Goal: Task Accomplishment & Management: Manage account settings

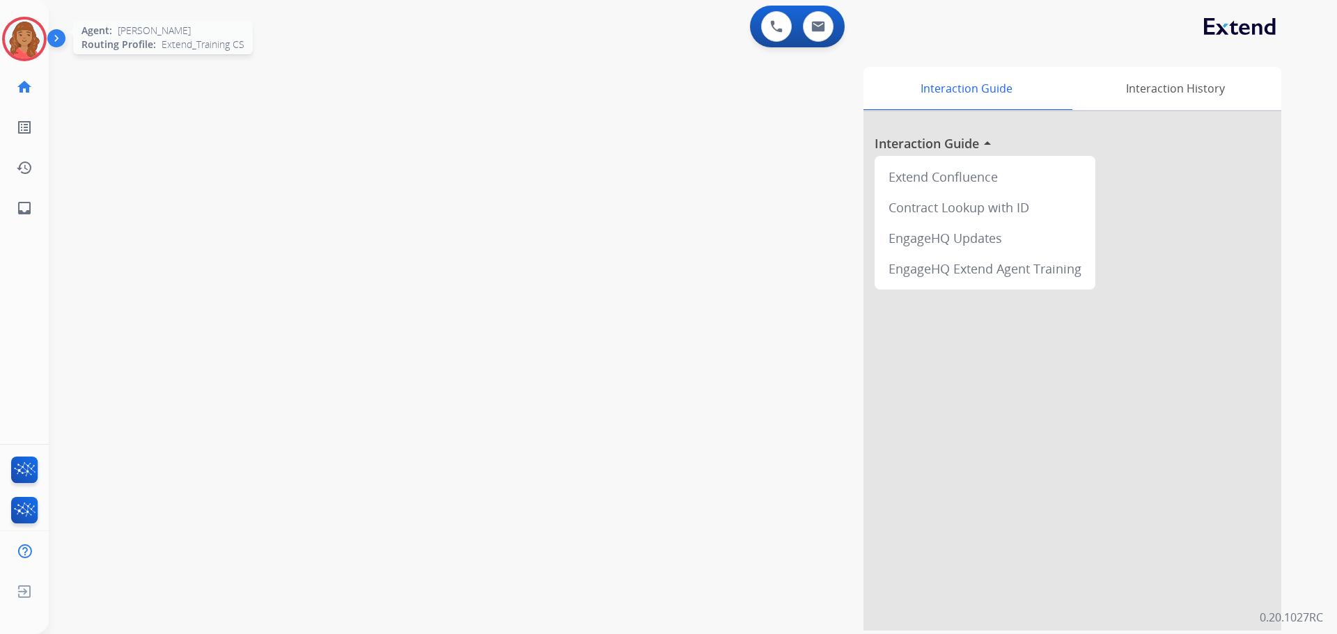
drag, startPoint x: 24, startPoint y: 22, endPoint x: 38, endPoint y: 22, distance: 13.2
click at [25, 23] on img at bounding box center [24, 38] width 39 height 39
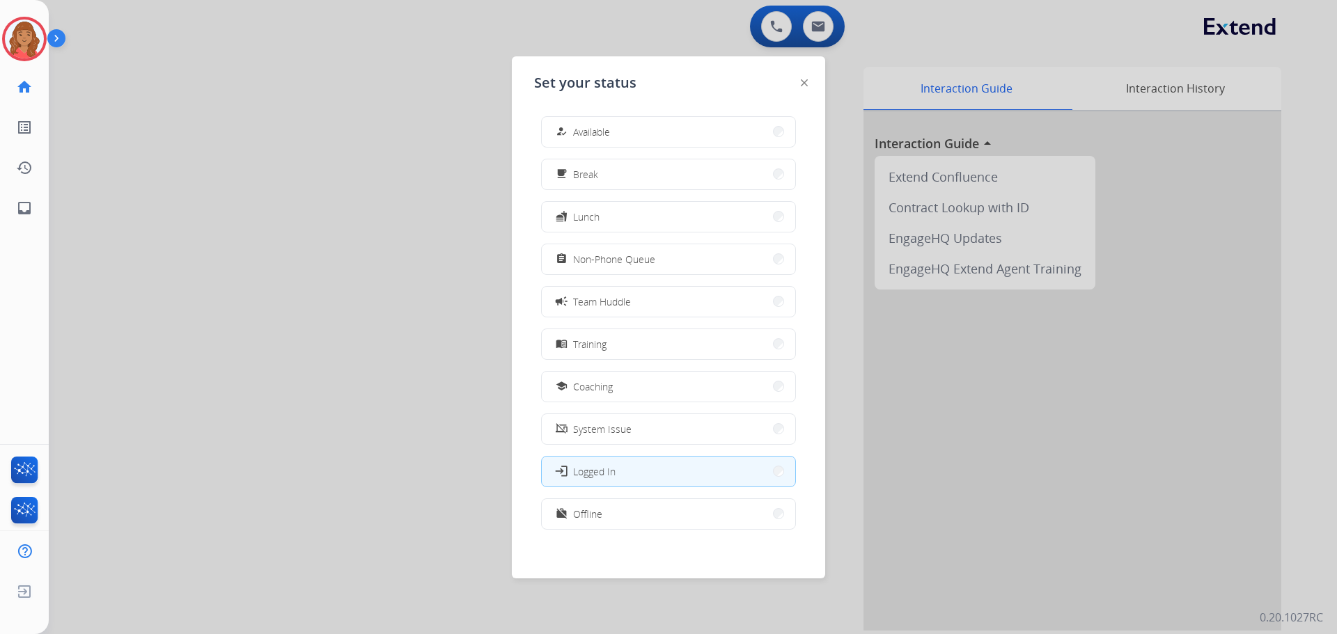
drag, startPoint x: 576, startPoint y: 129, endPoint x: 627, endPoint y: 205, distance: 90.4
click at [576, 134] on div "how_to_reg Available" at bounding box center [581, 131] width 57 height 17
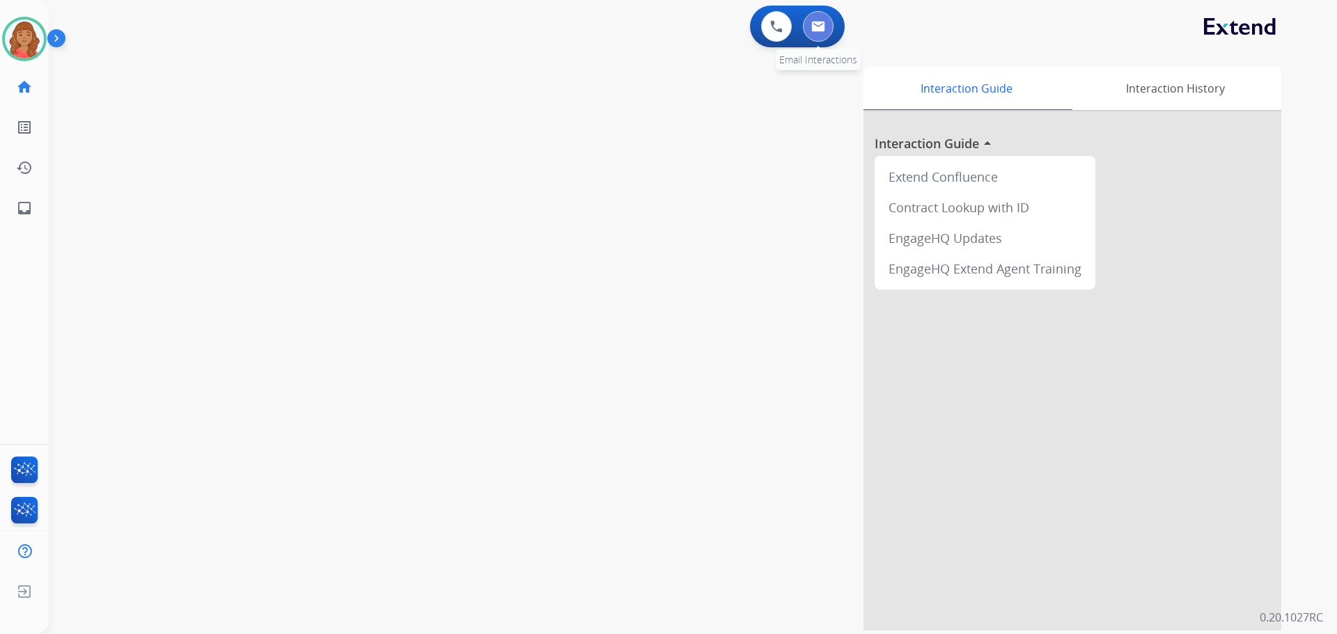
click at [832, 30] on button at bounding box center [818, 26] width 31 height 31
select select "**********"
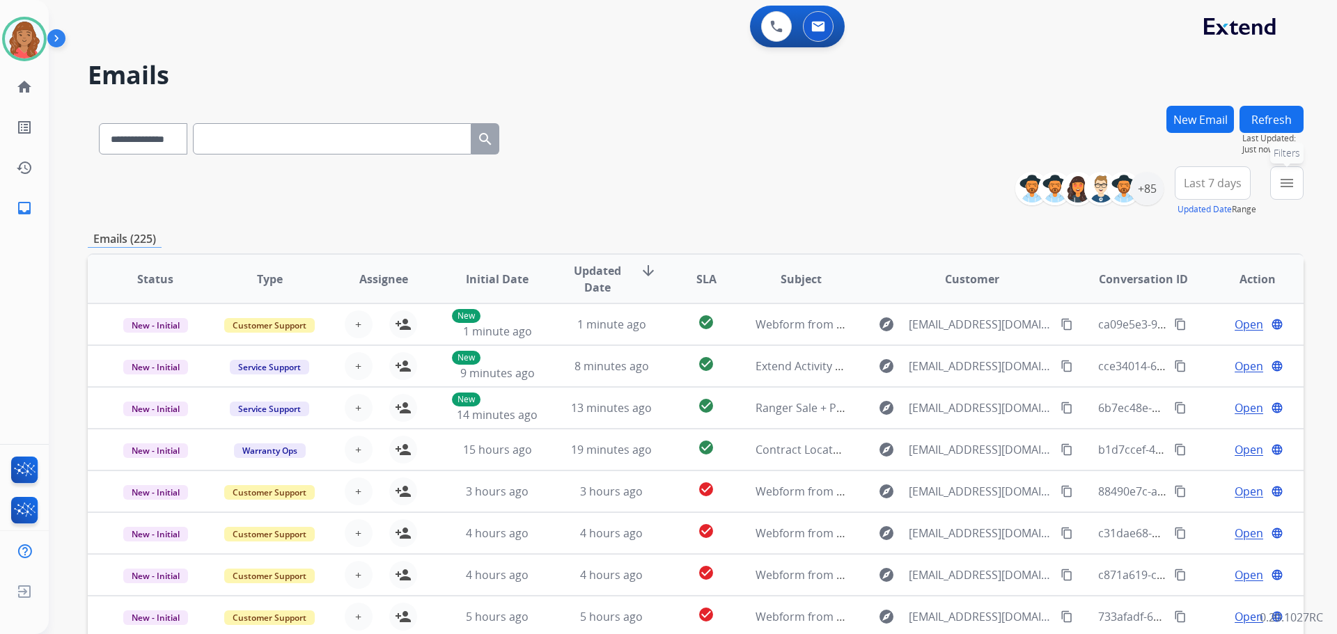
click at [1289, 185] on mat-icon "menu" at bounding box center [1286, 183] width 17 height 17
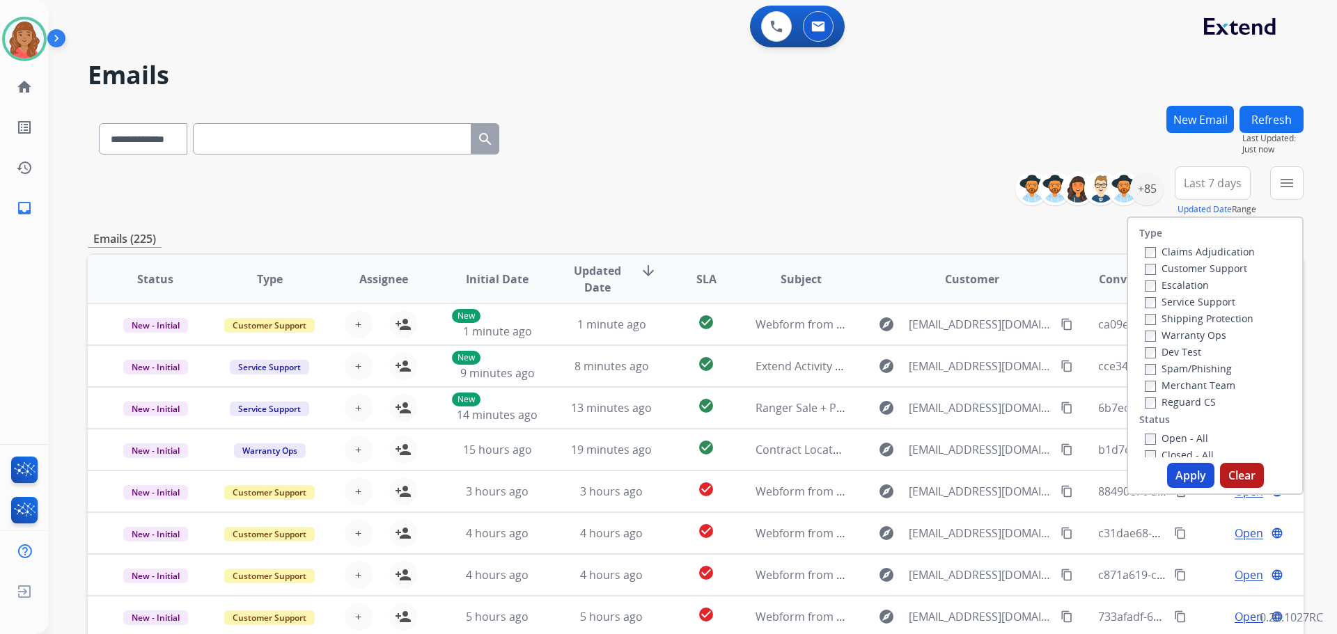
click at [1145, 262] on label "Customer Support" at bounding box center [1196, 268] width 102 height 13
click at [1177, 472] on button "Apply" at bounding box center [1190, 475] width 47 height 25
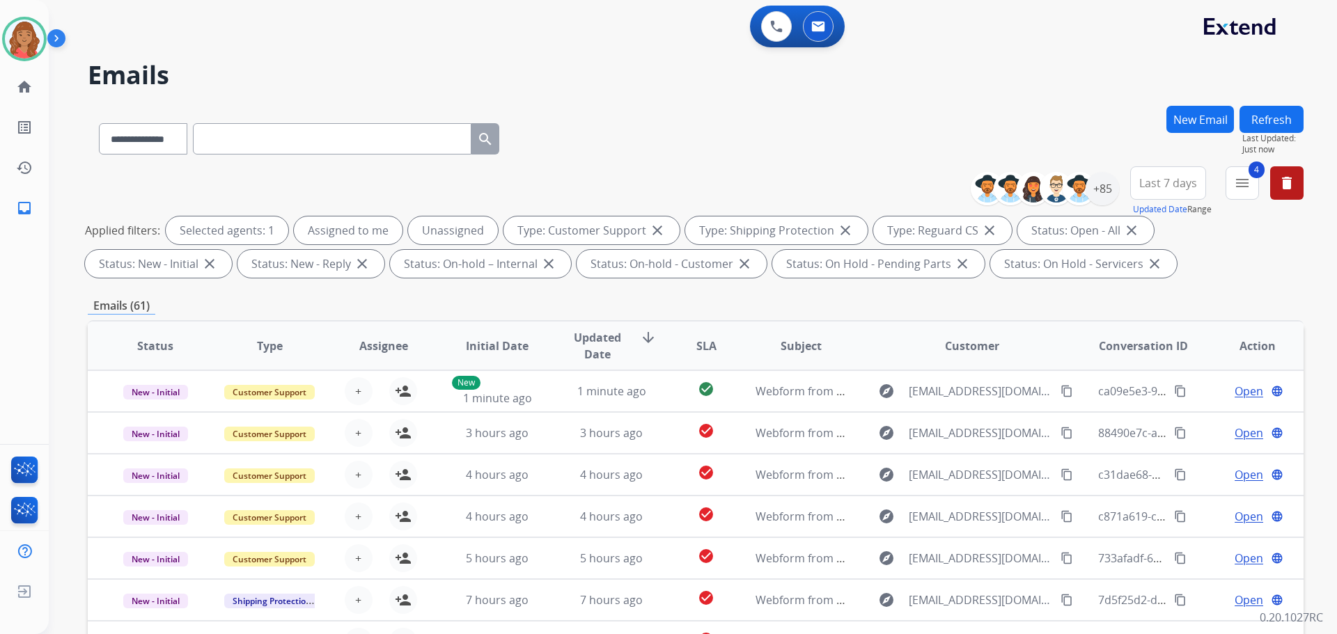
scroll to position [1, 0]
click at [1093, 198] on div "+85" at bounding box center [1101, 188] width 33 height 33
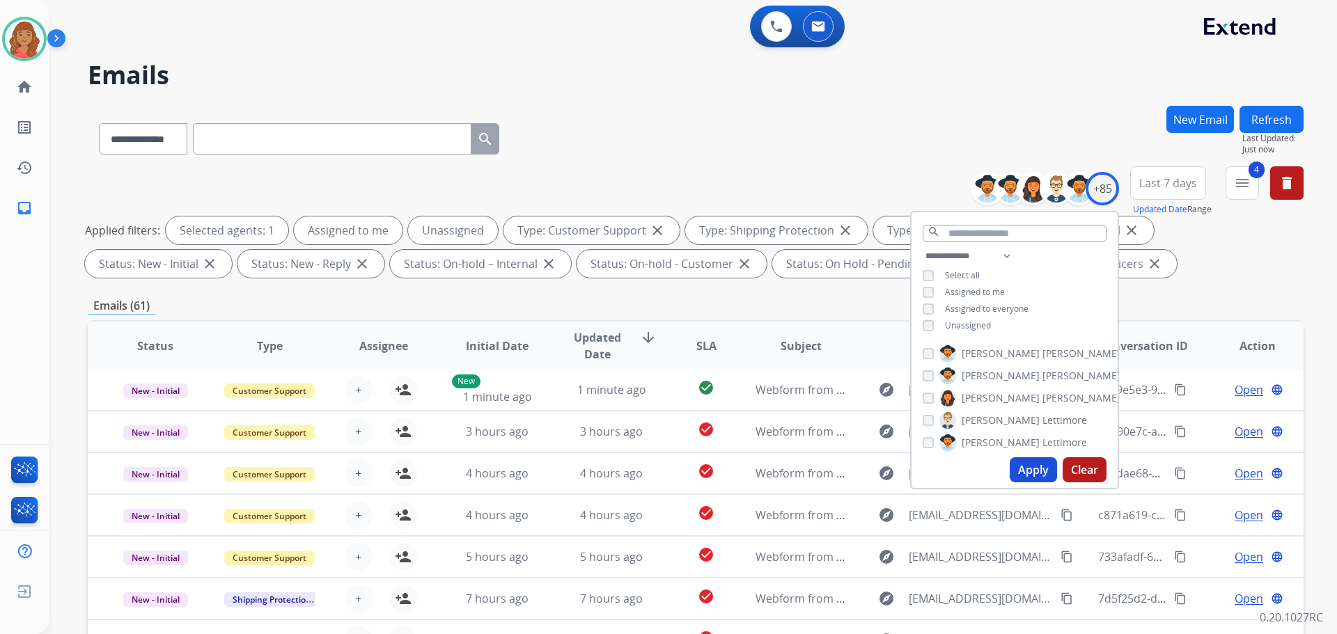
click at [917, 322] on div "**********" at bounding box center [1014, 292] width 206 height 89
click at [1023, 465] on button "Apply" at bounding box center [1033, 469] width 47 height 25
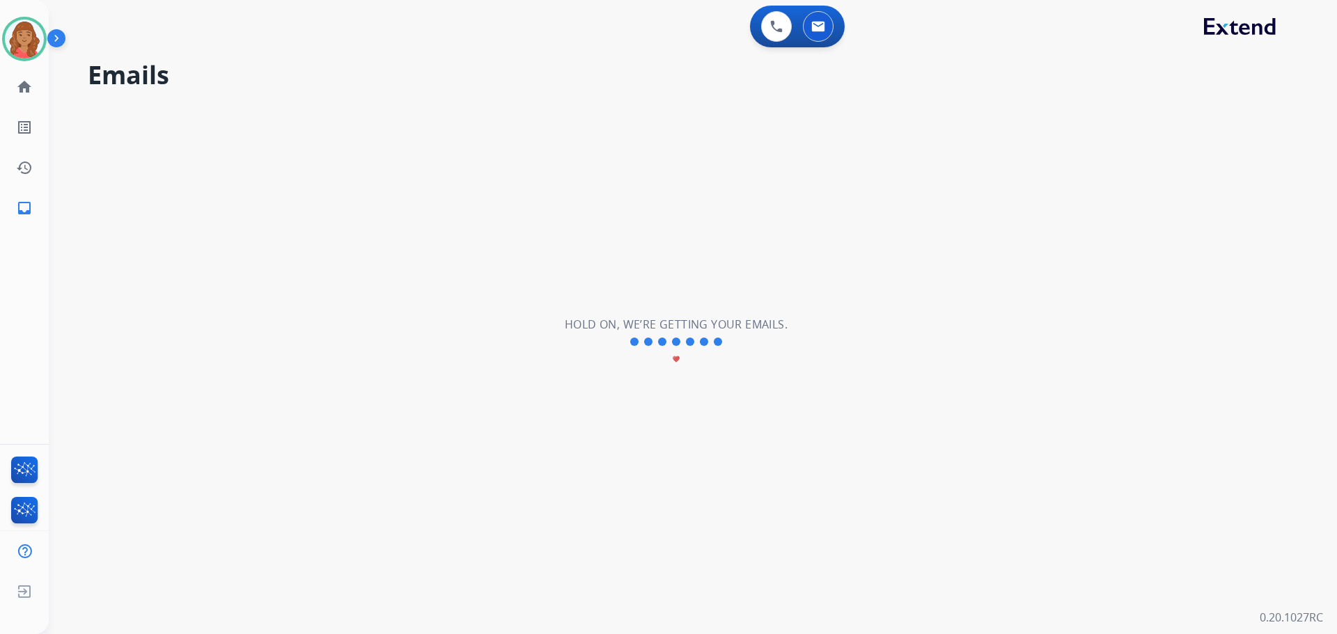
scroll to position [0, 0]
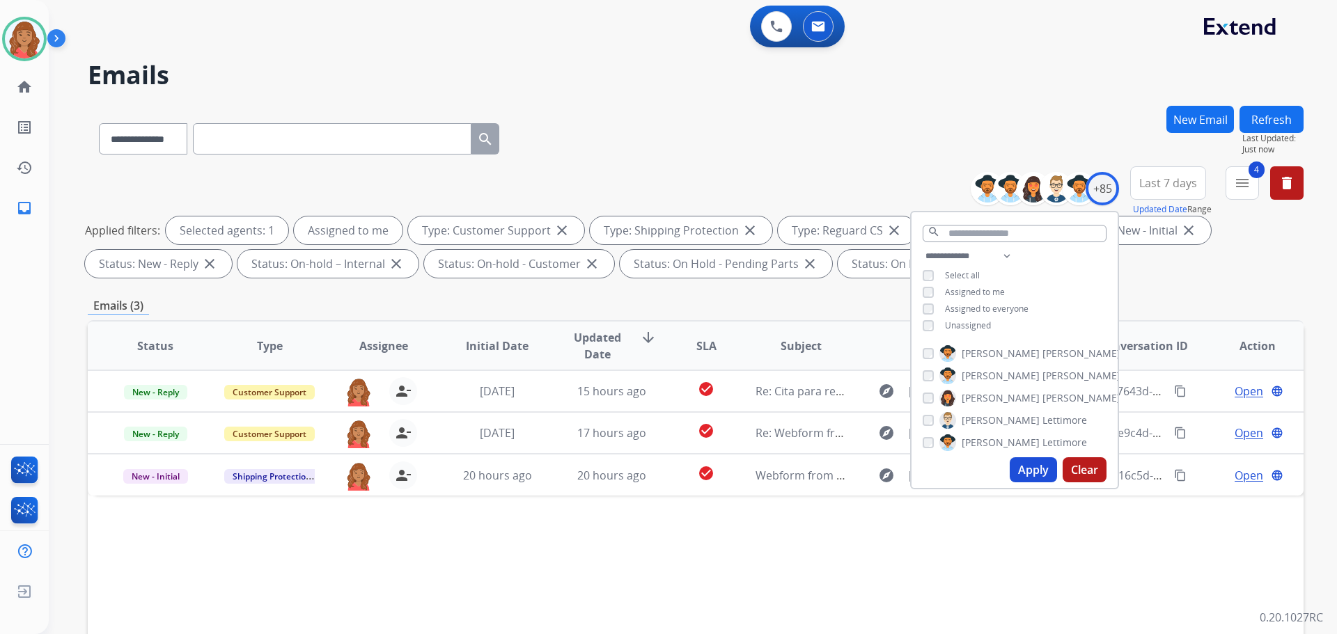
drag, startPoint x: 449, startPoint y: 604, endPoint x: 453, endPoint y: 595, distance: 10.0
click at [452, 602] on div "Status Type Assignee Initial Date Updated Date arrow_downward SLA Subject Custo…" at bounding box center [696, 553] width 1216 height 466
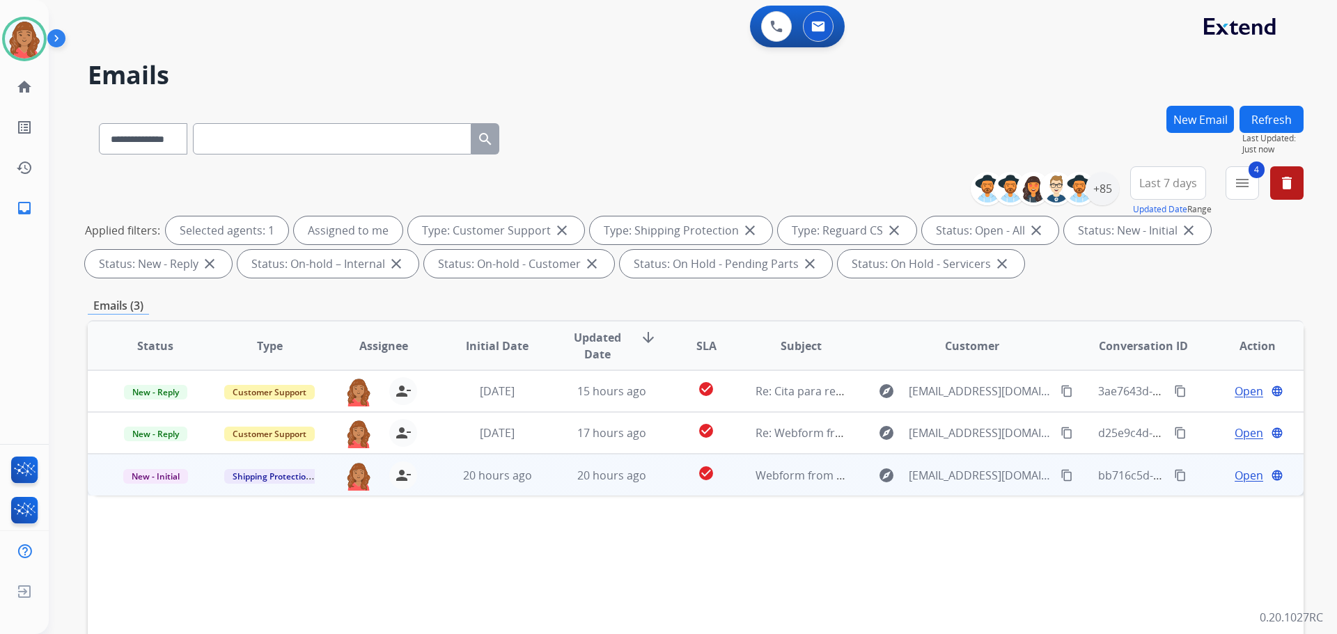
click at [1060, 475] on mat-icon "content_copy" at bounding box center [1066, 475] width 13 height 13
click at [609, 489] on td "20 hours ago" at bounding box center [601, 475] width 114 height 42
click at [1242, 469] on span "Open" at bounding box center [1248, 474] width 29 height 17
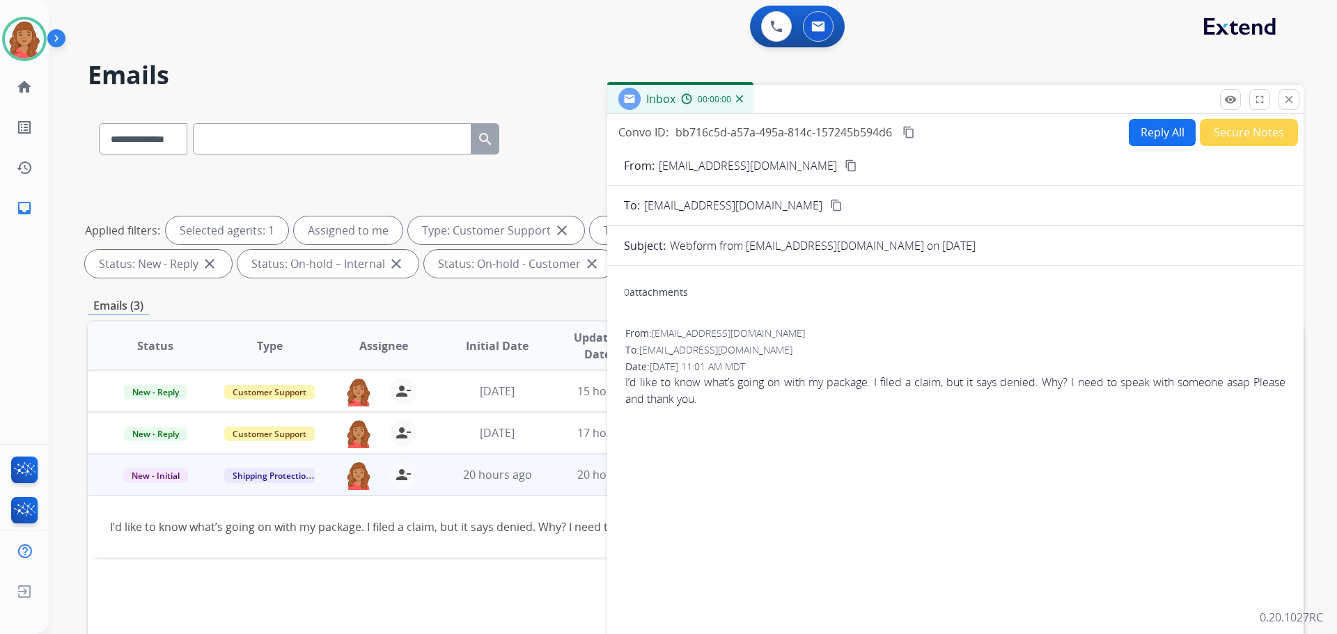
click at [1147, 128] on button "Reply All" at bounding box center [1162, 132] width 67 height 27
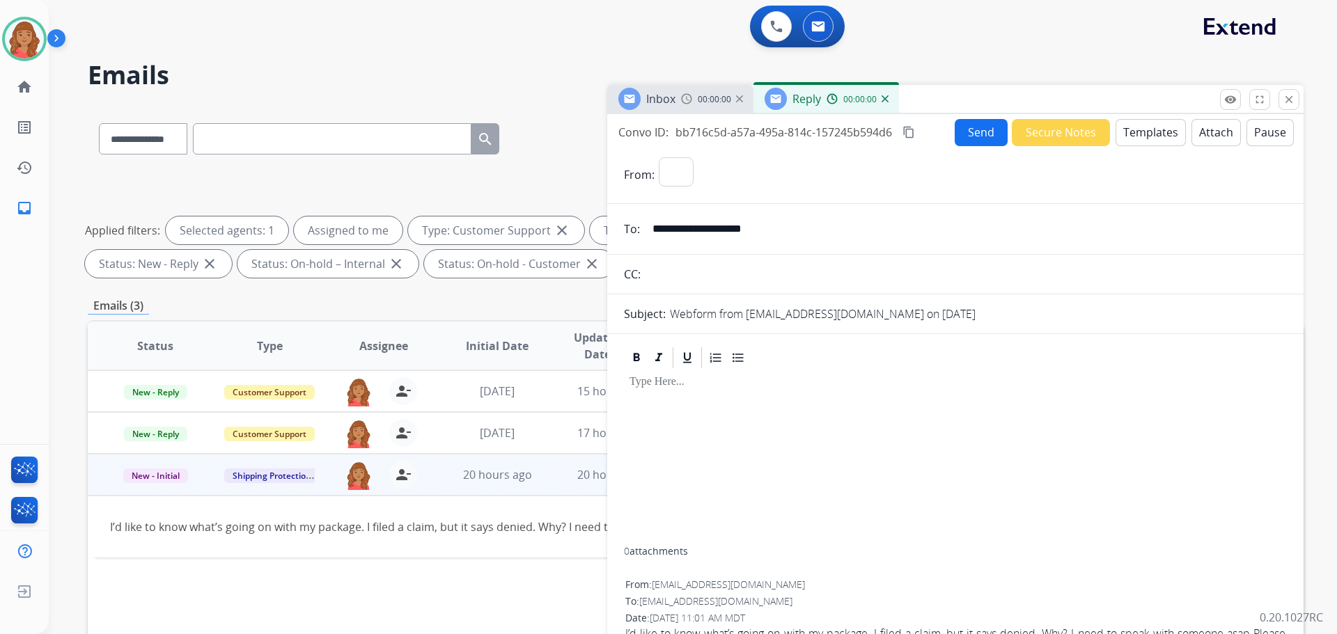
select select "**********"
click at [1146, 123] on button "Templates" at bounding box center [1150, 132] width 70 height 27
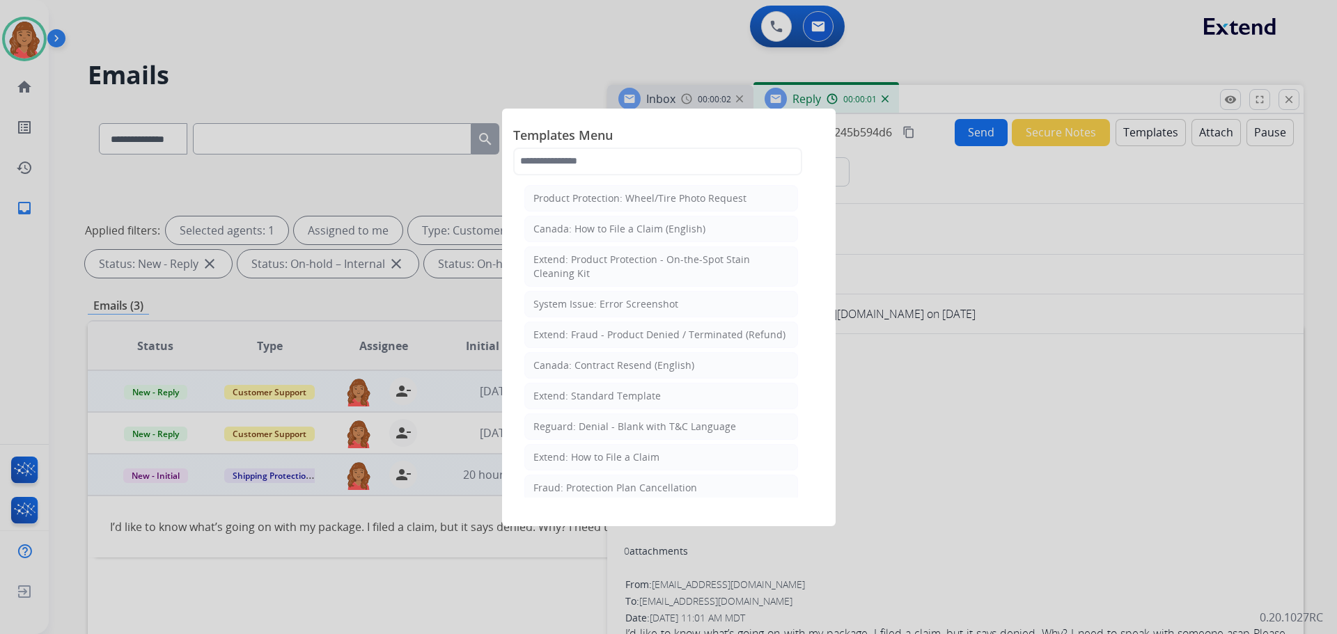
click at [603, 393] on div "Extend: Standard Template" at bounding box center [596, 396] width 127 height 14
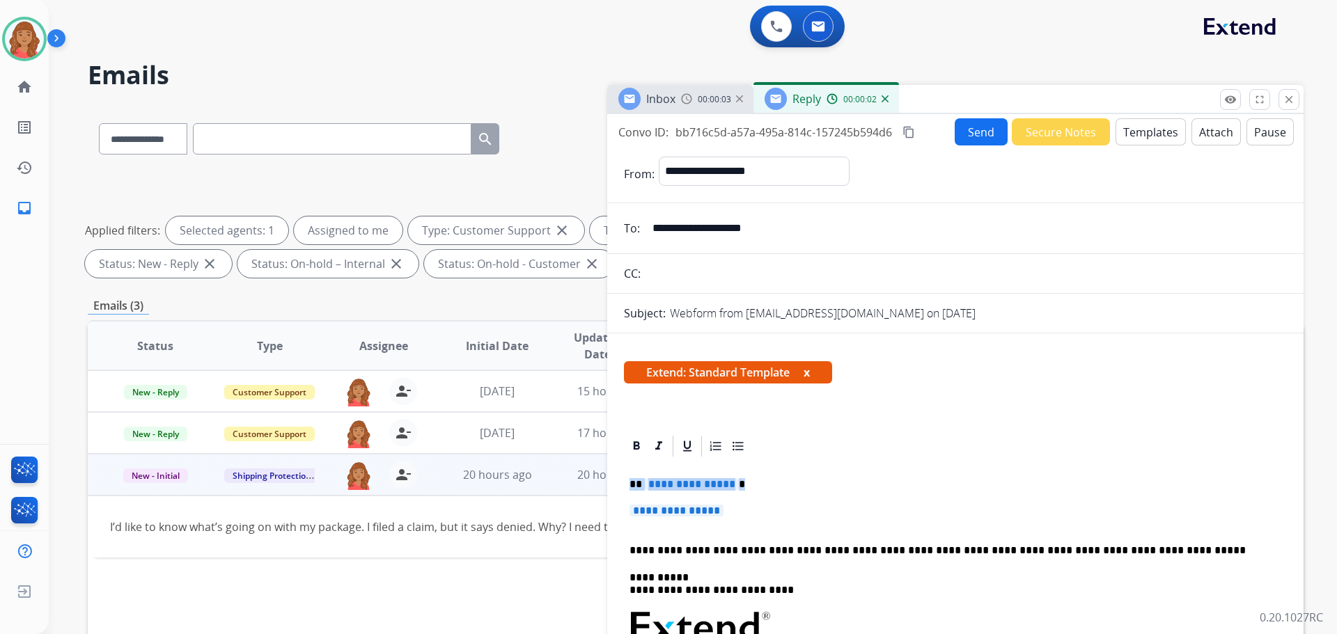
drag, startPoint x: 750, startPoint y: 515, endPoint x: 611, endPoint y: 471, distance: 145.8
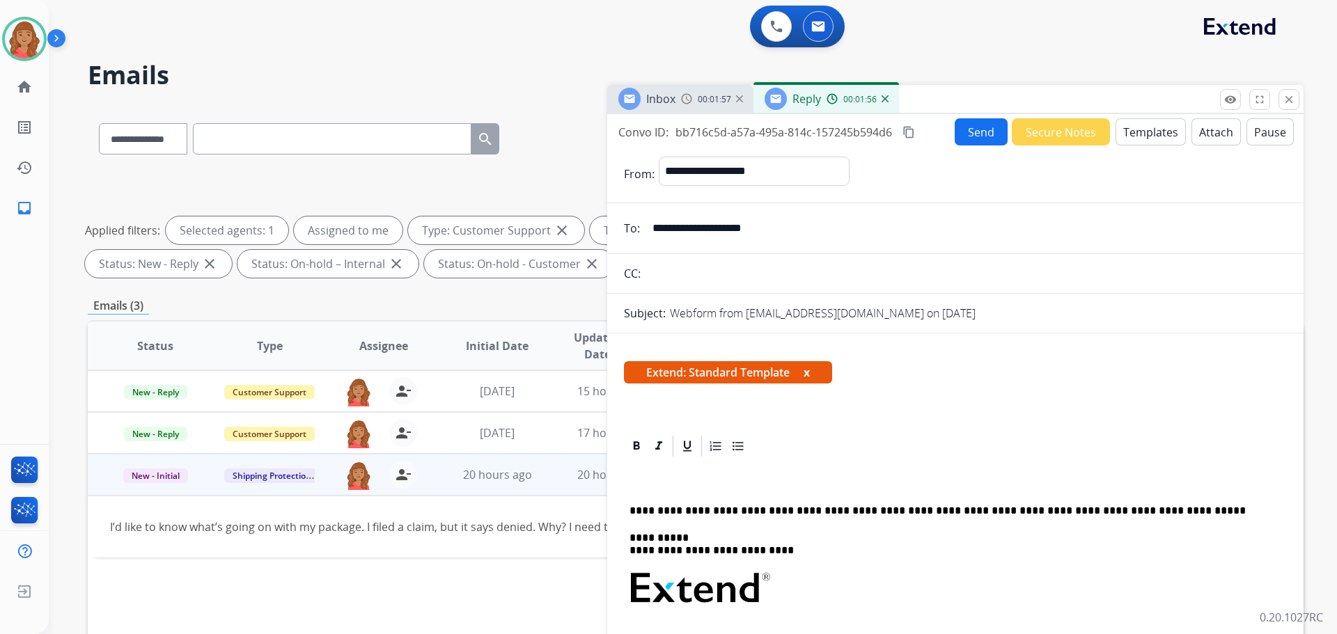
click at [1051, 383] on div "Extend: Standard Template x" at bounding box center [955, 377] width 663 height 33
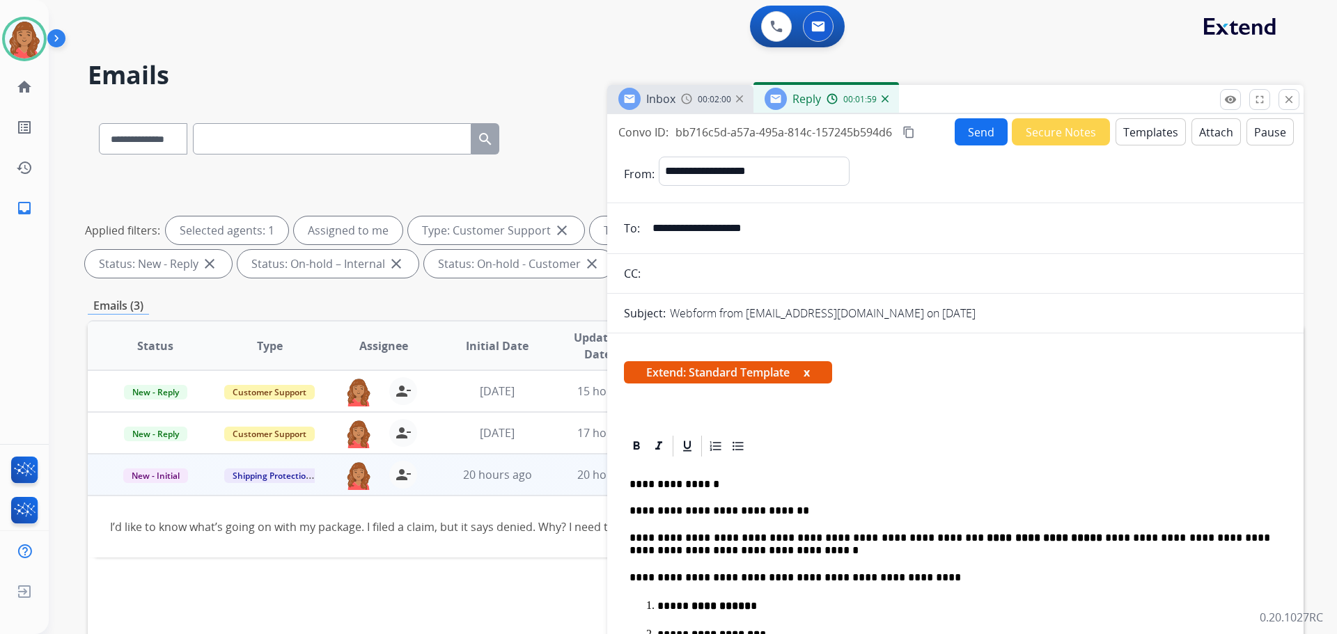
click at [902, 133] on button "content_copy" at bounding box center [908, 132] width 17 height 17
click at [972, 128] on button "Send" at bounding box center [981, 131] width 53 height 27
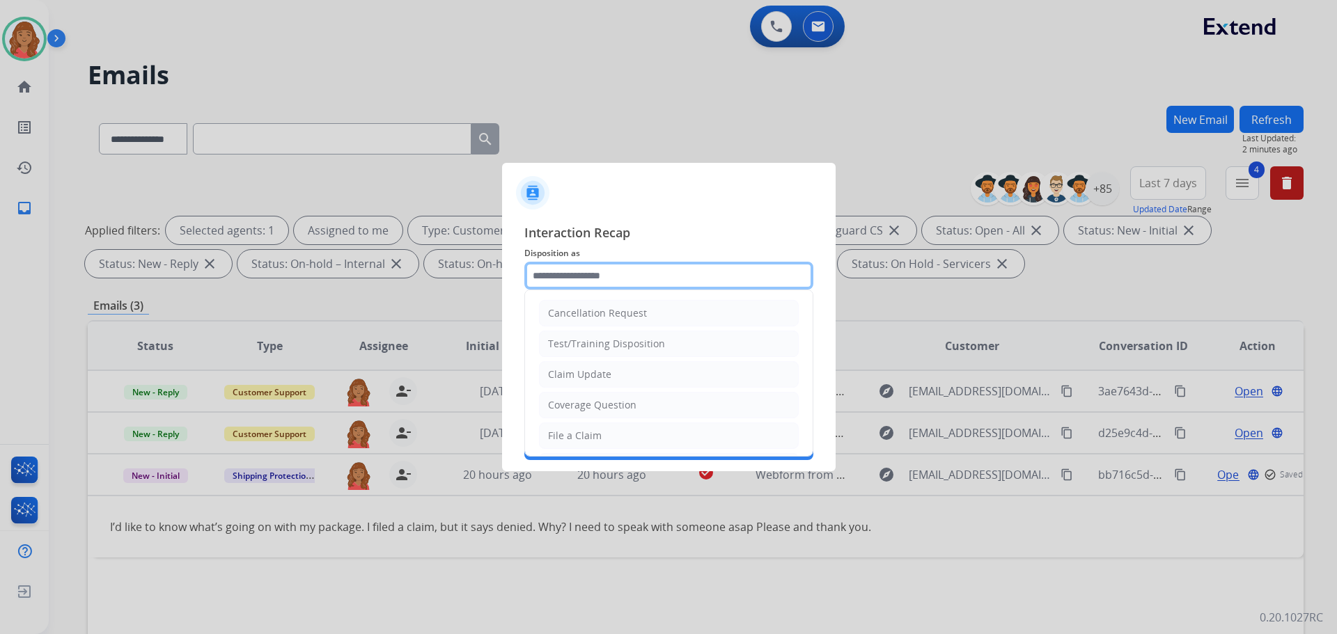
click at [593, 275] on input "text" at bounding box center [668, 276] width 289 height 28
click at [575, 437] on div "File a Claim" at bounding box center [575, 436] width 54 height 14
type input "**********"
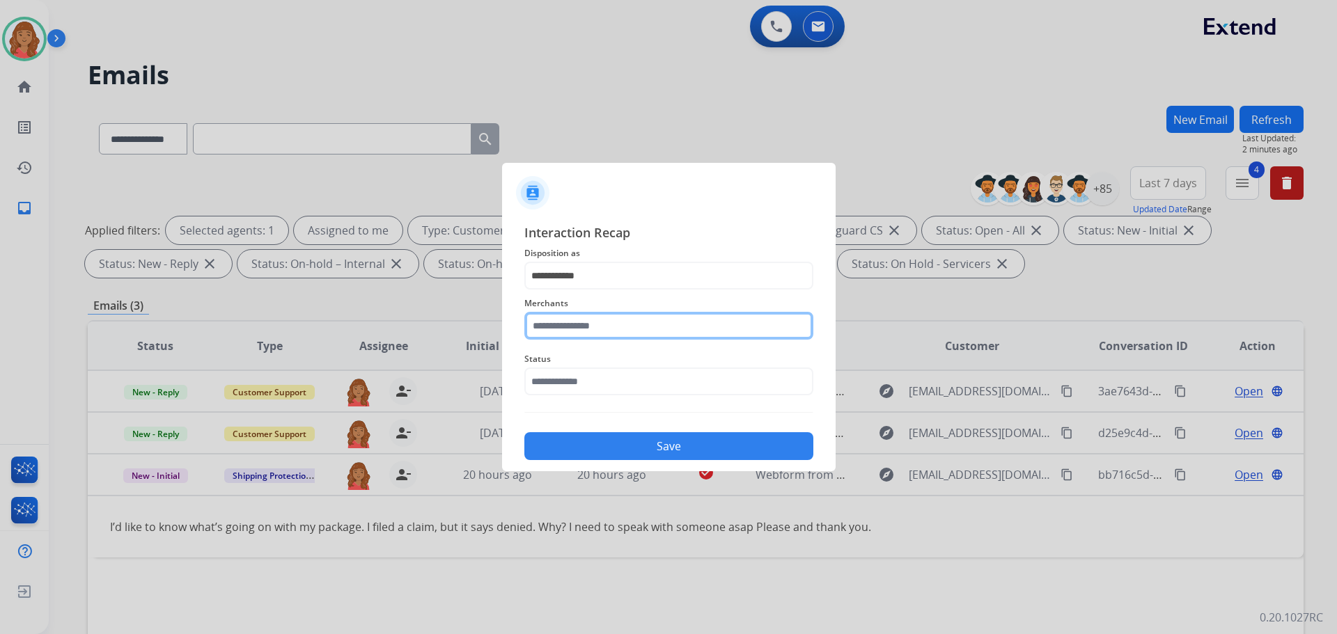
click at [587, 325] on input "text" at bounding box center [668, 326] width 289 height 28
click at [572, 364] on div "Jomashop" at bounding box center [572, 366] width 46 height 14
type input "********"
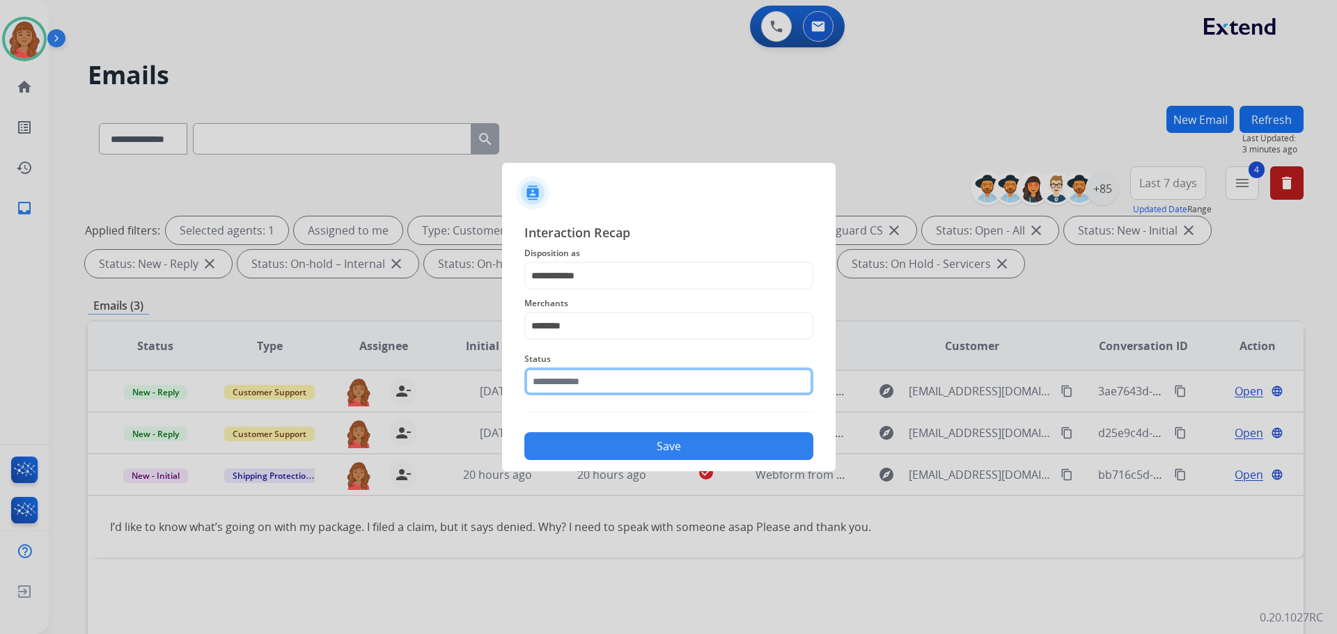
click at [570, 393] on input "text" at bounding box center [668, 382] width 289 height 28
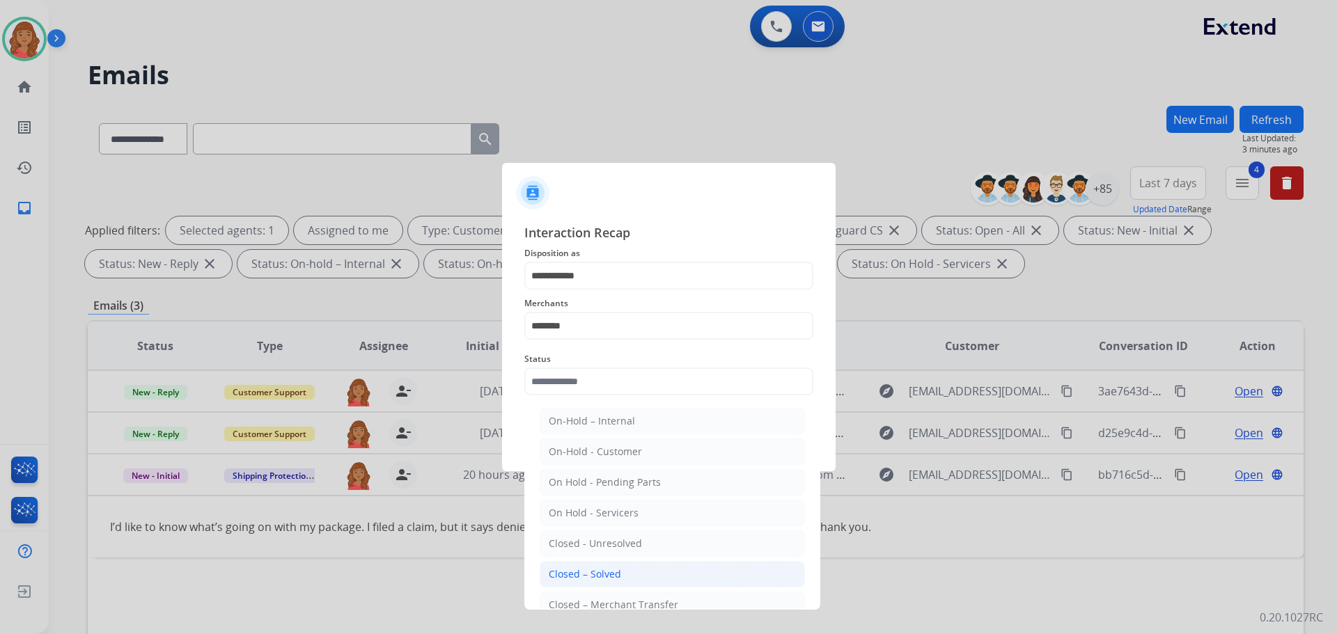
click at [586, 575] on div "Closed – Solved" at bounding box center [585, 574] width 72 height 14
type input "**********"
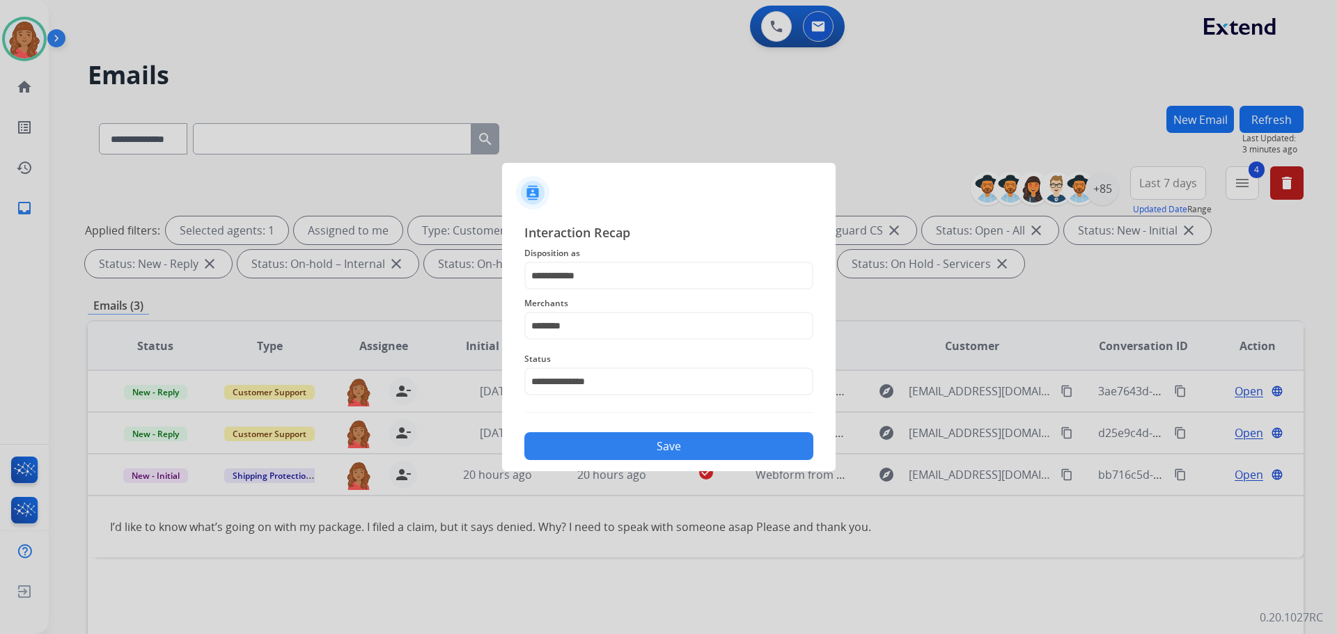
click at [586, 448] on button "Save" at bounding box center [668, 446] width 289 height 28
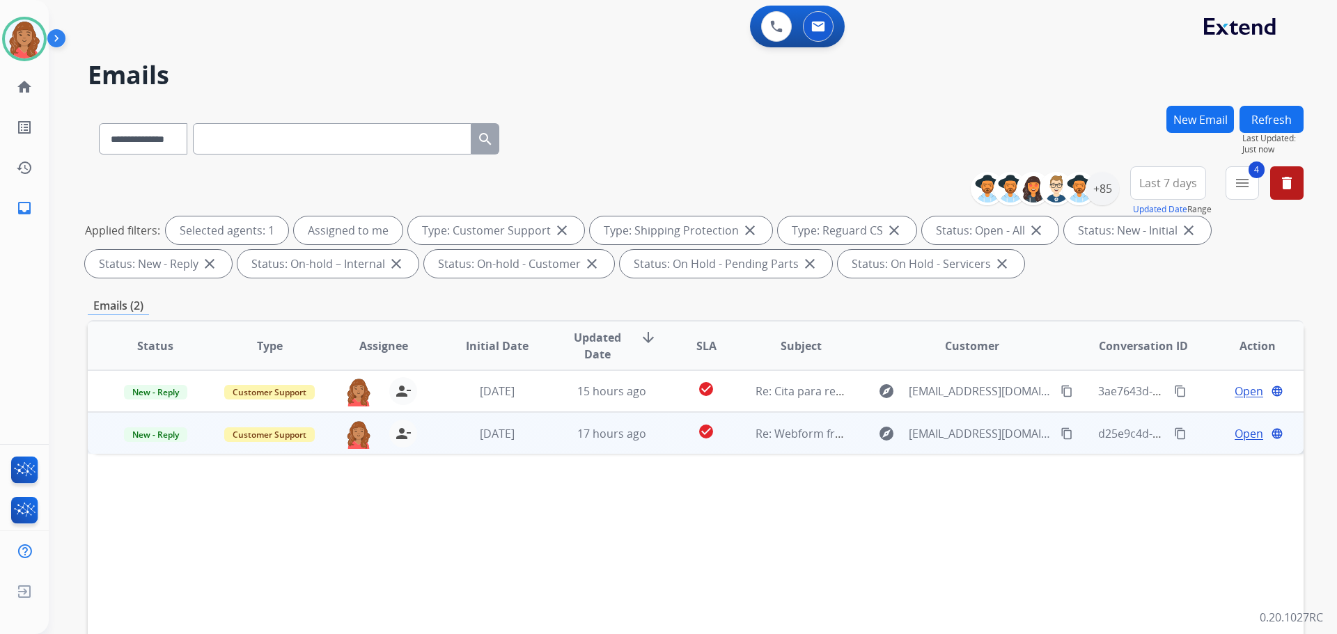
drag, startPoint x: 1054, startPoint y: 435, endPoint x: 1033, endPoint y: 435, distance: 21.6
click at [1060, 435] on mat-icon "content_copy" at bounding box center [1066, 433] width 13 height 13
click at [525, 440] on div "[DATE]" at bounding box center [497, 433] width 91 height 17
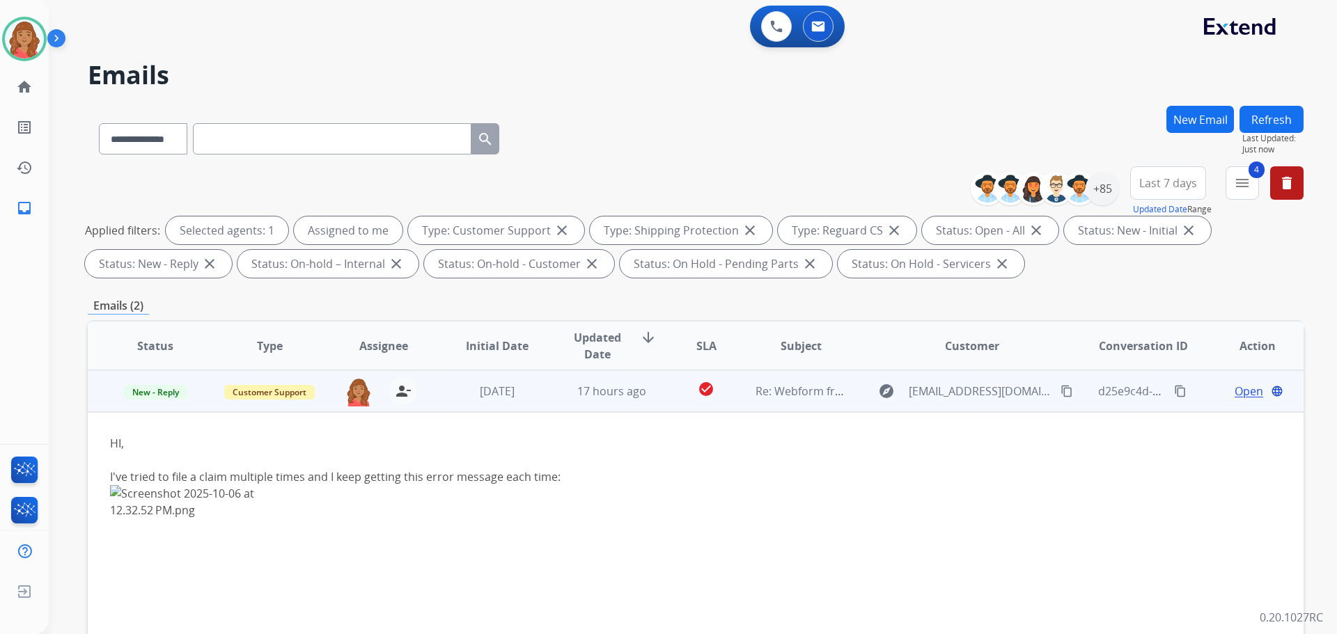
click at [1234, 390] on span "Open" at bounding box center [1248, 391] width 29 height 17
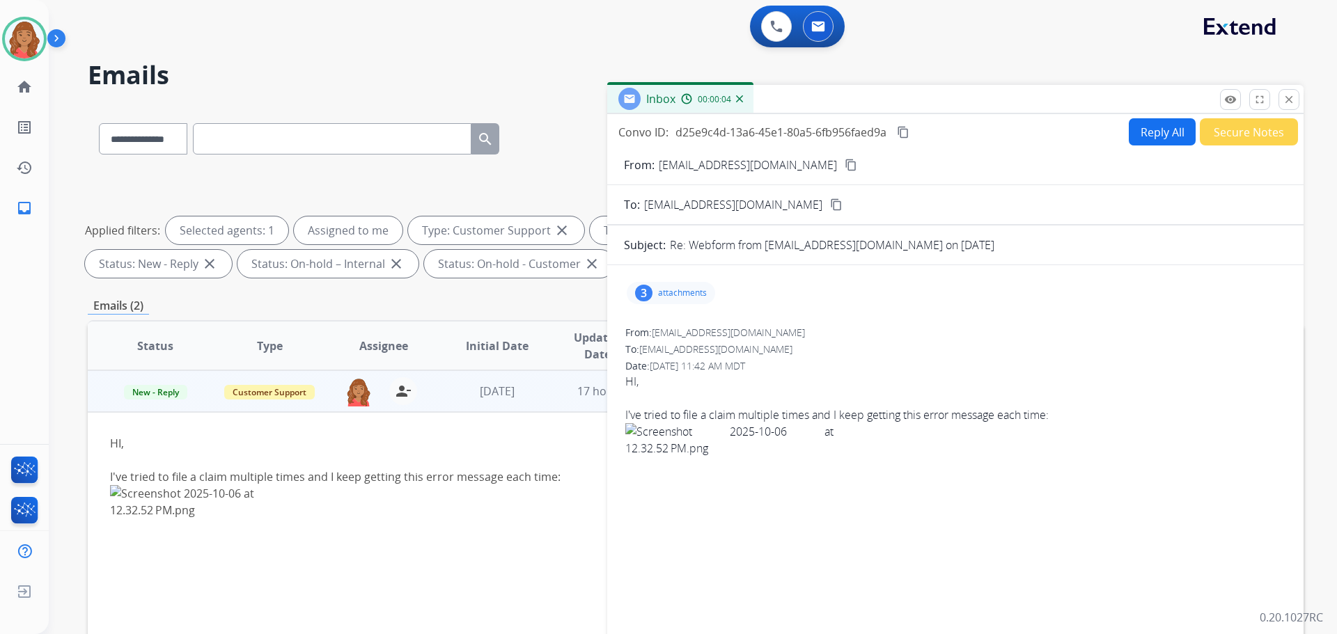
click at [672, 292] on p "attachments" at bounding box center [682, 293] width 49 height 11
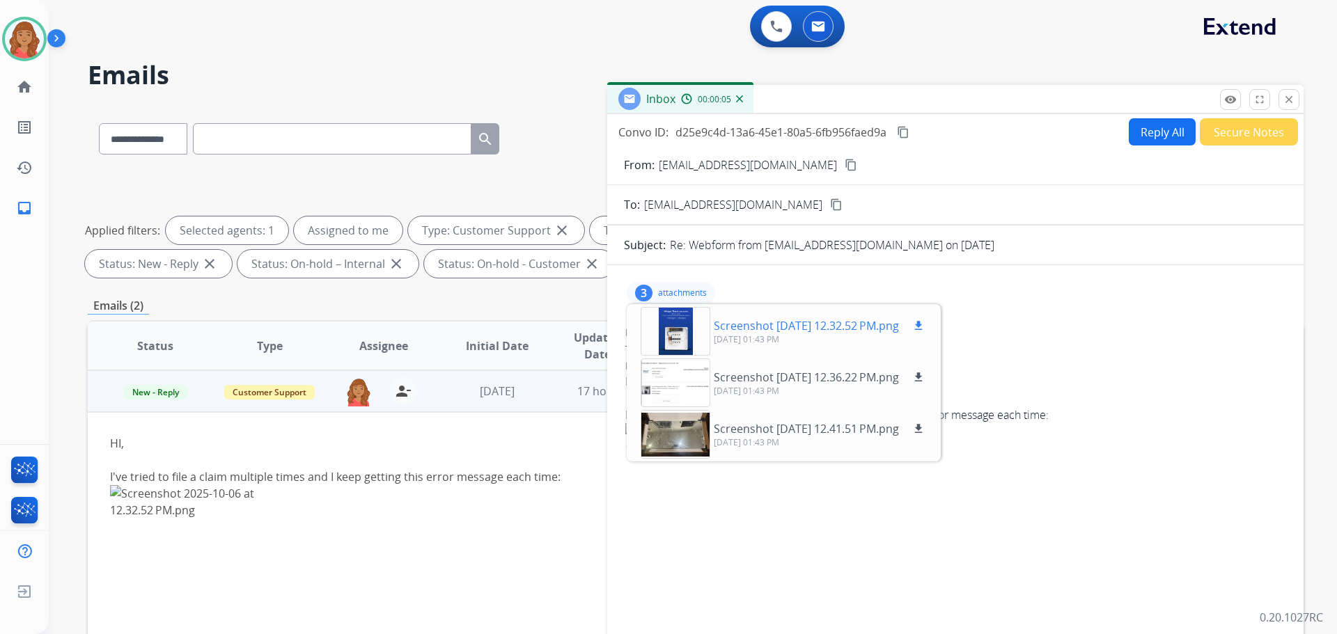
drag, startPoint x: 682, startPoint y: 337, endPoint x: 691, endPoint y: 340, distance: 8.8
click at [691, 340] on div at bounding box center [676, 331] width 70 height 49
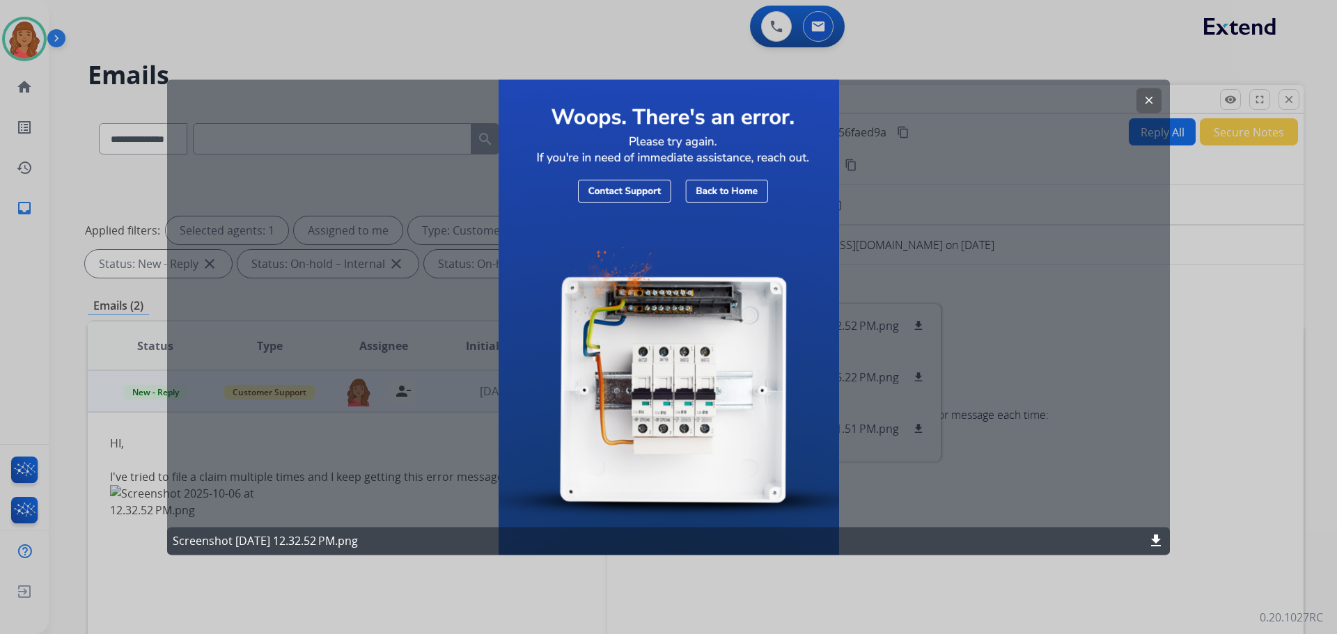
click at [1140, 98] on button "clear" at bounding box center [1148, 100] width 25 height 25
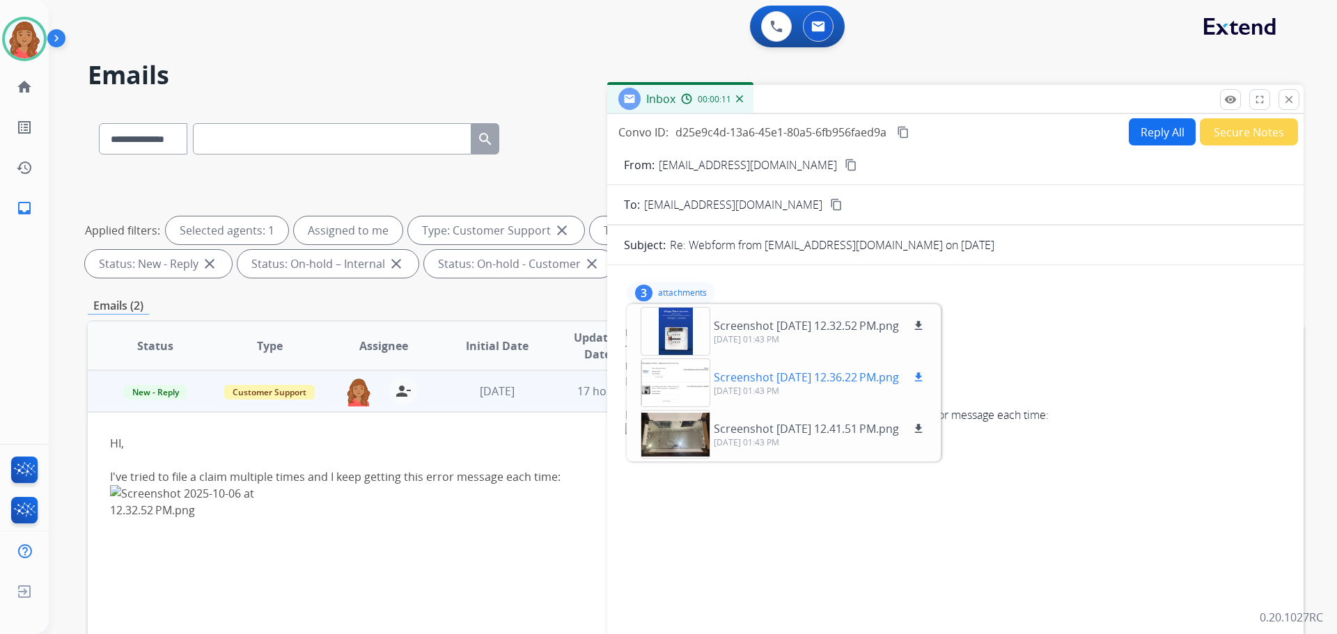
click at [676, 387] on div at bounding box center [676, 383] width 70 height 49
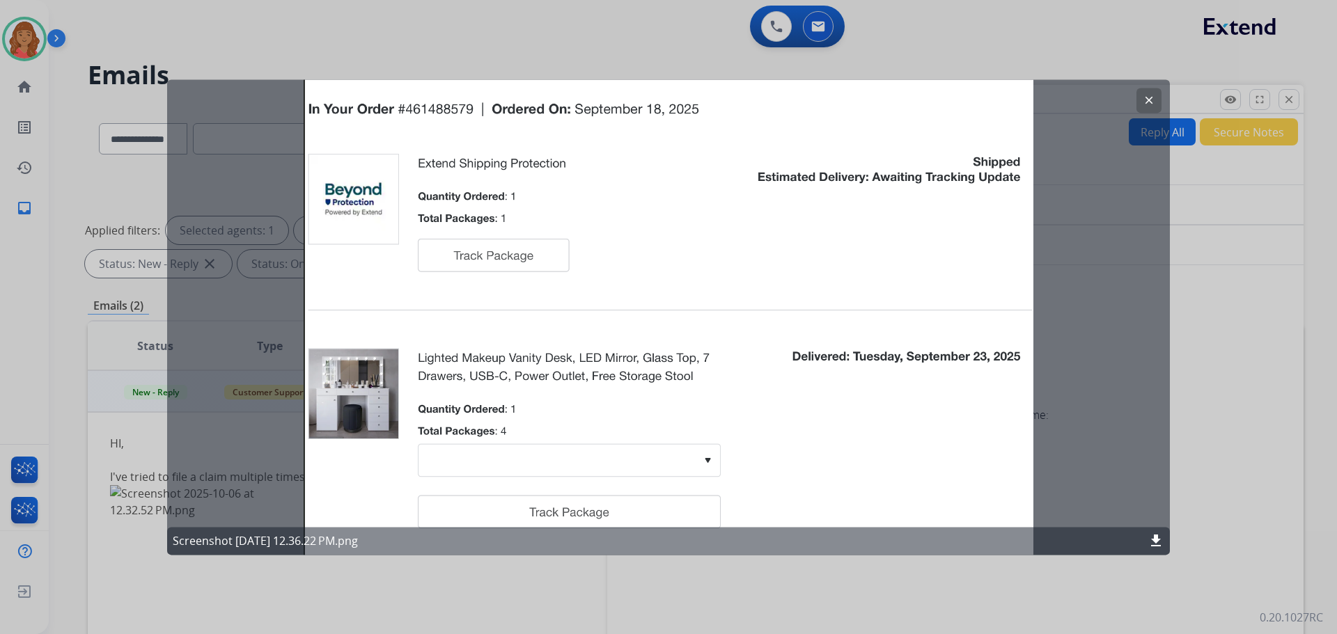
click at [1149, 99] on mat-icon "clear" at bounding box center [1149, 100] width 13 height 13
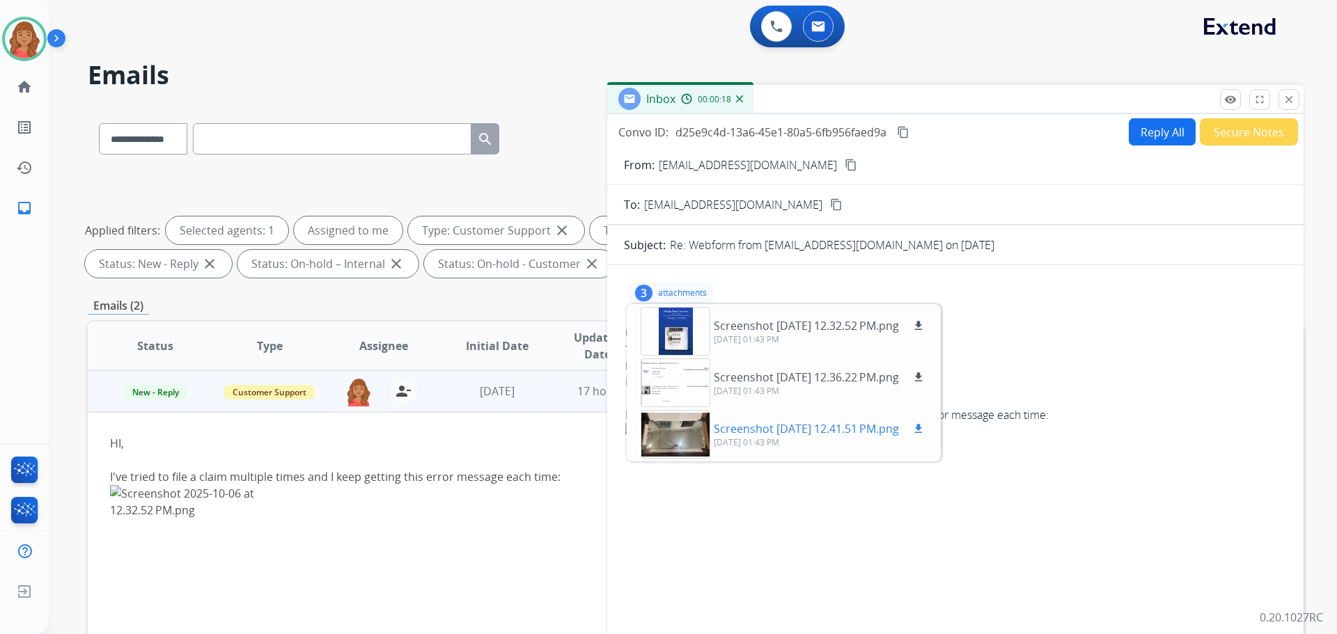
click at [665, 434] on div at bounding box center [676, 434] width 70 height 49
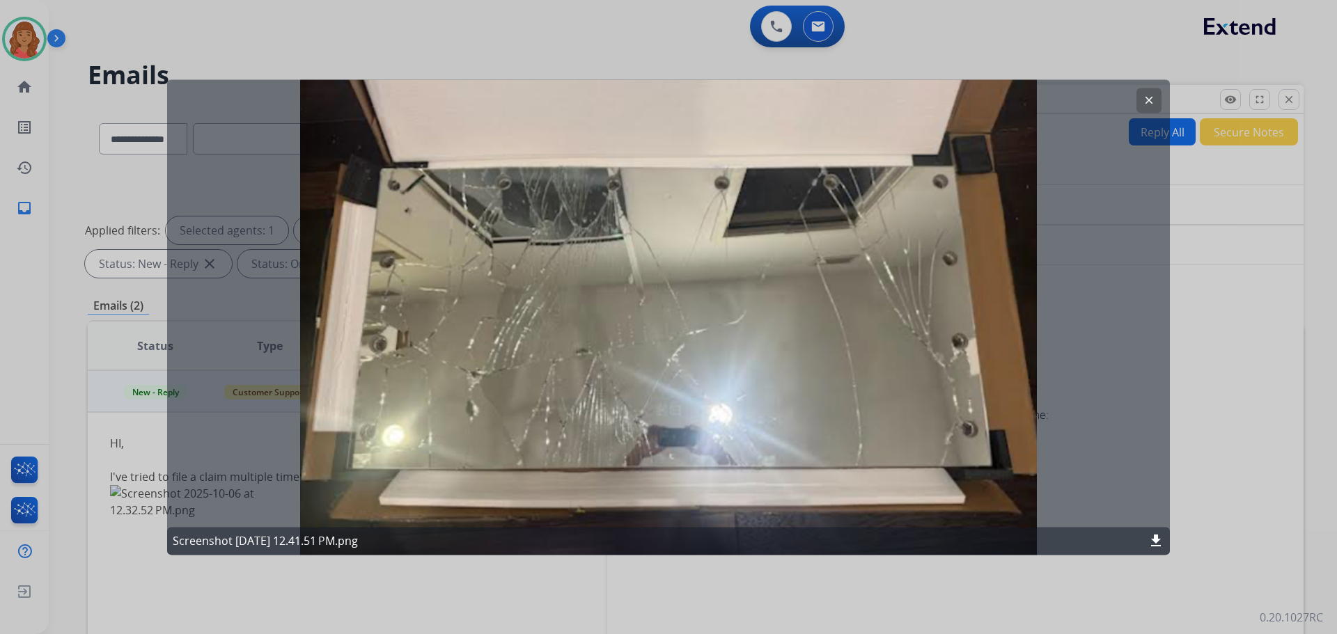
click at [1140, 109] on button "clear" at bounding box center [1148, 100] width 25 height 25
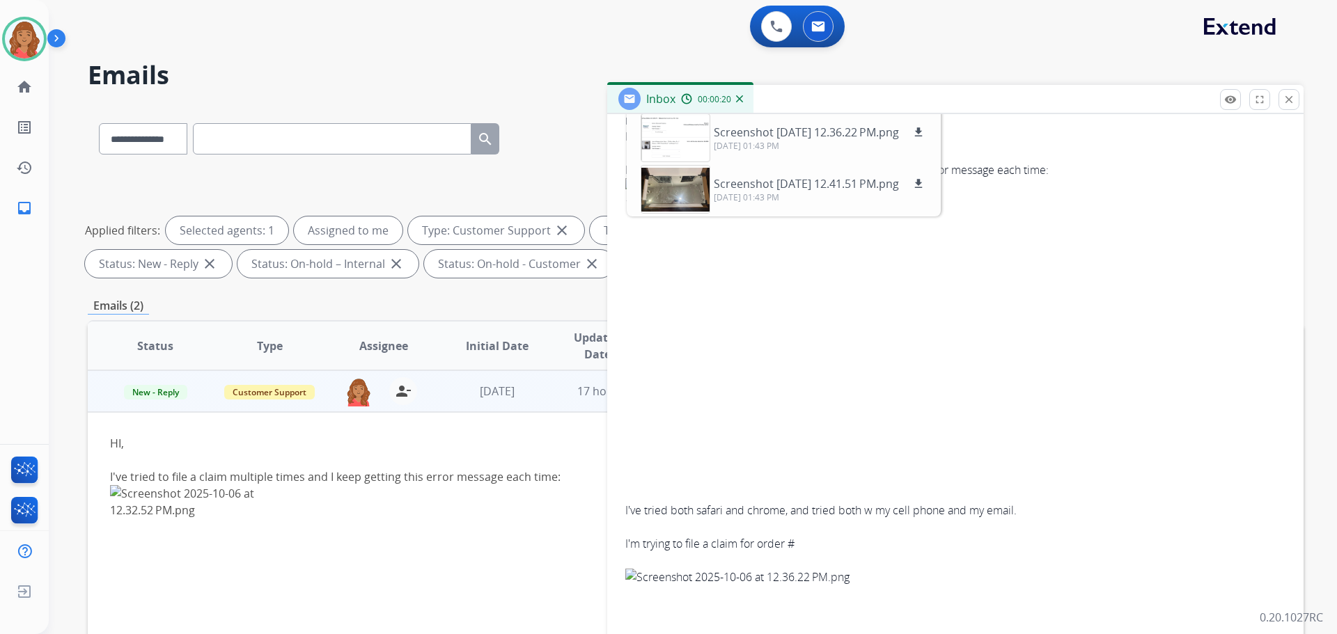
scroll to position [278, 0]
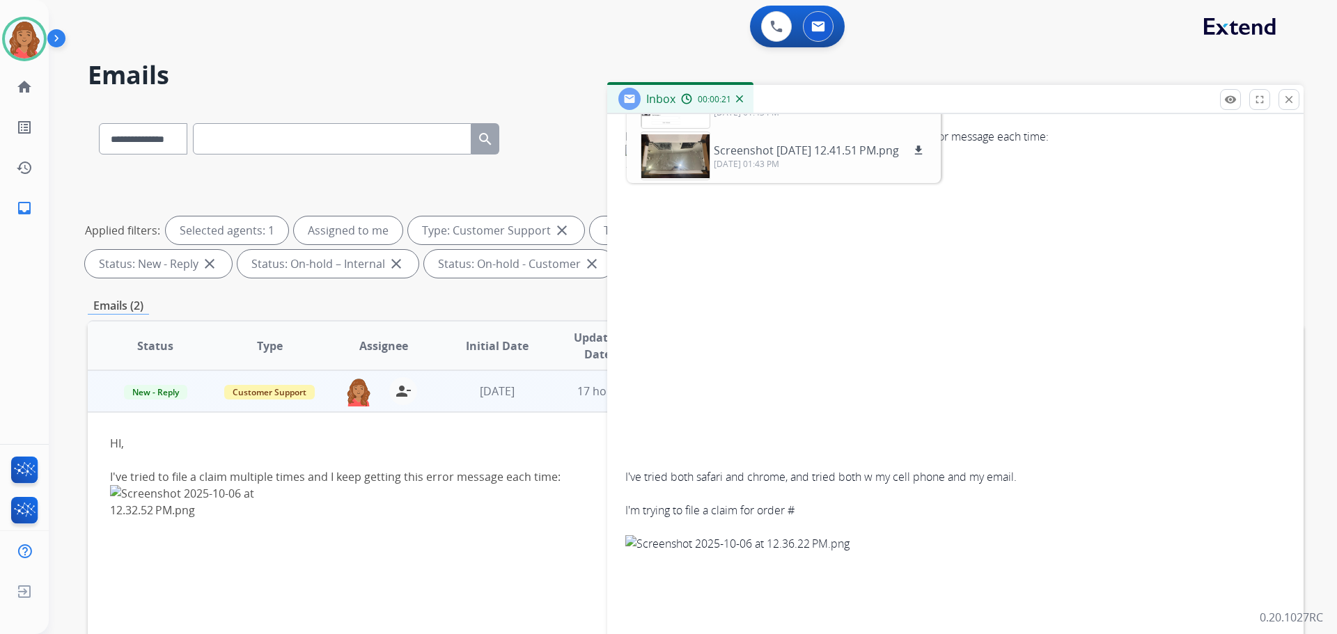
click at [712, 393] on img at bounding box center [729, 290] width 208 height 290
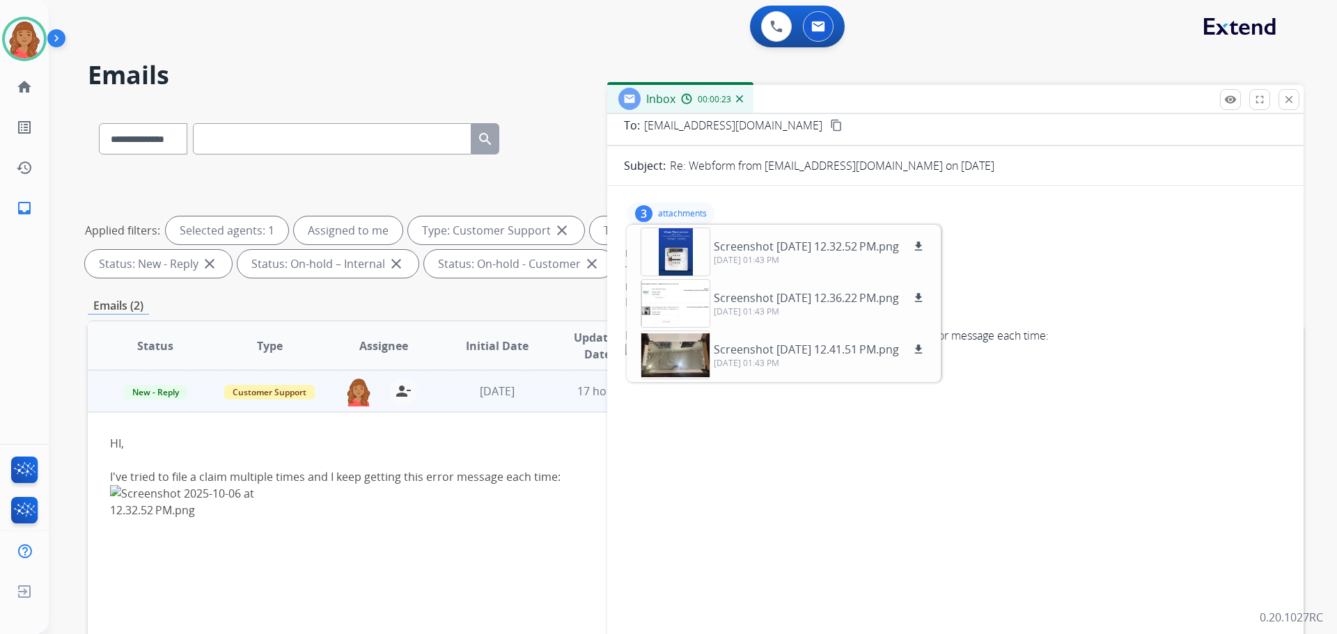
scroll to position [0, 0]
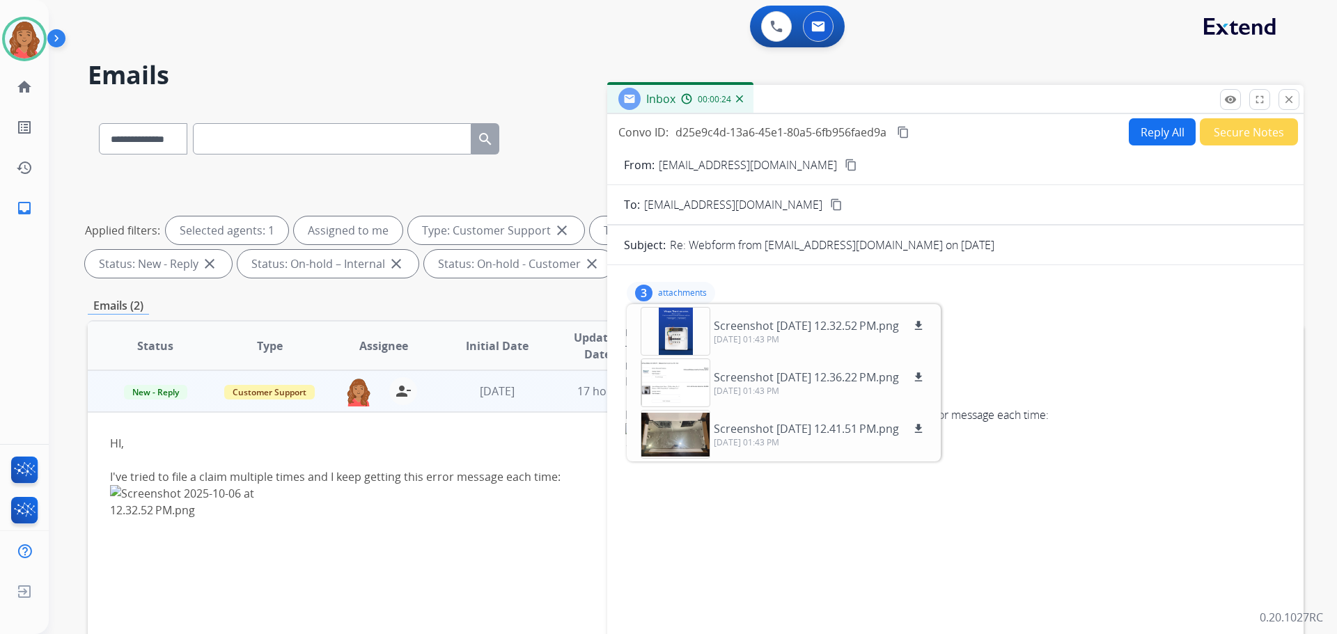
click at [677, 288] on p "attachments" at bounding box center [682, 293] width 49 height 11
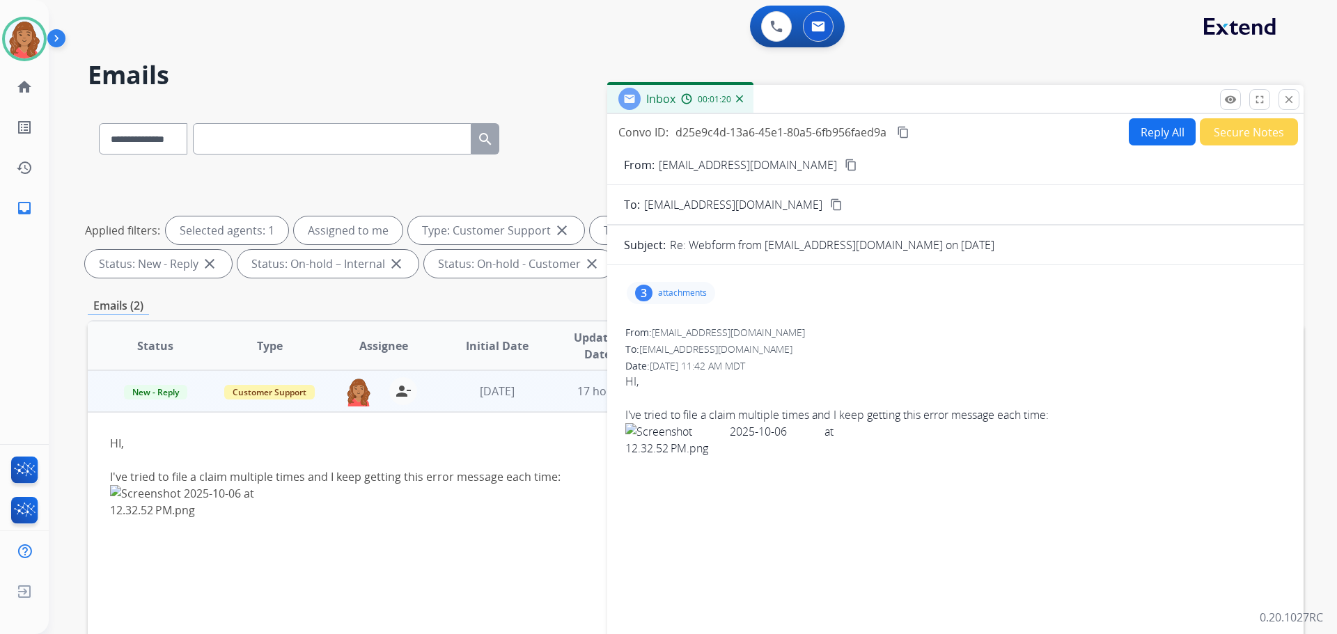
click at [1134, 132] on button "Reply All" at bounding box center [1162, 131] width 67 height 27
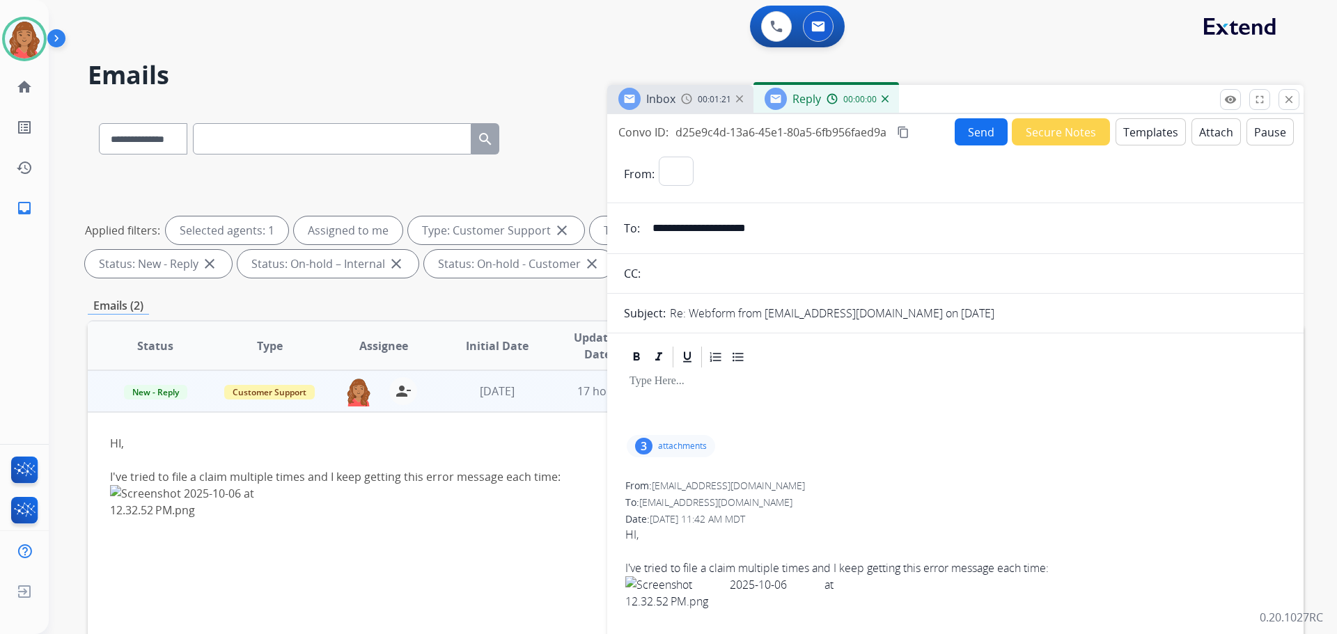
select select "**********"
click at [661, 398] on div at bounding box center [955, 401] width 663 height 63
drag, startPoint x: 1063, startPoint y: 458, endPoint x: 1014, endPoint y: 443, distance: 51.8
click at [1066, 458] on div "3 attachments" at bounding box center [955, 446] width 663 height 33
click at [1147, 133] on button "Templates" at bounding box center [1150, 131] width 70 height 27
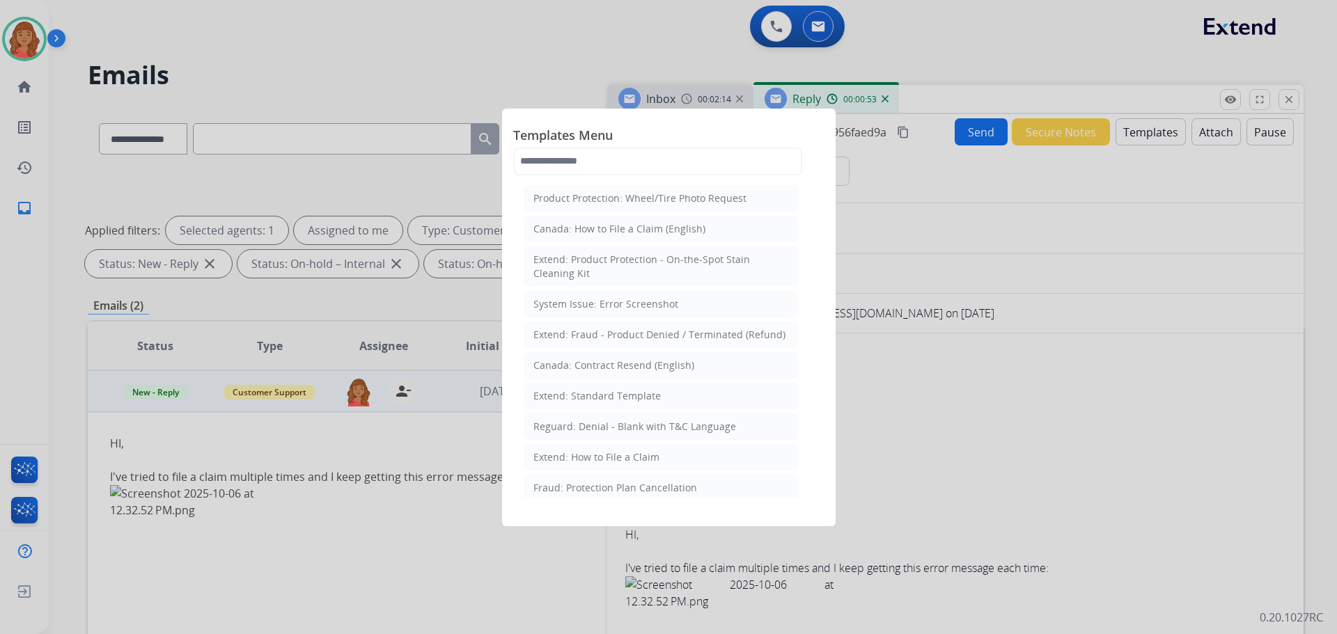
drag, startPoint x: 590, startPoint y: 395, endPoint x: 597, endPoint y: 404, distance: 10.9
click at [591, 395] on div "Extend: Standard Template" at bounding box center [596, 396] width 127 height 14
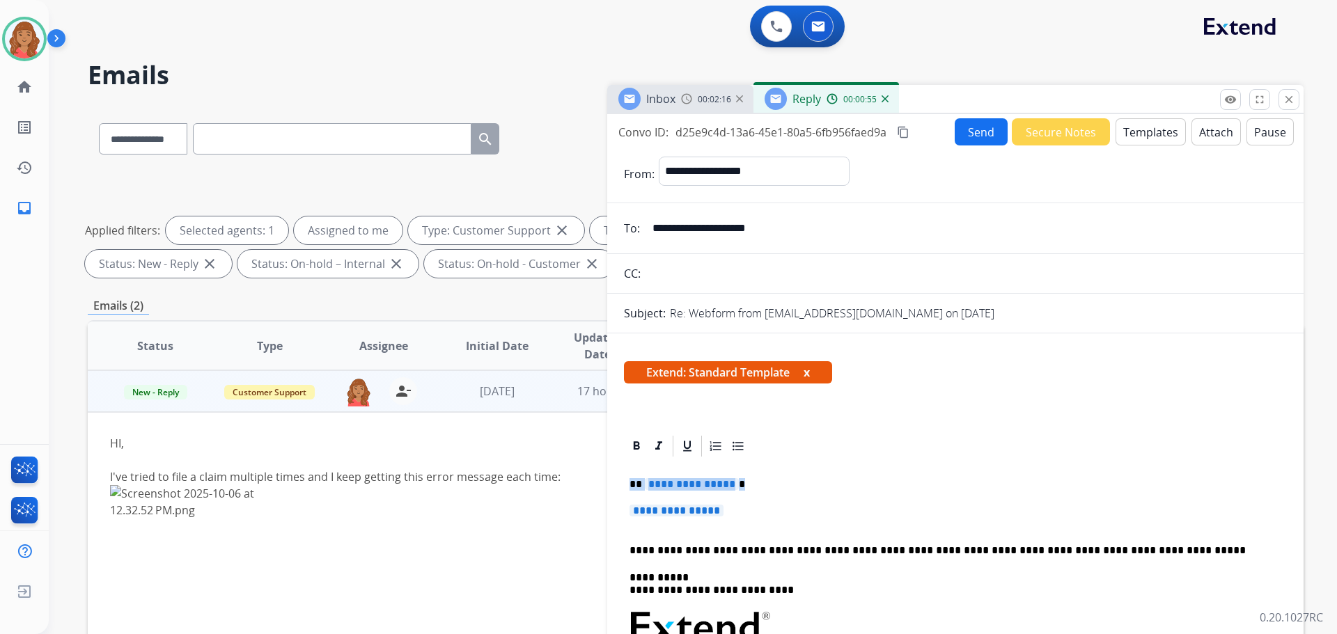
drag, startPoint x: 754, startPoint y: 517, endPoint x: 612, endPoint y: 469, distance: 149.9
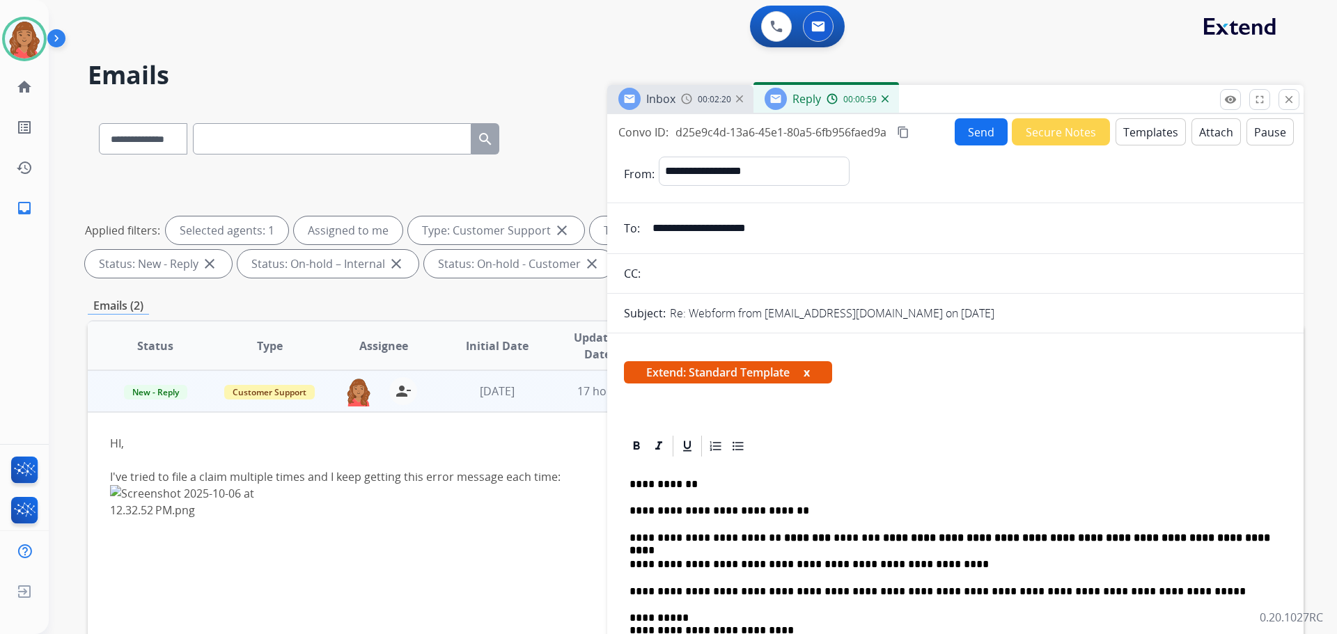
click at [904, 127] on mat-icon "content_copy" at bounding box center [903, 132] width 13 height 13
click at [960, 132] on button "Send" at bounding box center [981, 131] width 53 height 27
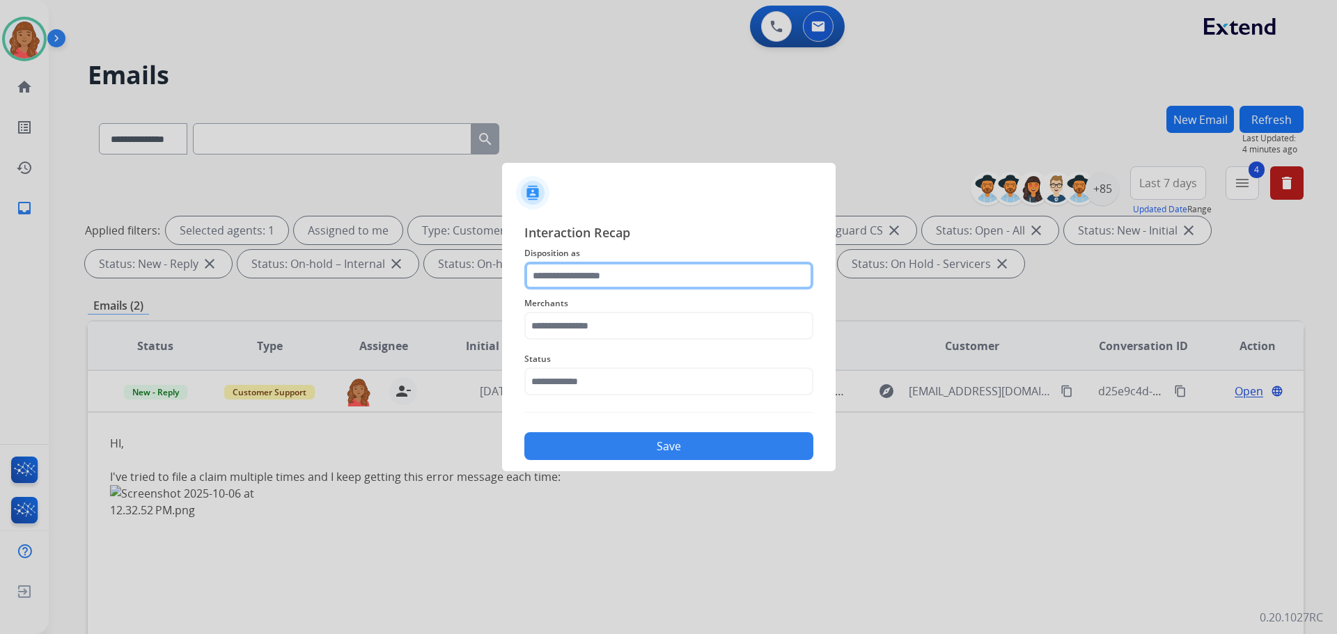
drag, startPoint x: 666, startPoint y: 269, endPoint x: 667, endPoint y: 285, distance: 16.1
click at [668, 269] on input "text" at bounding box center [668, 276] width 289 height 28
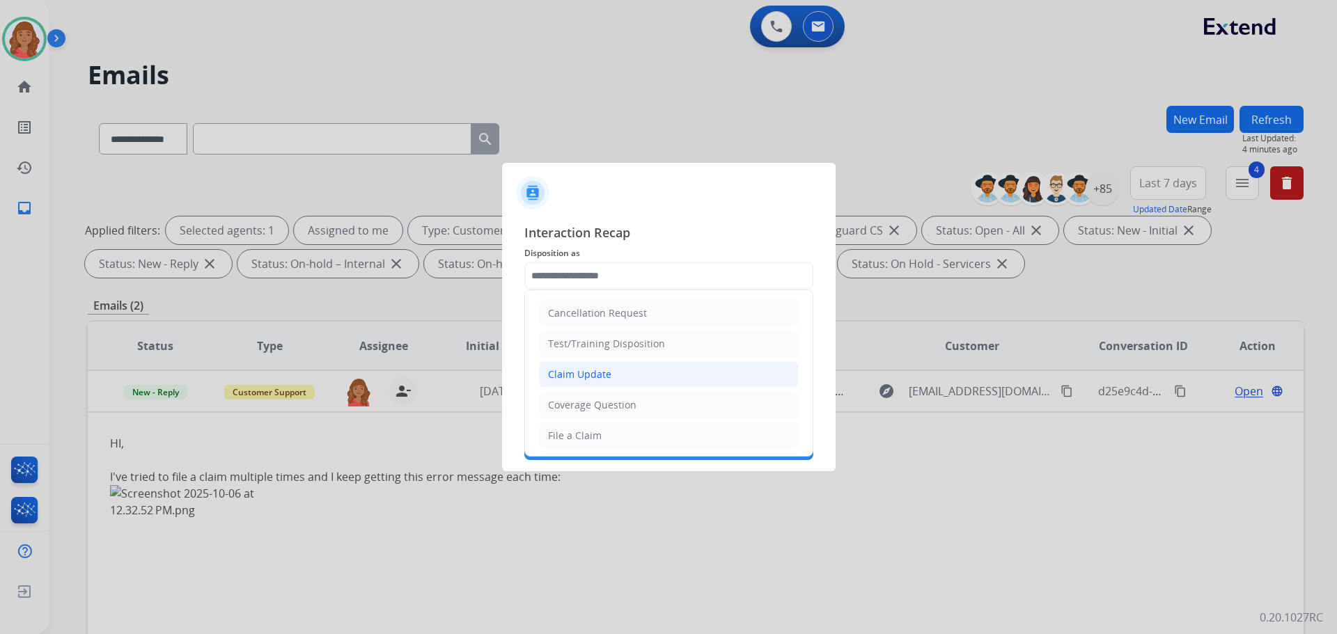
click at [602, 375] on div "Claim Update" at bounding box center [579, 375] width 63 height 14
type input "**********"
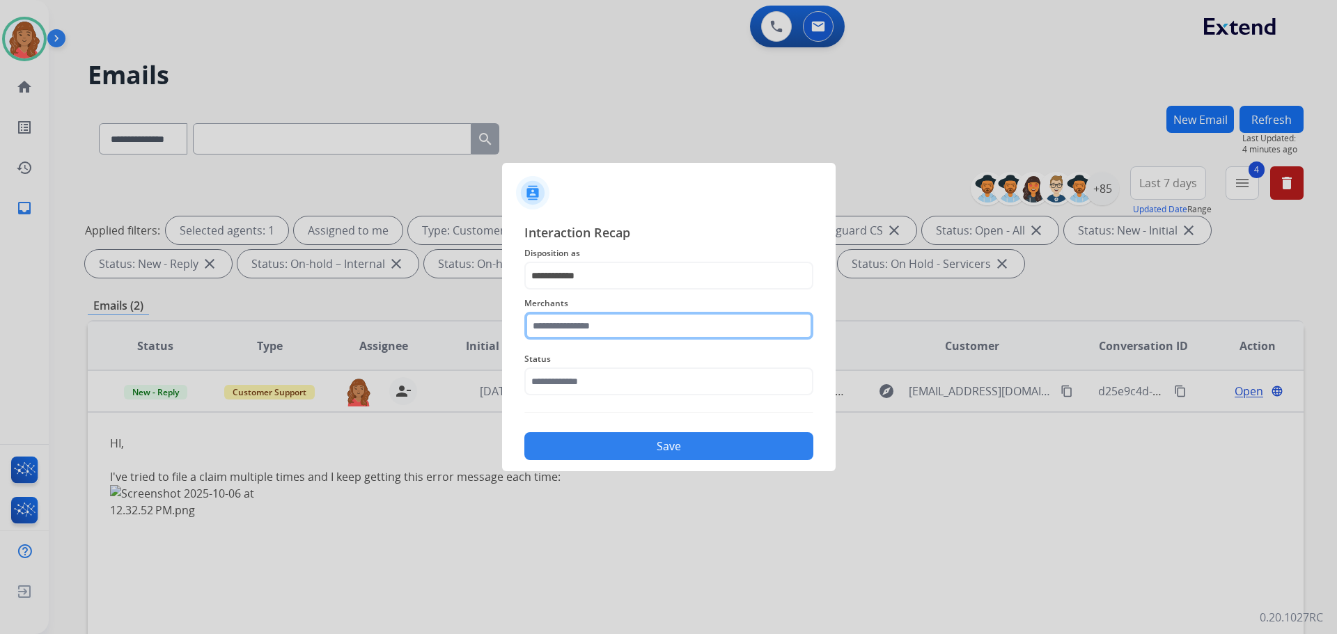
click at [585, 329] on input "text" at bounding box center [668, 326] width 289 height 28
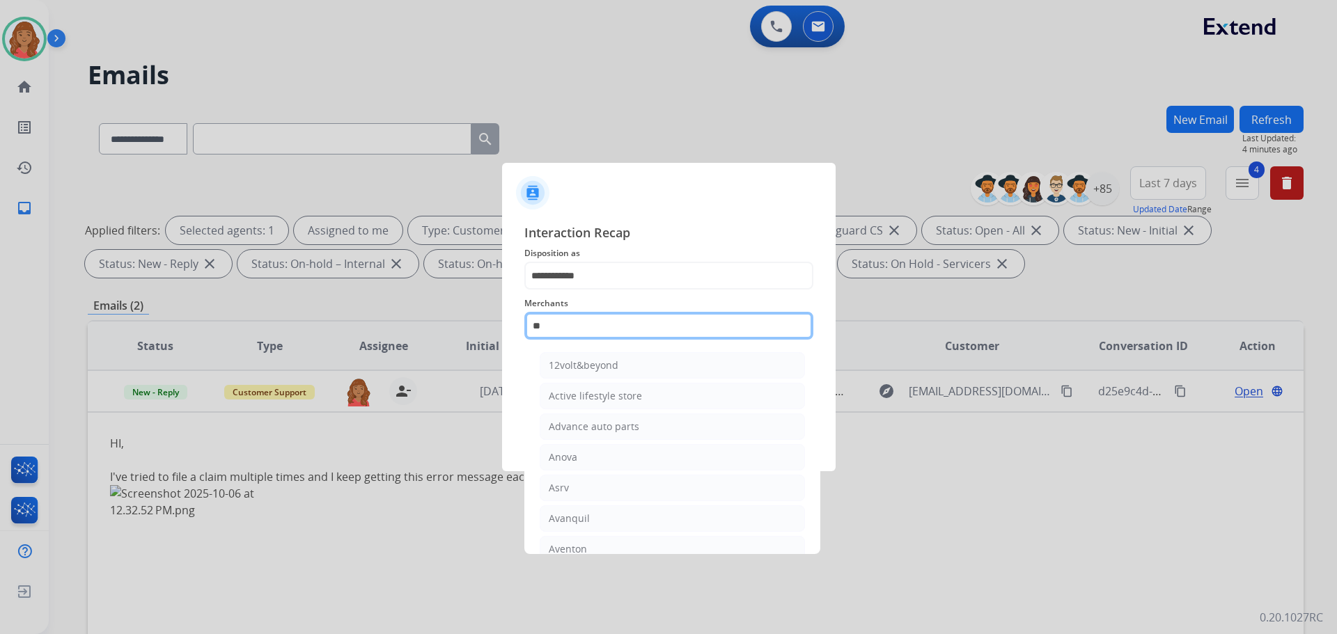
type input "*"
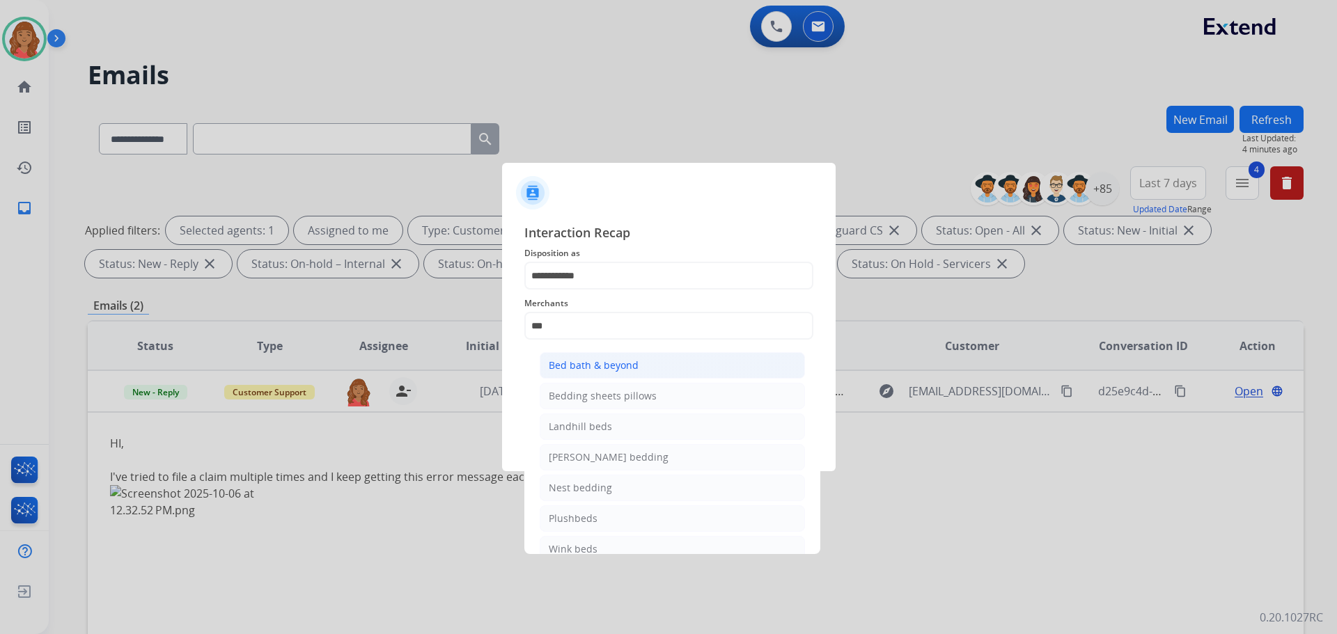
click at [586, 354] on ul "Bed bath & beyond Bedding sheets pillows Landhill beds [PERSON_NAME] bedding Ne…" at bounding box center [672, 460] width 274 height 231
click at [586, 371] on div "Bed bath & beyond" at bounding box center [594, 366] width 90 height 14
type input "**********"
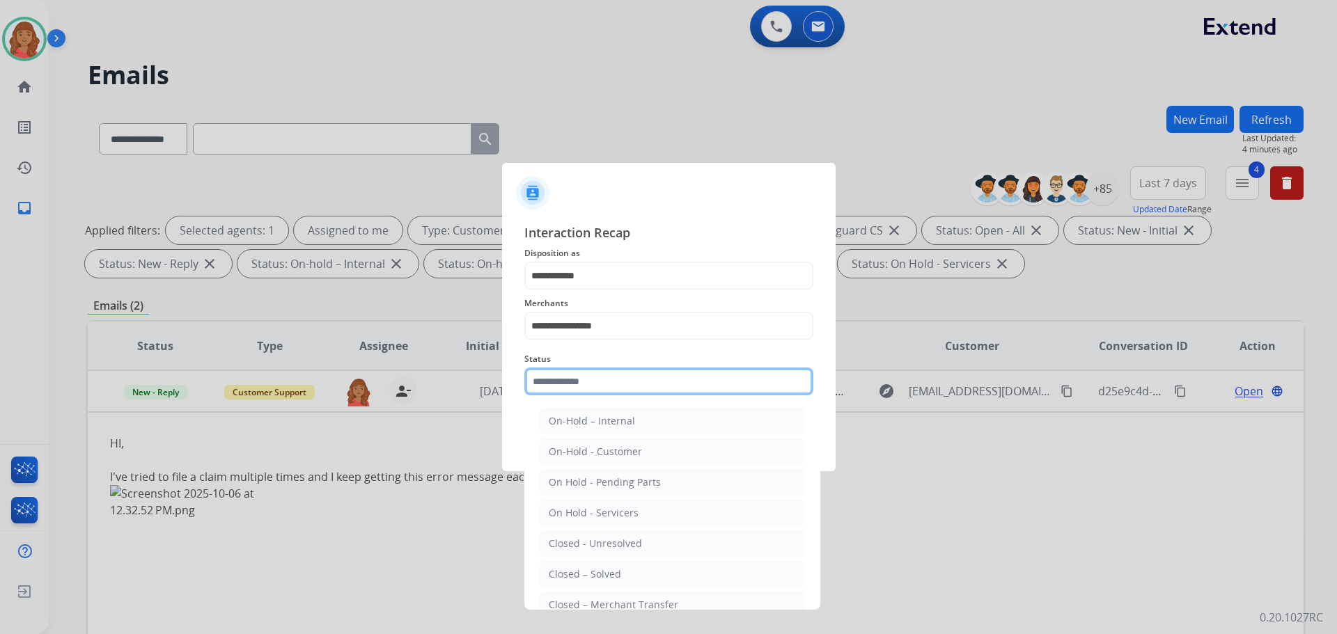
click at [568, 393] on input "text" at bounding box center [668, 382] width 289 height 28
click at [588, 570] on div "Closed – Solved" at bounding box center [585, 574] width 72 height 14
type input "**********"
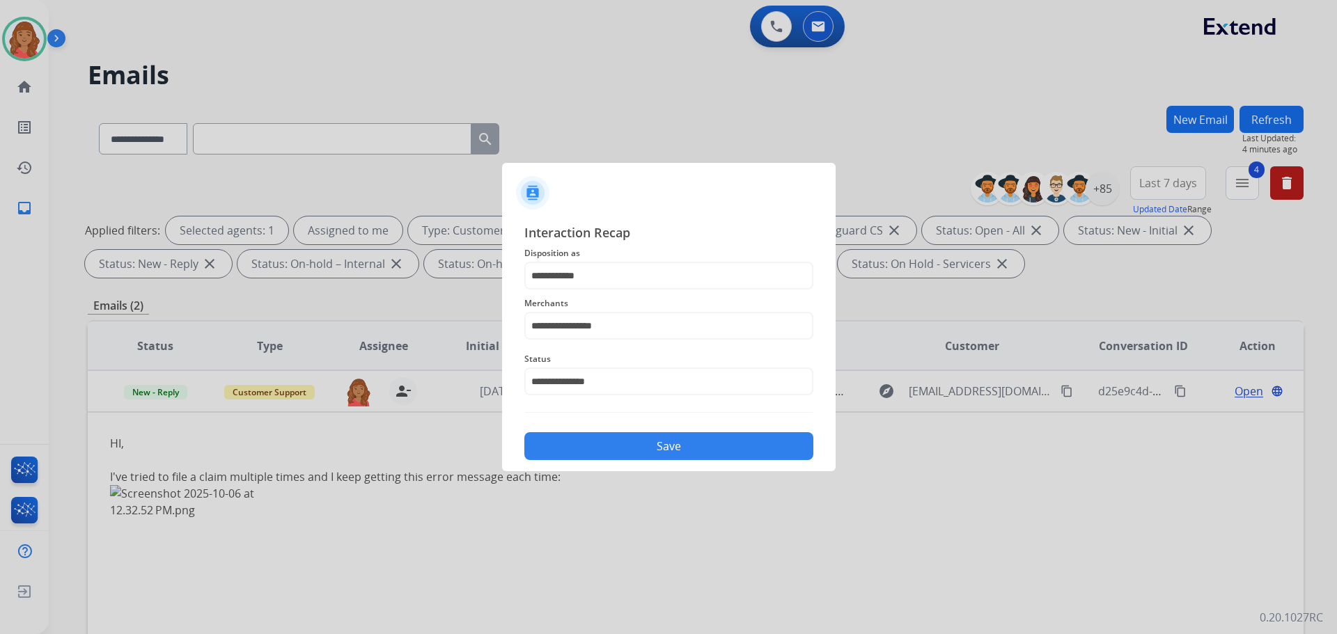
click at [594, 448] on button "Save" at bounding box center [668, 446] width 289 height 28
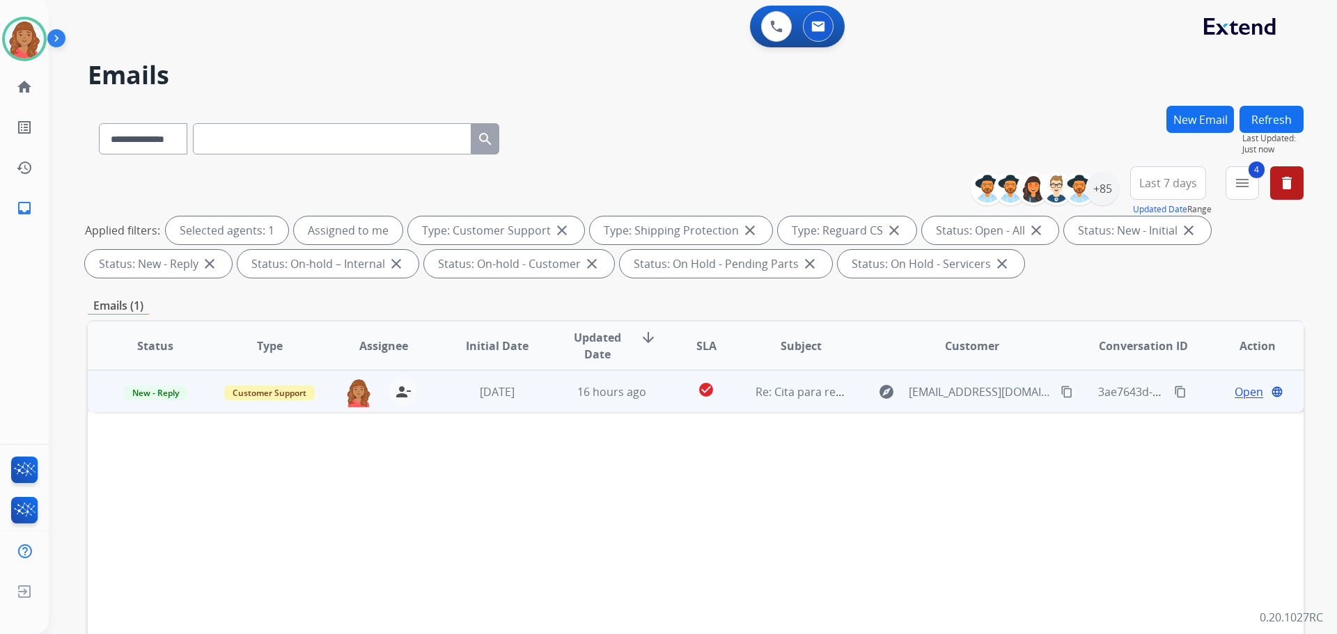
click at [593, 401] on td "16 hours ago" at bounding box center [601, 391] width 114 height 42
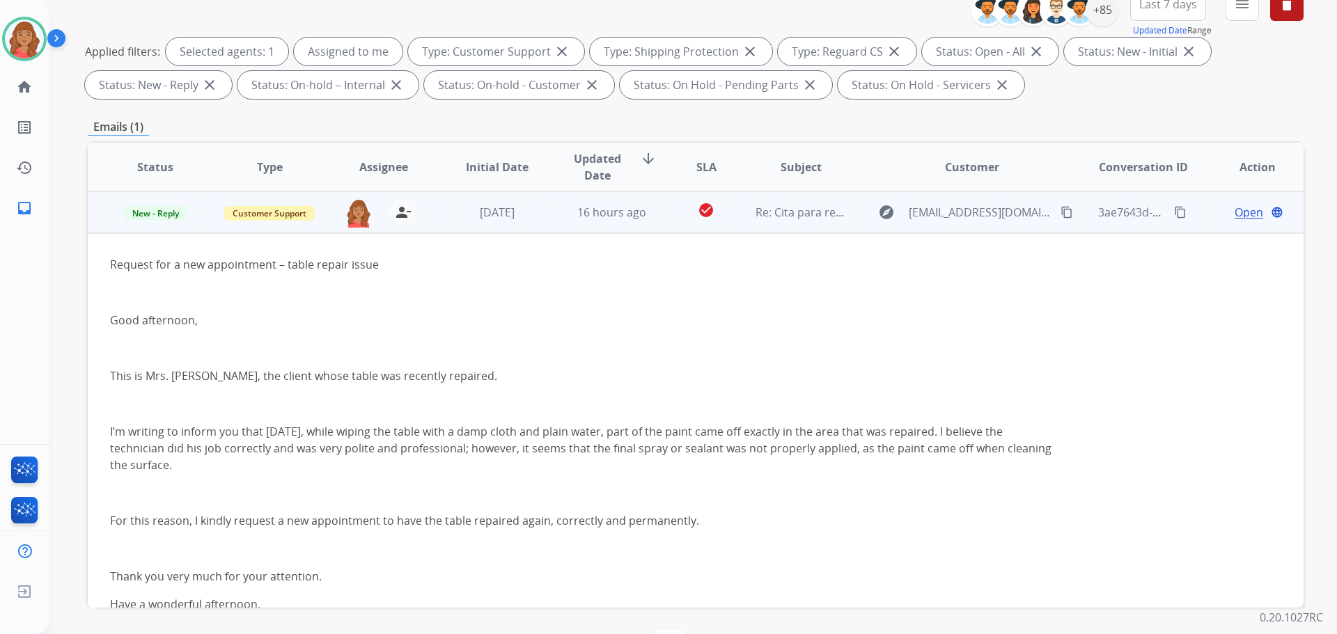
scroll to position [155, 0]
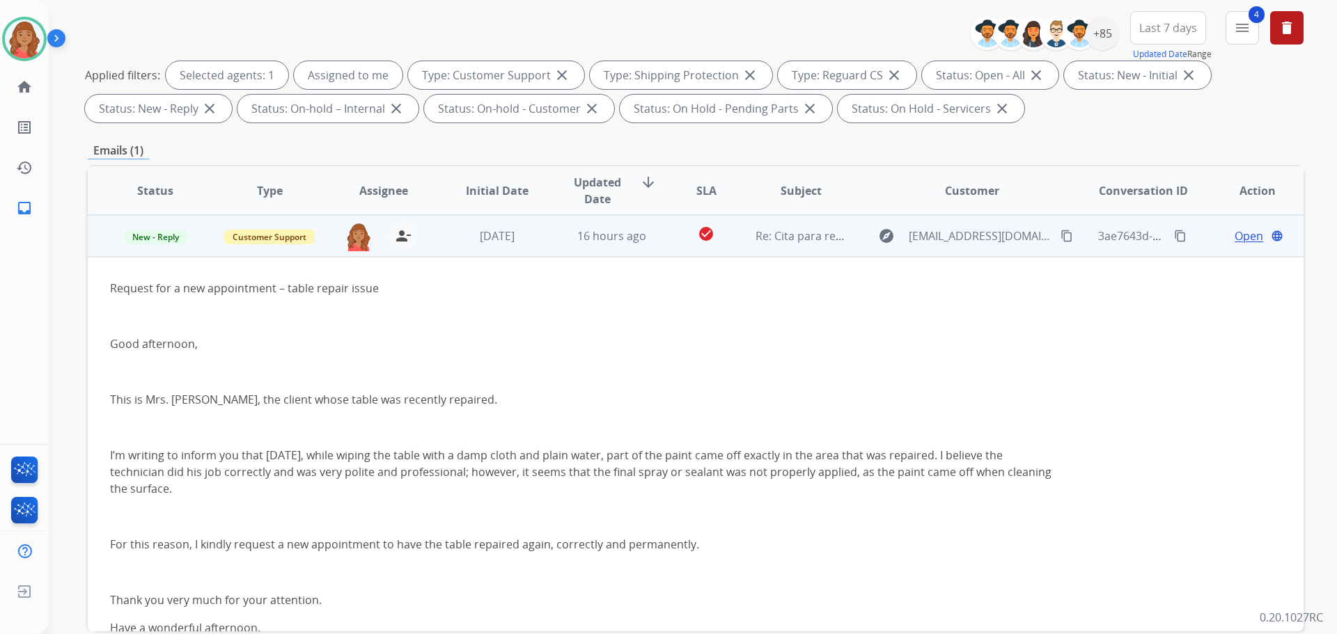
click at [1219, 234] on div "Open language" at bounding box center [1256, 236] width 91 height 17
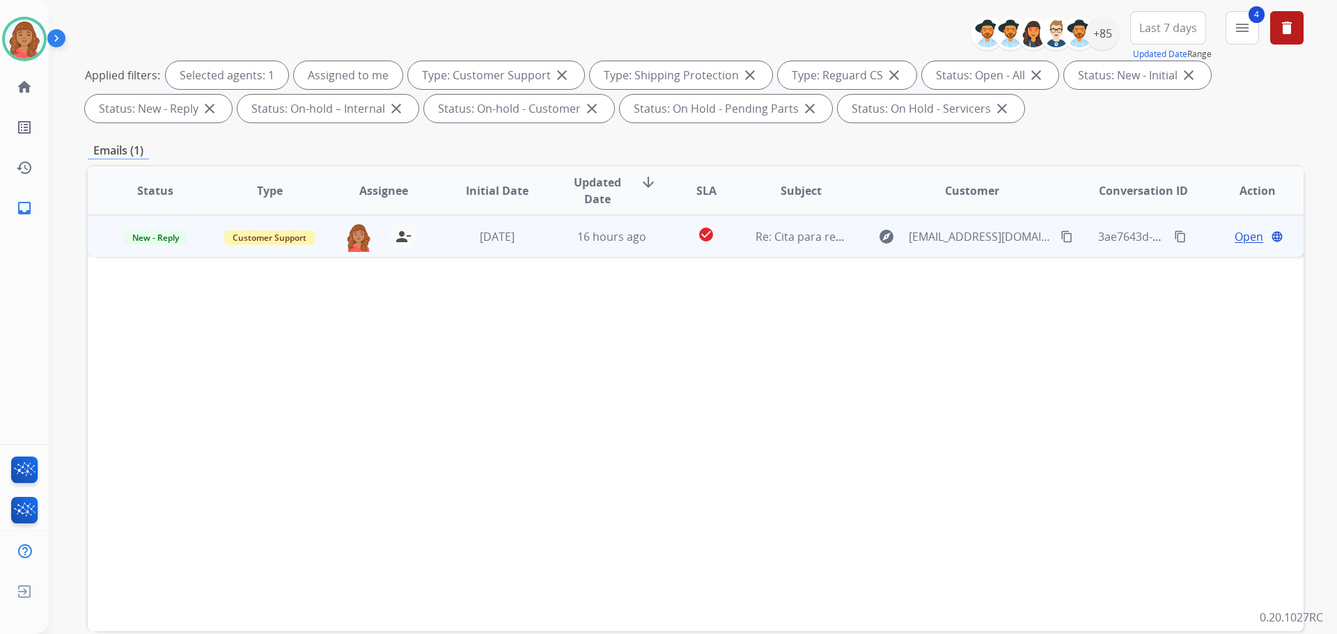
click at [1234, 236] on span "Open" at bounding box center [1248, 236] width 29 height 17
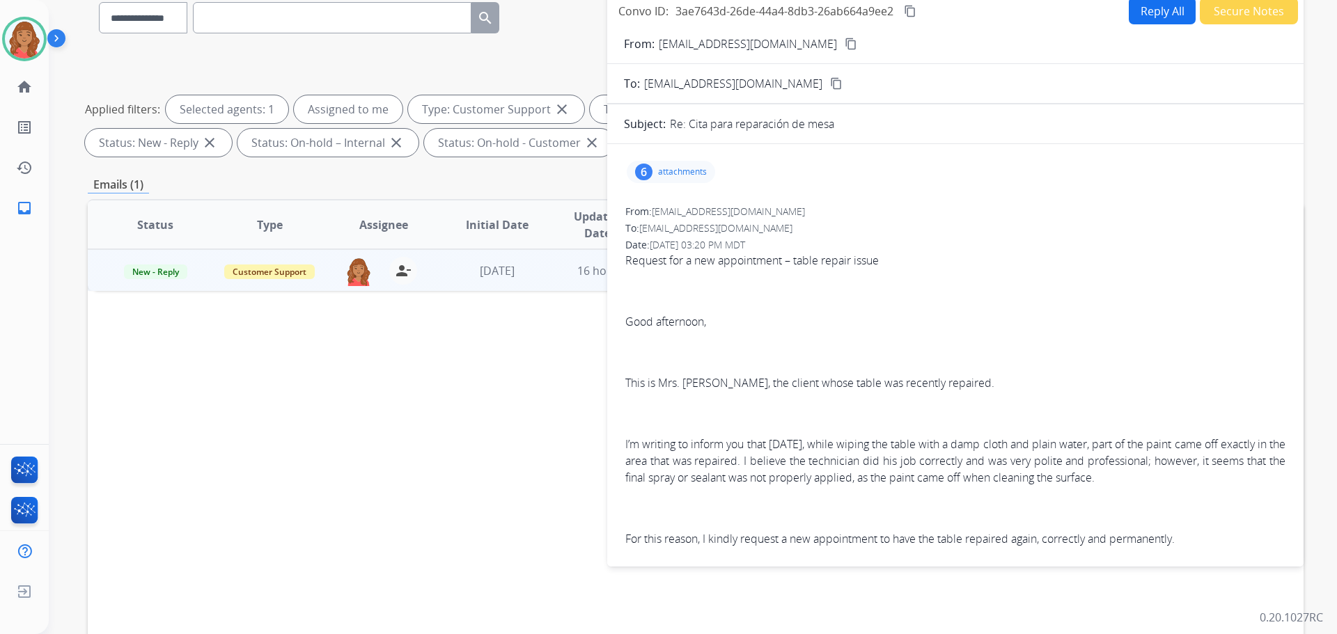
scroll to position [0, 0]
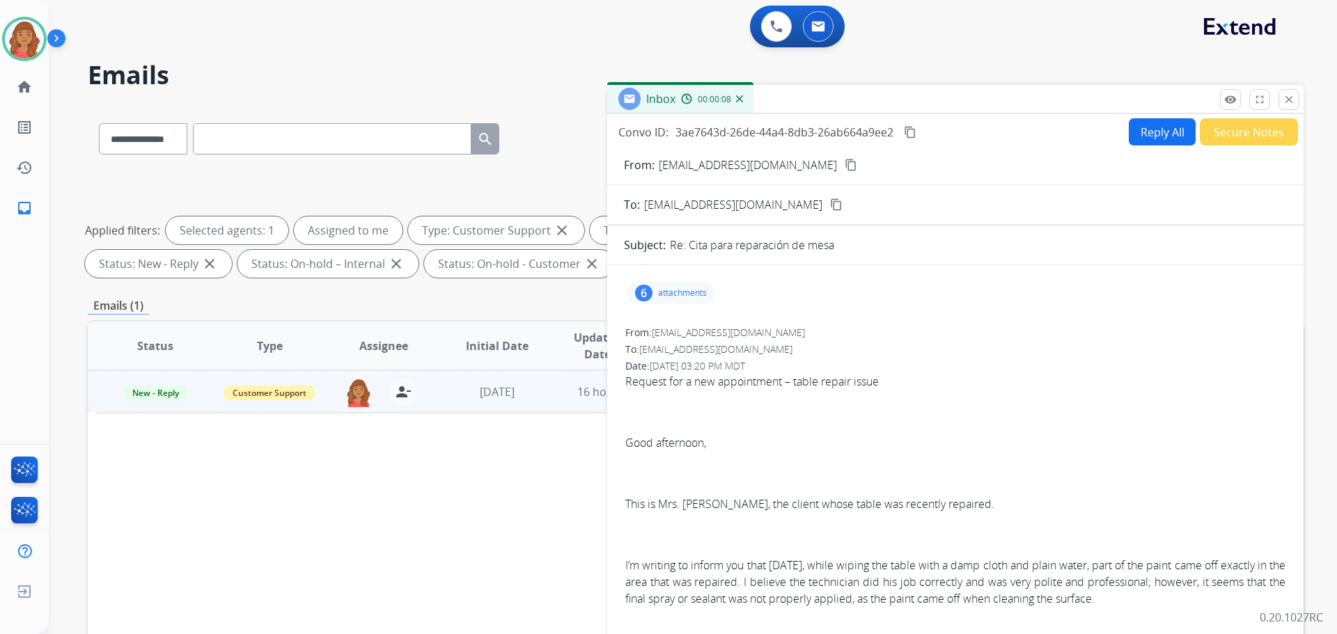
drag, startPoint x: 795, startPoint y: 169, endPoint x: 705, endPoint y: 167, distance: 89.8
click at [845, 168] on mat-icon "content_copy" at bounding box center [851, 165] width 13 height 13
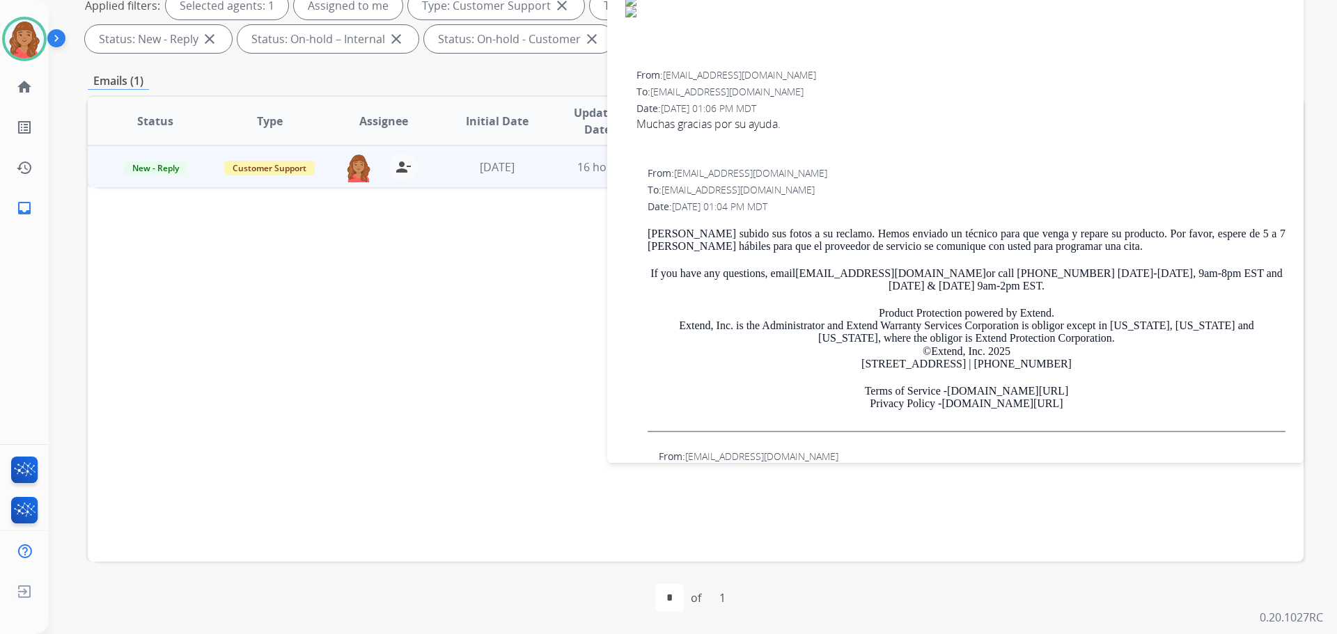
scroll to position [765, 0]
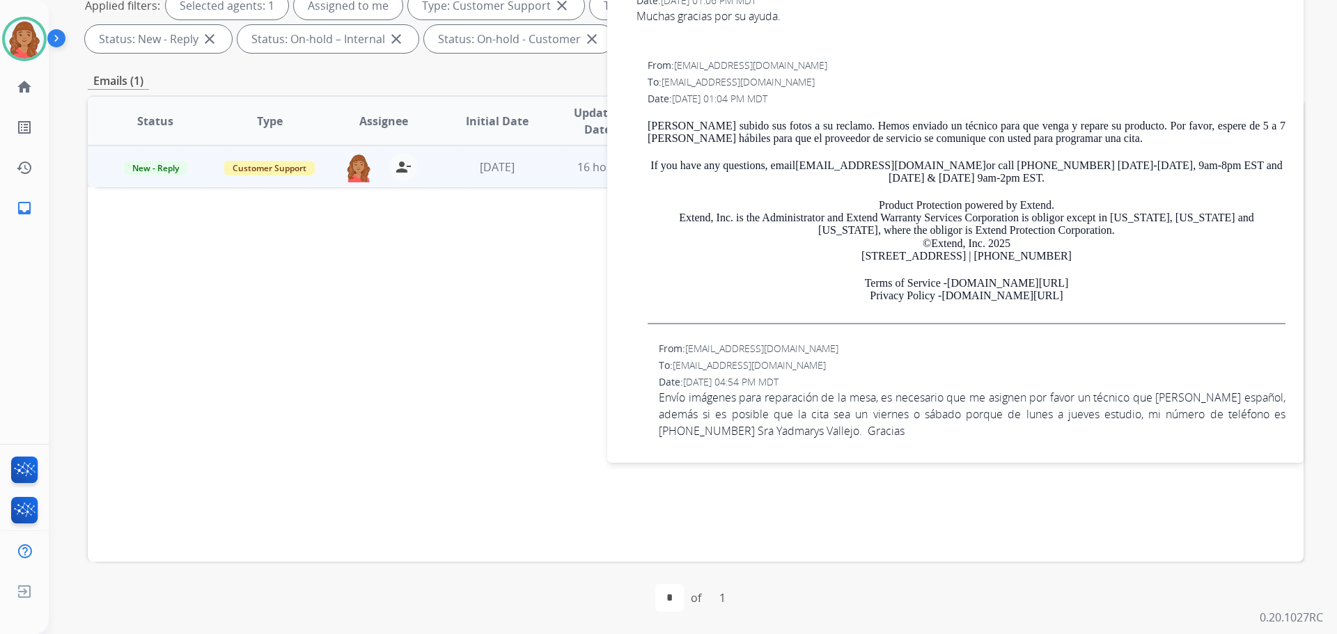
click at [1046, 370] on div "To: [EMAIL_ADDRESS][DOMAIN_NAME]" at bounding box center [972, 366] width 627 height 14
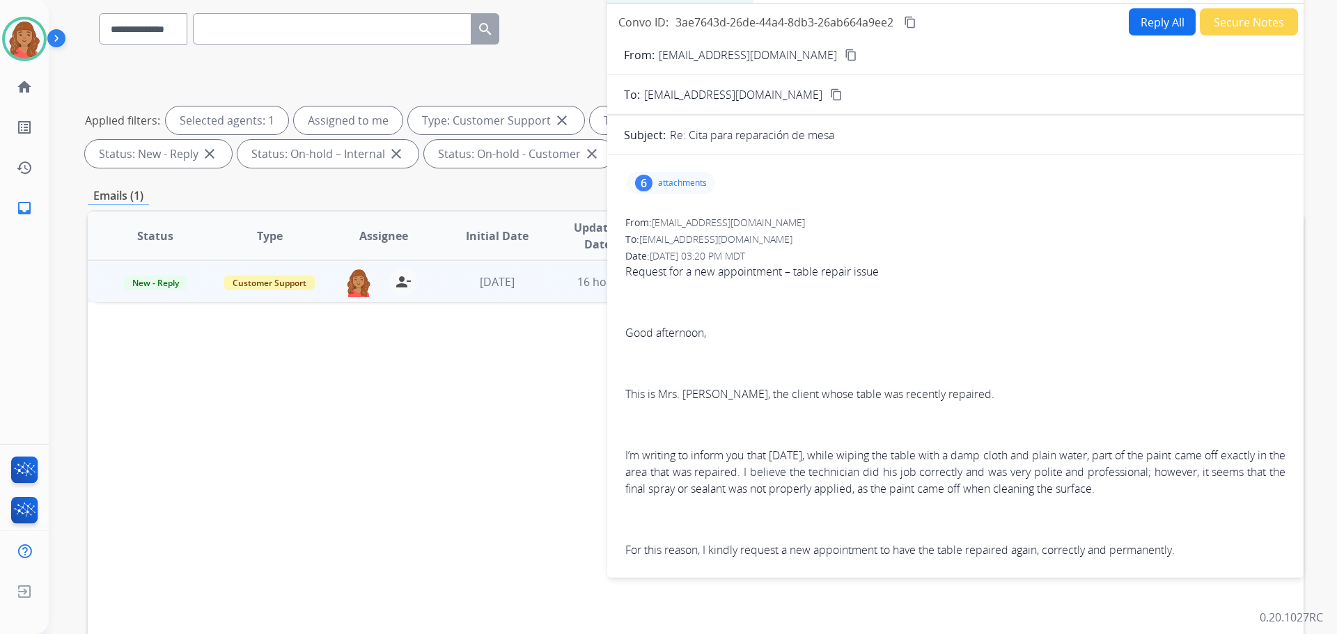
scroll to position [0, 0]
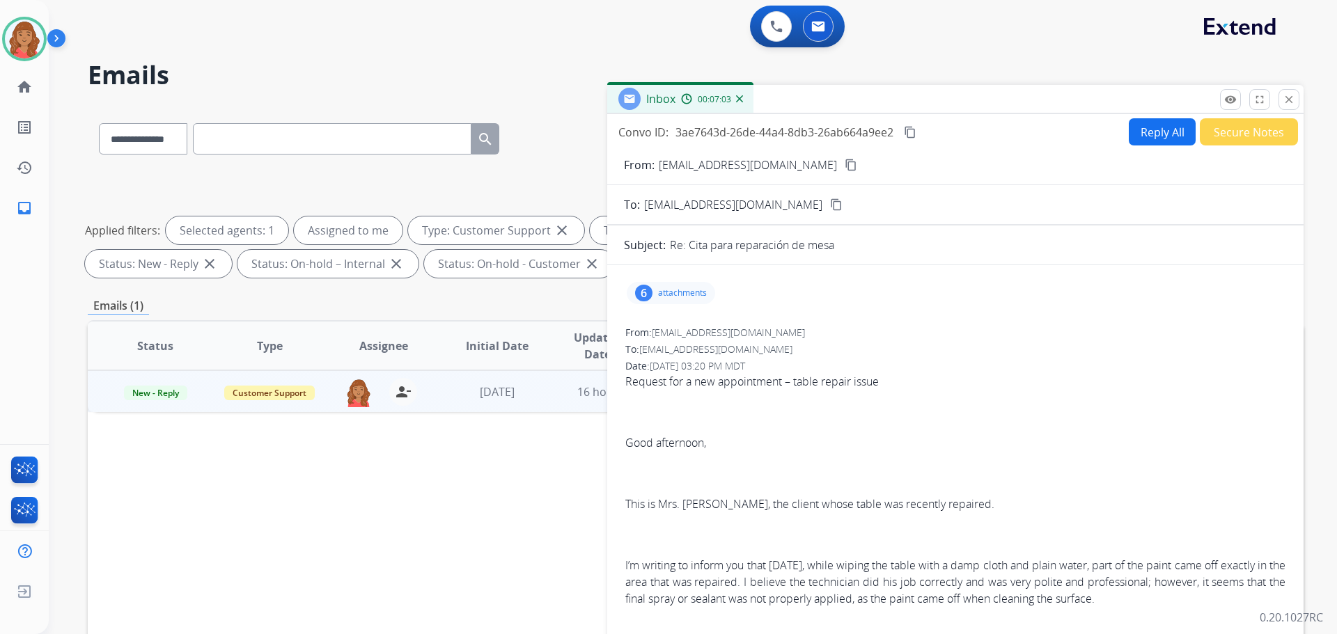
click at [1157, 135] on button "Reply All" at bounding box center [1162, 131] width 67 height 27
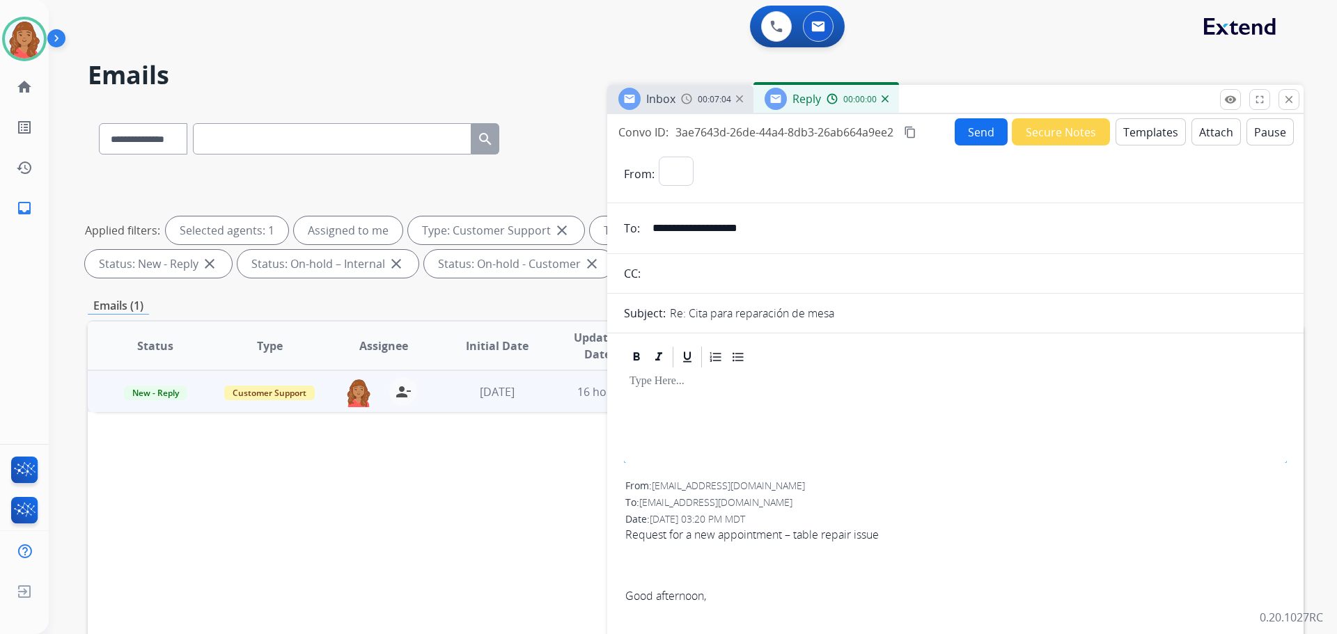
select select "**********"
click at [1136, 140] on button "Templates" at bounding box center [1150, 131] width 70 height 27
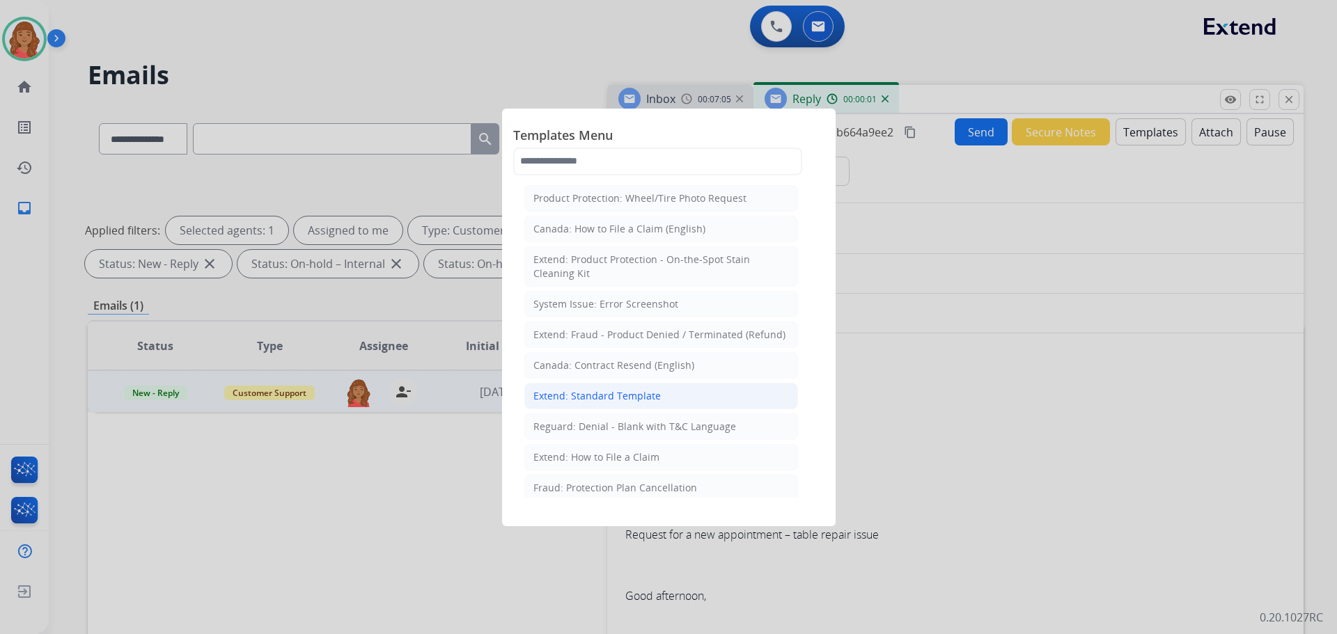
click at [648, 393] on div "Extend: Standard Template" at bounding box center [596, 396] width 127 height 14
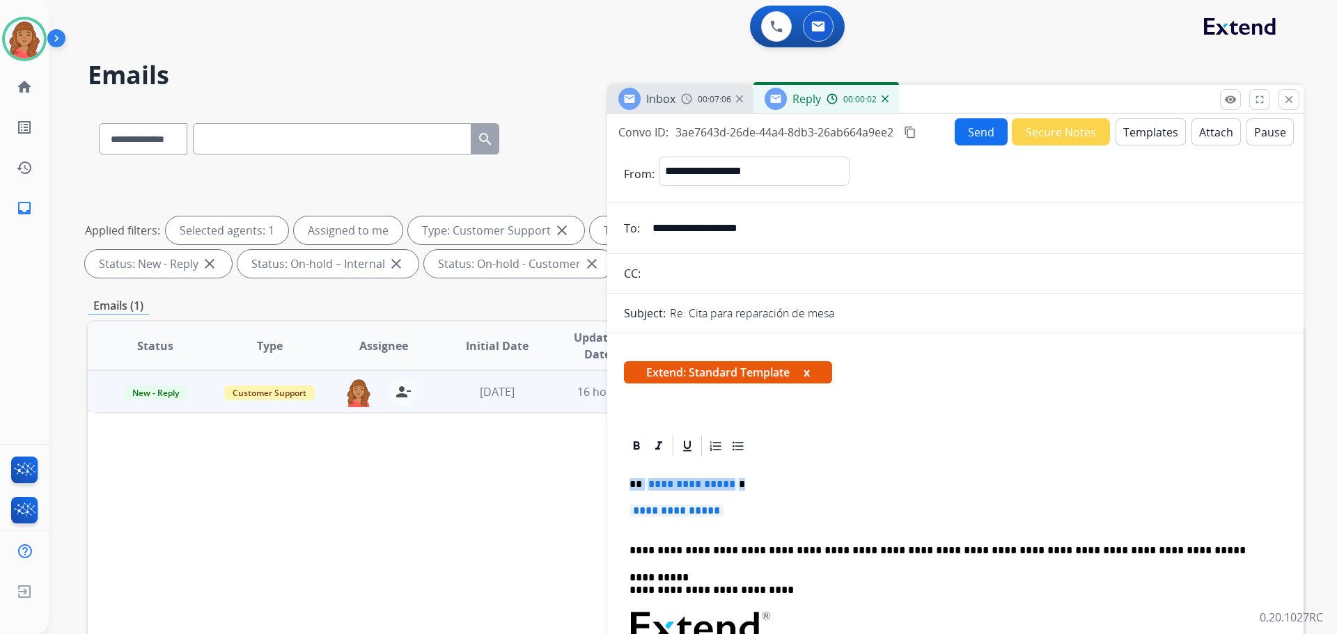
drag, startPoint x: 719, startPoint y: 515, endPoint x: 614, endPoint y: 471, distance: 113.3
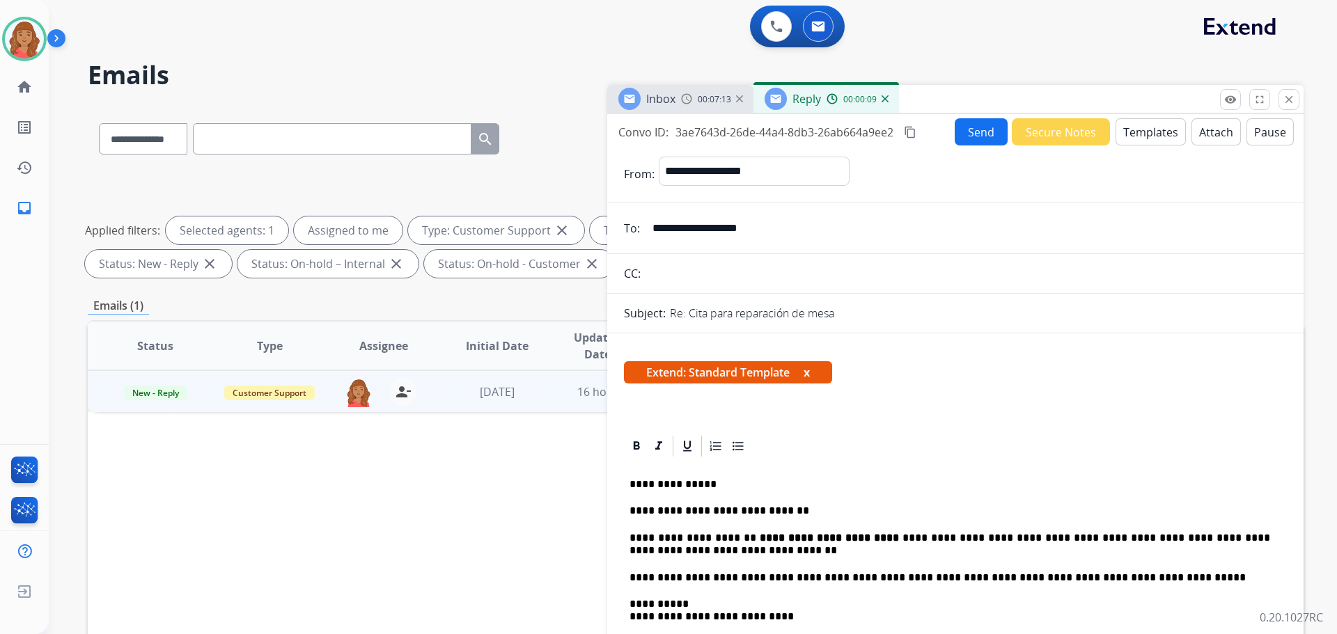
drag, startPoint x: 911, startPoint y: 130, endPoint x: 912, endPoint y: 137, distance: 7.0
click at [912, 130] on mat-icon "content_copy" at bounding box center [910, 132] width 13 height 13
click at [968, 135] on button "Send" at bounding box center [983, 132] width 52 height 27
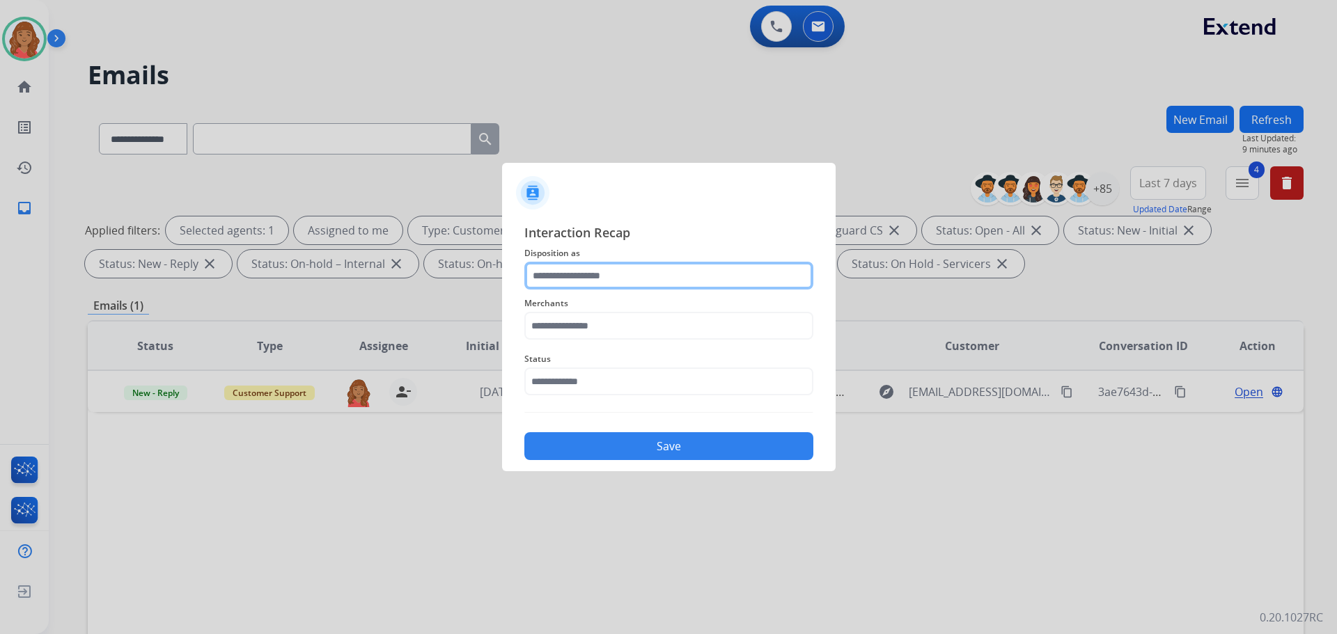
click at [592, 270] on input "text" at bounding box center [668, 276] width 289 height 28
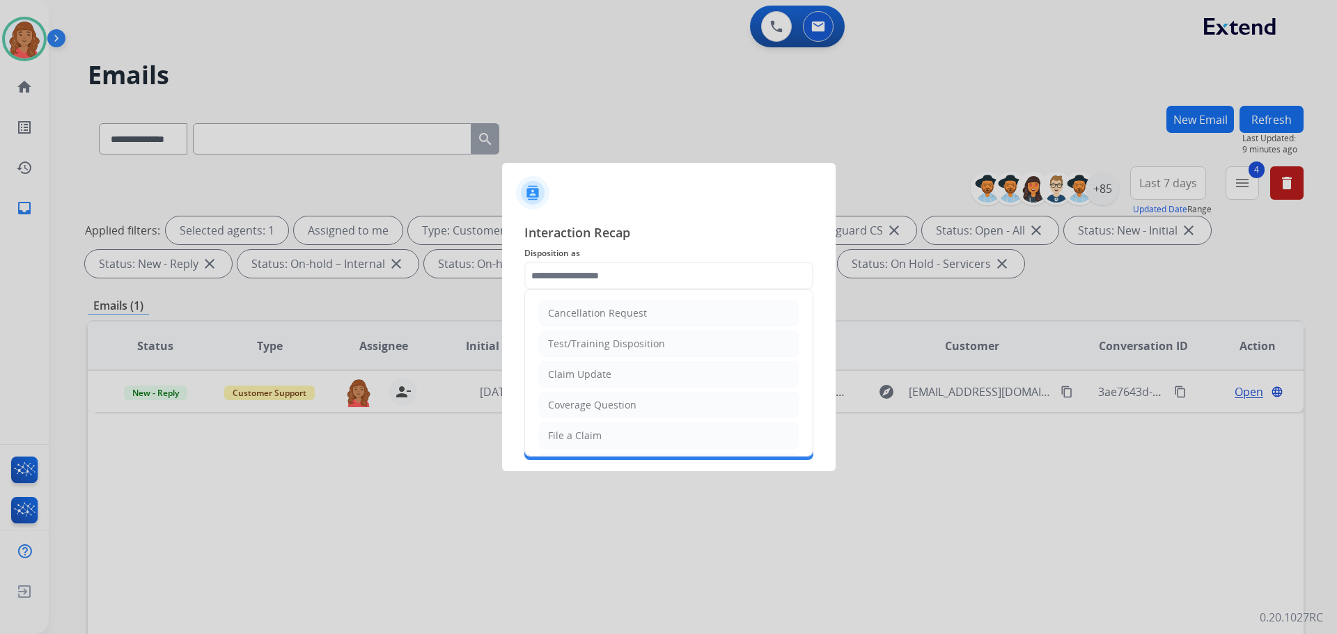
click at [592, 376] on div "Claim Update" at bounding box center [579, 375] width 63 height 14
type input "**********"
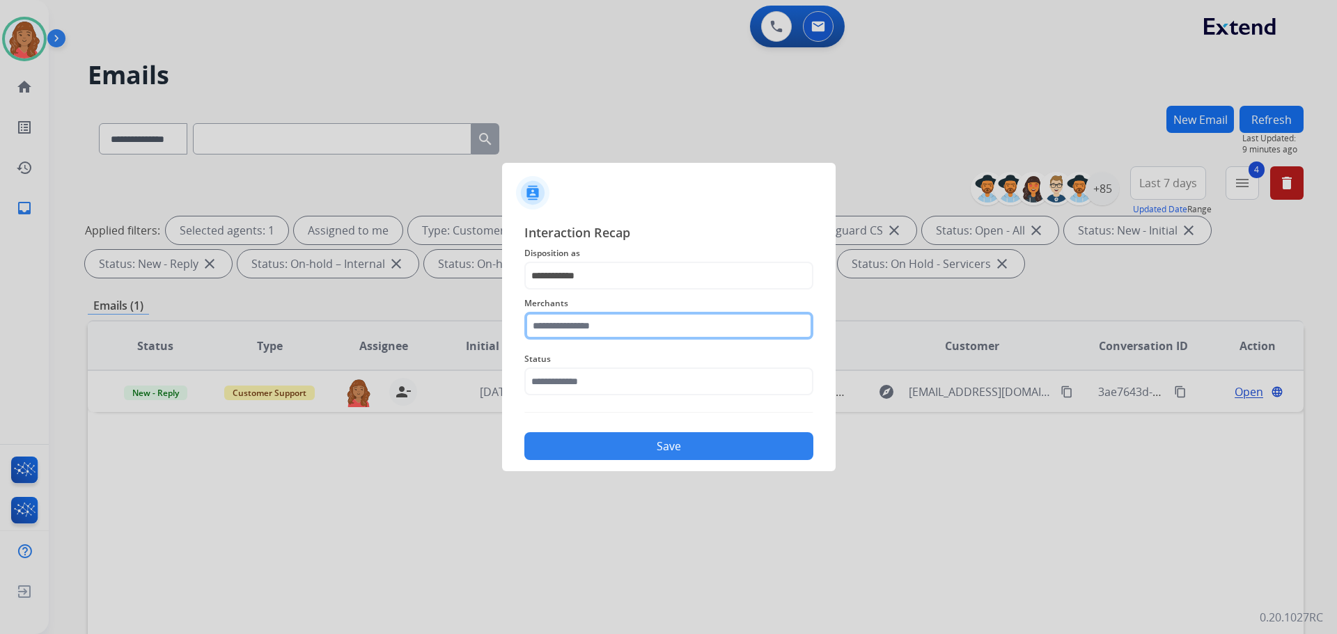
click at [581, 333] on input "text" at bounding box center [668, 326] width 289 height 28
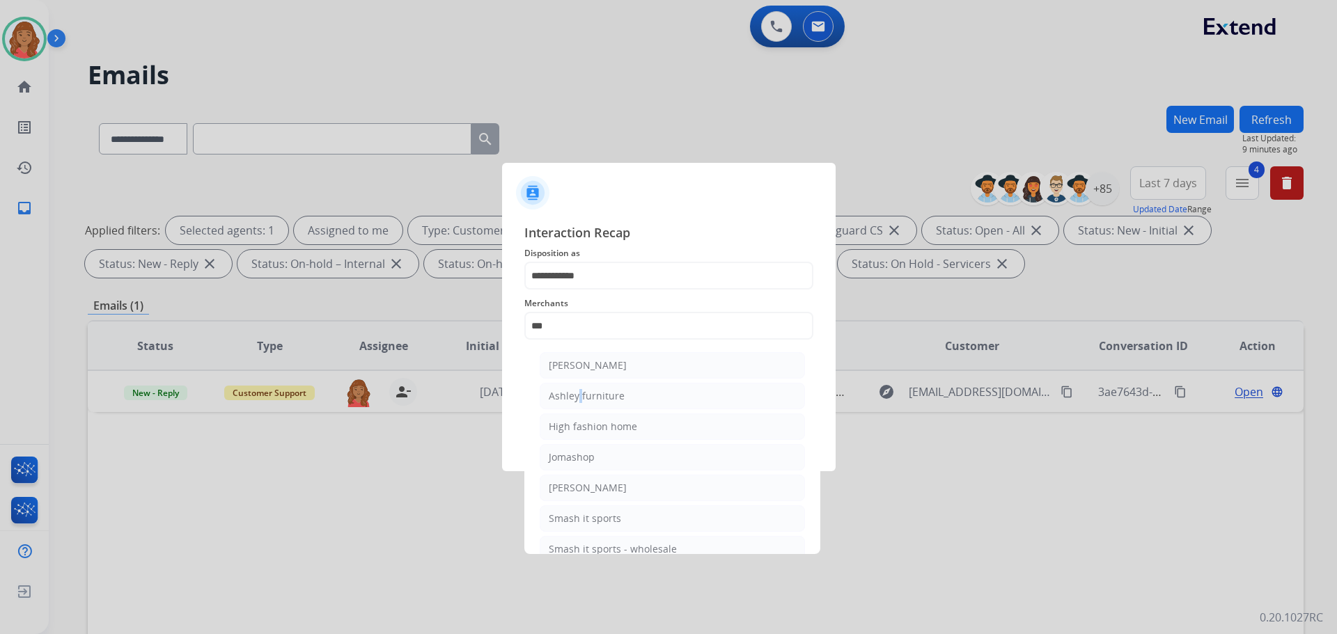
click at [576, 401] on div "Ashley furniture" at bounding box center [587, 396] width 76 height 14
type input "**********"
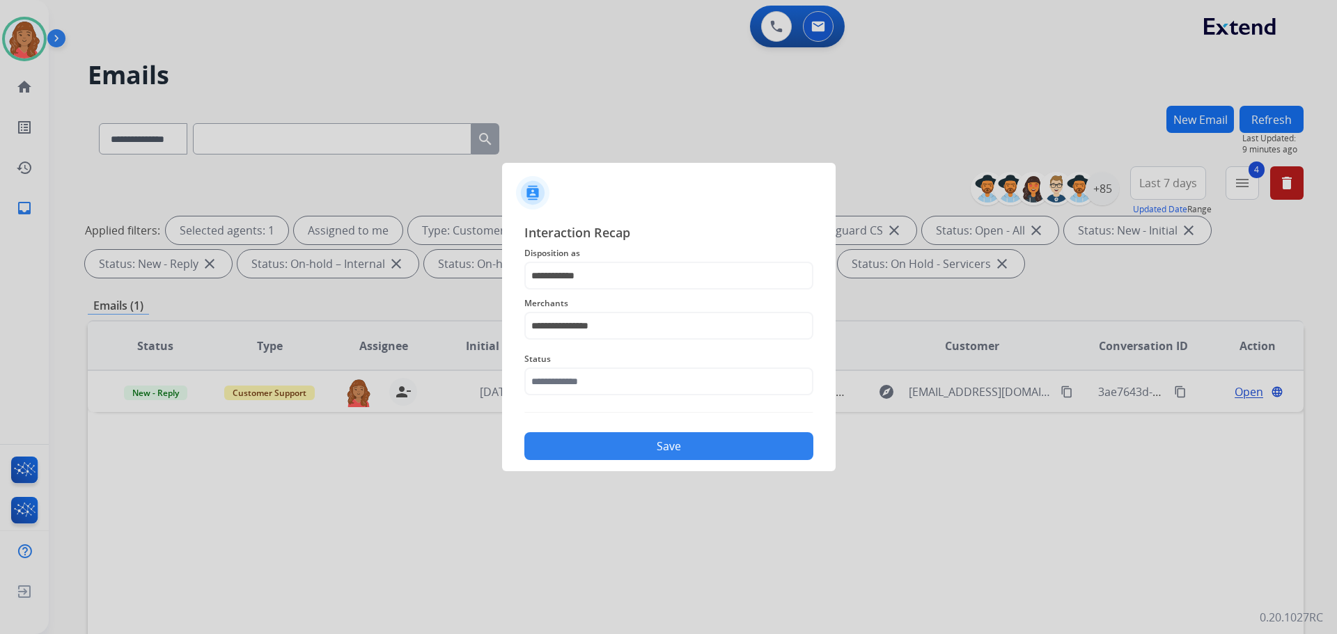
drag, startPoint x: 583, startPoint y: 361, endPoint x: 589, endPoint y: 379, distance: 18.9
click at [584, 364] on span "Status" at bounding box center [668, 359] width 289 height 17
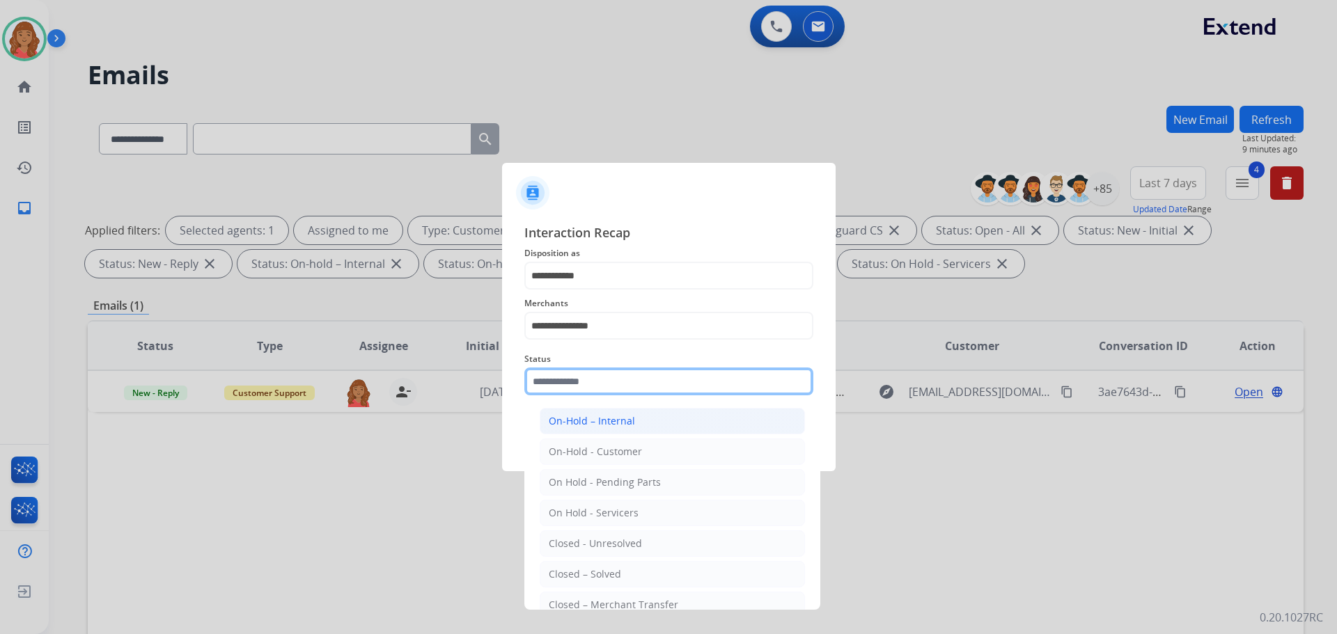
drag, startPoint x: 585, startPoint y: 386, endPoint x: 578, endPoint y: 410, distance: 24.7
click at [585, 387] on input "text" at bounding box center [668, 382] width 289 height 28
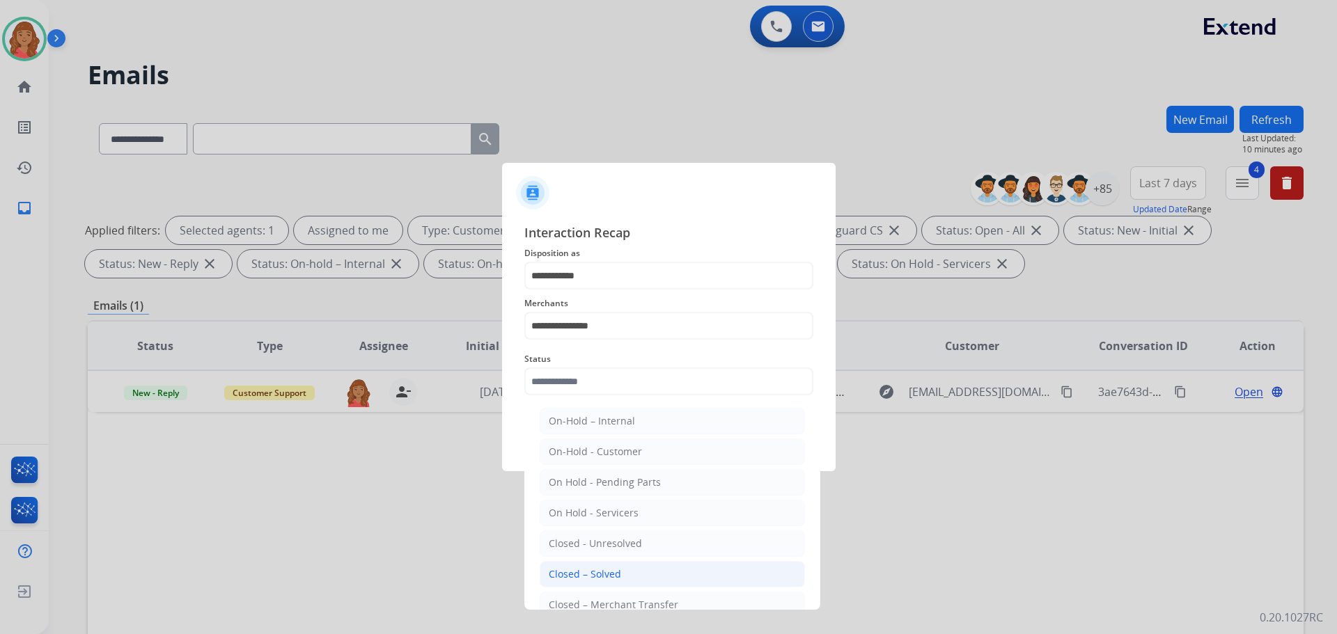
click at [581, 570] on div "Closed – Solved" at bounding box center [585, 574] width 72 height 14
type input "**********"
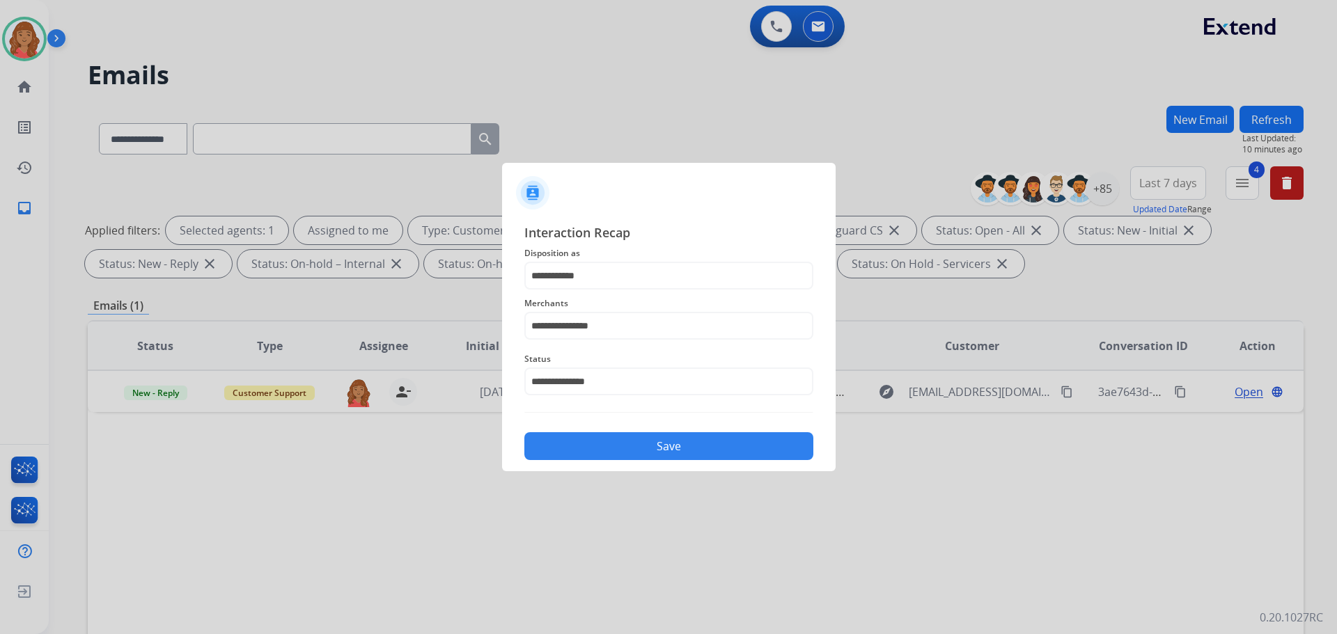
click at [604, 444] on button "Save" at bounding box center [668, 446] width 289 height 28
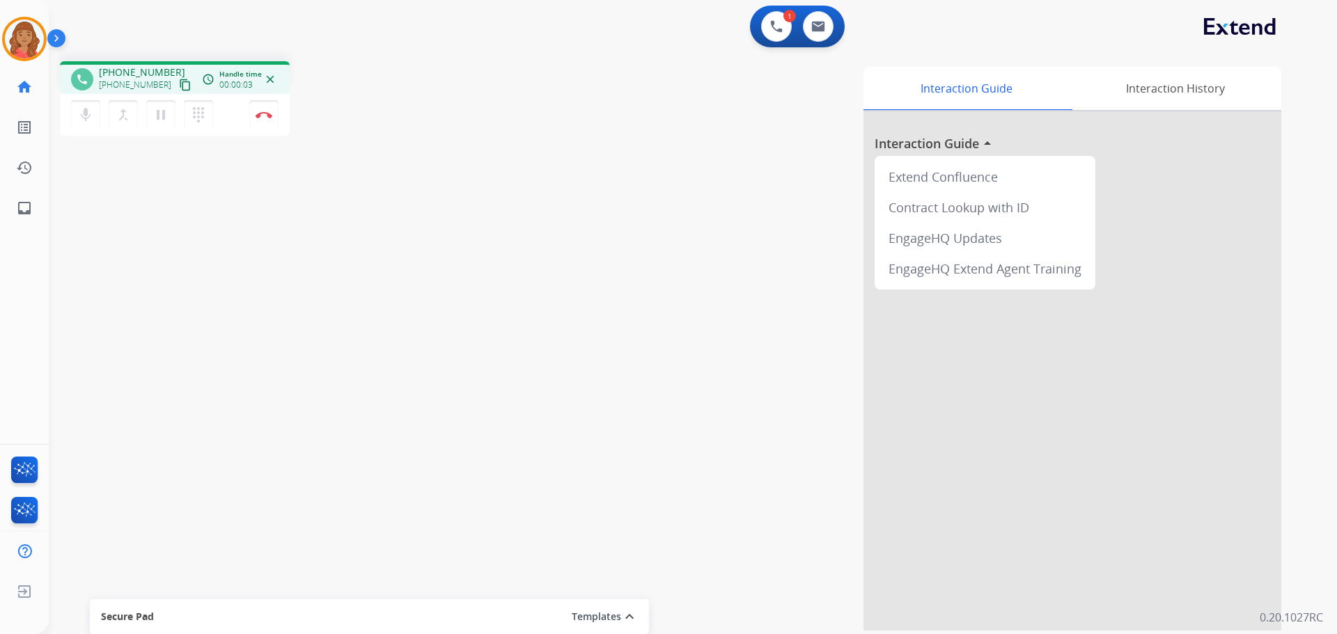
click at [179, 83] on mat-icon "content_copy" at bounding box center [185, 85] width 13 height 13
click at [262, 118] on img at bounding box center [264, 114] width 17 height 7
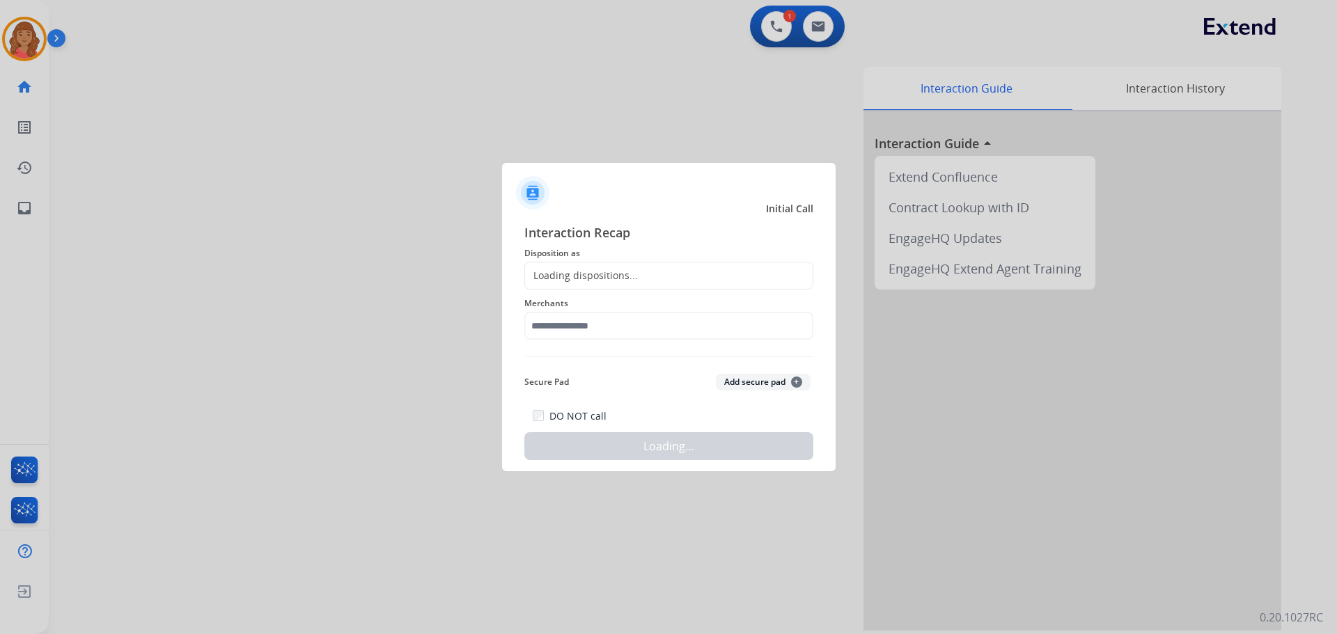
click at [574, 265] on div "Loading dispositions..." at bounding box center [668, 276] width 289 height 28
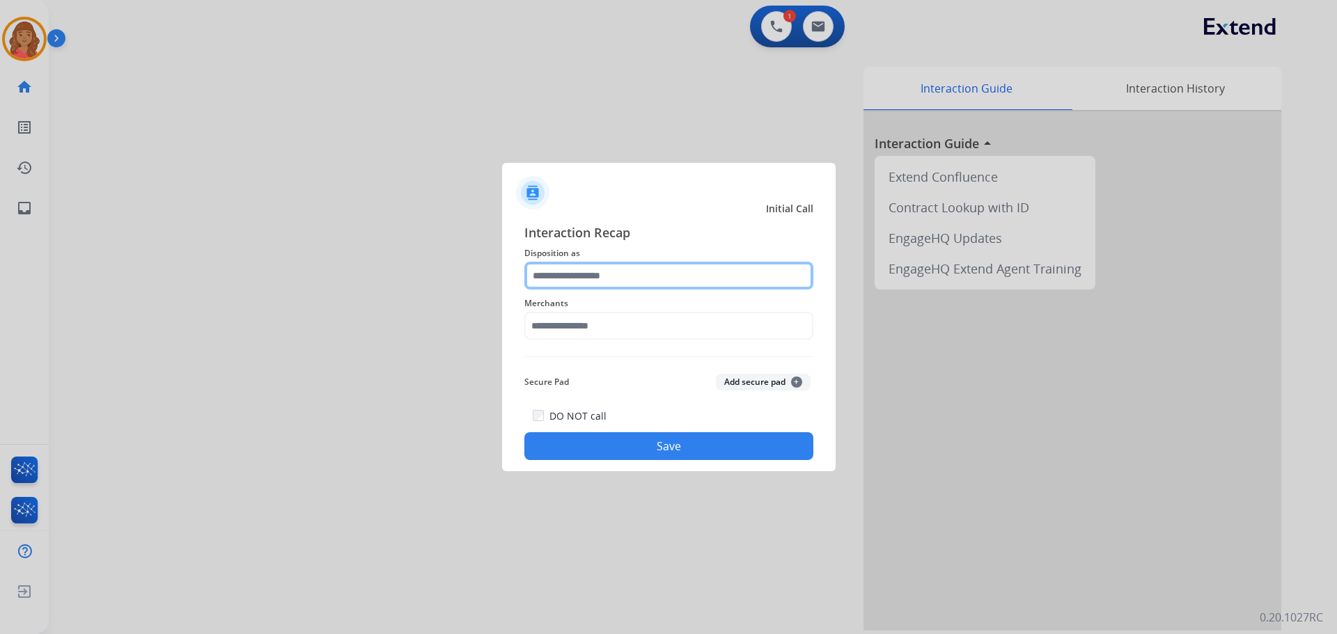
click at [571, 274] on input "text" at bounding box center [668, 276] width 289 height 28
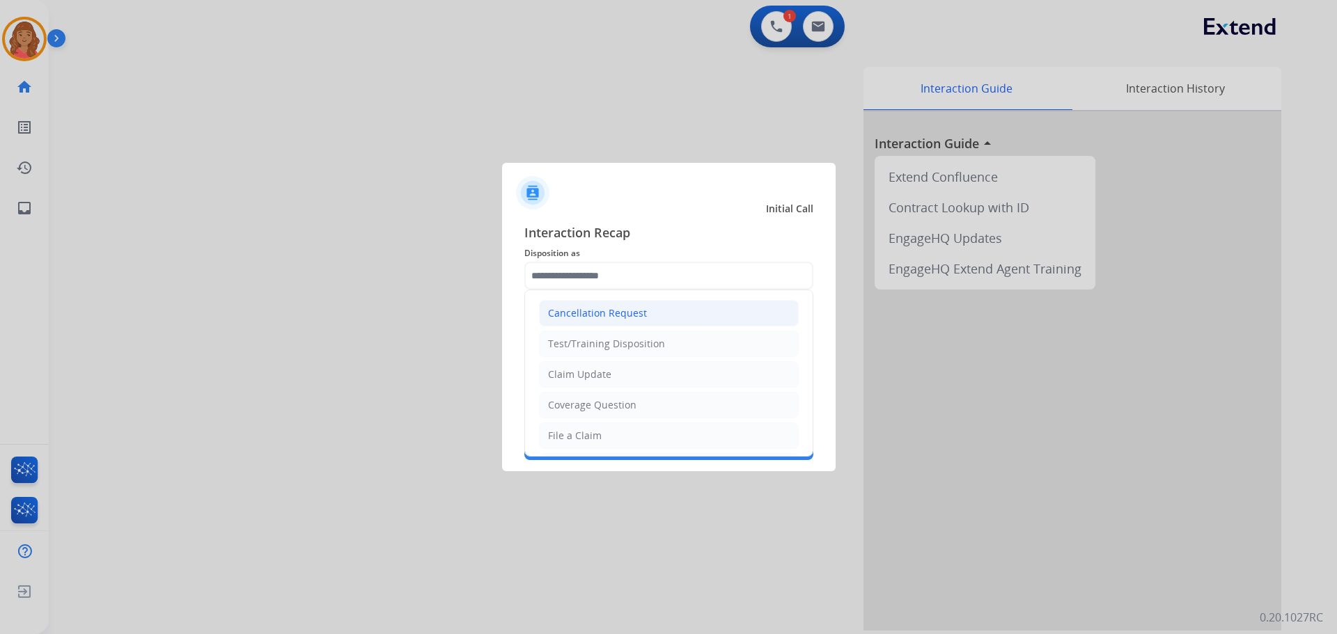
click at [579, 313] on div "Cancellation Request" at bounding box center [597, 313] width 99 height 14
type input "**********"
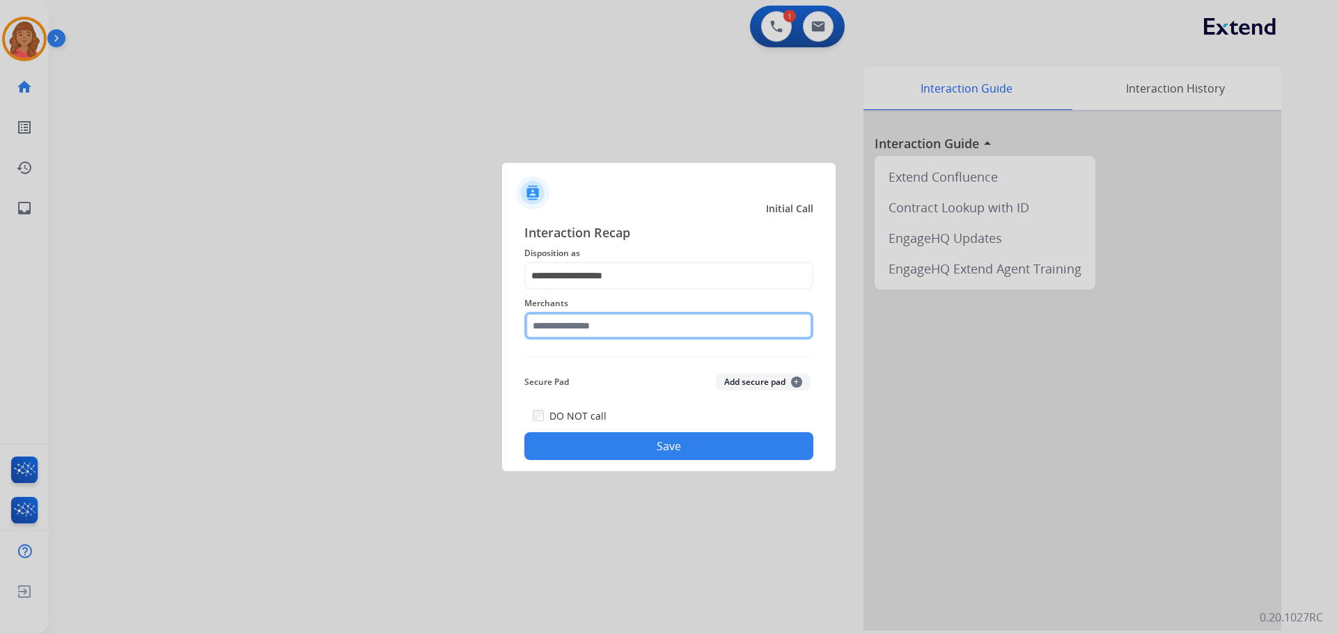
click at [579, 317] on input "text" at bounding box center [668, 326] width 289 height 28
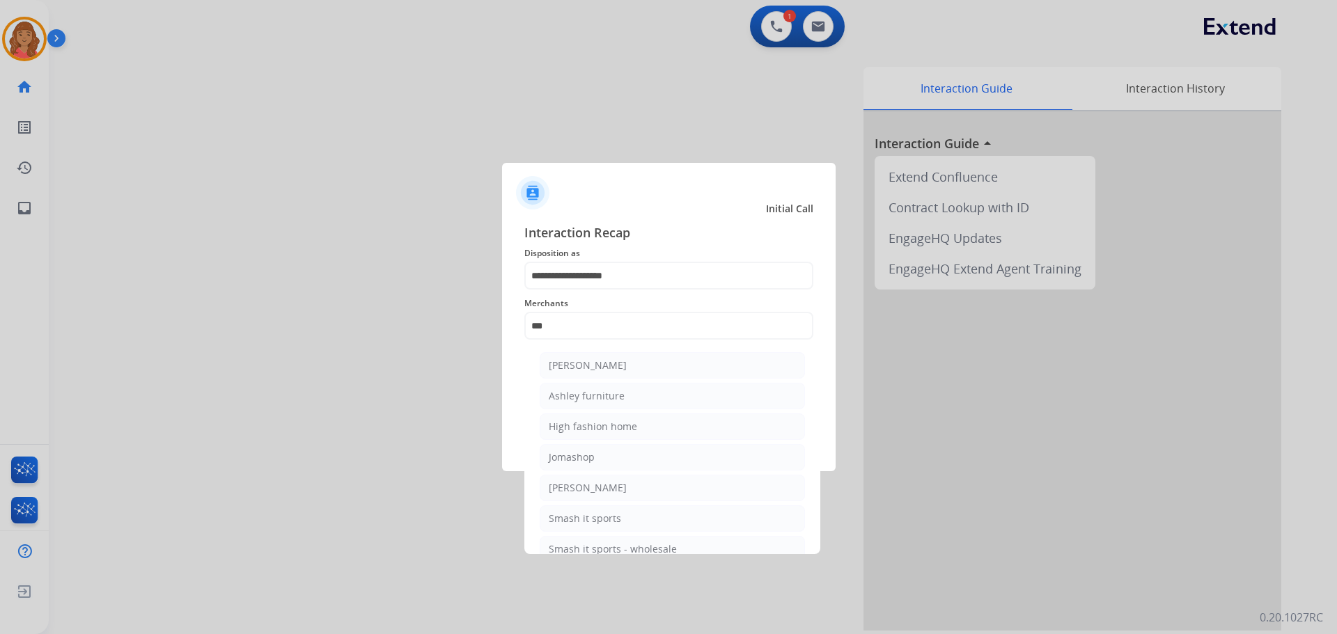
click at [583, 393] on div "Ashley furniture" at bounding box center [587, 396] width 76 height 14
type input "**********"
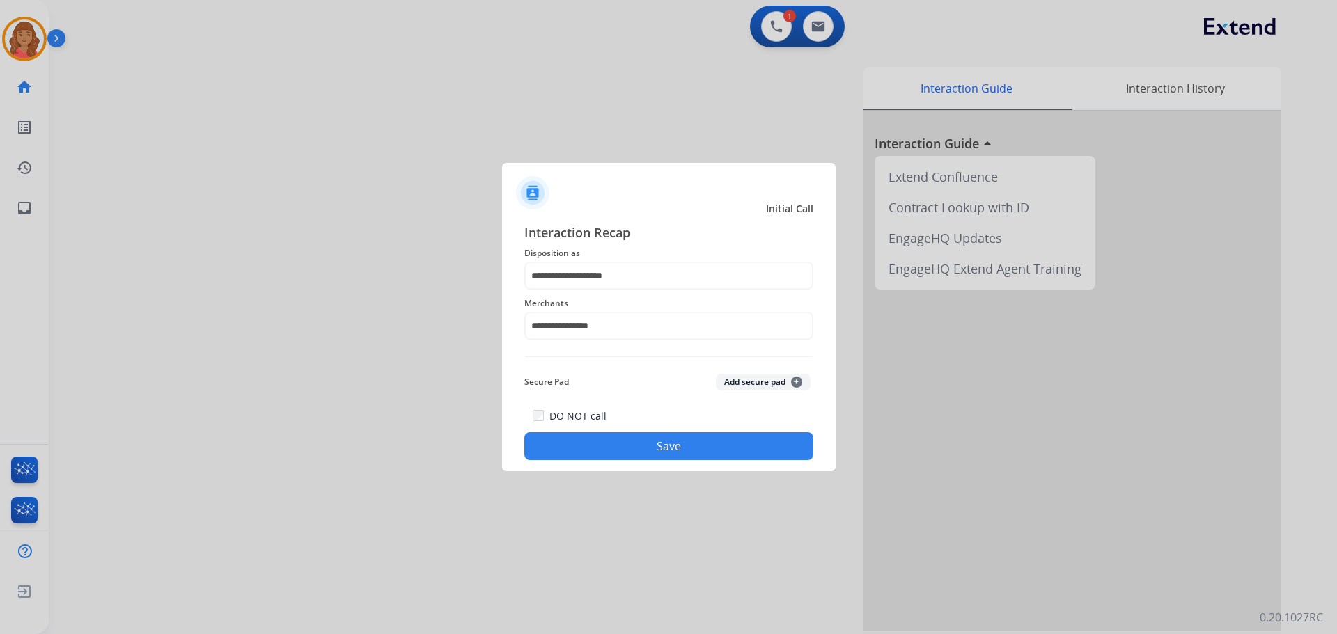
click at [606, 451] on button "Save" at bounding box center [668, 446] width 289 height 28
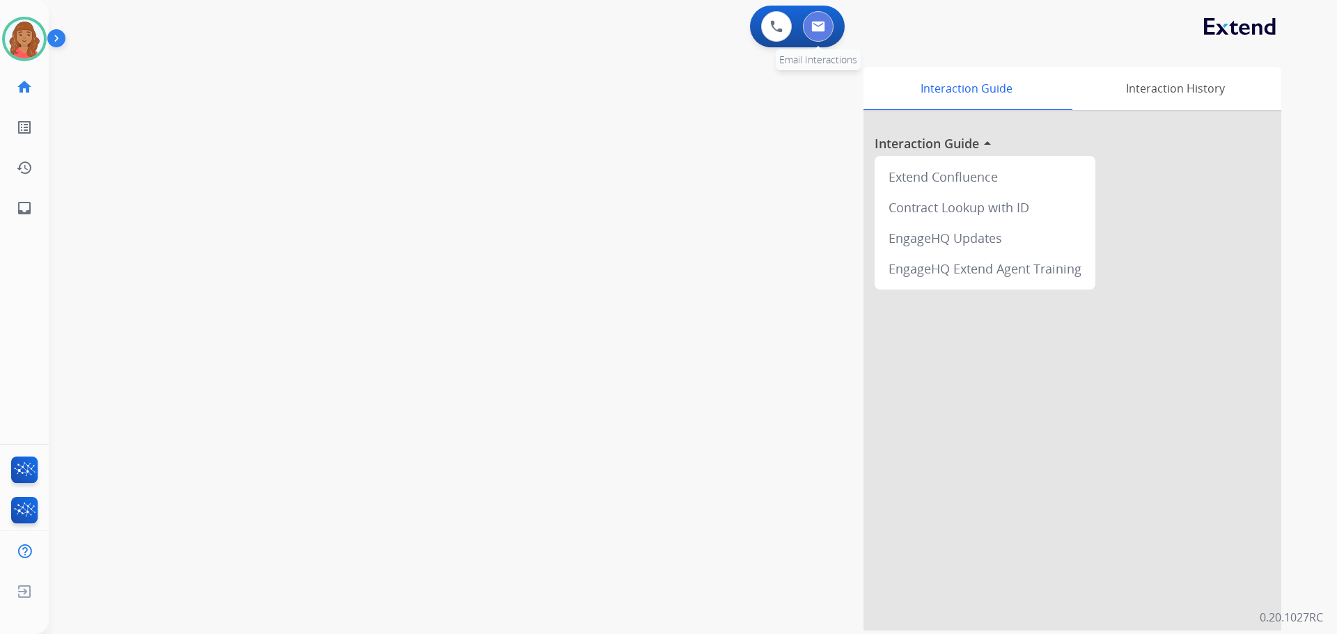
click at [811, 26] on img at bounding box center [818, 26] width 14 height 11
select select "**********"
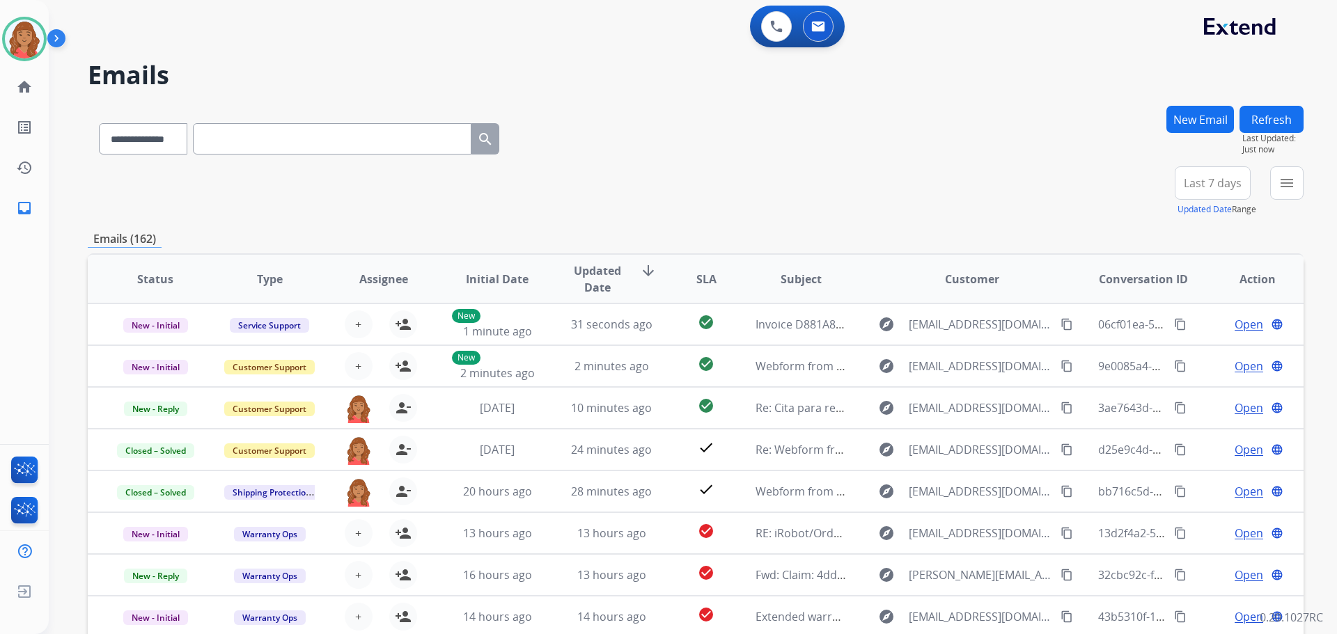
paste input "**********"
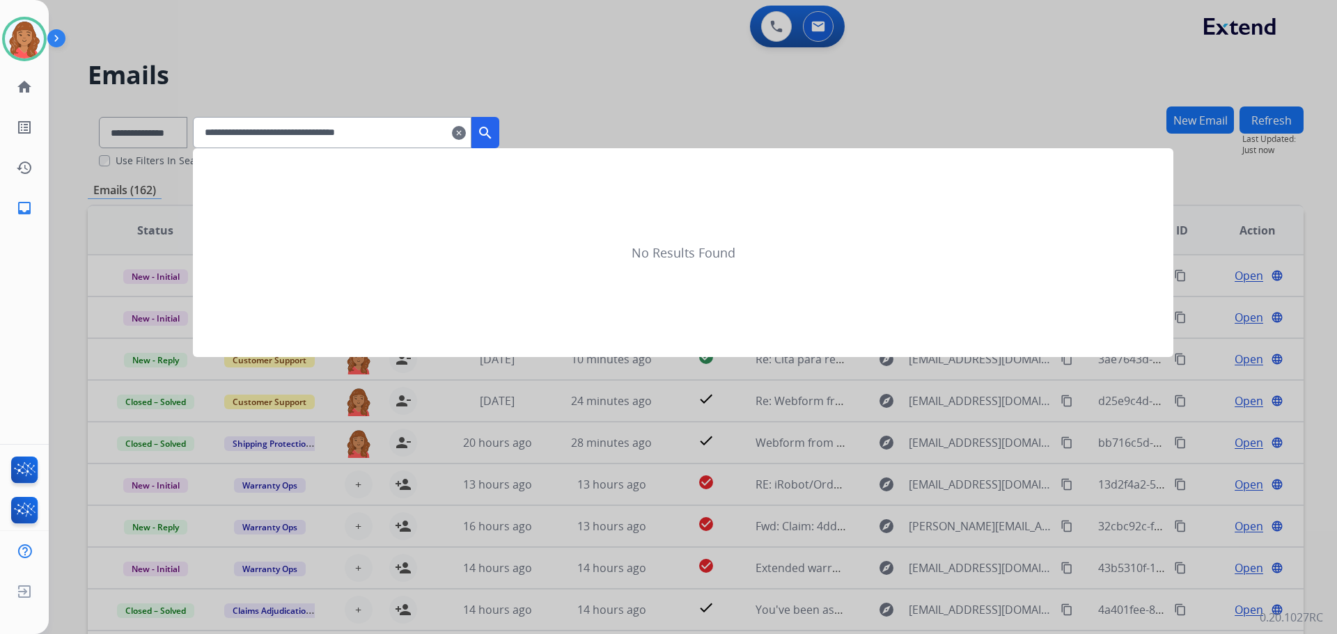
type input "**********"
click at [499, 131] on button "search" at bounding box center [485, 132] width 28 height 31
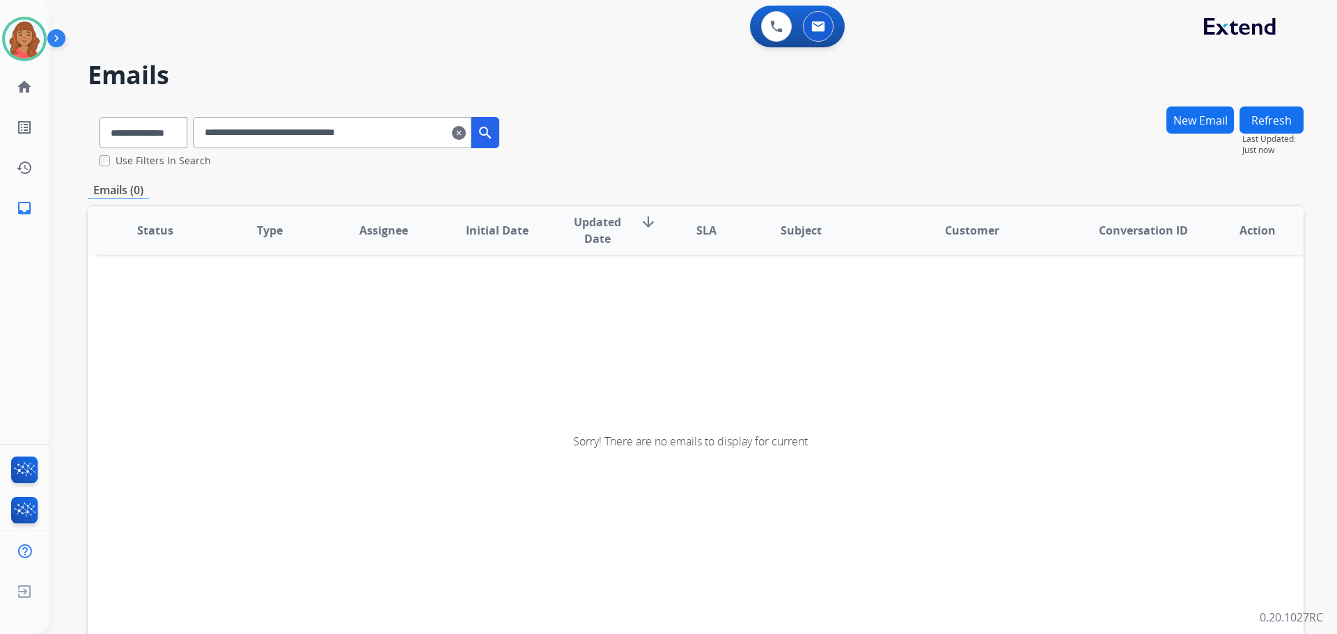
drag, startPoint x: 428, startPoint y: 138, endPoint x: 146, endPoint y: 140, distance: 282.7
click at [146, 140] on div "**********" at bounding box center [299, 130] width 423 height 48
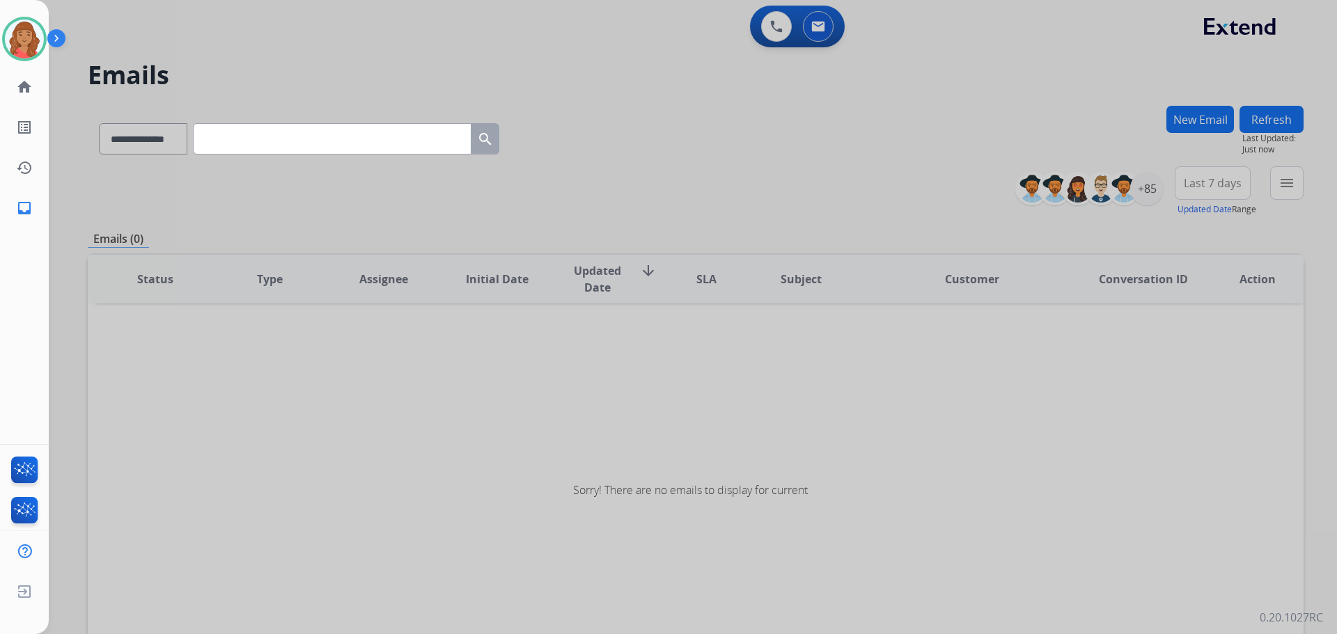
paste input "**********"
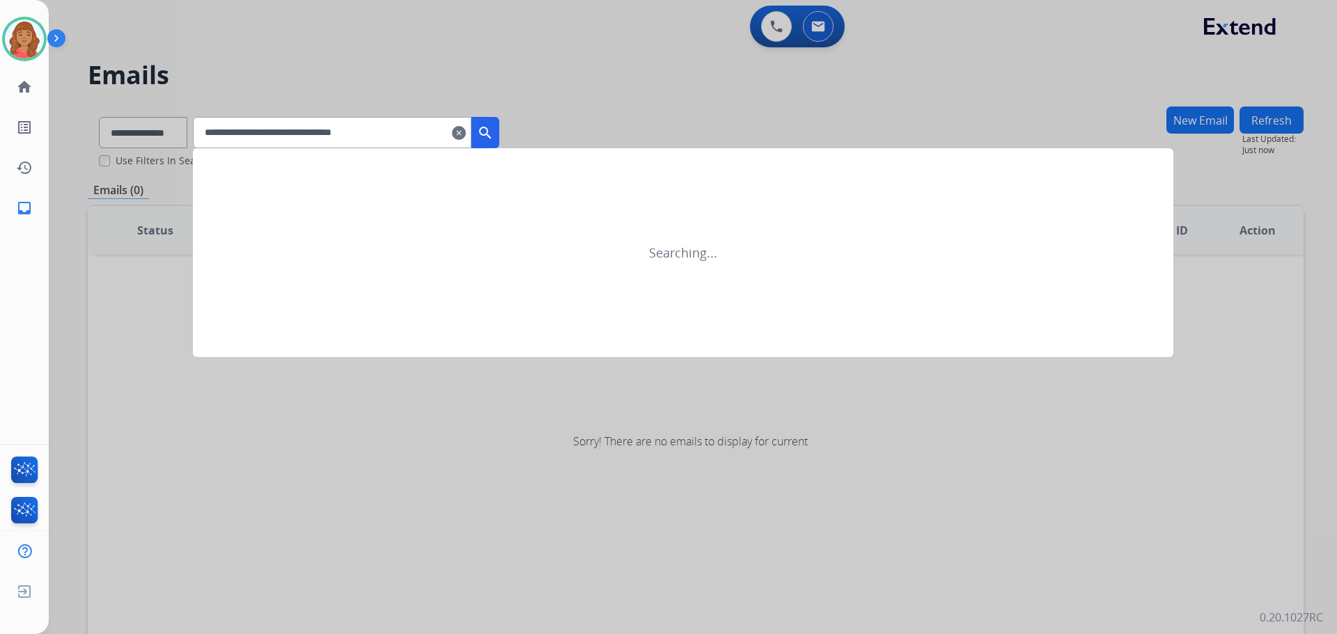
type input "**********"
click at [494, 139] on mat-icon "search" at bounding box center [485, 133] width 17 height 17
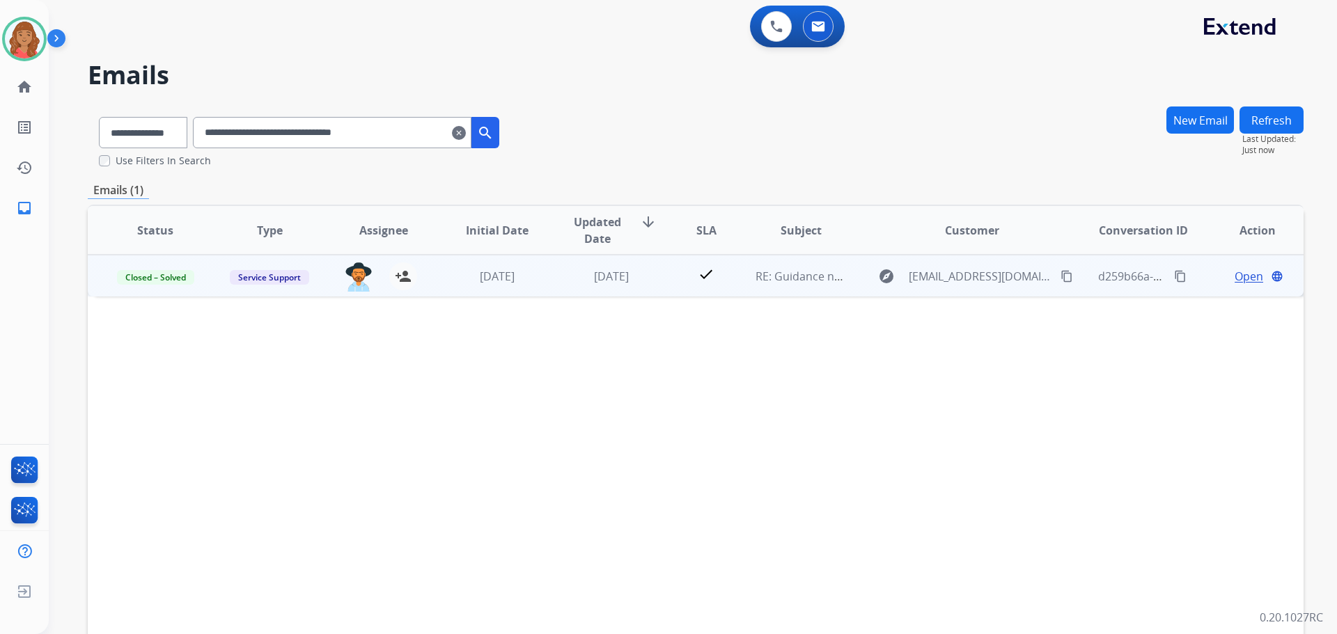
click at [544, 277] on td "[DATE]" at bounding box center [601, 276] width 114 height 42
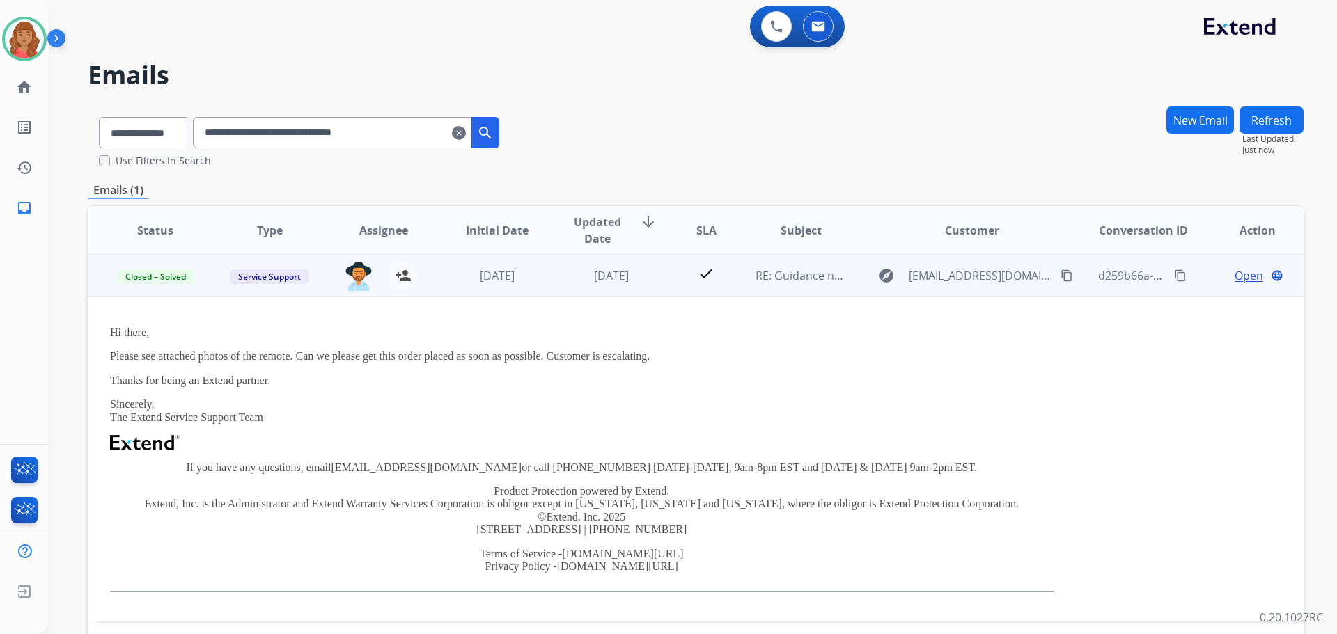
click at [1237, 276] on span "Open" at bounding box center [1248, 275] width 29 height 17
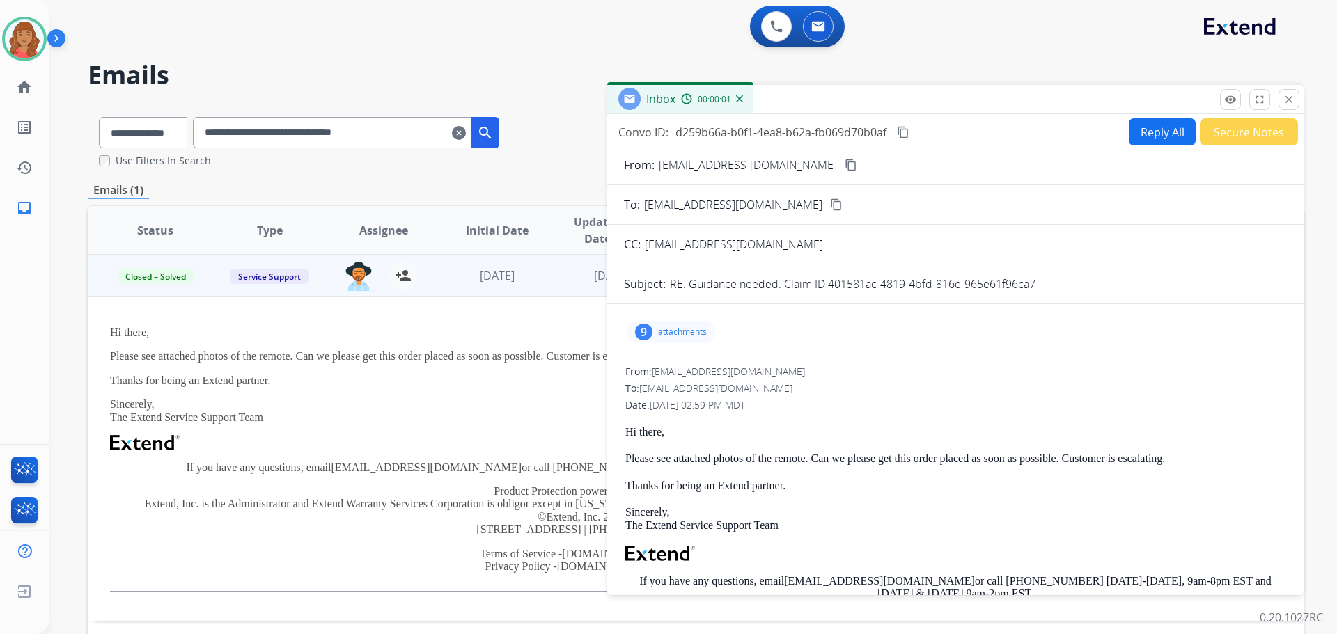
click at [673, 328] on p "attachments" at bounding box center [682, 332] width 49 height 11
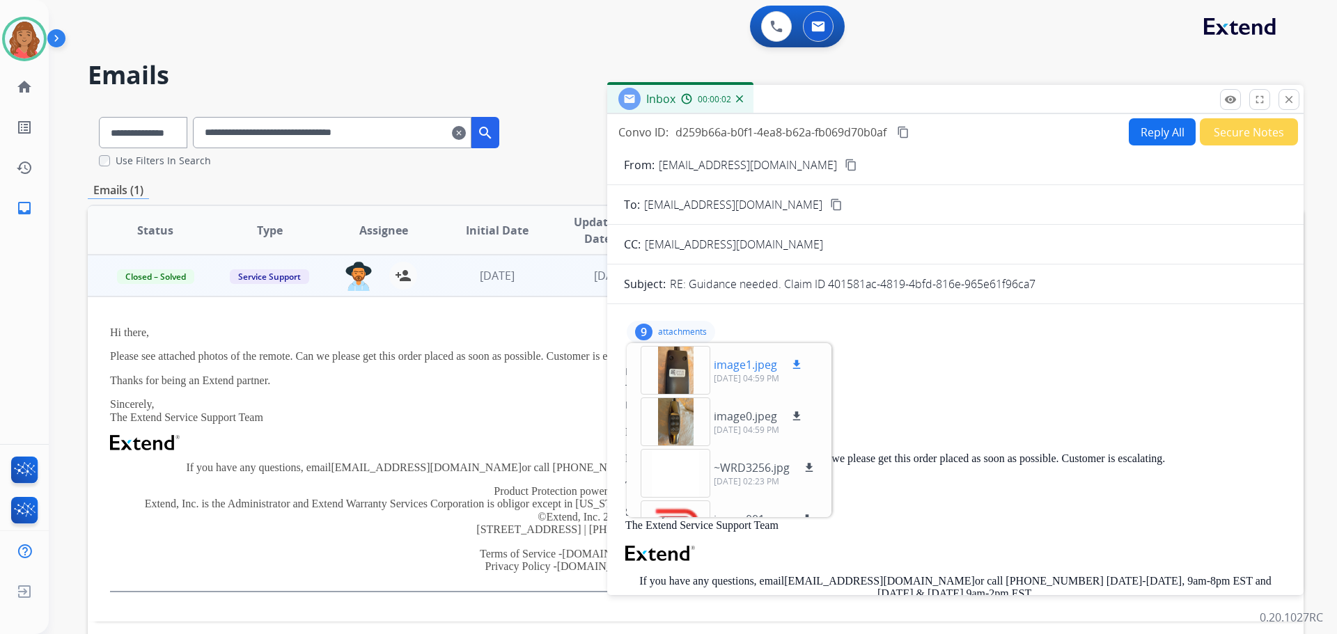
click at [679, 375] on div at bounding box center [676, 370] width 70 height 49
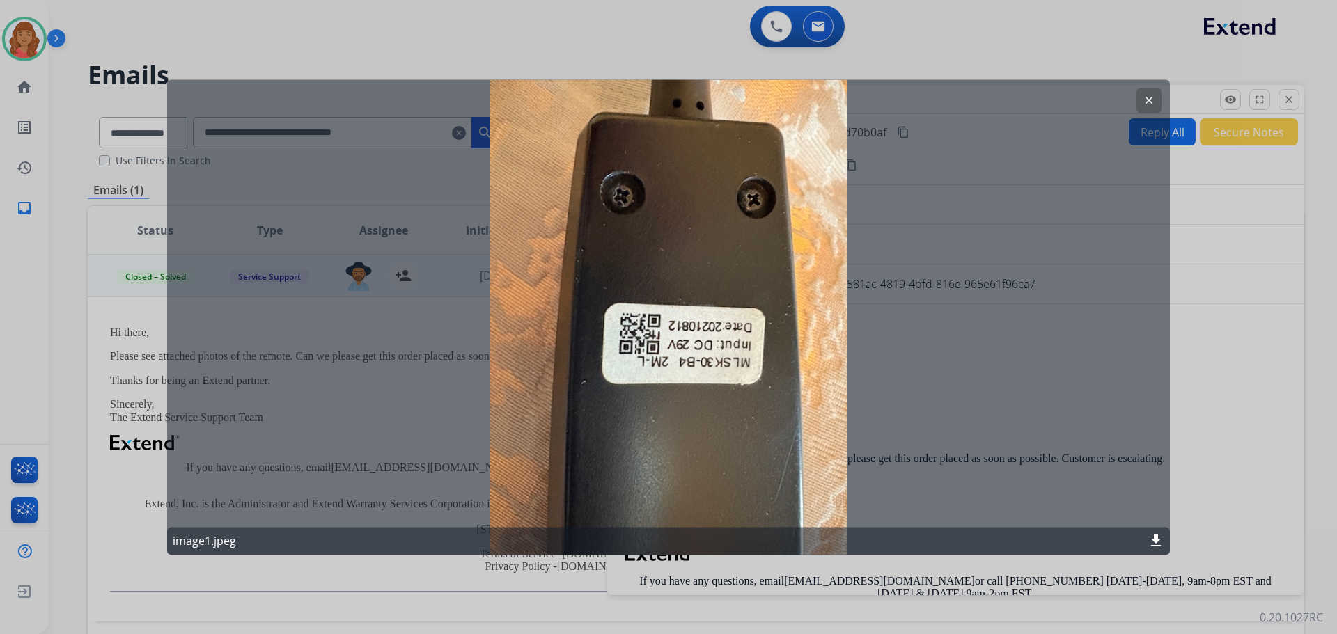
click at [1145, 107] on button "clear" at bounding box center [1148, 100] width 25 height 25
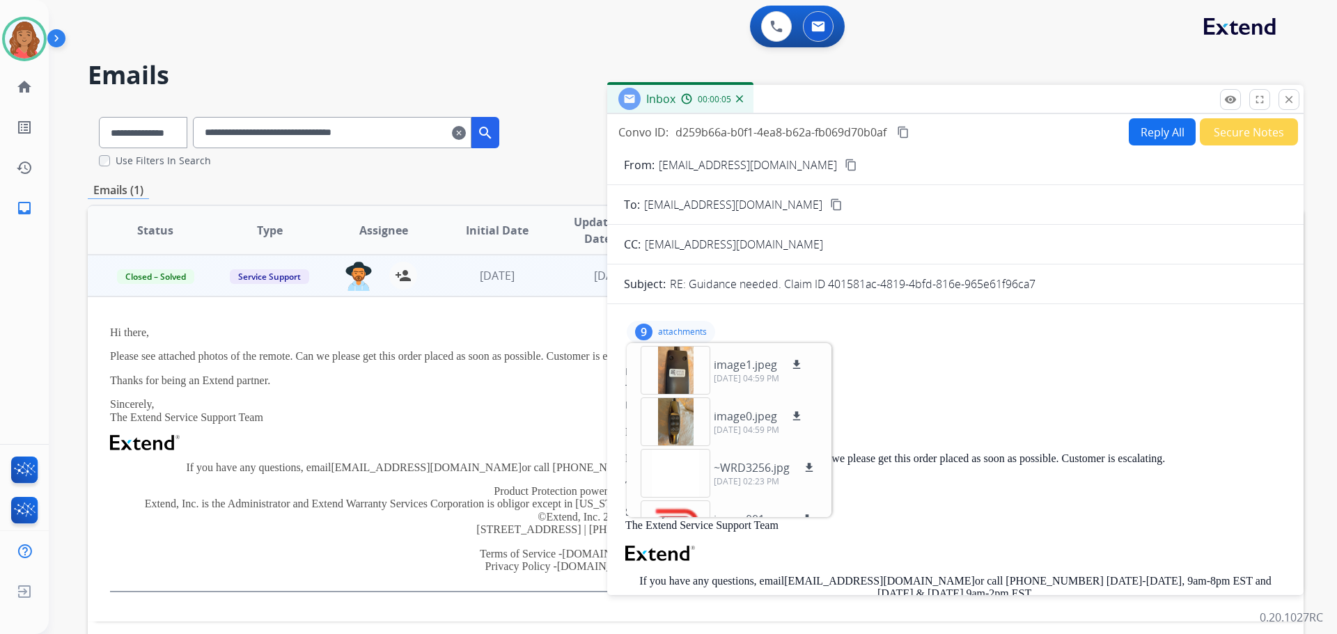
click at [432, 384] on p "Thanks for being an Extend partner." at bounding box center [581, 381] width 943 height 13
click at [1288, 95] on mat-icon "close" at bounding box center [1288, 99] width 13 height 13
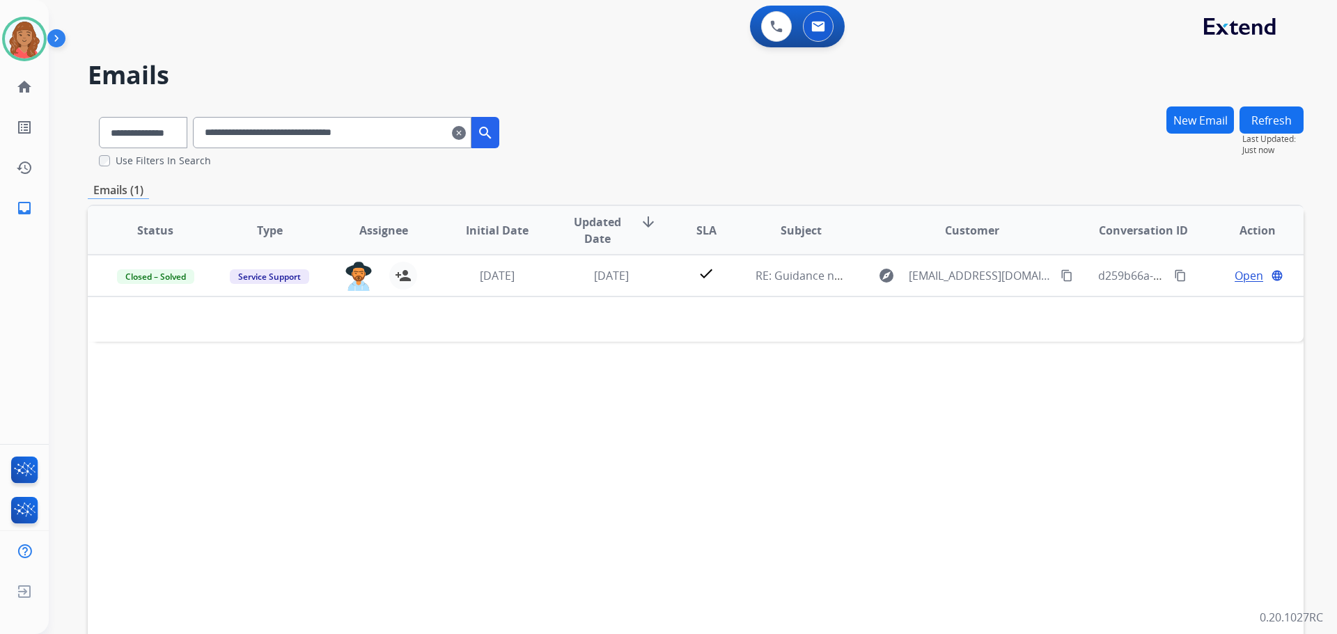
drag, startPoint x: 472, startPoint y: 139, endPoint x: 437, endPoint y: 155, distance: 39.0
click at [466, 138] on mat-icon "clear" at bounding box center [459, 133] width 14 height 17
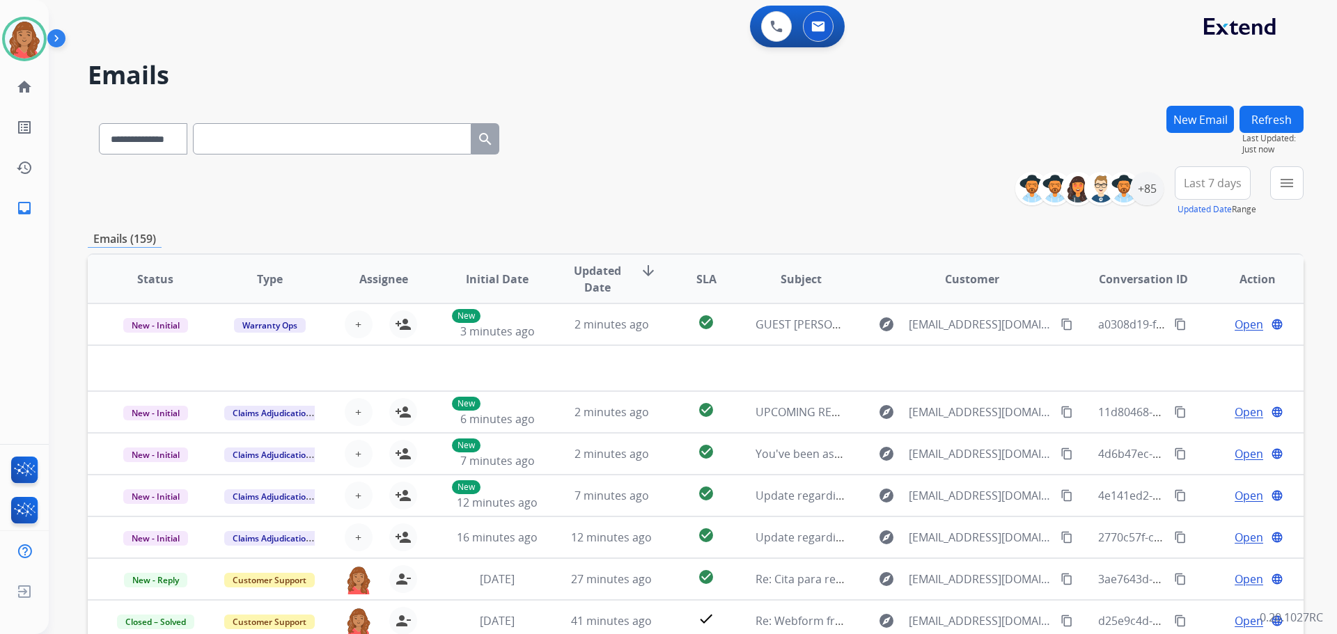
paste input "**********"
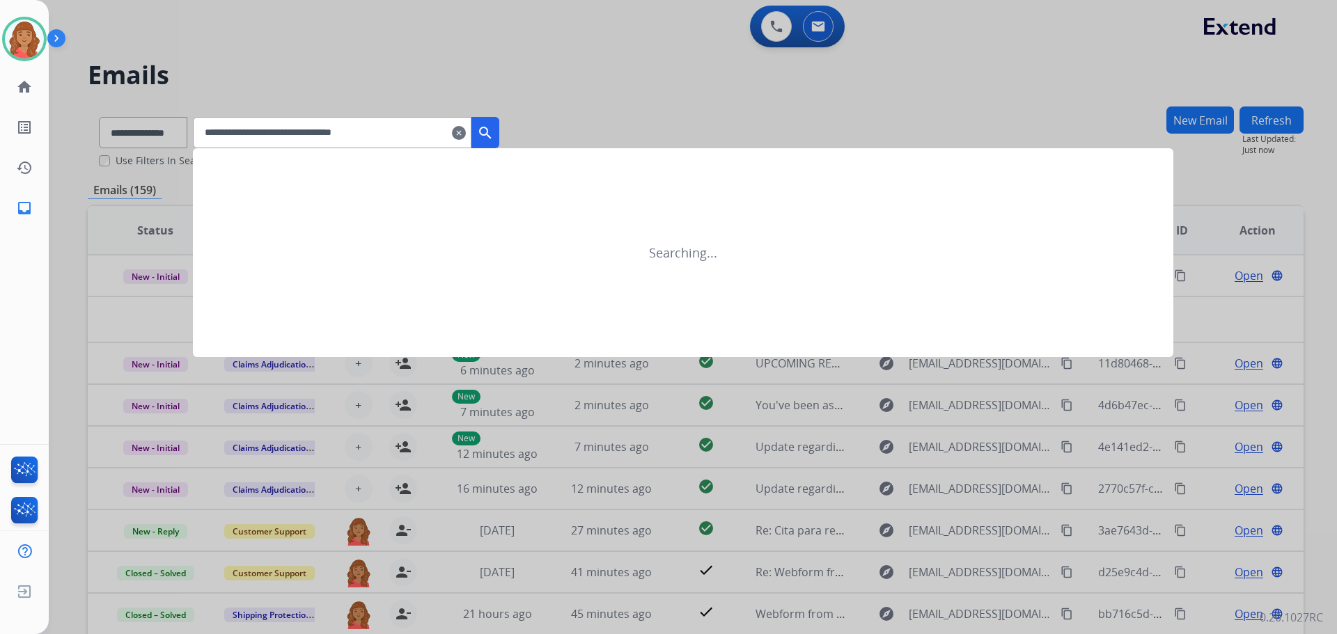
type input "**********"
click at [494, 139] on mat-icon "search" at bounding box center [485, 133] width 17 height 17
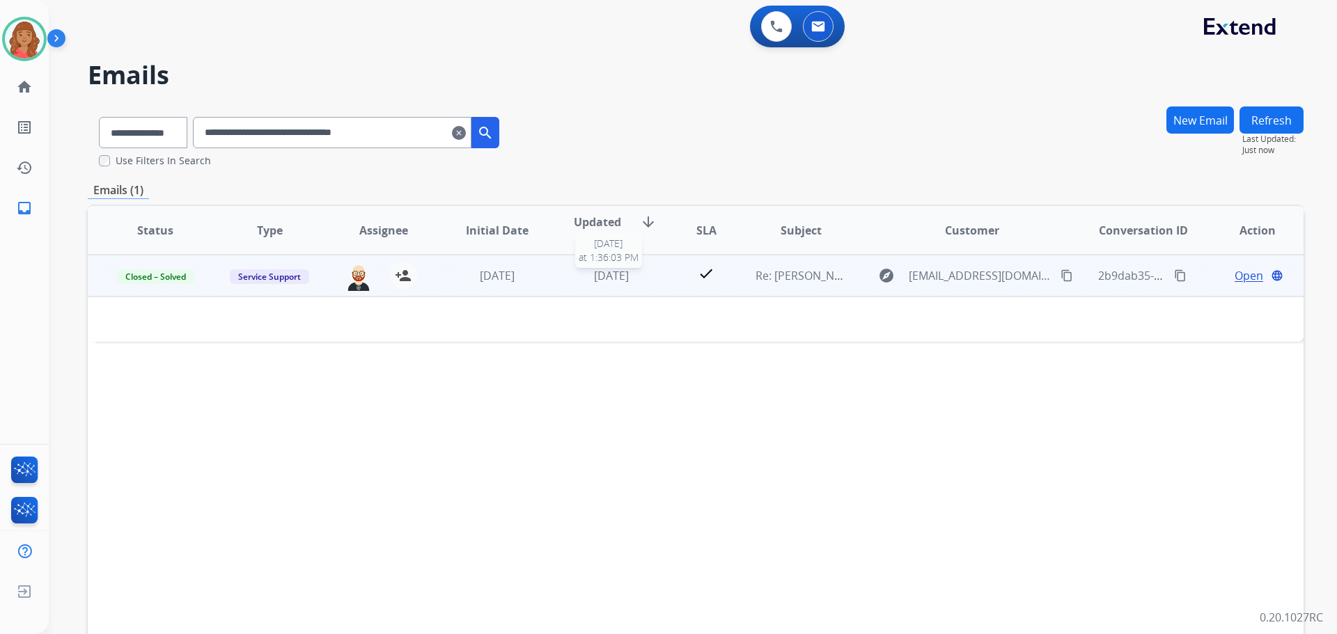
click at [597, 276] on span "[DATE]" at bounding box center [611, 275] width 35 height 15
click at [597, 276] on span "[DATE]" at bounding box center [611, 276] width 35 height 15
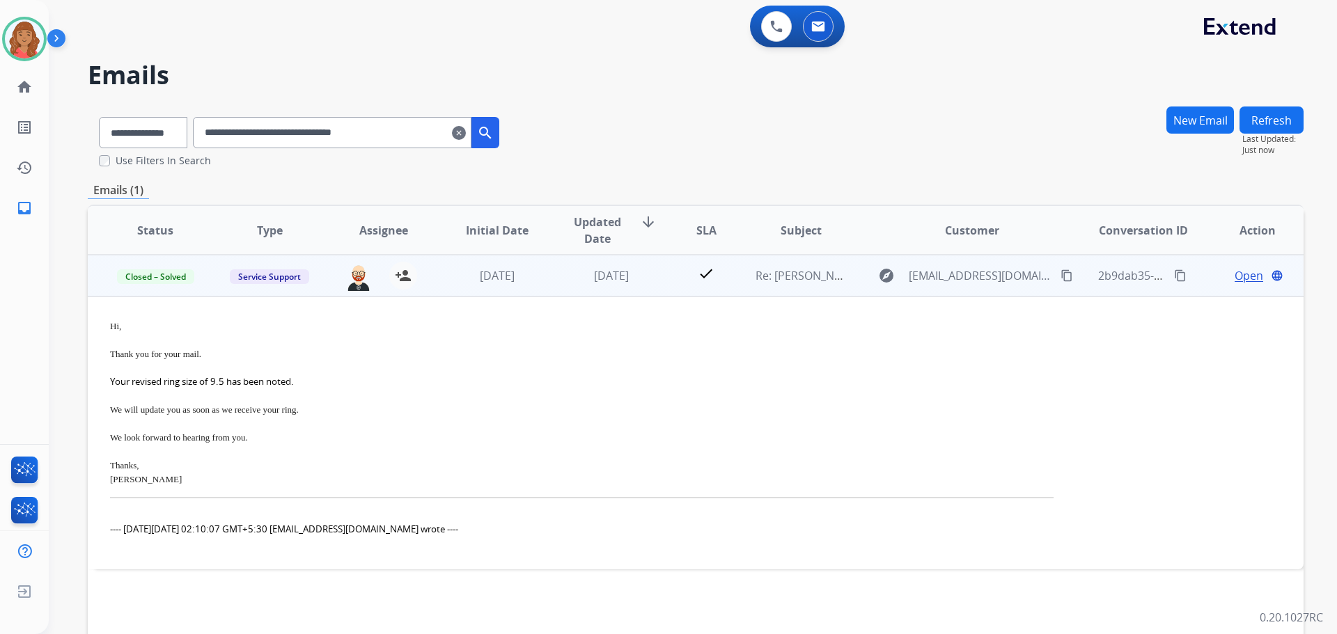
click at [1234, 279] on span "Open" at bounding box center [1248, 275] width 29 height 17
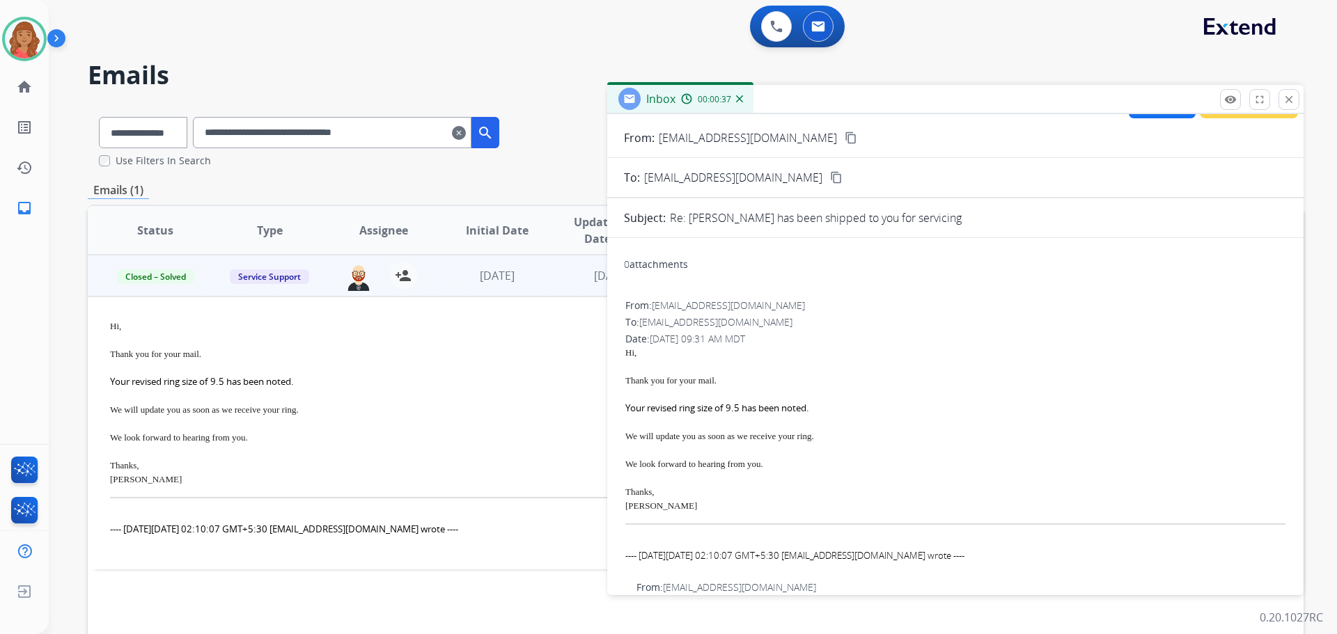
scroll to position [70, 0]
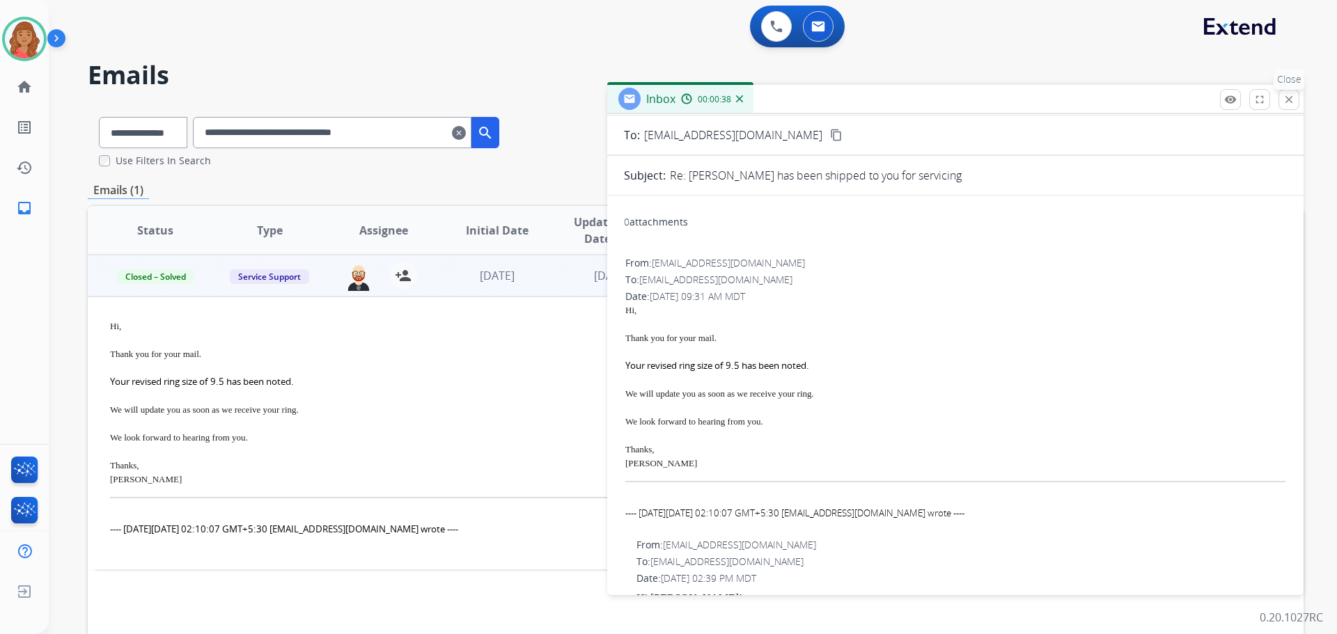
click at [1292, 94] on mat-icon "close" at bounding box center [1288, 99] width 13 height 13
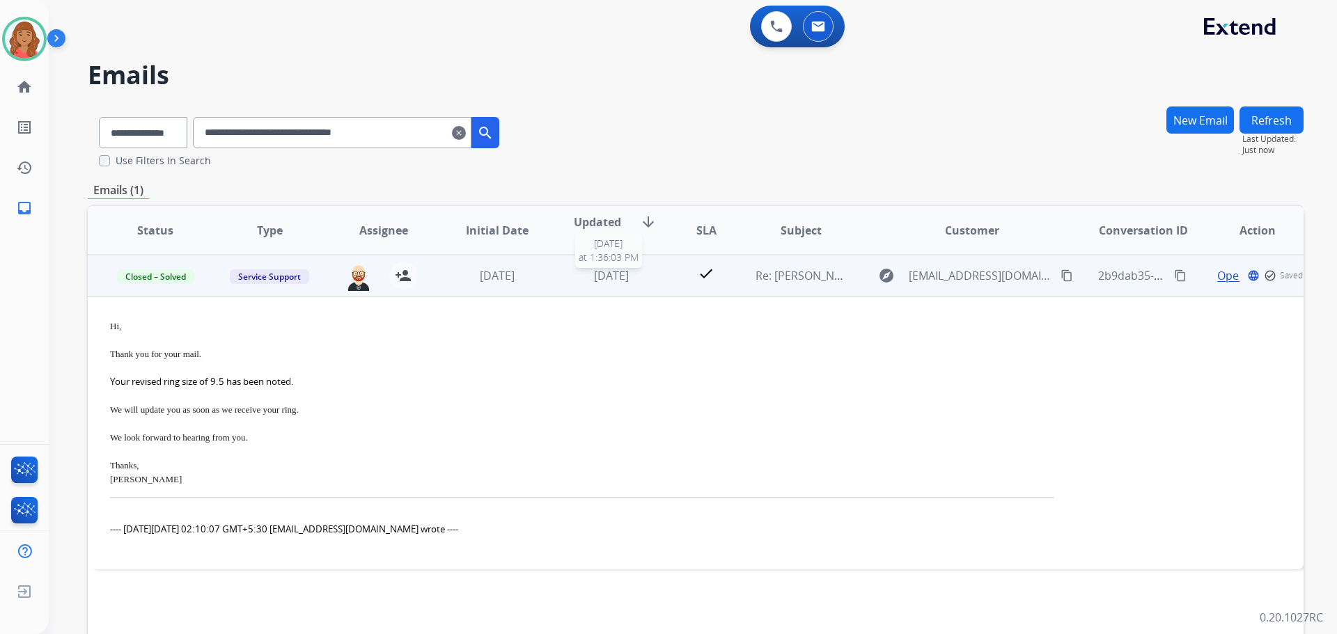
click at [566, 278] on div "[DATE]" at bounding box center [611, 275] width 91 height 17
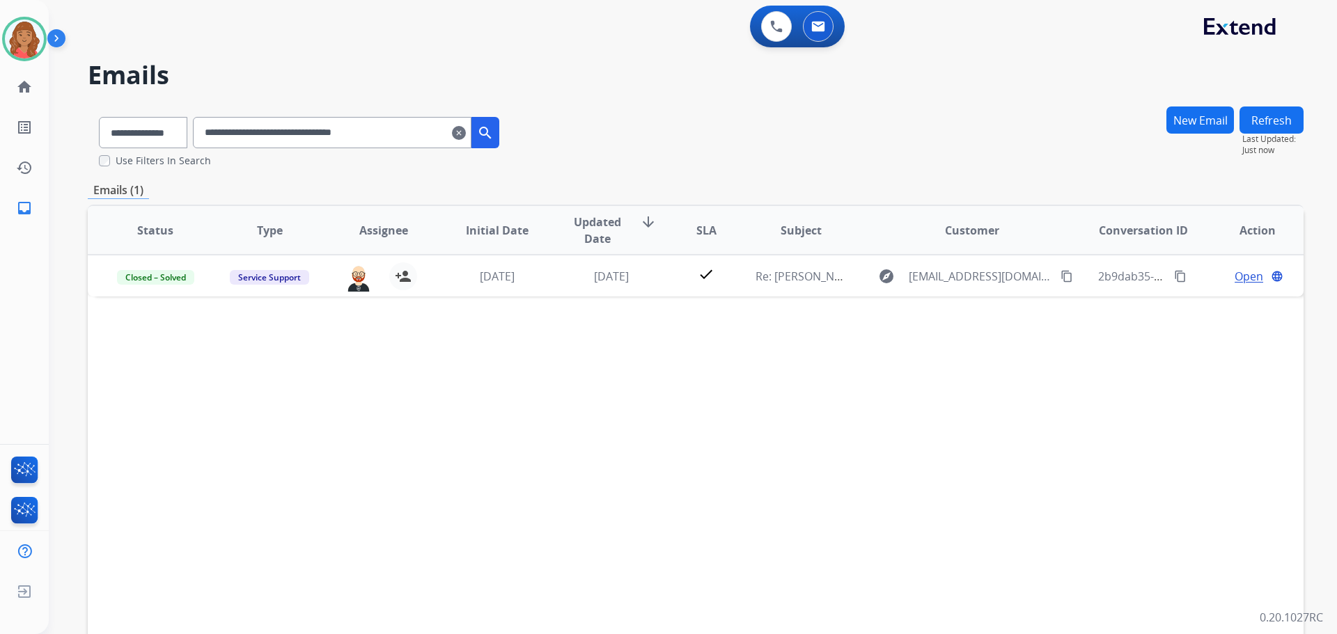
drag, startPoint x: 472, startPoint y: 132, endPoint x: 463, endPoint y: 138, distance: 11.0
click at [466, 133] on mat-icon "clear" at bounding box center [459, 133] width 14 height 17
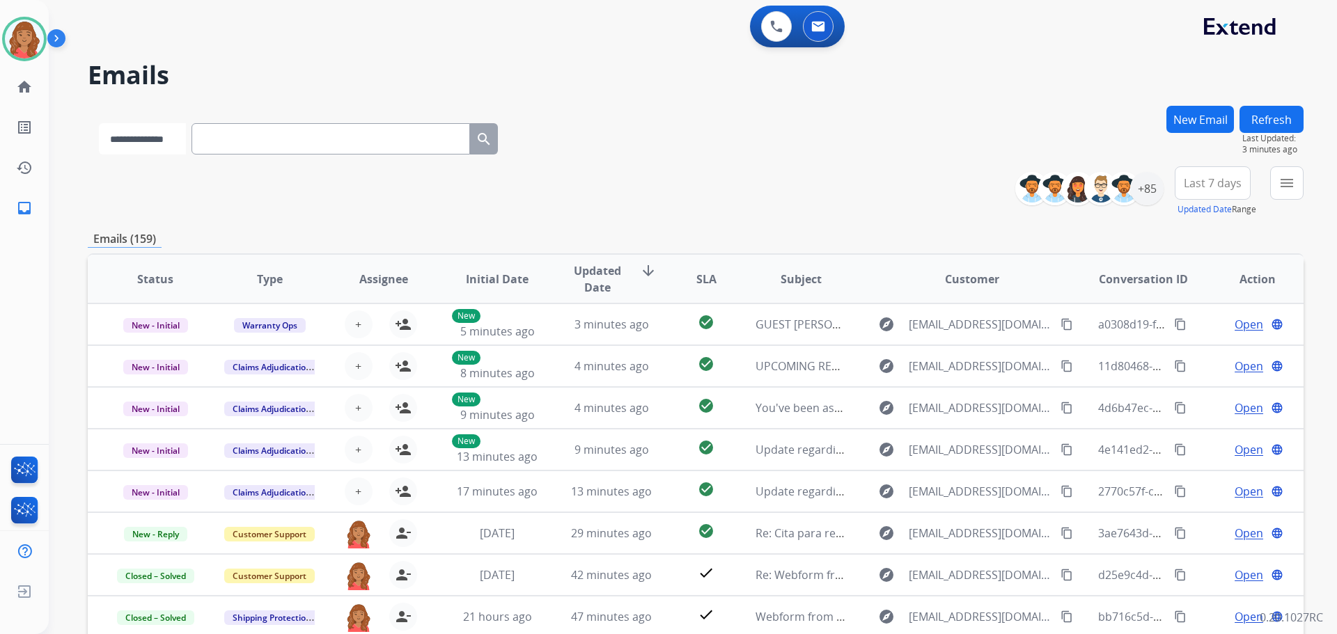
click at [186, 140] on select "**********" at bounding box center [142, 138] width 87 height 31
select select "**********"
click at [99, 123] on select "**********" at bounding box center [142, 138] width 87 height 31
paste input "**********"
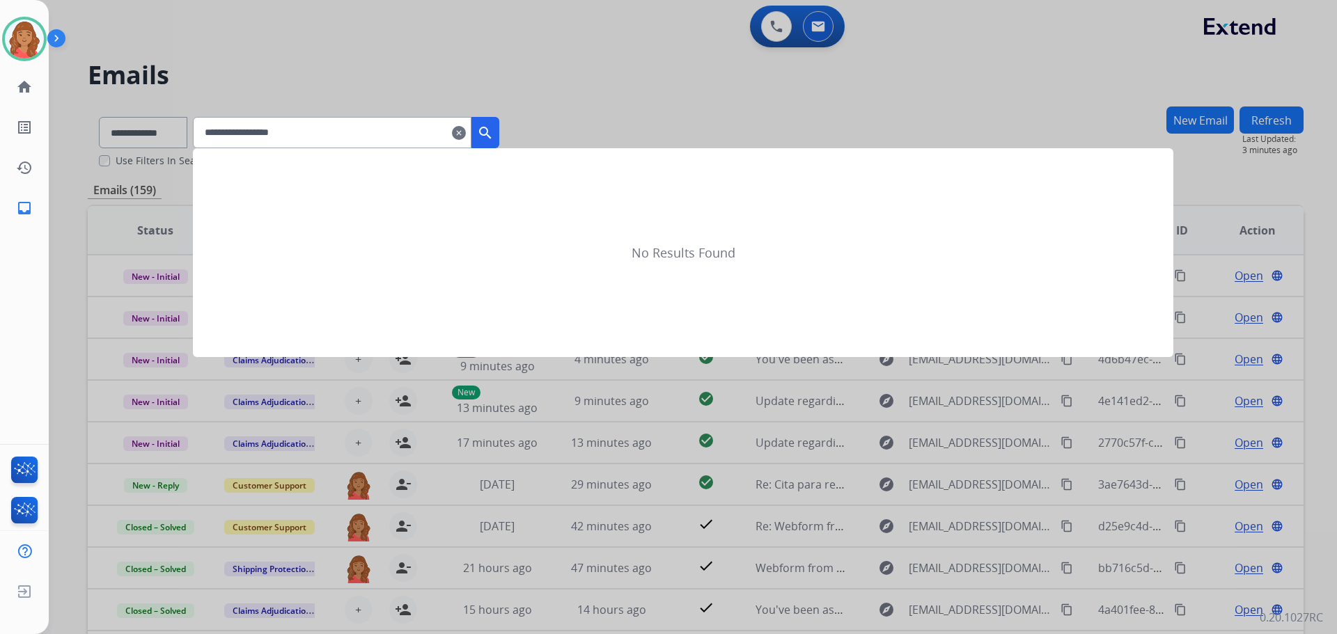
type input "**********"
click at [494, 135] on mat-icon "search" at bounding box center [485, 133] width 17 height 17
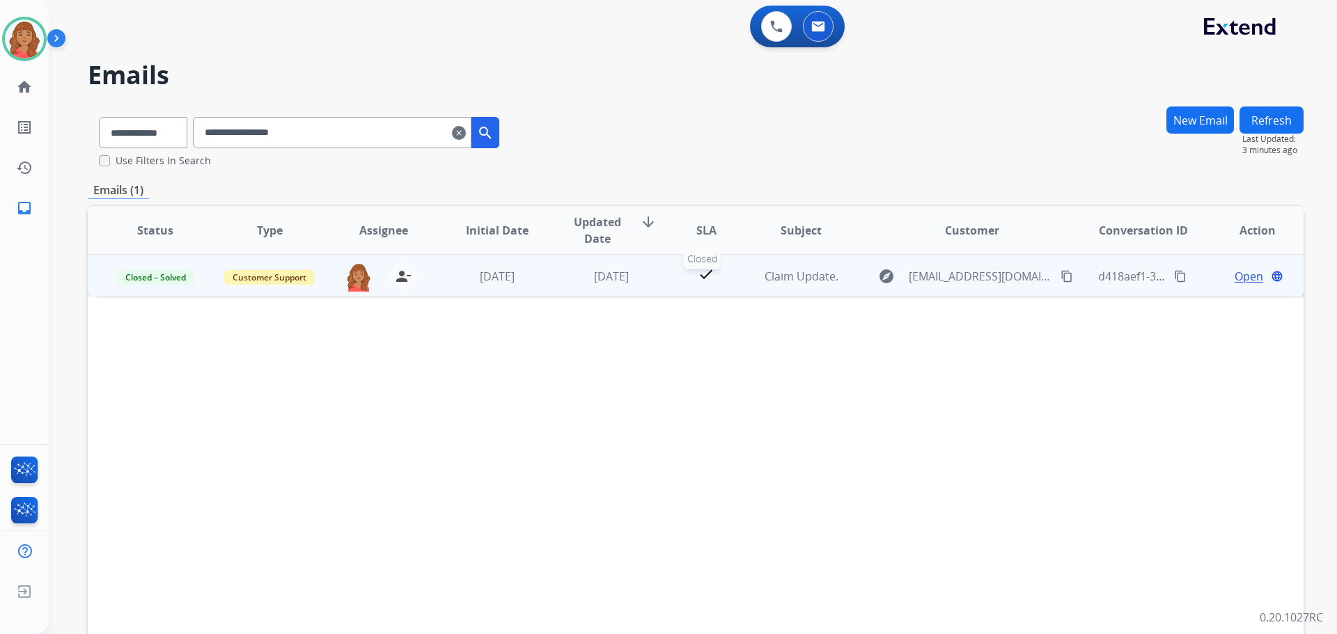
click at [714, 282] on div "check" at bounding box center [706, 276] width 53 height 21
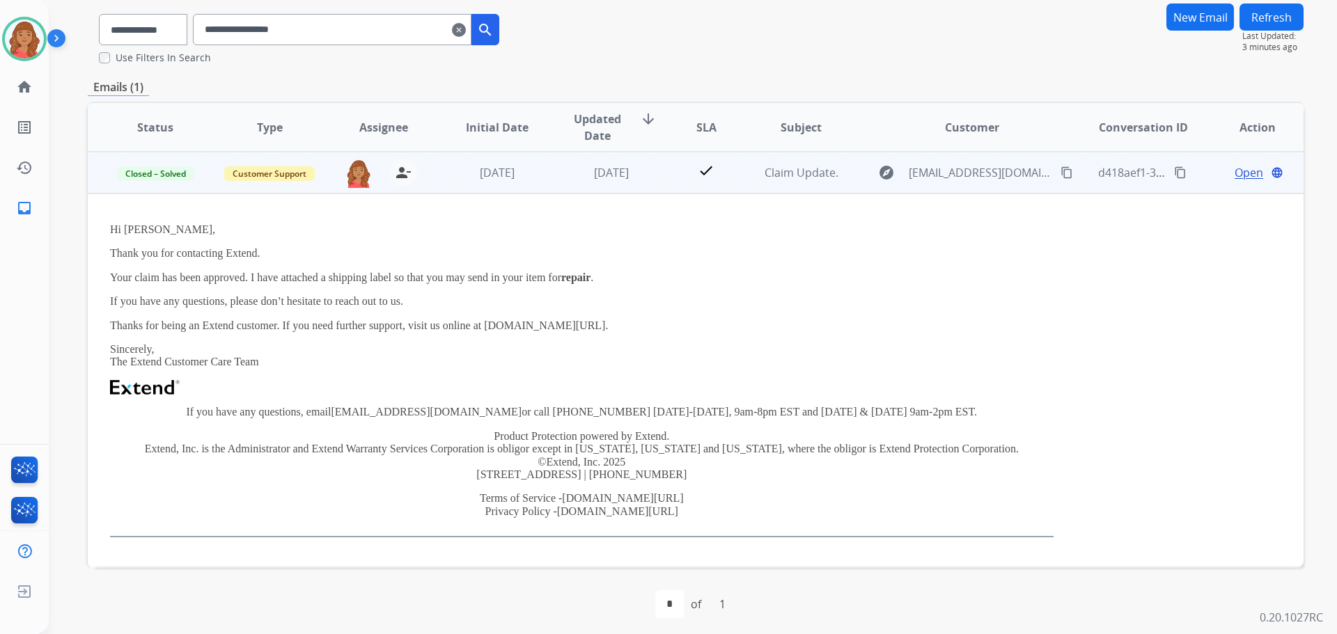
scroll to position [109, 0]
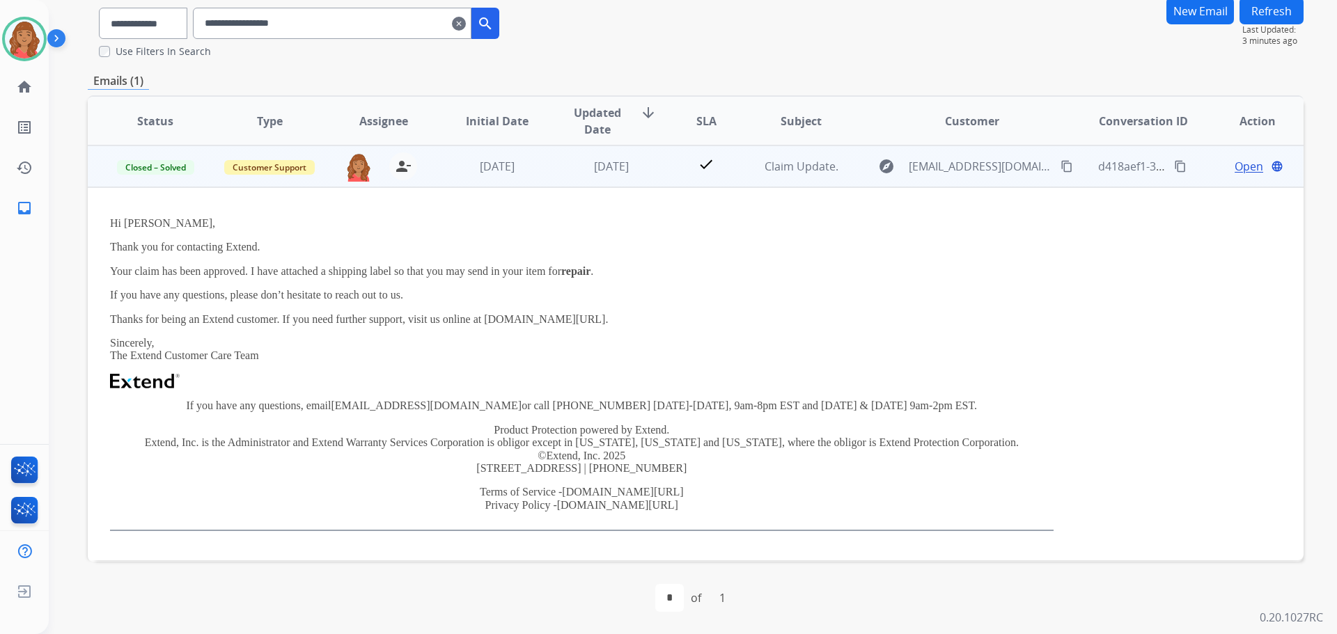
click at [1234, 162] on span "Open" at bounding box center [1248, 166] width 29 height 17
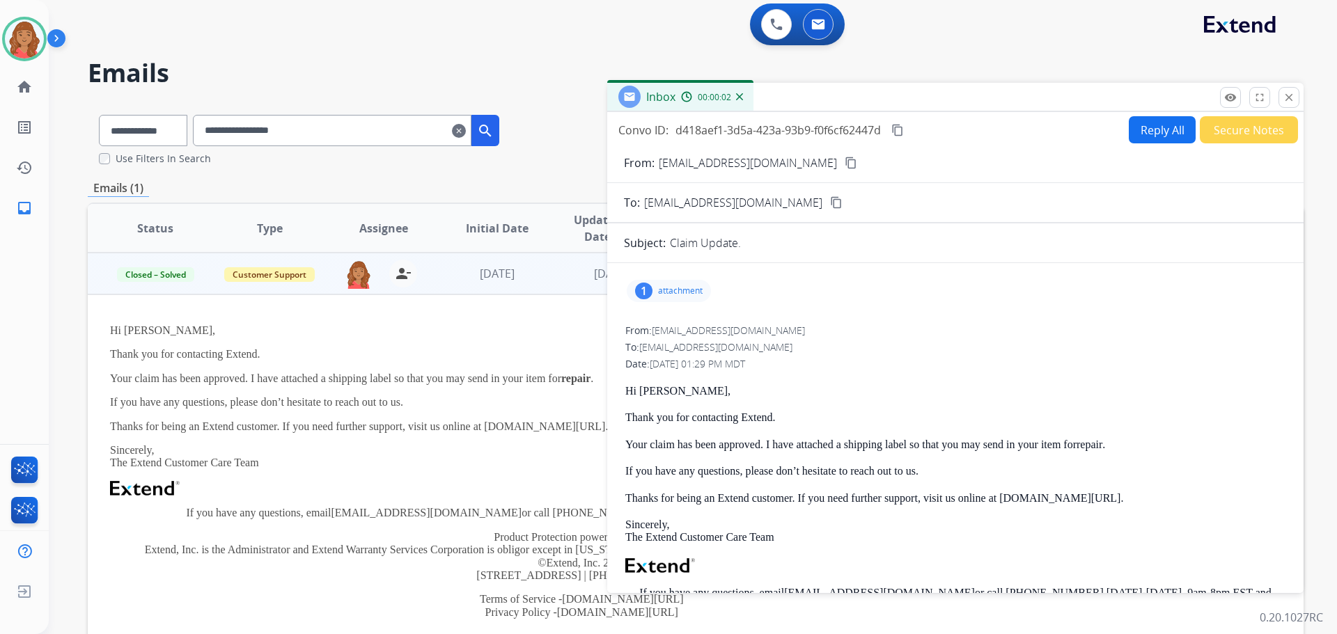
scroll to position [0, 0]
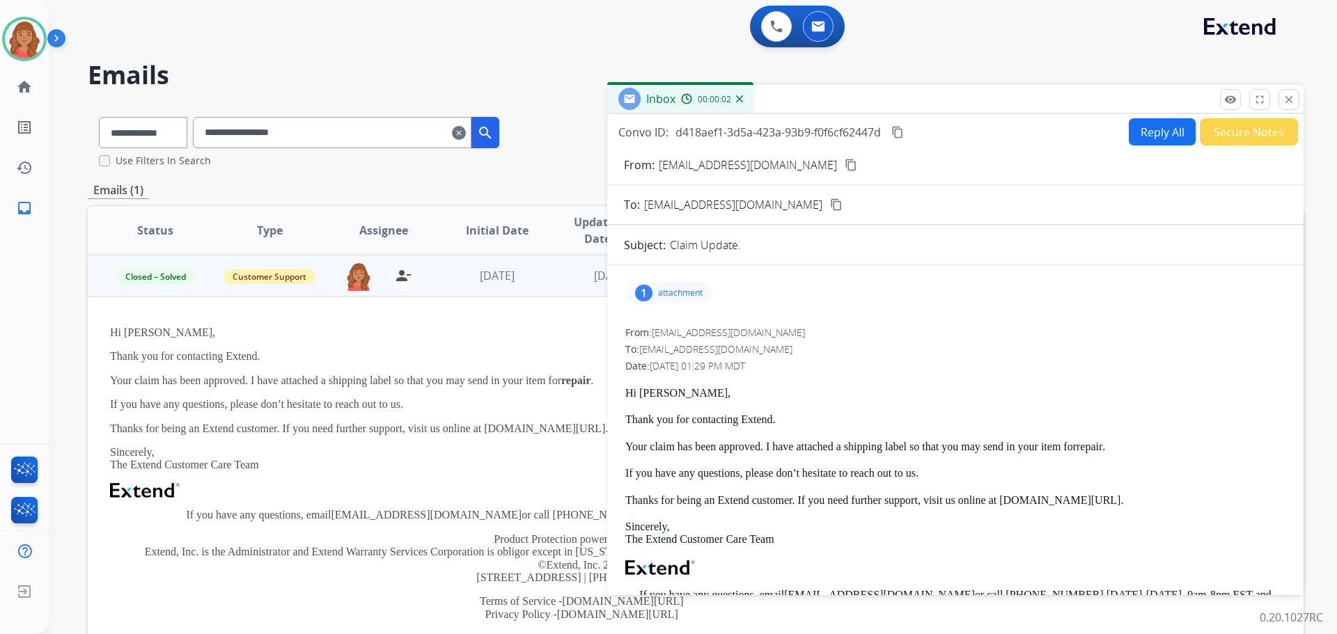
click at [1142, 136] on button "Reply All" at bounding box center [1162, 131] width 67 height 27
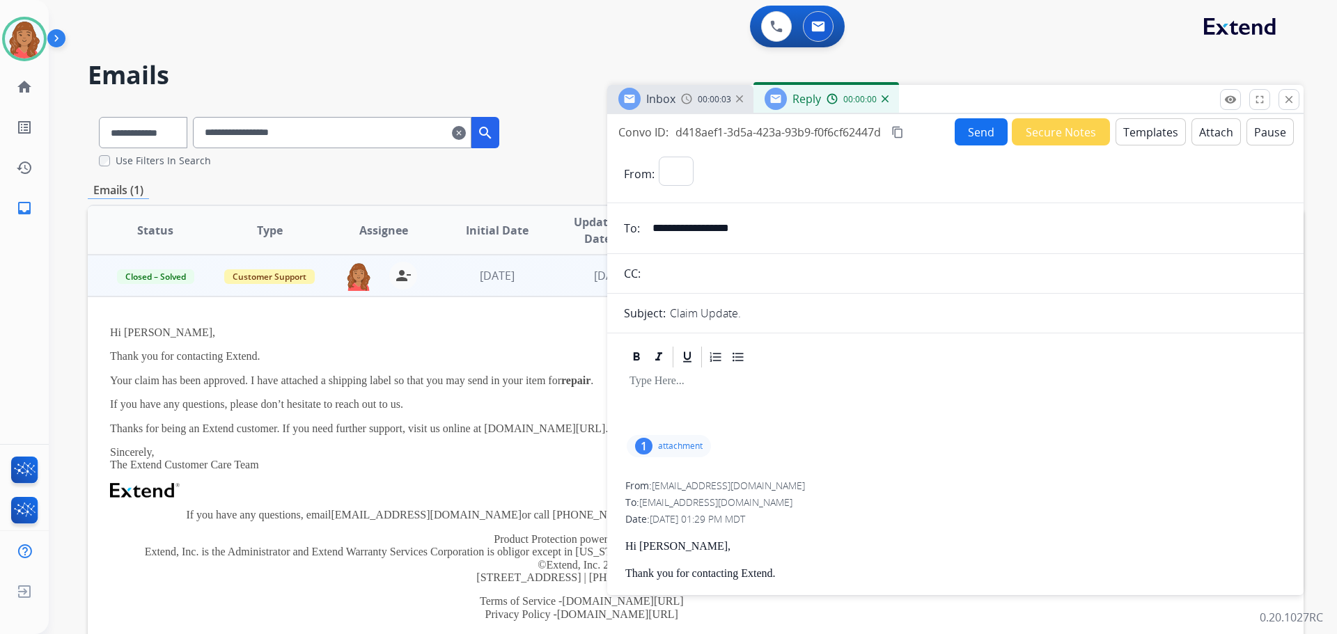
select select "**********"
drag, startPoint x: 1285, startPoint y: 100, endPoint x: 1167, endPoint y: 158, distance: 131.7
click at [1286, 100] on mat-icon "close" at bounding box center [1288, 99] width 13 height 13
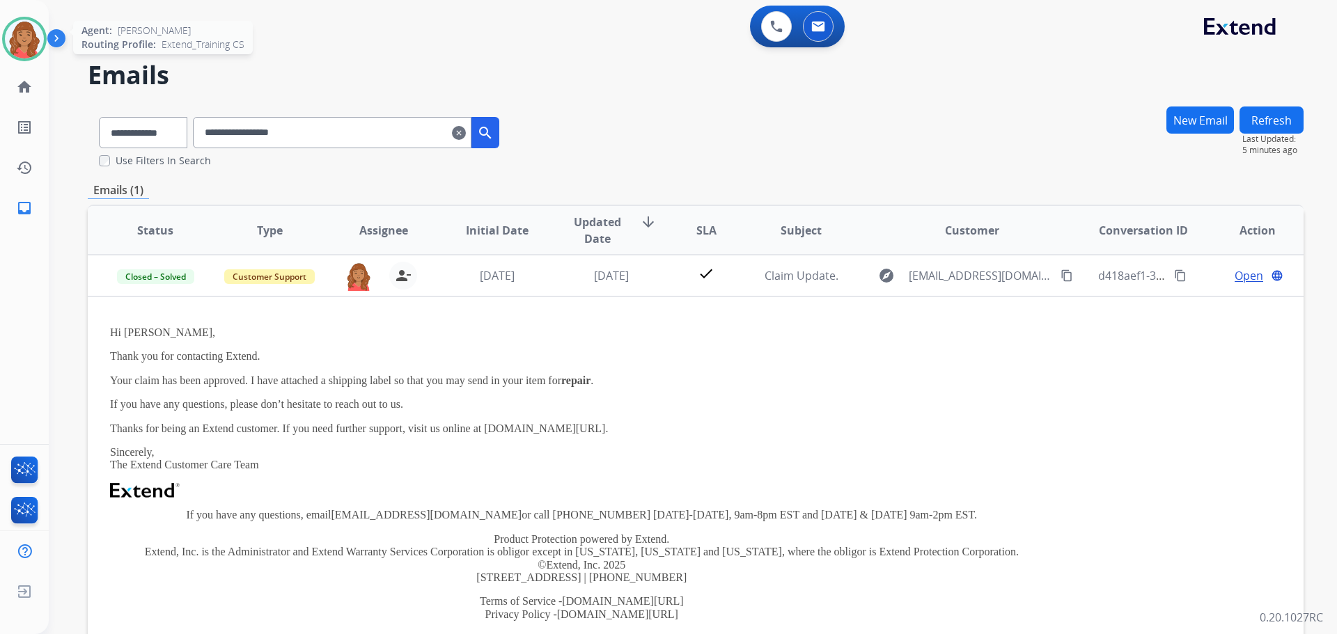
click at [24, 42] on img at bounding box center [24, 38] width 39 height 39
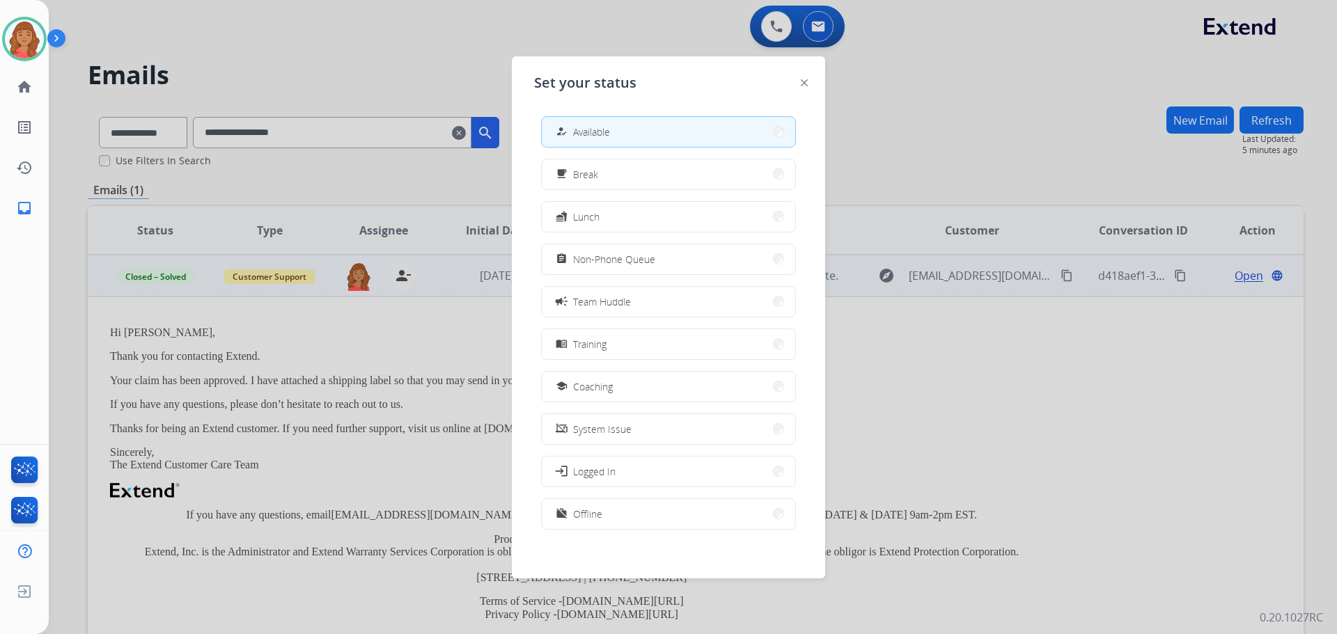
click at [588, 385] on span "Coaching" at bounding box center [593, 386] width 40 height 15
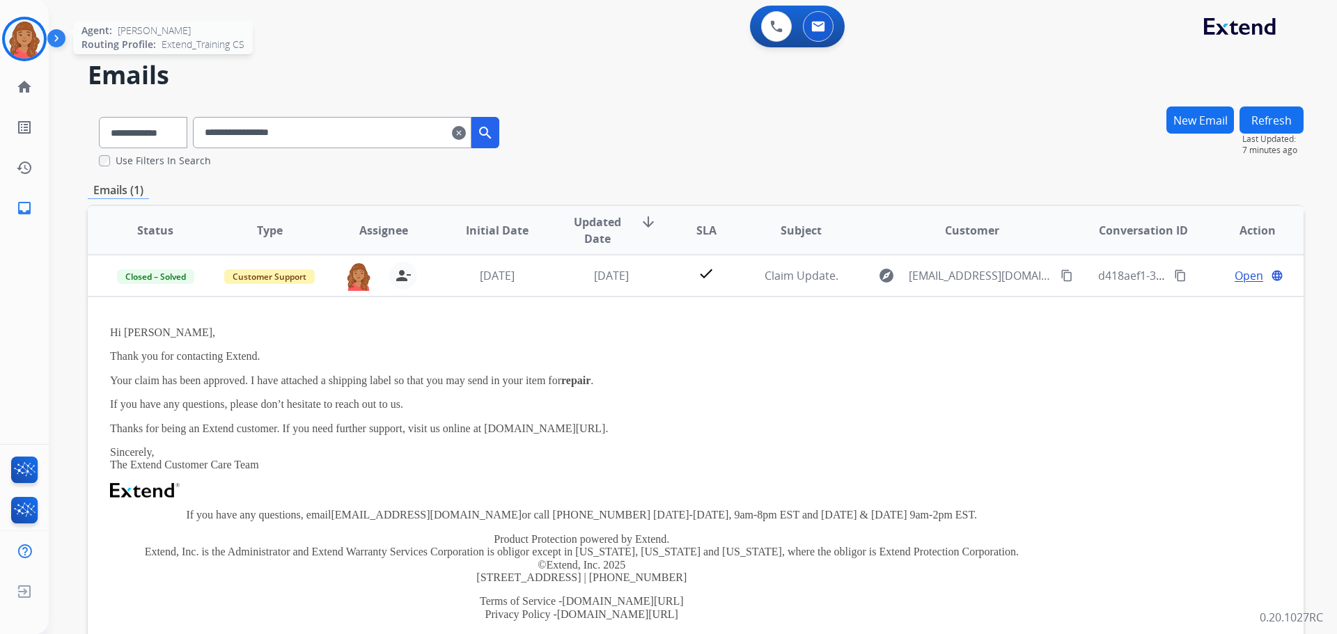
click at [26, 32] on img at bounding box center [24, 38] width 39 height 39
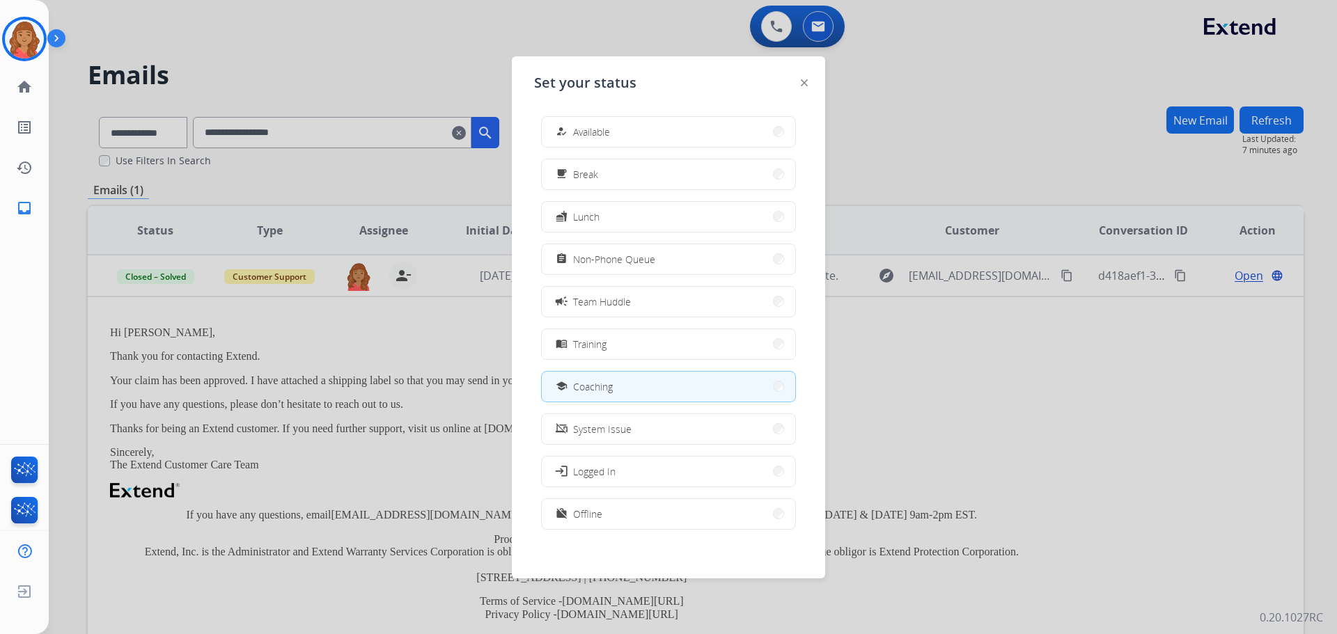
click at [611, 139] on button "how_to_reg Available" at bounding box center [668, 132] width 253 height 30
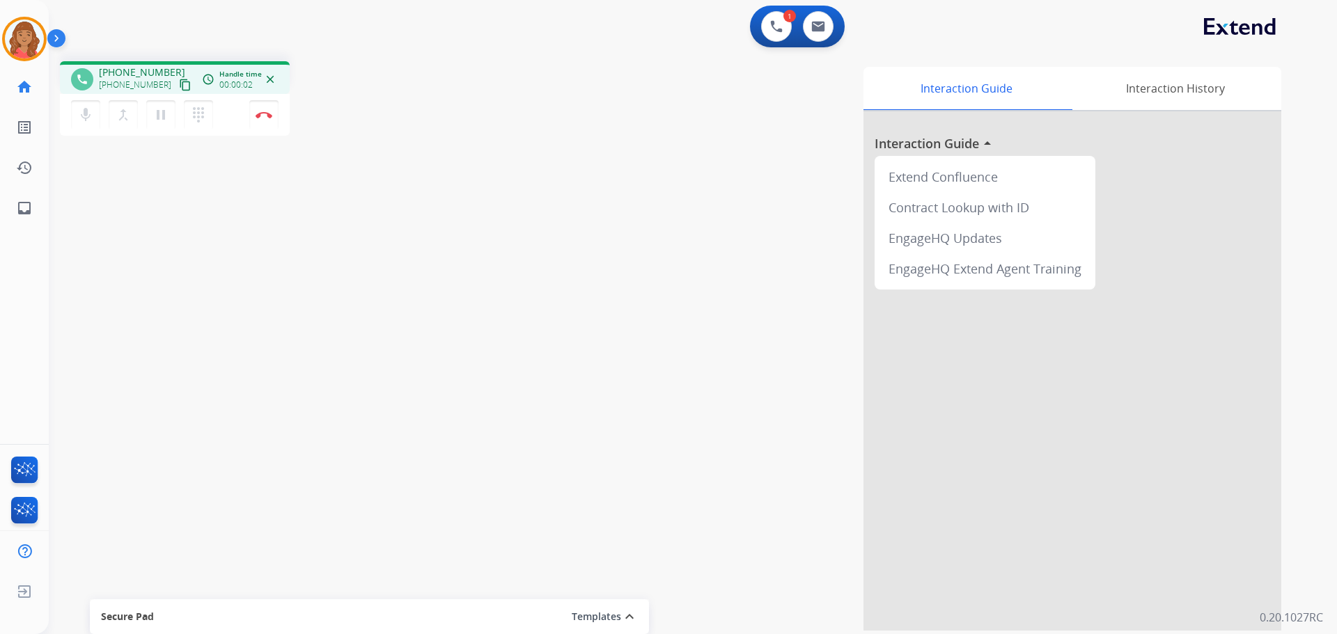
click at [150, 31] on div "1 Voice Interactions 0 Email Interactions" at bounding box center [684, 28] width 1238 height 45
click at [179, 85] on mat-icon "content_copy" at bounding box center [185, 85] width 13 height 13
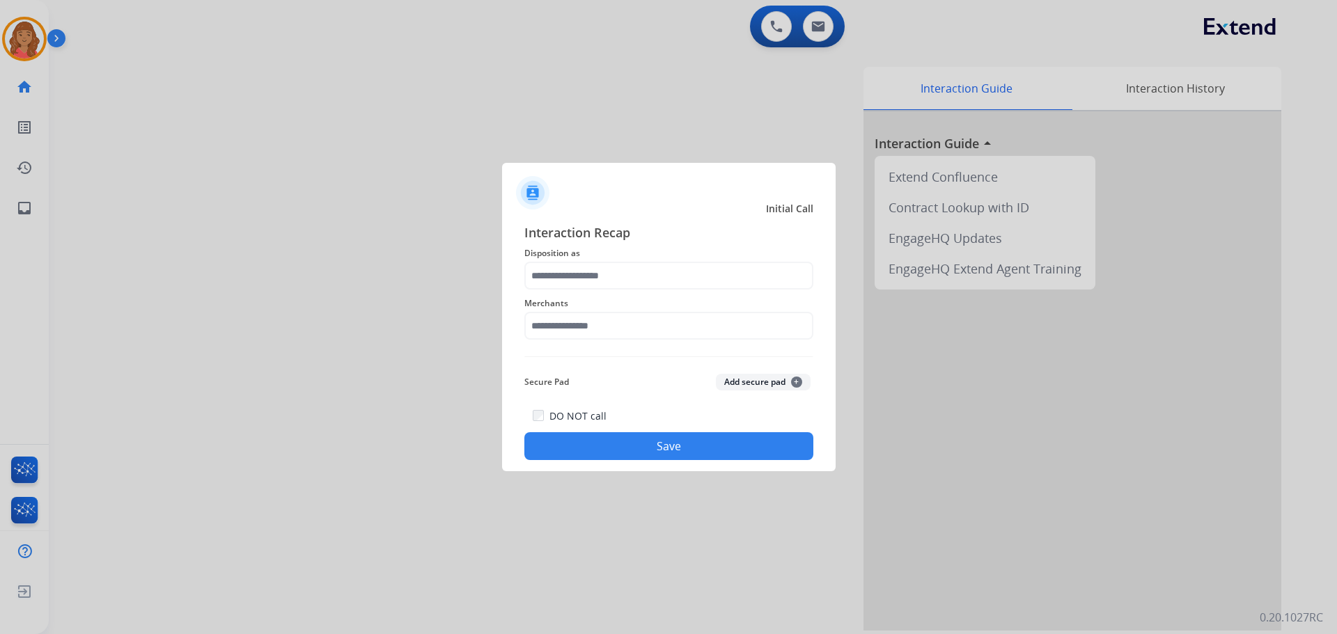
click at [588, 265] on div "Interaction Recap Disposition as Merchants Secure Pad Add secure pad + DO NOT c…" at bounding box center [668, 341] width 289 height 237
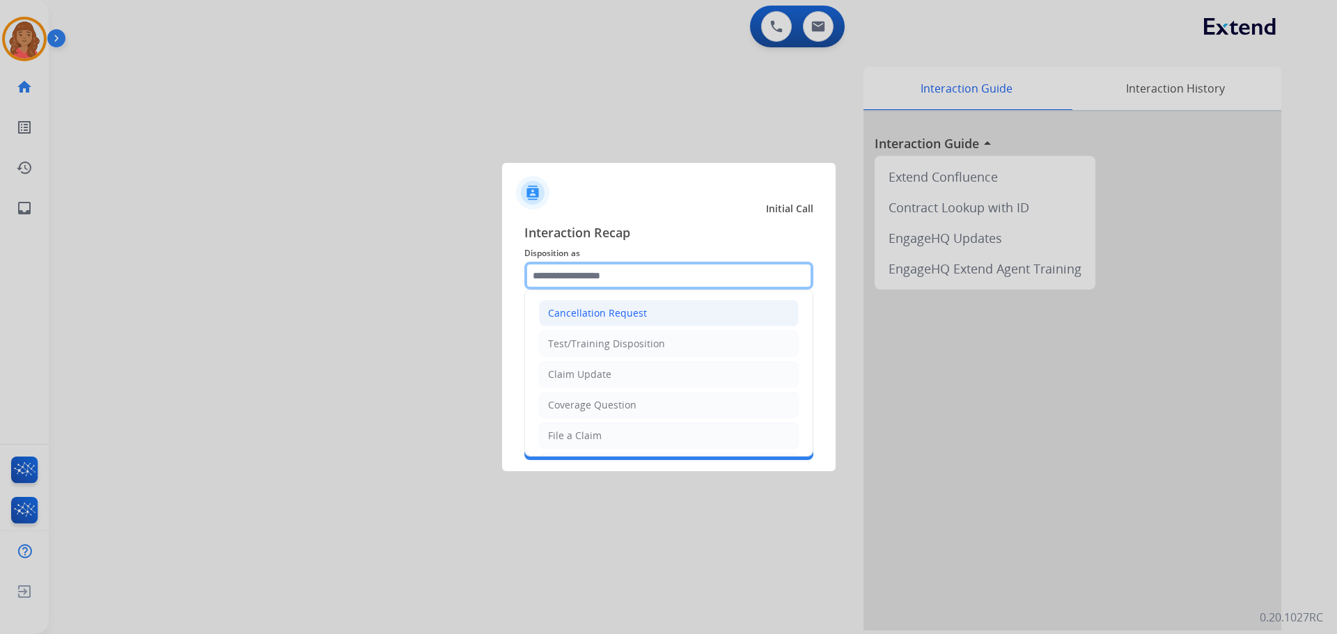
drag, startPoint x: 586, startPoint y: 278, endPoint x: 582, endPoint y: 317, distance: 39.9
click at [586, 282] on input "text" at bounding box center [668, 276] width 289 height 28
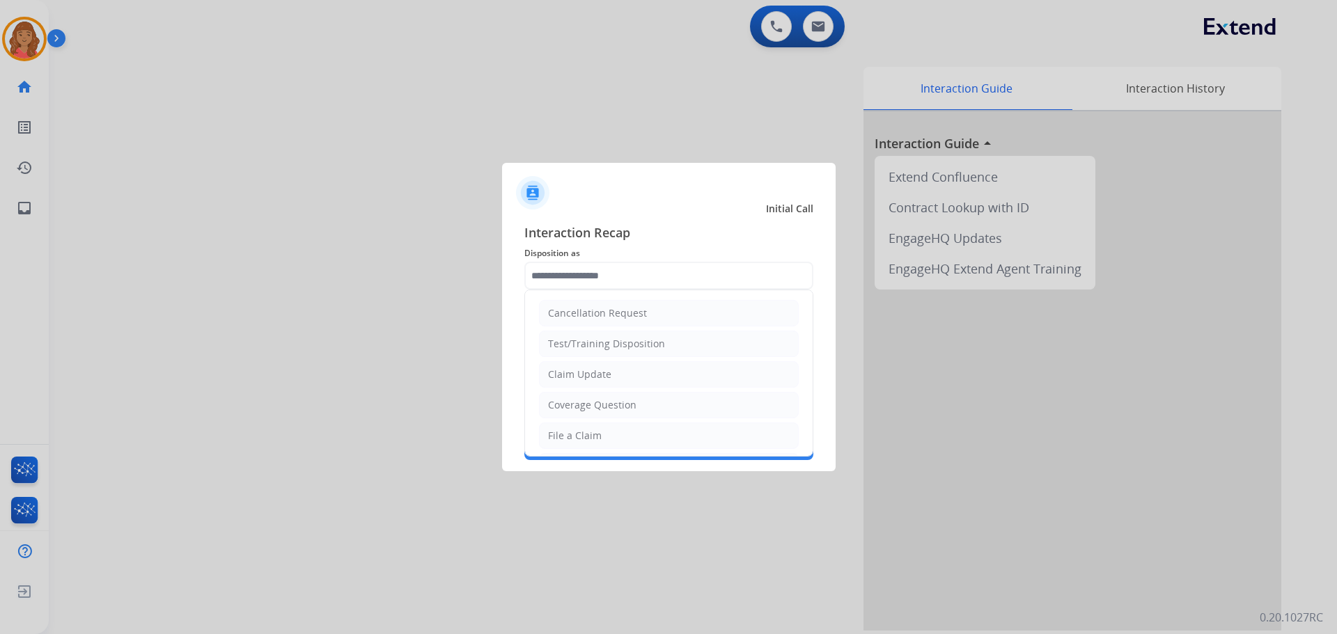
drag, startPoint x: 582, startPoint y: 376, endPoint x: 586, endPoint y: 340, distance: 35.7
click at [584, 364] on li "Claim Update" at bounding box center [669, 374] width 260 height 26
type input "**********"
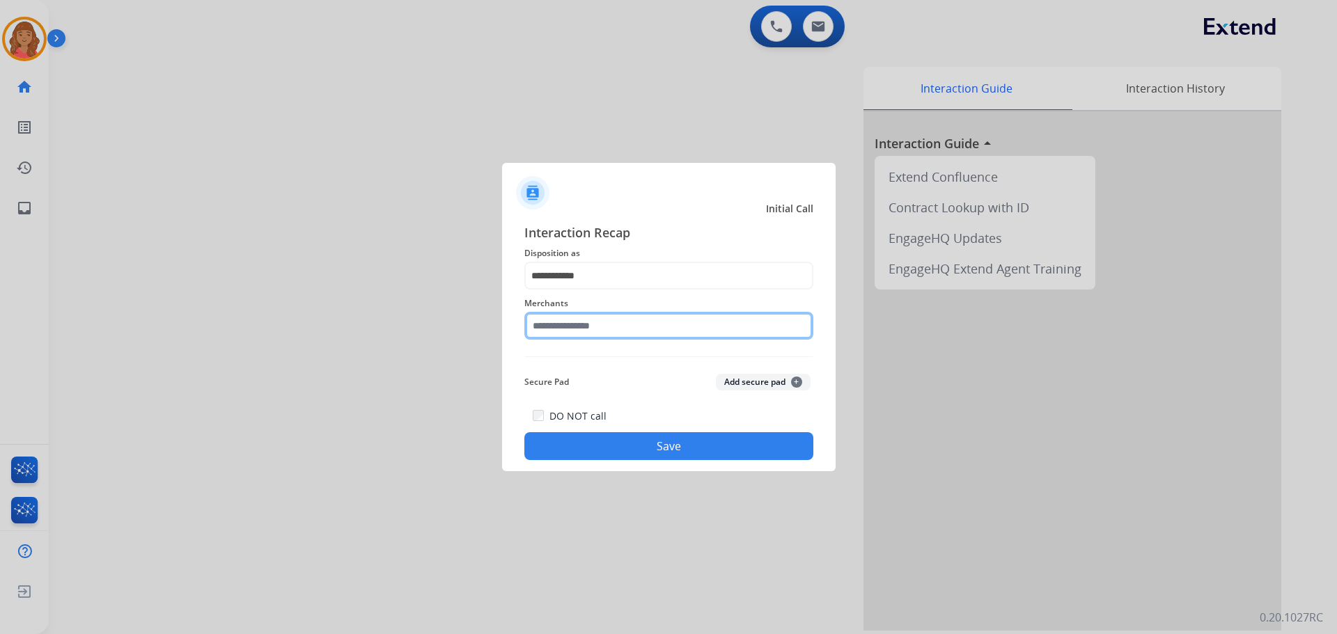
click at [589, 322] on input "text" at bounding box center [668, 326] width 289 height 28
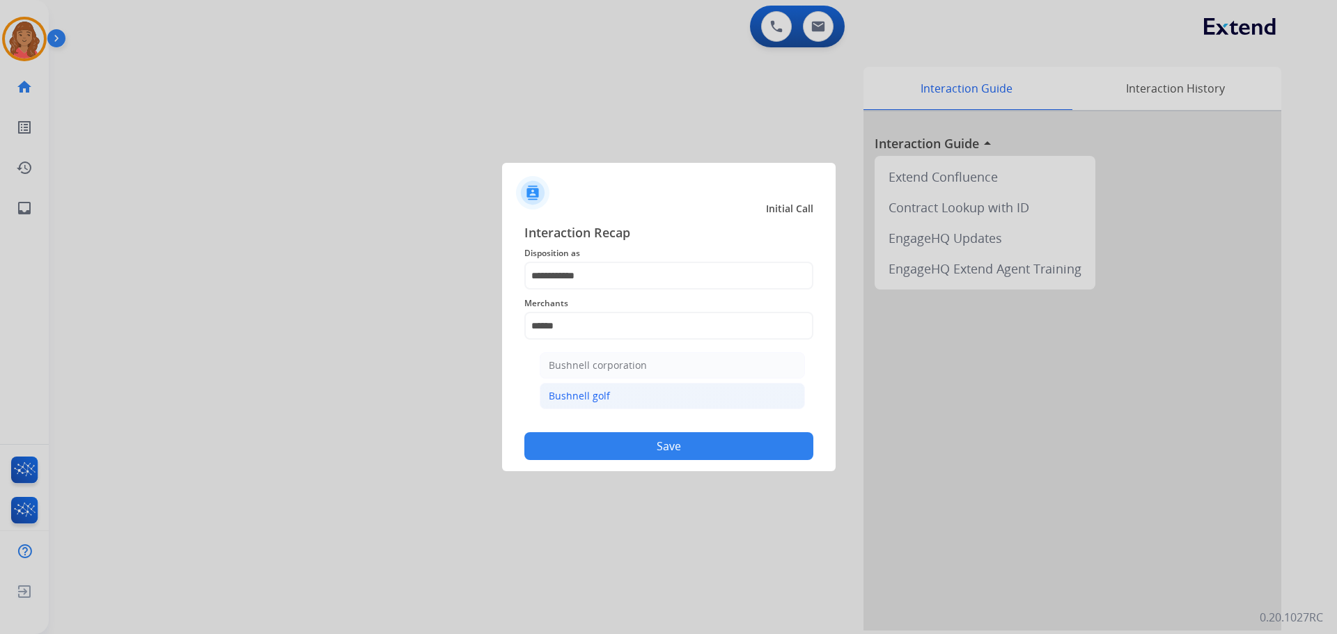
click at [566, 399] on div "Bushnell golf" at bounding box center [579, 396] width 61 height 14
type input "**********"
click at [640, 459] on button "Save" at bounding box center [668, 446] width 289 height 28
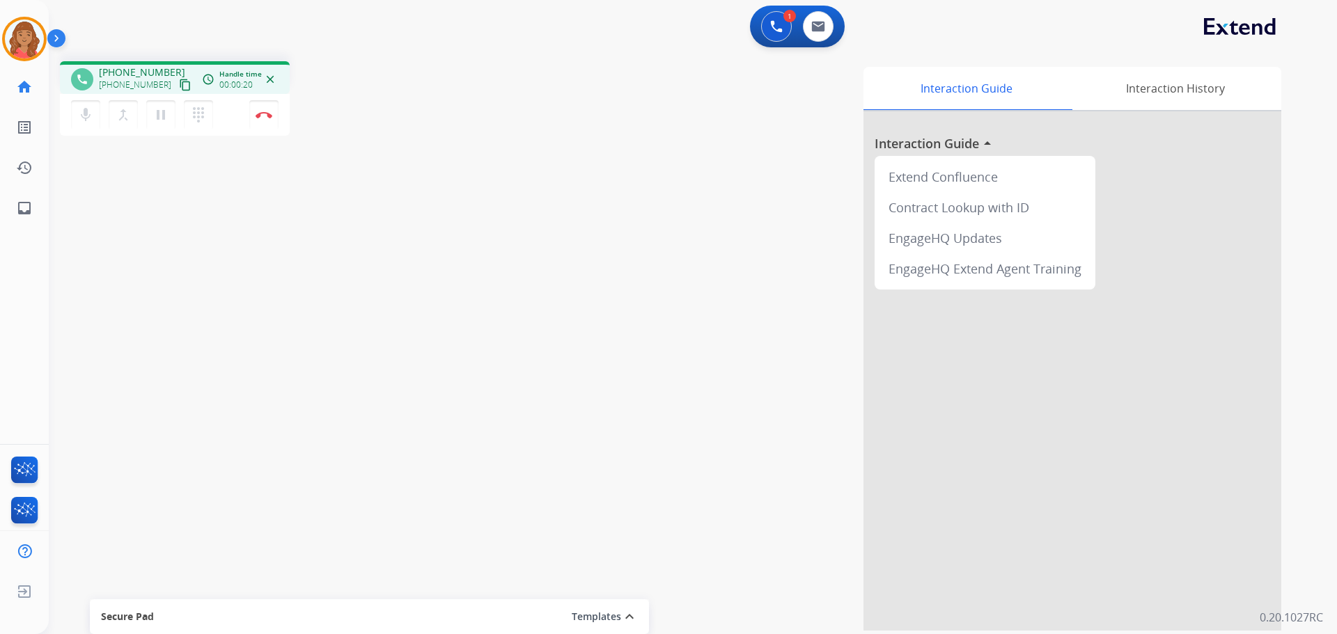
click at [179, 83] on mat-icon "content_copy" at bounding box center [185, 85] width 13 height 13
click at [264, 112] on img at bounding box center [264, 114] width 17 height 7
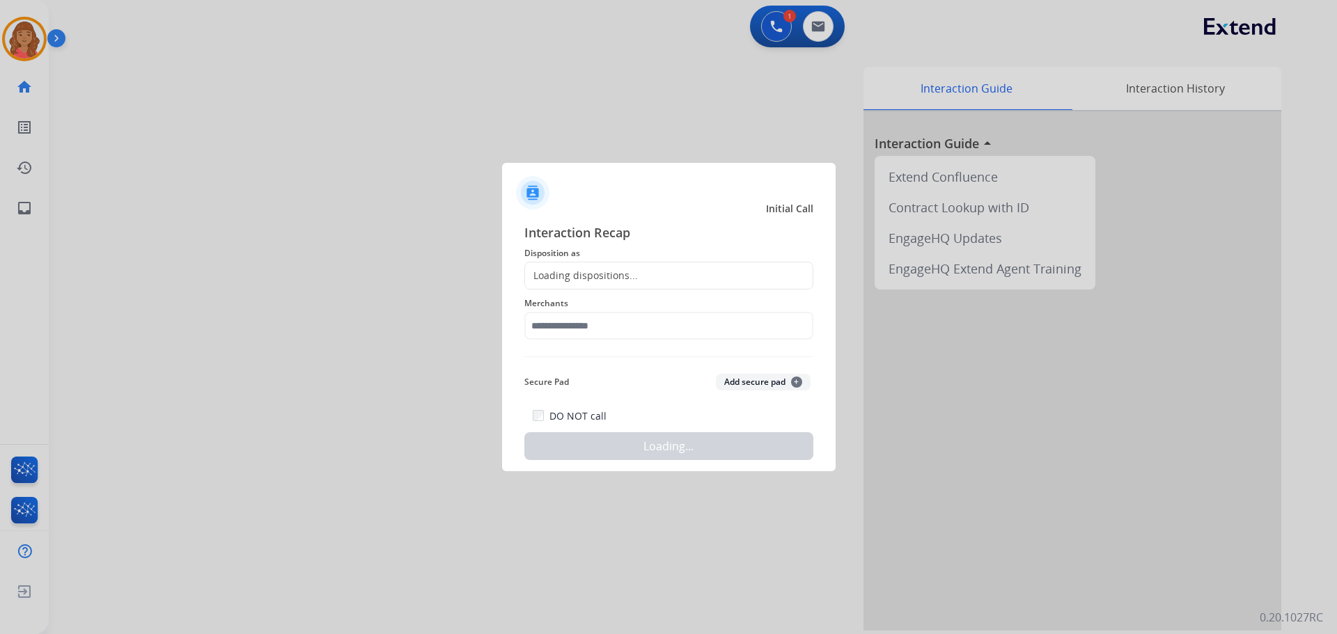
drag, startPoint x: 570, startPoint y: 280, endPoint x: 574, endPoint y: 332, distance: 52.3
click at [569, 281] on div "Loading dispositions..." at bounding box center [581, 276] width 113 height 14
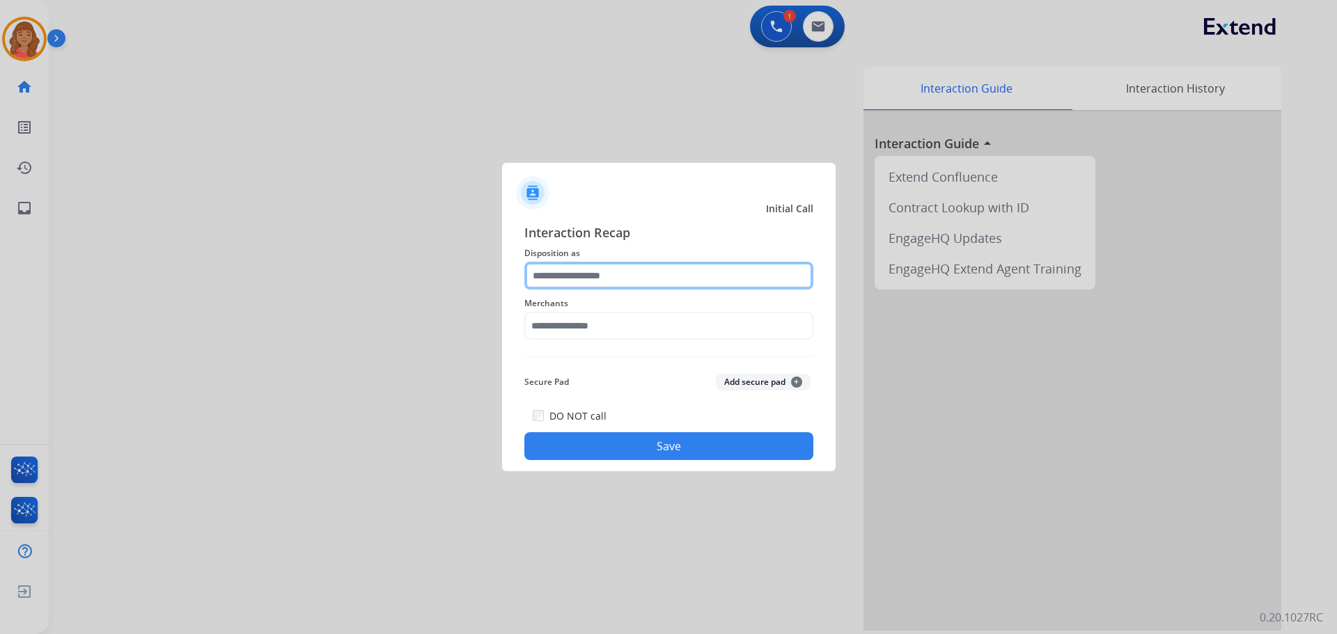
click at [567, 275] on input "text" at bounding box center [668, 276] width 289 height 28
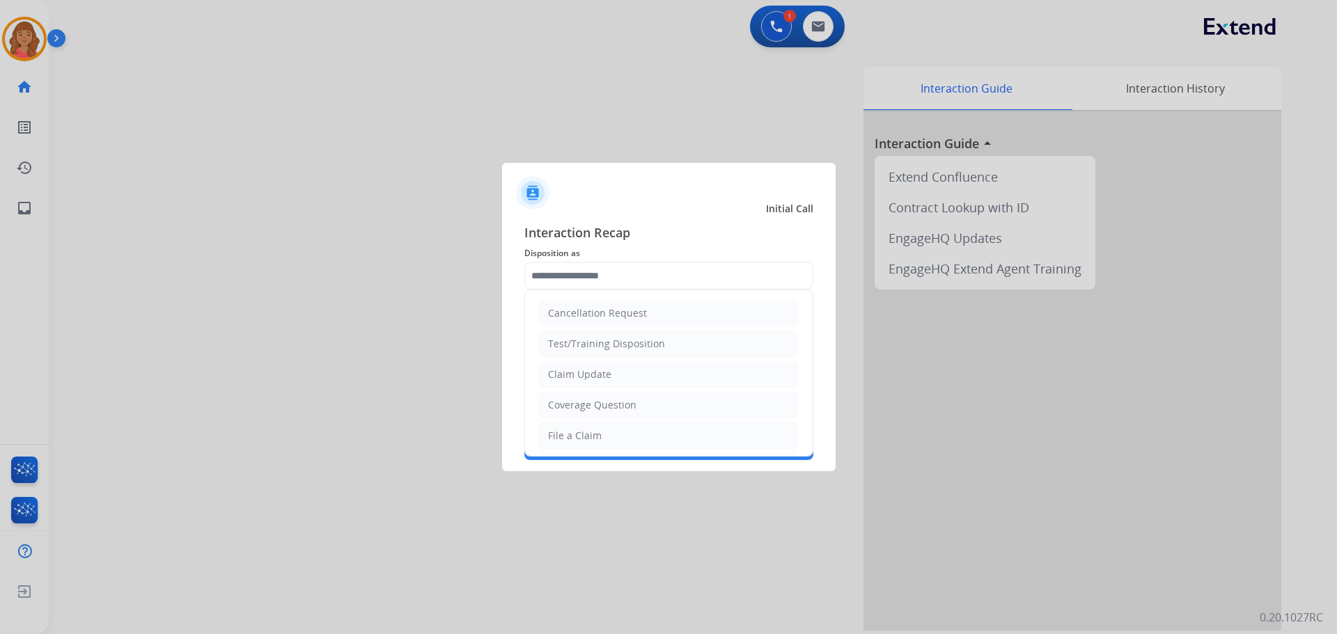
drag, startPoint x: 583, startPoint y: 370, endPoint x: 582, endPoint y: 361, distance: 9.1
click at [583, 368] on div "Claim Update" at bounding box center [579, 375] width 63 height 14
type input "**********"
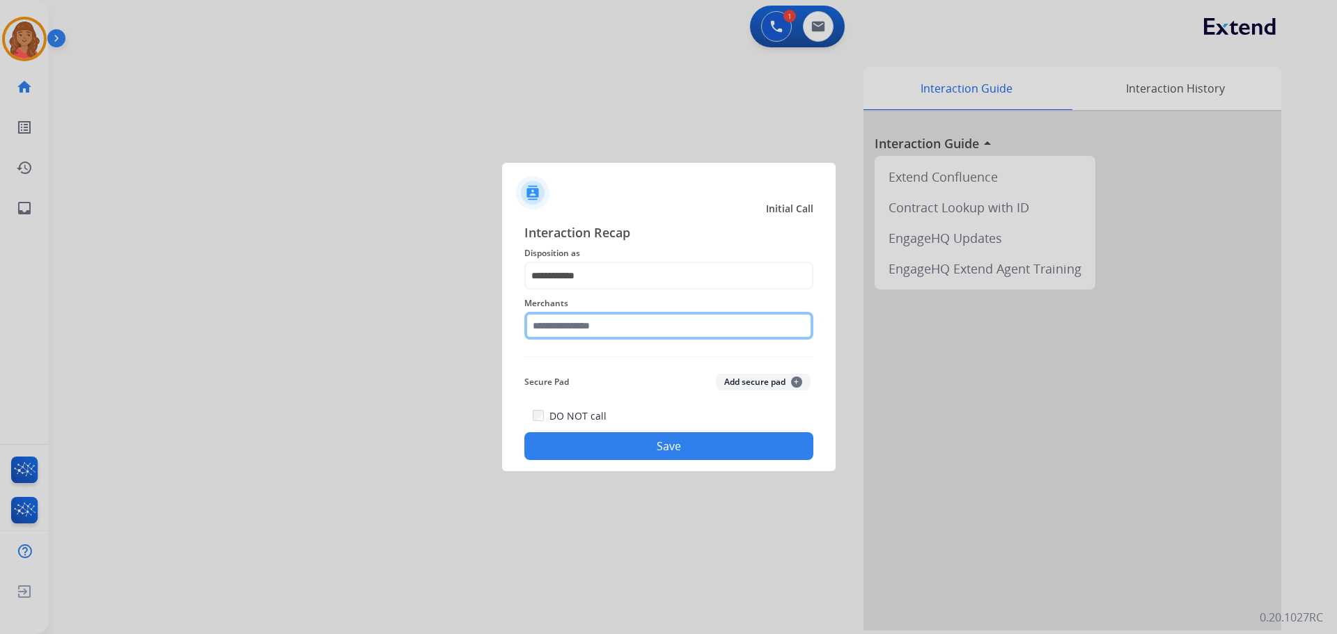
click at [570, 345] on div "Merchants" at bounding box center [668, 318] width 289 height 56
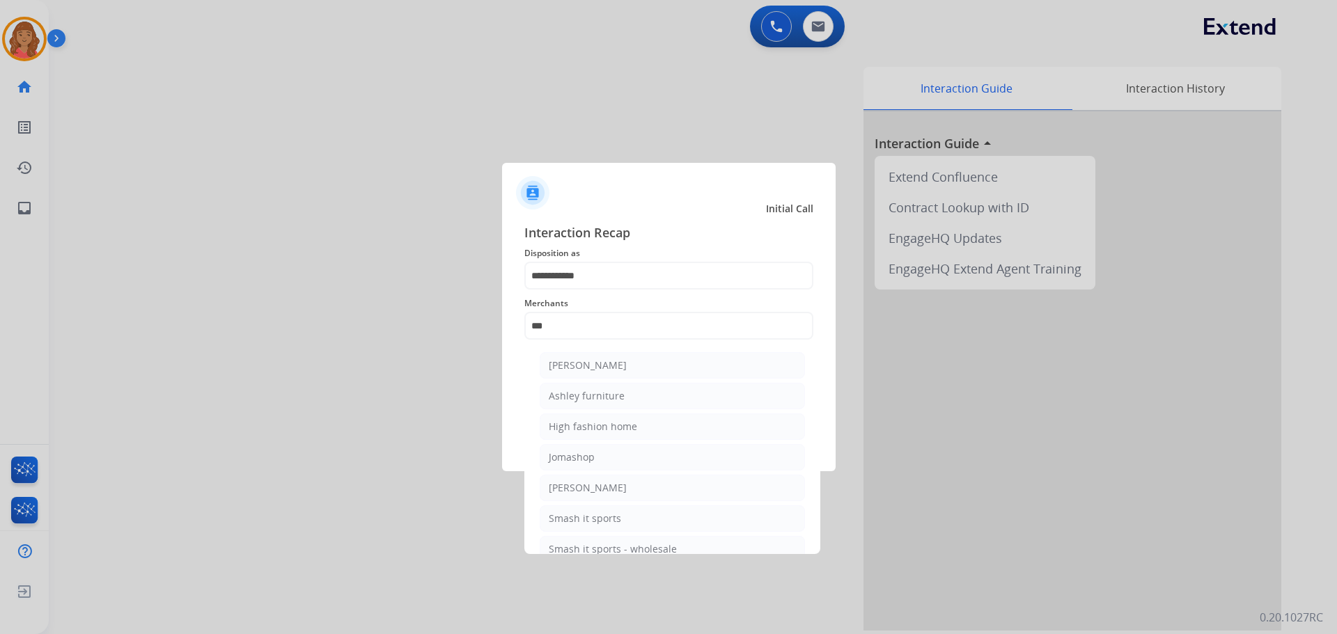
drag, startPoint x: 589, startPoint y: 398, endPoint x: 598, endPoint y: 418, distance: 22.8
click at [593, 398] on div "Ashley furniture" at bounding box center [587, 396] width 76 height 14
type input "**********"
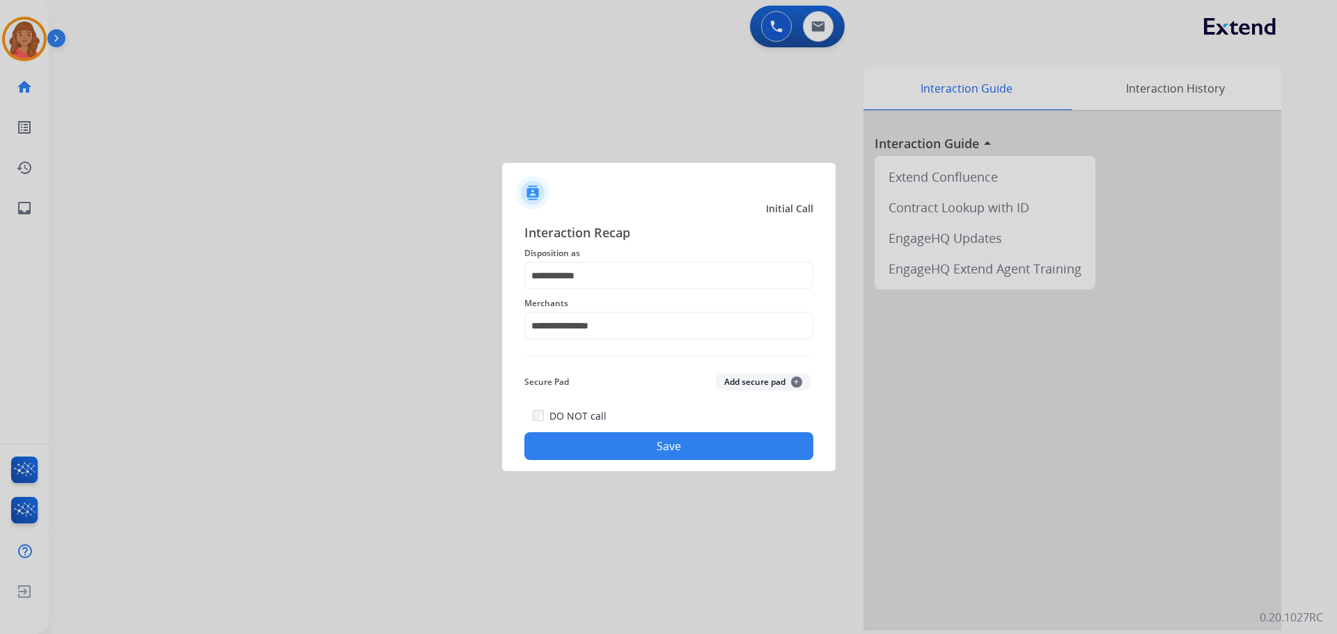
click at [643, 445] on button "Save" at bounding box center [668, 446] width 289 height 28
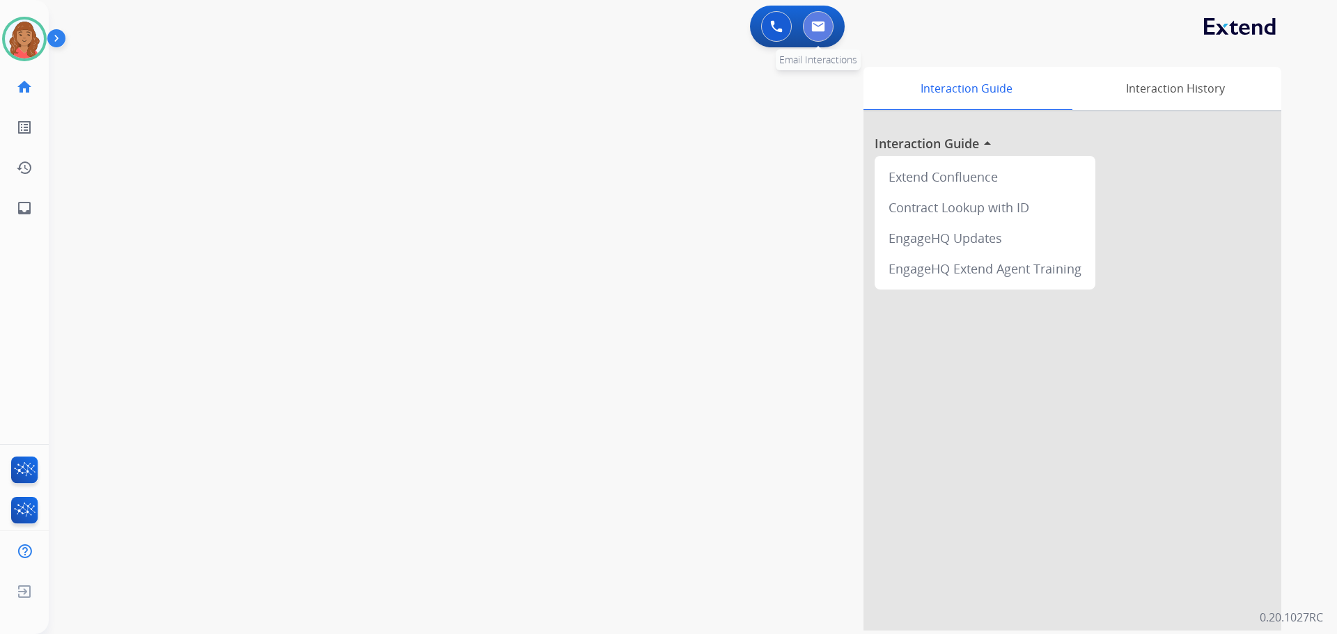
click at [824, 27] on img at bounding box center [818, 26] width 14 height 11
select select "**********"
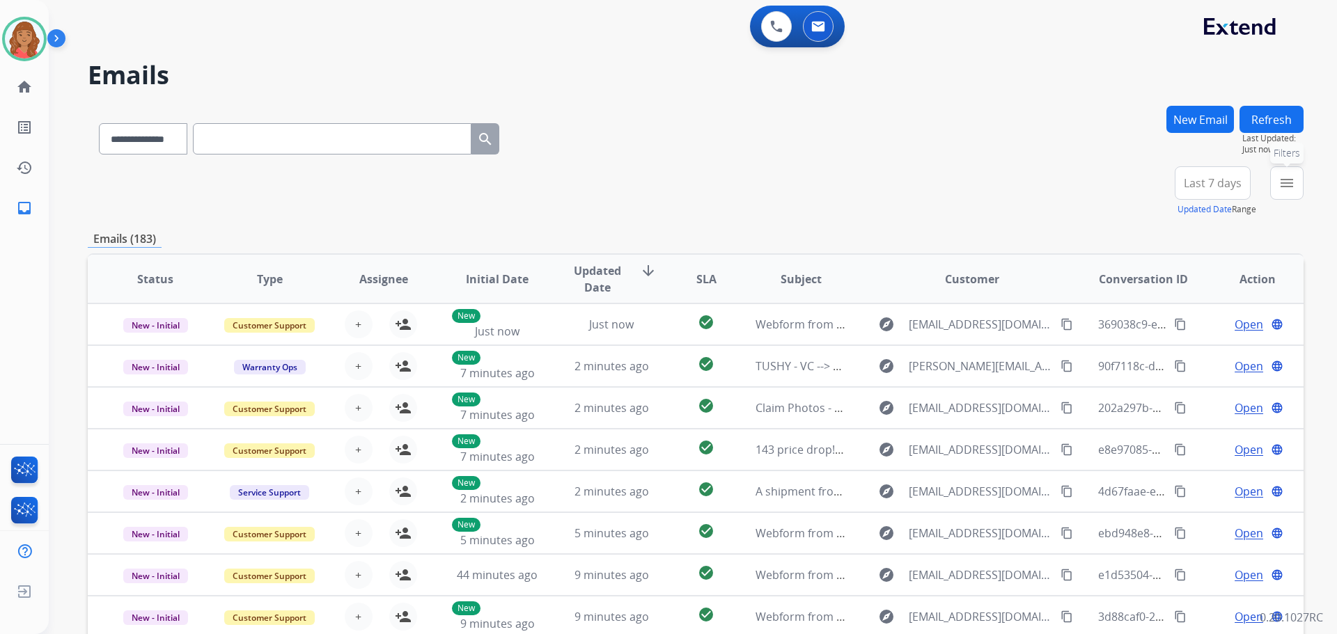
click at [1284, 182] on mat-icon "menu" at bounding box center [1286, 183] width 17 height 17
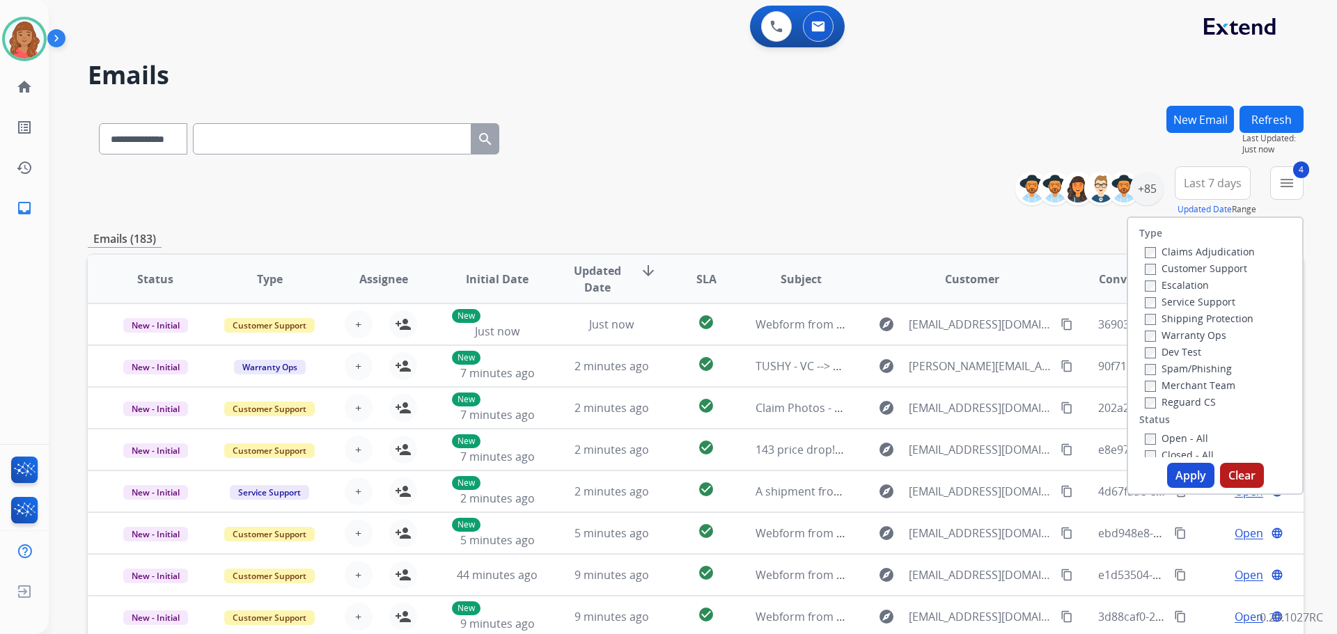
drag, startPoint x: 1176, startPoint y: 466, endPoint x: 1144, endPoint y: 462, distance: 32.3
click at [1176, 464] on button "Apply" at bounding box center [1190, 475] width 47 height 25
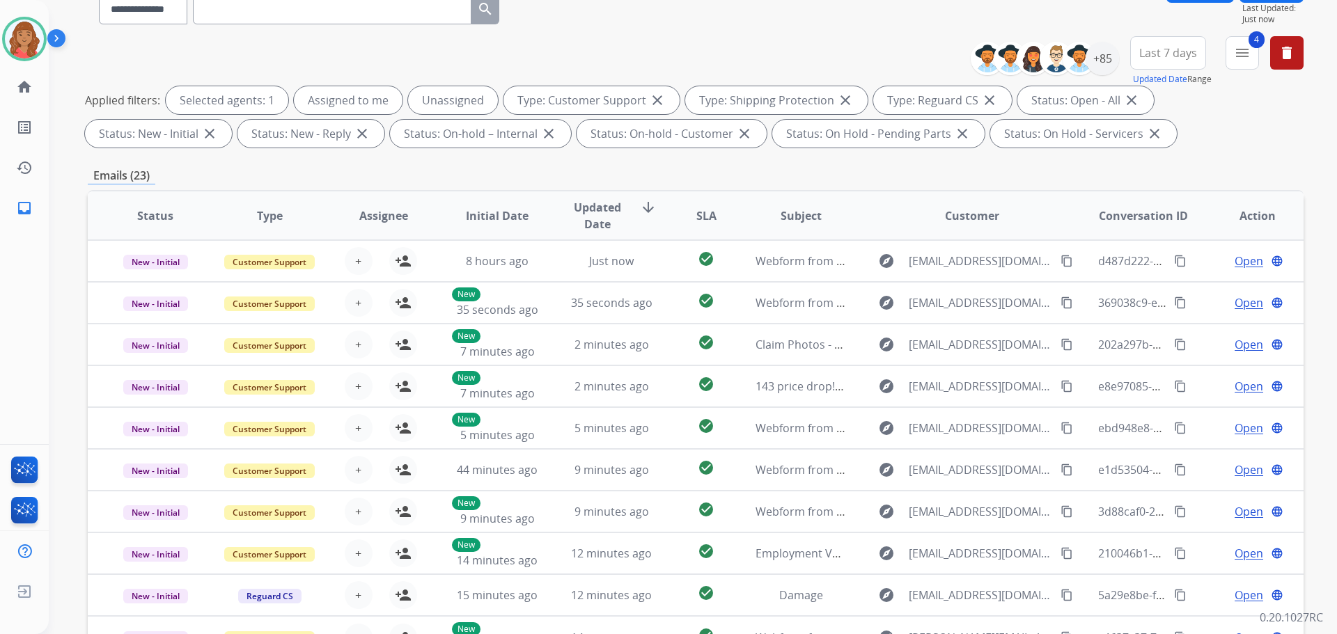
scroll to position [16, 0]
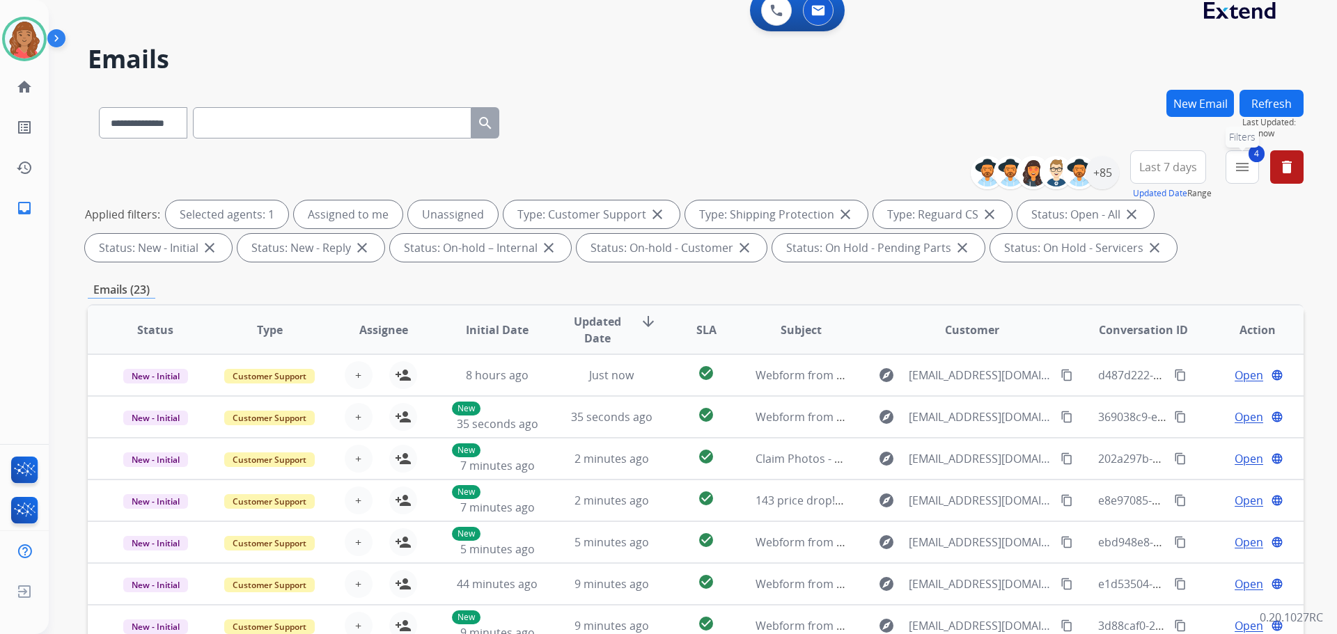
click at [1242, 175] on button "4 menu Filters" at bounding box center [1241, 166] width 33 height 33
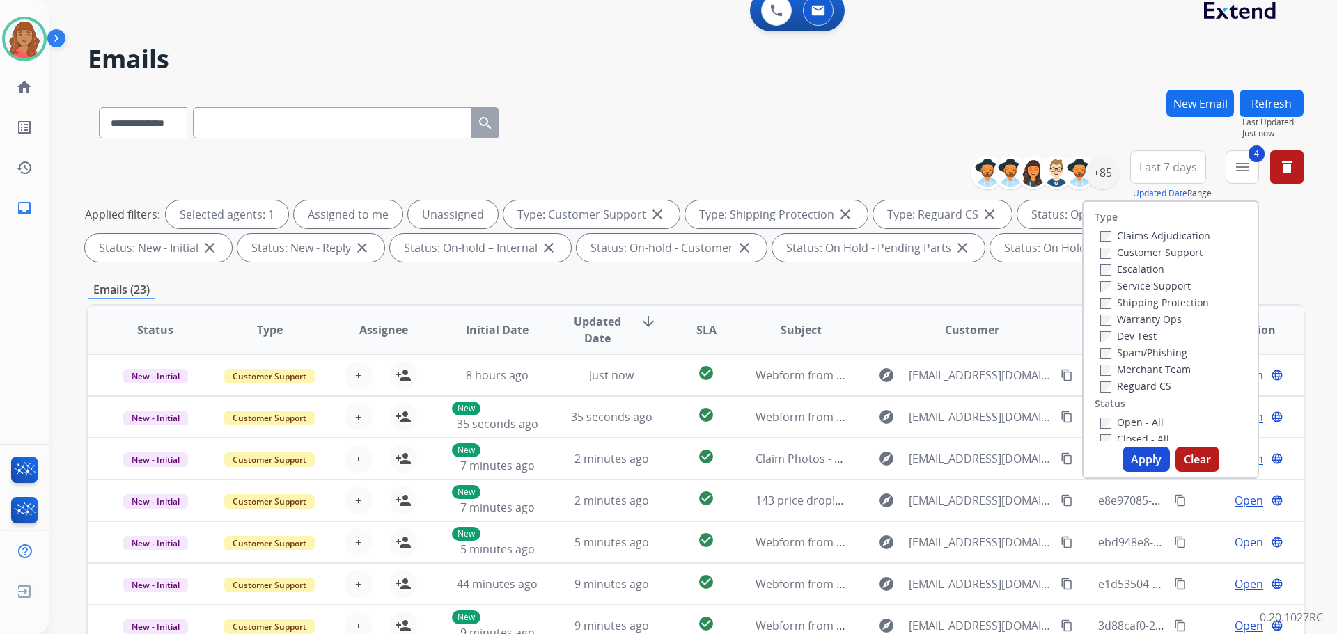
click at [1130, 451] on button "Apply" at bounding box center [1145, 459] width 47 height 25
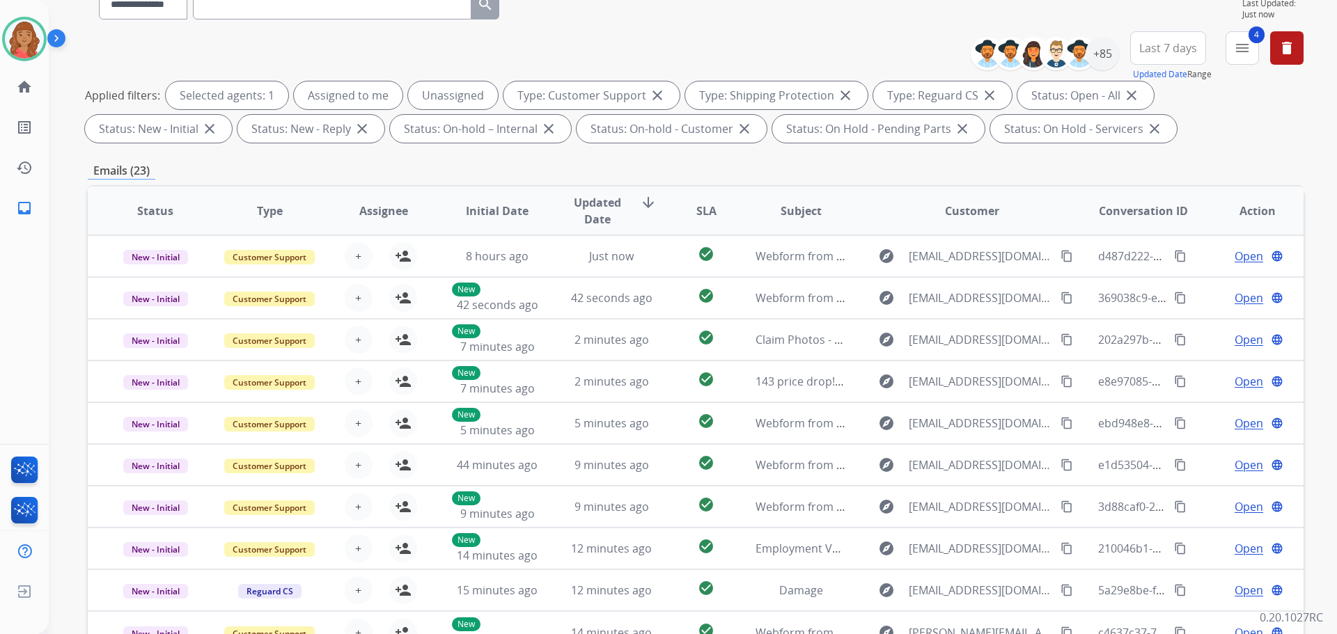
scroll to position [0, 0]
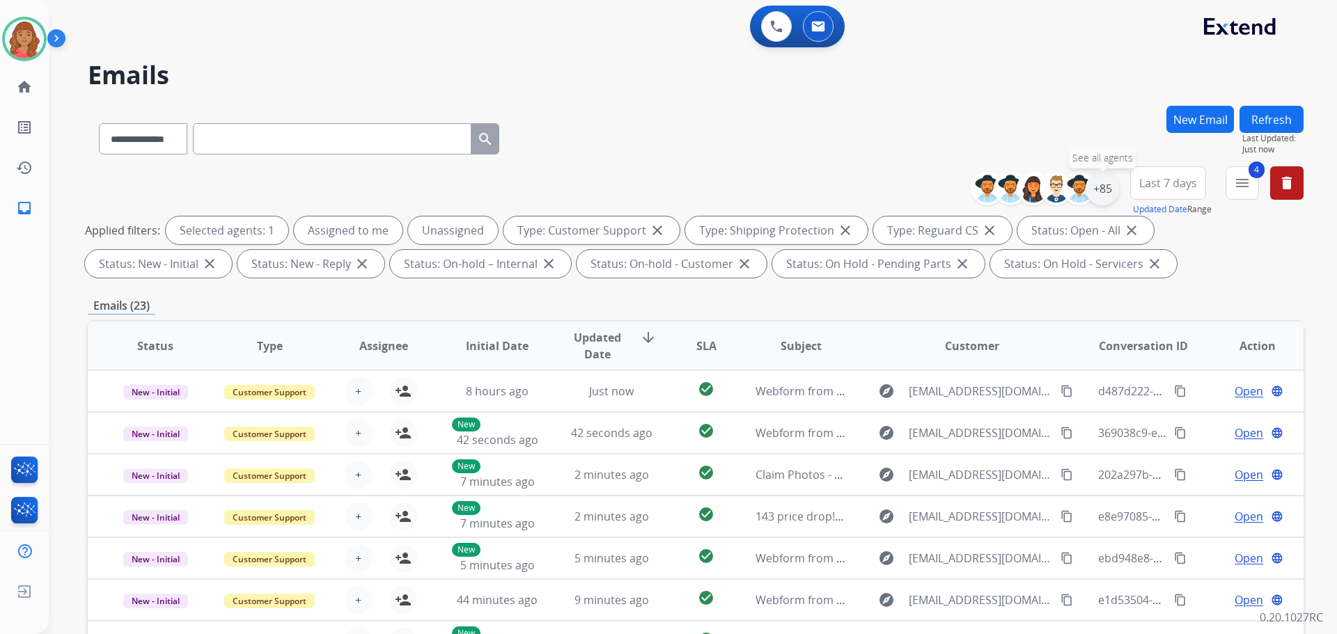
click at [1100, 194] on div "+85" at bounding box center [1101, 188] width 33 height 33
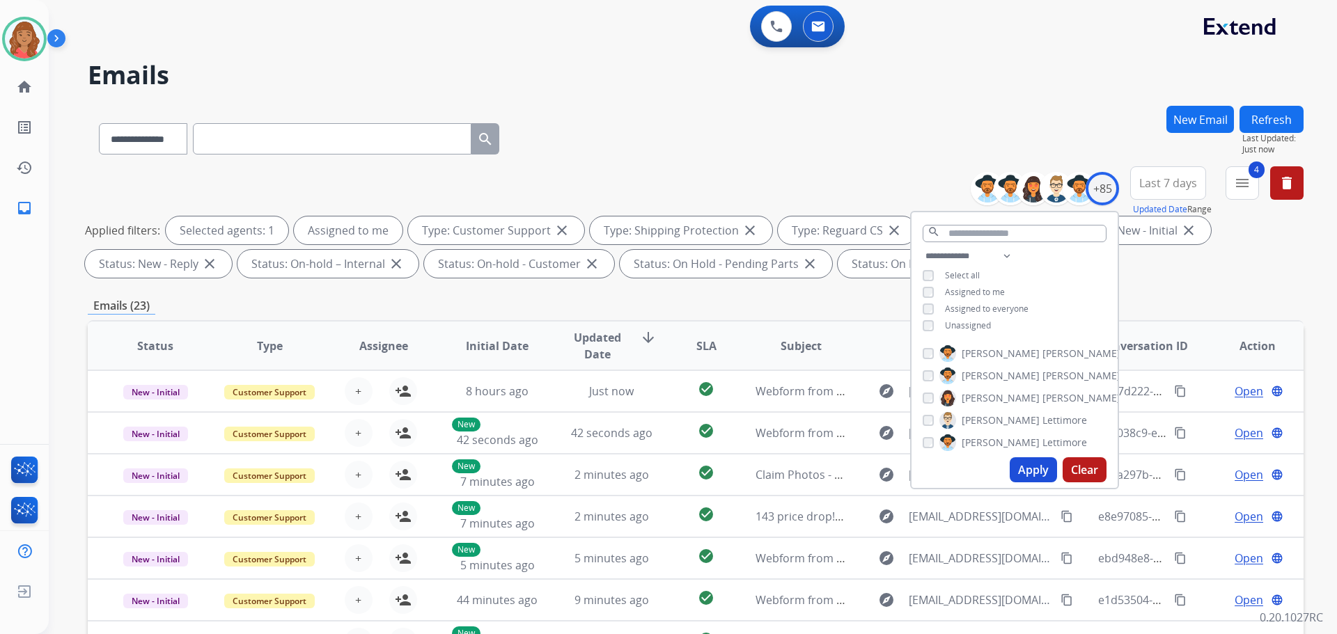
click at [1023, 468] on button "Apply" at bounding box center [1033, 469] width 47 height 25
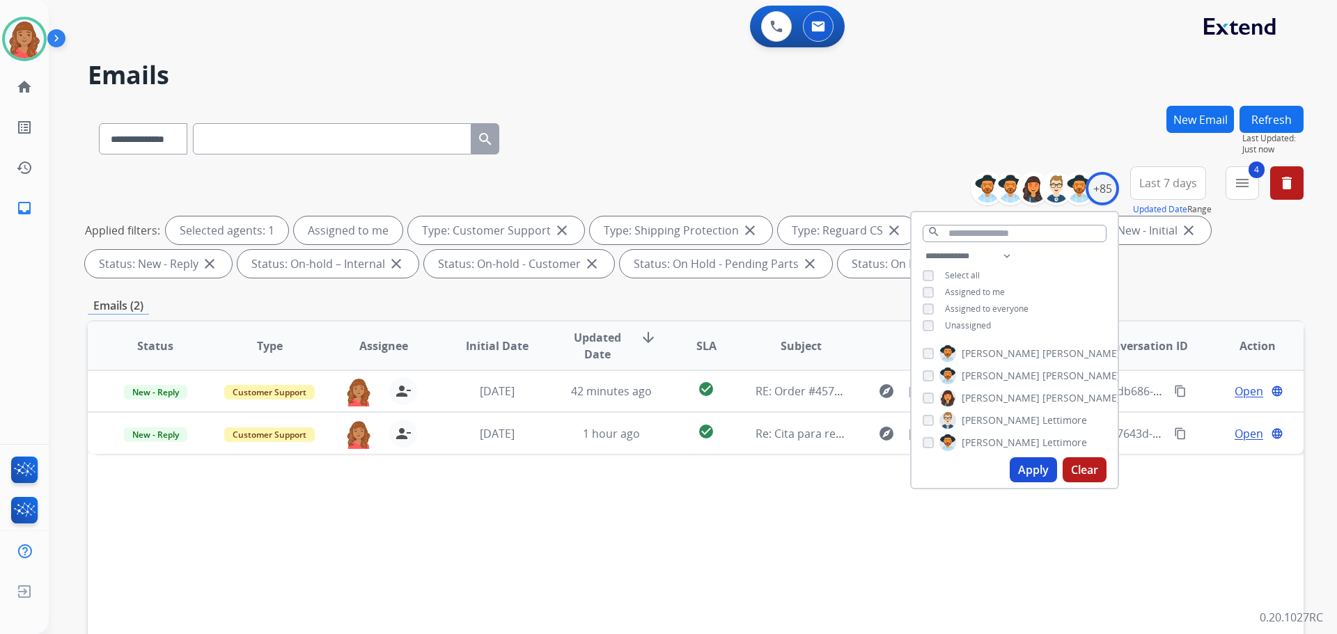
click at [547, 528] on div "Status Type Assignee Initial Date Updated Date arrow_downward SLA Subject Custo…" at bounding box center [696, 553] width 1216 height 466
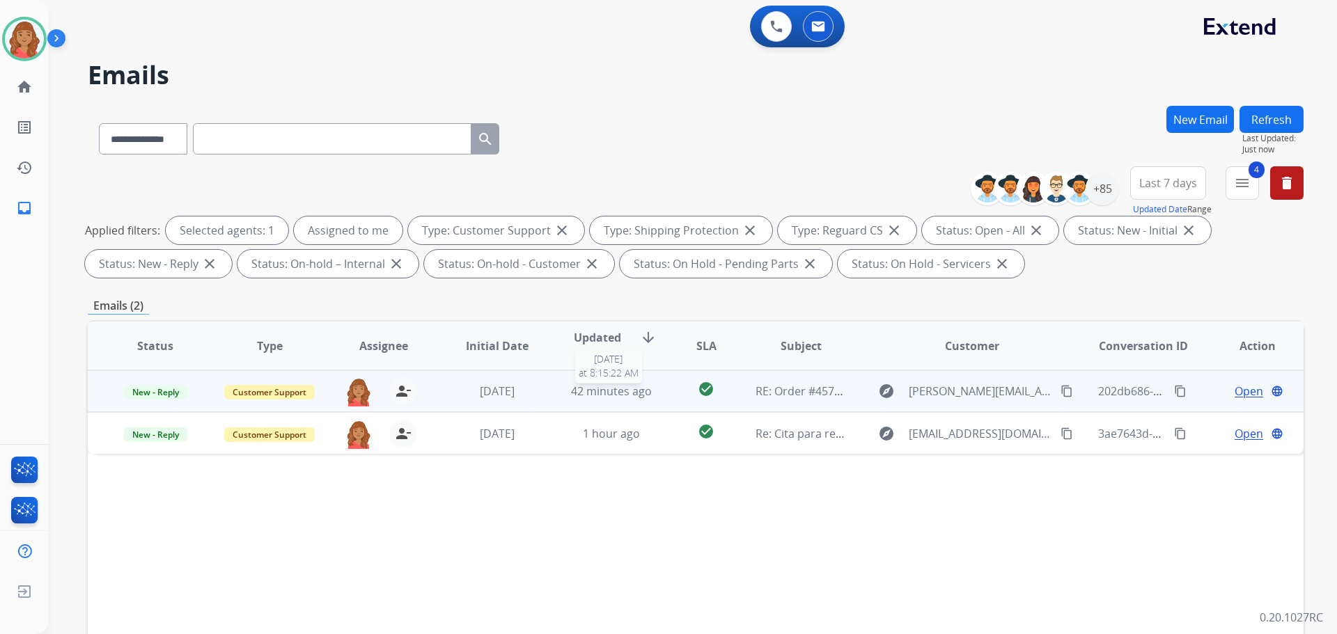
click at [588, 396] on span "42 minutes ago" at bounding box center [611, 391] width 81 height 15
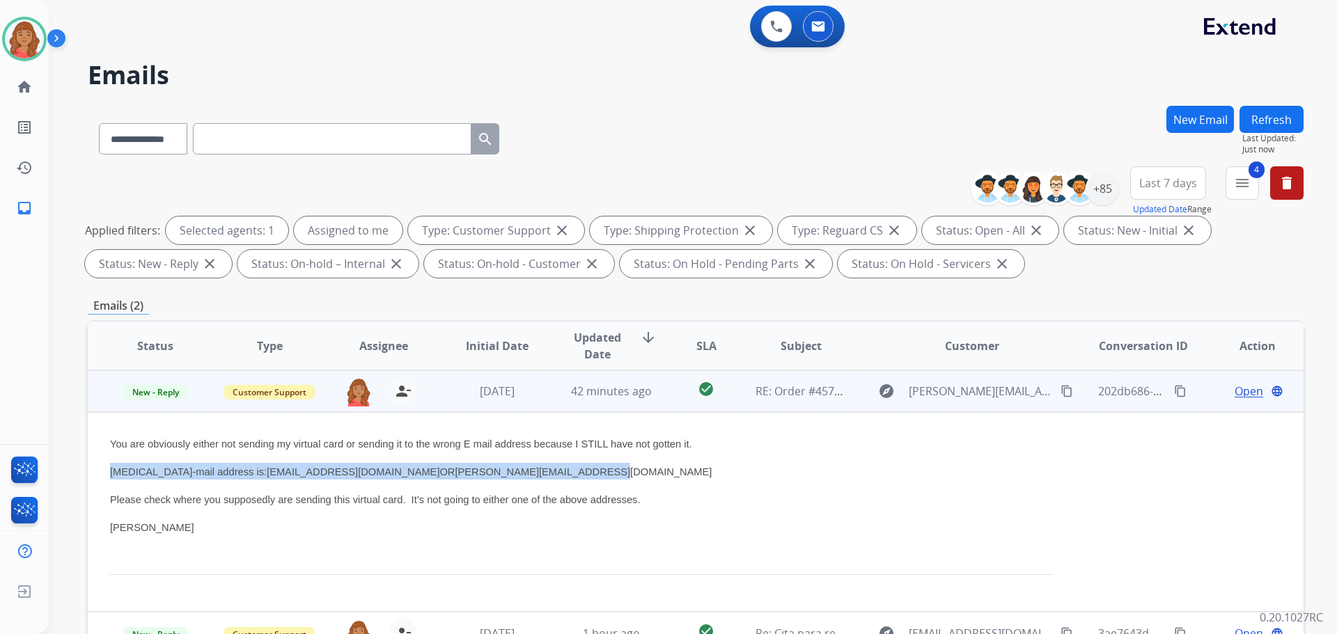
drag, startPoint x: 511, startPoint y: 473, endPoint x: 126, endPoint y: 461, distance: 385.2
click at [98, 460] on td "You are obviously either not sending my virtual card or sending it to the wrong…" at bounding box center [582, 512] width 988 height 200
copy span "[MEDICAL_DATA]-mail address is: [EMAIL_ADDRESS][DOMAIN_NAME] OR [PERSON_NAME][E…"
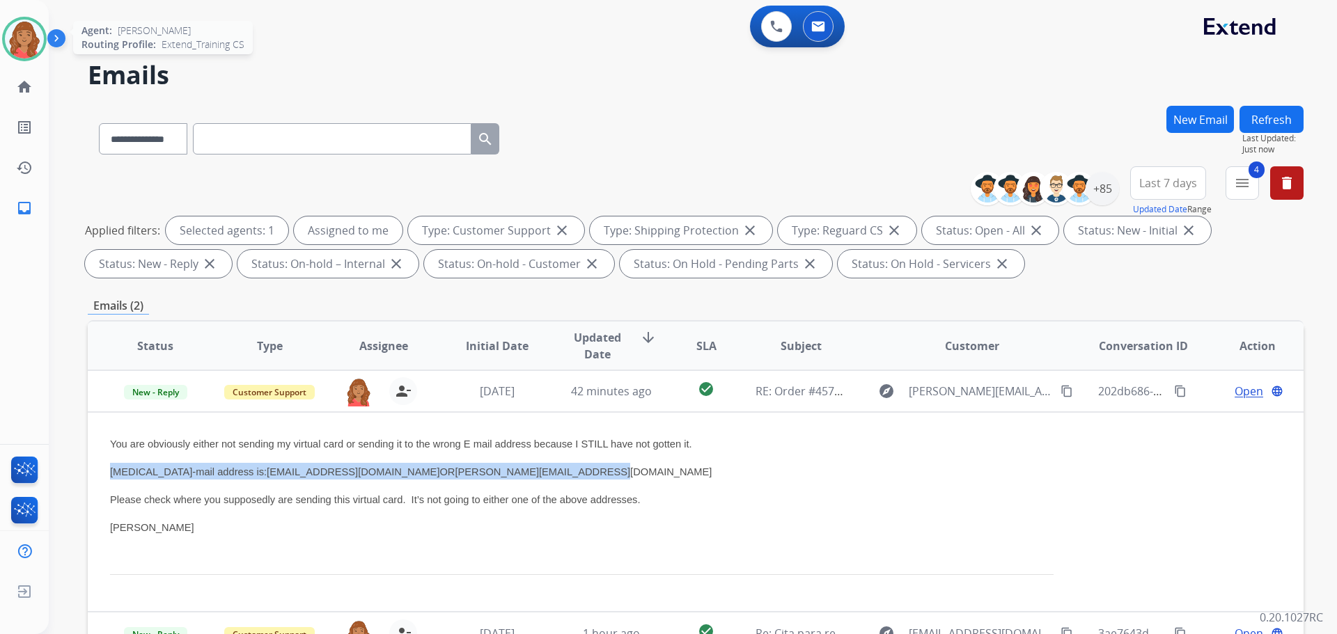
click at [31, 51] on img at bounding box center [24, 38] width 39 height 39
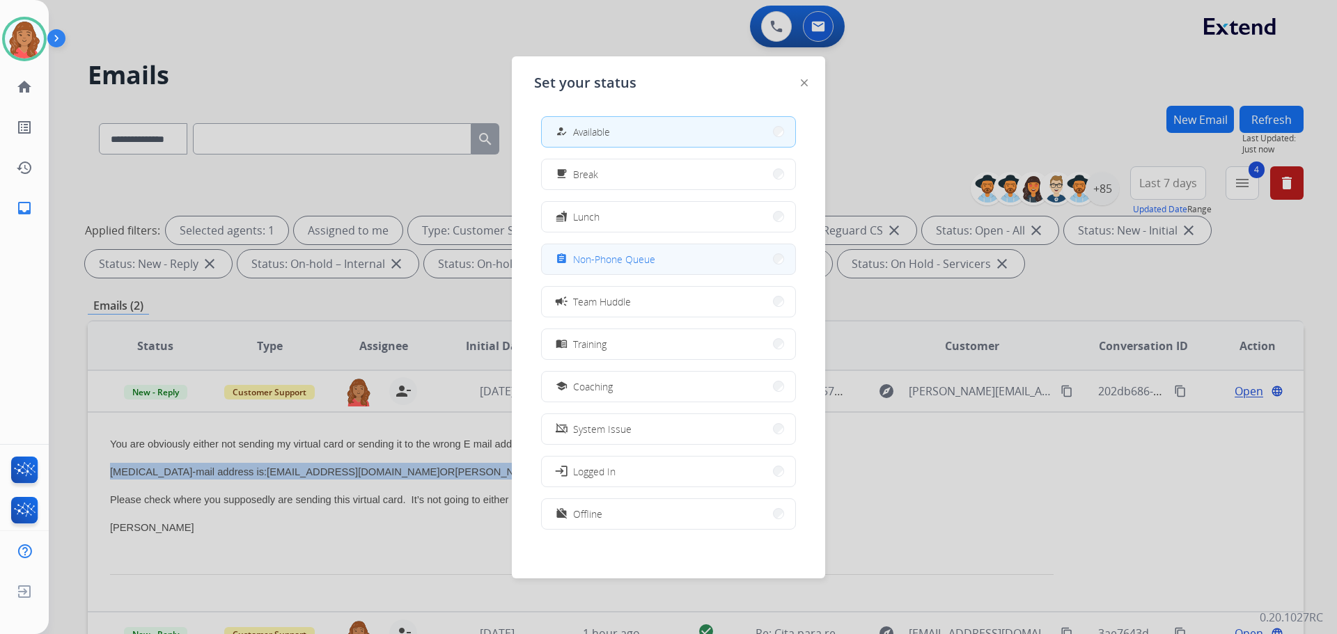
click at [583, 265] on span "Non-Phone Queue" at bounding box center [614, 259] width 82 height 15
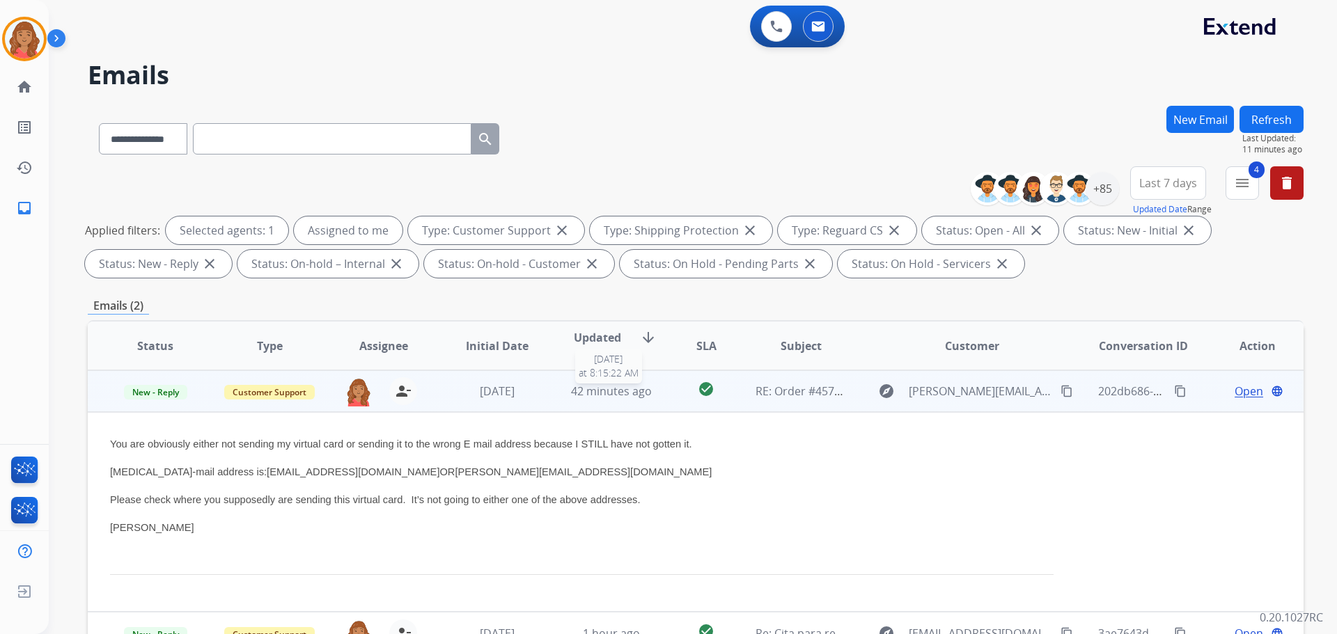
click at [610, 395] on span "42 minutes ago" at bounding box center [611, 391] width 81 height 15
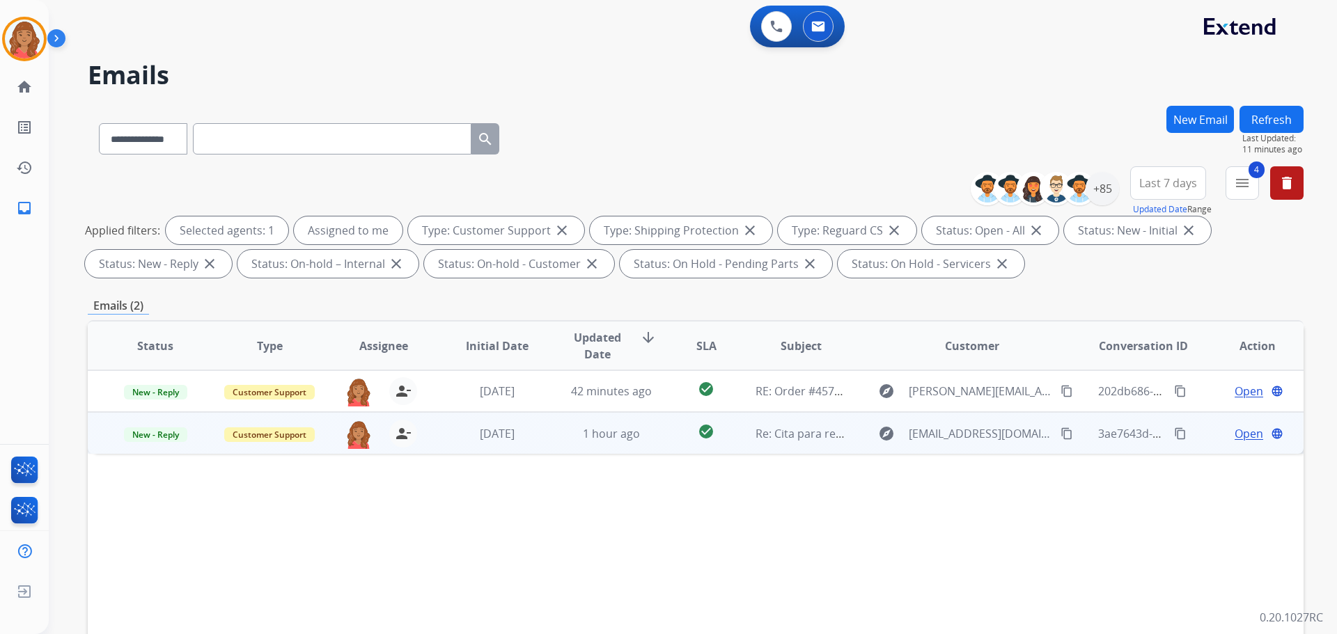
click at [510, 444] on td "[DATE]" at bounding box center [487, 433] width 114 height 42
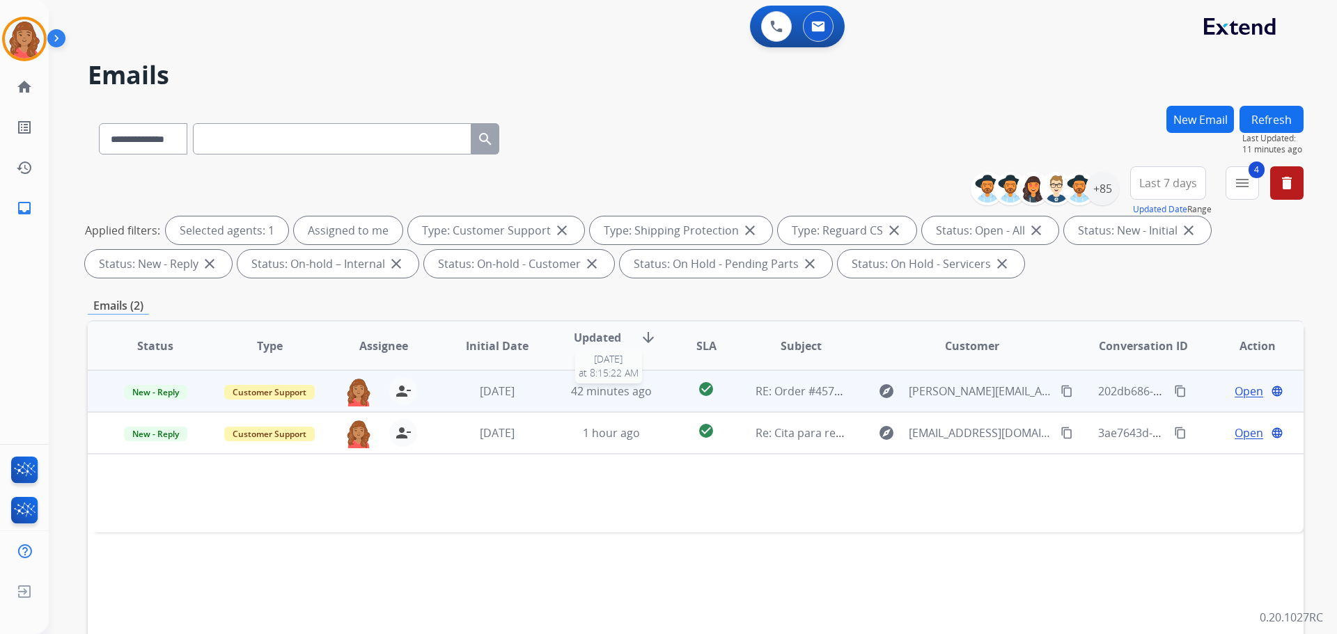
click at [572, 395] on span "42 minutes ago" at bounding box center [611, 391] width 81 height 15
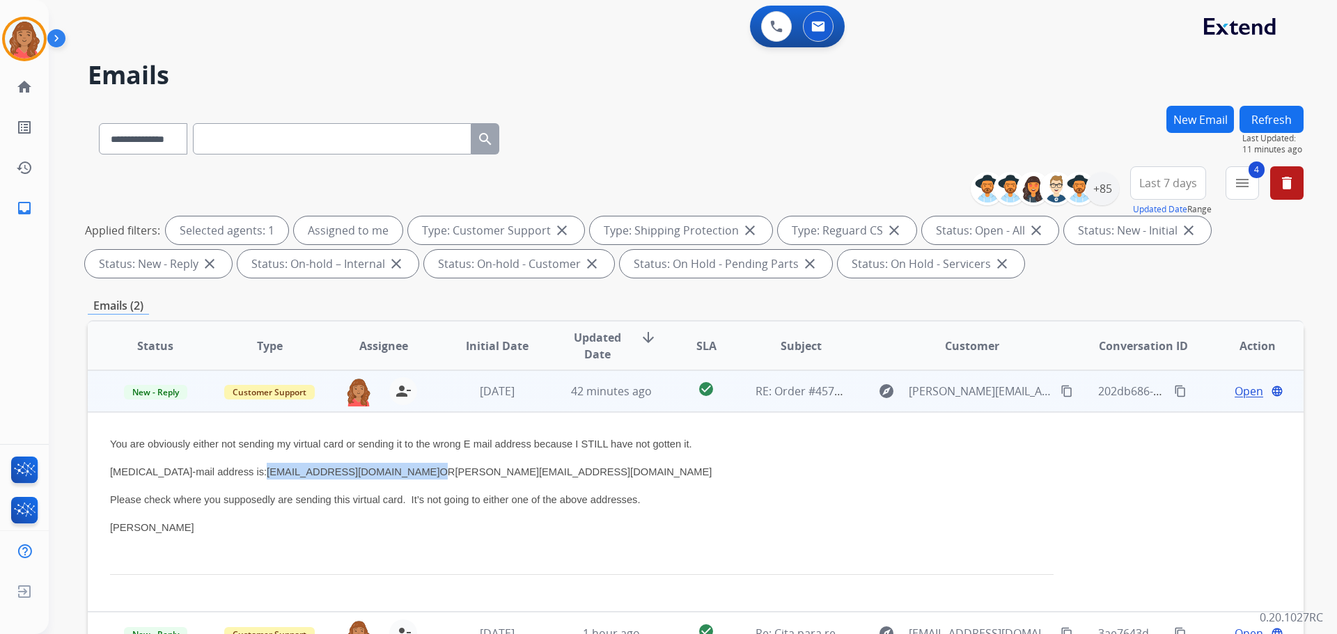
drag, startPoint x: 353, startPoint y: 475, endPoint x: 203, endPoint y: 474, distance: 150.4
click at [203, 474] on span "[MEDICAL_DATA]-mail address is: [EMAIL_ADDRESS][DOMAIN_NAME] OR [PERSON_NAME][E…" at bounding box center [411, 471] width 602 height 11
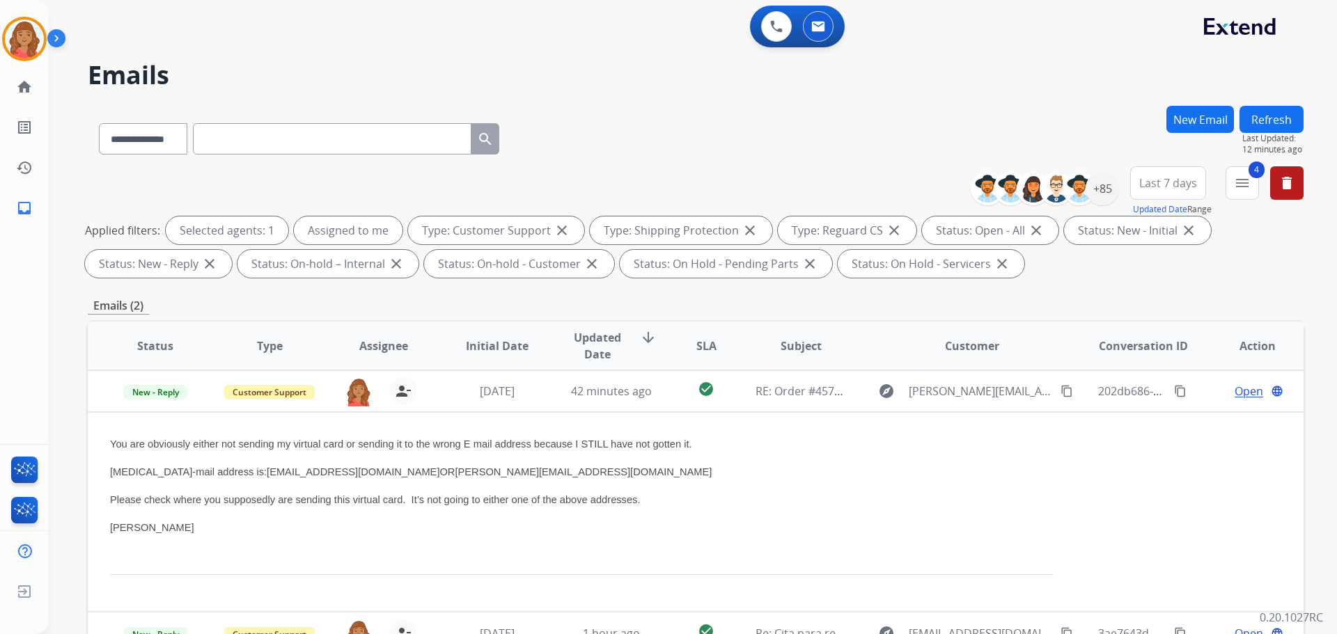
drag, startPoint x: -263, startPoint y: 673, endPoint x: -309, endPoint y: 681, distance: 46.7
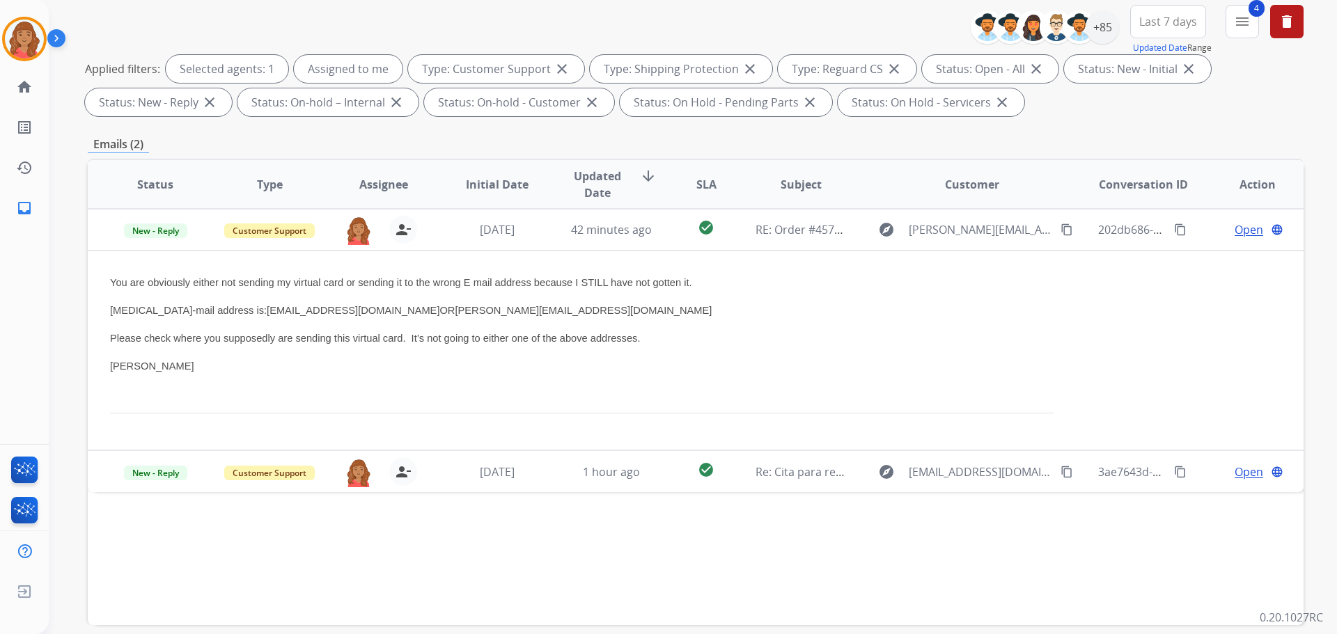
scroll to position [209, 0]
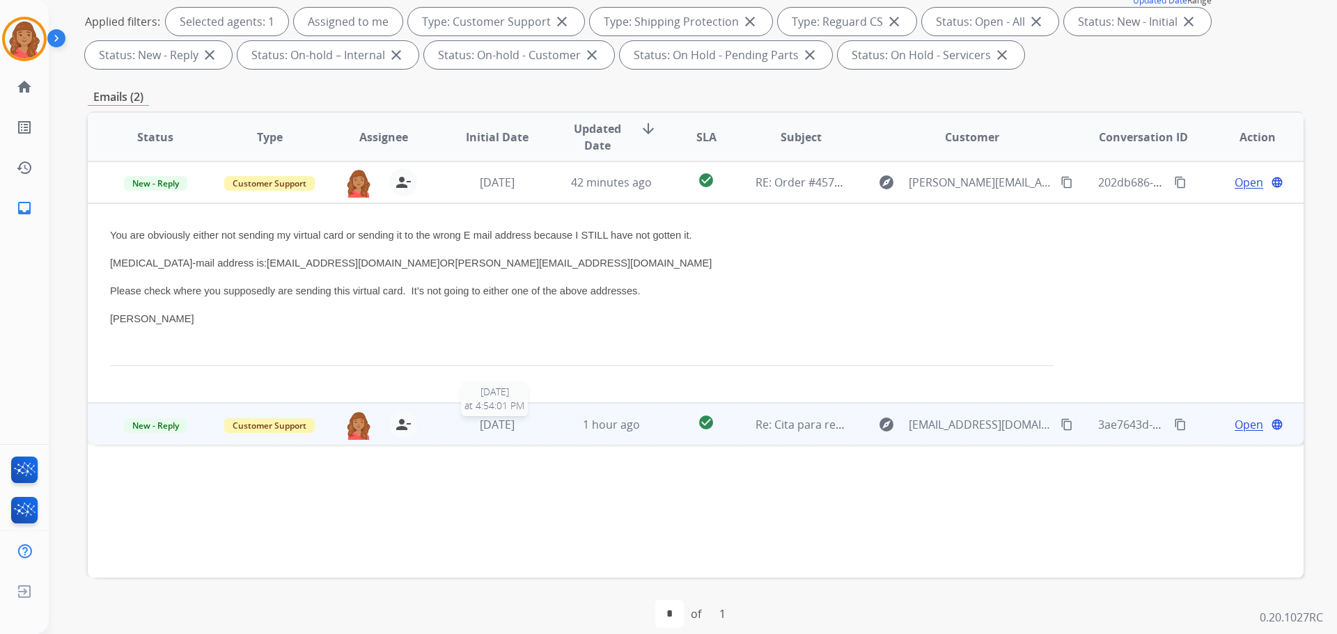
click at [525, 430] on div "[DATE]" at bounding box center [497, 424] width 91 height 17
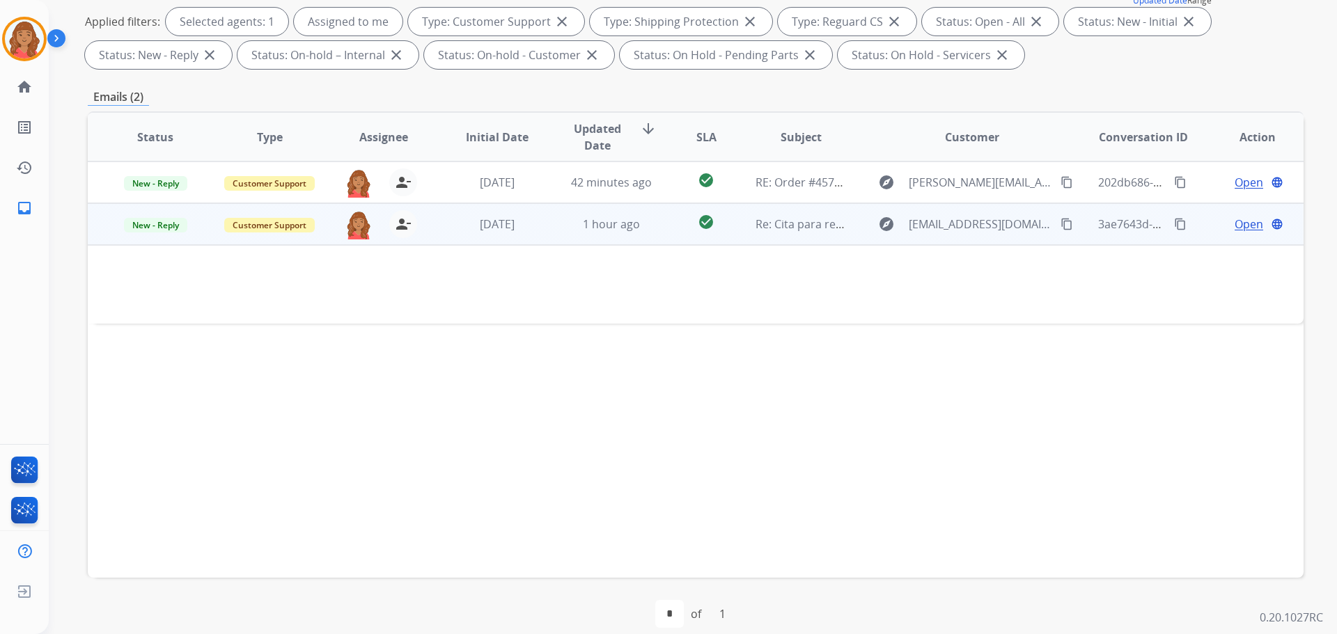
click at [480, 234] on td "[DATE]" at bounding box center [487, 224] width 114 height 42
click at [567, 228] on div "1 hour ago" at bounding box center [611, 225] width 91 height 17
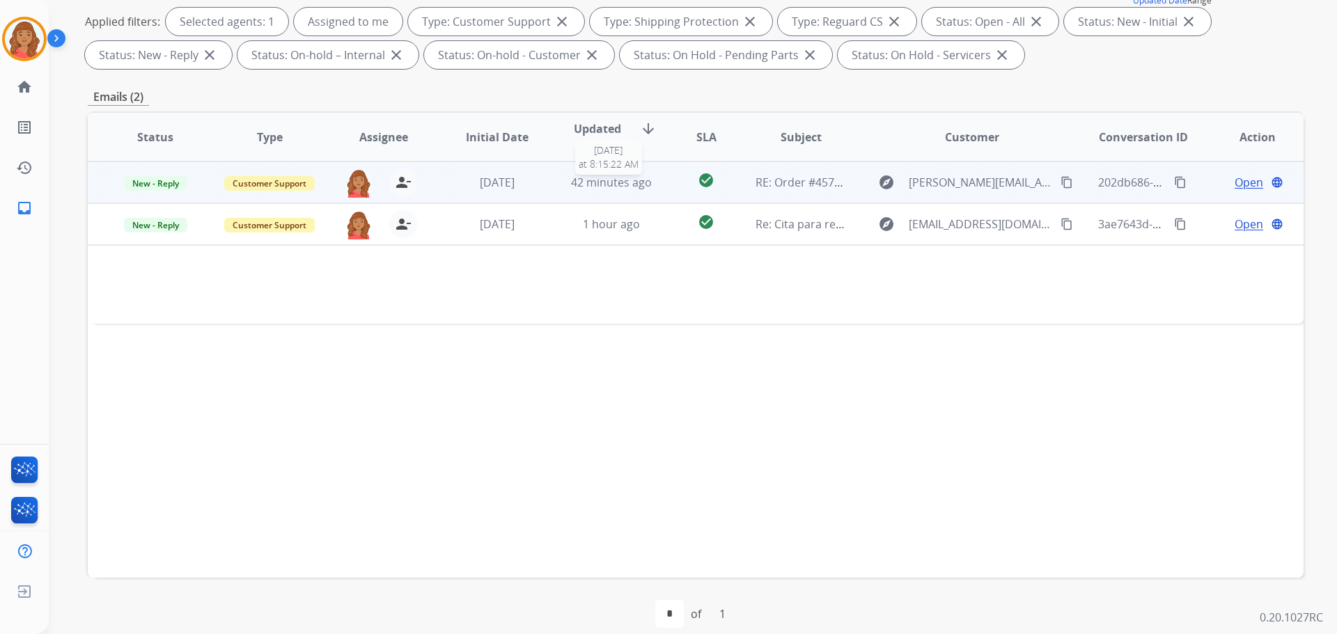
click at [615, 189] on span "42 minutes ago" at bounding box center [611, 182] width 81 height 15
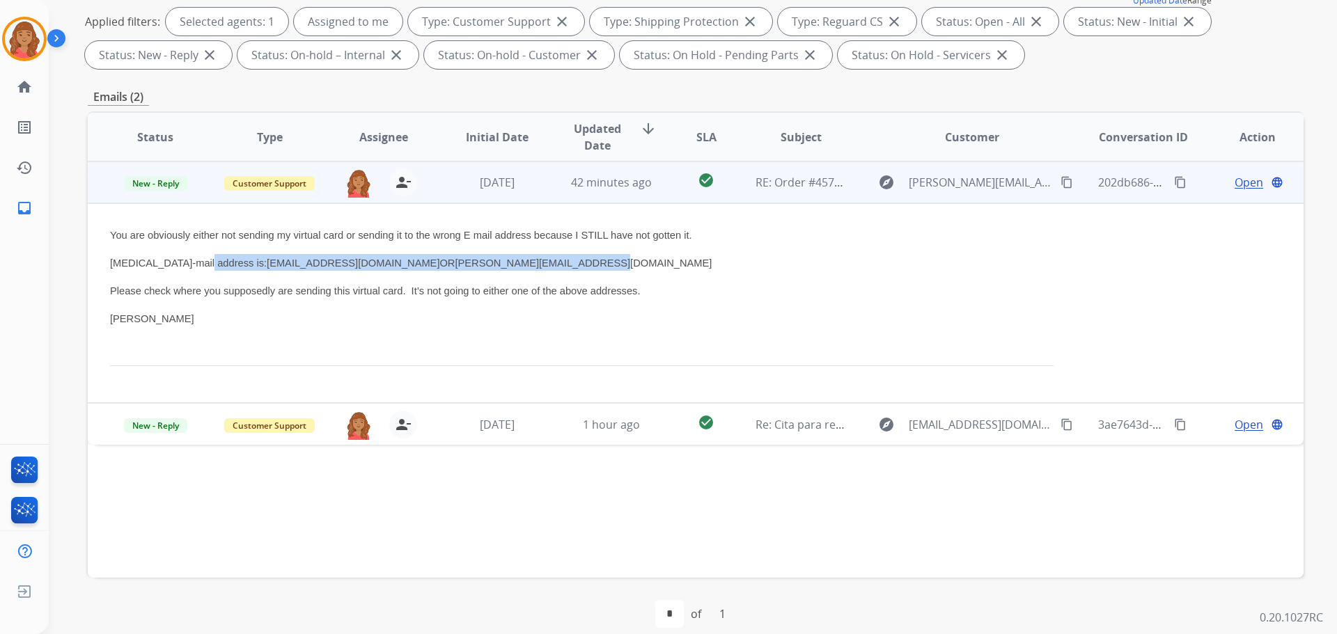
drag, startPoint x: 497, startPoint y: 262, endPoint x: 191, endPoint y: 257, distance: 305.7
click at [191, 257] on p "[MEDICAL_DATA]-mail address is: [EMAIL_ADDRESS][DOMAIN_NAME] OR [PERSON_NAME][E…" at bounding box center [581, 262] width 943 height 17
click at [526, 249] on div "You are obviously either not sending my virtual card or sending it to the wrong…" at bounding box center [581, 297] width 943 height 143
click at [512, 260] on p "[MEDICAL_DATA]-mail address is: [EMAIL_ADDRESS][DOMAIN_NAME] OR [PERSON_NAME][E…" at bounding box center [581, 262] width 943 height 17
drag, startPoint x: 501, startPoint y: 262, endPoint x: 347, endPoint y: 261, distance: 153.9
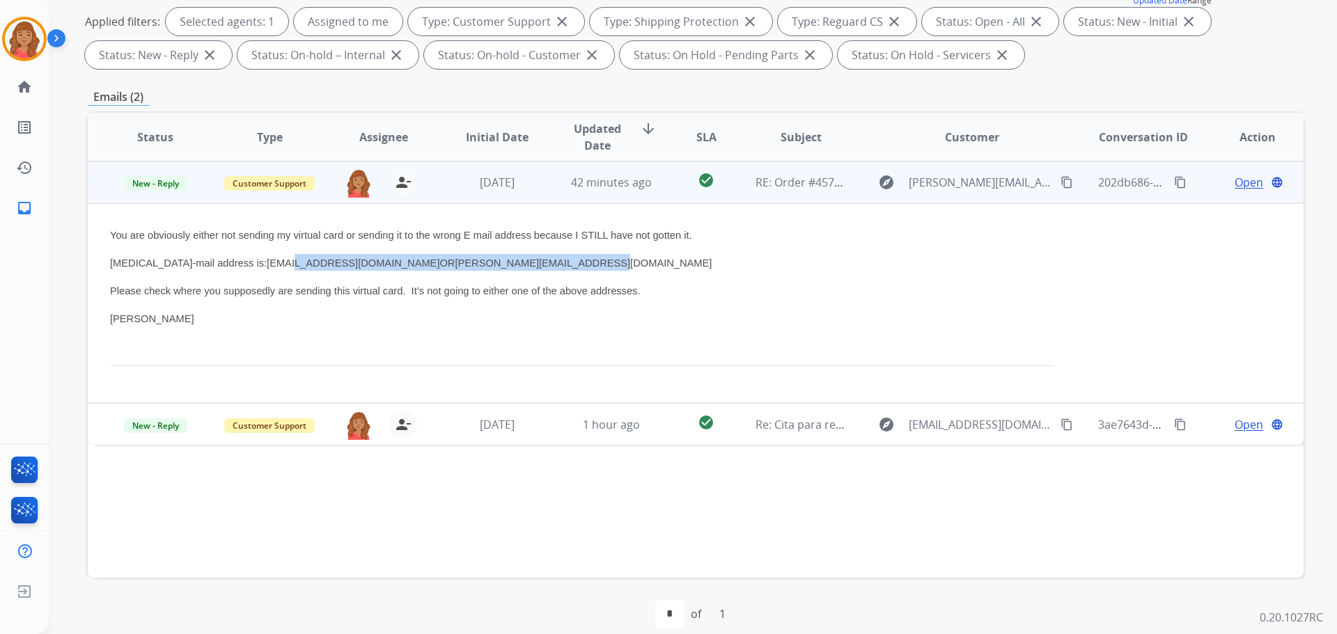
click at [228, 267] on p "[MEDICAL_DATA]-mail address is: [EMAIL_ADDRESS][DOMAIN_NAME] OR [PERSON_NAME][E…" at bounding box center [581, 262] width 943 height 17
click at [201, 262] on span "[MEDICAL_DATA]-mail address is: [EMAIL_ADDRESS][DOMAIN_NAME] OR [PERSON_NAME][E…" at bounding box center [411, 263] width 602 height 11
drag, startPoint x: 203, startPoint y: 260, endPoint x: 503, endPoint y: 265, distance: 300.8
click at [503, 265] on p "[MEDICAL_DATA]-mail address is: [EMAIL_ADDRESS][DOMAIN_NAME] OR [PERSON_NAME][E…" at bounding box center [581, 262] width 943 height 17
drag, startPoint x: 377, startPoint y: 259, endPoint x: 541, endPoint y: 247, distance: 164.0
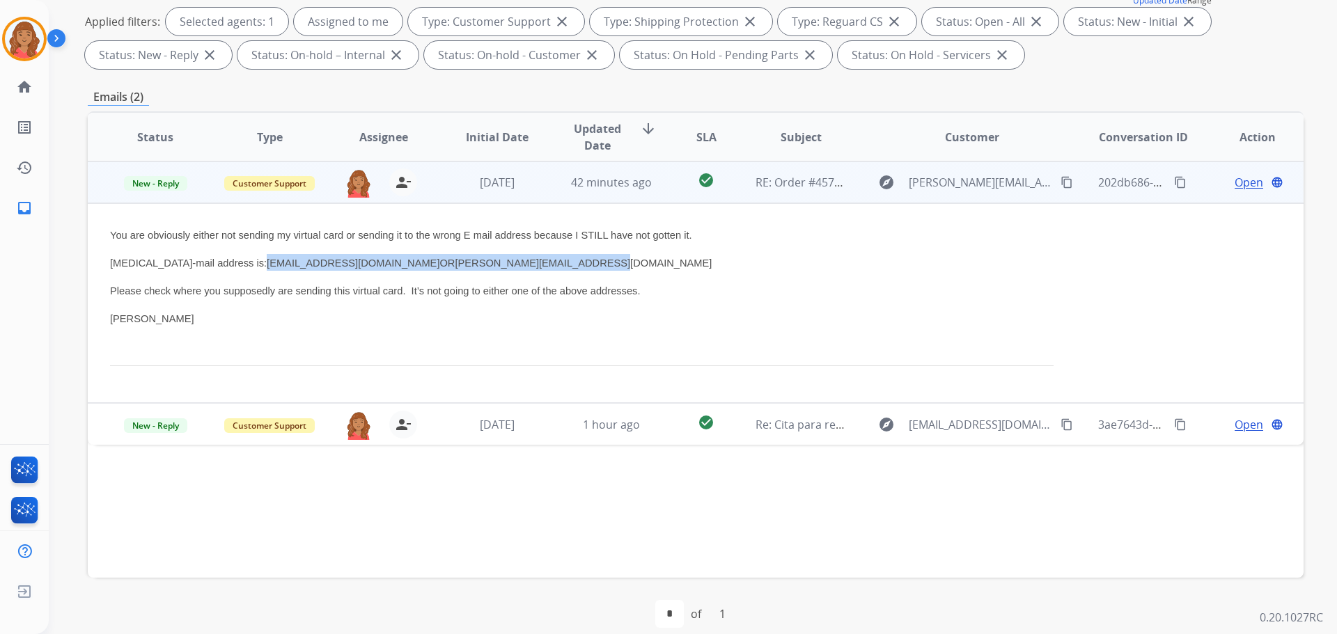
click at [543, 247] on div "You are obviously either not sending my virtual card or sending it to the wrong…" at bounding box center [581, 297] width 943 height 143
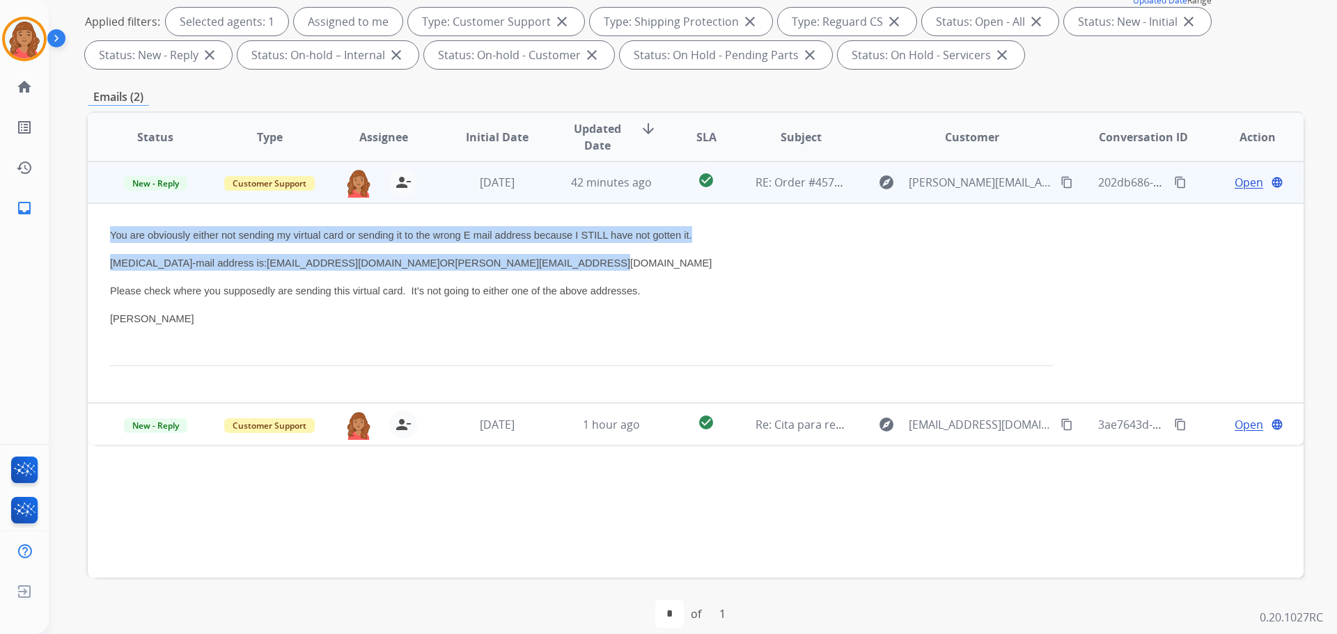
drag, startPoint x: 499, startPoint y: 263, endPoint x: 100, endPoint y: 228, distance: 401.1
click at [97, 227] on td "You are obviously either not sending my virtual card or sending it to the wrong…" at bounding box center [582, 303] width 988 height 200
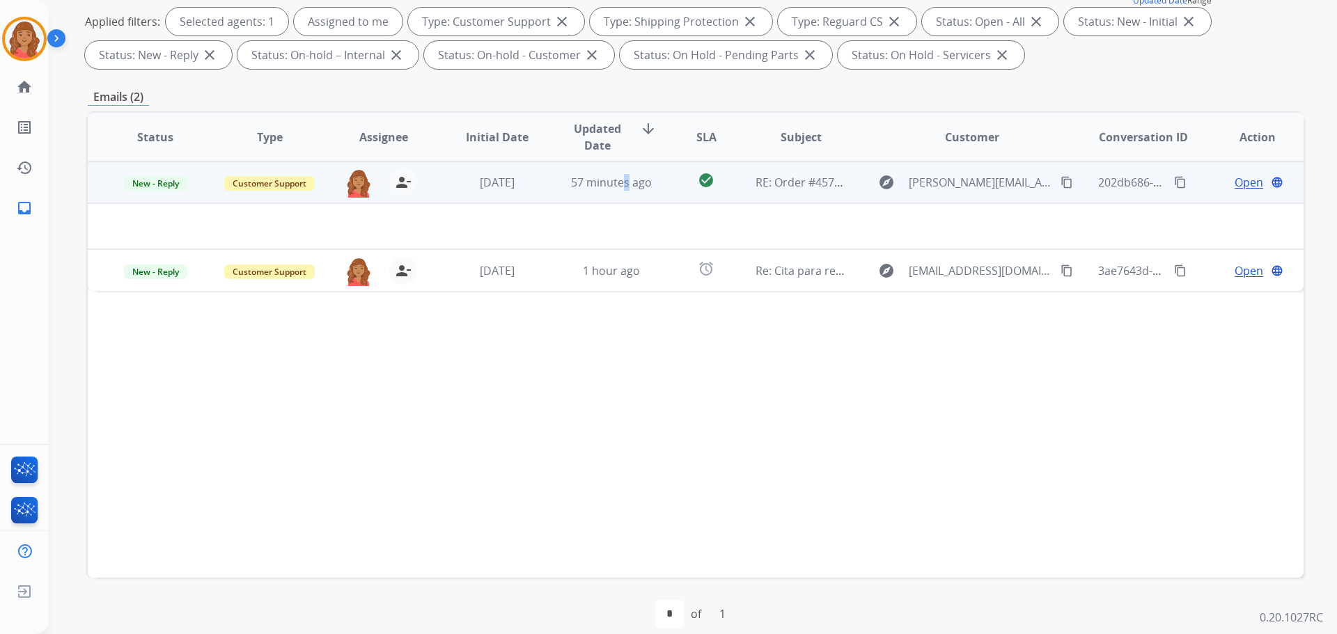
click at [622, 196] on td "57 minutes ago" at bounding box center [601, 183] width 114 height 42
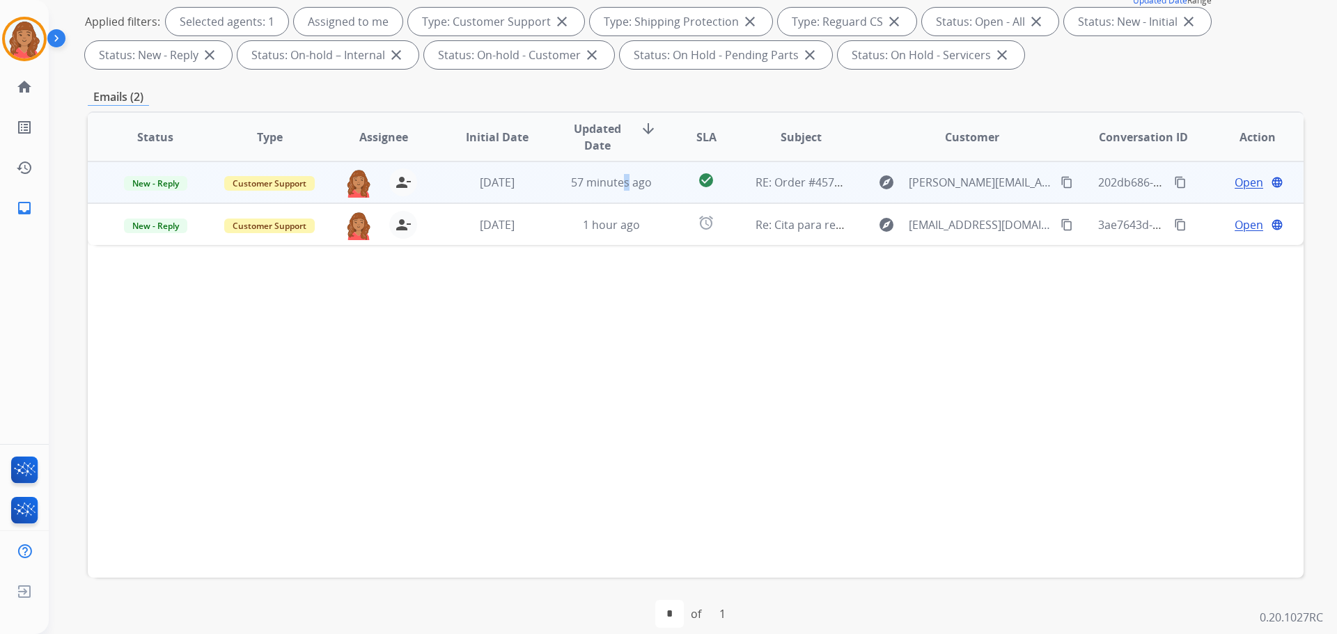
click at [617, 194] on td "57 minutes ago" at bounding box center [601, 183] width 114 height 42
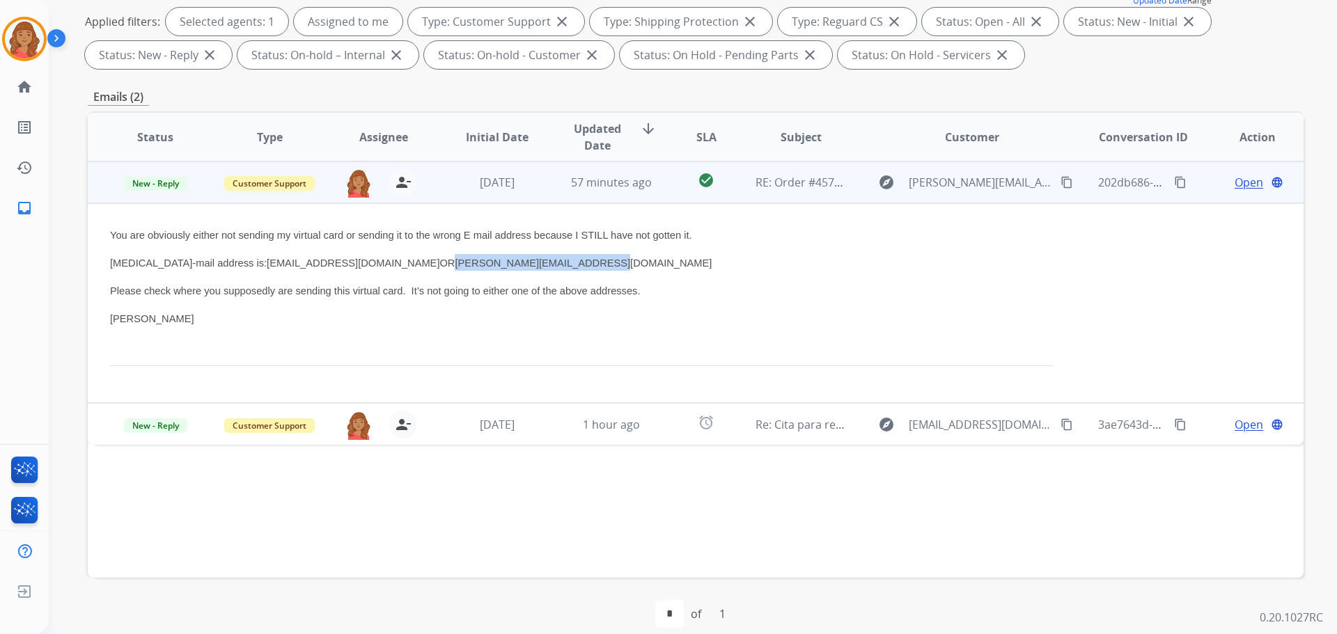
drag, startPoint x: 502, startPoint y: 258, endPoint x: 382, endPoint y: 267, distance: 120.8
click at [377, 267] on p "[MEDICAL_DATA]-mail address is: [EMAIL_ADDRESS][DOMAIN_NAME] OR [PERSON_NAME][E…" at bounding box center [581, 262] width 943 height 17
copy link "[EMAIL_ADDRESS][DOMAIN_NAME]"
click at [1242, 182] on span "Open" at bounding box center [1248, 182] width 29 height 17
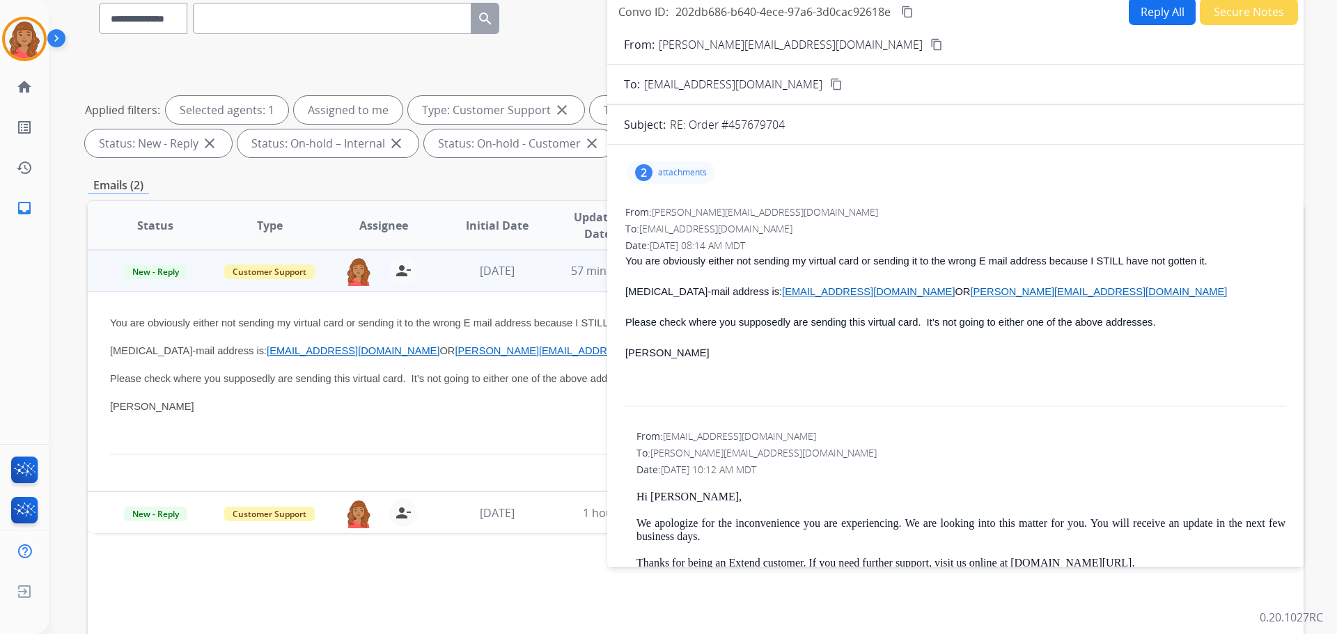
scroll to position [0, 0]
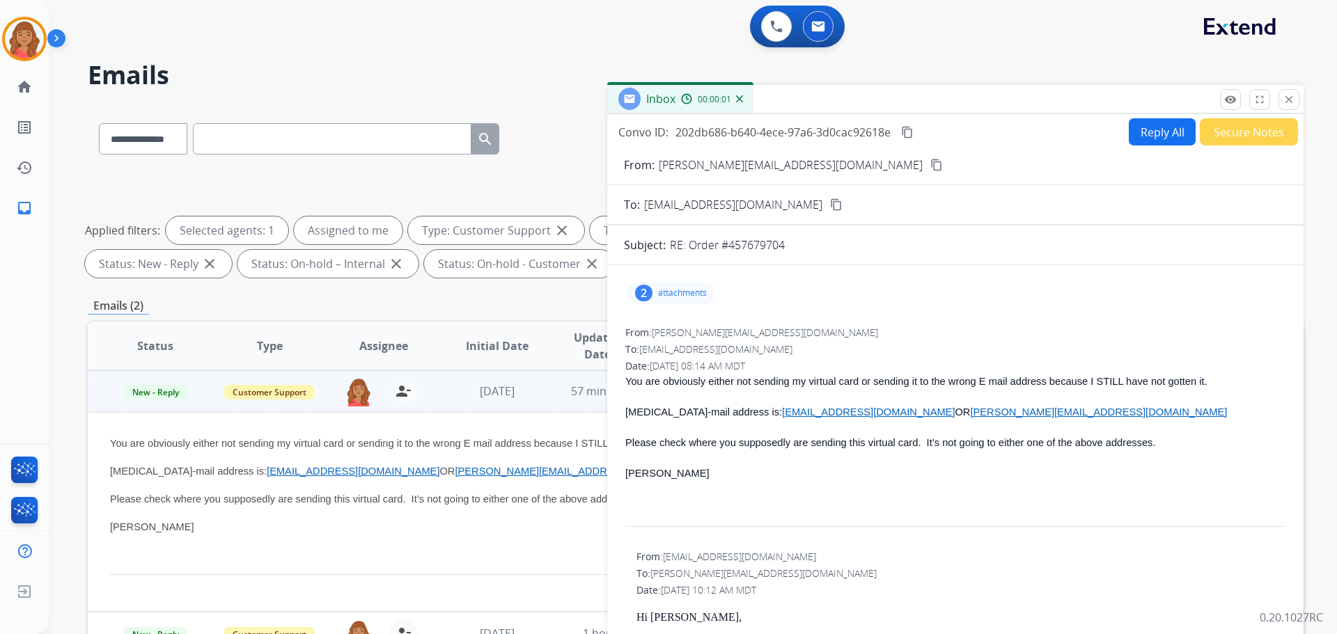
click at [1140, 134] on button "Reply All" at bounding box center [1162, 131] width 67 height 27
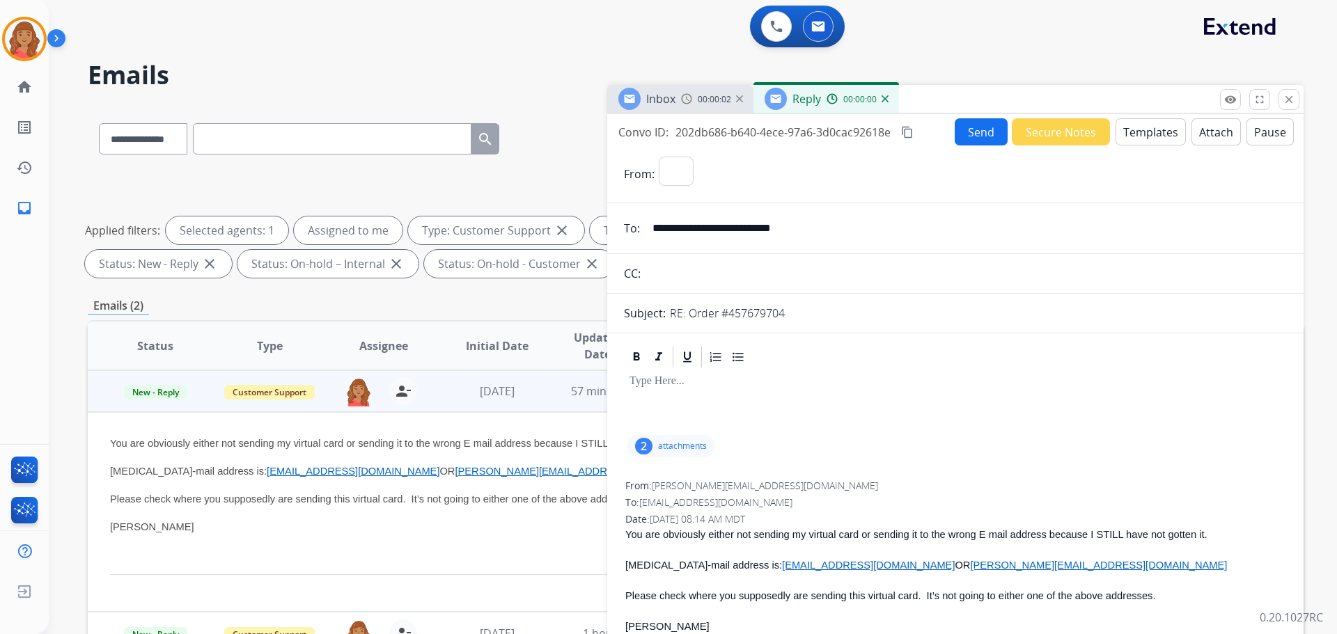
click at [1134, 134] on button "Templates" at bounding box center [1150, 131] width 70 height 27
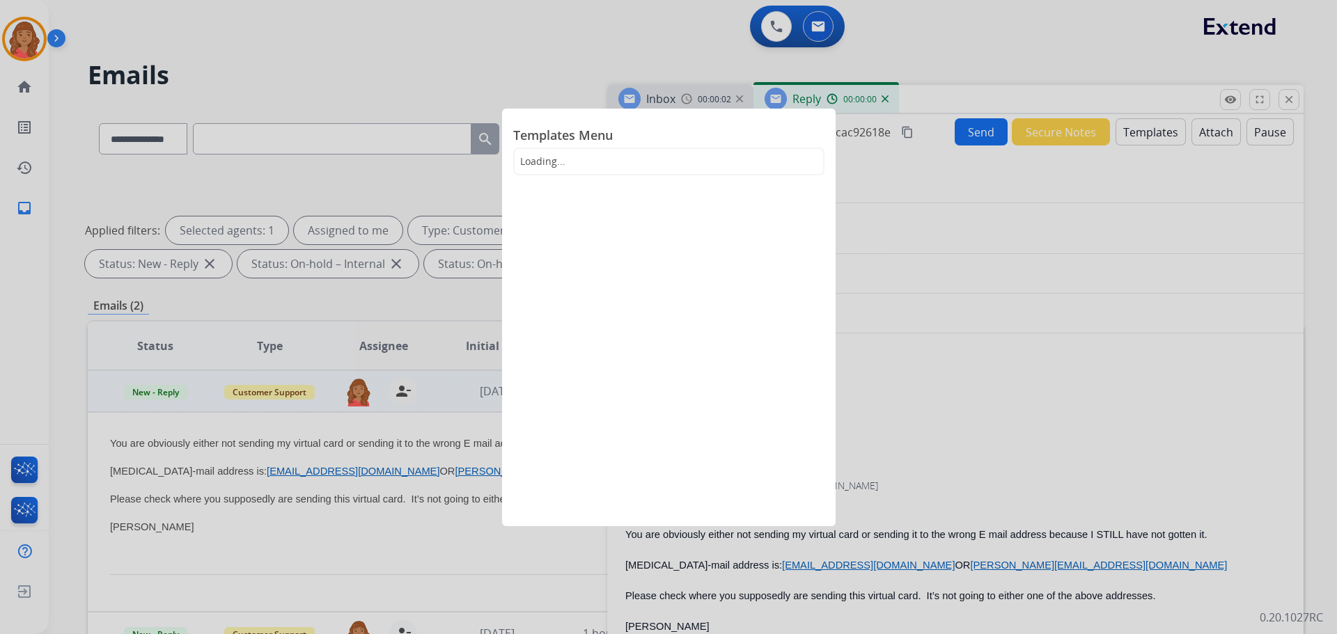
select select "**********"
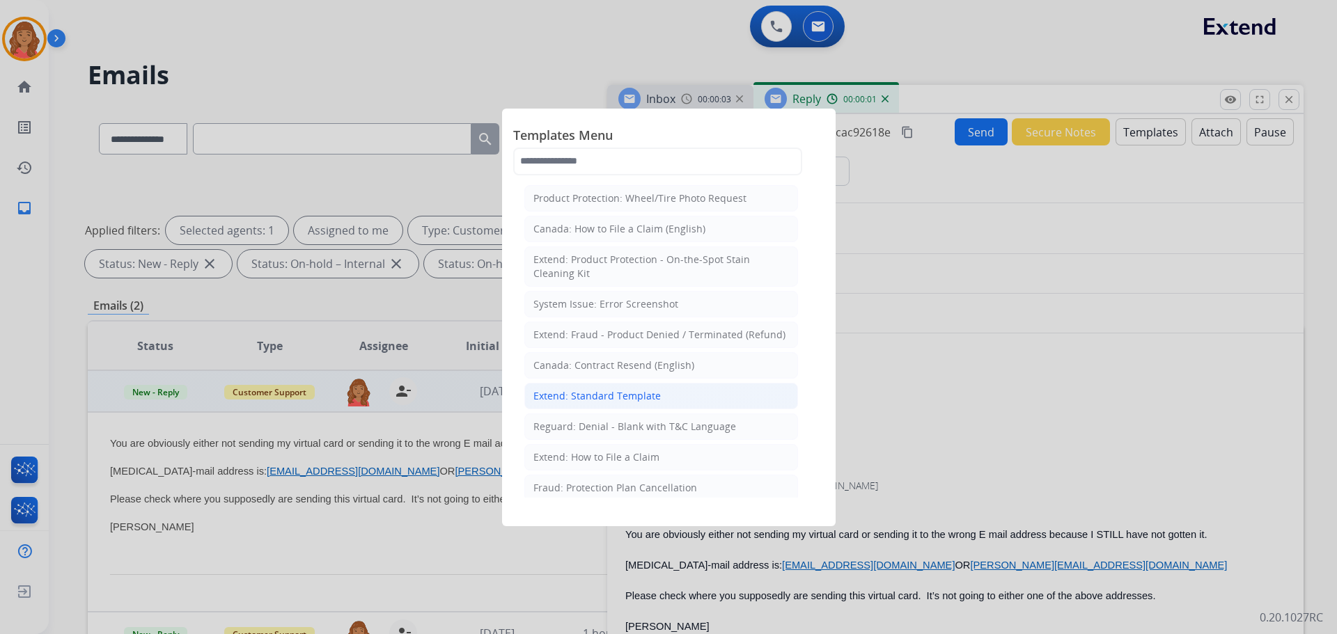
drag, startPoint x: 570, startPoint y: 395, endPoint x: 586, endPoint y: 399, distance: 16.5
click at [571, 393] on div "Extend: Standard Template" at bounding box center [596, 396] width 127 height 14
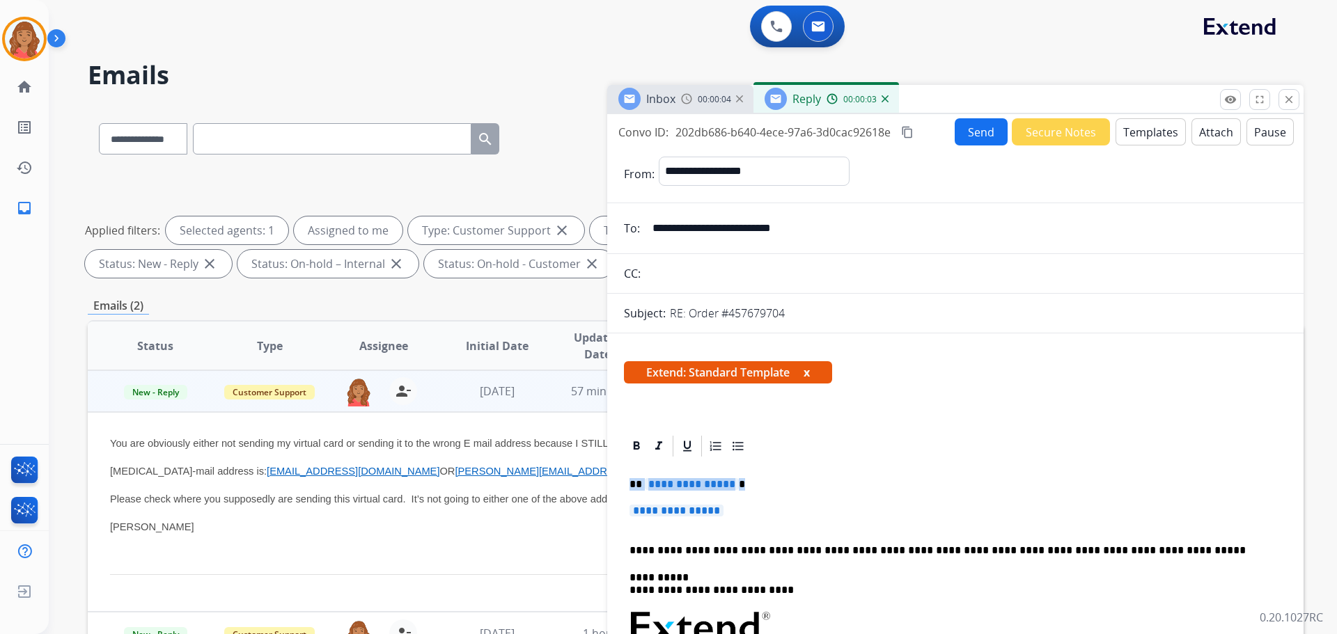
drag, startPoint x: 661, startPoint y: 503, endPoint x: 616, endPoint y: 479, distance: 51.4
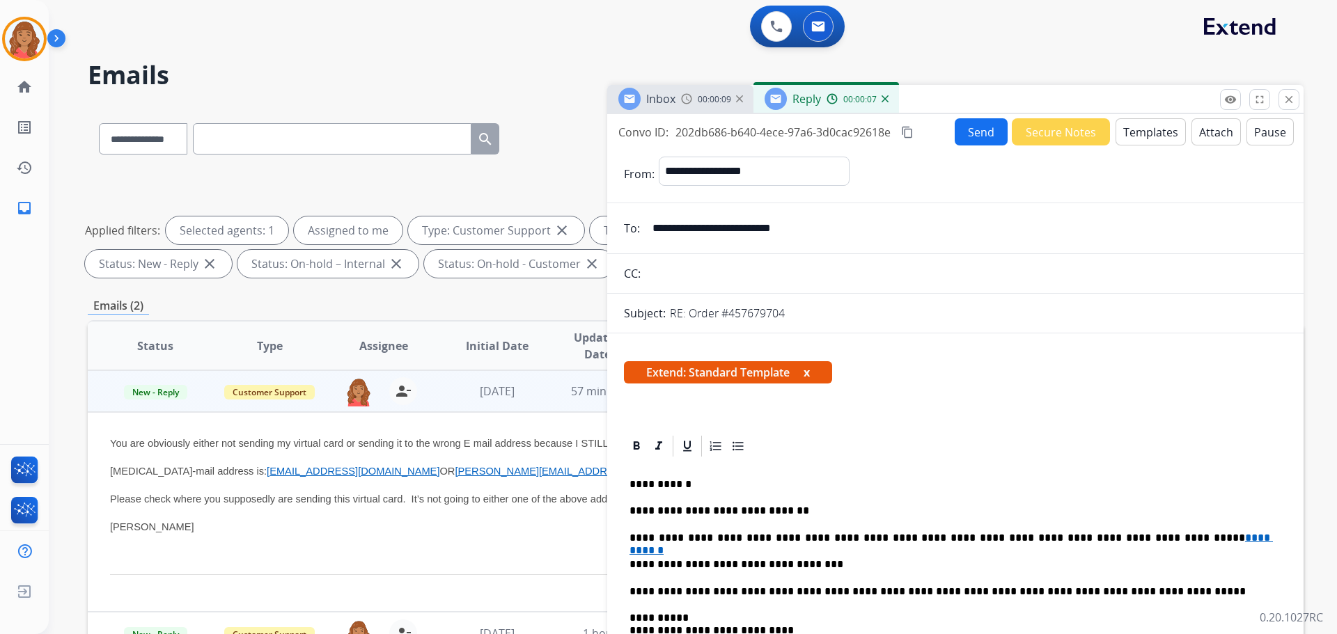
click at [905, 130] on mat-icon "content_copy" at bounding box center [907, 132] width 13 height 13
drag, startPoint x: 957, startPoint y: 134, endPoint x: 584, endPoint y: 329, distance: 421.4
click at [958, 134] on button "Send" at bounding box center [981, 132] width 53 height 27
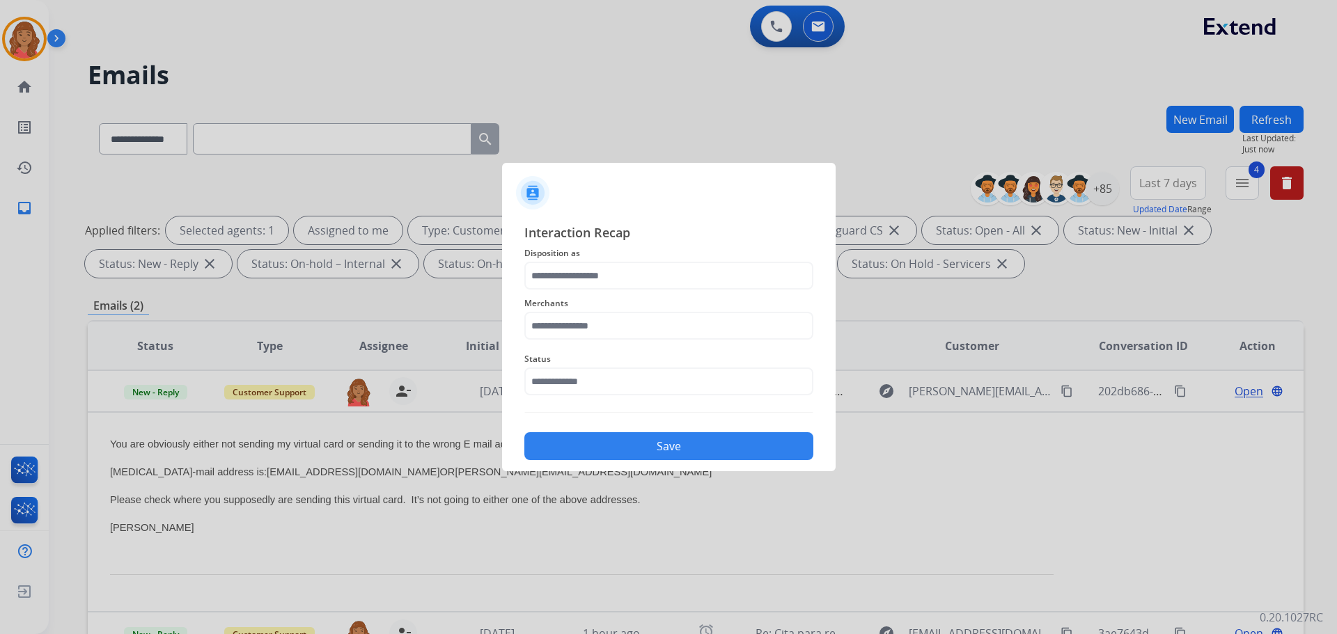
click at [585, 261] on span "Disposition as" at bounding box center [668, 253] width 289 height 17
click at [585, 276] on input "text" at bounding box center [668, 276] width 289 height 28
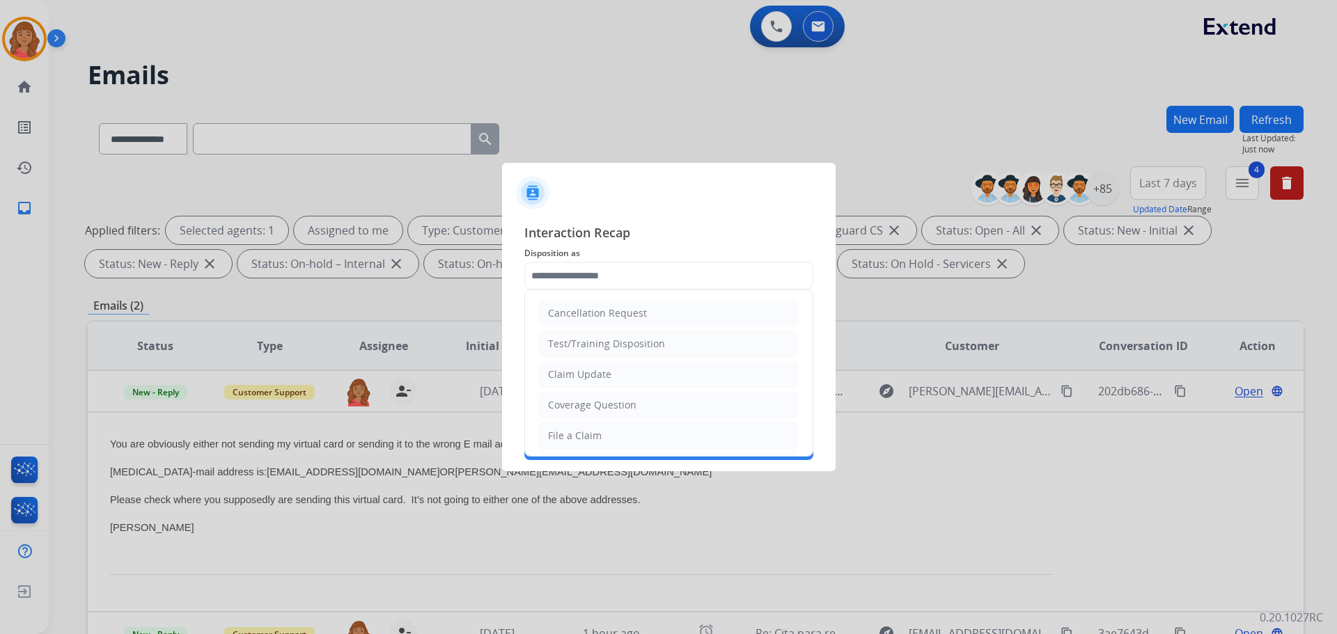
drag, startPoint x: 583, startPoint y: 380, endPoint x: 580, endPoint y: 370, distance: 10.1
click at [583, 379] on div "Claim Update" at bounding box center [579, 375] width 63 height 14
type input "**********"
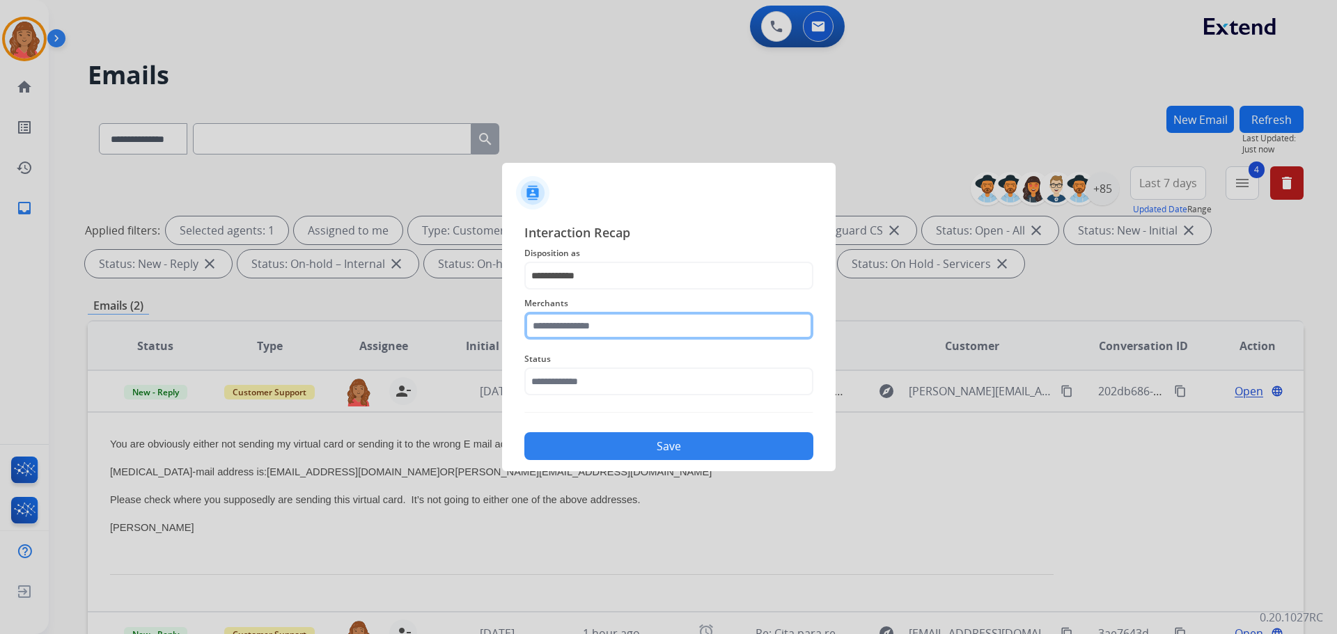
click at [573, 324] on input "text" at bounding box center [668, 326] width 289 height 28
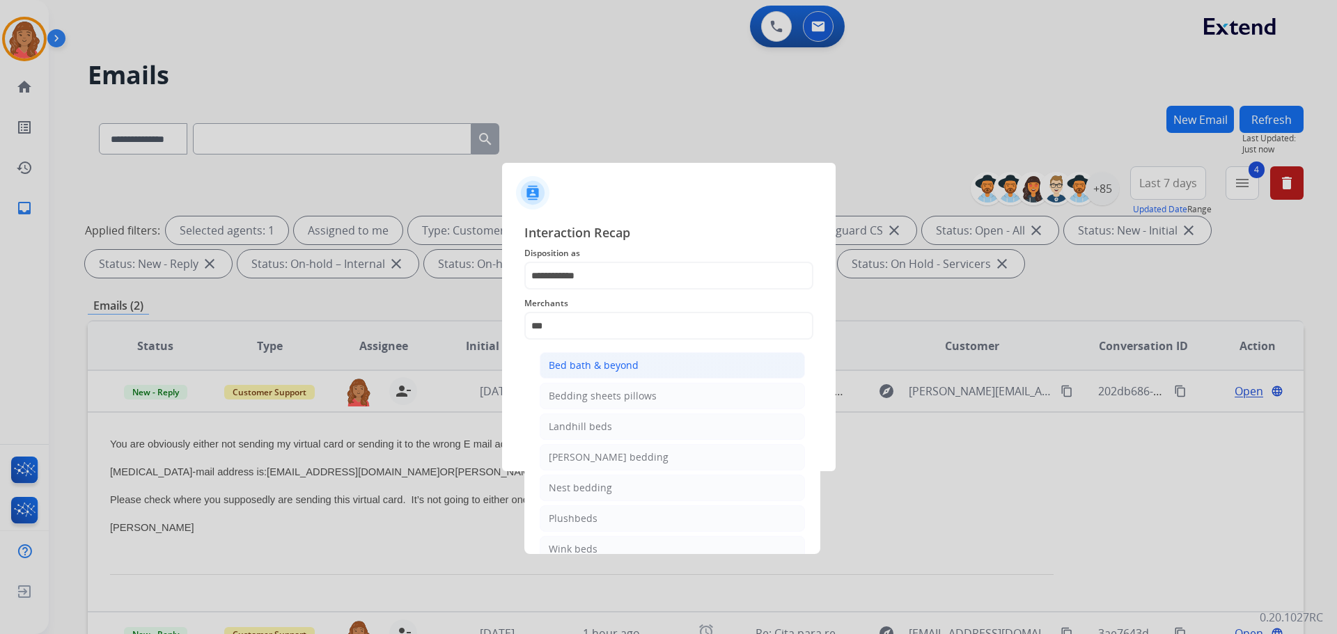
click at [579, 363] on div "Bed bath & beyond" at bounding box center [594, 366] width 90 height 14
type input "**********"
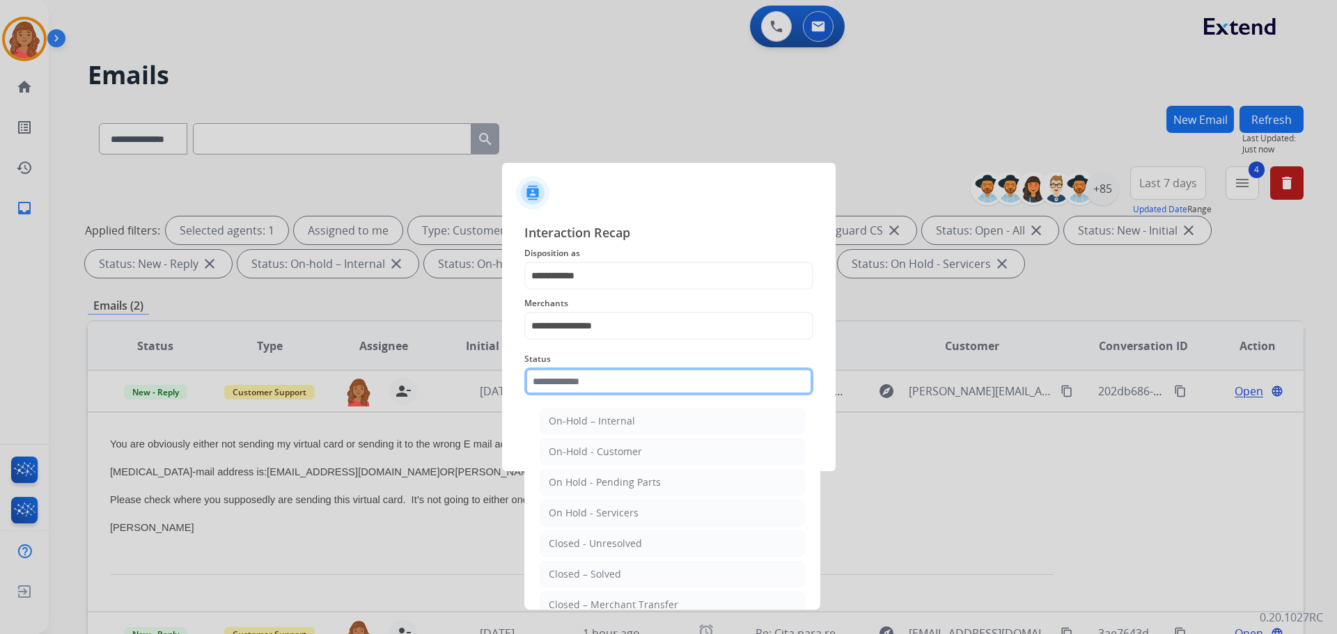
click at [570, 375] on input "text" at bounding box center [668, 382] width 289 height 28
drag, startPoint x: 586, startPoint y: 573, endPoint x: 590, endPoint y: 551, distance: 22.5
click at [588, 570] on div "Closed – Solved" at bounding box center [585, 574] width 72 height 14
type input "**********"
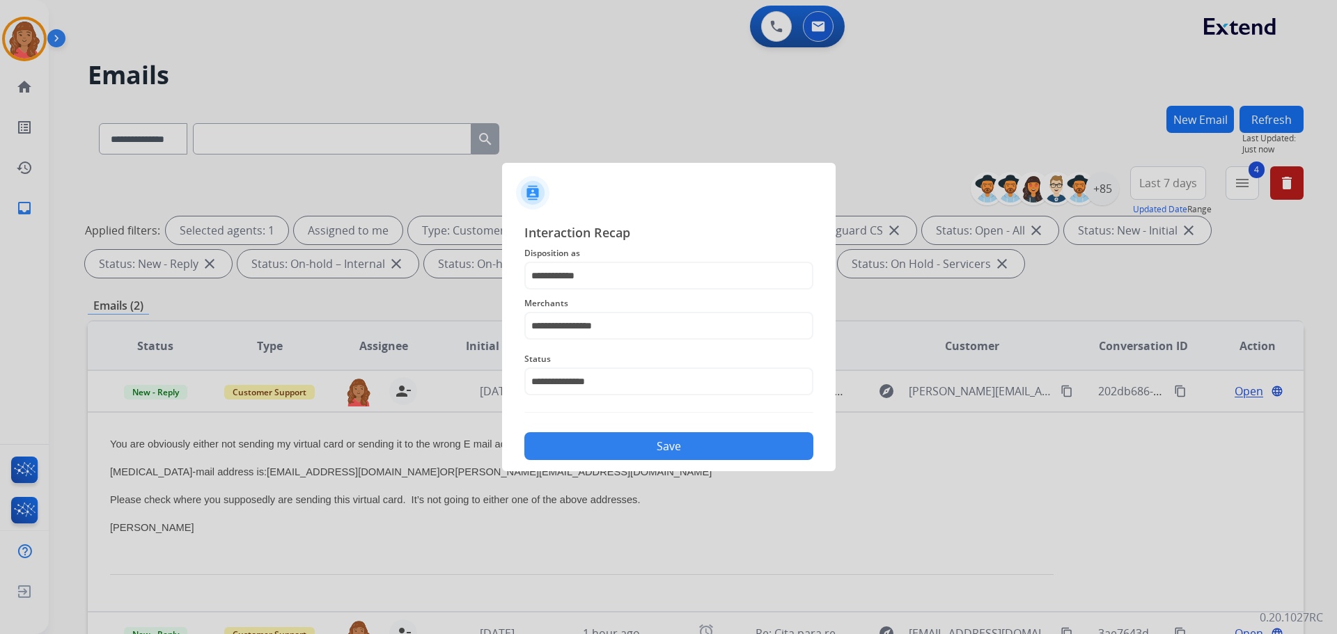
drag, startPoint x: 592, startPoint y: 447, endPoint x: 610, endPoint y: 501, distance: 56.6
click at [595, 447] on button "Save" at bounding box center [668, 446] width 289 height 28
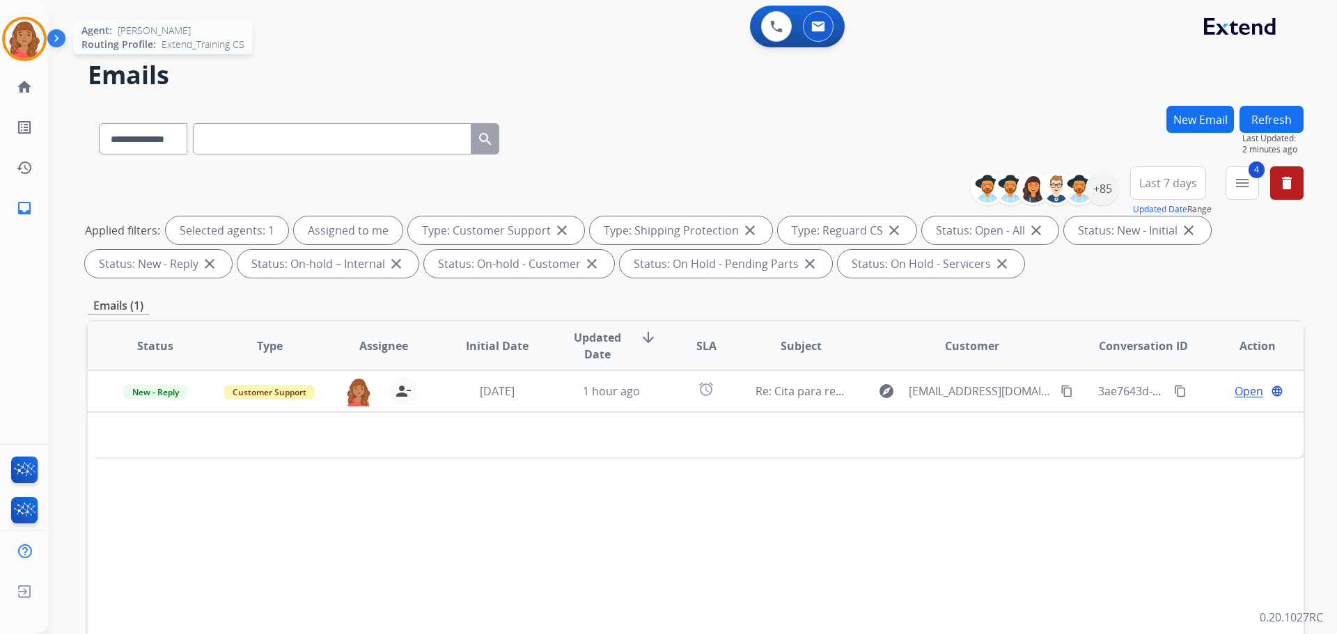
click at [27, 37] on img at bounding box center [24, 38] width 39 height 39
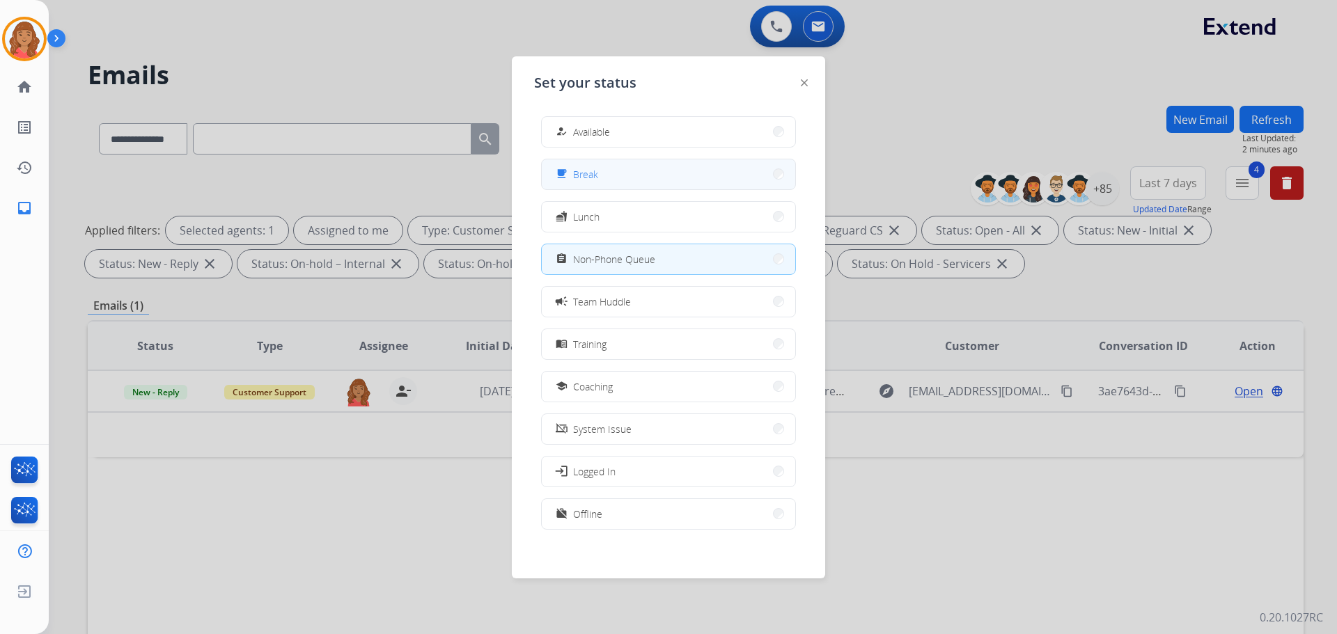
click at [604, 182] on button "free_breakfast Break" at bounding box center [668, 174] width 253 height 30
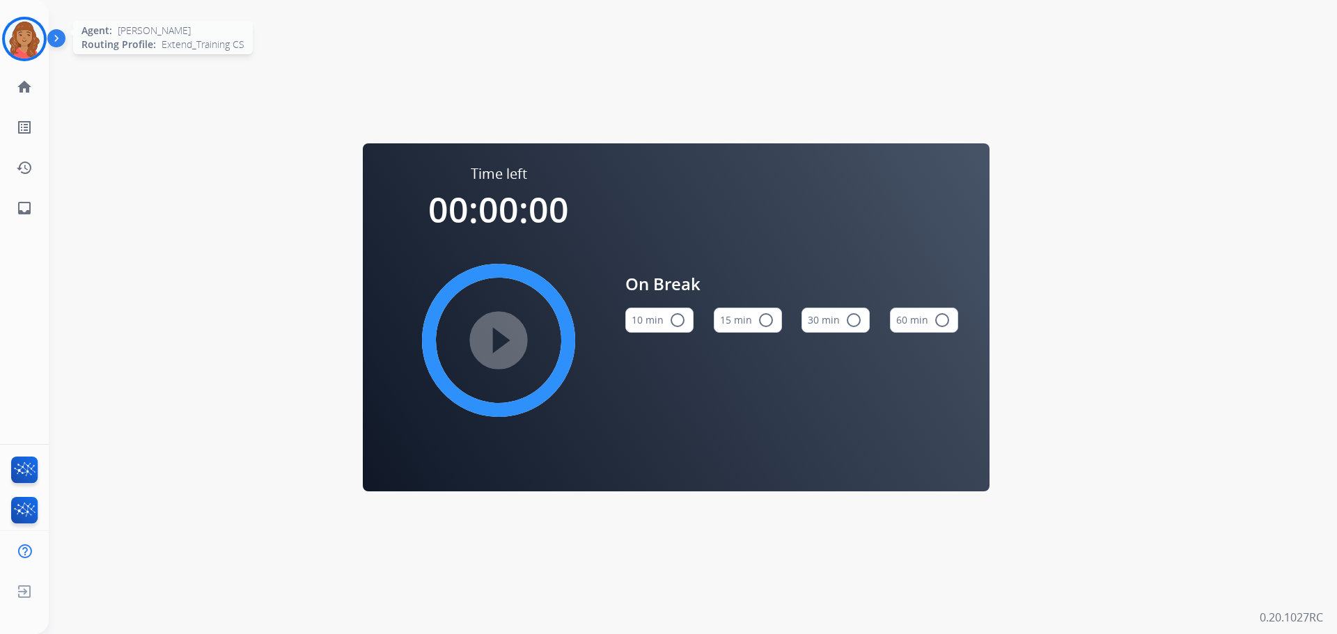
click at [33, 31] on img at bounding box center [24, 38] width 39 height 39
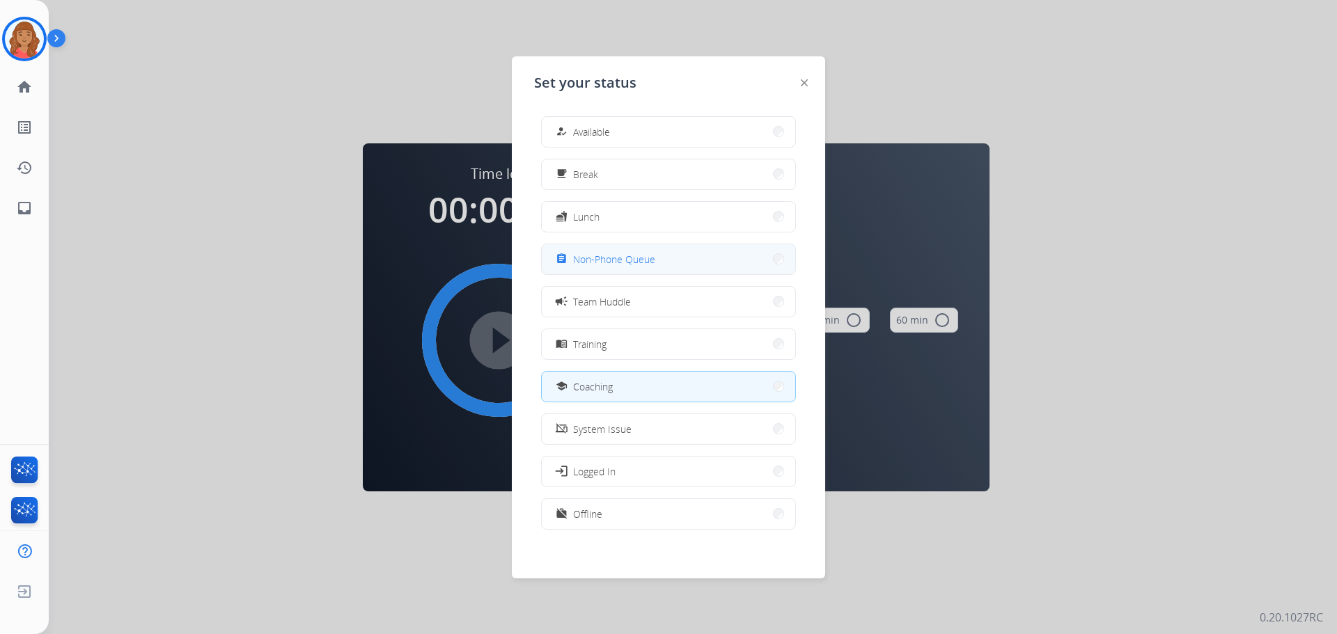
click at [584, 268] on button "assignment Non-Phone Queue" at bounding box center [668, 259] width 253 height 30
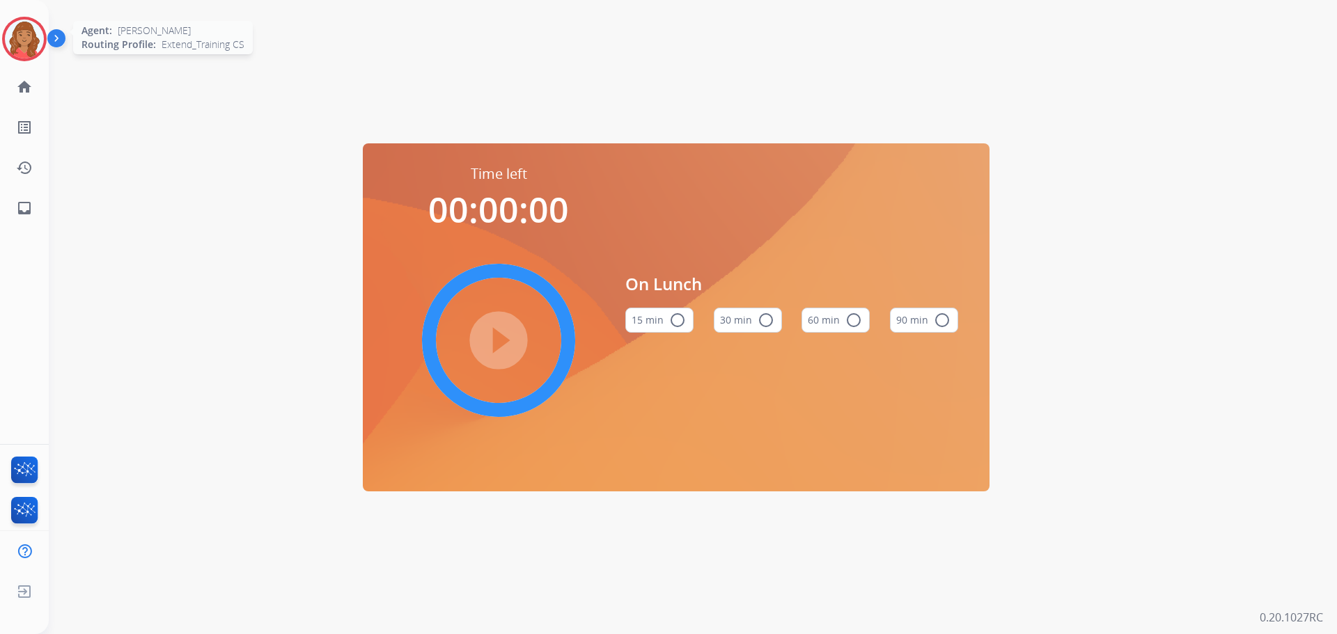
click at [14, 44] on img at bounding box center [24, 38] width 39 height 39
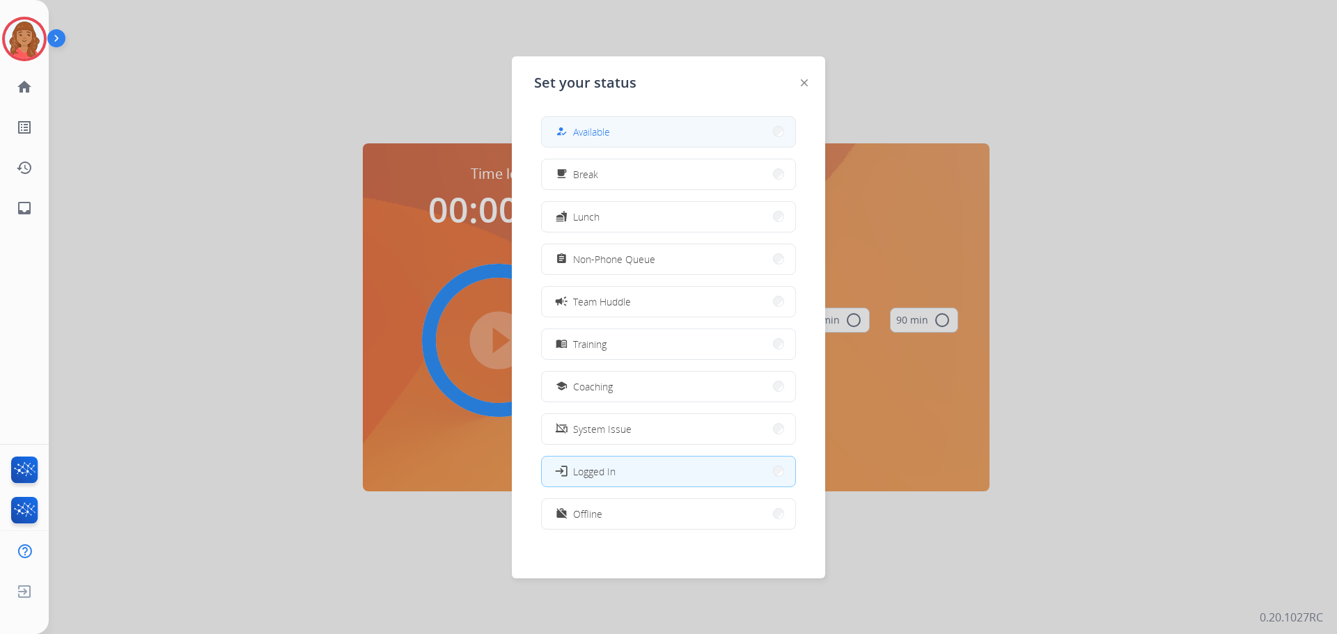
click at [589, 129] on span "Available" at bounding box center [591, 132] width 37 height 15
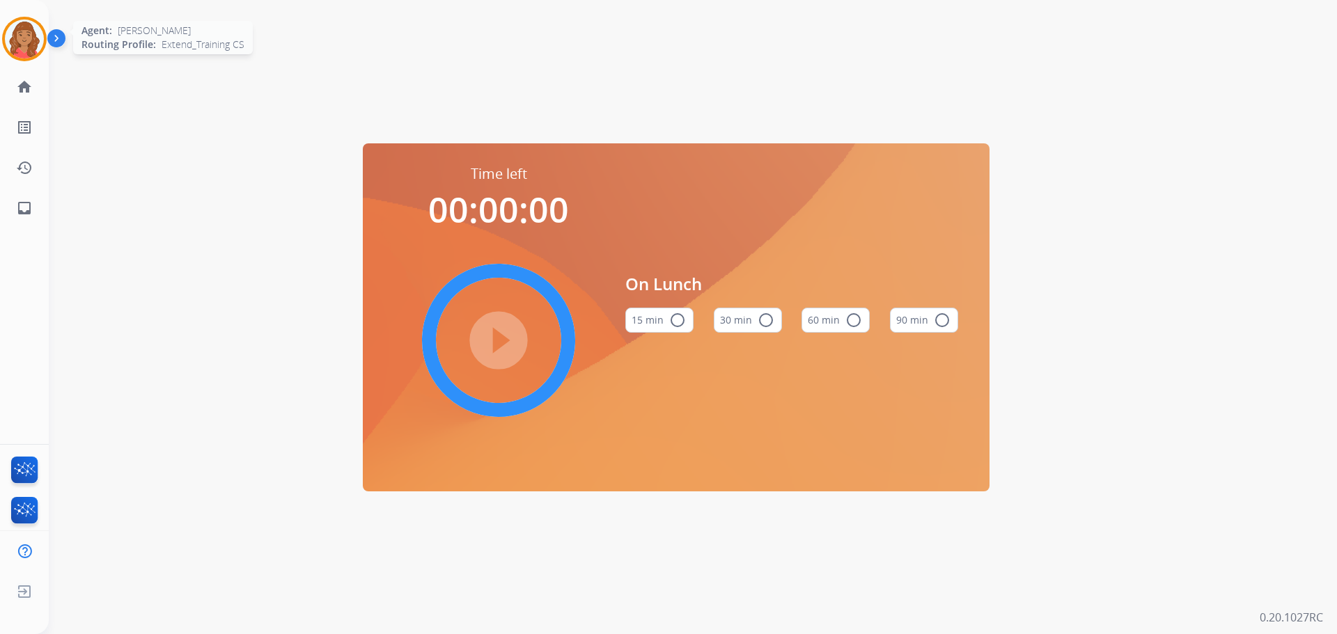
click at [3, 47] on div "Agent: [PERSON_NAME] Profile: Extend_Training CS" at bounding box center [24, 39] width 45 height 45
click at [18, 36] on div at bounding box center [24, 39] width 61 height 61
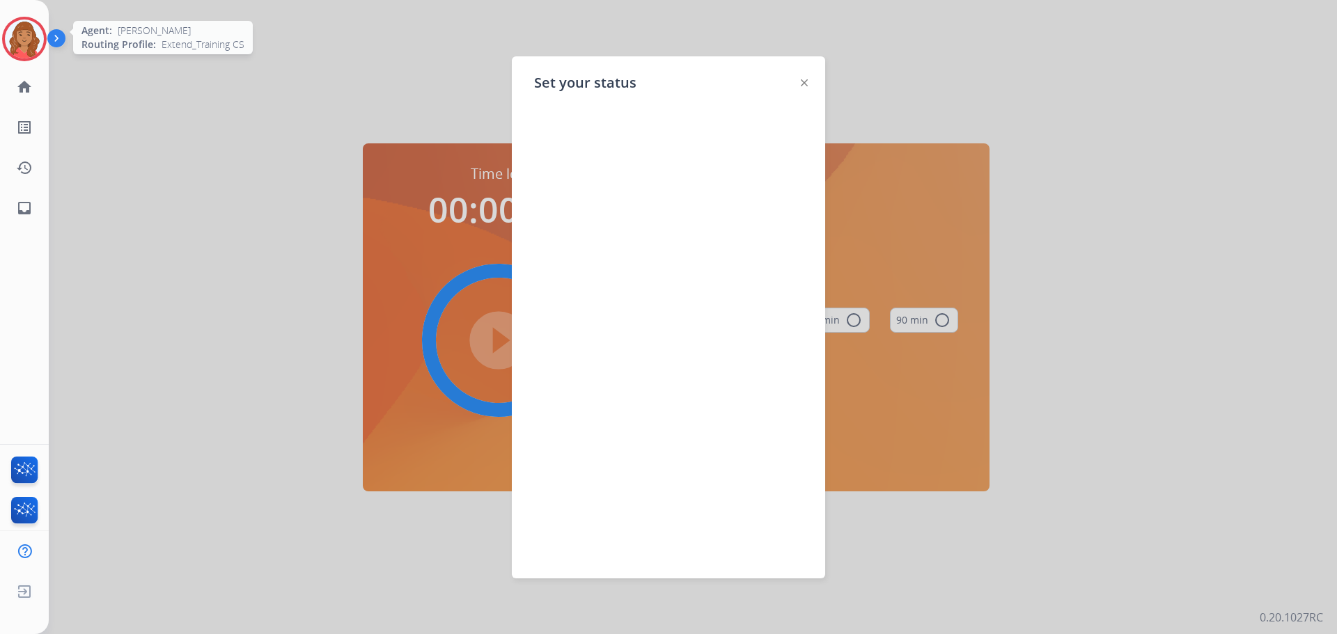
click at [29, 26] on img at bounding box center [24, 38] width 39 height 39
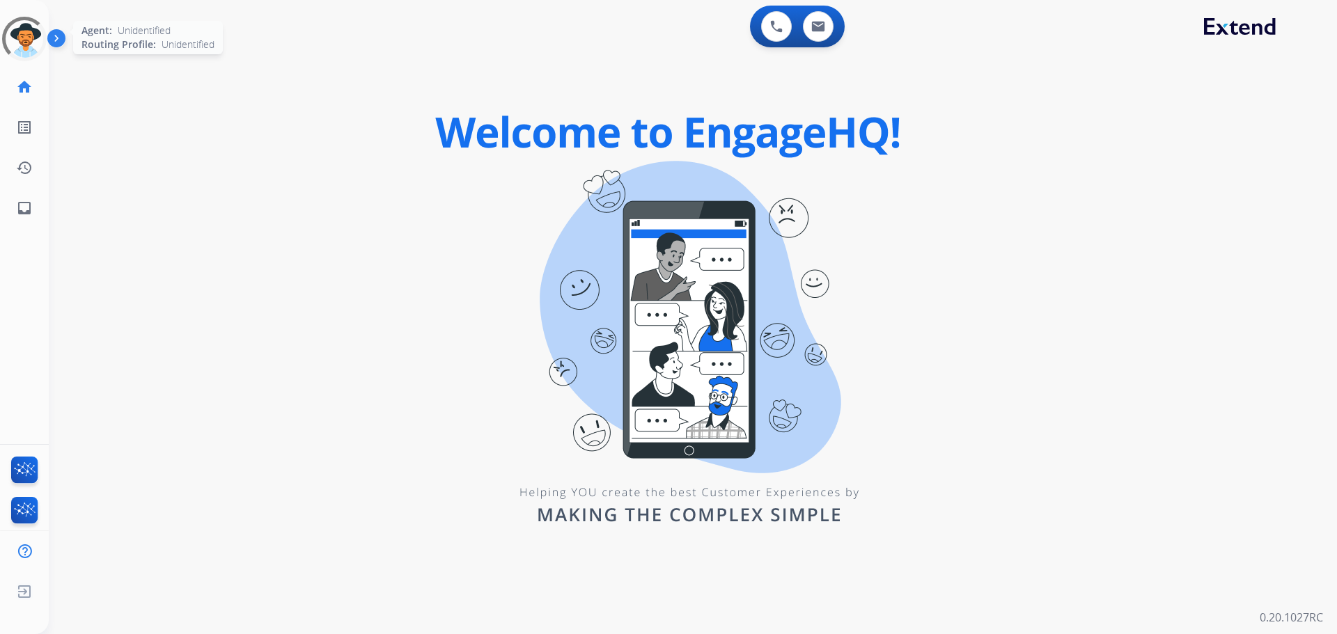
click at [22, 39] on div at bounding box center [24, 38] width 55 height 55
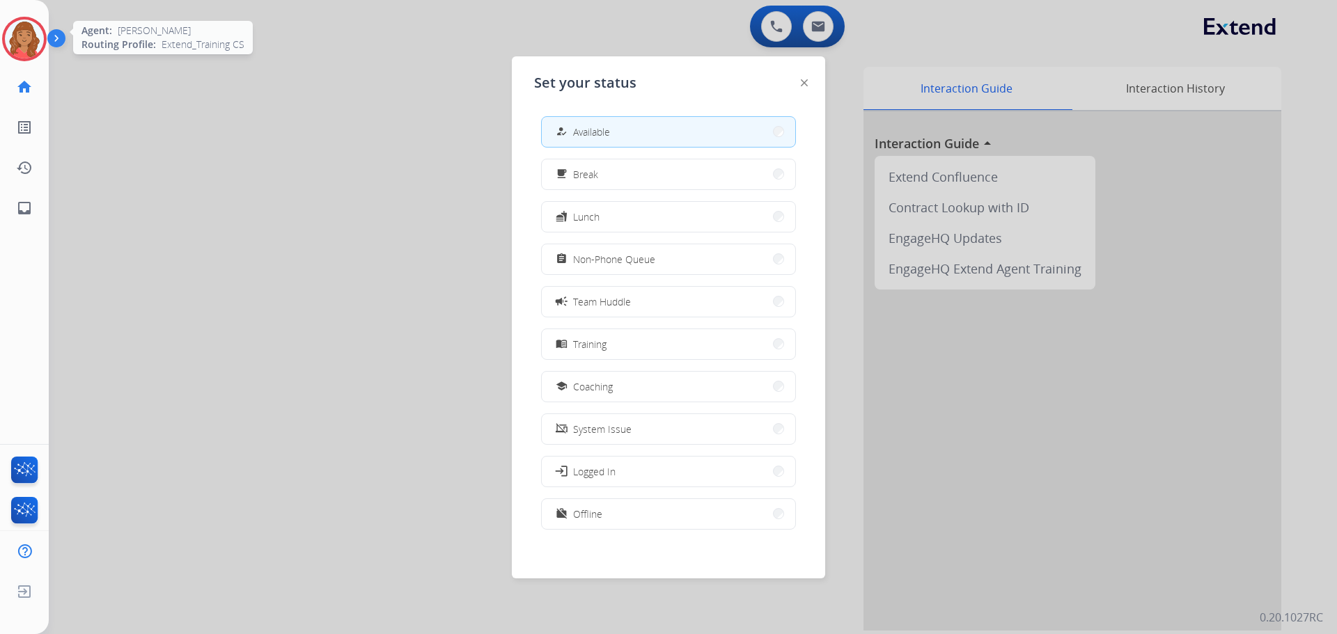
click at [667, 139] on button "how_to_reg Available" at bounding box center [668, 132] width 253 height 30
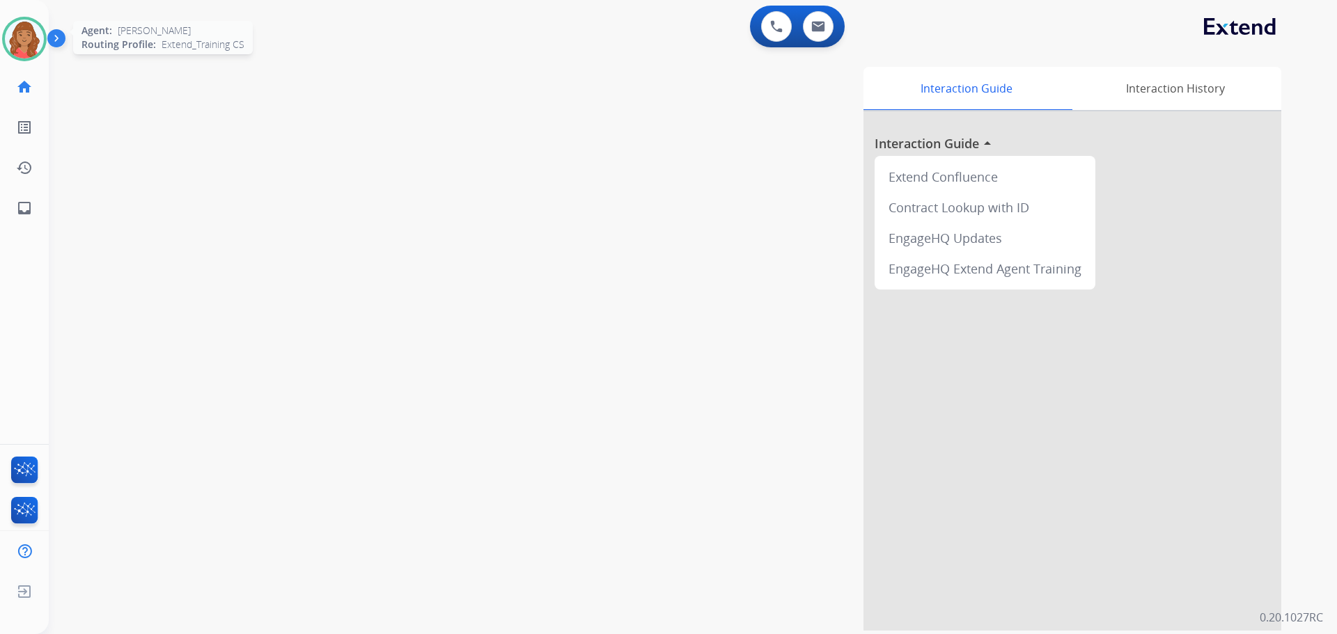
click at [37, 29] on img at bounding box center [24, 38] width 39 height 39
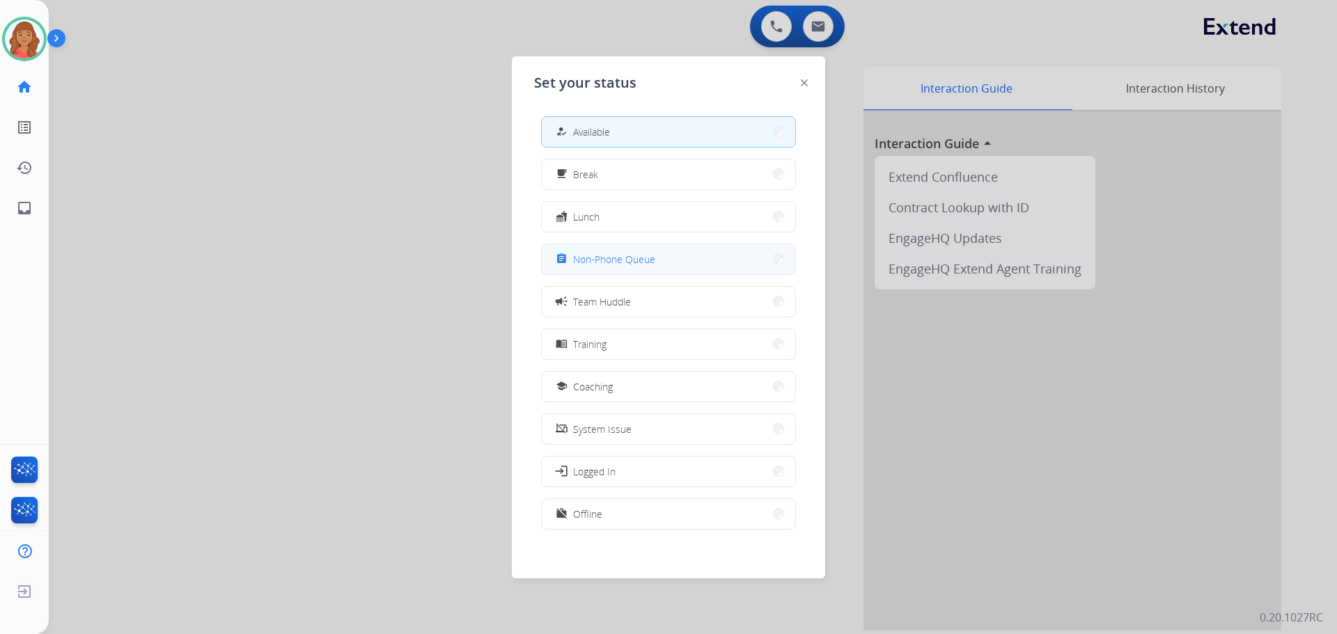
click at [595, 261] on span "Non-Phone Queue" at bounding box center [614, 259] width 82 height 15
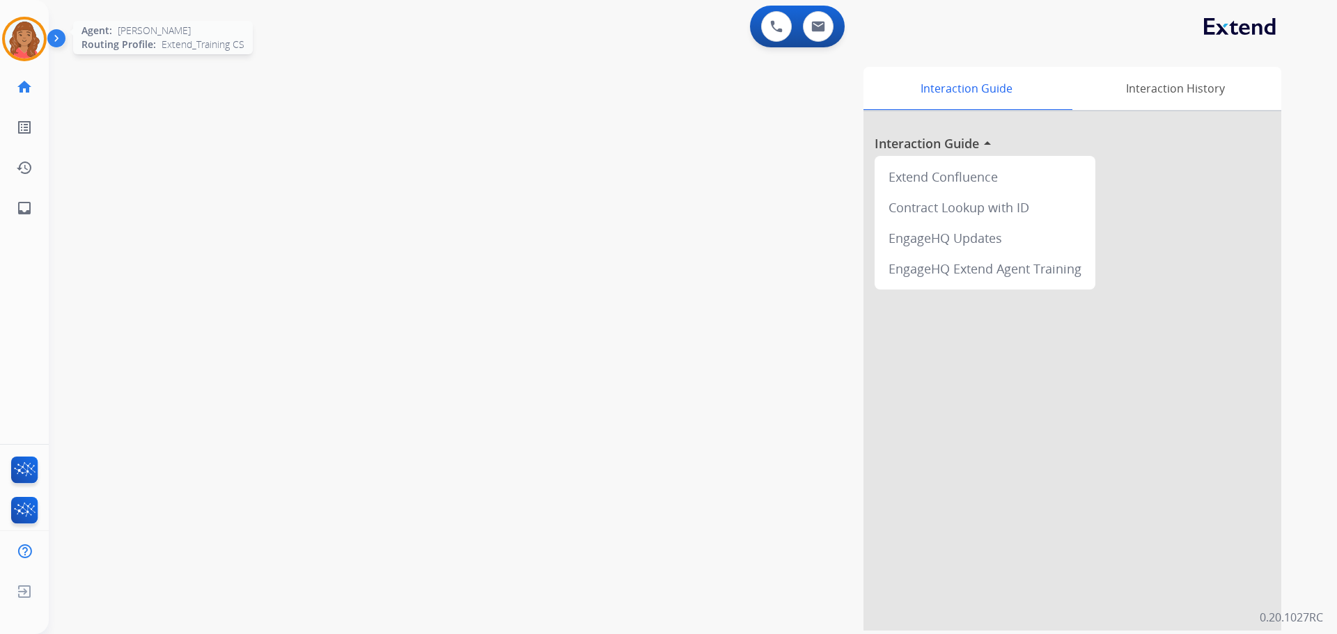
click at [23, 33] on img at bounding box center [24, 38] width 39 height 39
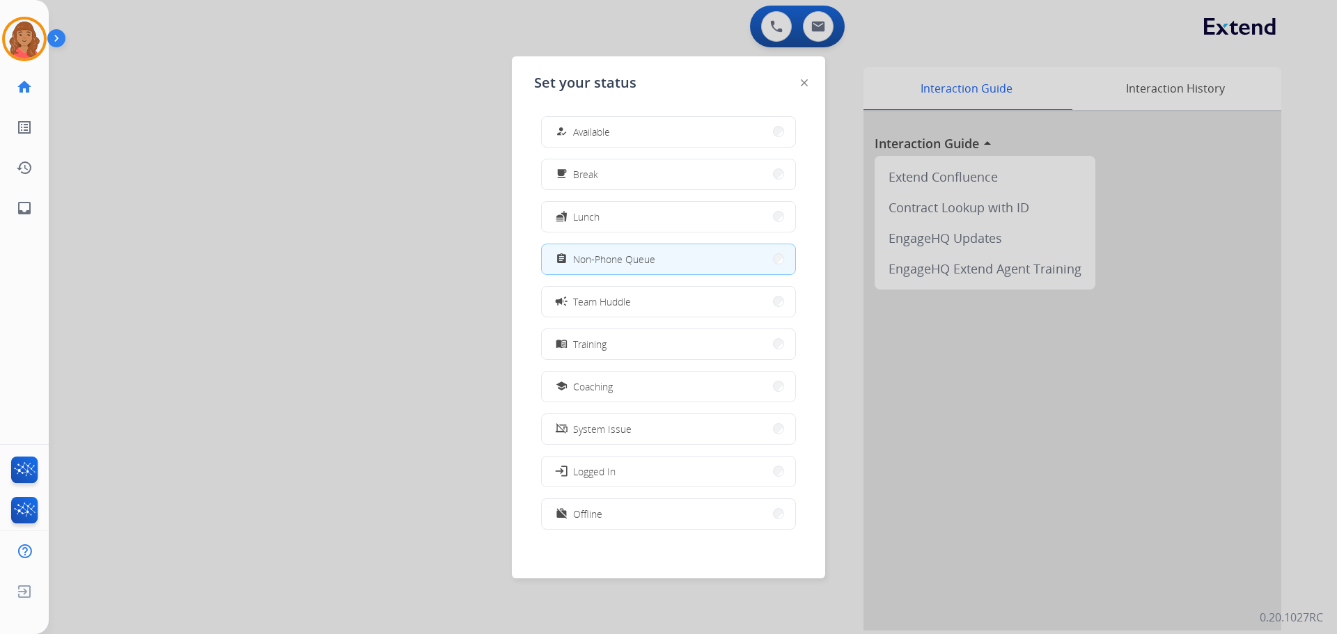
click at [625, 30] on div at bounding box center [668, 317] width 1337 height 634
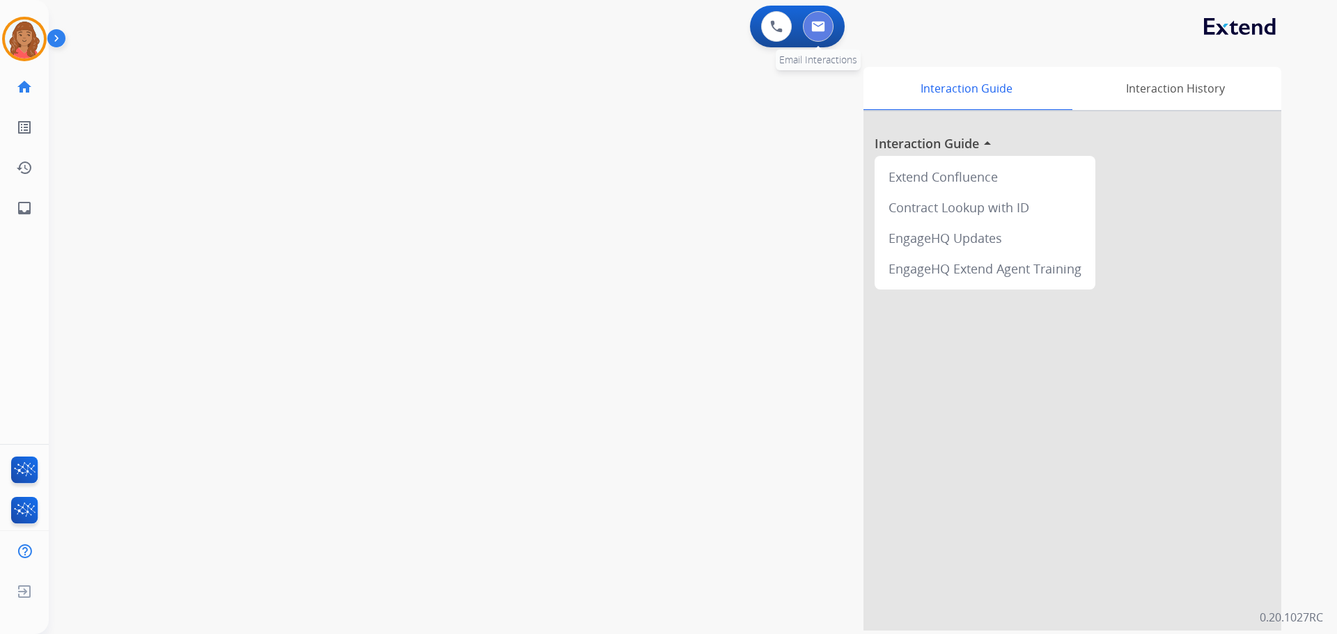
click at [822, 32] on button at bounding box center [818, 26] width 31 height 31
select select "**********"
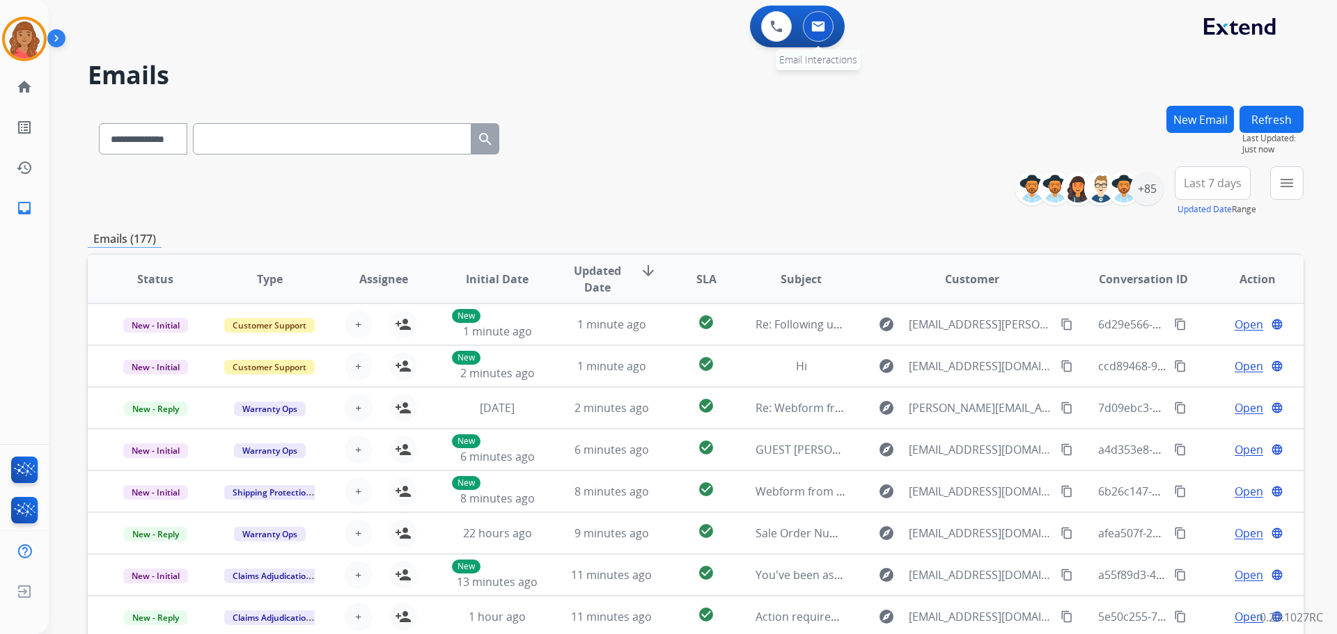
click at [818, 24] on img at bounding box center [818, 26] width 14 height 11
click at [1180, 123] on button "New Email" at bounding box center [1200, 119] width 68 height 27
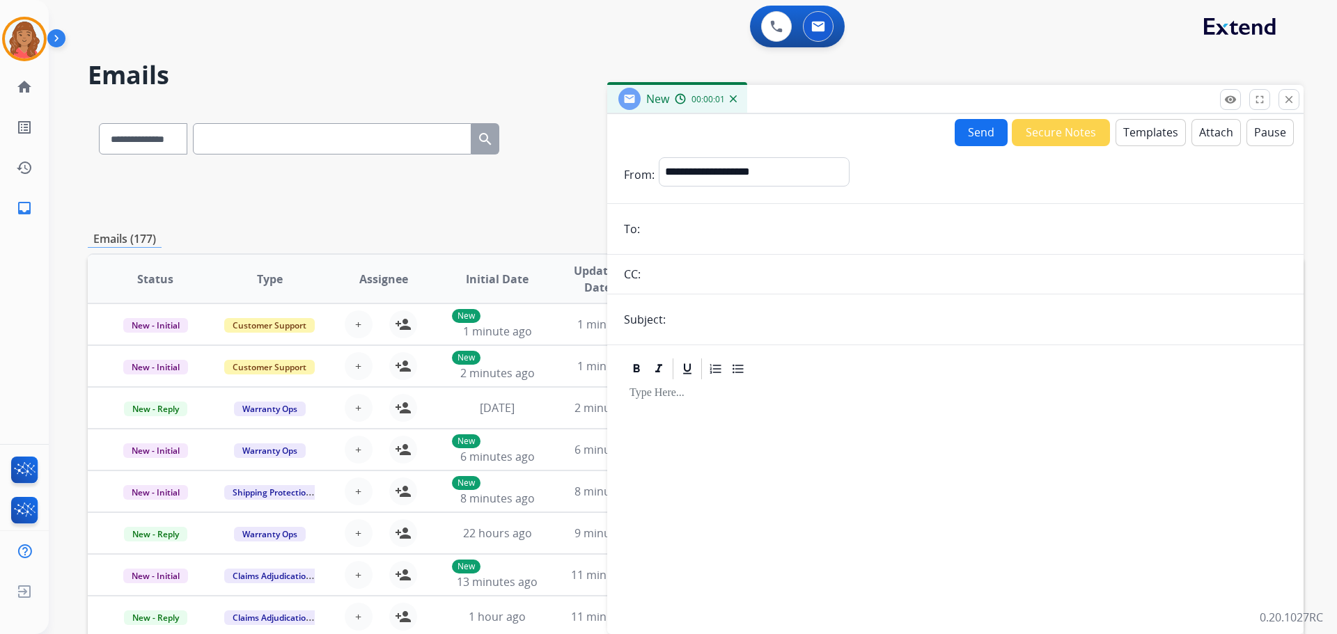
click at [1145, 136] on button "Templates" at bounding box center [1150, 132] width 70 height 27
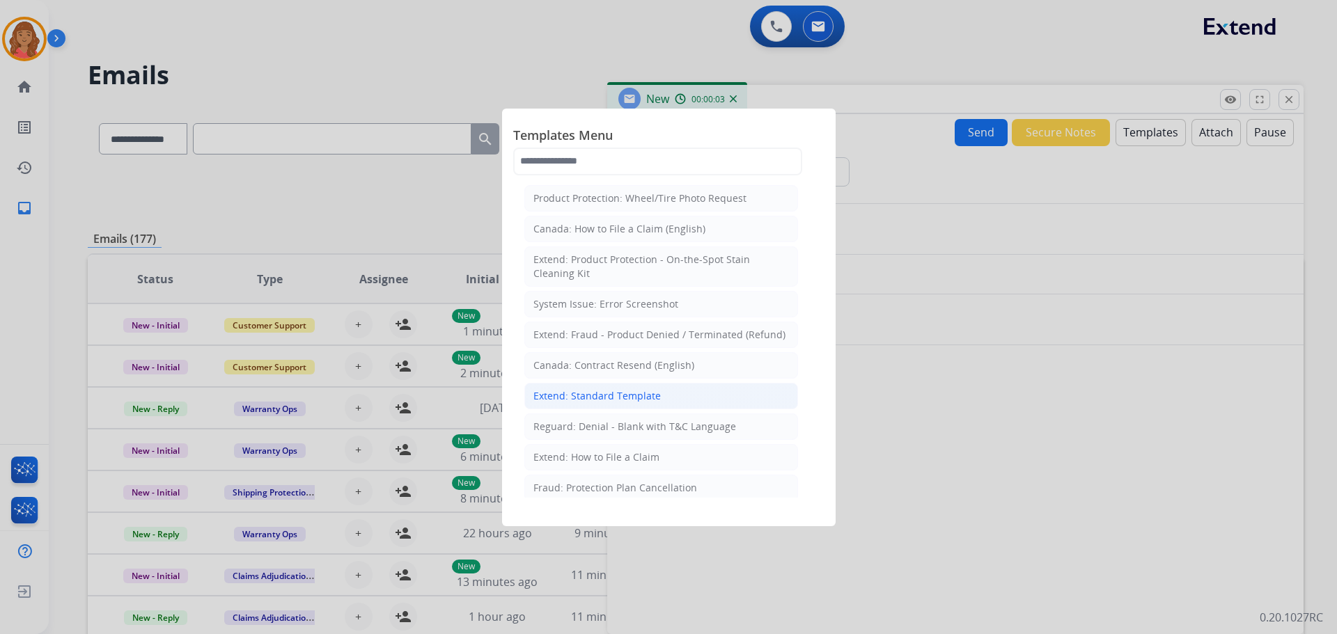
click at [576, 395] on div "Extend: Standard Template" at bounding box center [596, 396] width 127 height 14
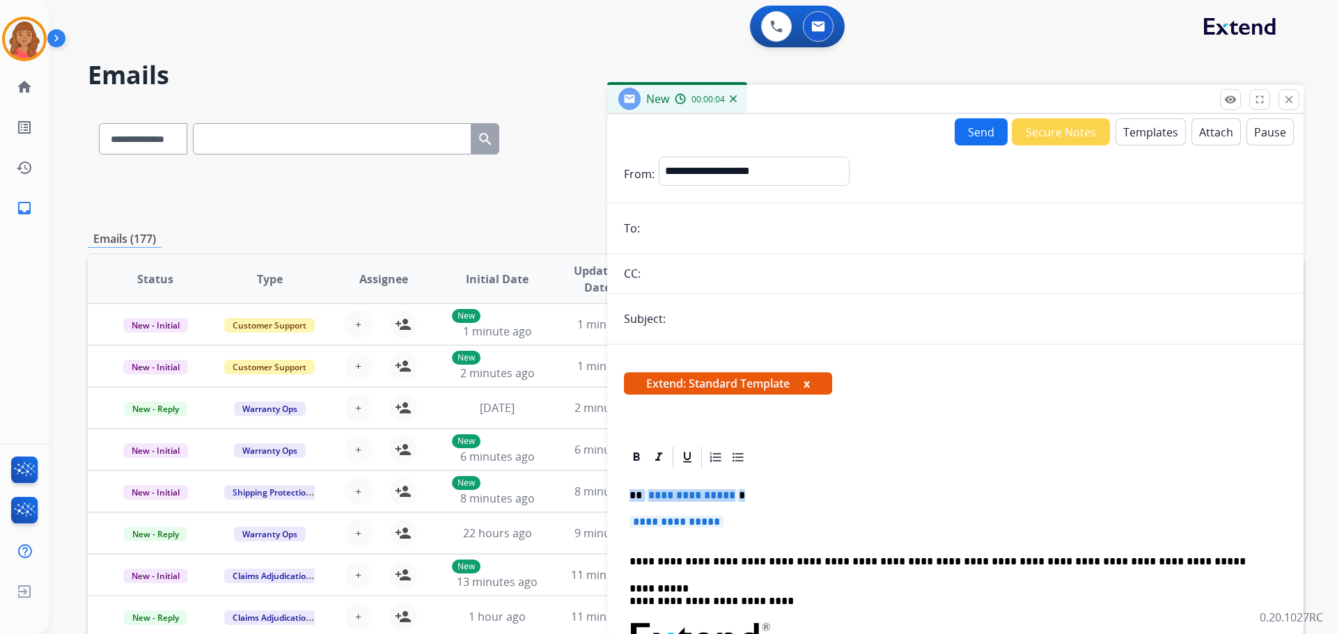
drag, startPoint x: 652, startPoint y: 509, endPoint x: 621, endPoint y: 488, distance: 37.7
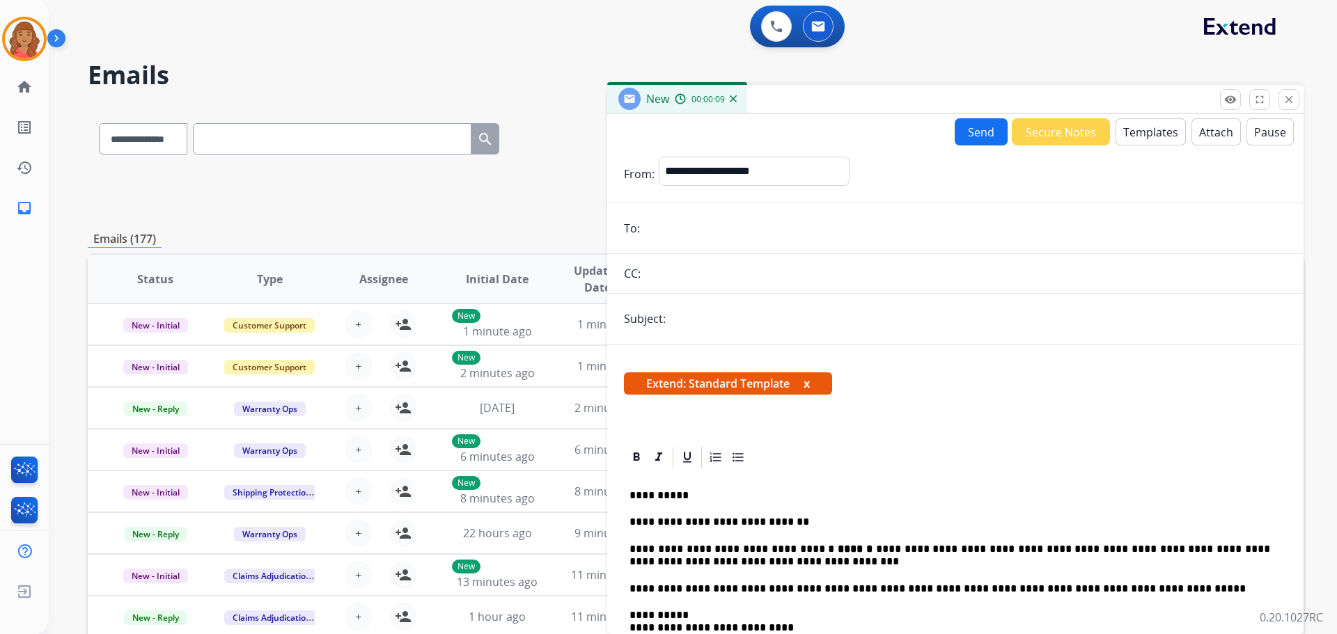
click at [677, 232] on input "email" at bounding box center [965, 228] width 643 height 28
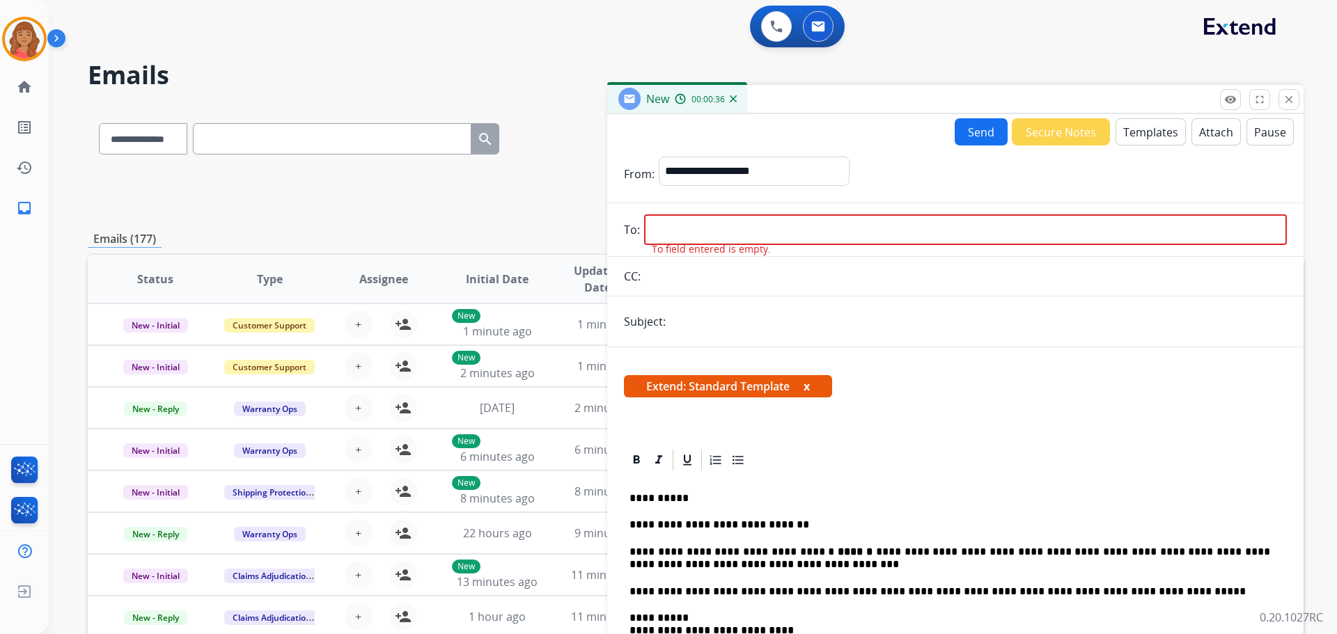
click at [814, 439] on div "**********" at bounding box center [955, 628] width 696 height 563
click at [689, 231] on input "email" at bounding box center [965, 229] width 643 height 31
paste input "**********"
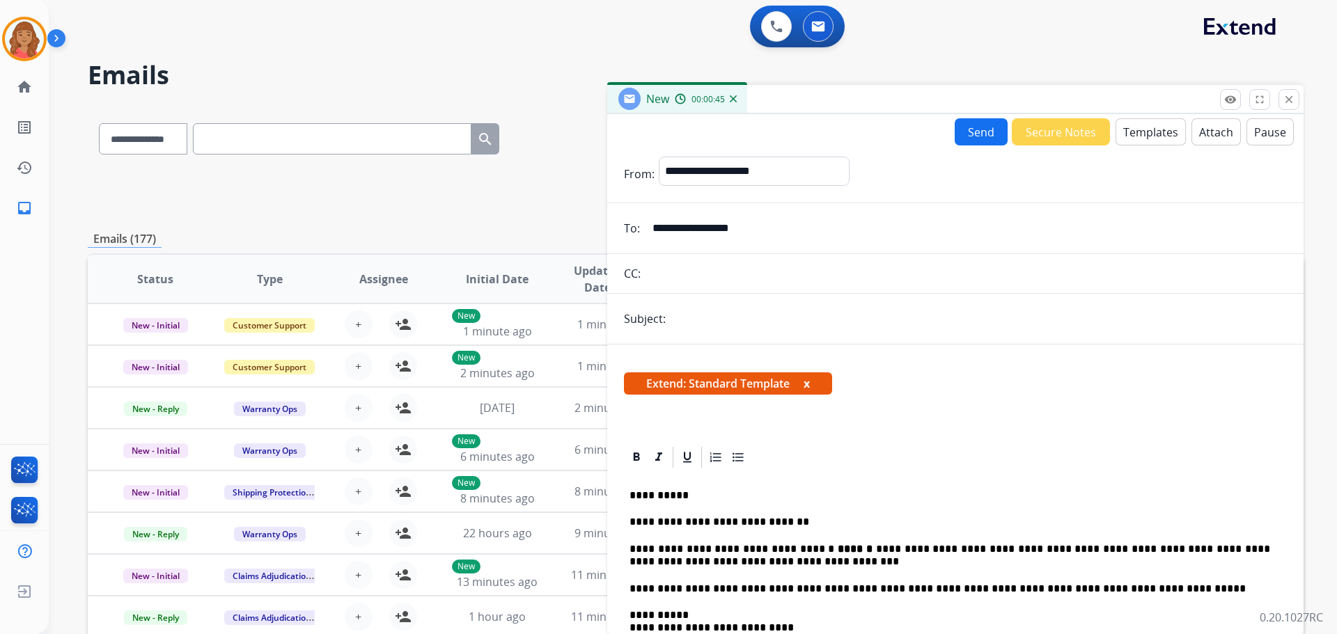
type input "**********"
click at [705, 319] on input "text" at bounding box center [978, 319] width 617 height 28
type input "**********"
click at [973, 134] on button "Send" at bounding box center [981, 131] width 53 height 27
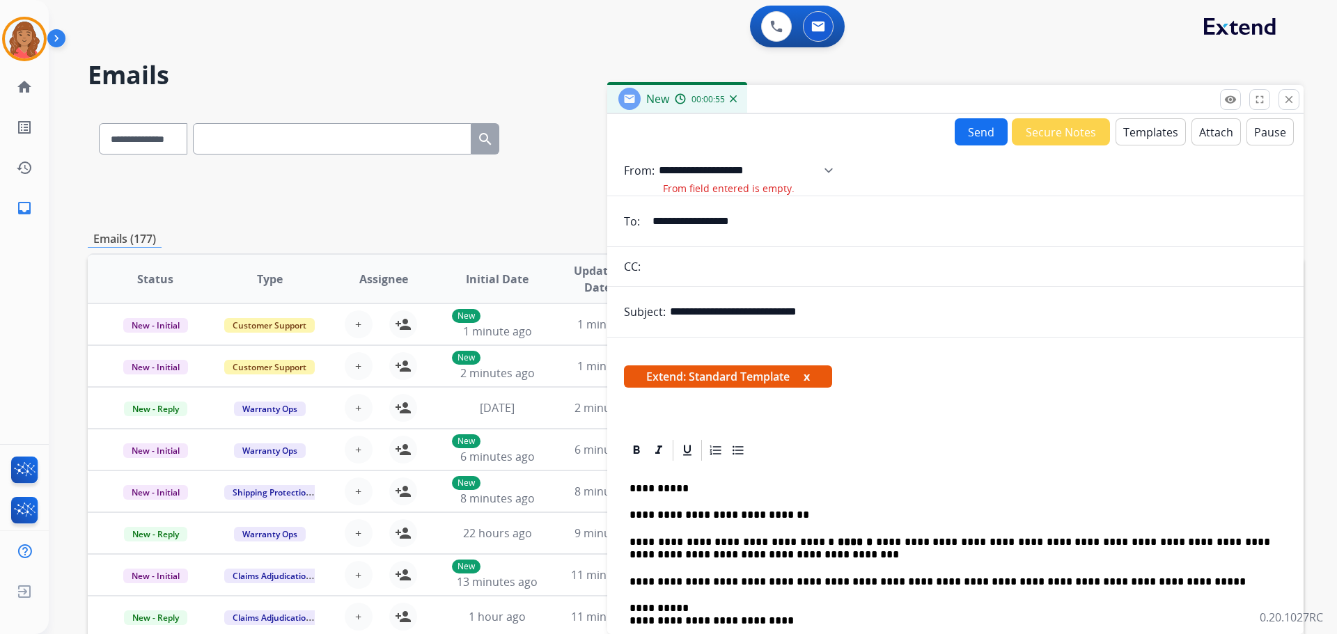
drag, startPoint x: 823, startPoint y: 173, endPoint x: 794, endPoint y: 182, distance: 30.4
click at [823, 173] on select "**********" at bounding box center [751, 171] width 184 height 28
select select "**********"
click at [659, 157] on select "**********" at bounding box center [751, 171] width 184 height 28
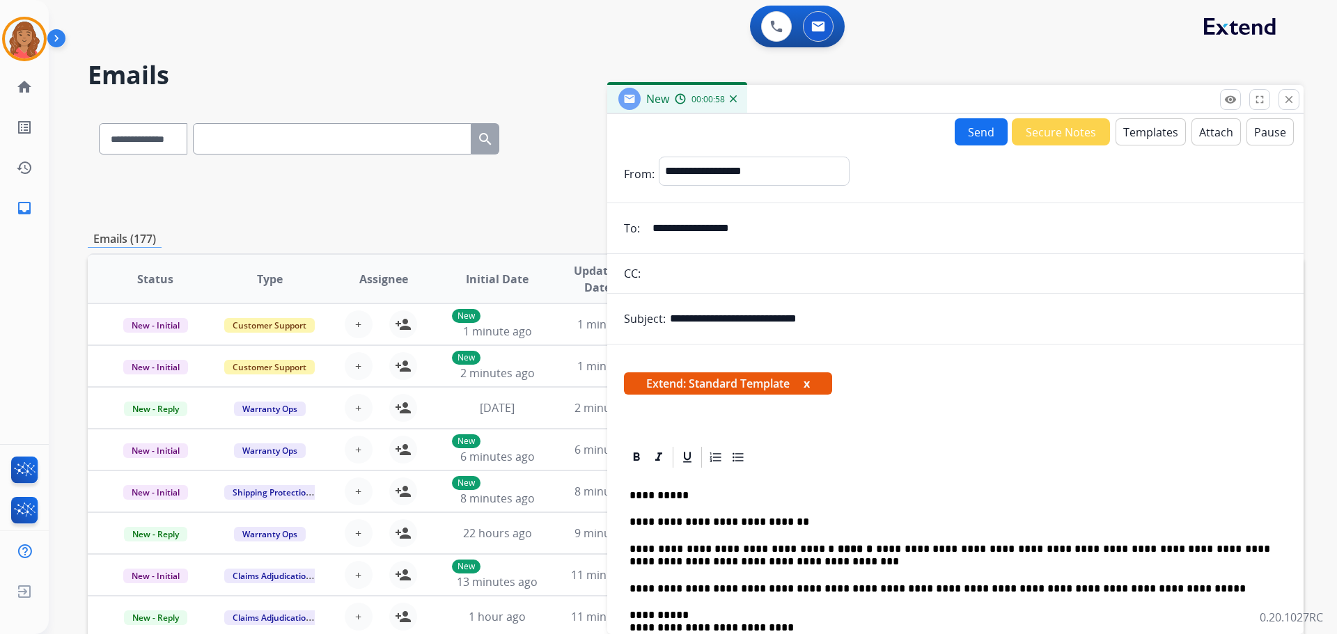
click at [962, 125] on button "Send" at bounding box center [981, 131] width 53 height 27
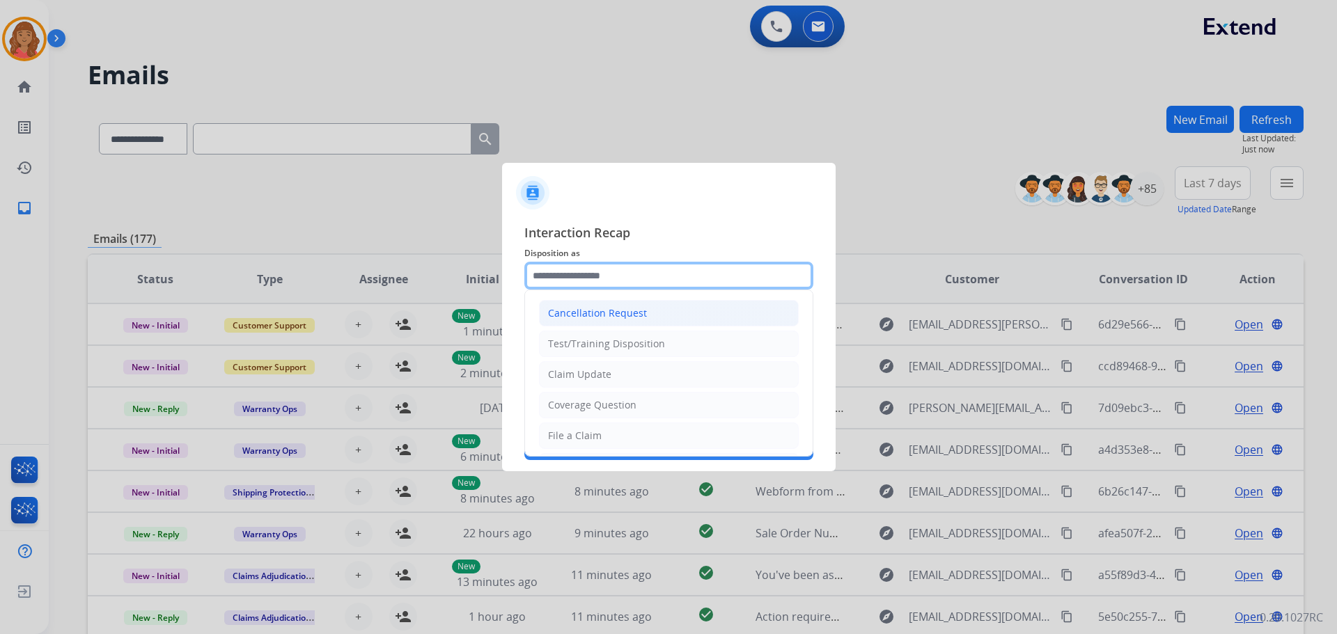
drag, startPoint x: 596, startPoint y: 276, endPoint x: 592, endPoint y: 304, distance: 28.1
click at [598, 280] on input "text" at bounding box center [668, 276] width 289 height 28
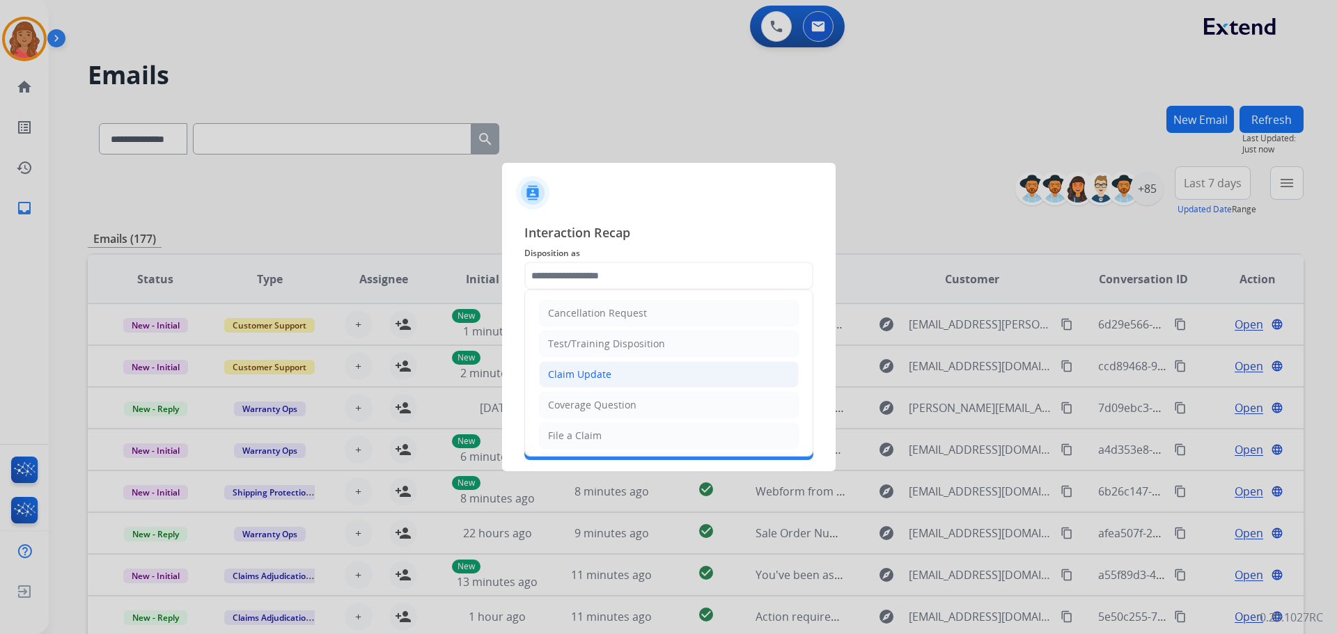
click at [592, 369] on div "Claim Update" at bounding box center [579, 375] width 63 height 14
type input "**********"
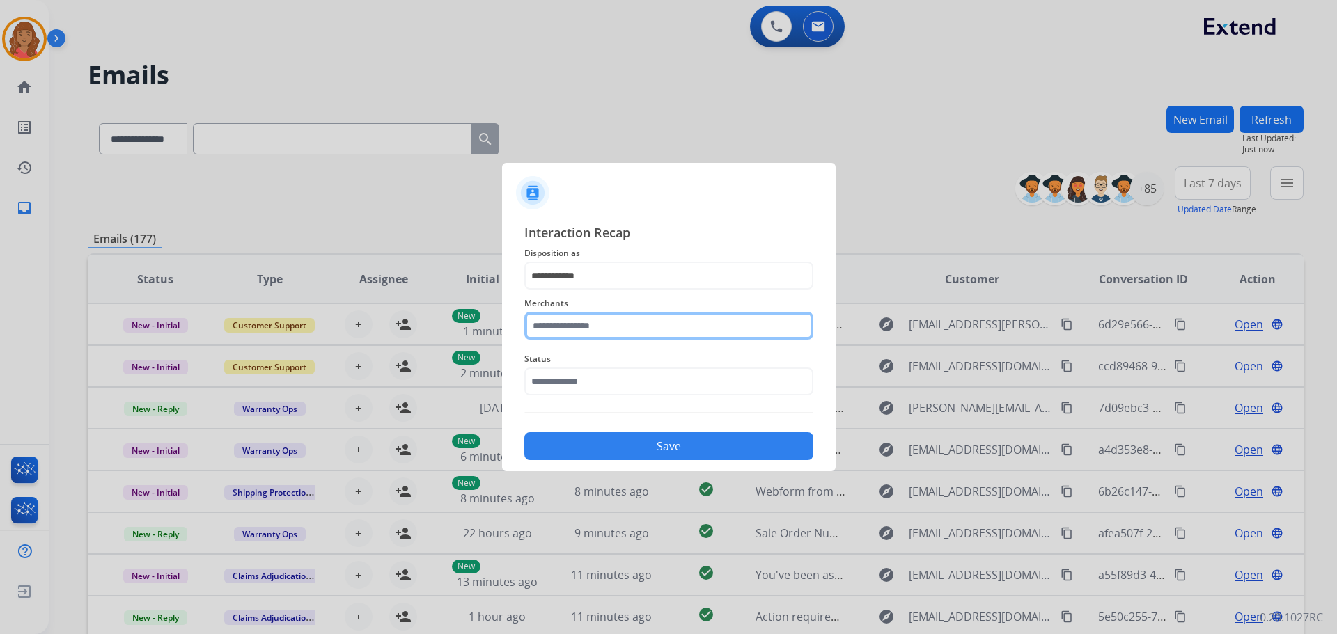
click at [596, 316] on input "text" at bounding box center [668, 326] width 289 height 28
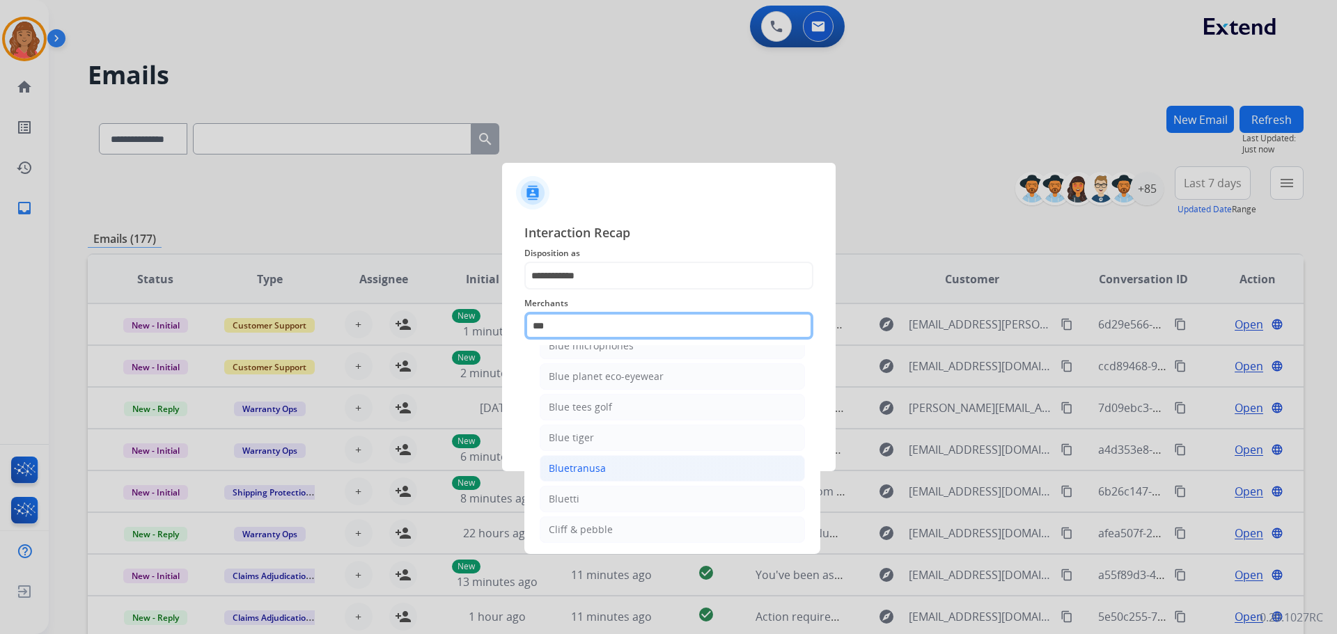
scroll to position [22, 0]
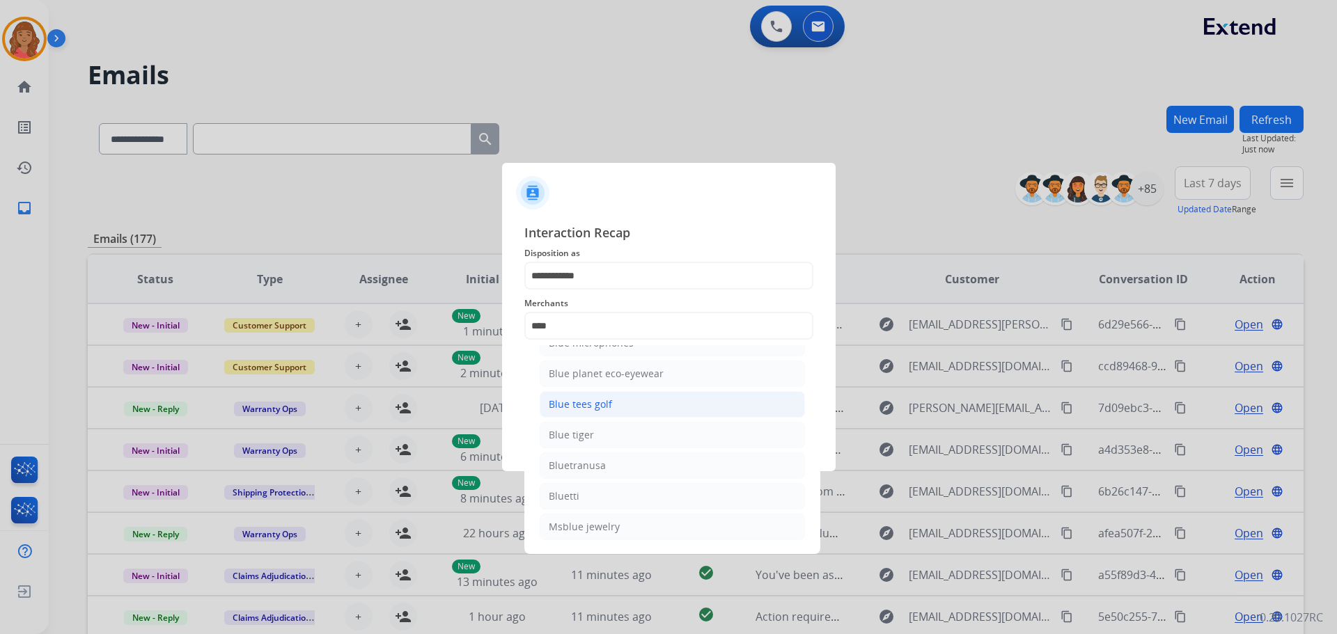
click at [587, 407] on div "Blue tees golf" at bounding box center [580, 405] width 63 height 14
type input "**********"
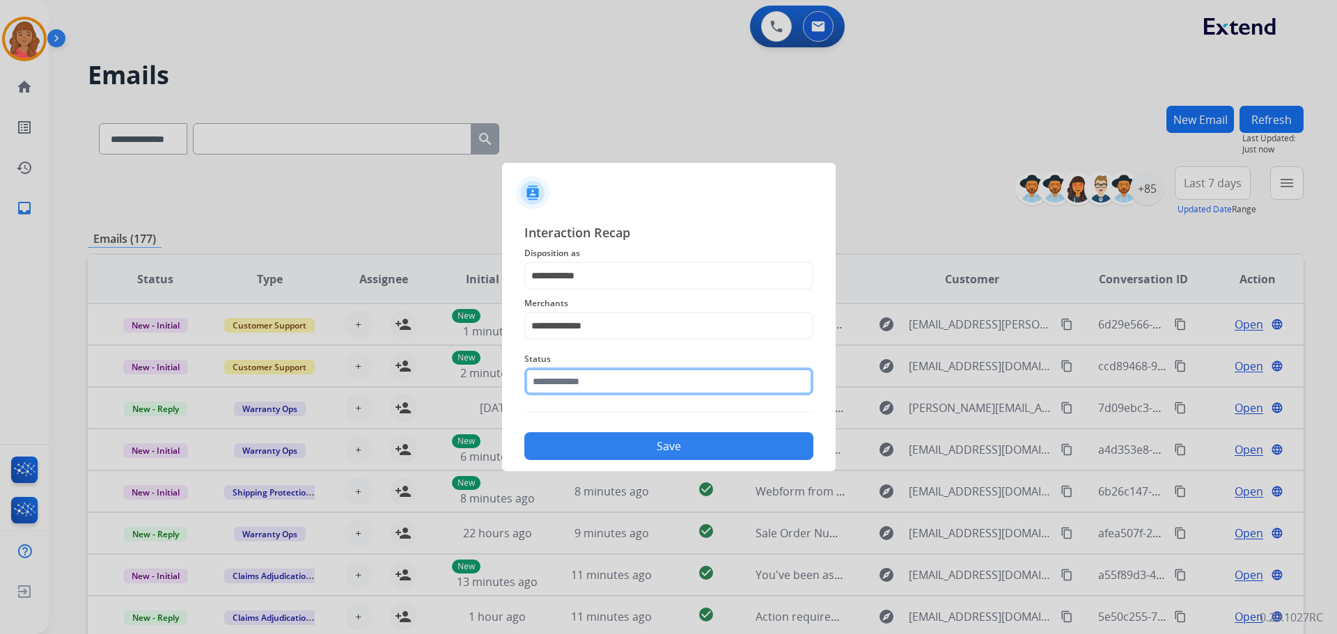
click at [594, 385] on input "text" at bounding box center [668, 382] width 289 height 28
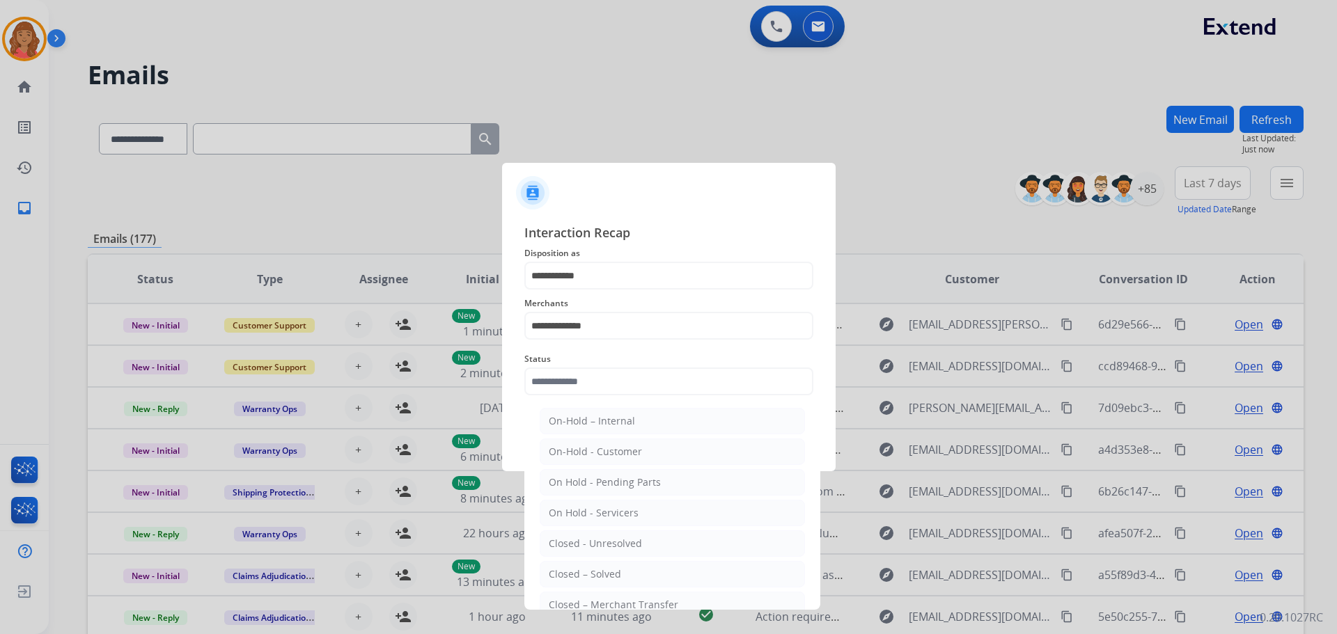
drag, startPoint x: 591, startPoint y: 578, endPoint x: 597, endPoint y: 543, distance: 35.3
click at [592, 574] on div "Closed – Solved" at bounding box center [585, 574] width 72 height 14
type input "**********"
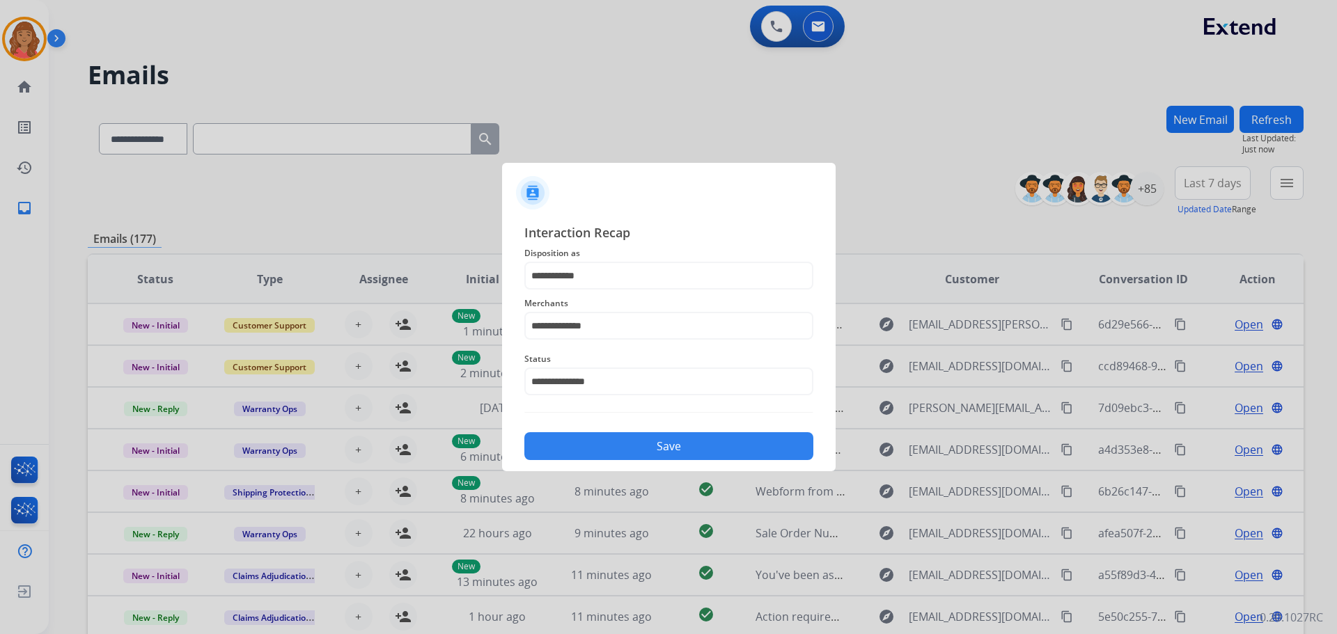
click at [603, 447] on button "Save" at bounding box center [668, 446] width 289 height 28
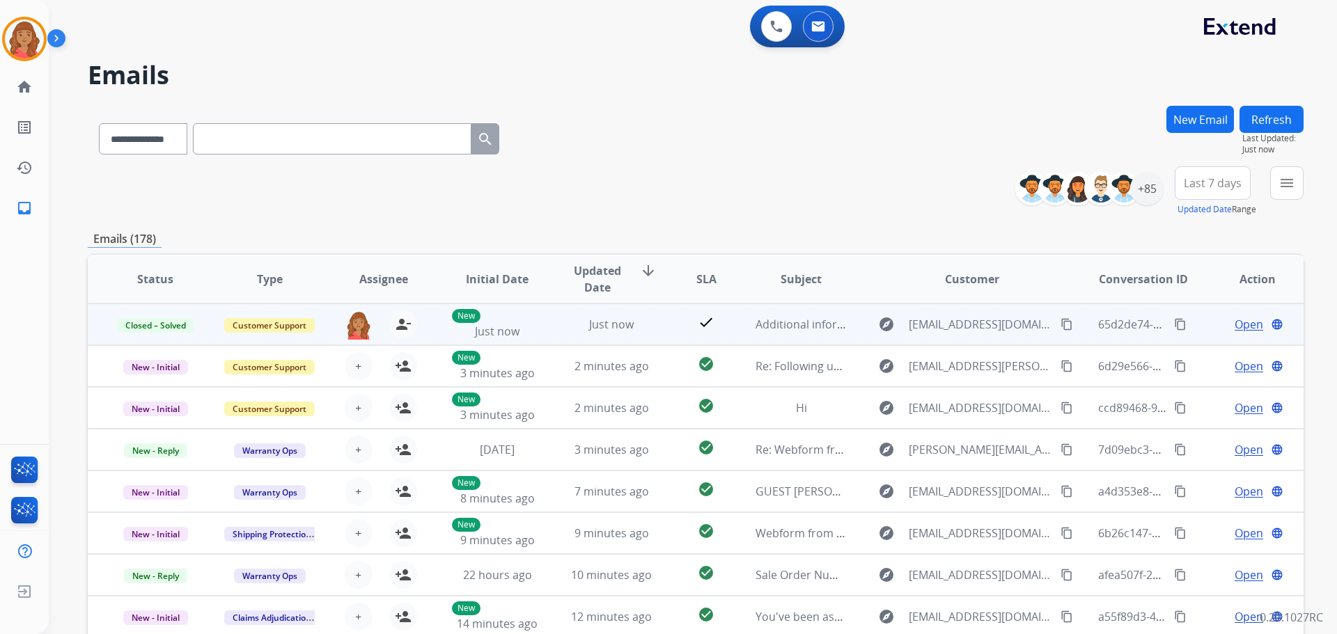
click at [1174, 320] on mat-icon "content_copy" at bounding box center [1180, 324] width 13 height 13
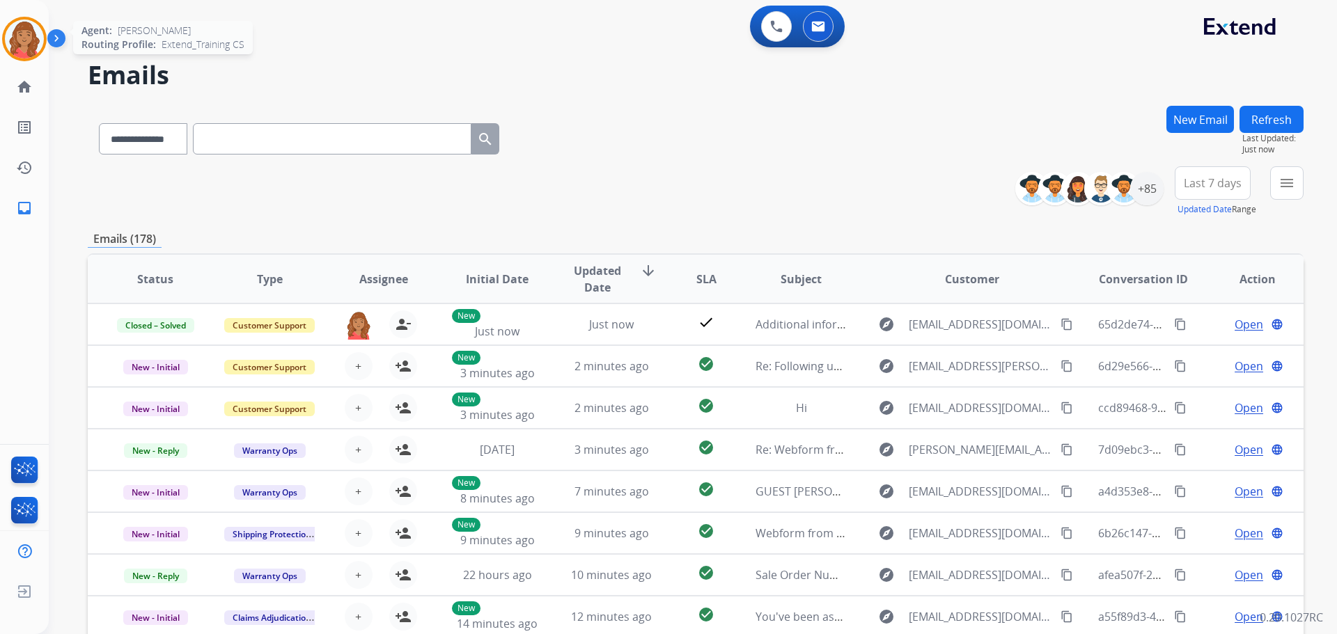
click at [26, 24] on img at bounding box center [24, 38] width 39 height 39
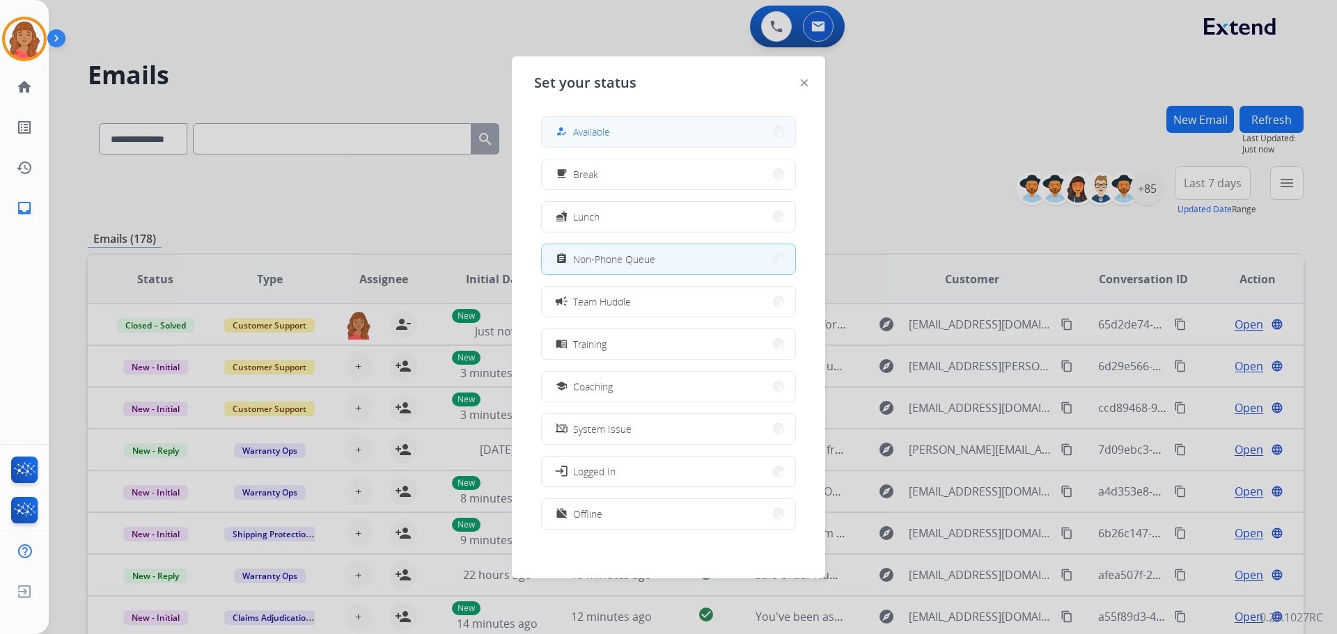
click at [606, 139] on span "Available" at bounding box center [591, 132] width 37 height 15
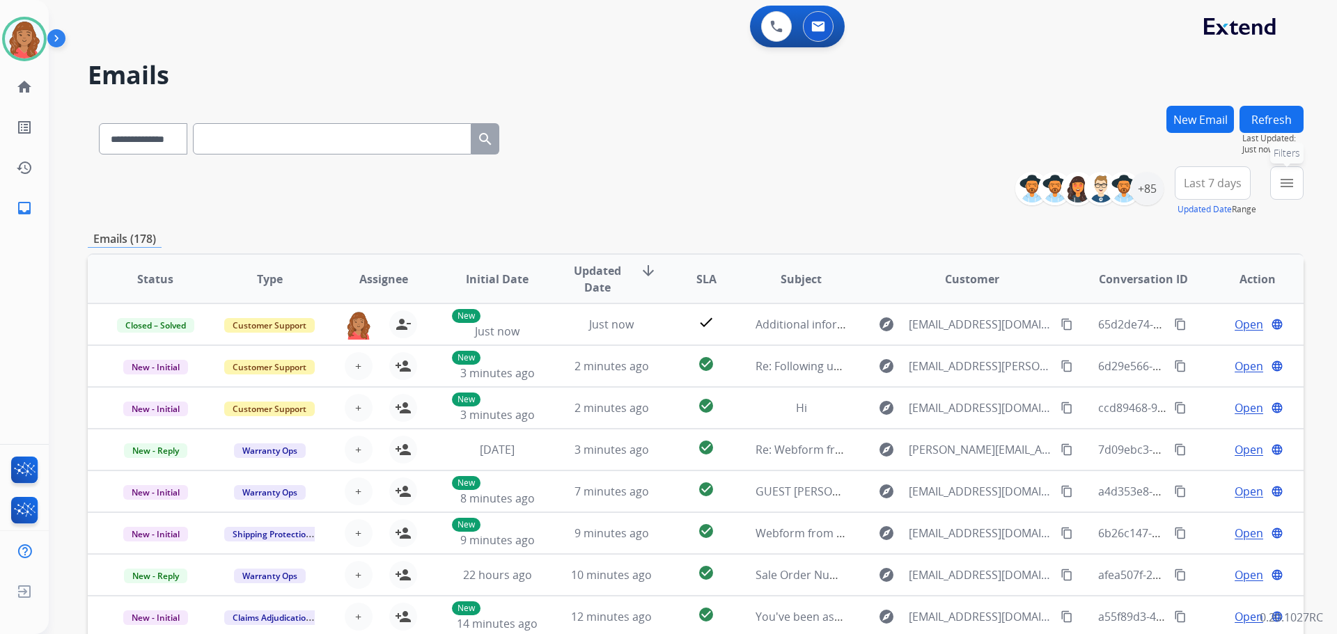
click at [1287, 192] on button "menu Filters" at bounding box center [1286, 182] width 33 height 33
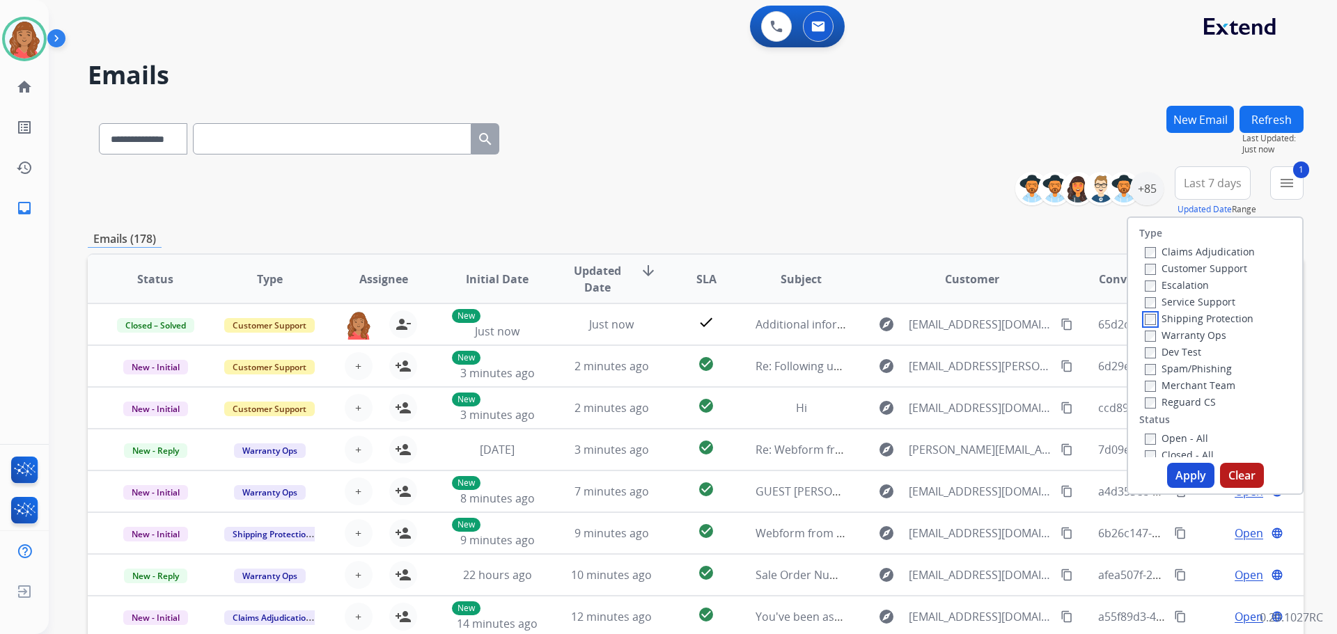
click at [1149, 321] on label "Shipping Protection" at bounding box center [1199, 318] width 109 height 13
drag, startPoint x: 1175, startPoint y: 474, endPoint x: 1114, endPoint y: 474, distance: 61.3
click at [1175, 473] on button "Apply" at bounding box center [1190, 475] width 47 height 25
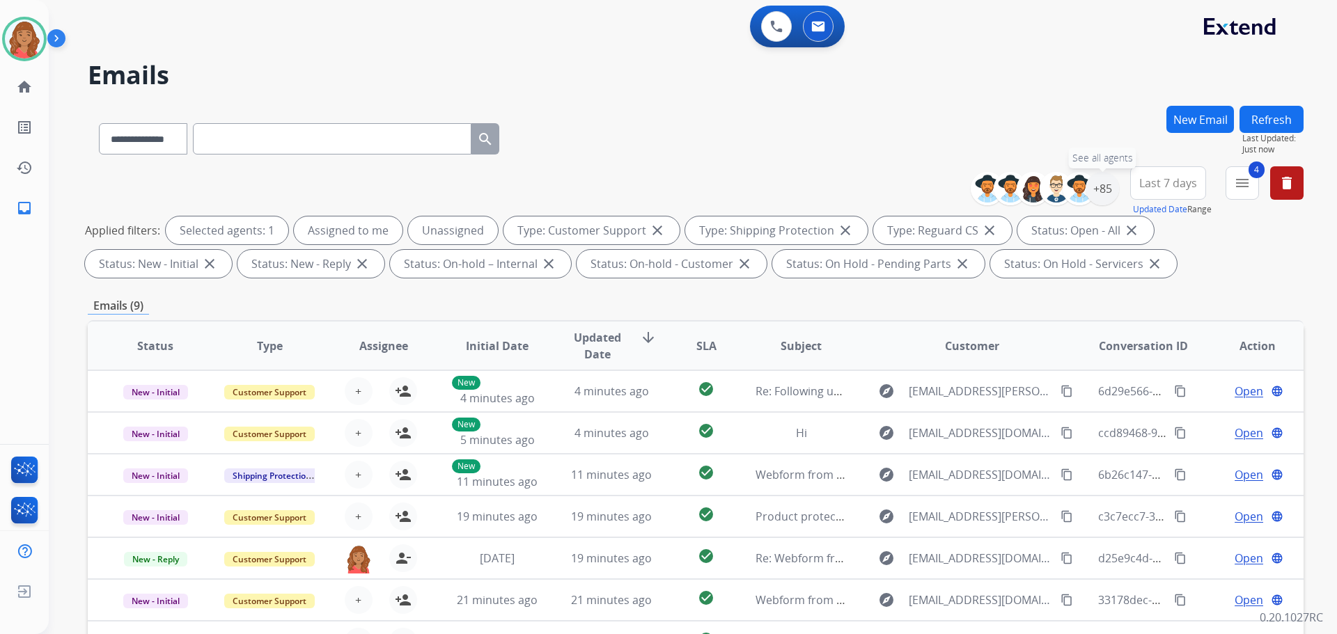
drag, startPoint x: 1108, startPoint y: 193, endPoint x: 1114, endPoint y: 198, distance: 8.4
click at [1113, 195] on div "+85" at bounding box center [1101, 188] width 33 height 33
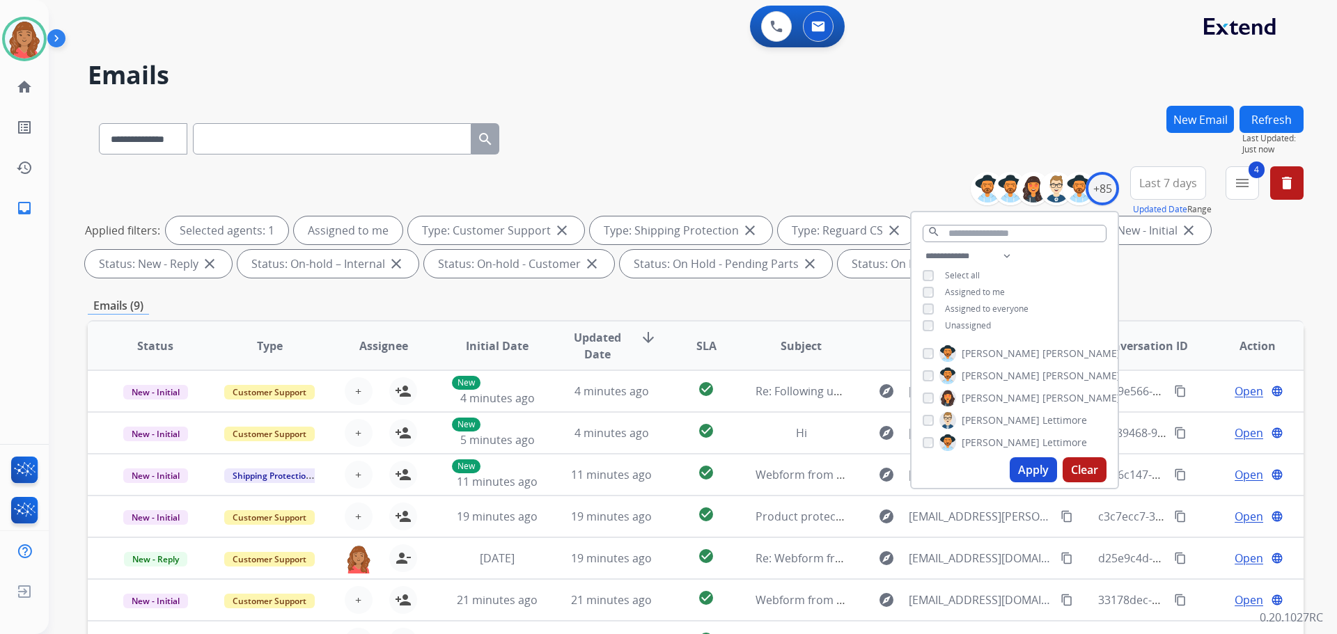
click at [1023, 464] on button "Apply" at bounding box center [1033, 469] width 47 height 25
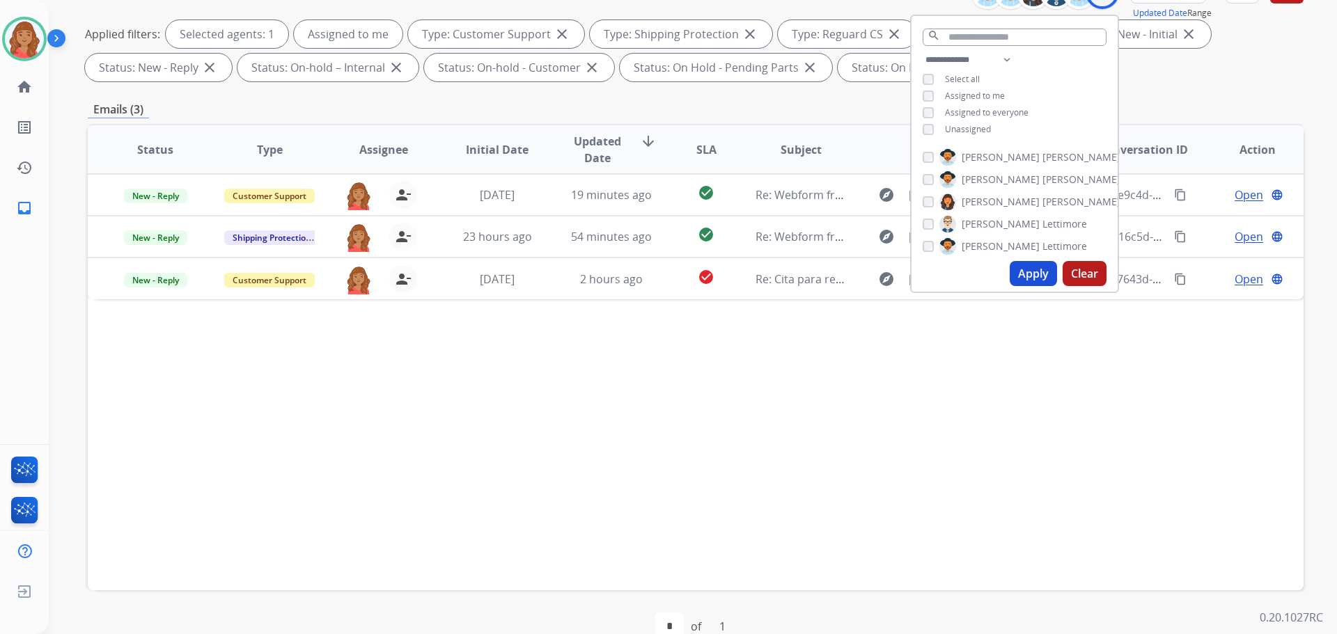
scroll to position [209, 0]
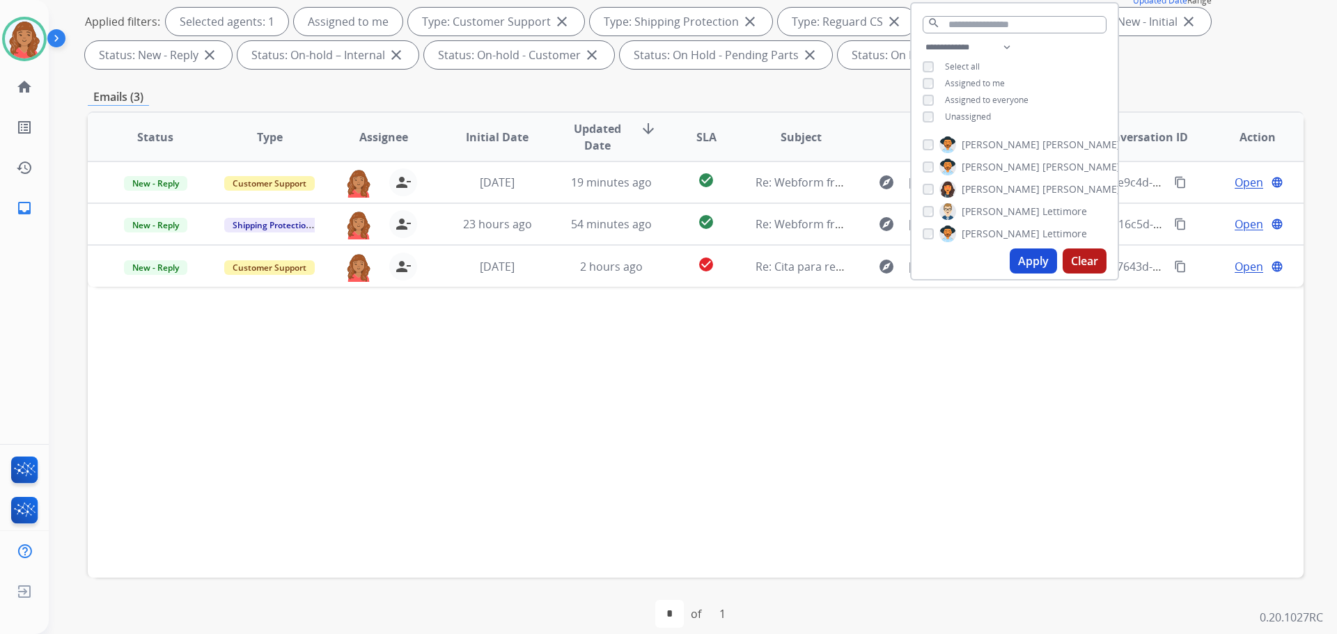
click at [465, 362] on div "Status Type Assignee Initial Date Updated Date arrow_downward SLA Subject Custo…" at bounding box center [696, 344] width 1216 height 466
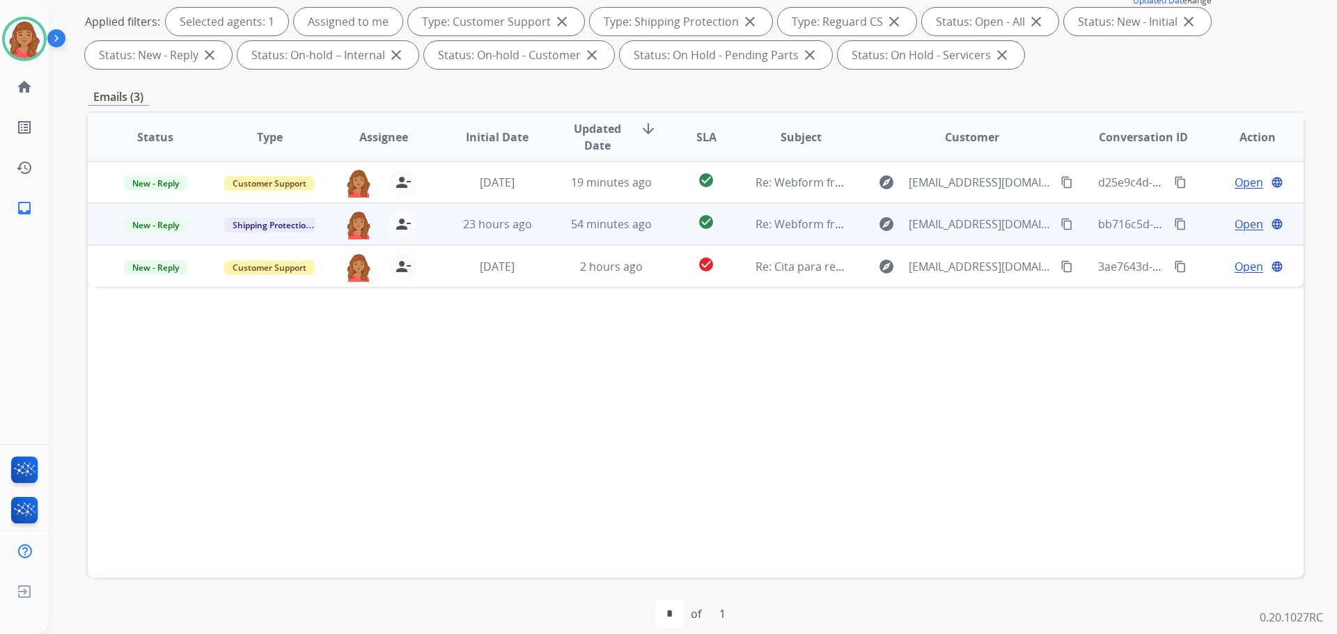
click at [544, 231] on td "54 minutes ago" at bounding box center [601, 224] width 114 height 42
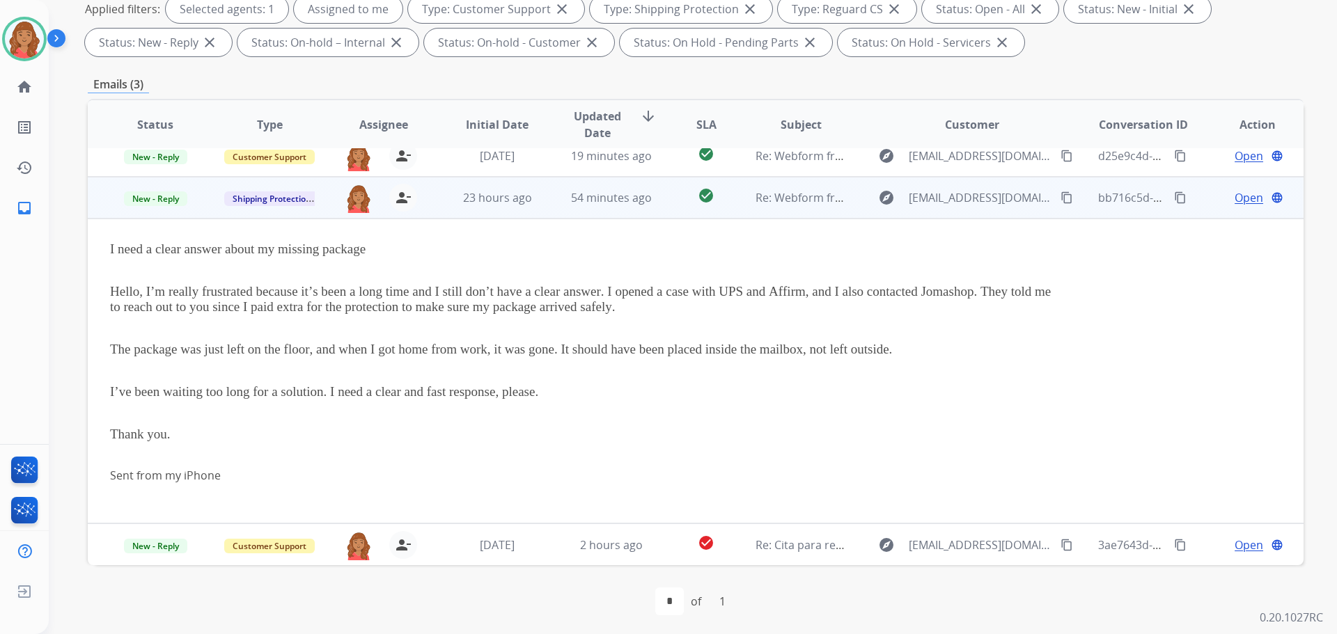
scroll to position [225, 0]
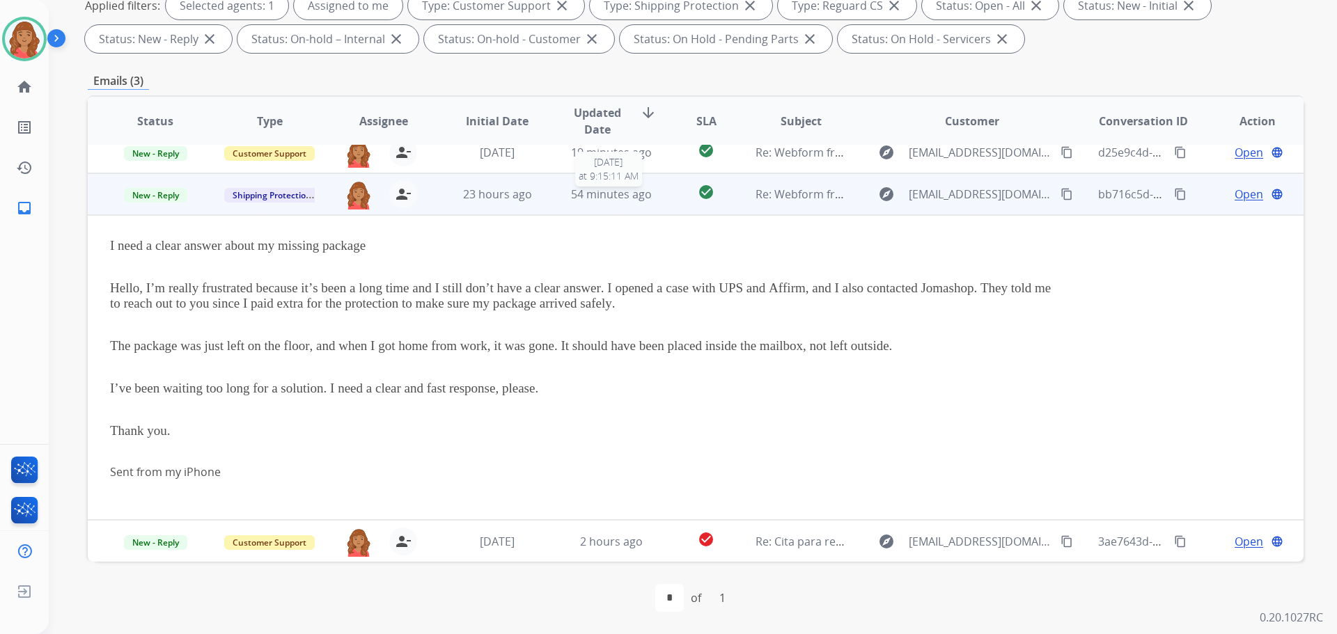
click at [621, 196] on span "54 minutes ago" at bounding box center [611, 194] width 81 height 15
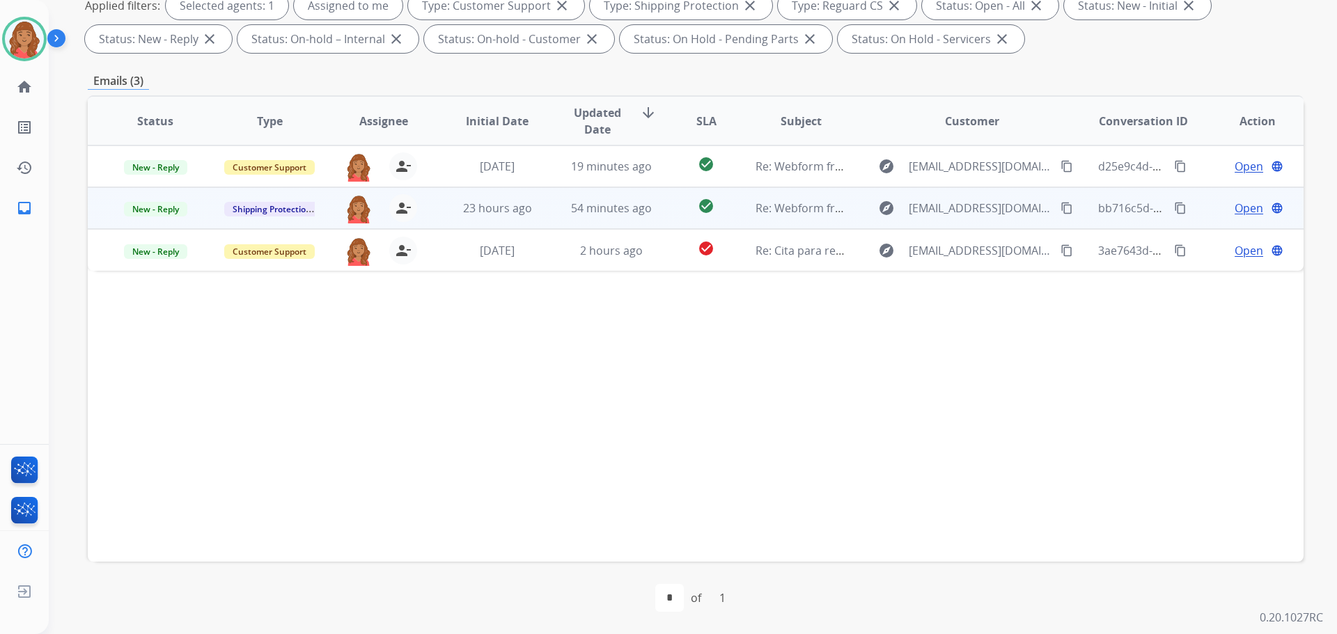
scroll to position [0, 0]
click at [532, 200] on div "23 hours ago" at bounding box center [497, 208] width 91 height 17
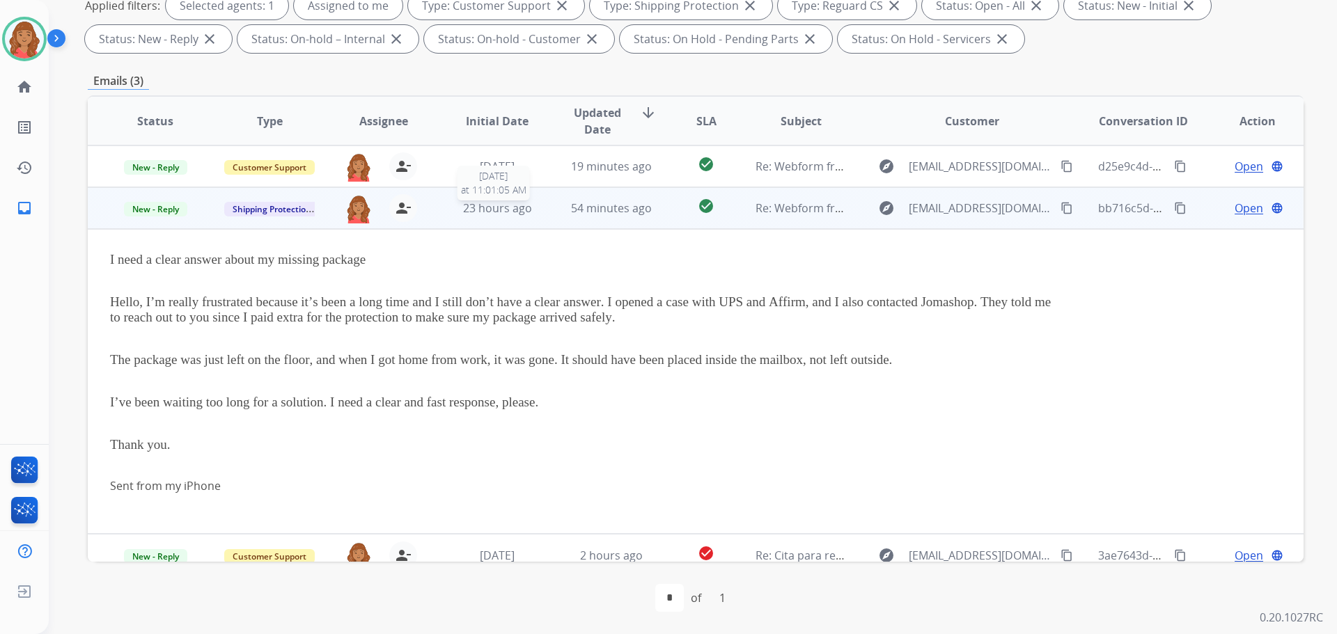
scroll to position [14, 0]
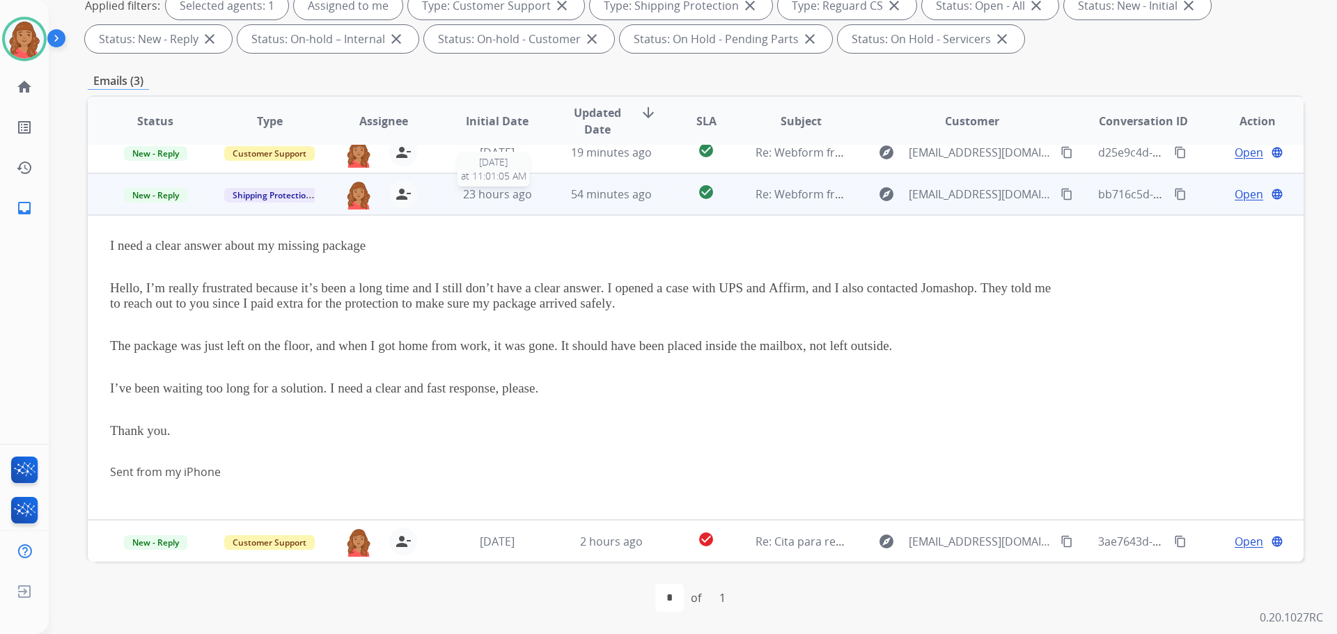
click at [531, 197] on div "23 hours ago" at bounding box center [497, 194] width 91 height 17
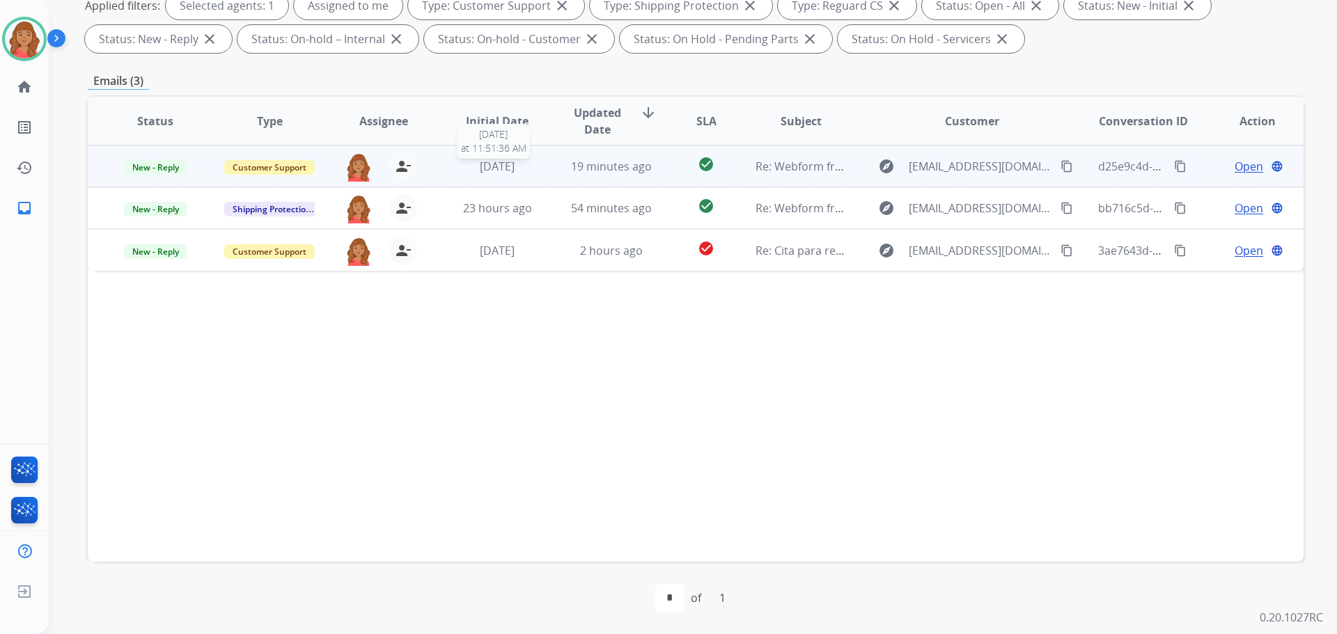
click at [526, 169] on div "[DATE]" at bounding box center [497, 166] width 91 height 17
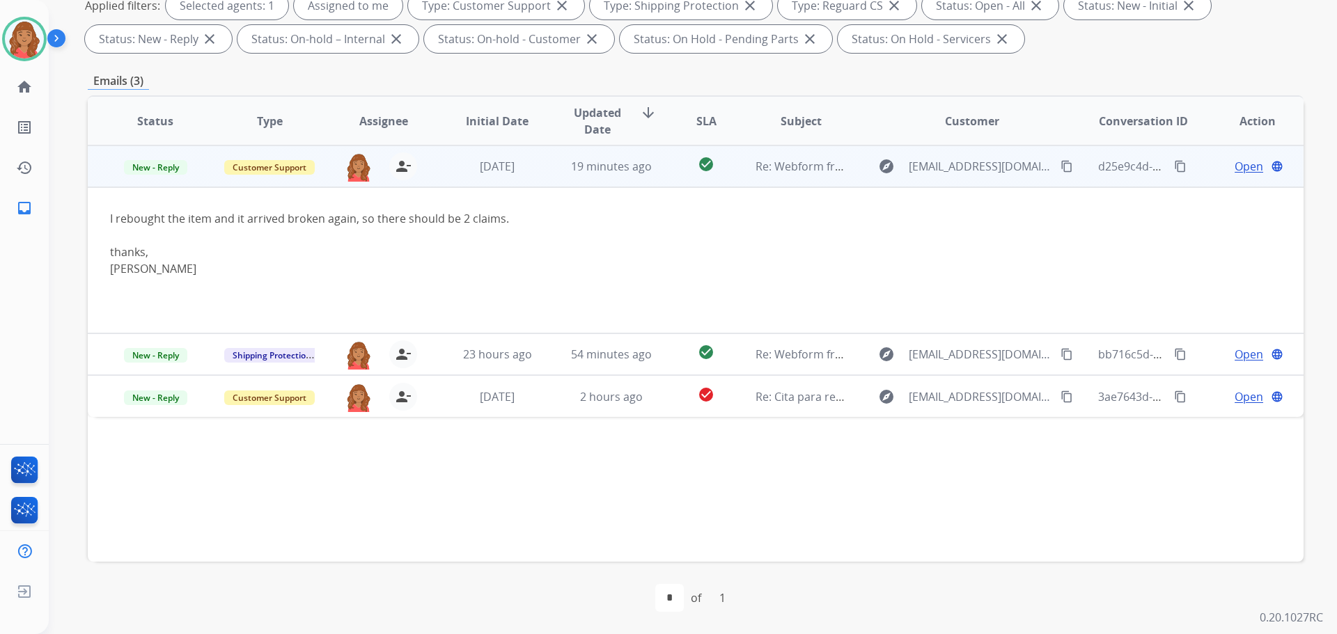
click at [1249, 165] on span "Open" at bounding box center [1248, 166] width 29 height 17
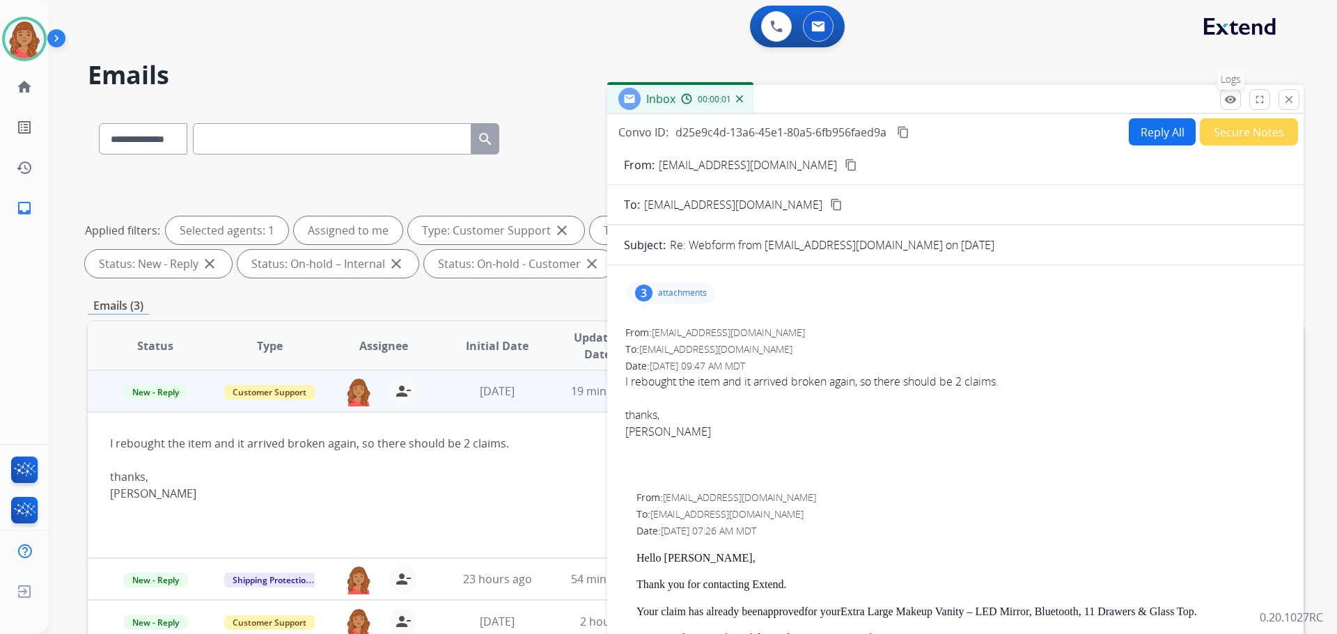
click at [1227, 106] on button "remove_red_eye Logs" at bounding box center [1230, 99] width 21 height 21
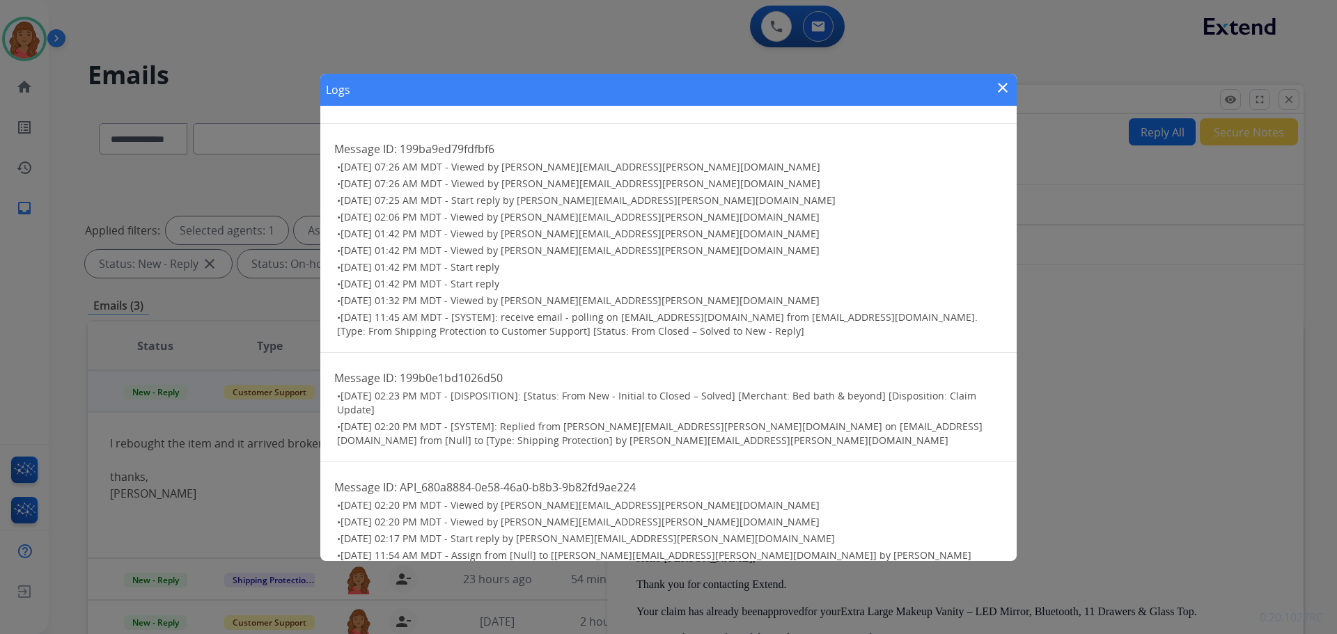
scroll to position [191, 0]
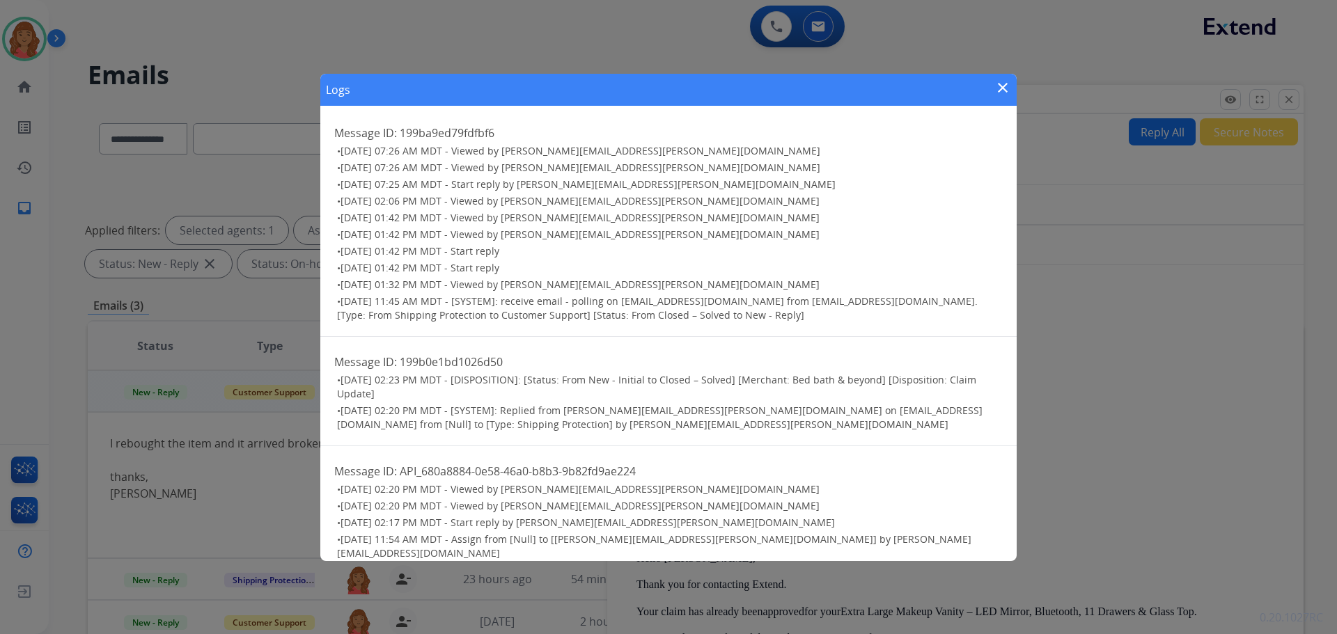
click at [998, 92] on mat-icon "close" at bounding box center [1002, 87] width 17 height 17
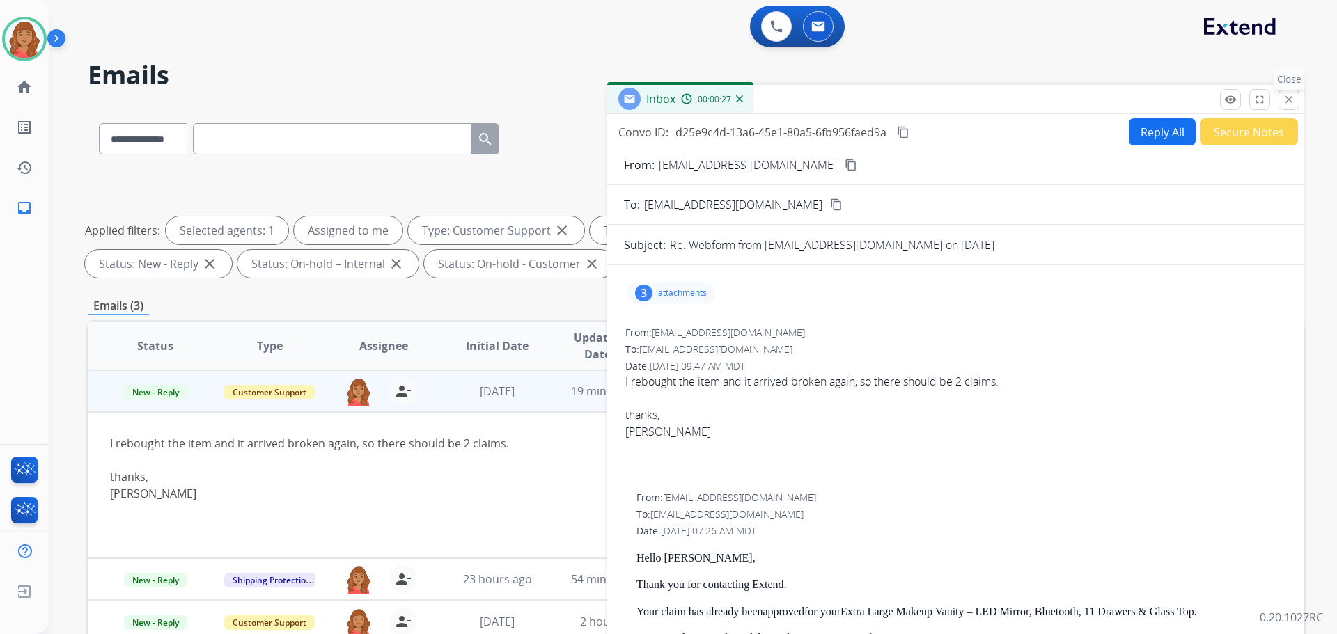
click at [1289, 104] on mat-icon "close" at bounding box center [1288, 99] width 13 height 13
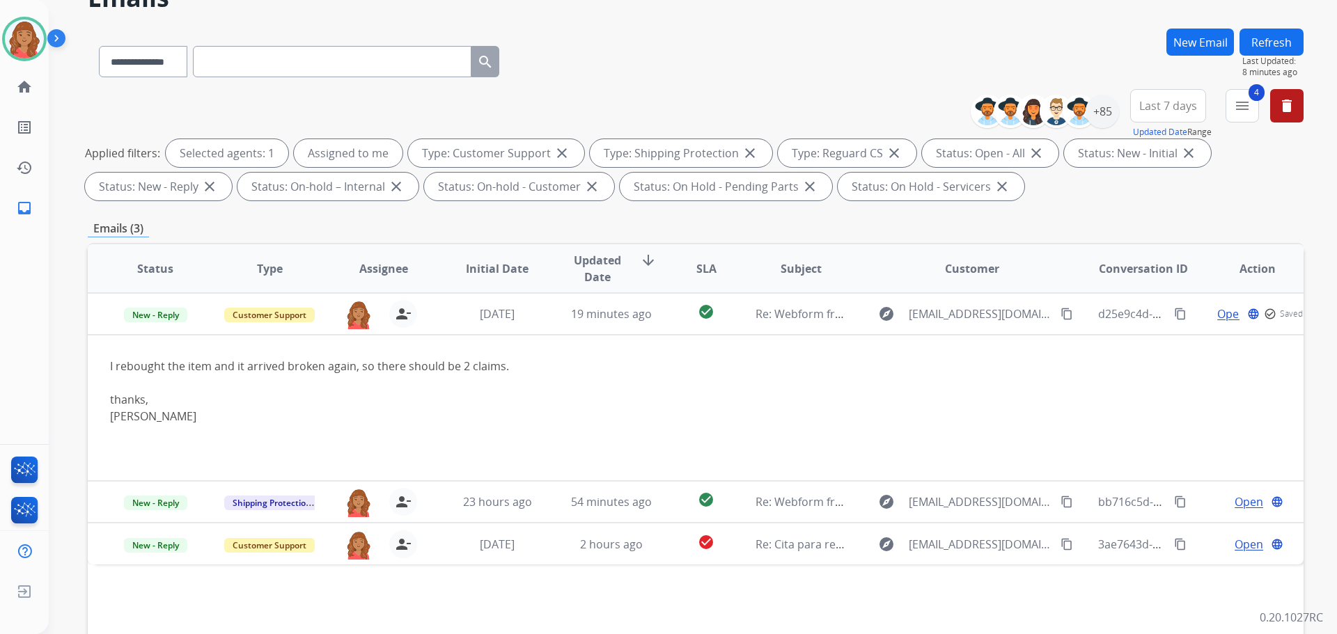
scroll to position [209, 0]
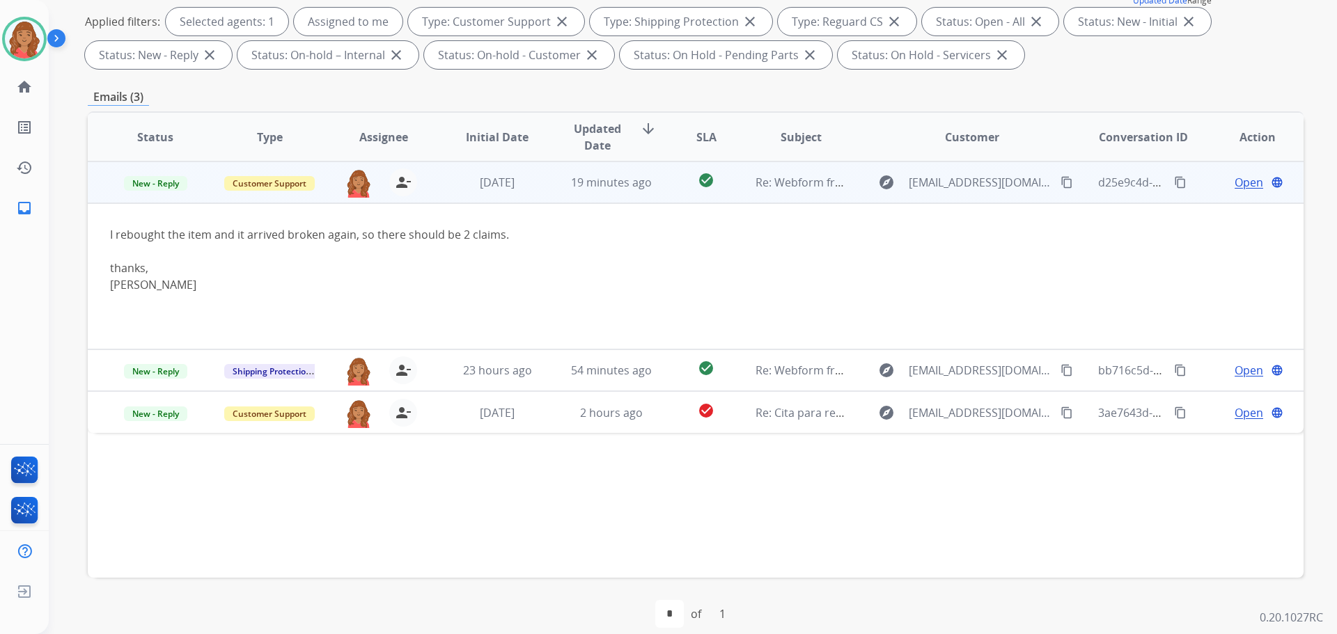
click at [1060, 179] on mat-icon "content_copy" at bounding box center [1066, 182] width 13 height 13
click at [1237, 183] on span "Open" at bounding box center [1248, 182] width 29 height 17
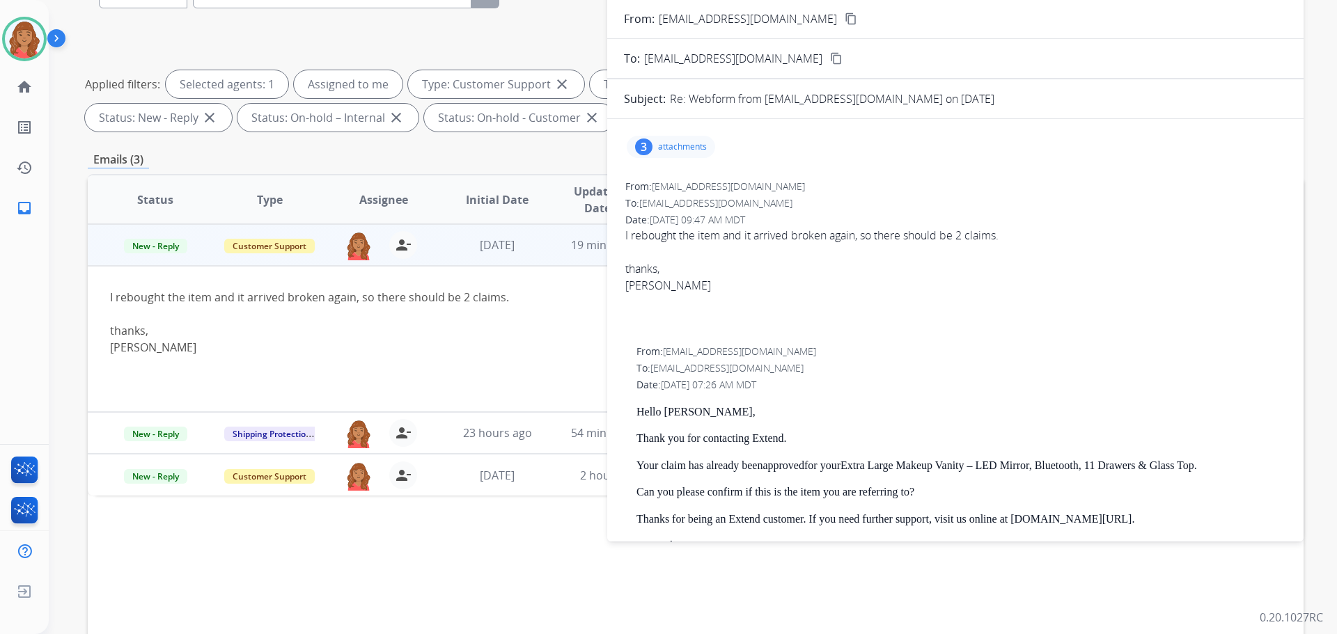
scroll to position [0, 0]
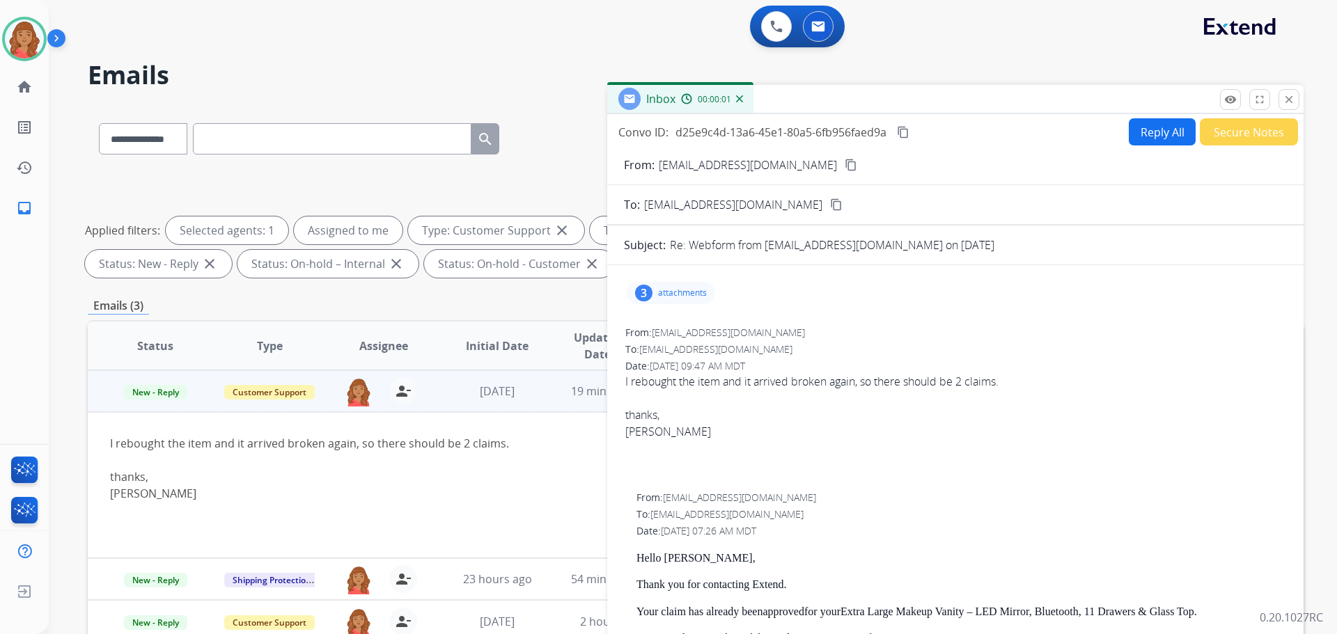
click at [1164, 139] on button "Reply All" at bounding box center [1162, 131] width 67 height 27
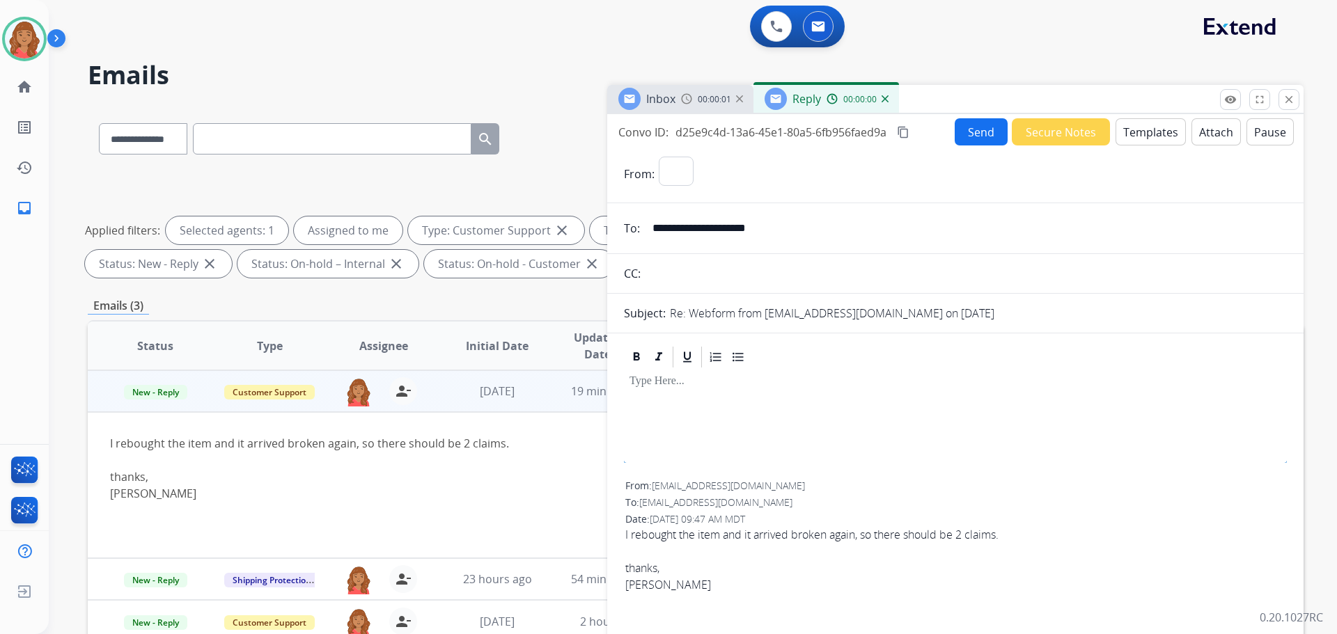
select select "**********"
click at [1125, 134] on button "Templates" at bounding box center [1150, 131] width 70 height 27
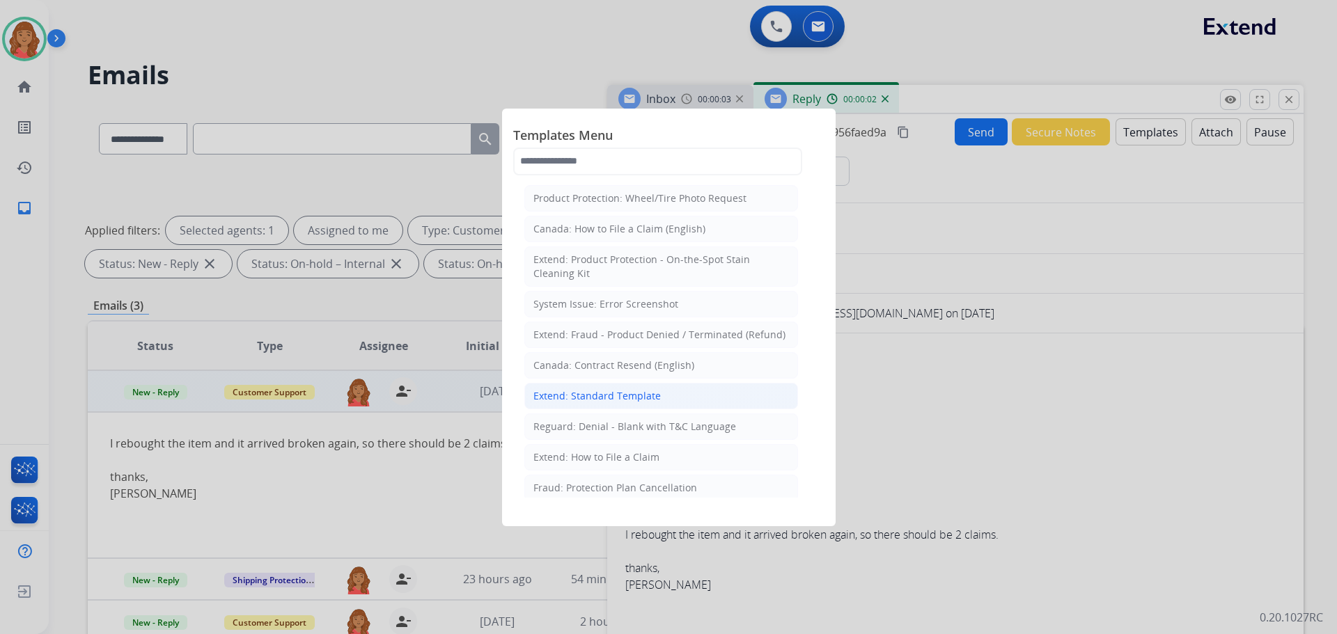
click at [595, 386] on li "Extend: Standard Template" at bounding box center [661, 396] width 274 height 26
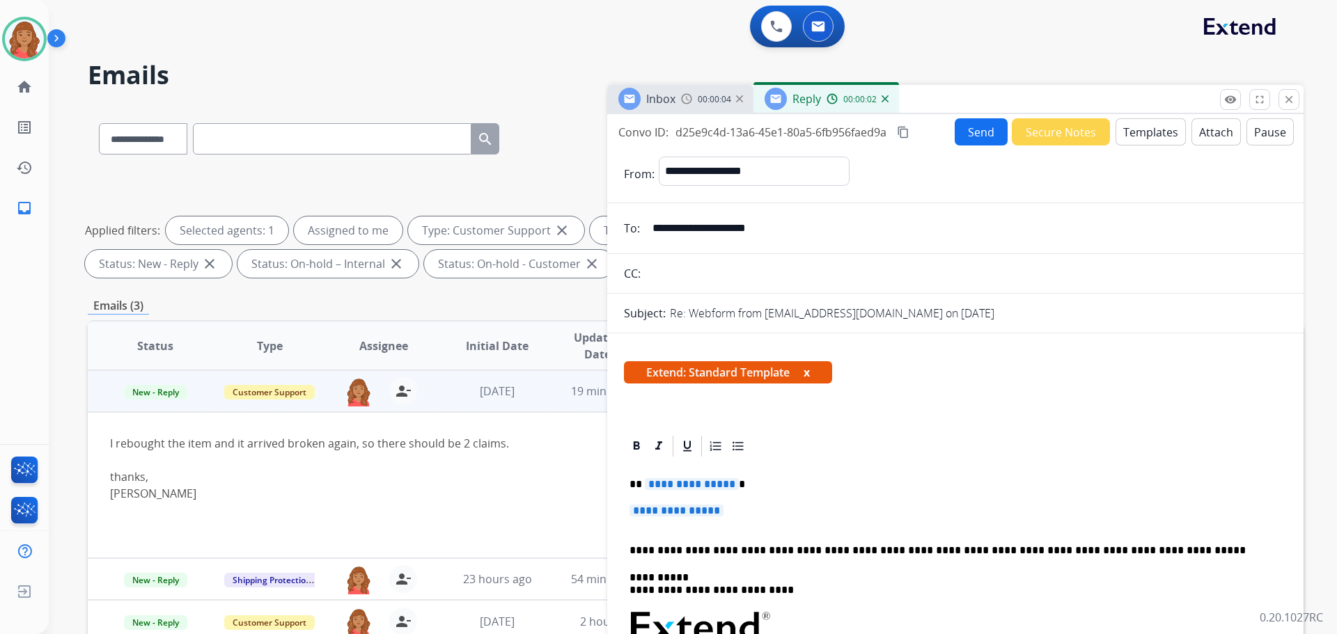
drag, startPoint x: 721, startPoint y: 508, endPoint x: 730, endPoint y: 508, distance: 9.1
click at [722, 508] on span "**********" at bounding box center [676, 511] width 94 height 12
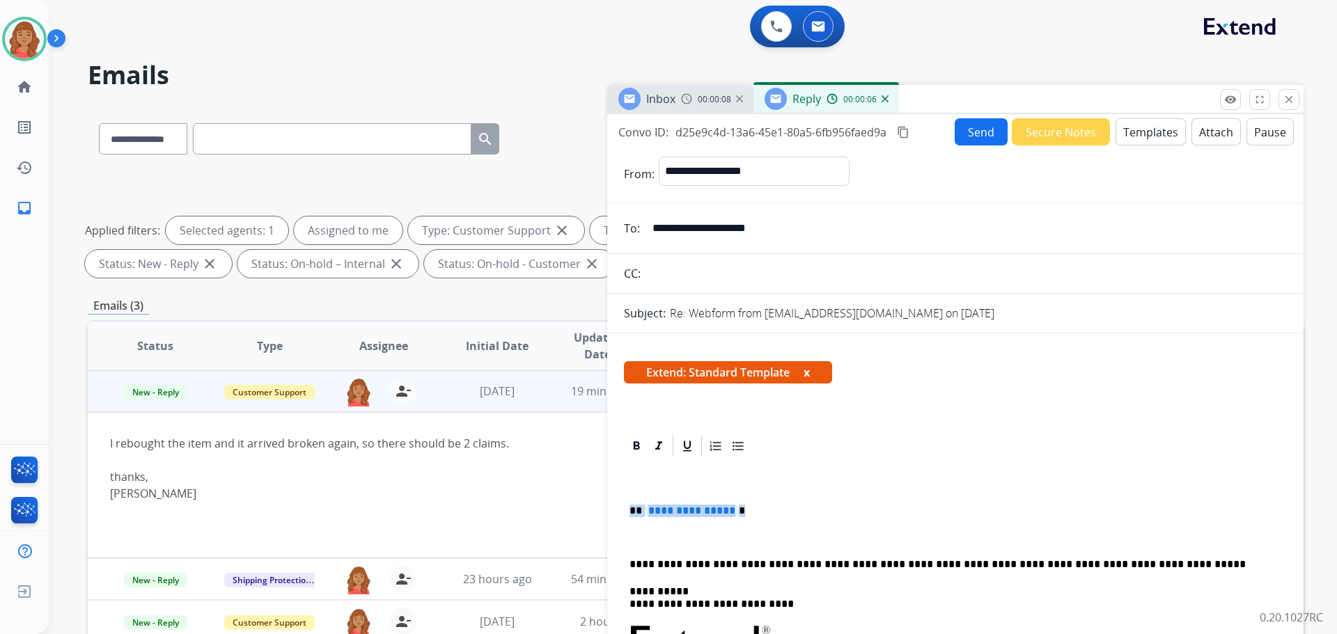
drag, startPoint x: 670, startPoint y: 517, endPoint x: 623, endPoint y: 515, distance: 46.7
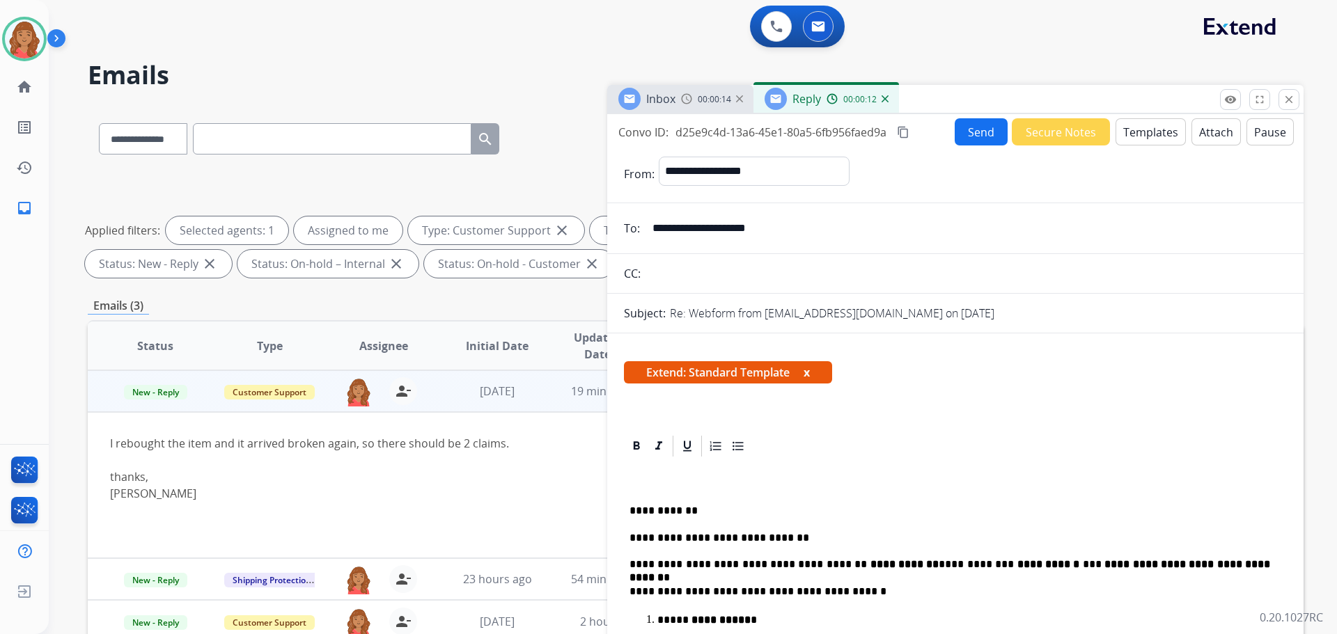
click at [902, 127] on mat-icon "content_copy" at bounding box center [903, 132] width 13 height 13
click at [964, 132] on button "Send" at bounding box center [981, 131] width 53 height 27
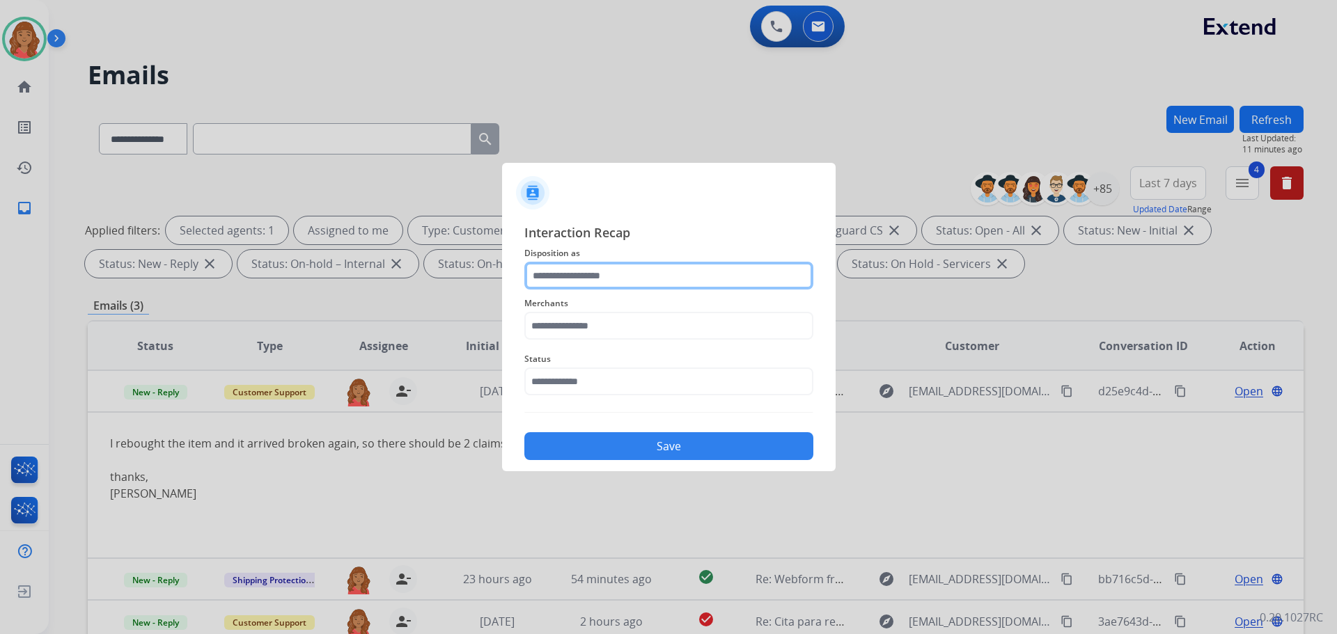
click at [588, 281] on input "text" at bounding box center [668, 276] width 289 height 28
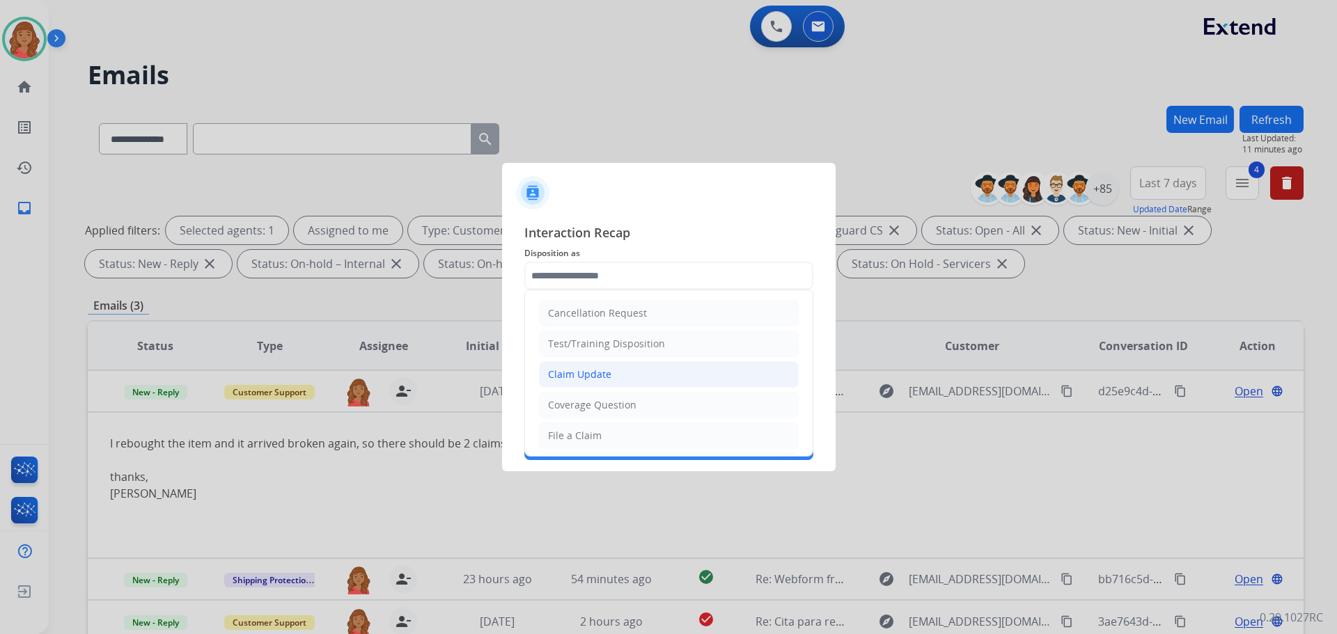
click at [573, 373] on div "Claim Update" at bounding box center [579, 375] width 63 height 14
type input "**********"
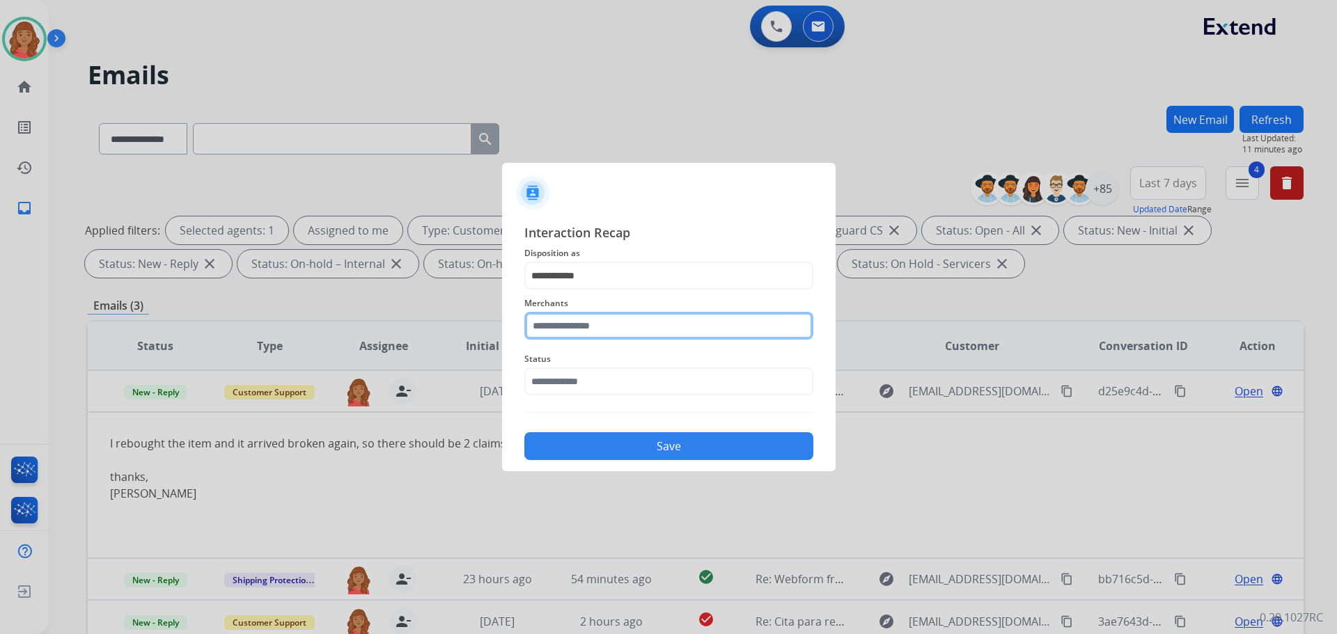
click at [551, 326] on input "text" at bounding box center [668, 326] width 289 height 28
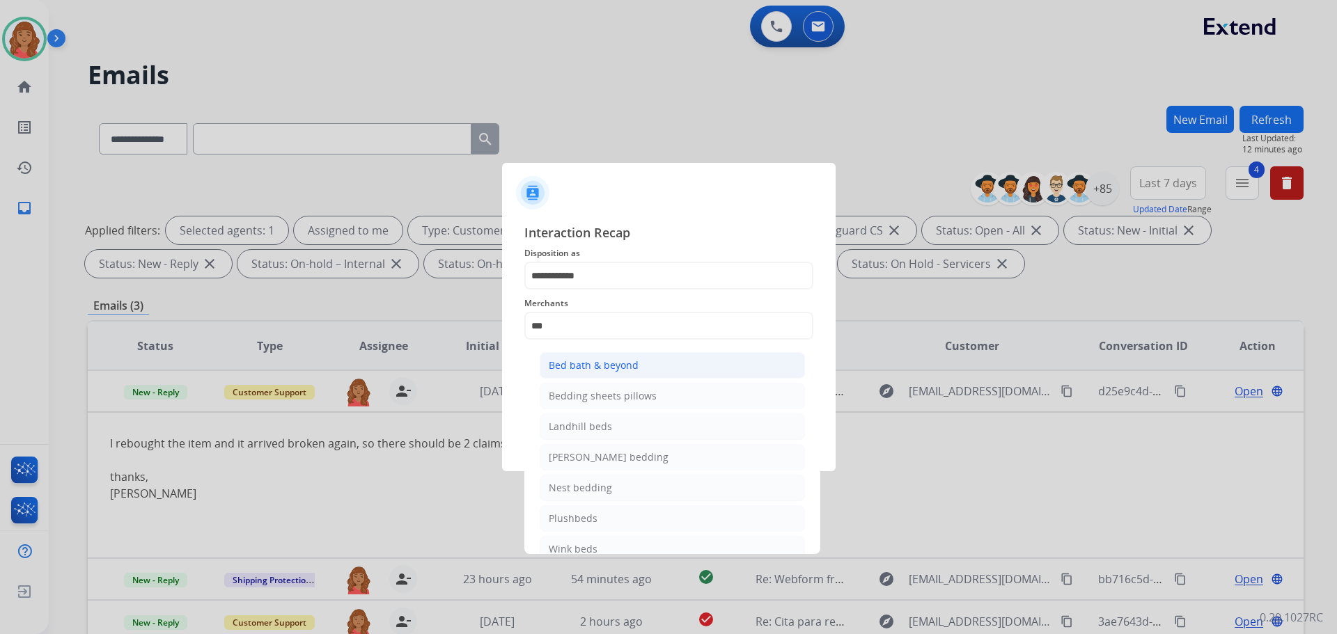
click at [586, 366] on div "Bed bath & beyond" at bounding box center [594, 366] width 90 height 14
type input "**********"
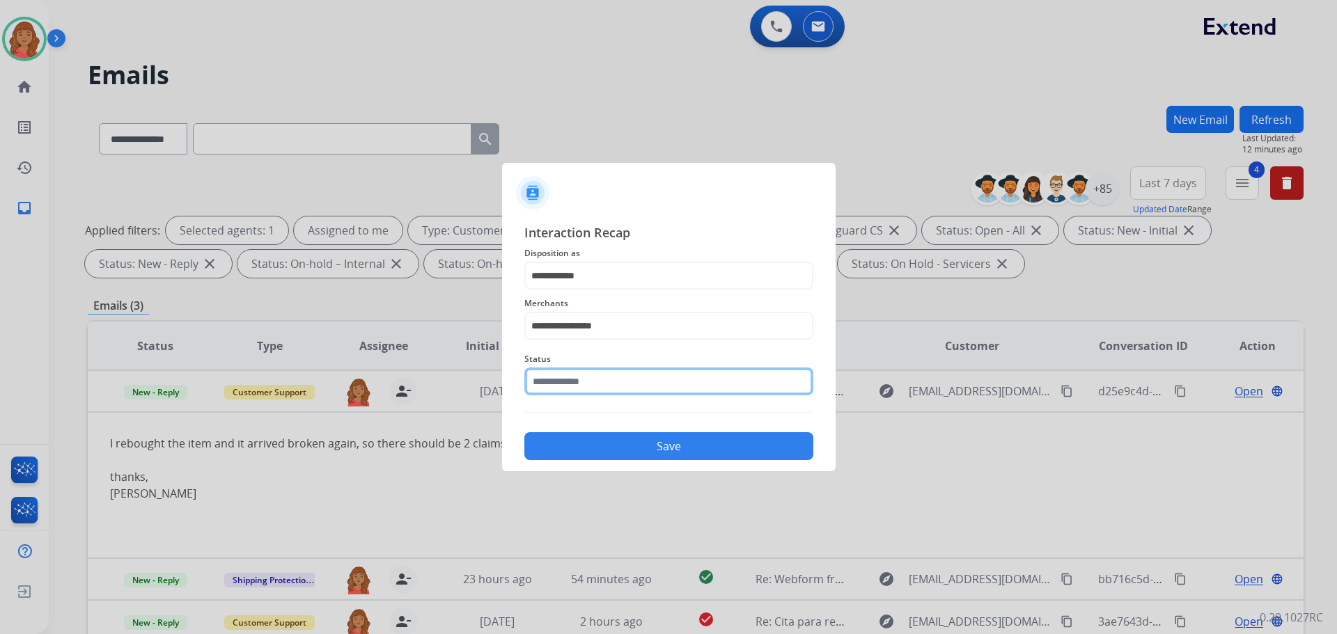
click at [578, 387] on input "text" at bounding box center [668, 382] width 289 height 28
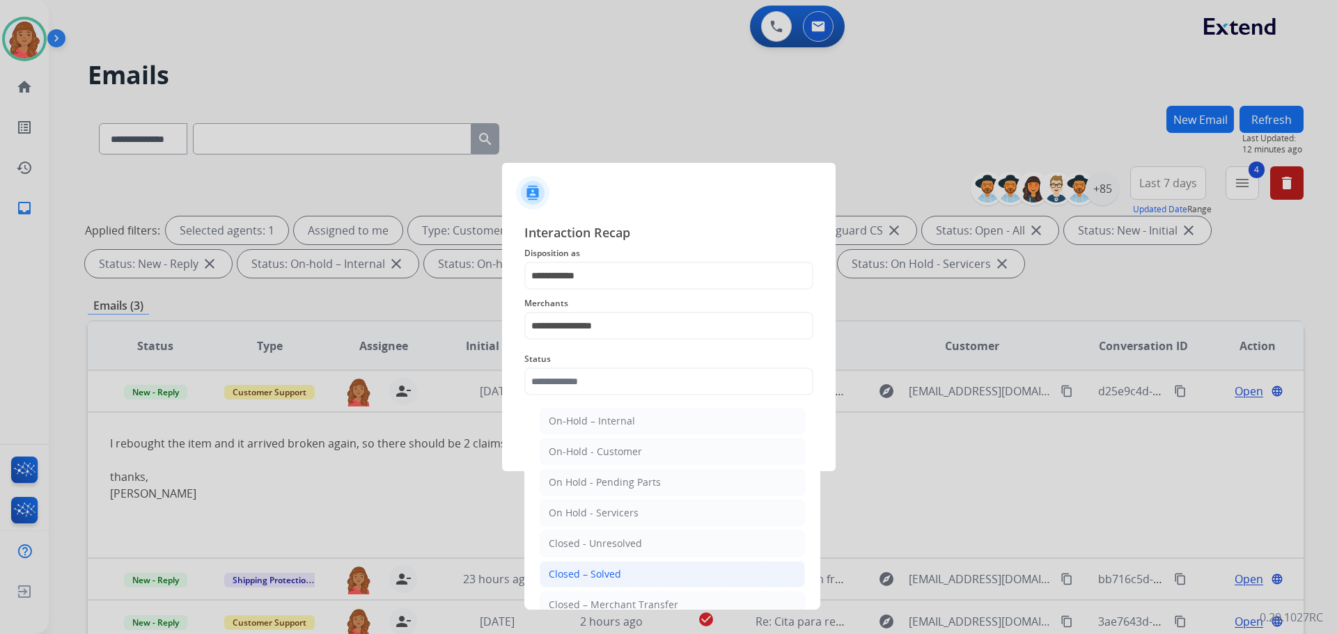
click at [595, 570] on div "Closed – Solved" at bounding box center [585, 574] width 72 height 14
type input "**********"
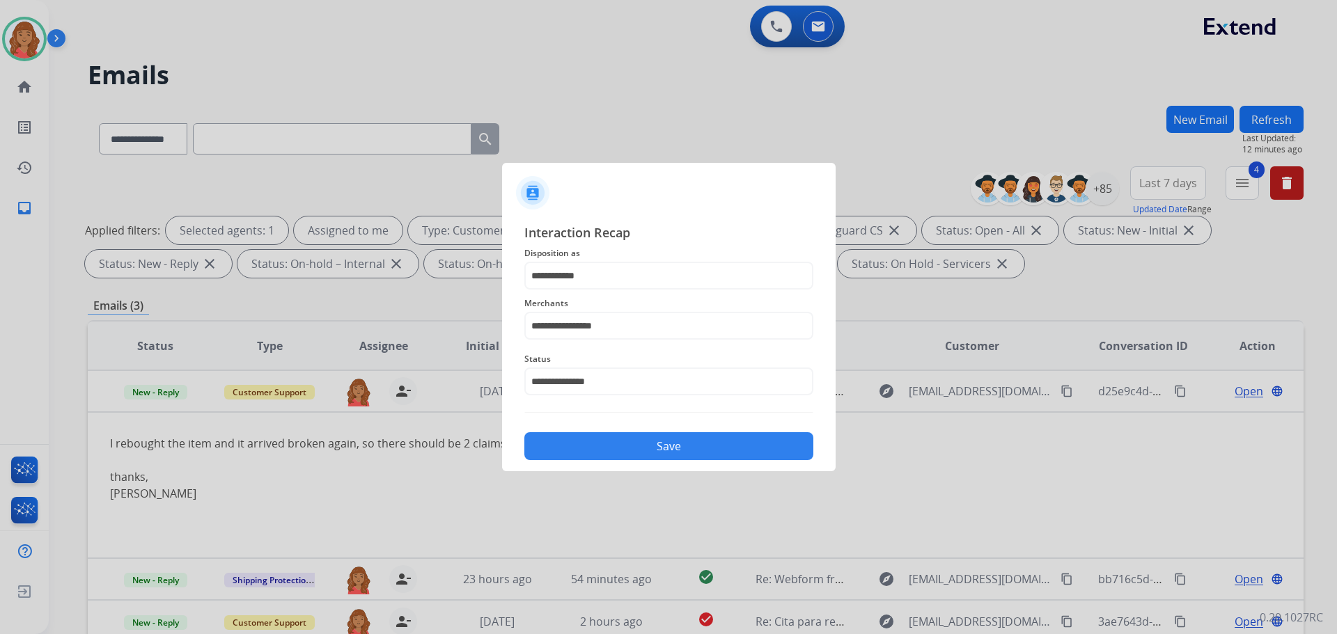
click at [599, 439] on button "Save" at bounding box center [668, 446] width 289 height 28
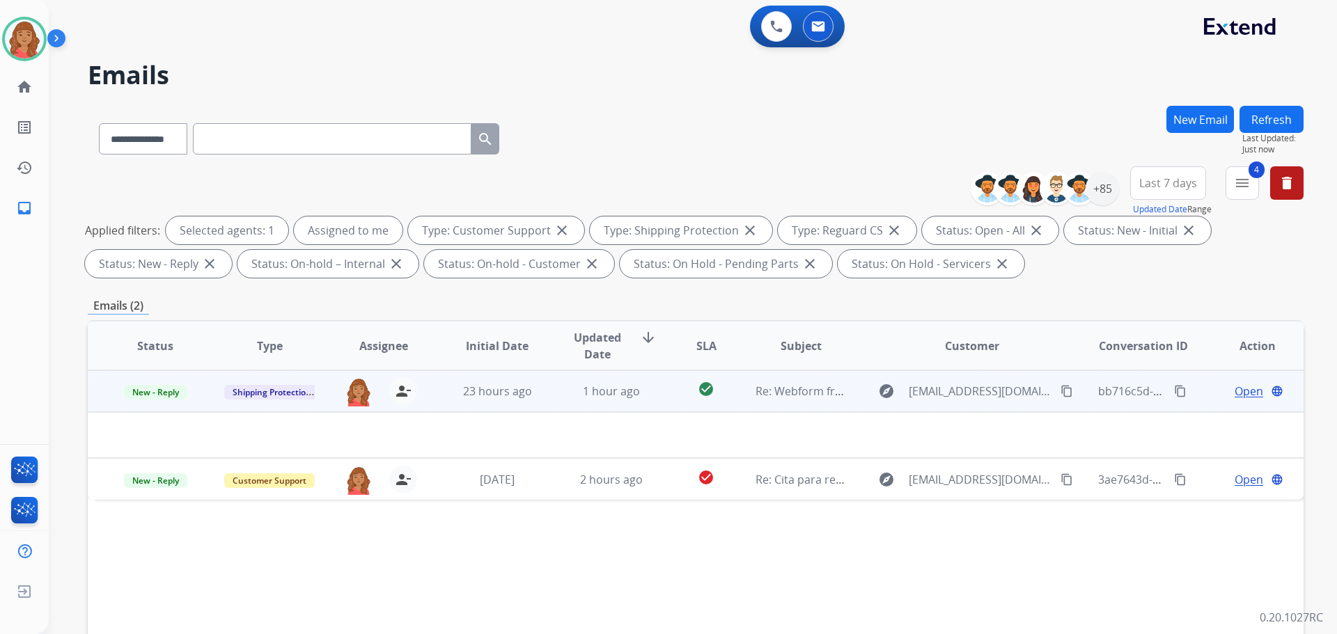
click at [1060, 387] on mat-icon "content_copy" at bounding box center [1066, 391] width 13 height 13
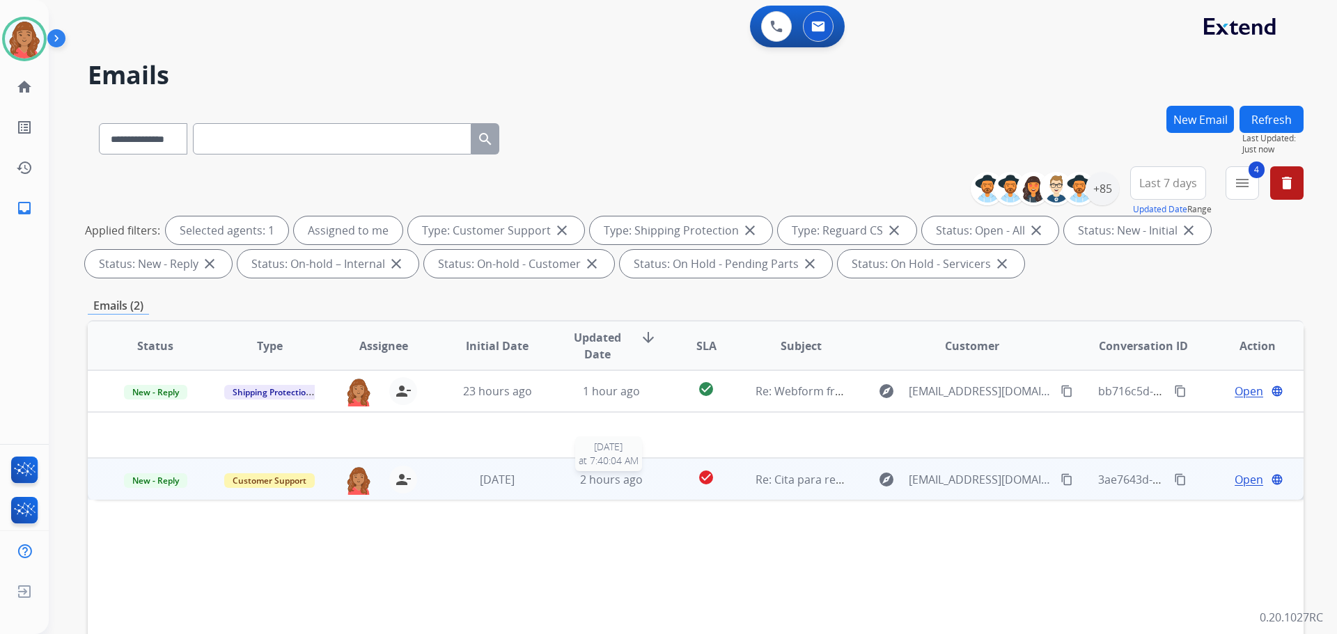
click at [618, 479] on span "2 hours ago" at bounding box center [611, 479] width 63 height 15
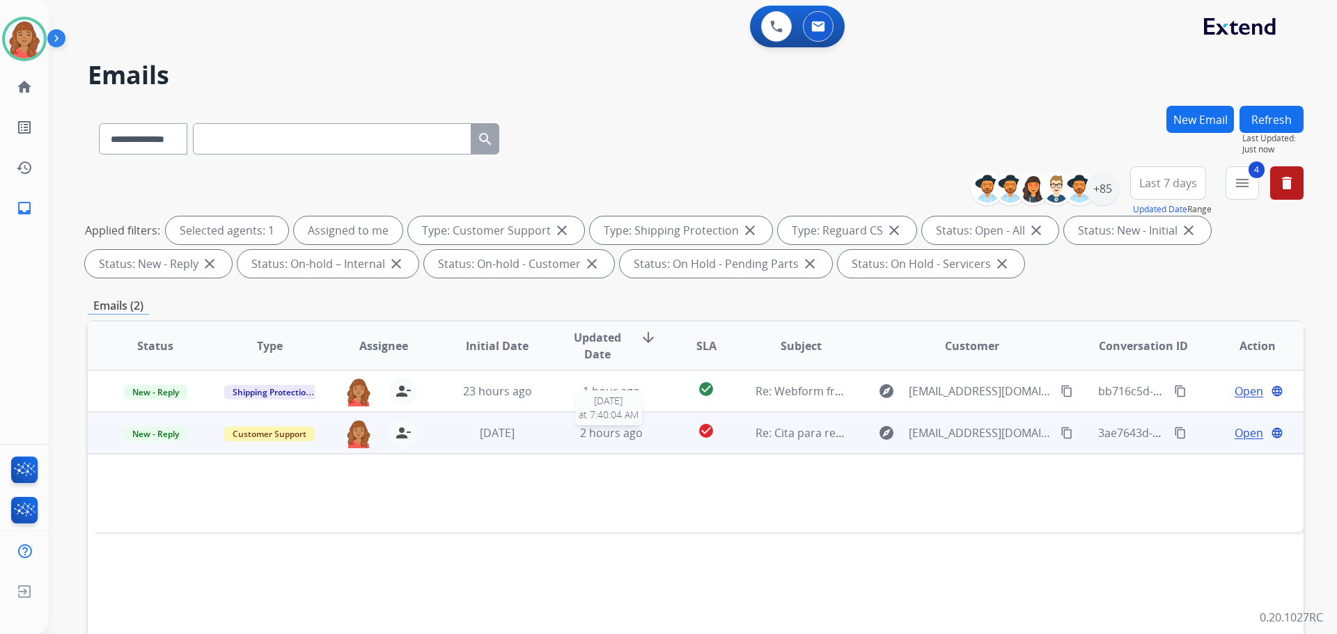
click at [568, 449] on td "2 hours ago 10/7/2025 at 7:40:04 AM" at bounding box center [601, 433] width 114 height 42
click at [847, 433] on td "explore yadmarys02@gmail.com content_copy" at bounding box center [961, 433] width 228 height 42
click at [1241, 432] on span "Open" at bounding box center [1248, 433] width 29 height 17
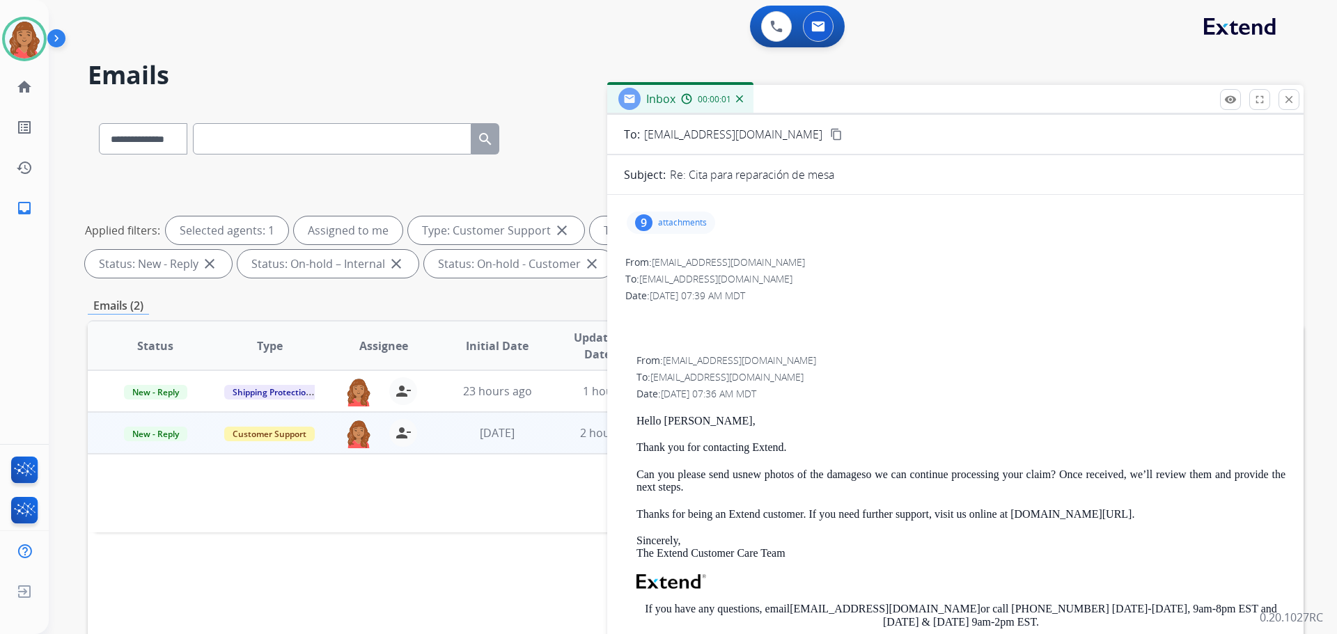
scroll to position [139, 0]
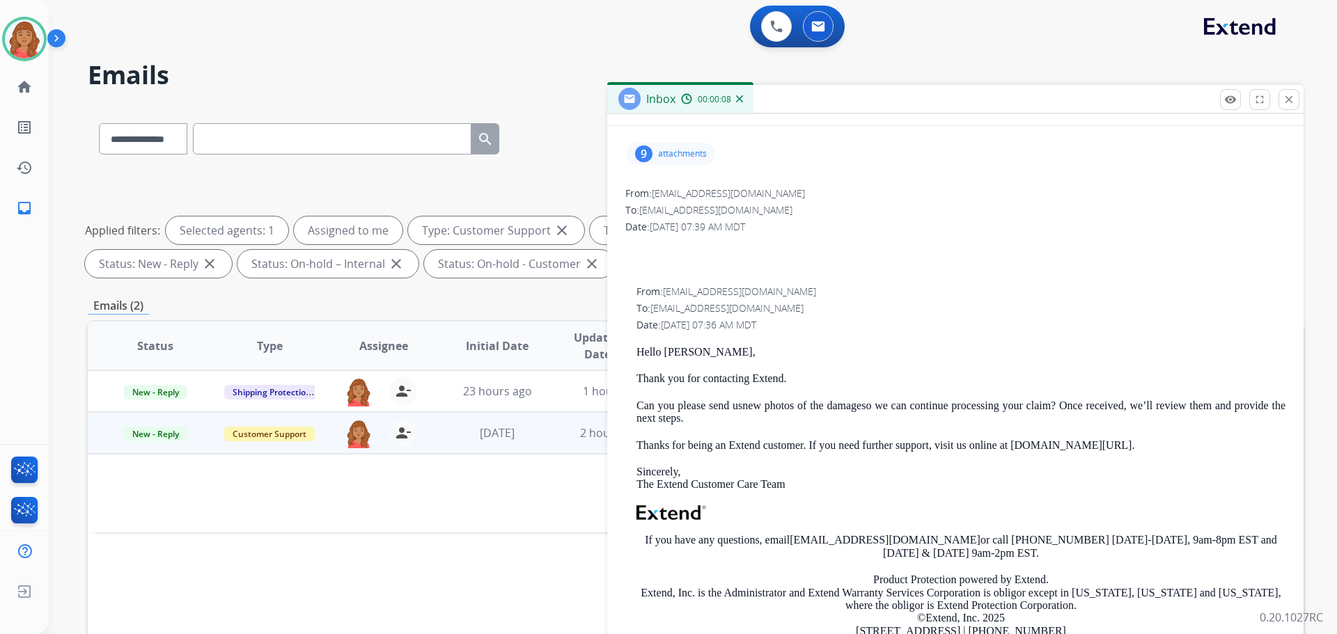
click at [664, 155] on p "attachments" at bounding box center [682, 153] width 49 height 11
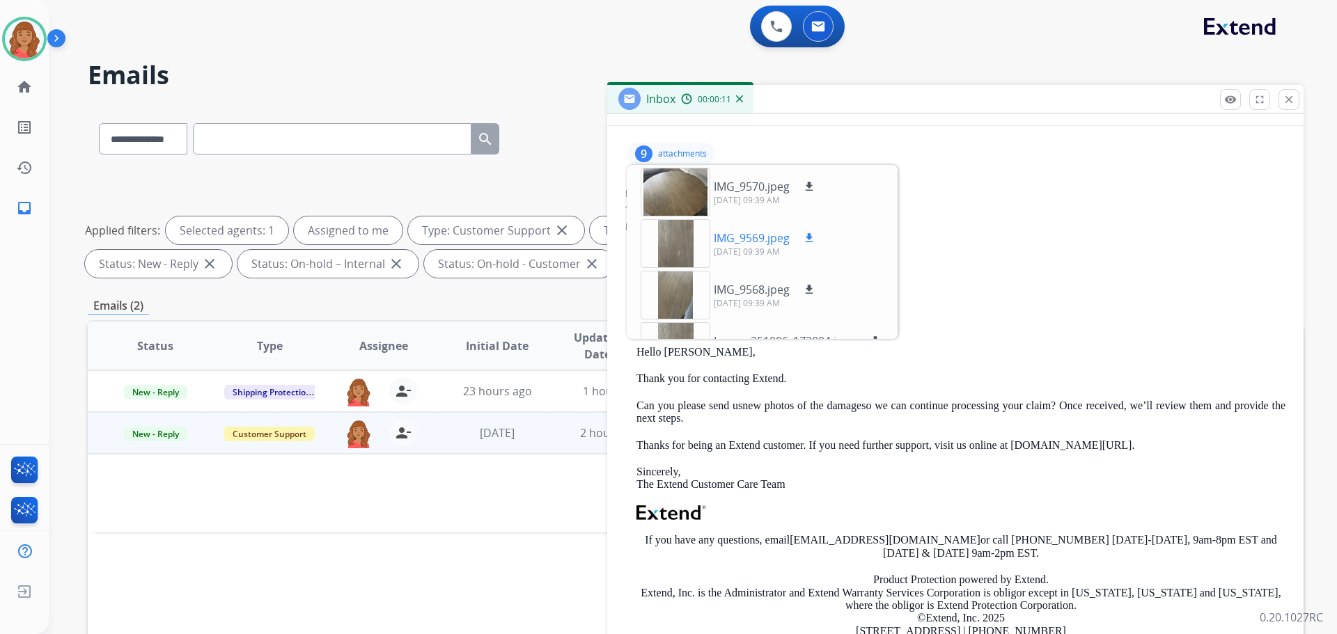
click at [672, 246] on div at bounding box center [676, 243] width 70 height 49
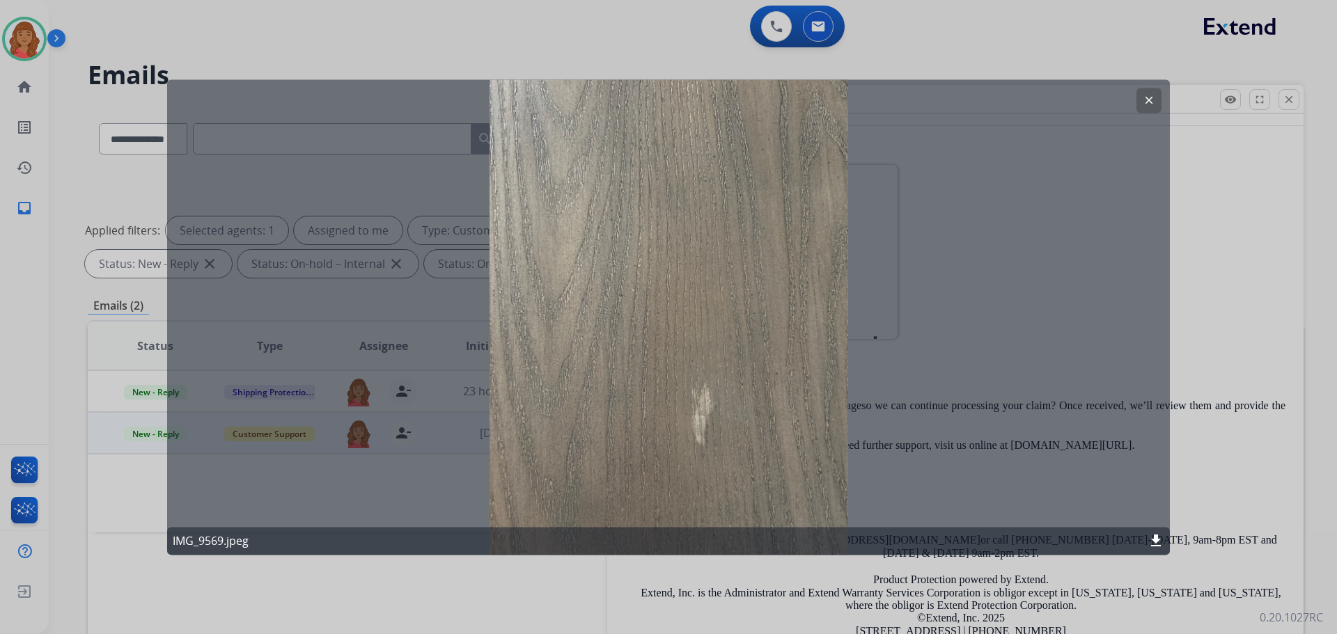
drag, startPoint x: 1147, startPoint y: 95, endPoint x: 1133, endPoint y: 102, distance: 15.3
click at [1145, 95] on mat-icon "clear" at bounding box center [1149, 100] width 13 height 13
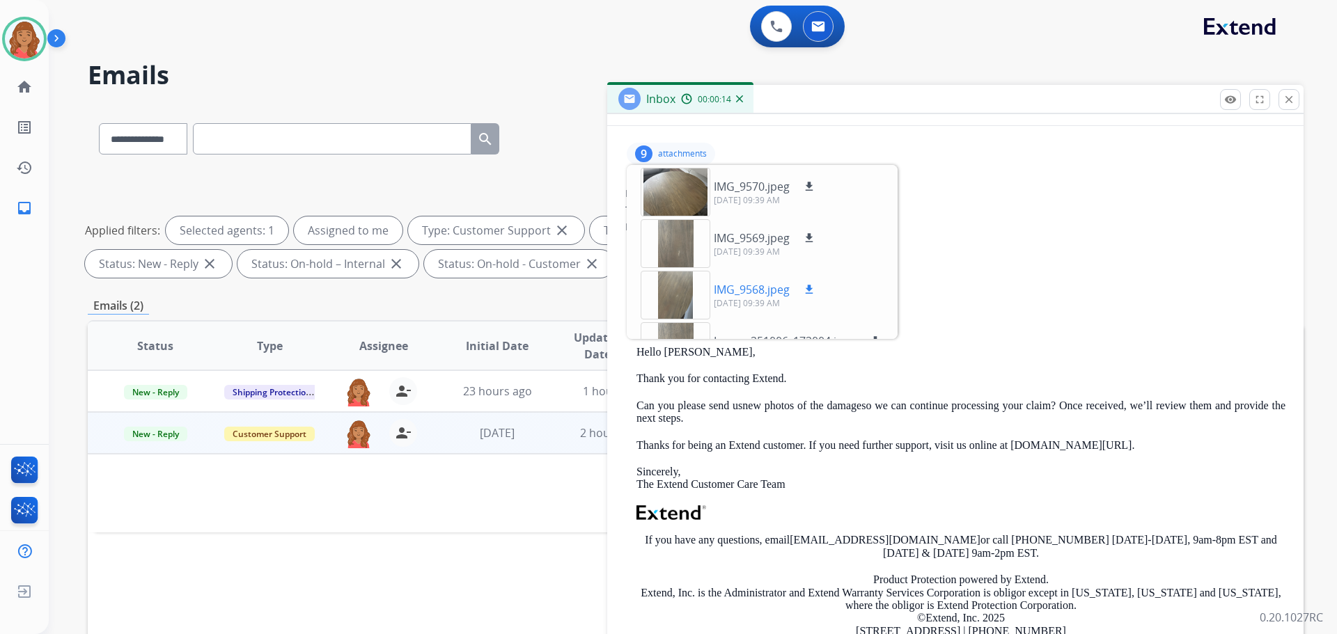
click at [672, 290] on div at bounding box center [676, 295] width 70 height 49
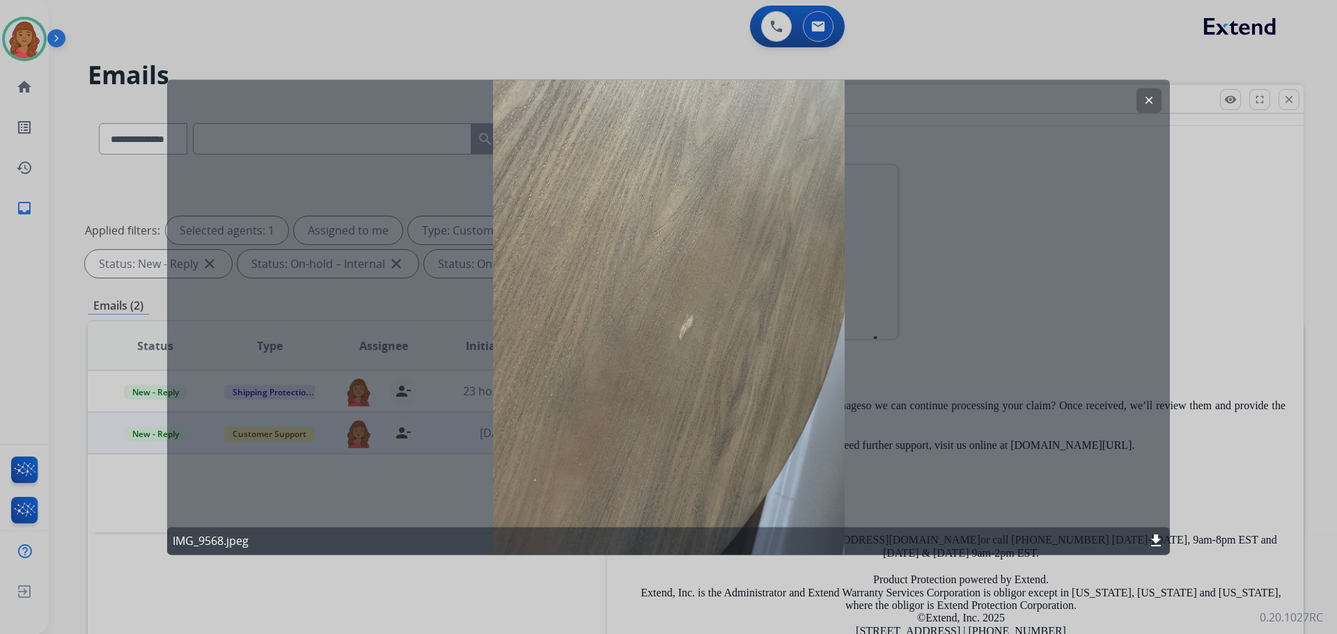
click at [1147, 95] on mat-icon "clear" at bounding box center [1149, 100] width 13 height 13
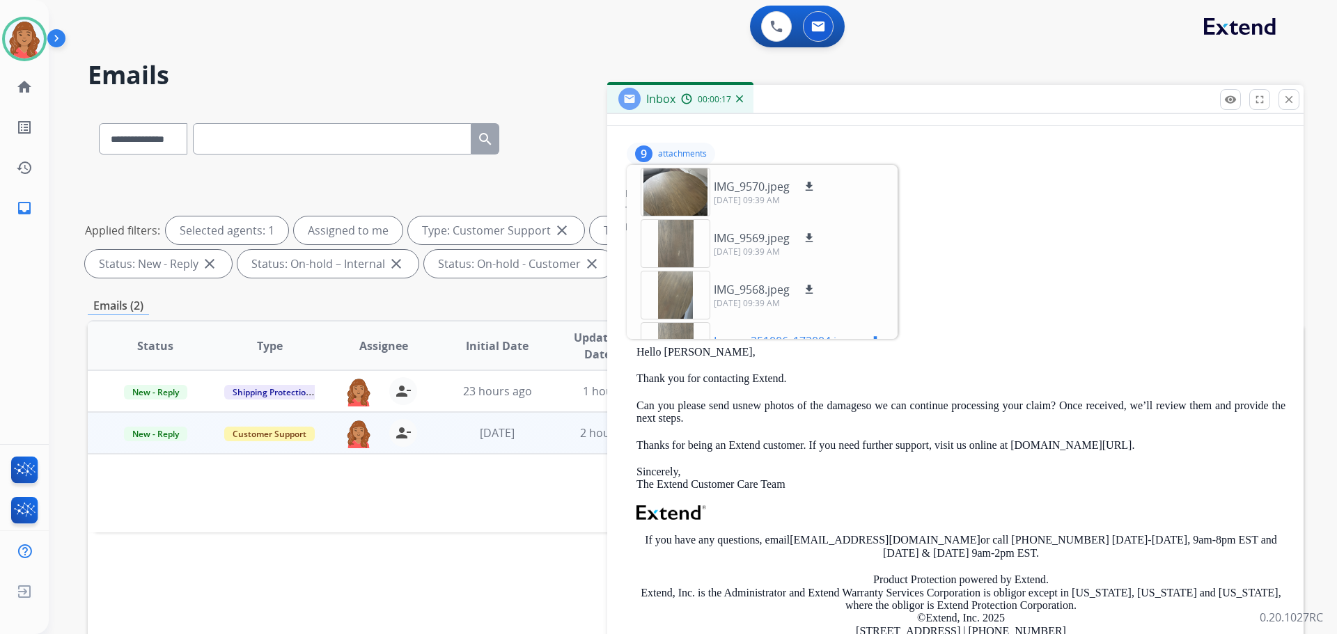
click at [682, 324] on div at bounding box center [676, 346] width 70 height 49
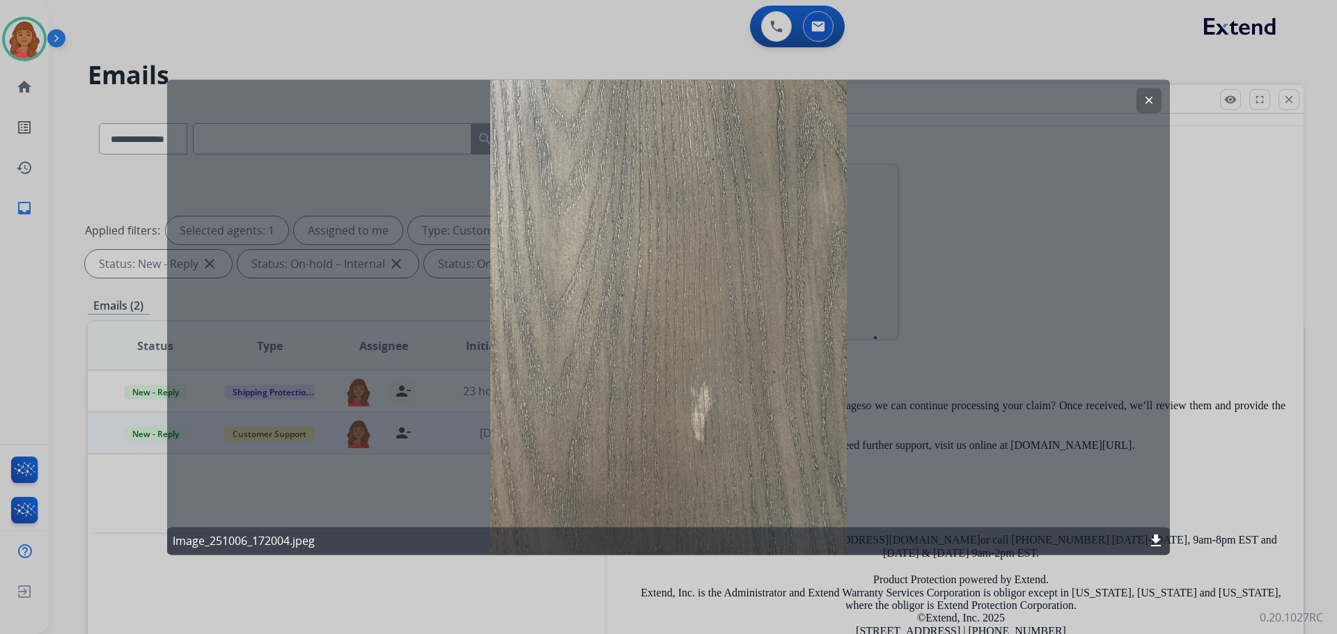
click at [1155, 94] on button "clear" at bounding box center [1148, 100] width 25 height 25
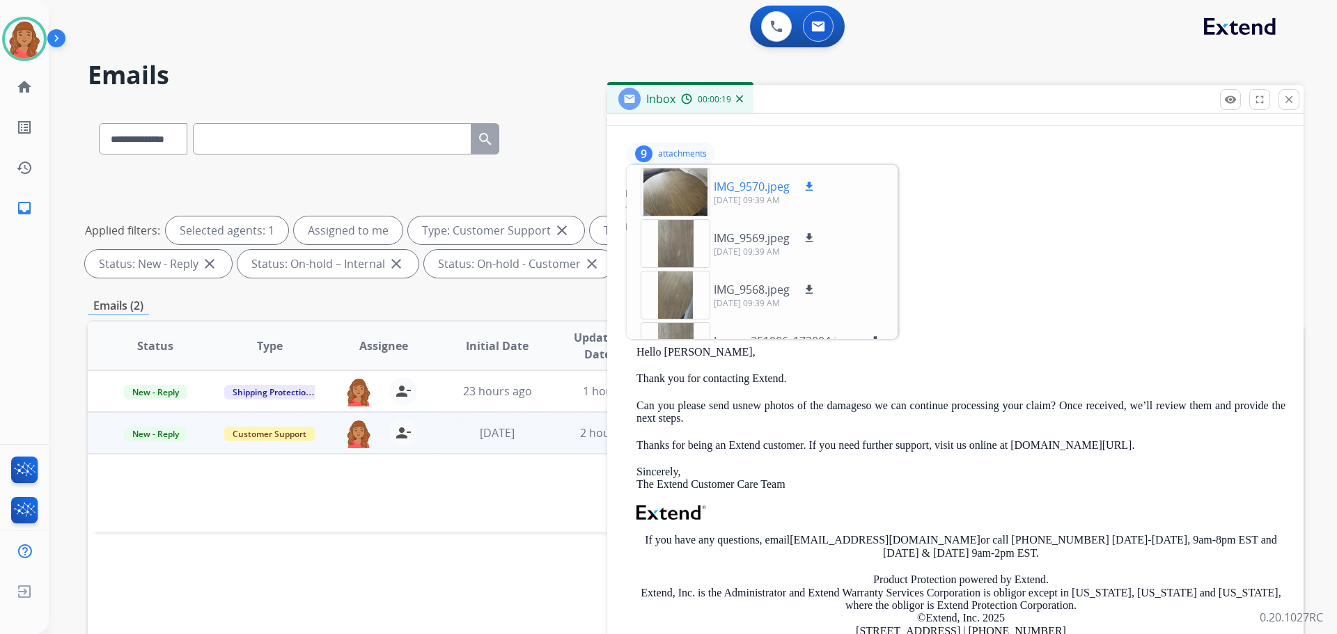
click at [658, 203] on div at bounding box center [676, 192] width 70 height 49
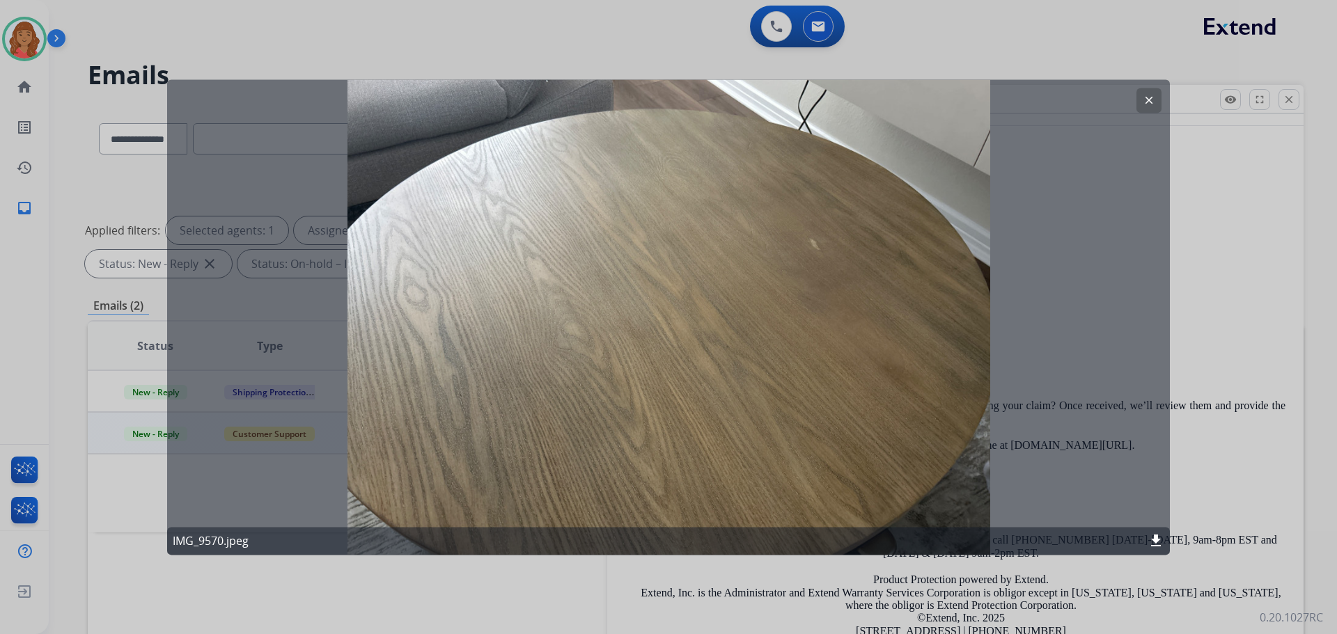
drag, startPoint x: 1148, startPoint y: 100, endPoint x: 1118, endPoint y: 111, distance: 31.9
click at [1149, 100] on mat-icon "clear" at bounding box center [1149, 100] width 13 height 13
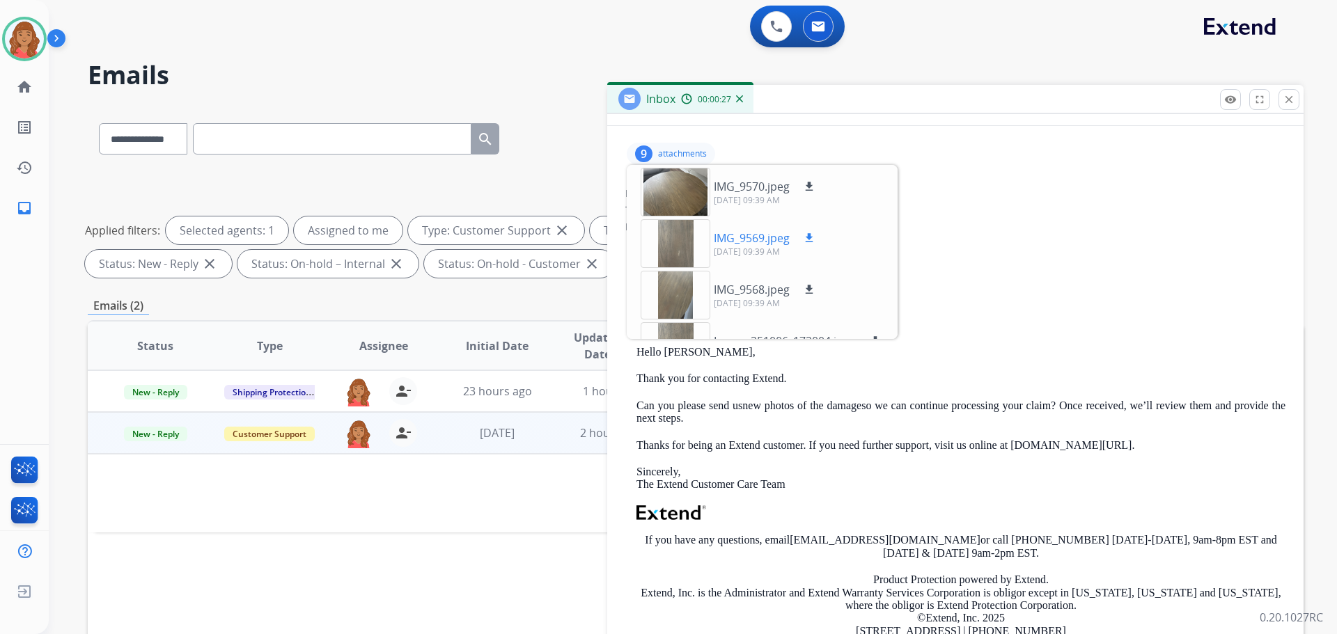
click at [665, 244] on div at bounding box center [676, 243] width 70 height 49
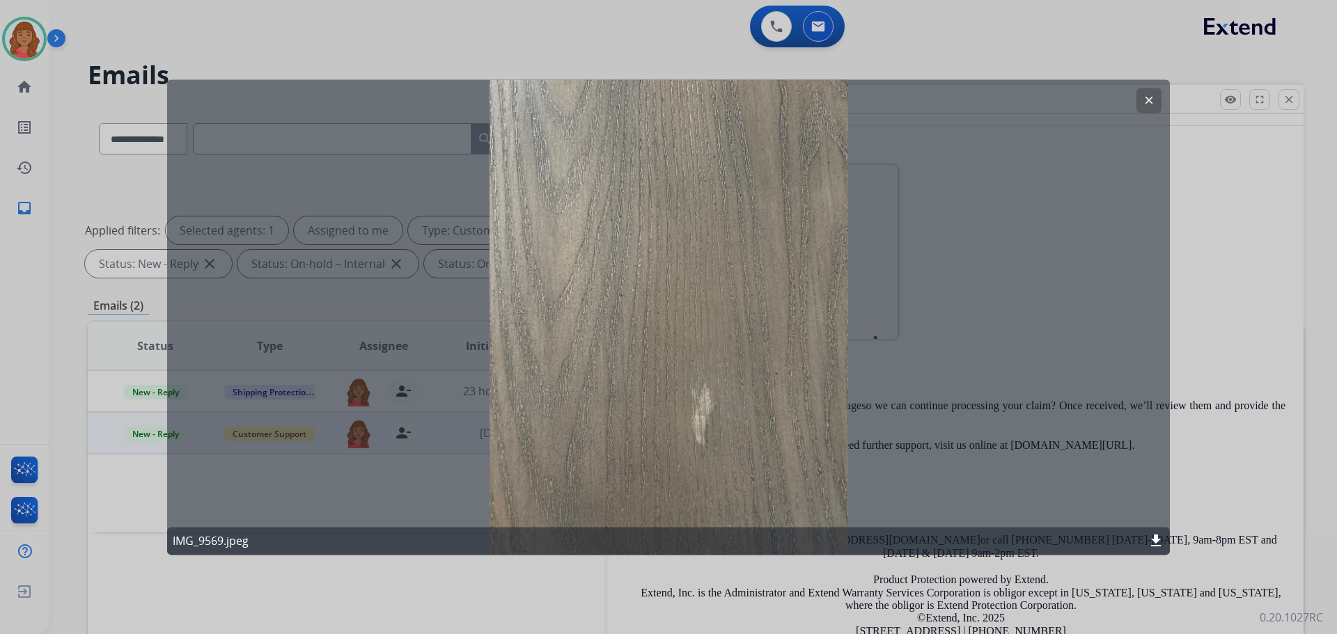
drag, startPoint x: 1152, startPoint y: 97, endPoint x: 1137, endPoint y: 110, distance: 20.2
click at [1158, 97] on button "clear" at bounding box center [1148, 100] width 25 height 25
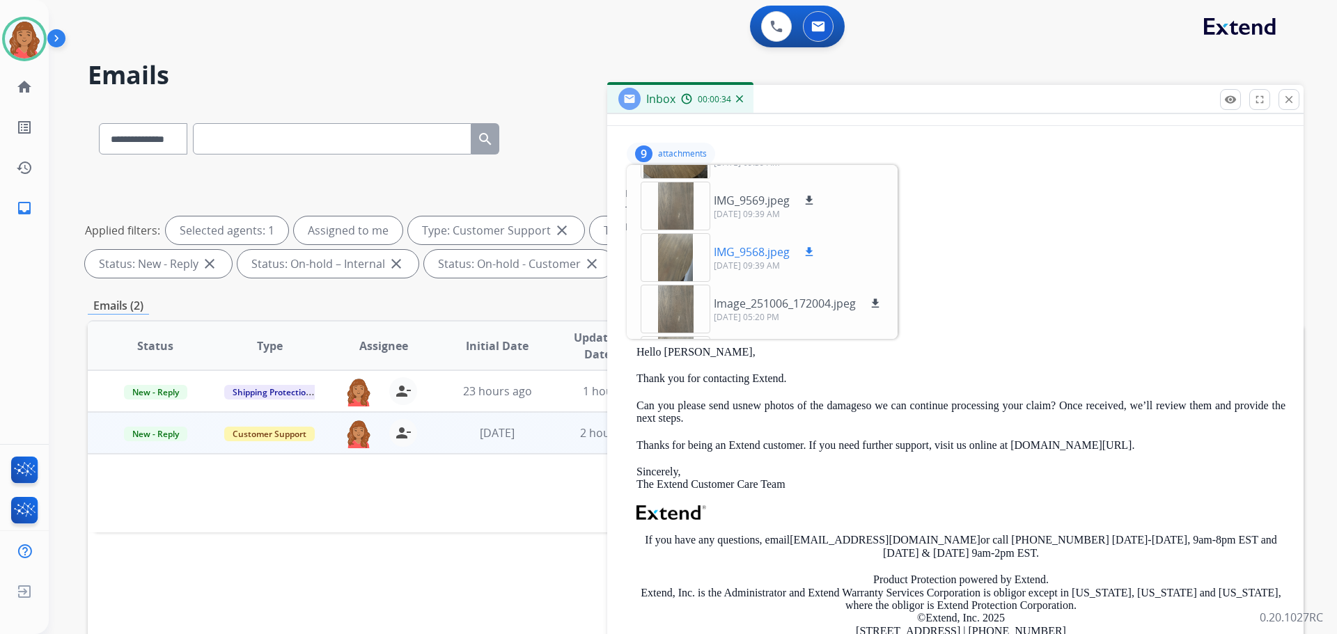
scroll to position [70, 0]
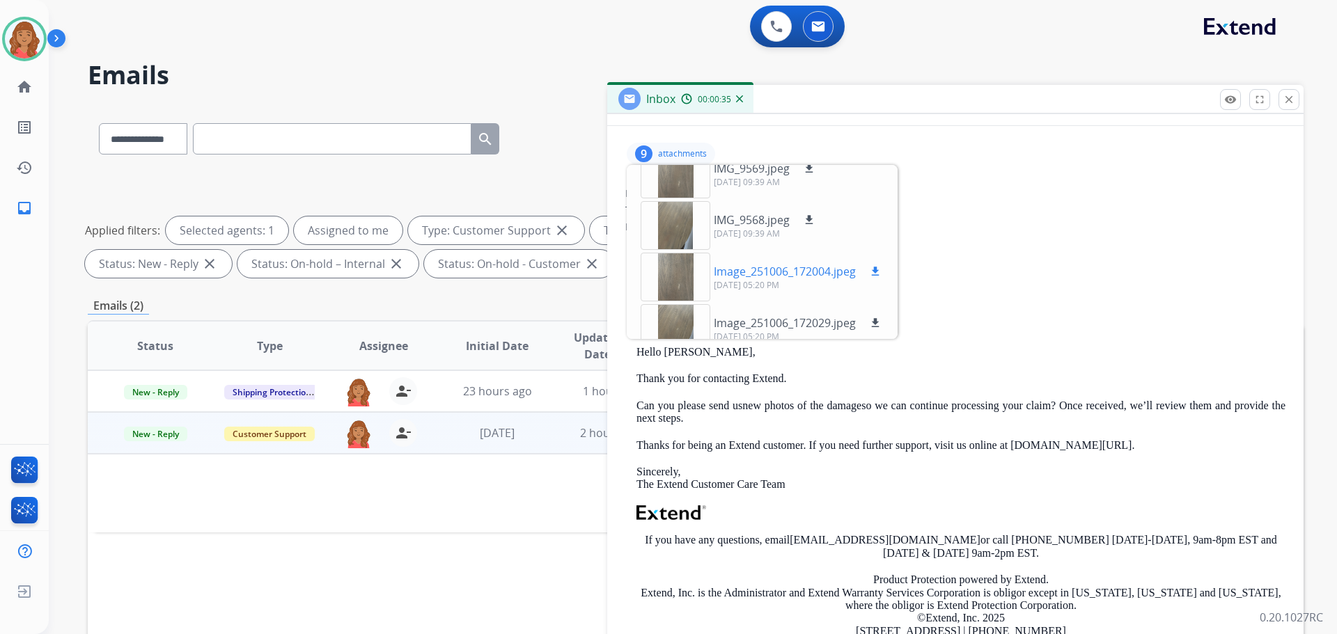
click at [678, 277] on div at bounding box center [676, 277] width 70 height 49
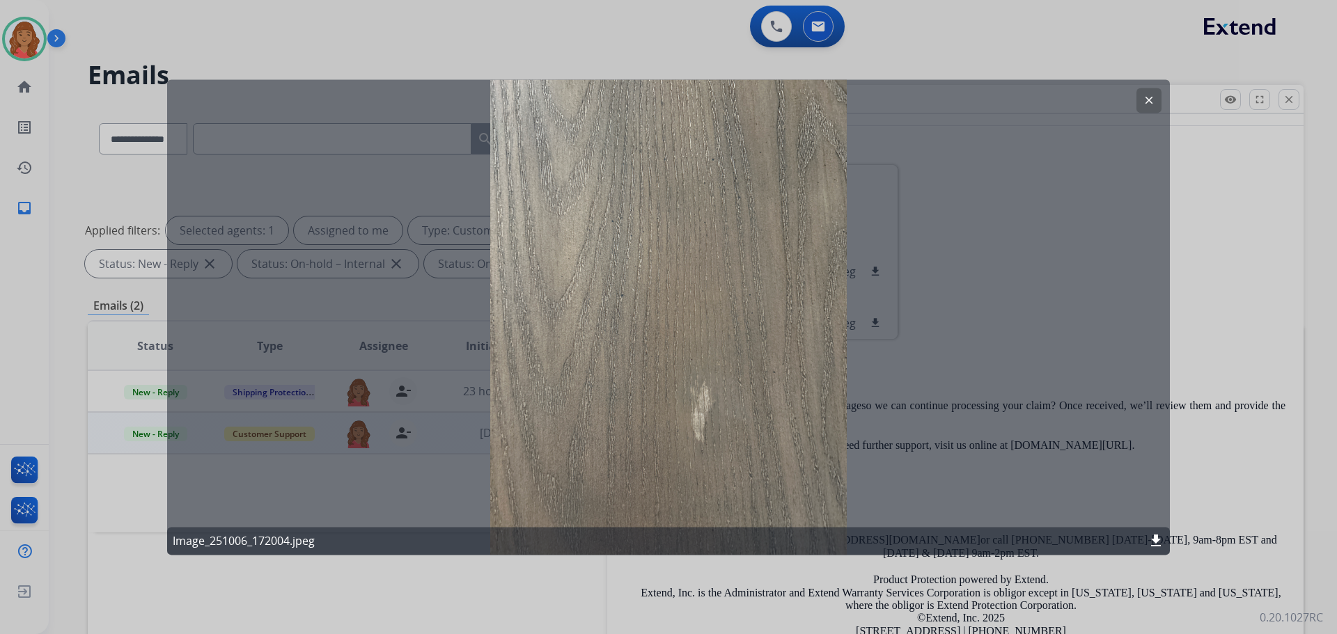
click at [1147, 101] on mat-icon "clear" at bounding box center [1149, 100] width 13 height 13
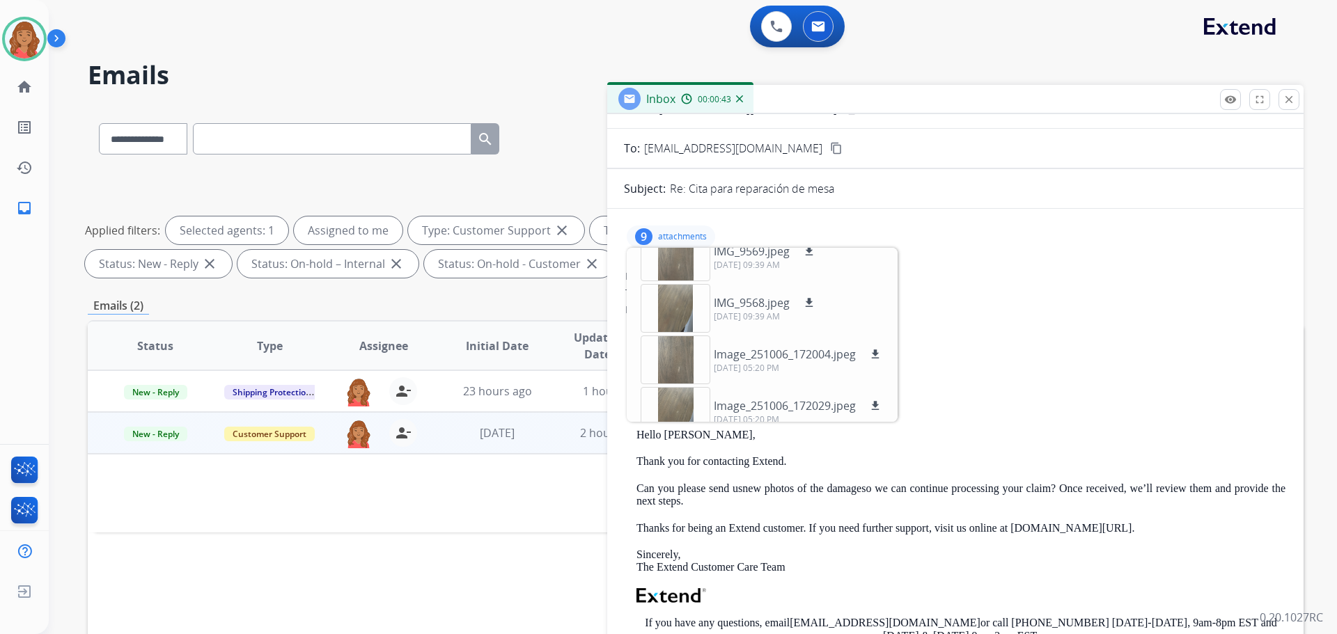
scroll to position [0, 0]
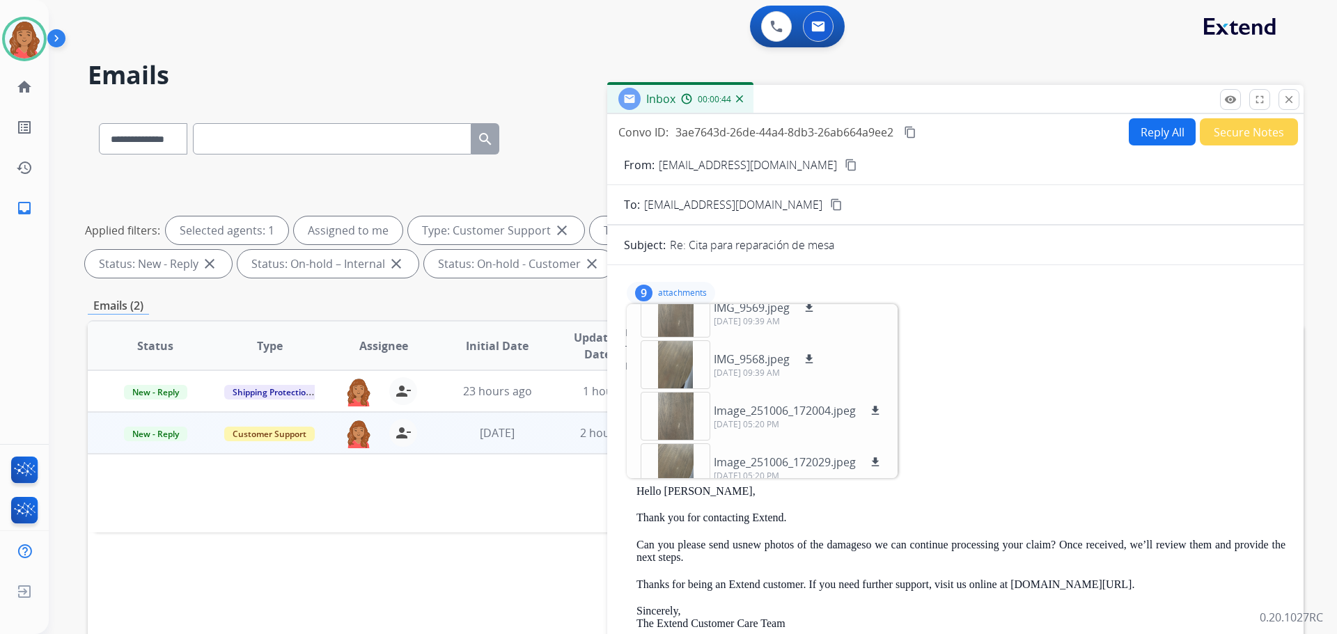
click at [845, 166] on mat-icon "content_copy" at bounding box center [851, 165] width 13 height 13
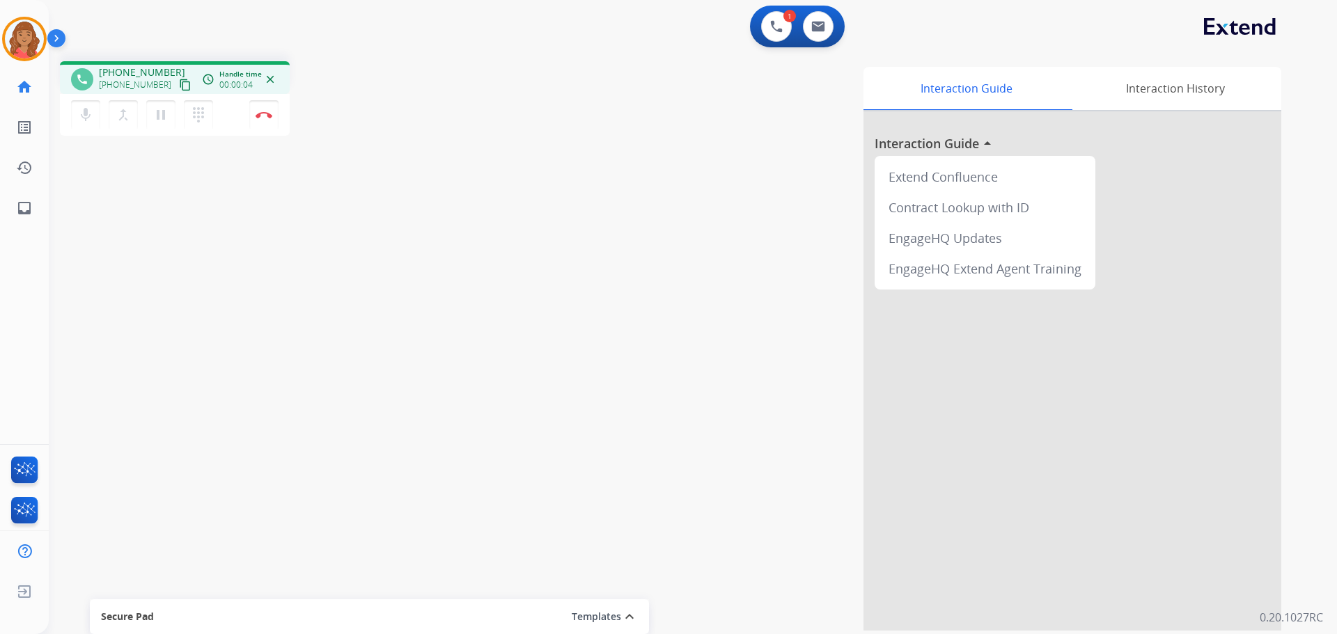
click at [179, 86] on mat-icon "content_copy" at bounding box center [185, 85] width 13 height 13
click at [825, 31] on button at bounding box center [818, 26] width 31 height 31
select select "**********"
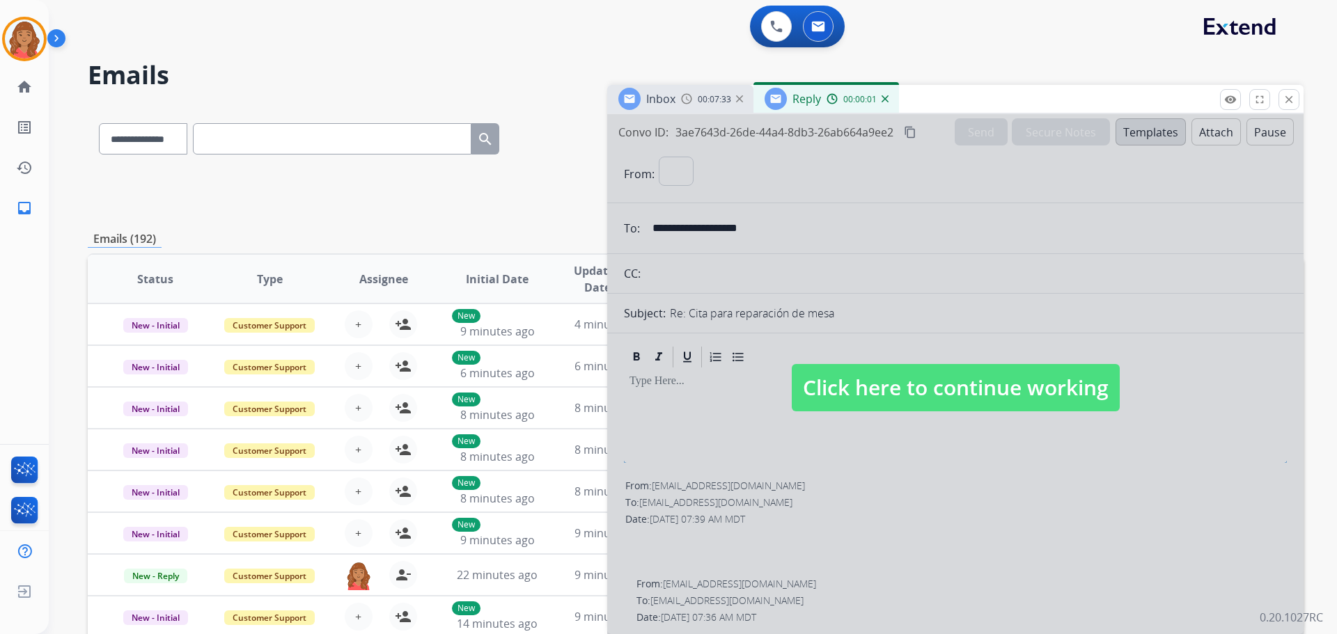
select select "**********"
click at [159, 144] on select "**********" at bounding box center [142, 138] width 87 height 31
select select "**********"
click at [99, 123] on select "**********" at bounding box center [142, 138] width 87 height 31
paste input "**********"
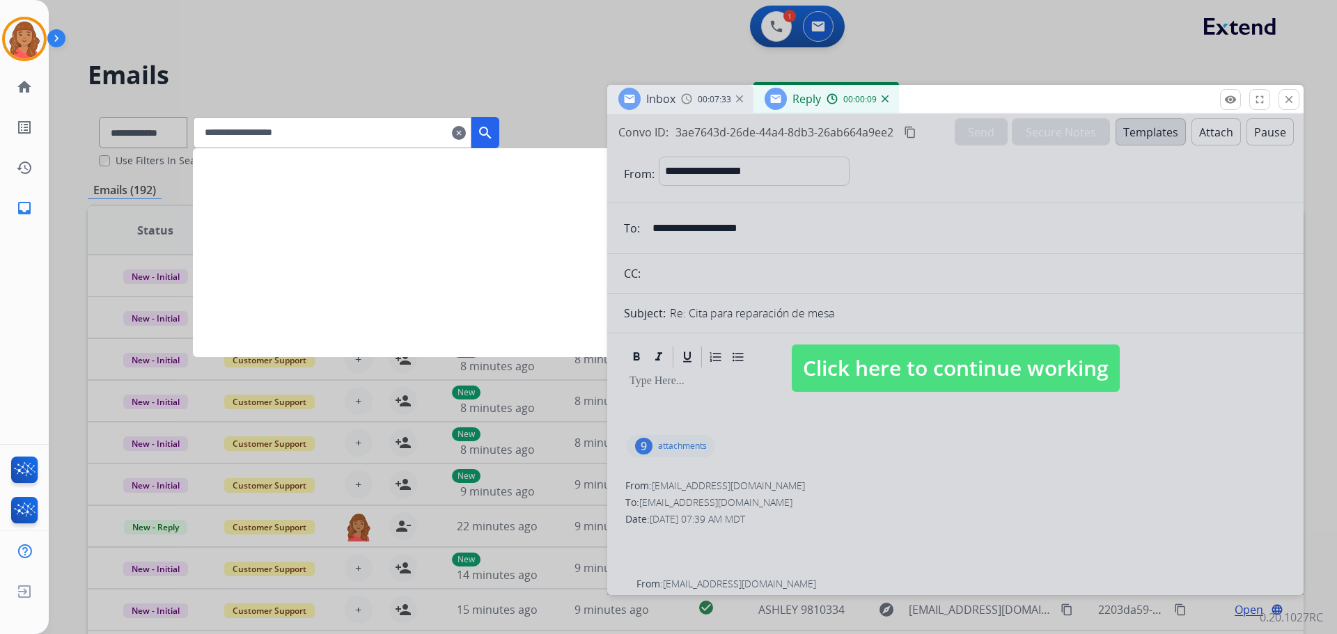
type input "**********"
click at [494, 132] on mat-icon "search" at bounding box center [485, 133] width 17 height 17
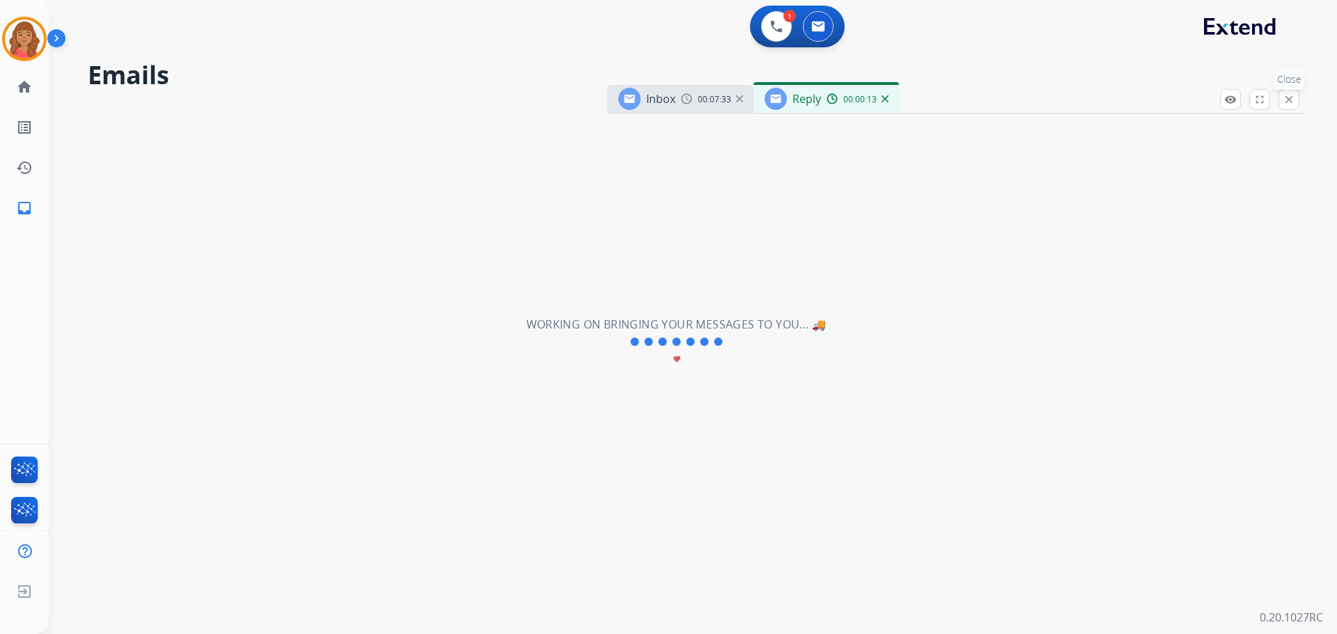
click at [1292, 97] on mat-icon "close" at bounding box center [1288, 99] width 13 height 13
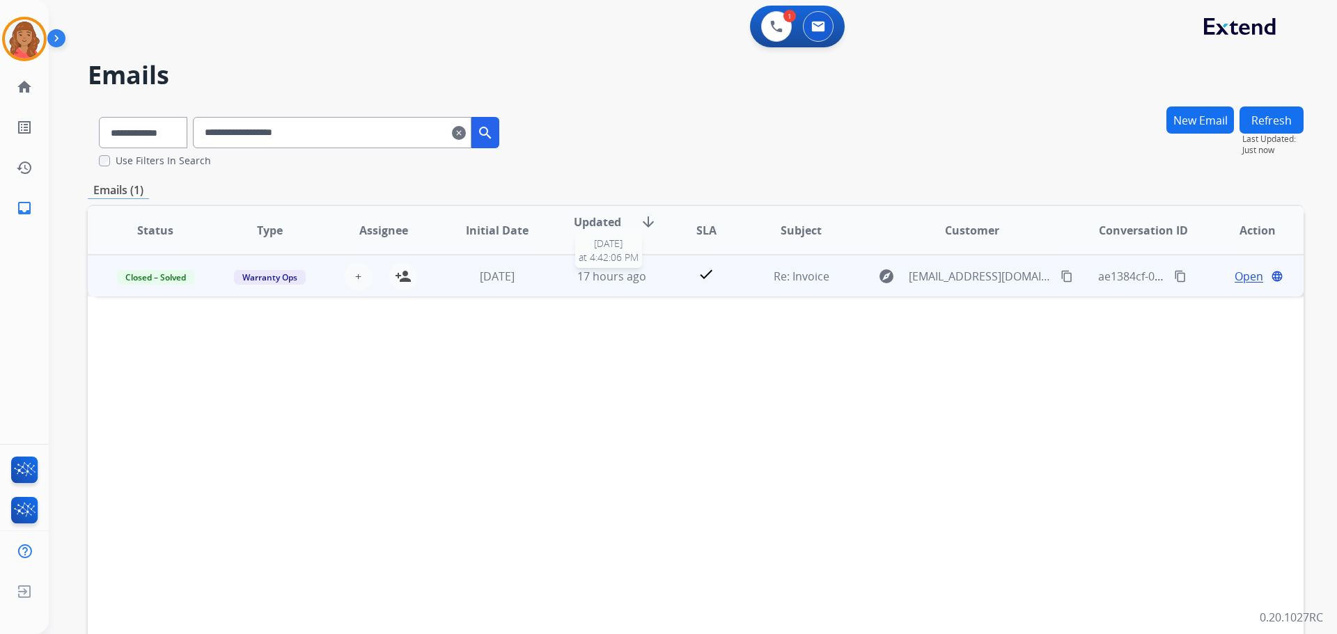
click at [577, 278] on span "17 hours ago" at bounding box center [611, 276] width 69 height 15
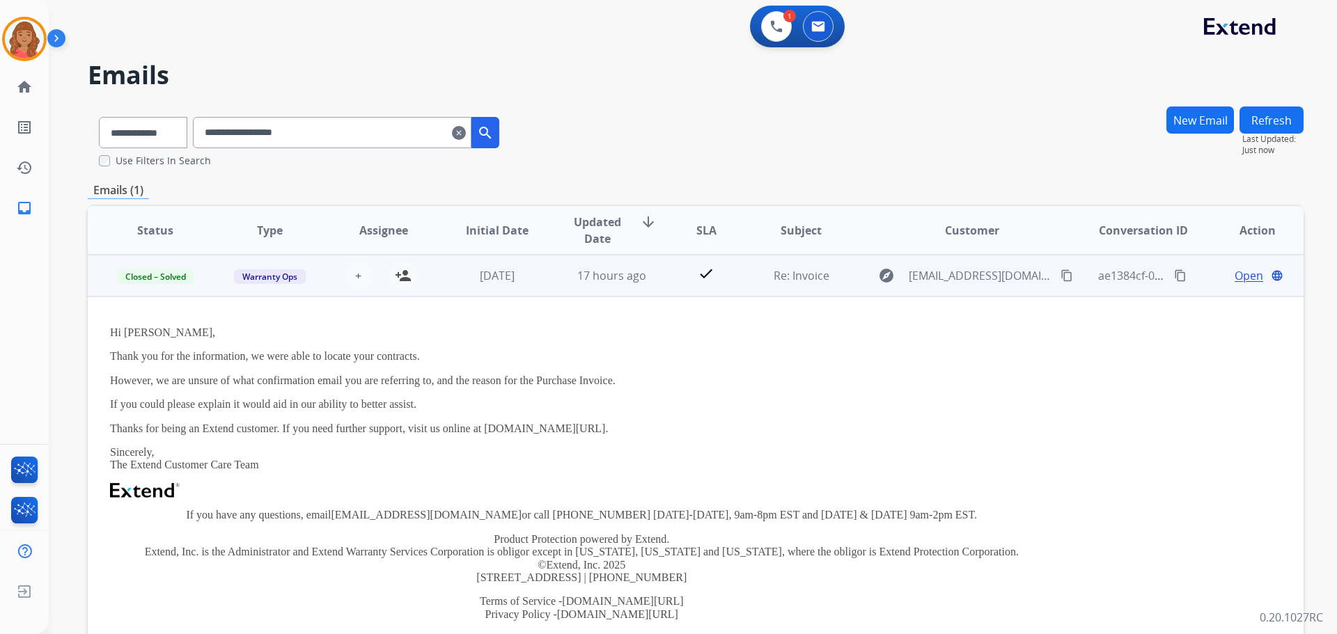
click at [1241, 268] on span "Open" at bounding box center [1248, 275] width 29 height 17
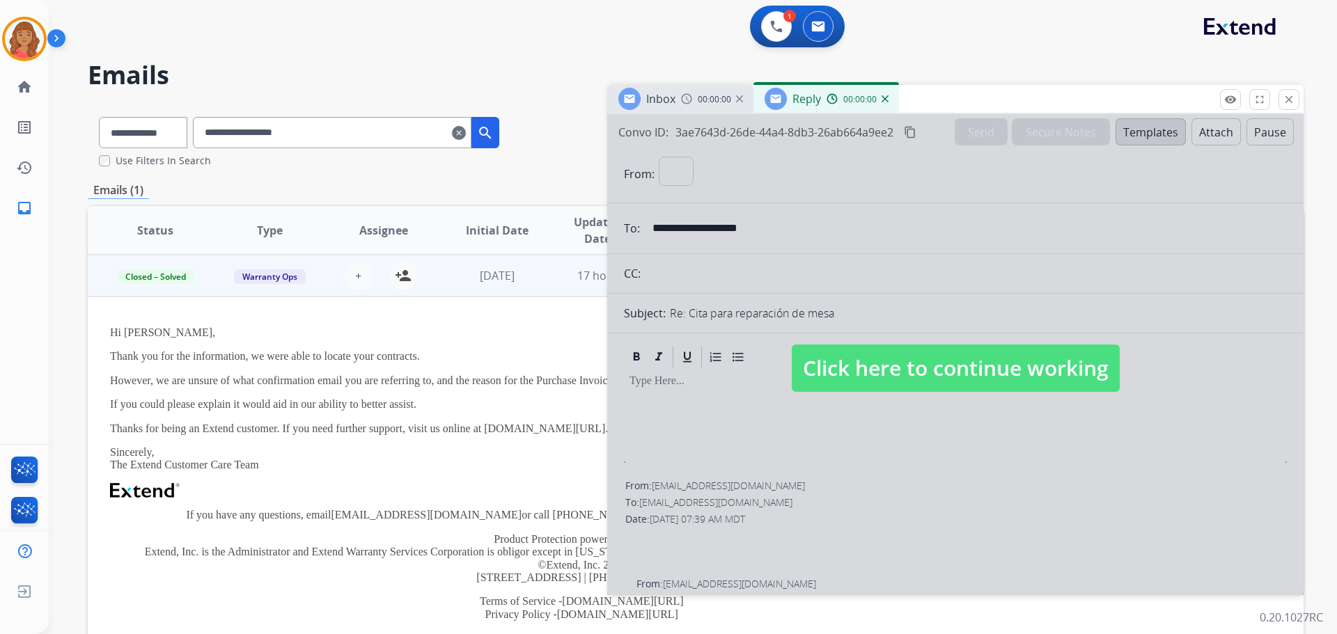
select select "**********"
click at [936, 349] on span "Click here to continue working" at bounding box center [956, 368] width 328 height 47
select select
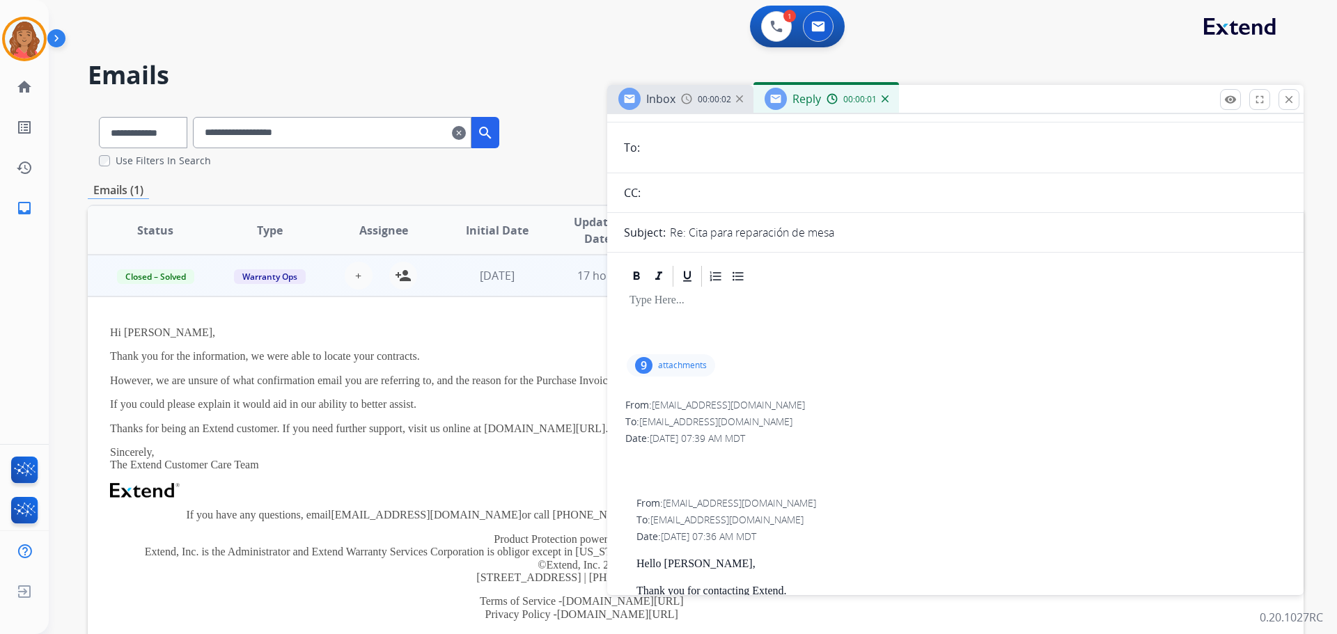
scroll to position [209, 0]
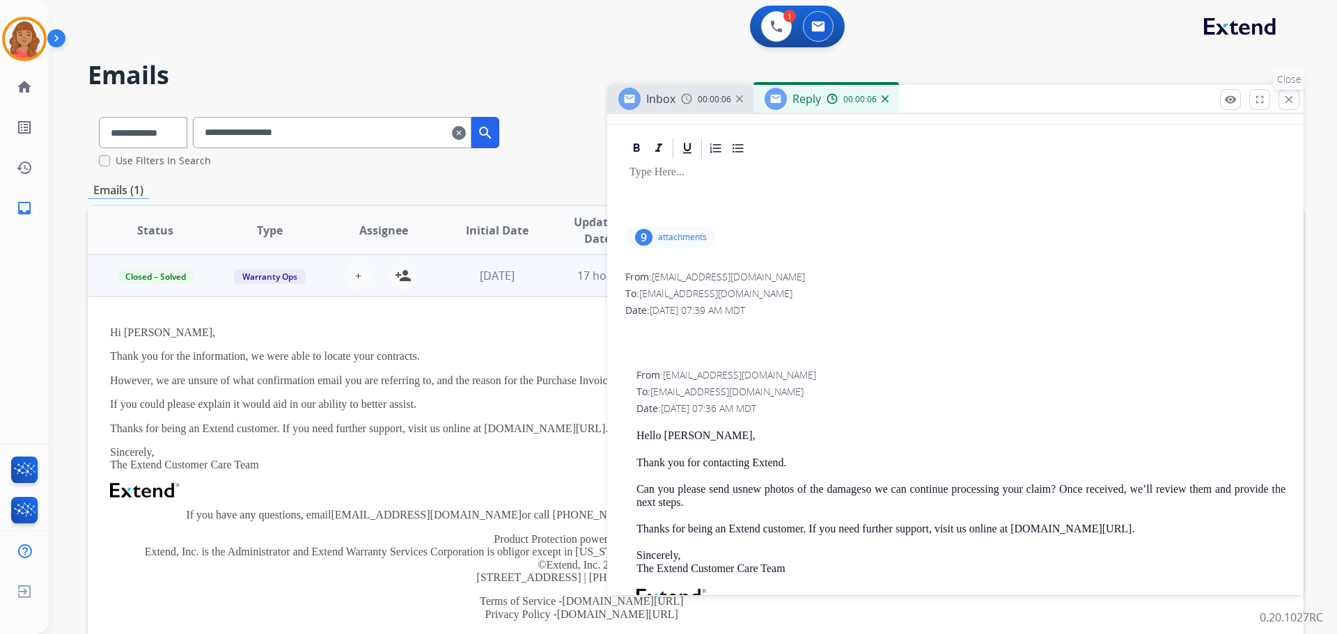
click at [1294, 100] on mat-icon "close" at bounding box center [1288, 99] width 13 height 13
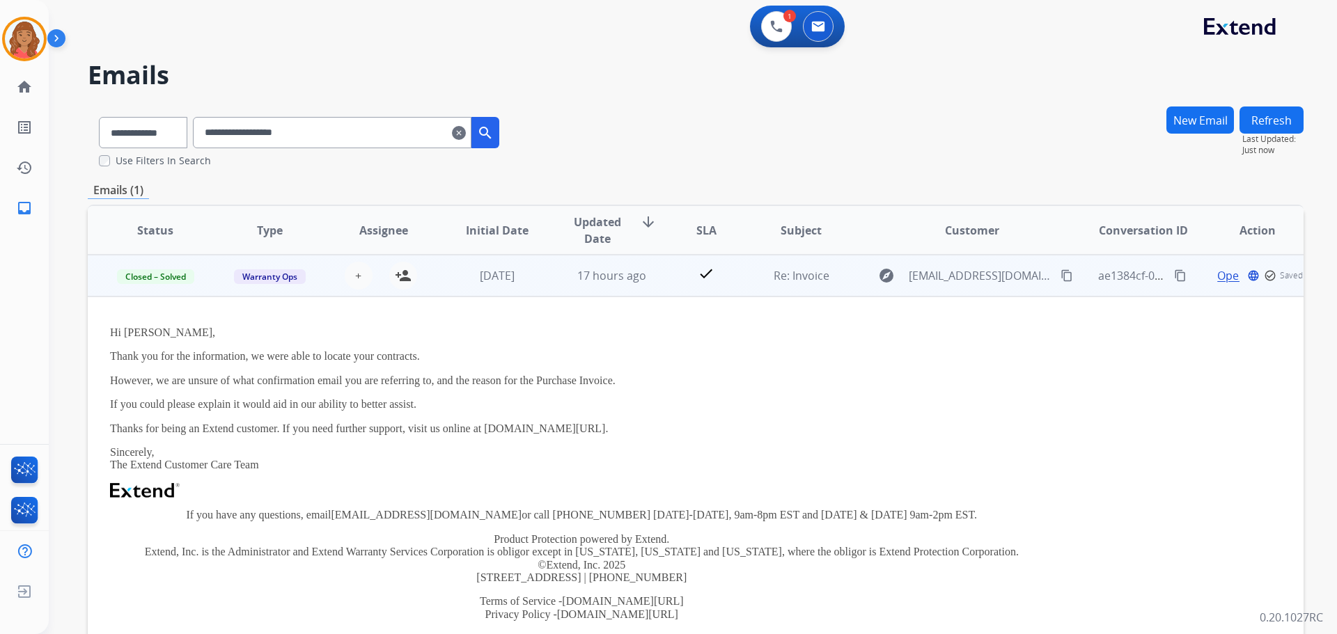
click at [1223, 278] on span "Open" at bounding box center [1231, 275] width 29 height 17
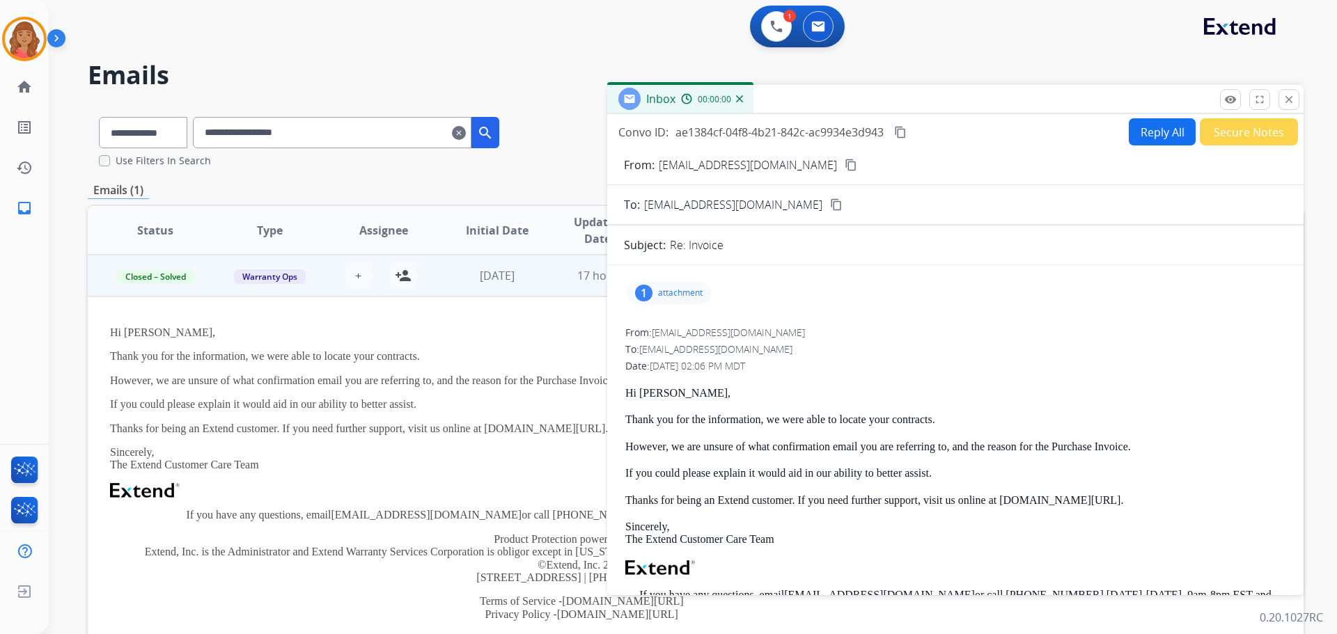
click at [679, 288] on p "attachment" at bounding box center [680, 293] width 45 height 11
click at [694, 320] on div "picture_as_pdf" at bounding box center [676, 331] width 70 height 49
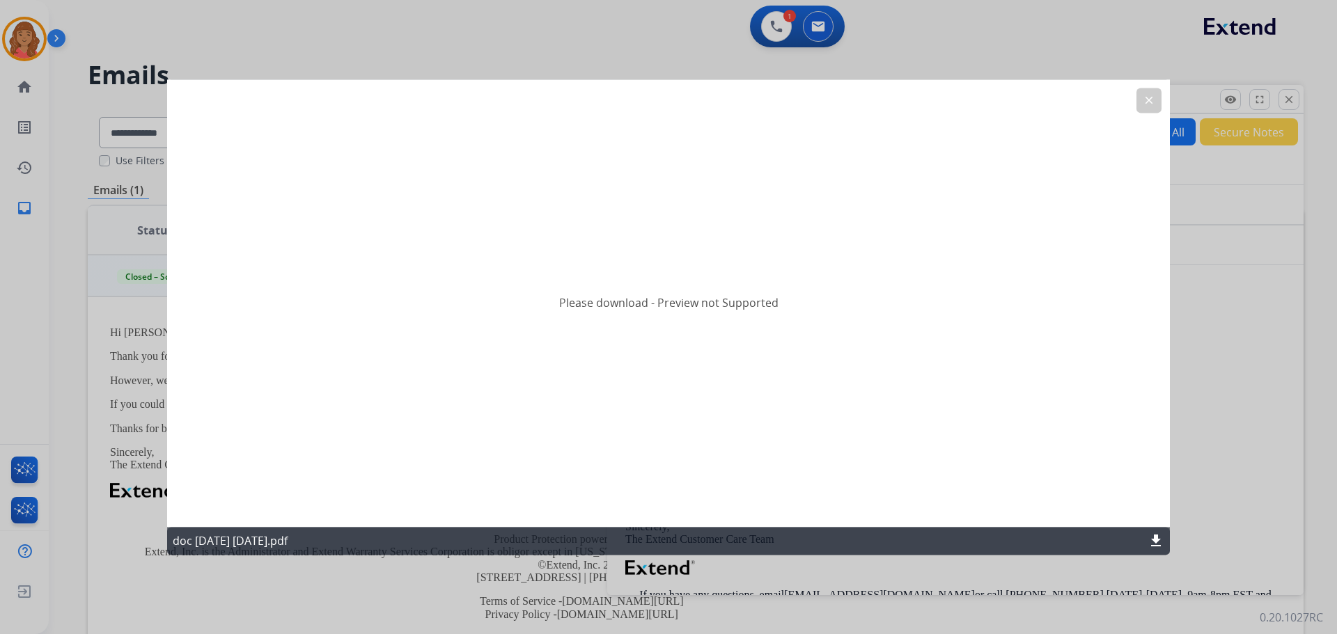
drag, startPoint x: 1146, startPoint y: 96, endPoint x: 1073, endPoint y: 205, distance: 131.5
click at [1146, 99] on mat-icon "clear" at bounding box center [1149, 100] width 13 height 13
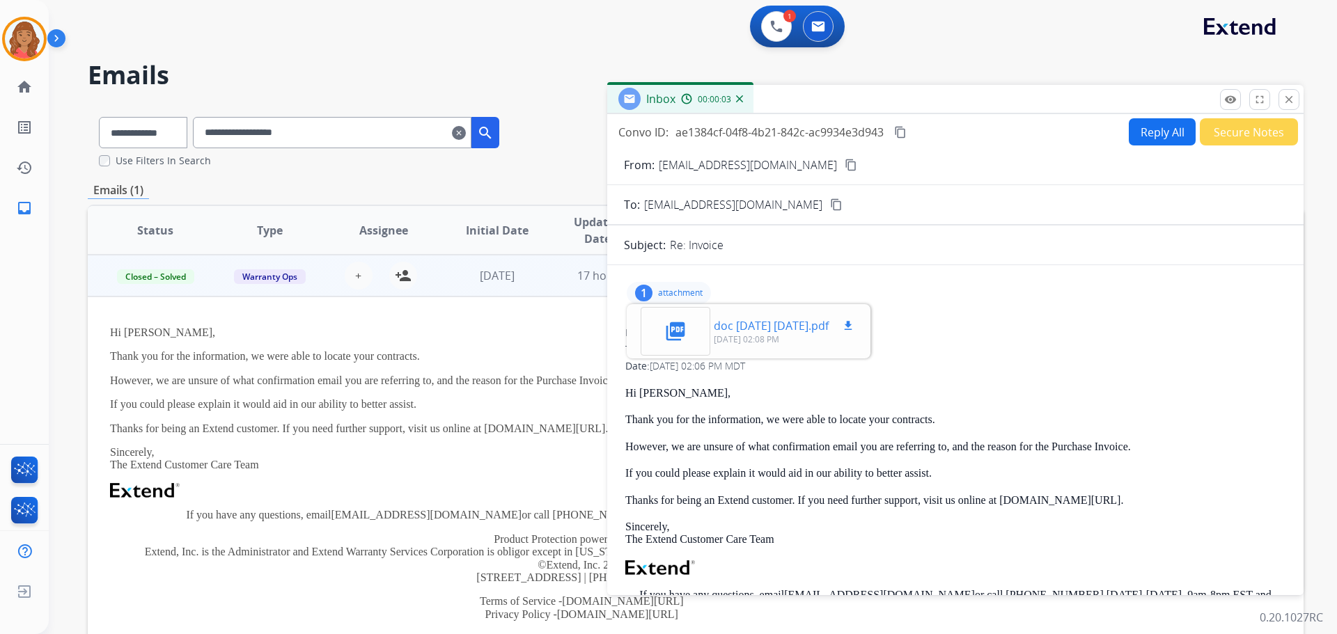
click at [824, 330] on p "doc 2025-10-01 01.07.53.pdf" at bounding box center [771, 325] width 115 height 17
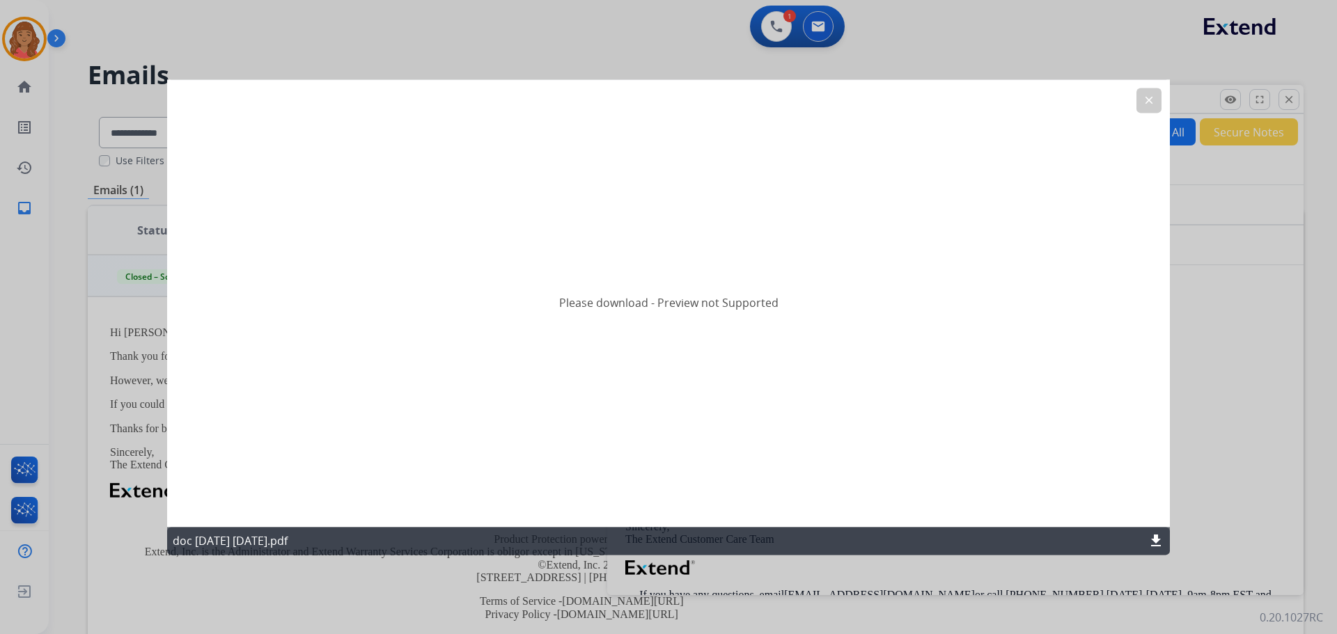
click at [1154, 540] on mat-icon "download" at bounding box center [1155, 541] width 17 height 17
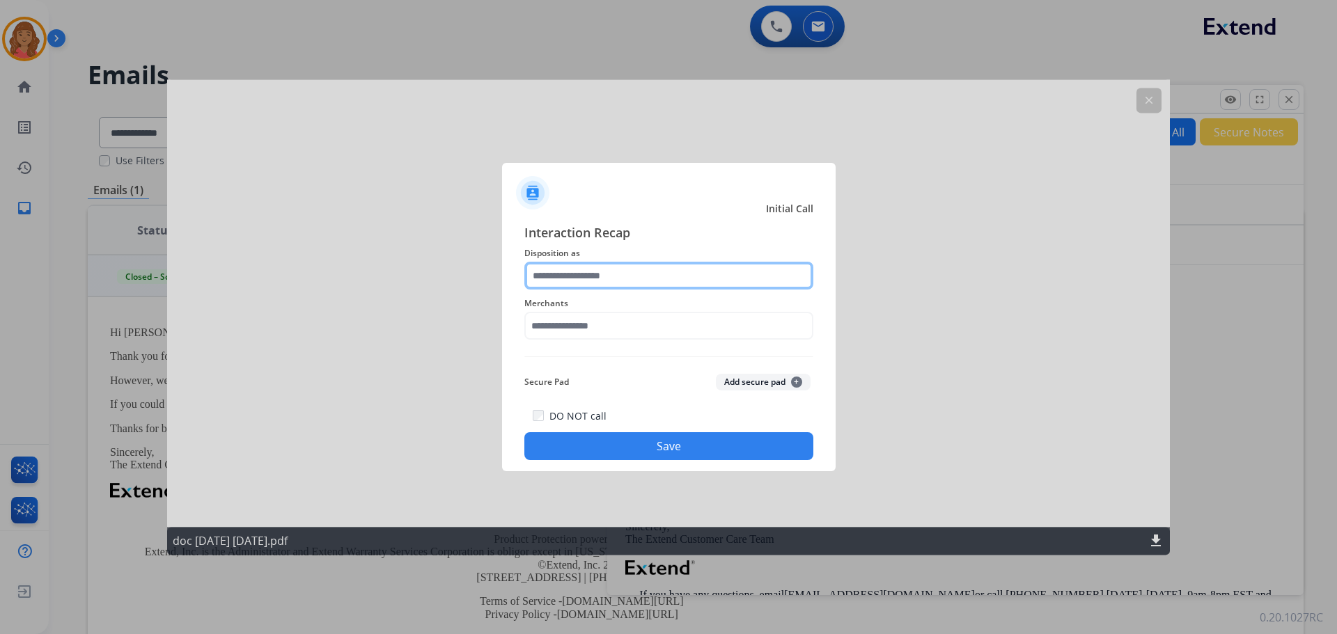
drag, startPoint x: 595, startPoint y: 278, endPoint x: 601, endPoint y: 274, distance: 7.5
click at [601, 276] on input "text" at bounding box center [668, 276] width 289 height 28
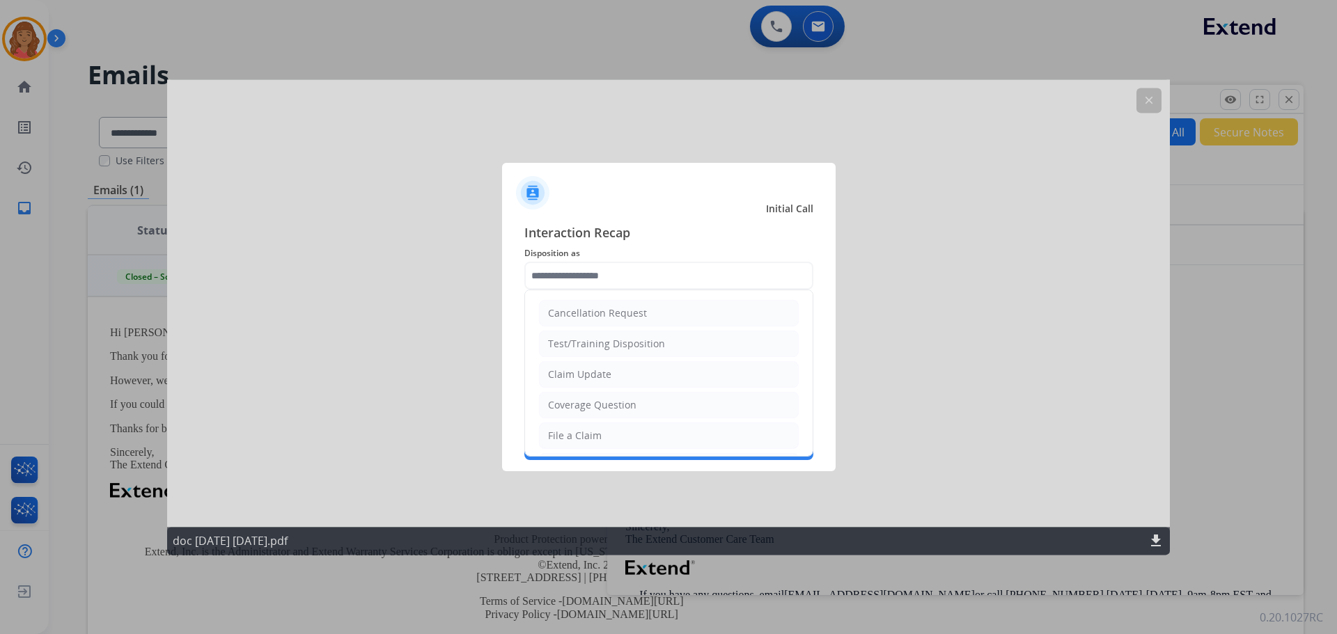
click at [565, 372] on div "Claim Update" at bounding box center [579, 375] width 63 height 14
type input "**********"
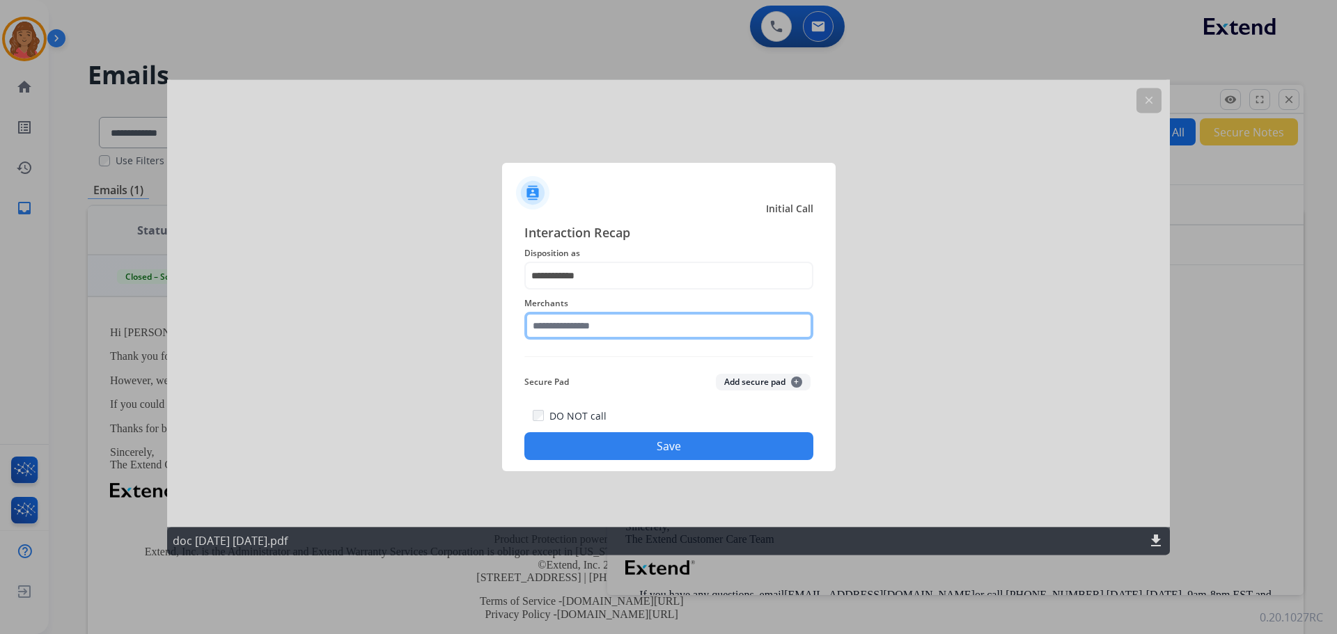
click at [574, 324] on input "text" at bounding box center [668, 326] width 289 height 28
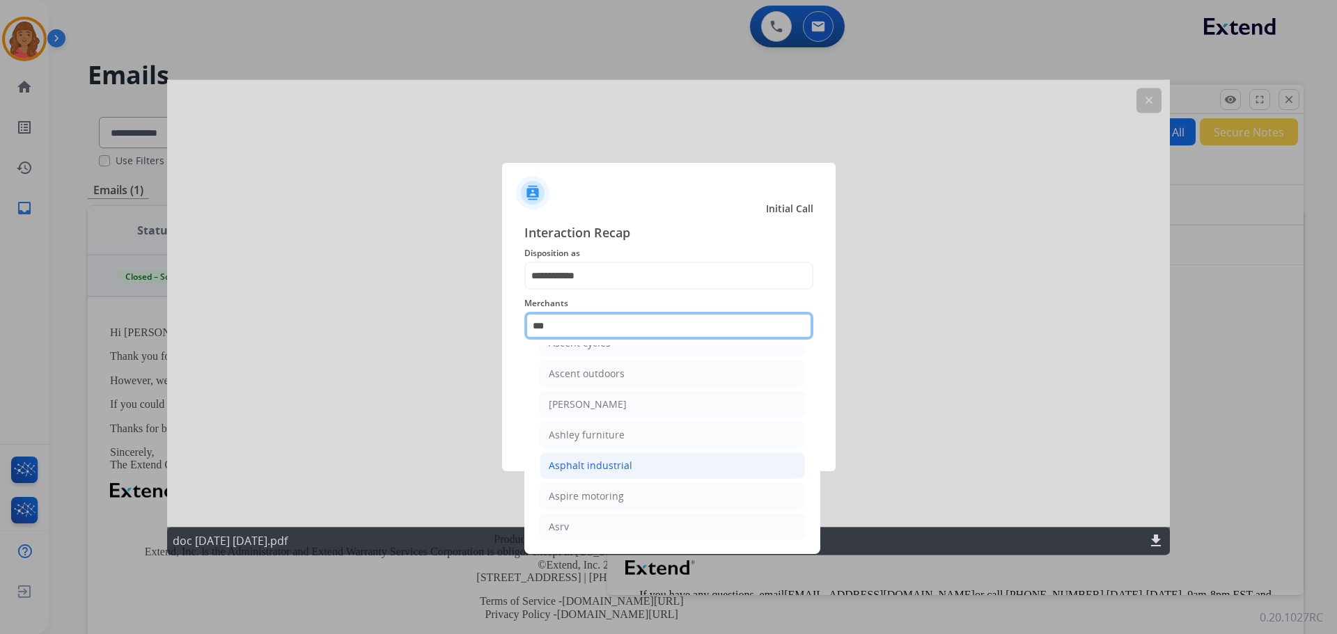
scroll to position [22, 0]
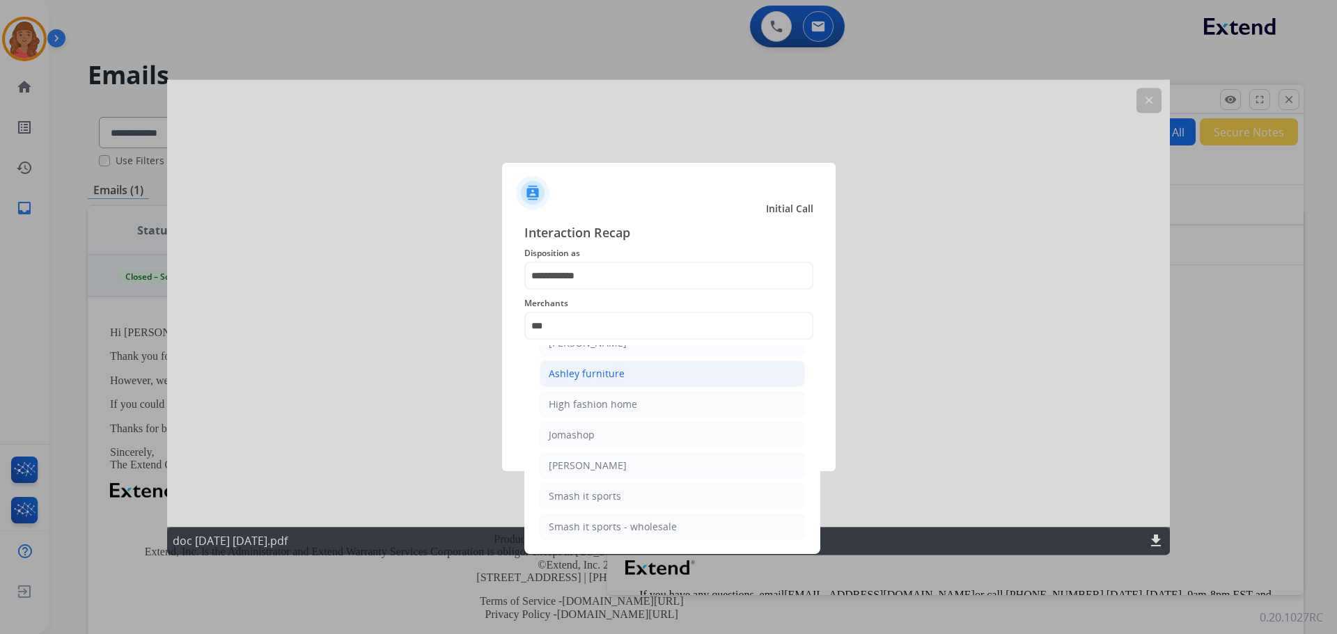
click at [580, 374] on div "Ashley furniture" at bounding box center [587, 374] width 76 height 14
type input "**********"
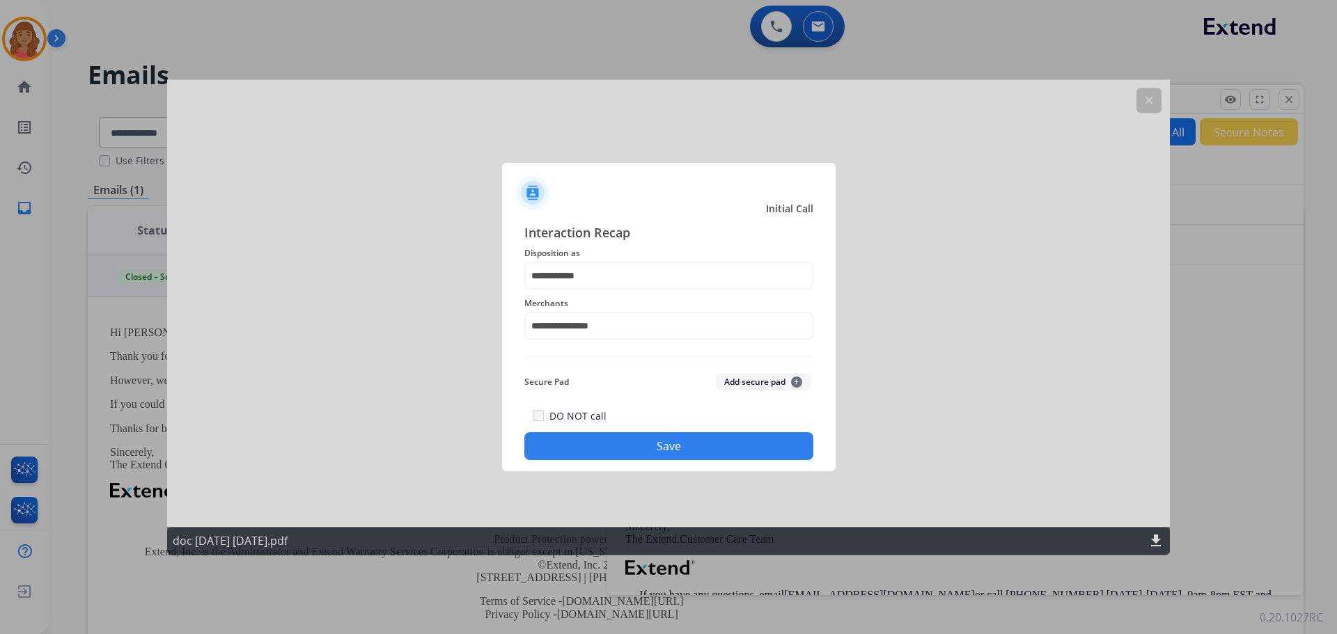
click at [620, 450] on button "Save" at bounding box center [668, 446] width 289 height 28
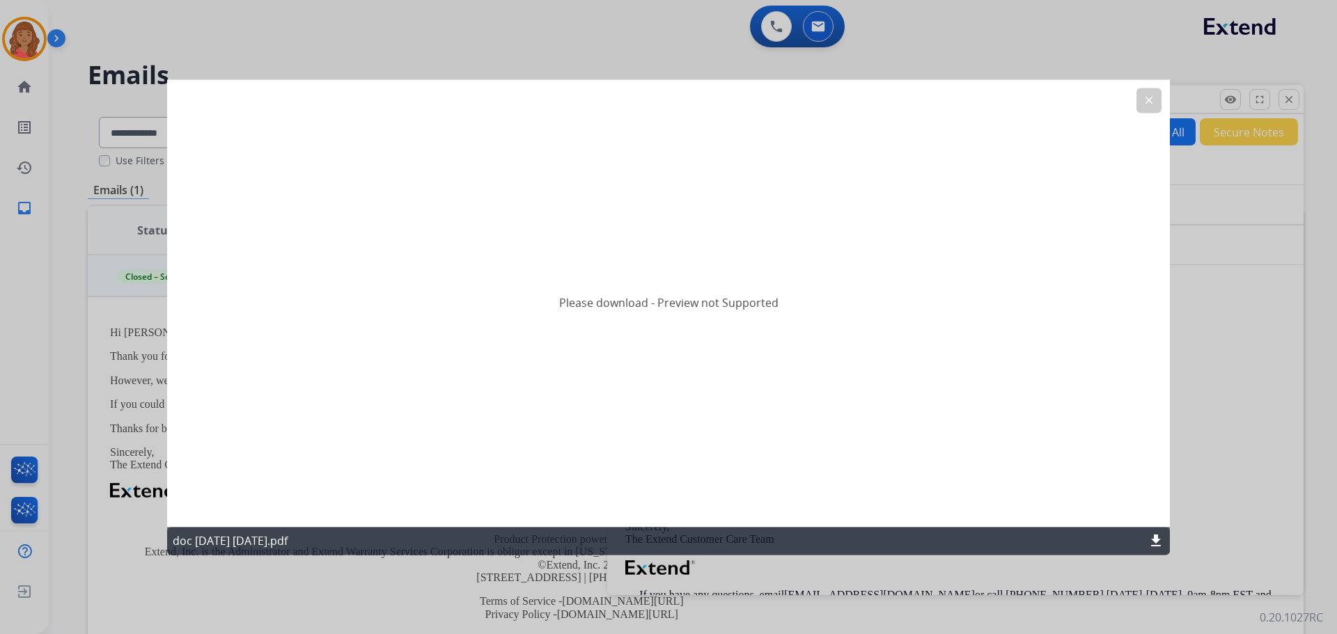
click at [1140, 102] on button "clear" at bounding box center [1148, 100] width 25 height 25
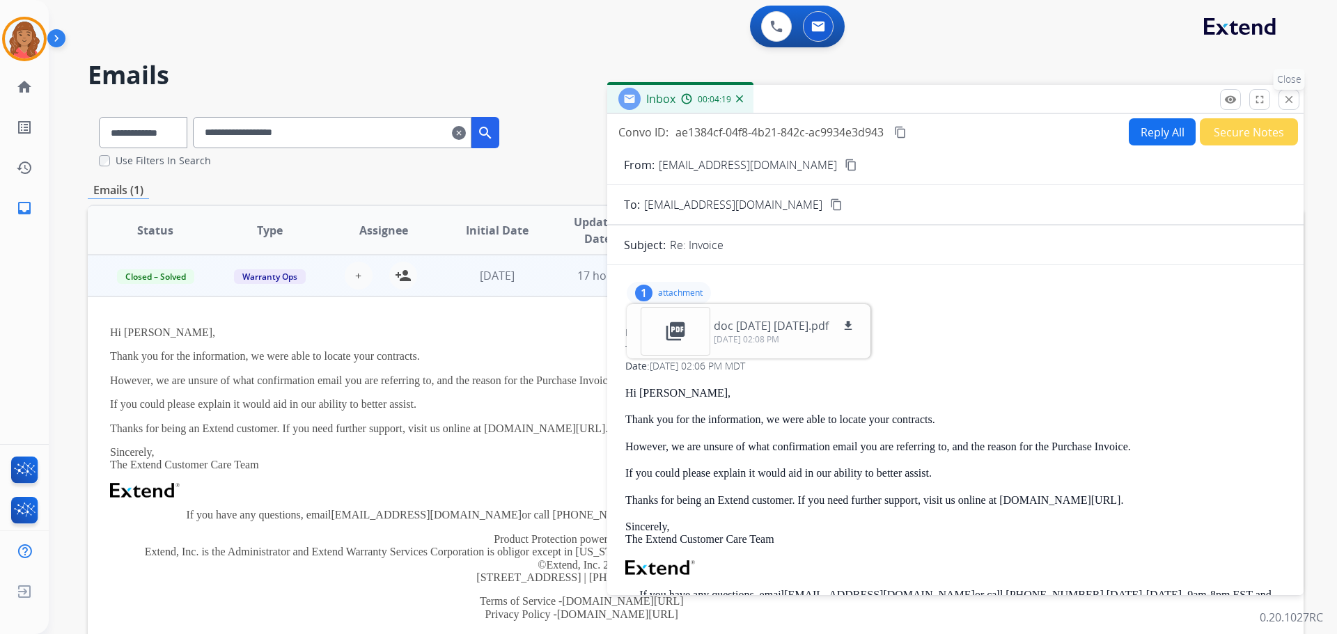
click at [1289, 97] on mat-icon "close" at bounding box center [1288, 99] width 13 height 13
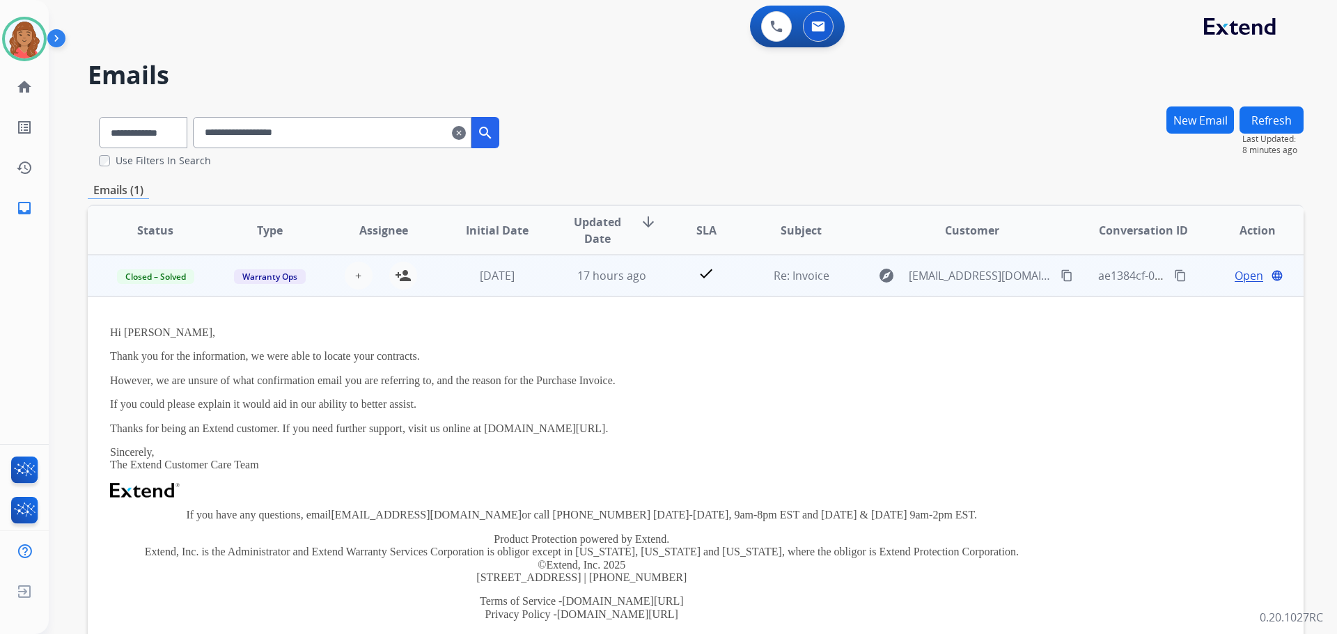
drag, startPoint x: 744, startPoint y: 285, endPoint x: 737, endPoint y: 289, distance: 8.1
click at [744, 285] on td "Re: Invoice" at bounding box center [790, 276] width 114 height 42
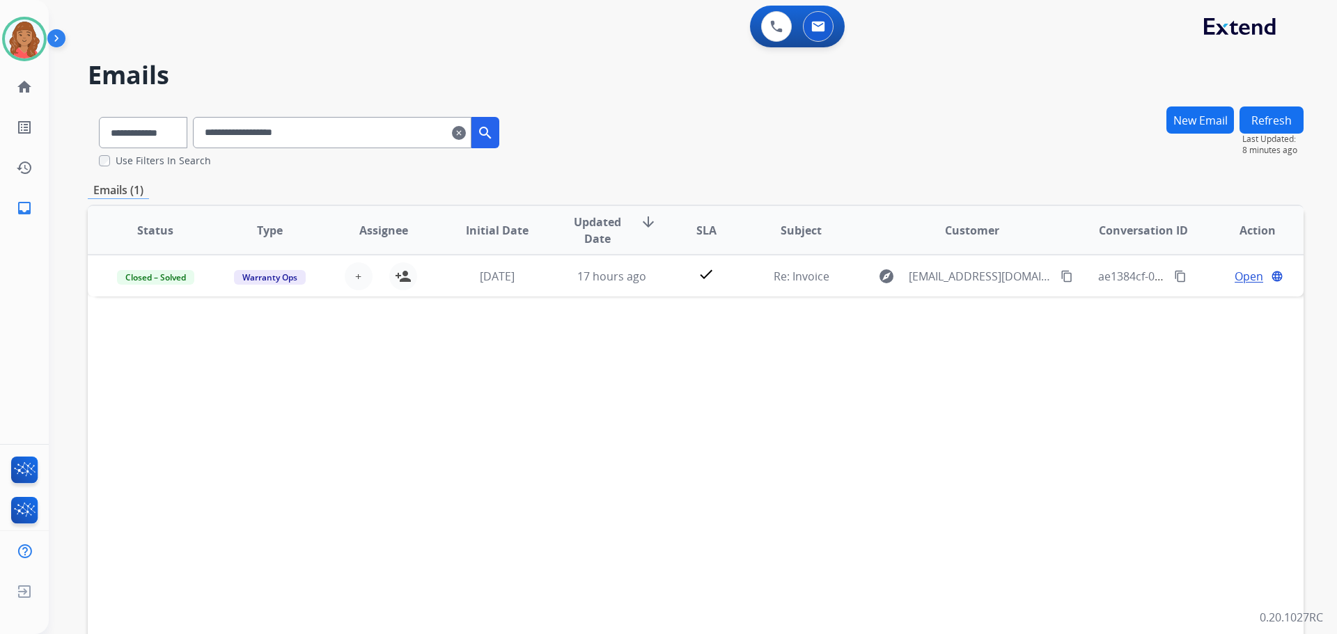
click at [466, 133] on mat-icon "clear" at bounding box center [459, 133] width 14 height 17
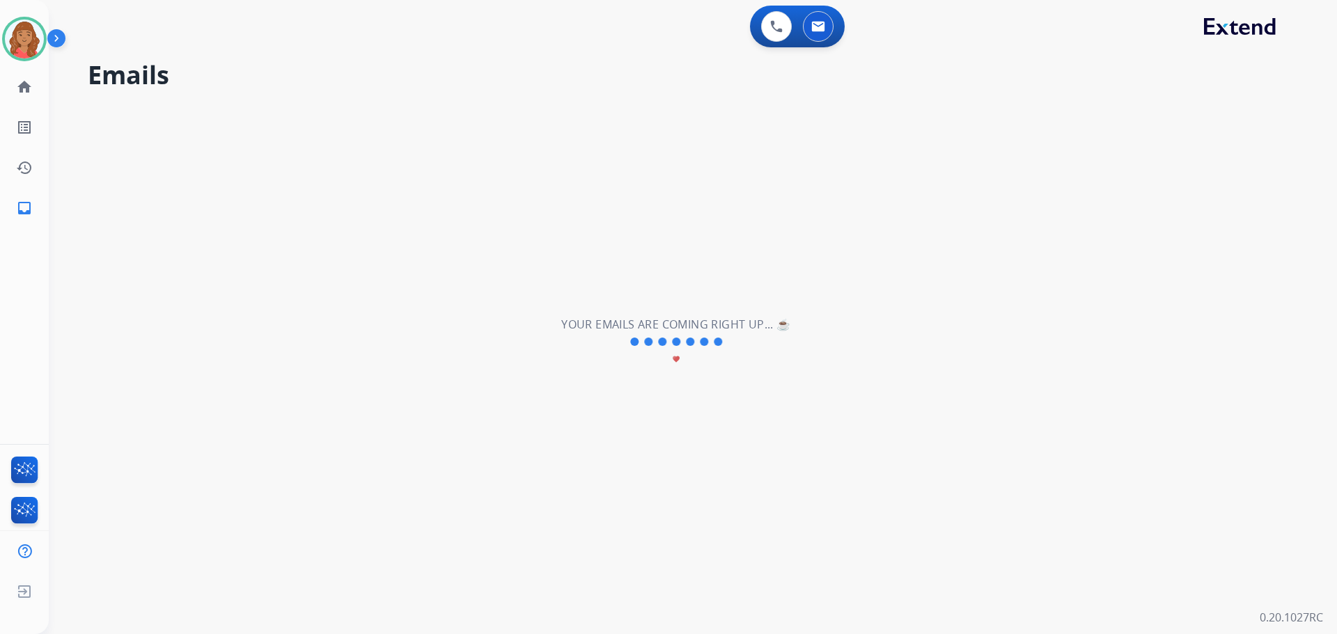
select select "**********"
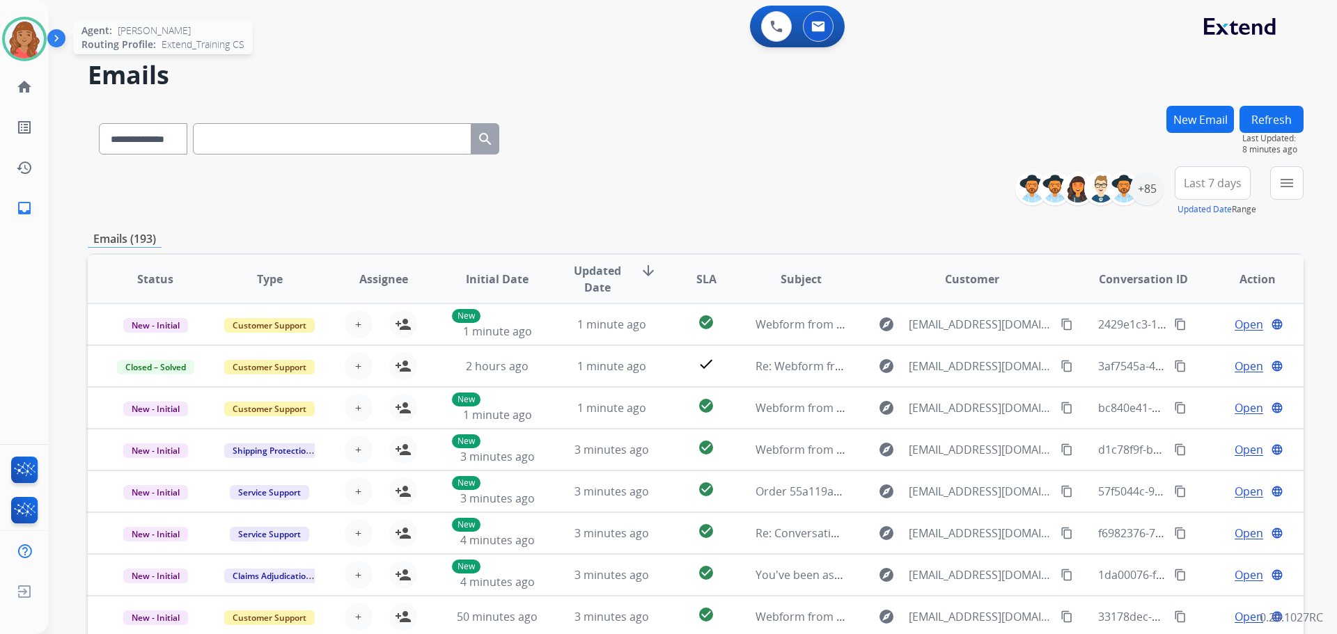
click at [34, 38] on img at bounding box center [24, 38] width 39 height 39
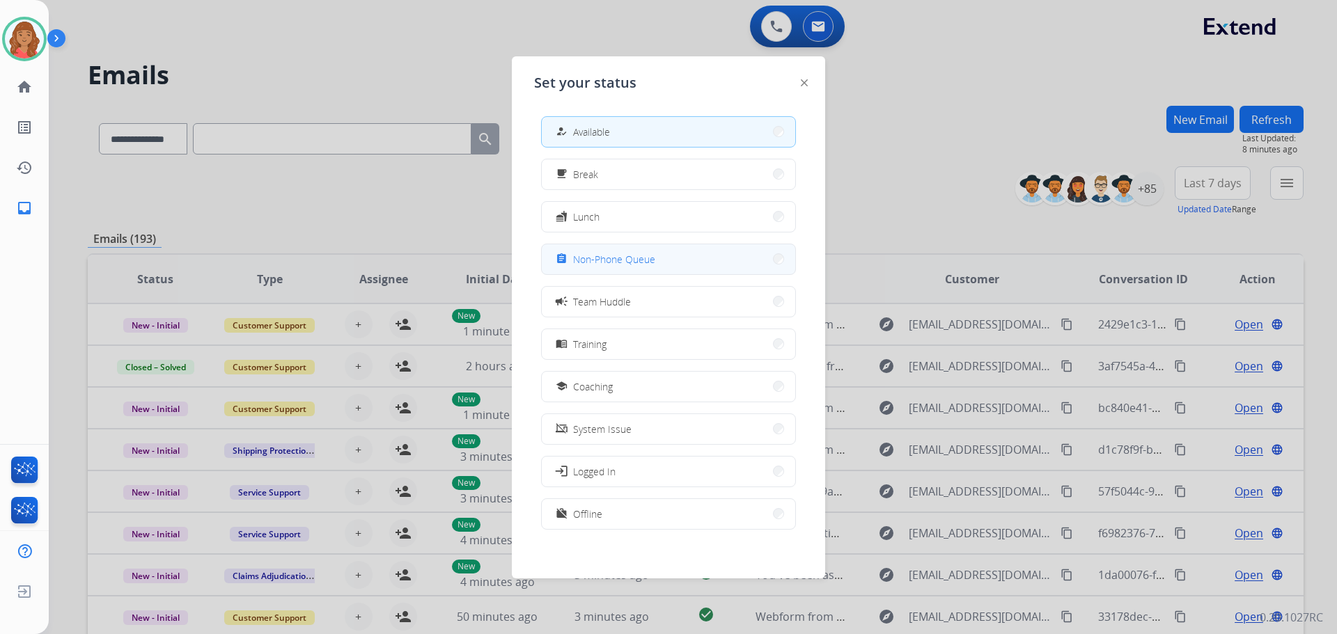
click at [566, 265] on mat-icon "assignment" at bounding box center [562, 259] width 12 height 12
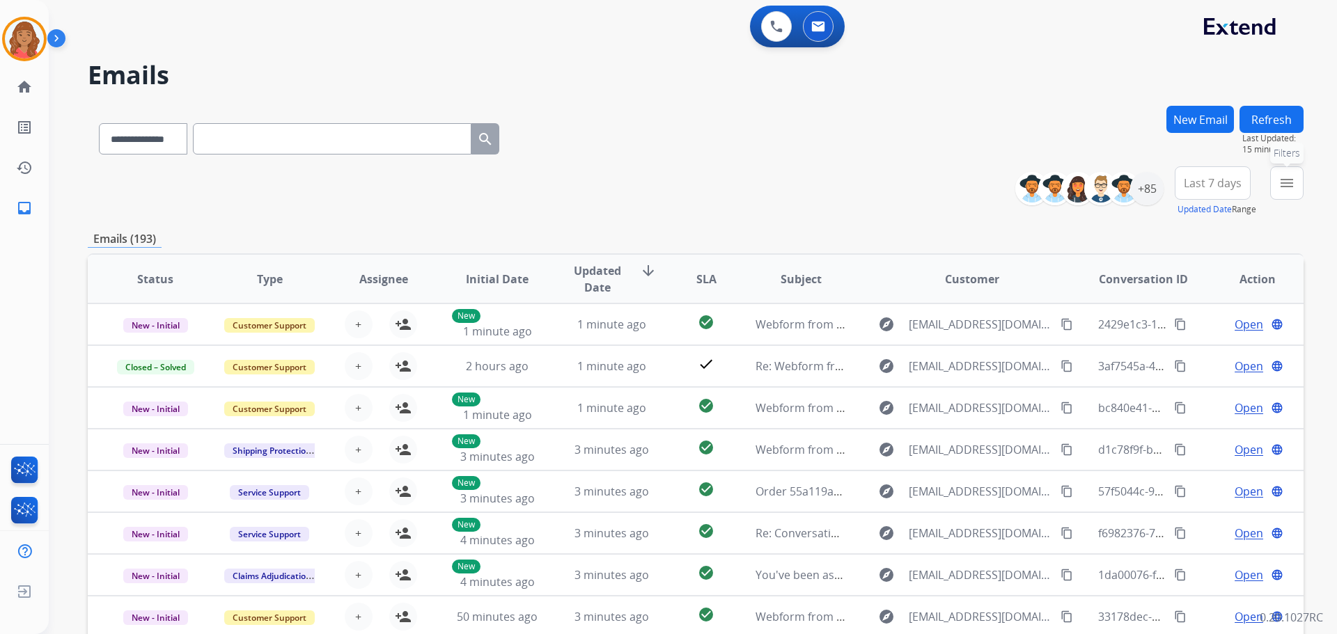
drag, startPoint x: 1284, startPoint y: 186, endPoint x: 1268, endPoint y: 198, distance: 20.3
click at [1283, 186] on mat-icon "menu" at bounding box center [1286, 183] width 17 height 17
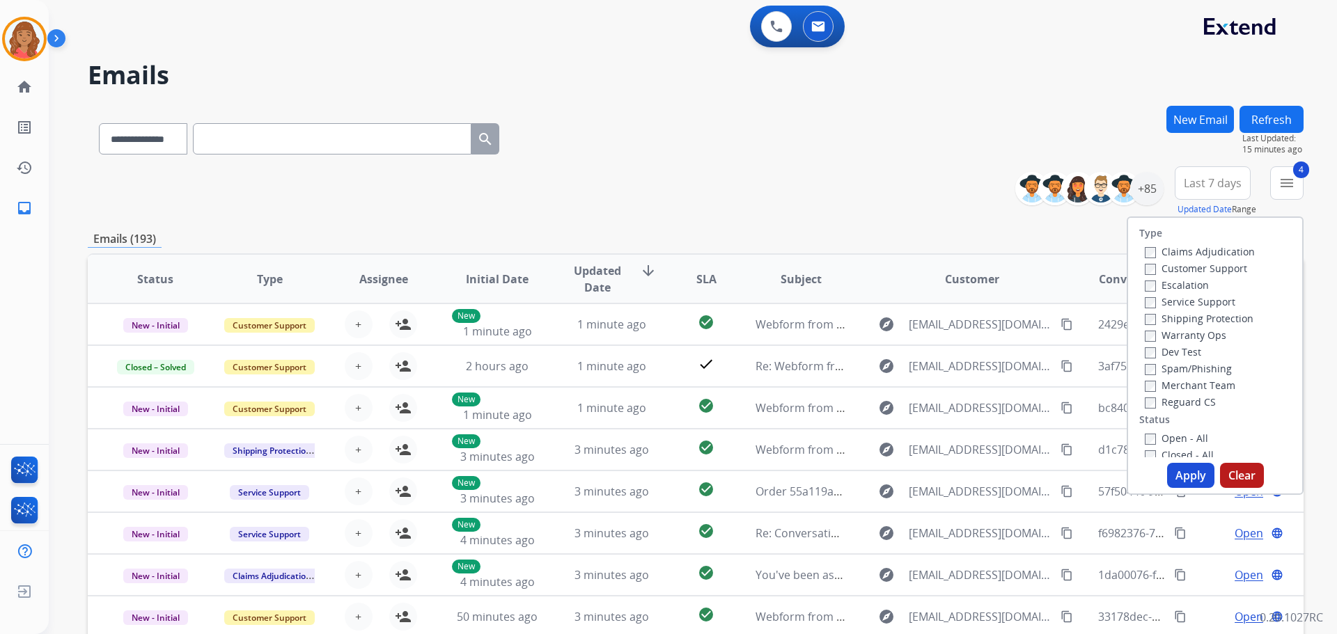
click at [1172, 469] on button "Apply" at bounding box center [1190, 475] width 47 height 25
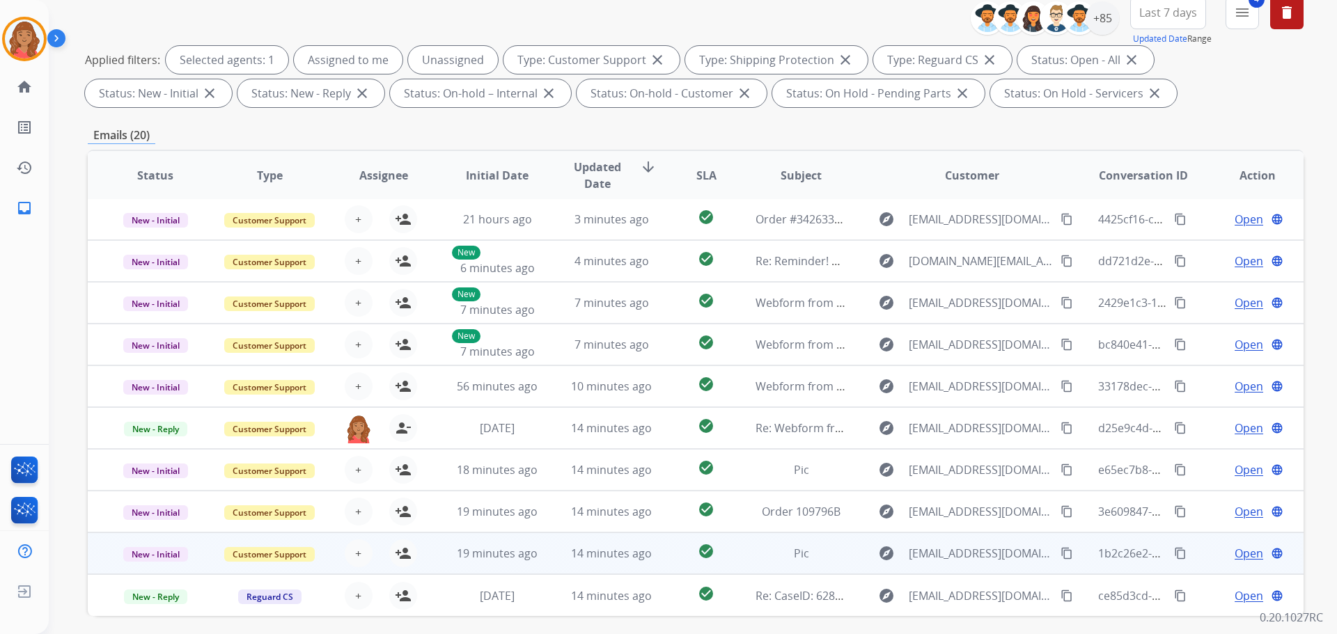
scroll to position [209, 0]
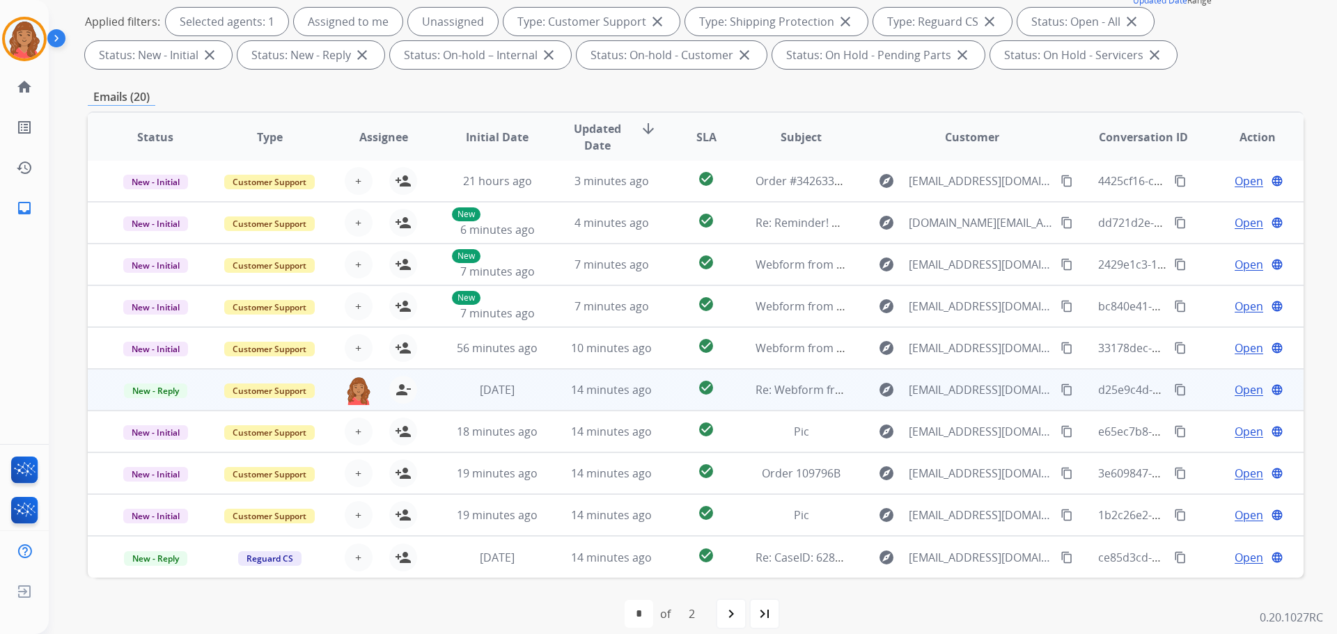
click at [560, 393] on td "14 minutes ago" at bounding box center [601, 390] width 114 height 42
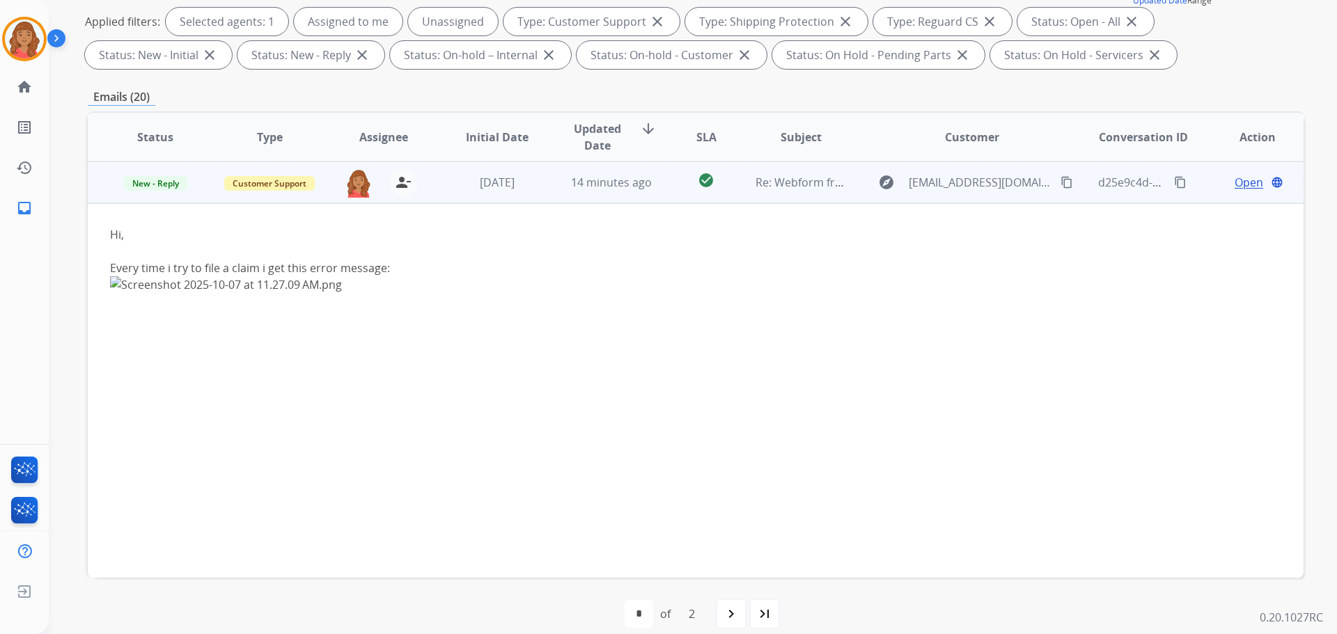
click at [1234, 184] on span "Open" at bounding box center [1248, 182] width 29 height 17
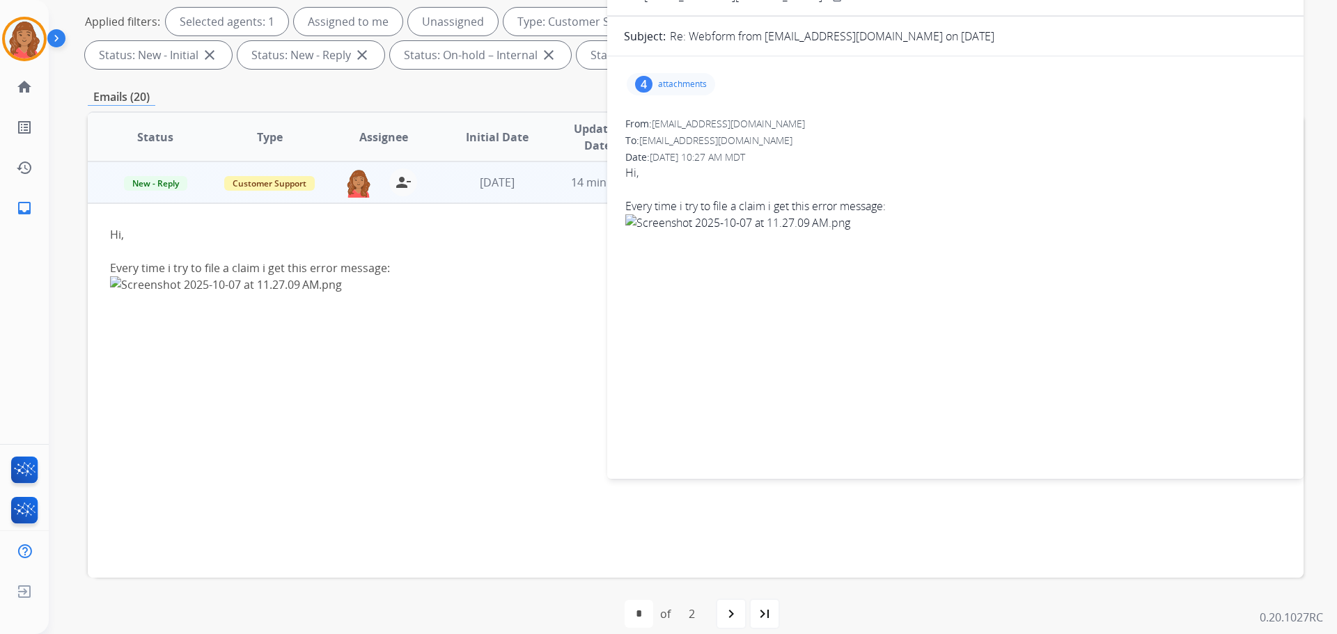
click at [652, 80] on div "4 attachments" at bounding box center [671, 84] width 88 height 22
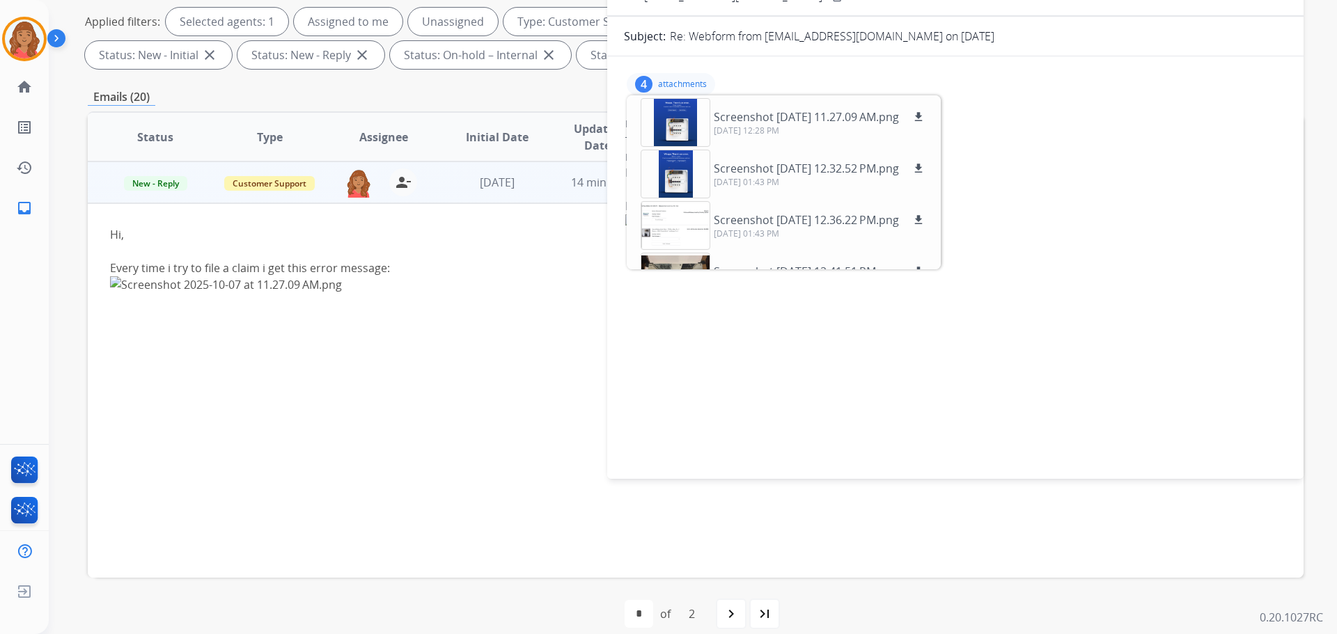
drag, startPoint x: 1133, startPoint y: 91, endPoint x: 1149, endPoint y: 98, distance: 17.5
click at [1136, 92] on div "4 attachments Screenshot 2025-10-07 at 11.27.09 AM.png download 10/07/2025, 12:…" at bounding box center [955, 84] width 663 height 33
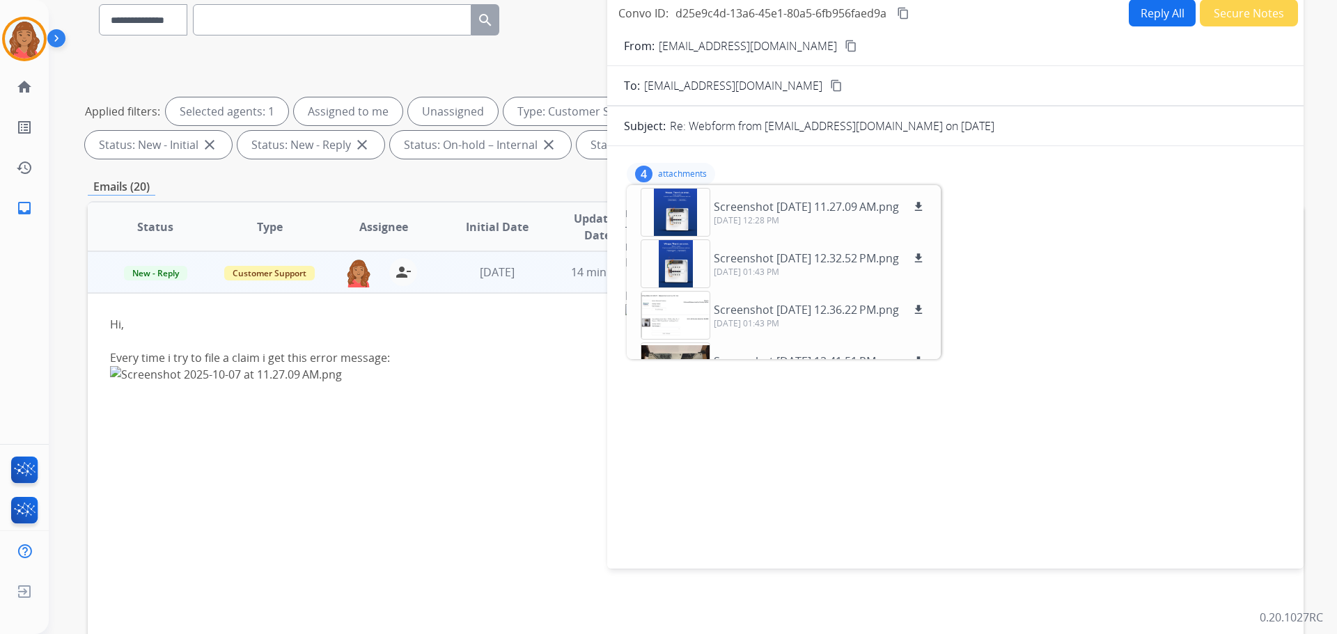
scroll to position [0, 0]
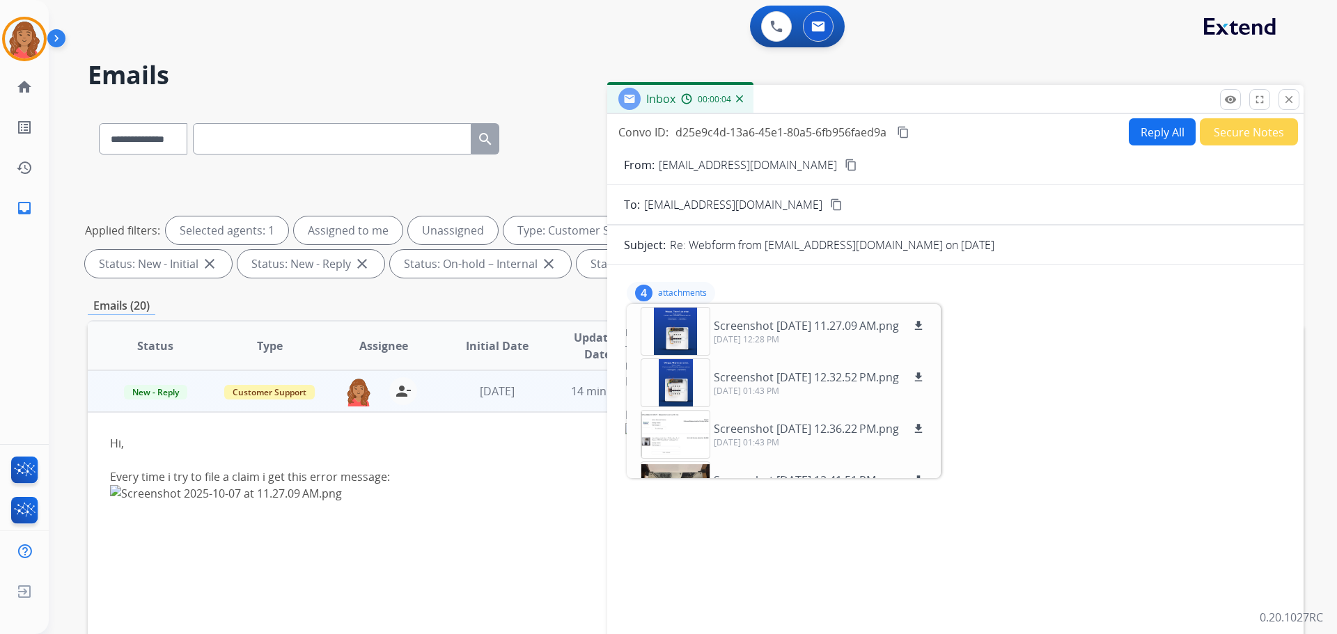
drag, startPoint x: 1292, startPoint y: 102, endPoint x: 1263, endPoint y: 113, distance: 30.4
click at [1291, 102] on mat-icon "close" at bounding box center [1288, 99] width 13 height 13
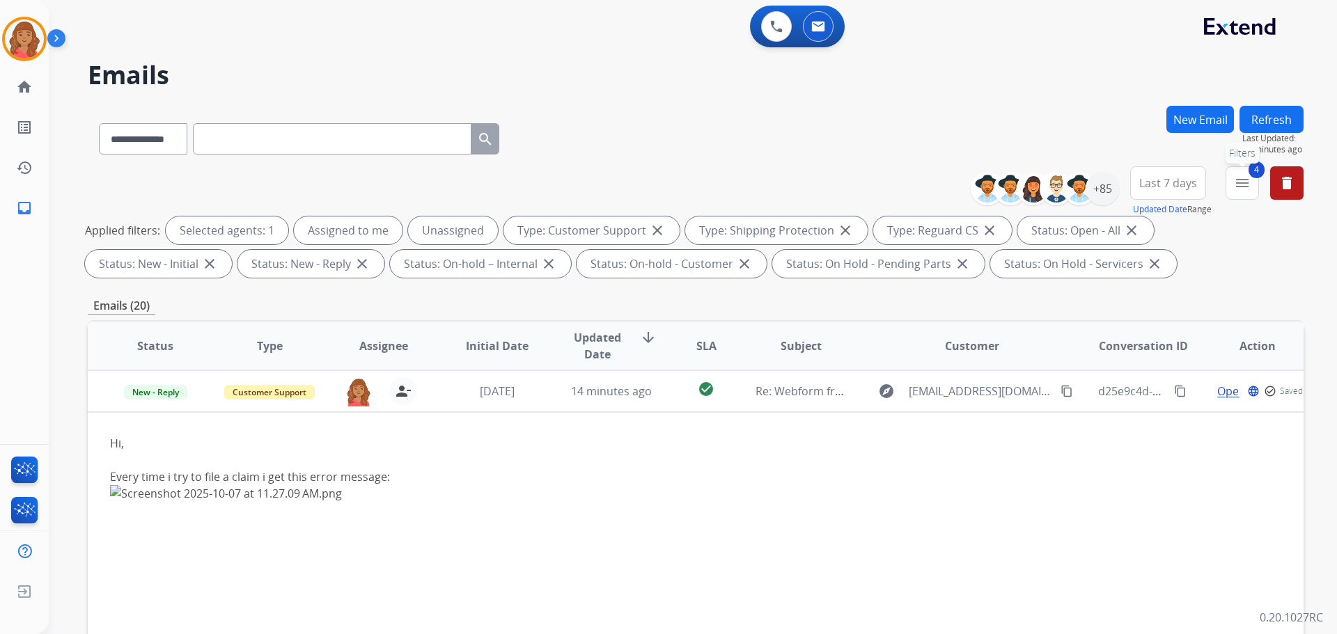
click at [1241, 187] on mat-icon "menu" at bounding box center [1242, 183] width 17 height 17
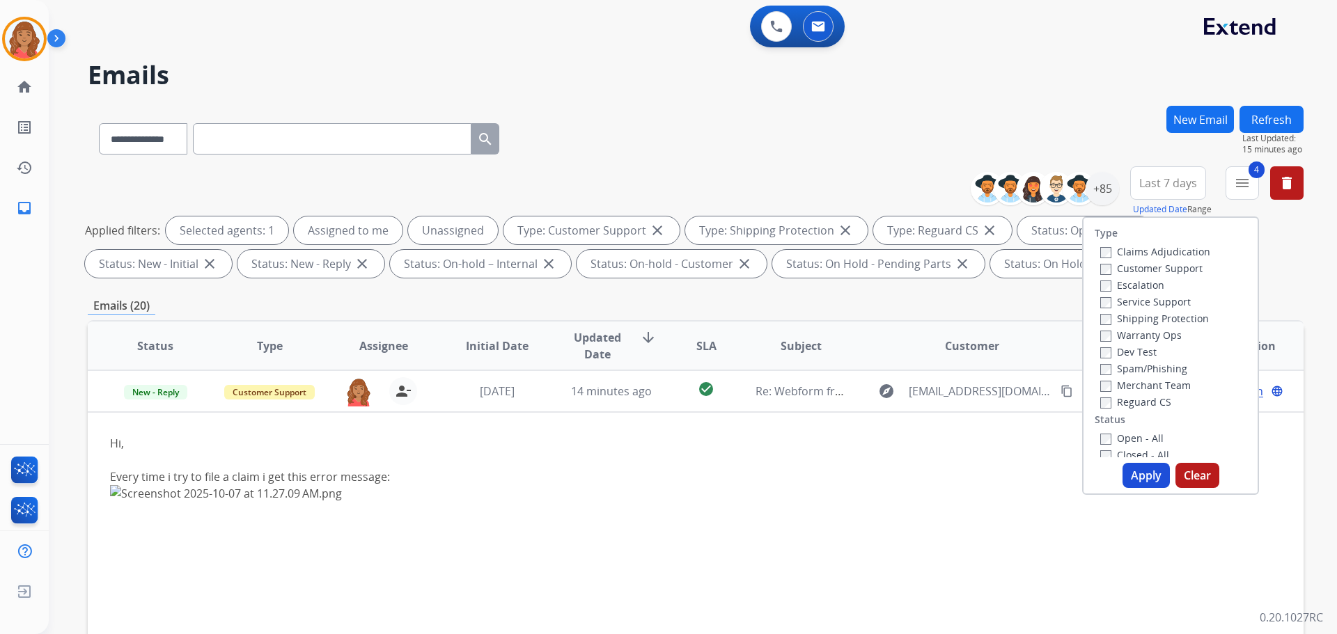
click at [1135, 474] on button "Apply" at bounding box center [1145, 475] width 47 height 25
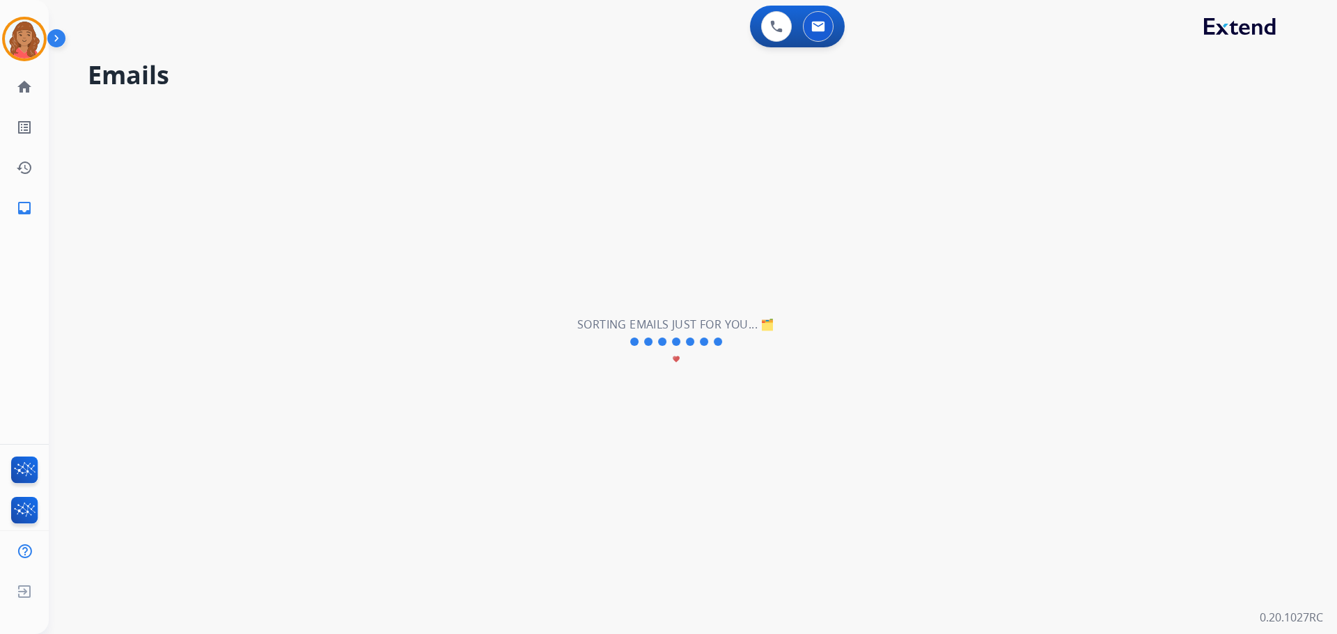
scroll to position [47, 0]
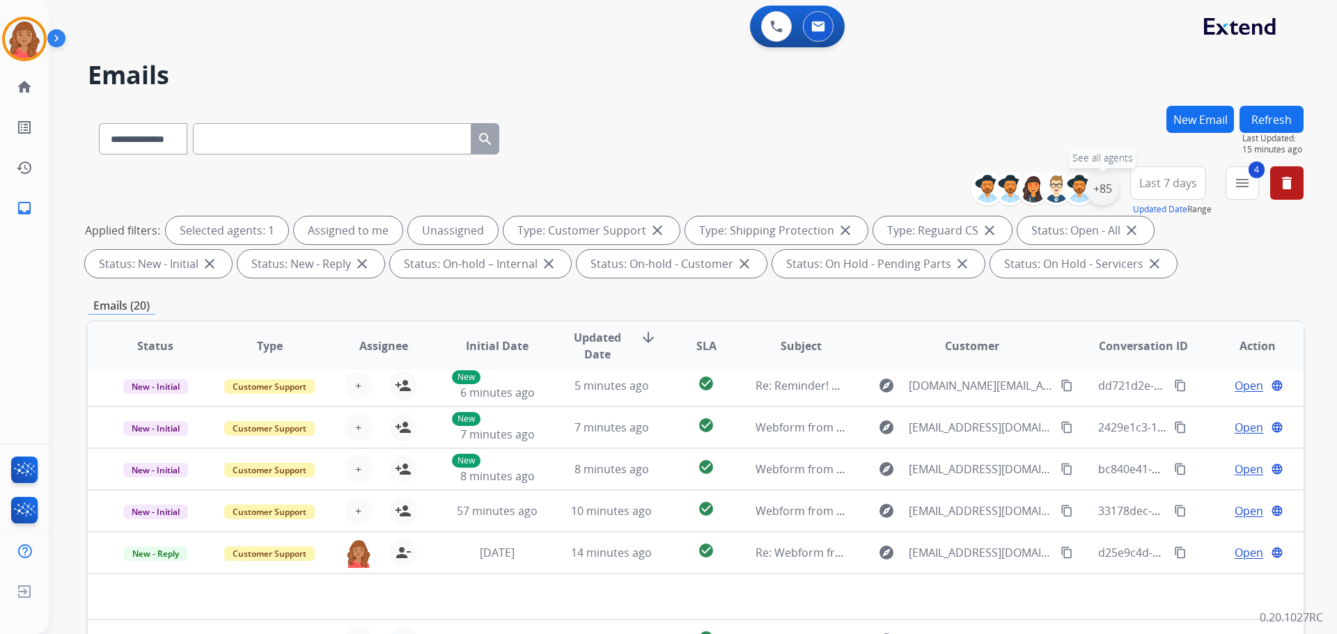
click at [1098, 195] on div "+85" at bounding box center [1101, 188] width 33 height 33
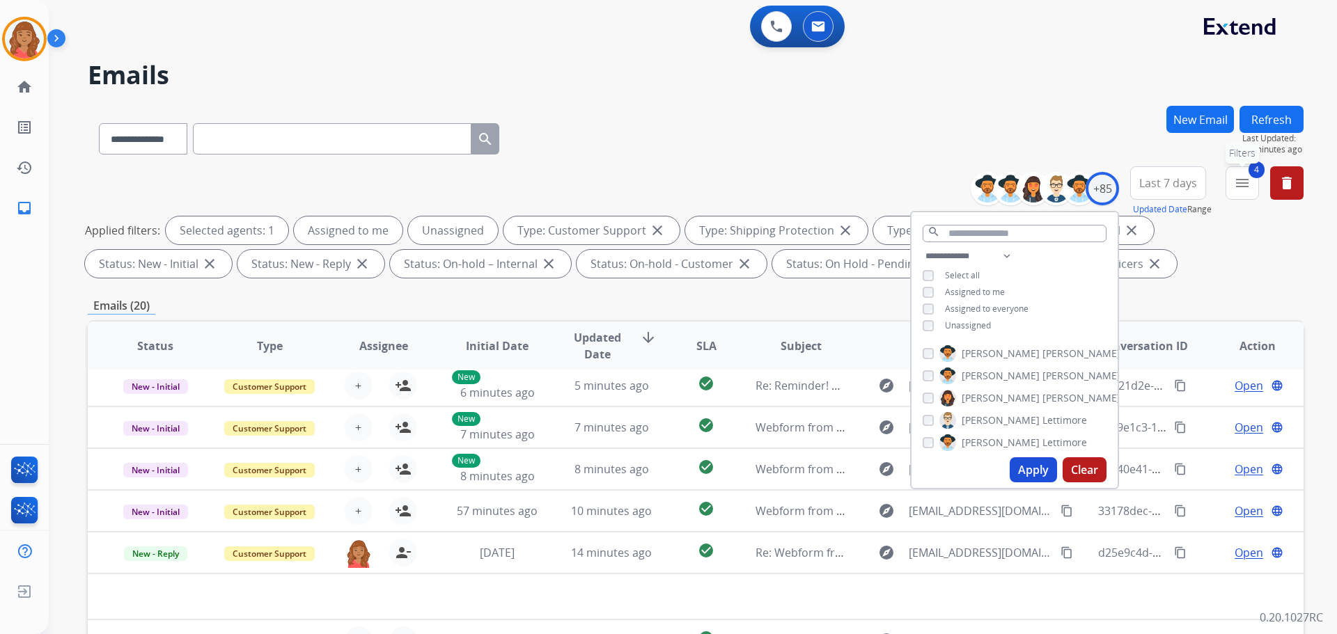
click at [1256, 189] on button "4 menu Filters" at bounding box center [1241, 182] width 33 height 33
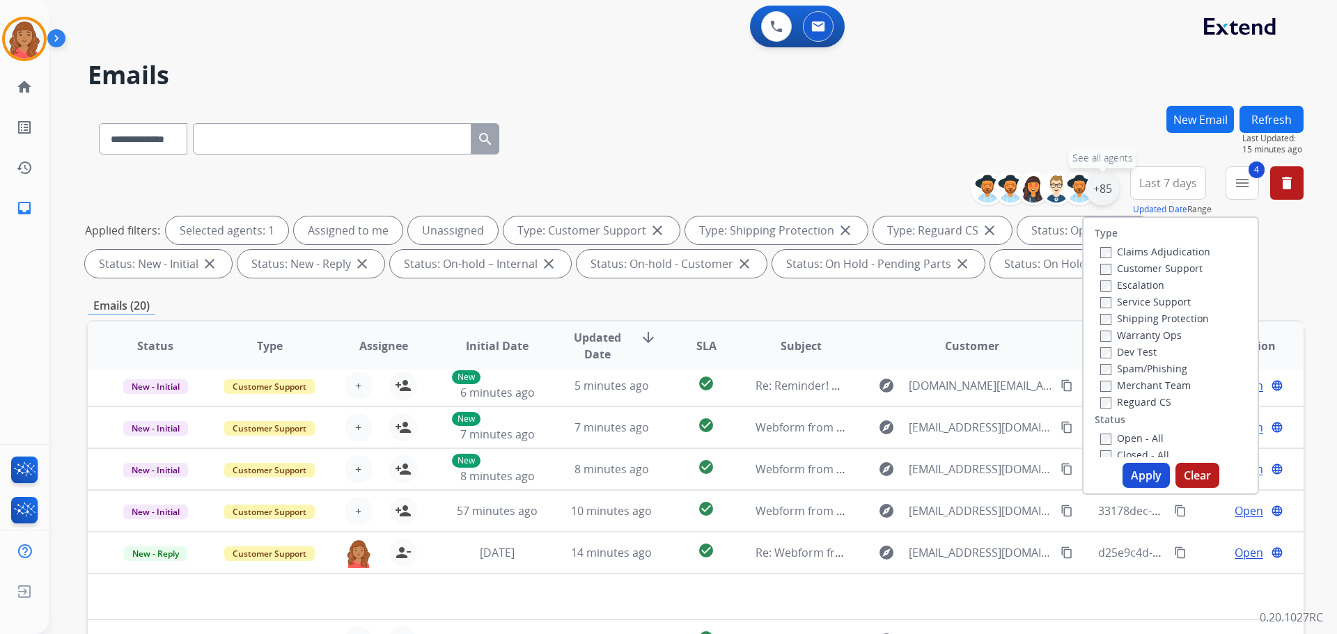
click at [1102, 190] on div "+85" at bounding box center [1101, 188] width 33 height 33
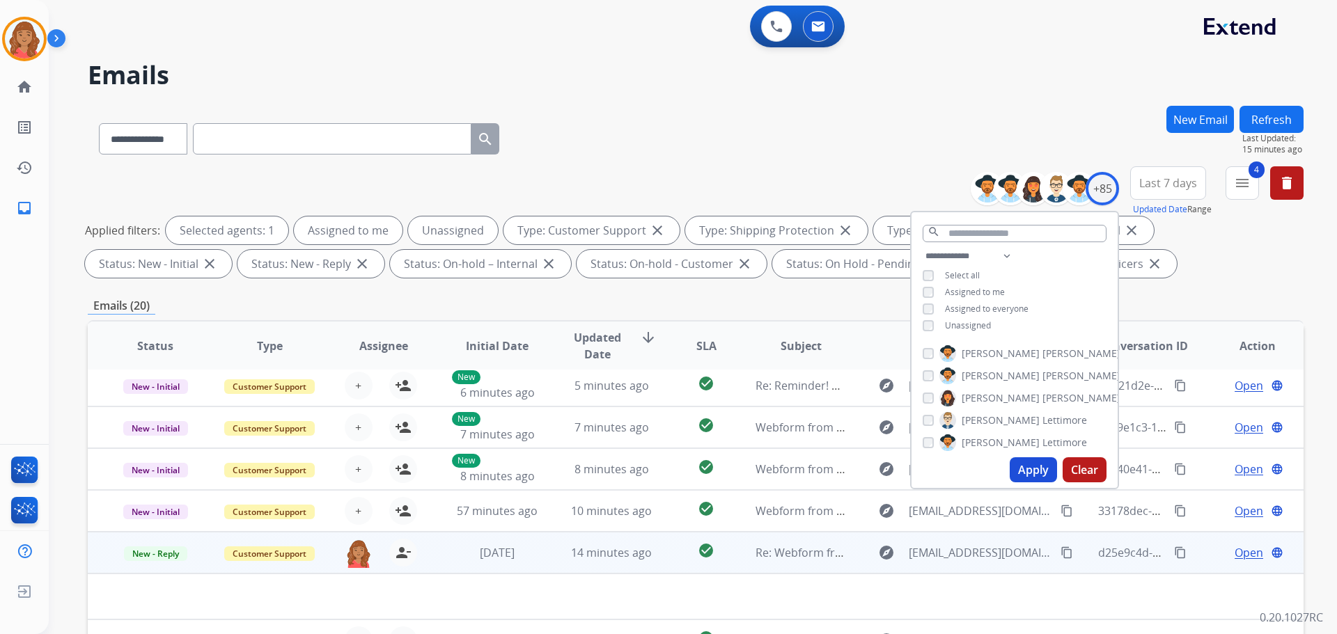
click at [503, 577] on td at bounding box center [582, 597] width 988 height 46
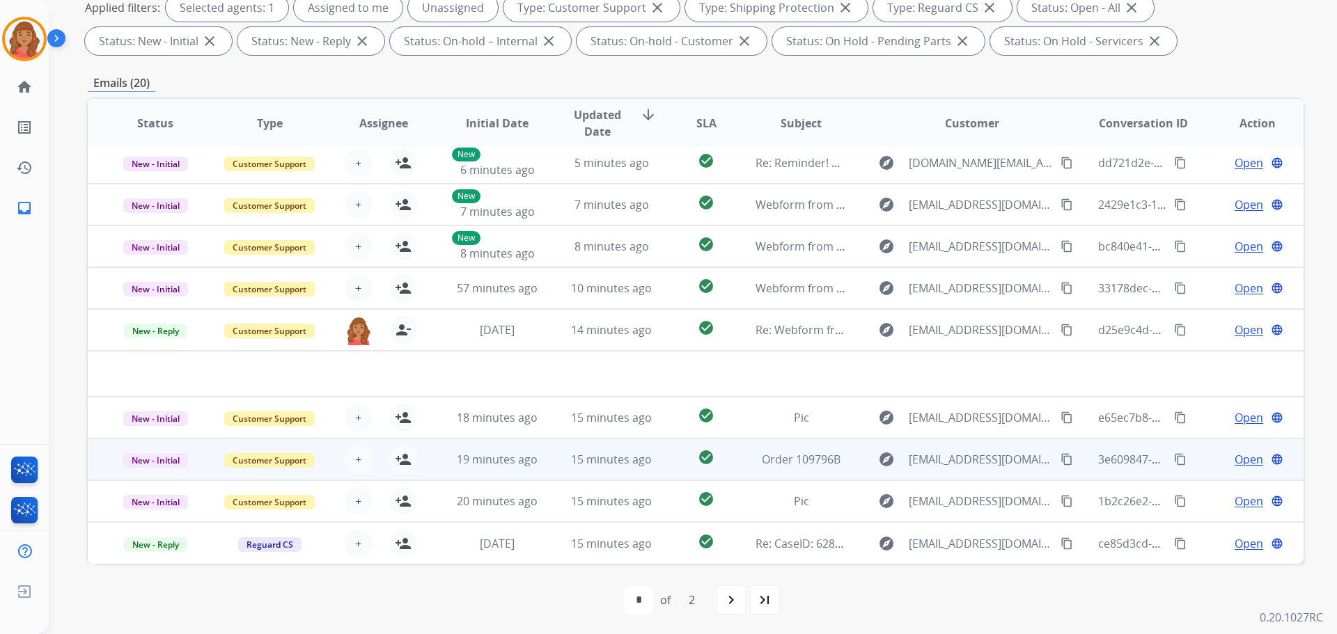
scroll to position [225, 0]
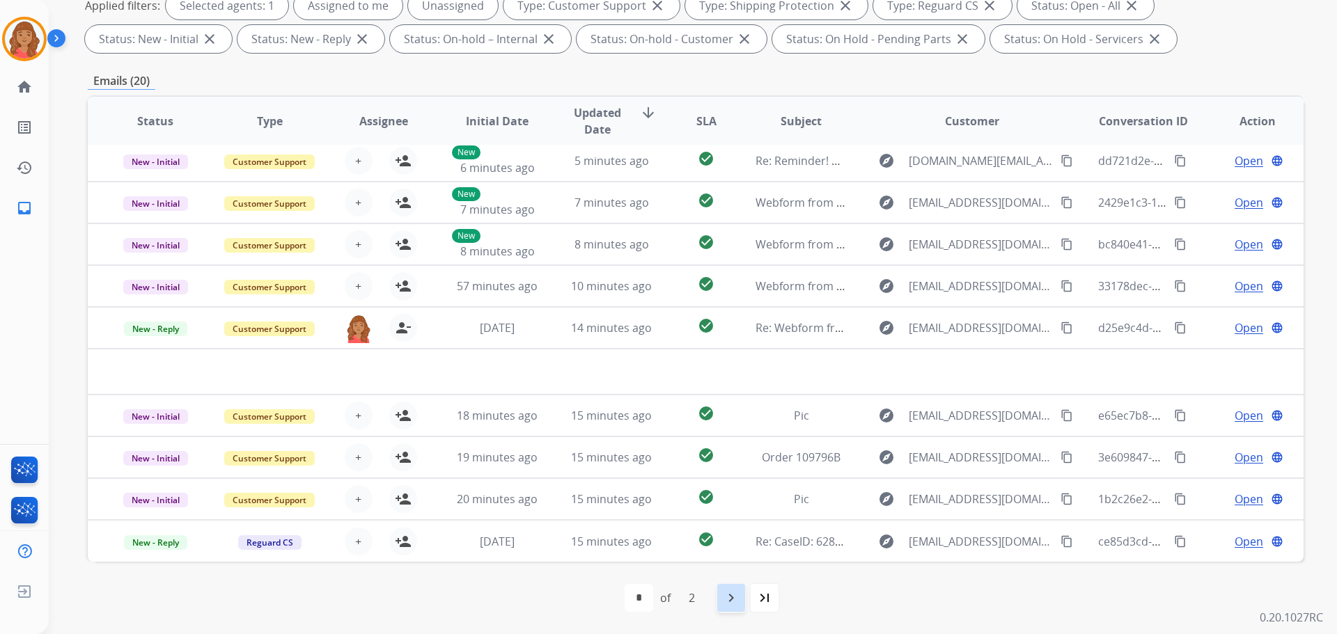
click at [729, 596] on mat-icon "navigate_next" at bounding box center [731, 598] width 17 height 17
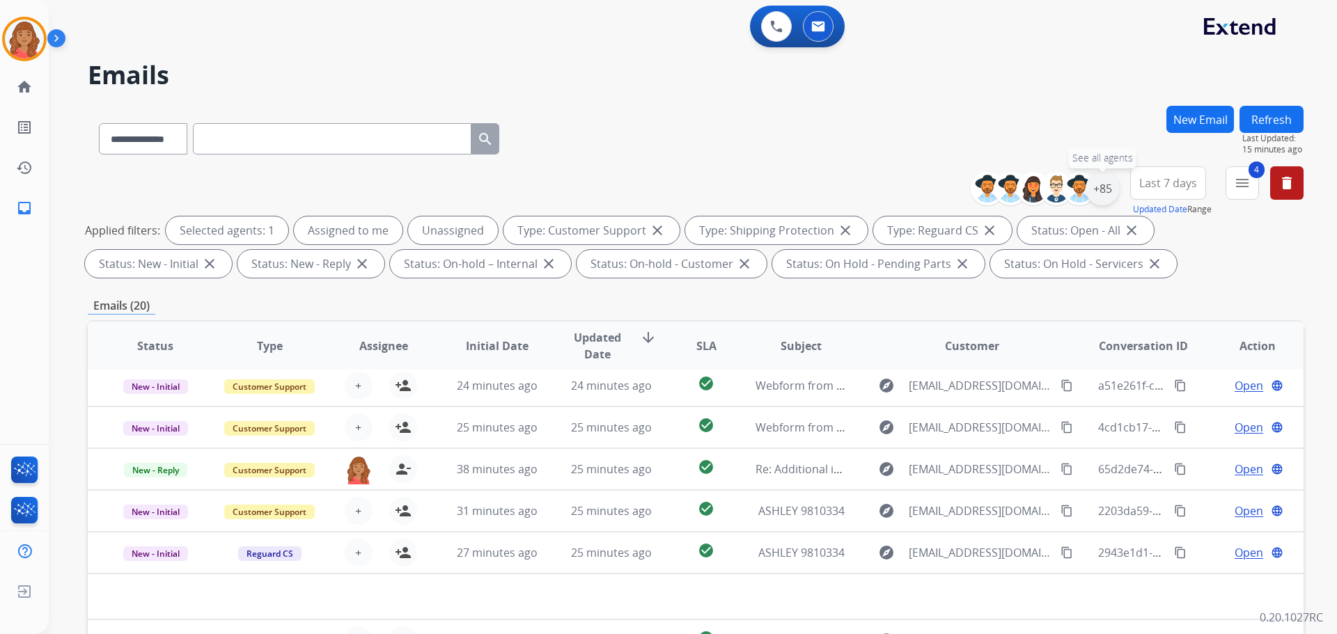
click at [1103, 192] on div "+85" at bounding box center [1101, 188] width 33 height 33
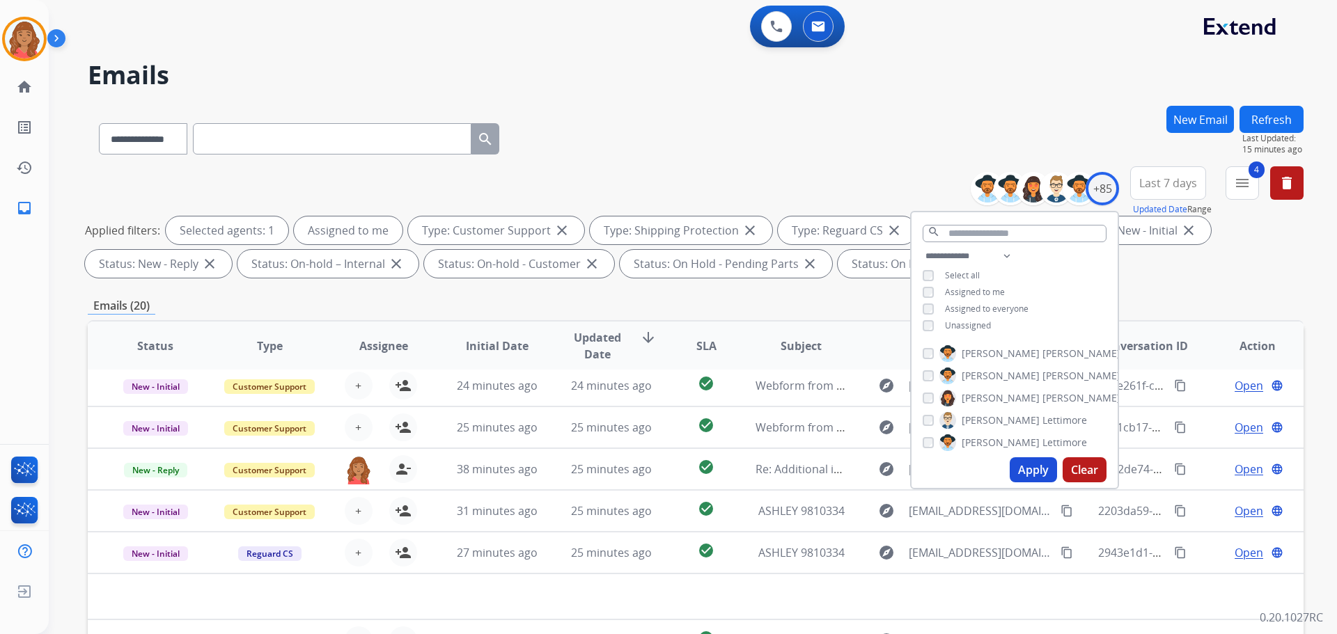
click at [1028, 468] on button "Apply" at bounding box center [1033, 469] width 47 height 25
select select "*"
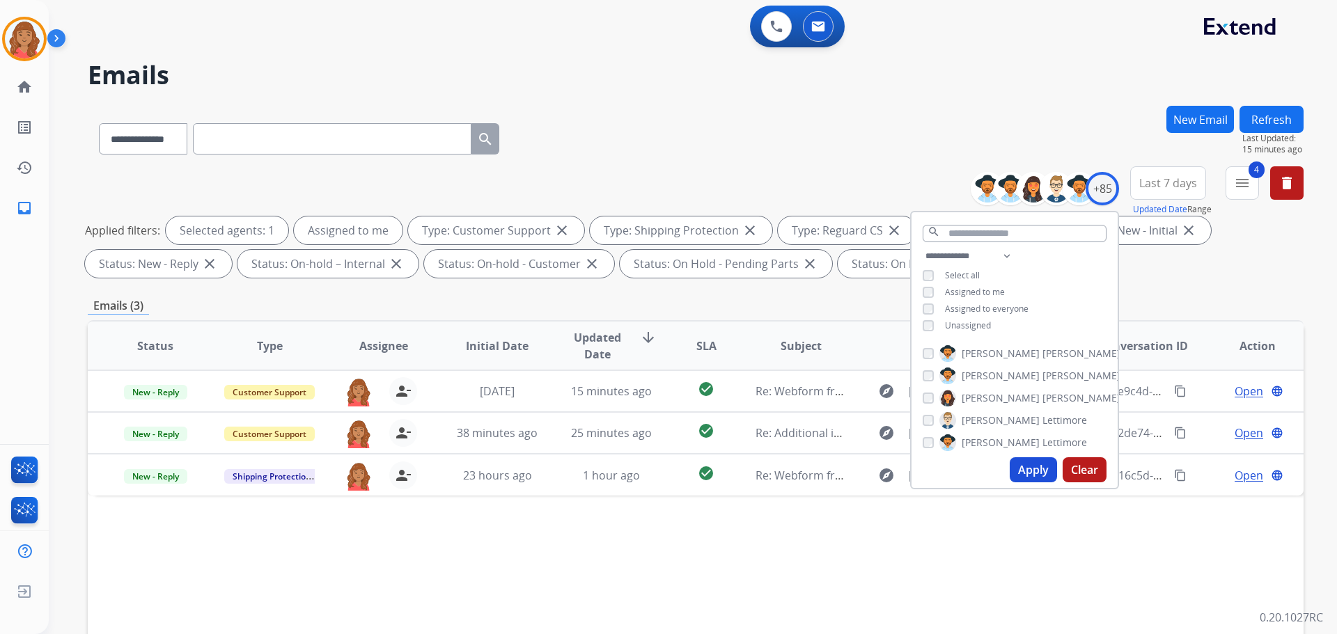
click at [465, 562] on div "Status Type Assignee Initial Date Updated Date arrow_downward SLA Subject Custo…" at bounding box center [696, 553] width 1216 height 466
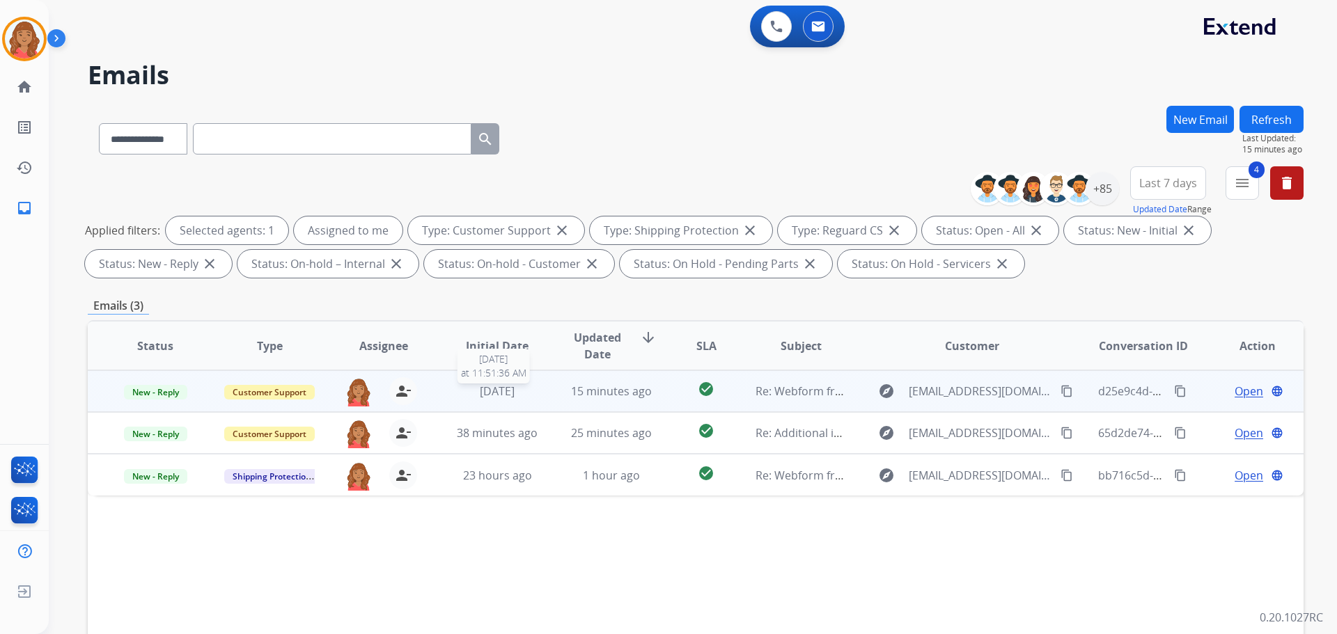
click at [531, 391] on div "[DATE]" at bounding box center [497, 391] width 91 height 17
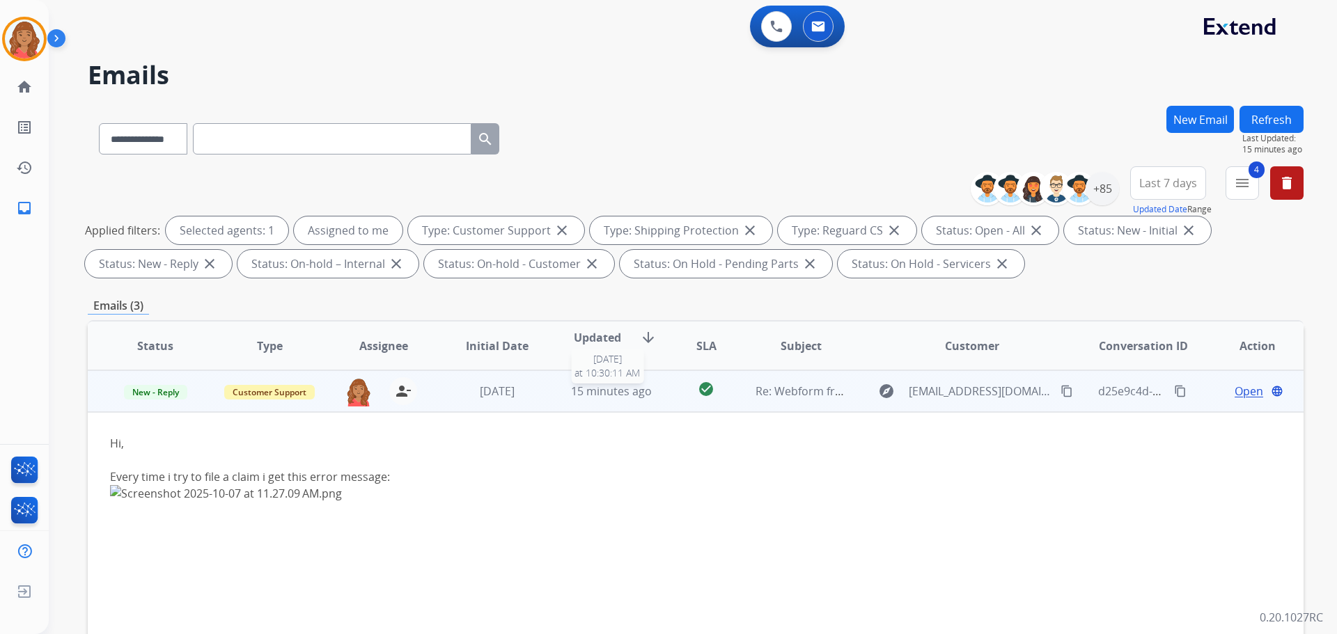
click at [571, 395] on span "15 minutes ago" at bounding box center [611, 391] width 81 height 15
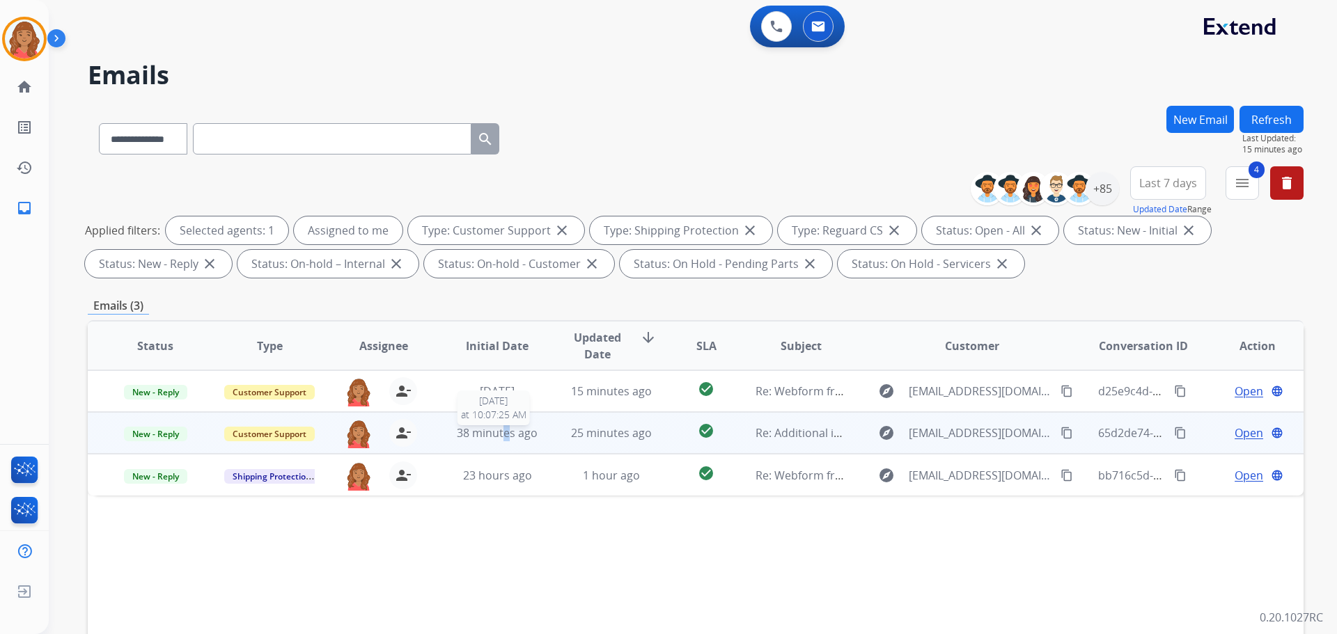
click at [503, 441] on div "38 minutes ago" at bounding box center [497, 433] width 91 height 17
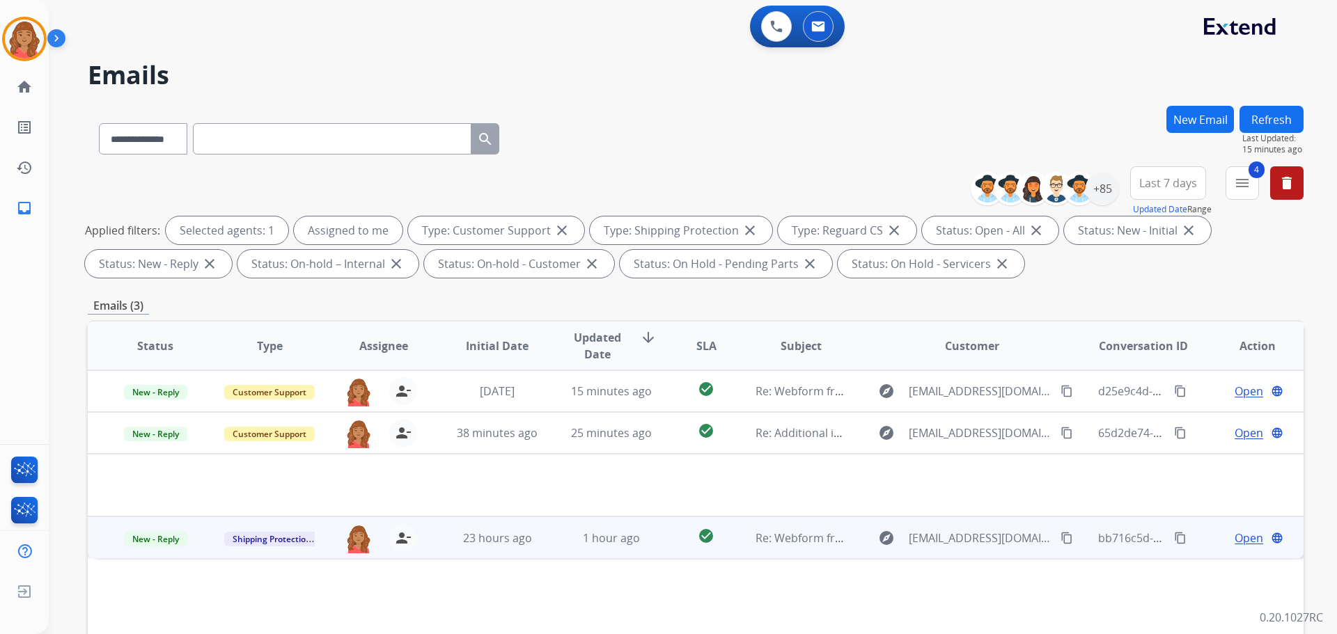
click at [449, 547] on td "23 hours ago" at bounding box center [487, 538] width 114 height 42
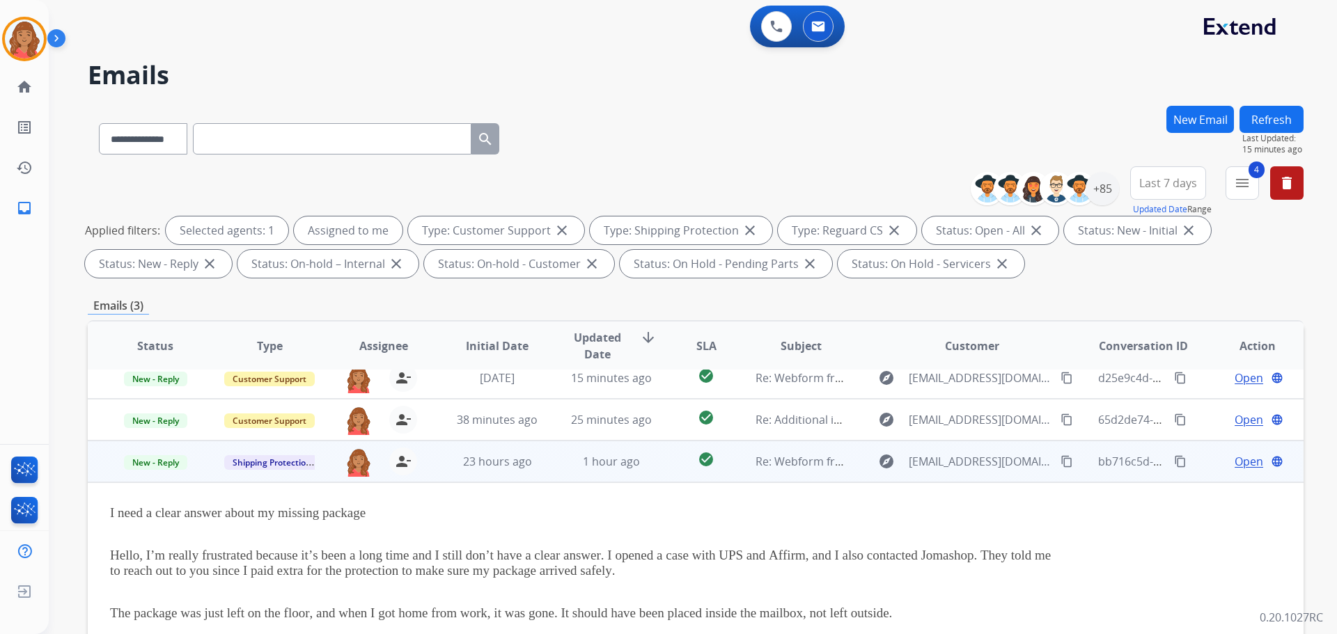
scroll to position [139, 0]
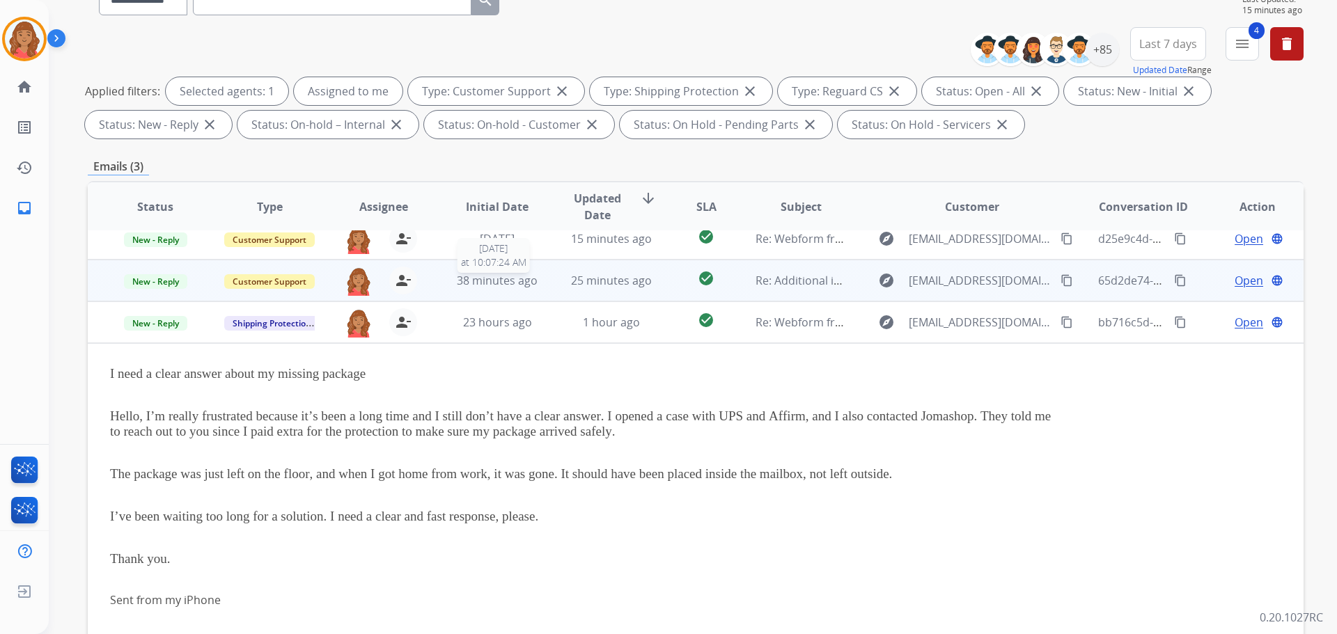
click at [515, 283] on span "38 minutes ago" at bounding box center [497, 280] width 81 height 15
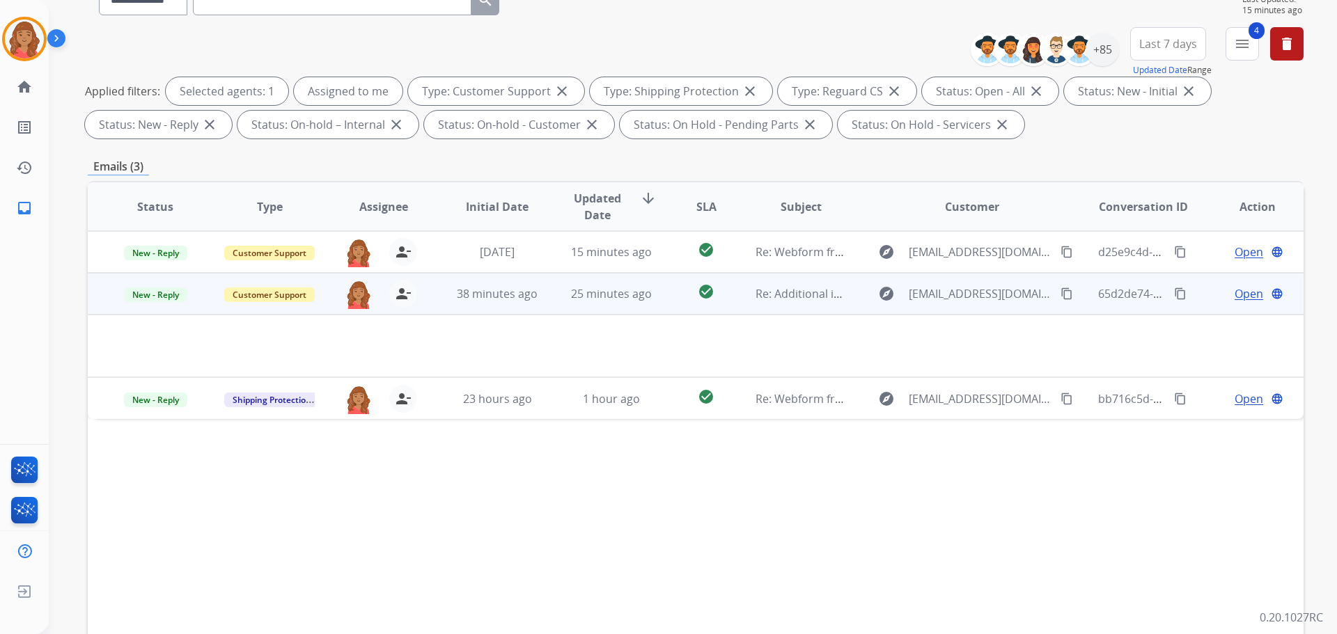
click at [1253, 291] on div "Open language" at bounding box center [1256, 293] width 91 height 17
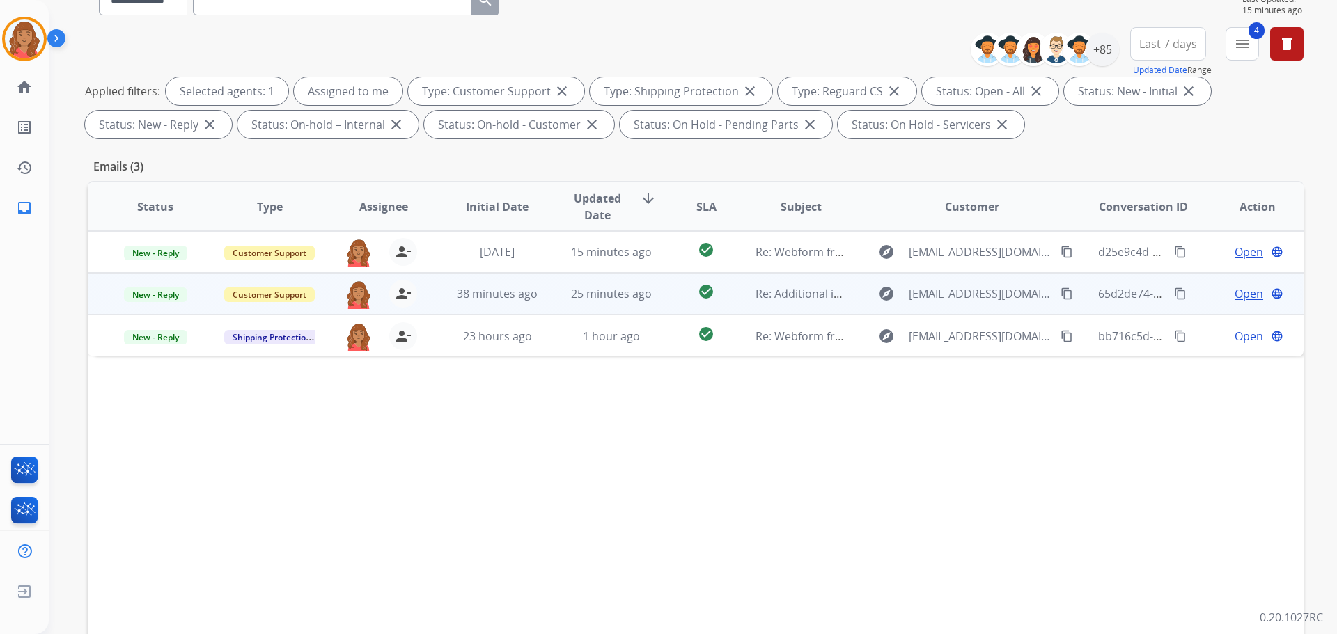
click at [1234, 293] on span "Open" at bounding box center [1248, 293] width 29 height 17
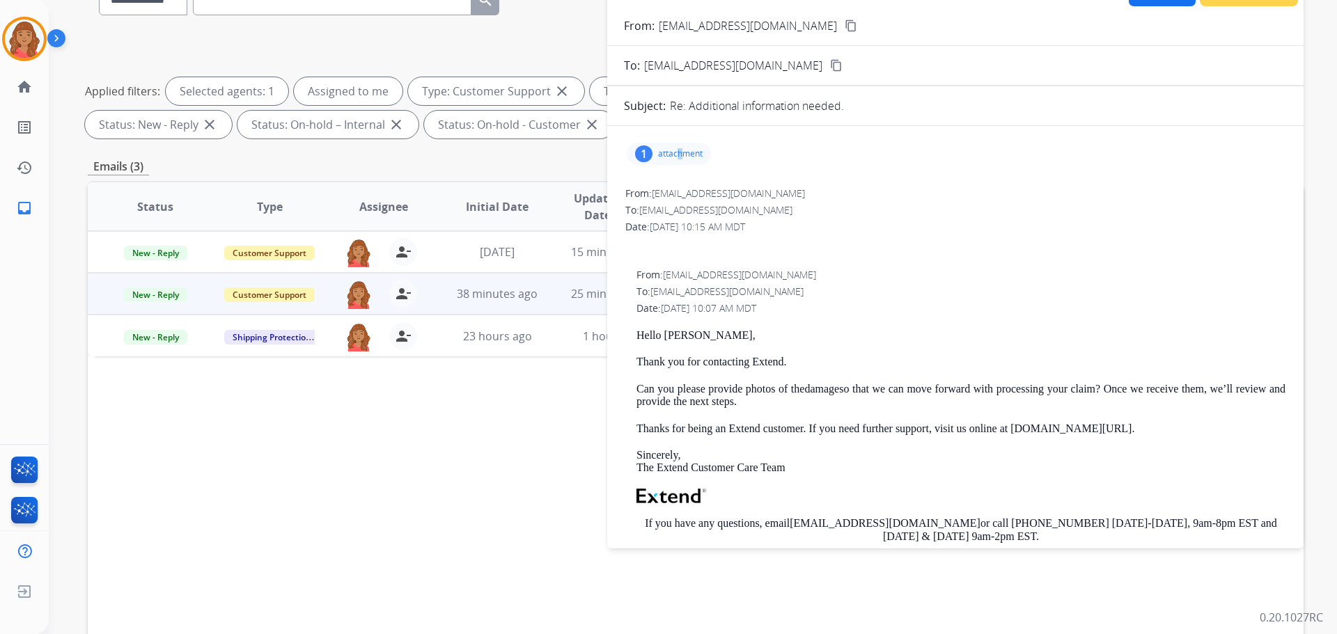
click at [682, 154] on p "attachment" at bounding box center [680, 153] width 45 height 11
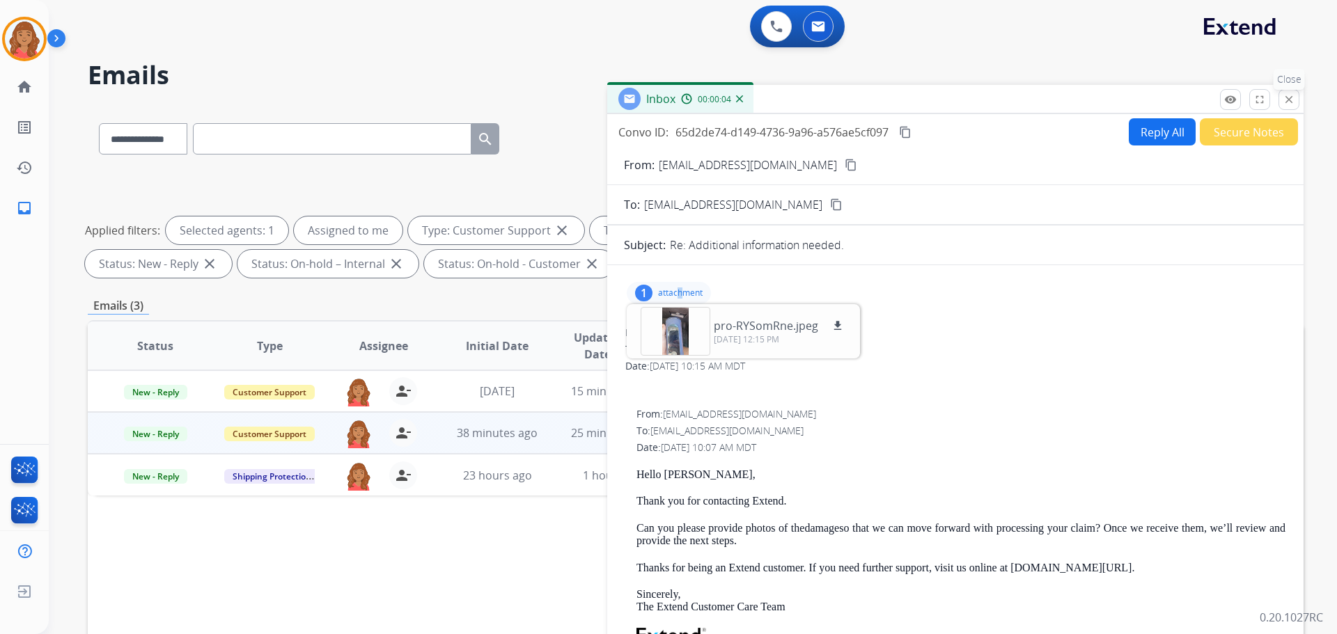
click at [1287, 93] on mat-icon "close" at bounding box center [1288, 99] width 13 height 13
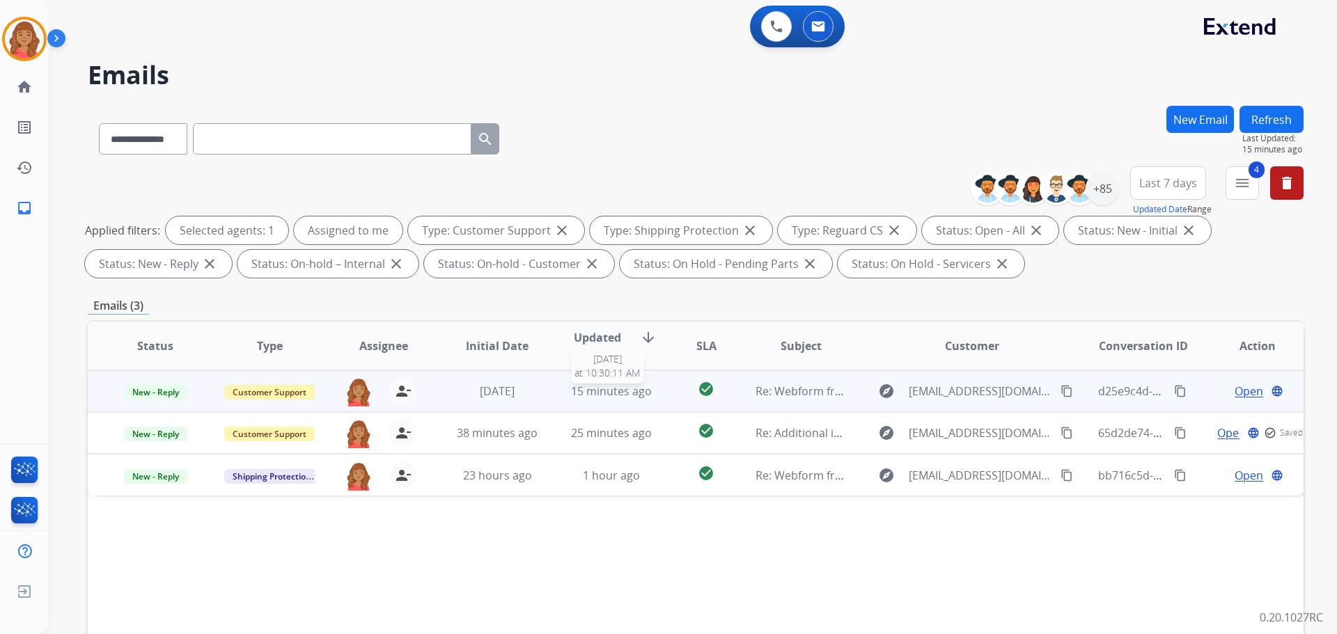
click at [587, 398] on span "15 minutes ago" at bounding box center [611, 391] width 81 height 15
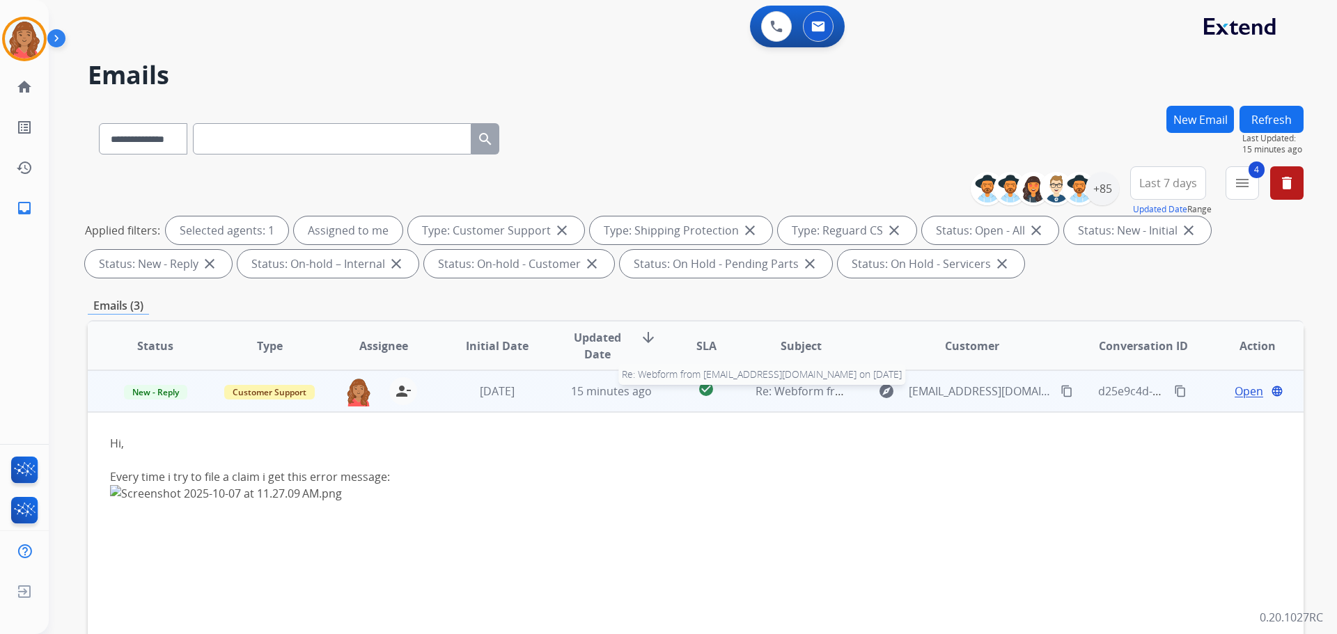
click at [803, 387] on span "Re: Webform from [EMAIL_ADDRESS][DOMAIN_NAME] on [DATE]" at bounding box center [922, 391] width 334 height 15
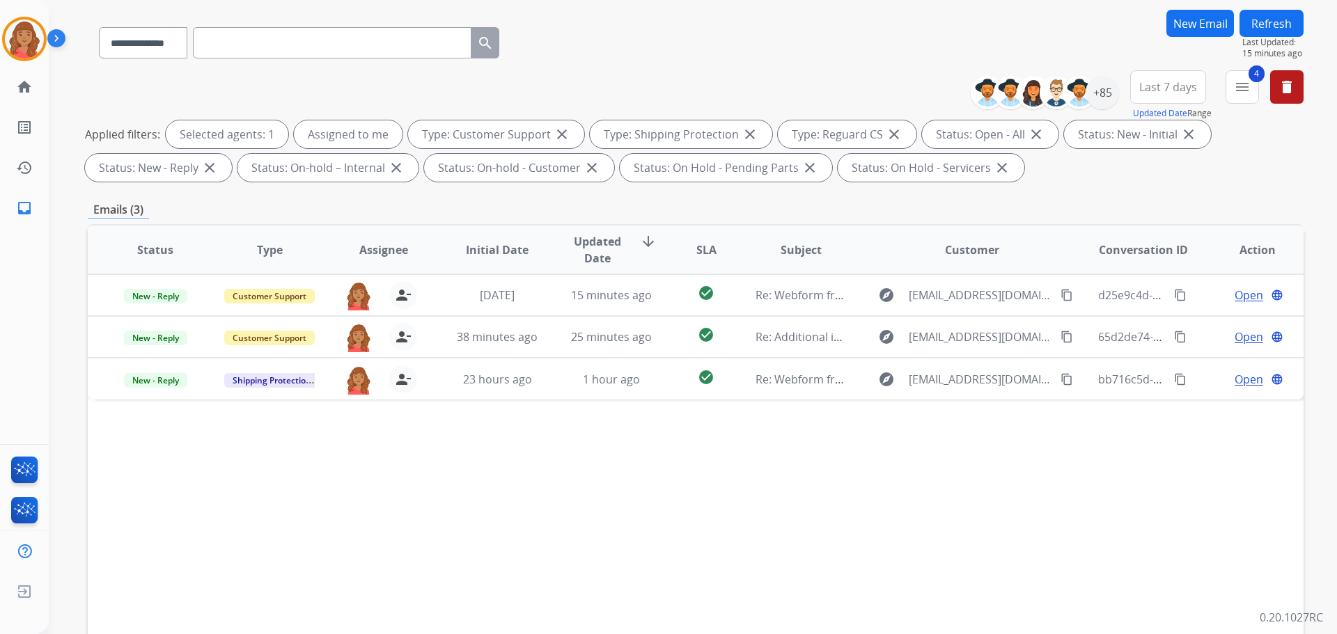
scroll to position [209, 0]
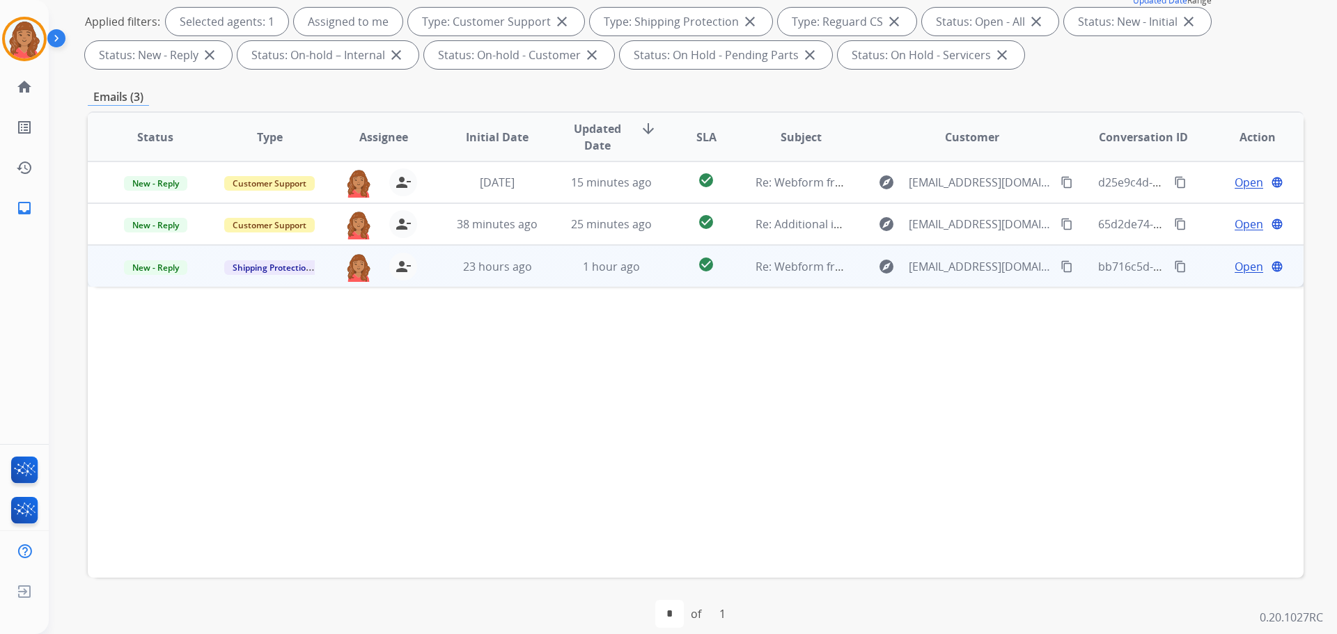
click at [522, 282] on td "23 hours ago" at bounding box center [487, 266] width 114 height 42
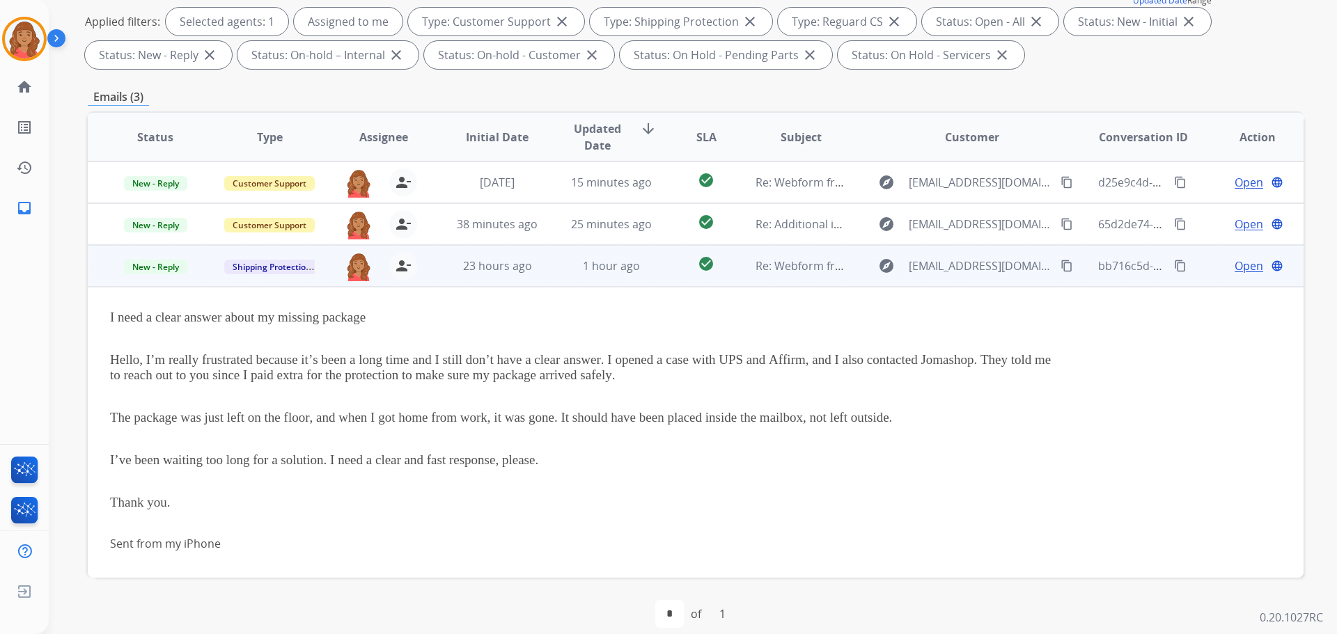
scroll to position [13, 0]
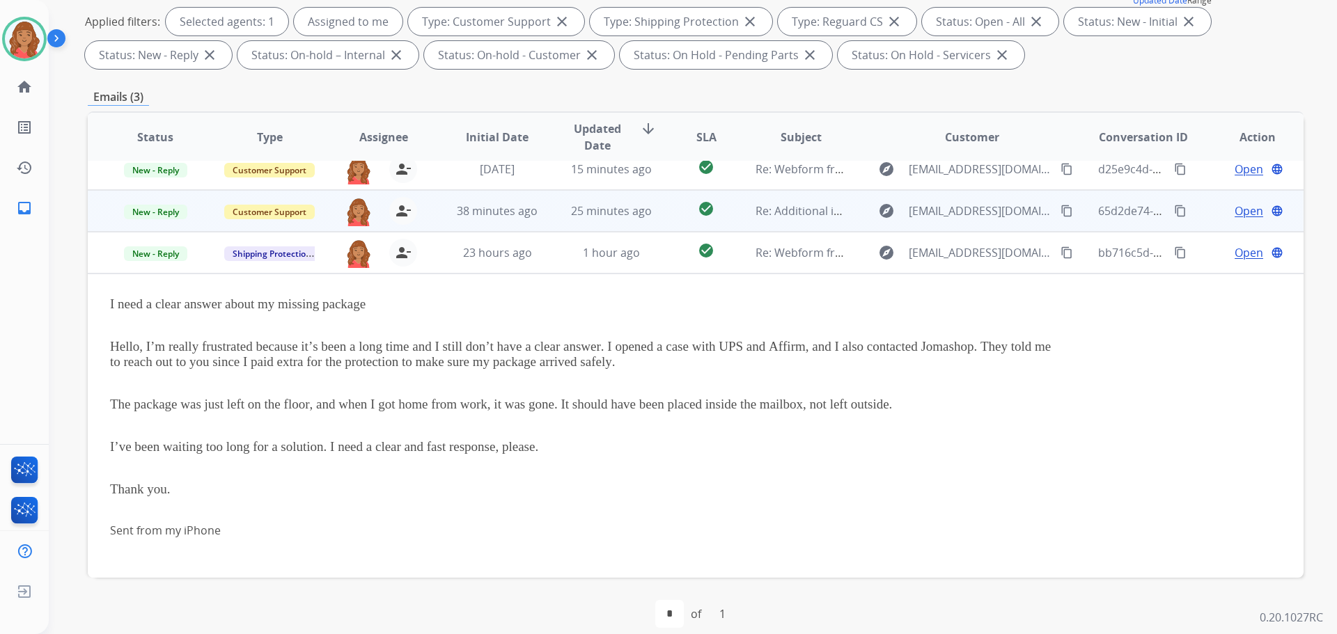
click at [443, 217] on td "38 minutes ago" at bounding box center [487, 211] width 114 height 42
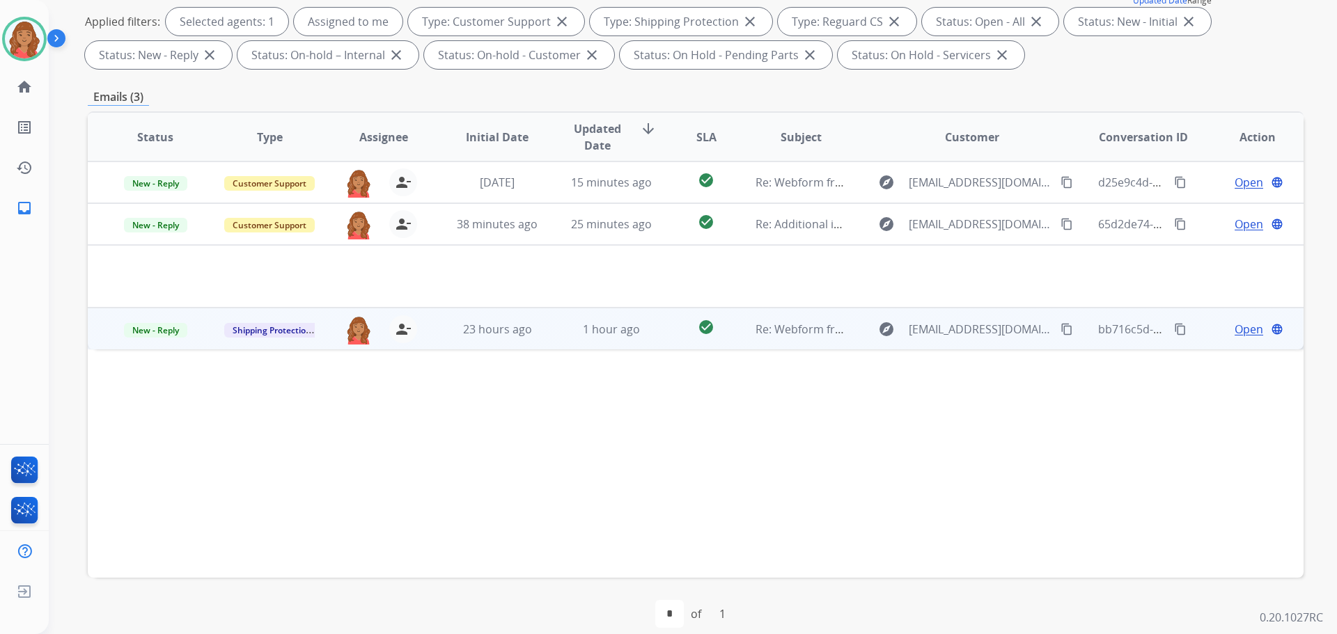
click at [1060, 330] on mat-icon "content_copy" at bounding box center [1066, 329] width 13 height 13
click at [768, 336] on span "Re: Webform from alexromo4@hotmail.com on 10/06/2025" at bounding box center [922, 329] width 334 height 15
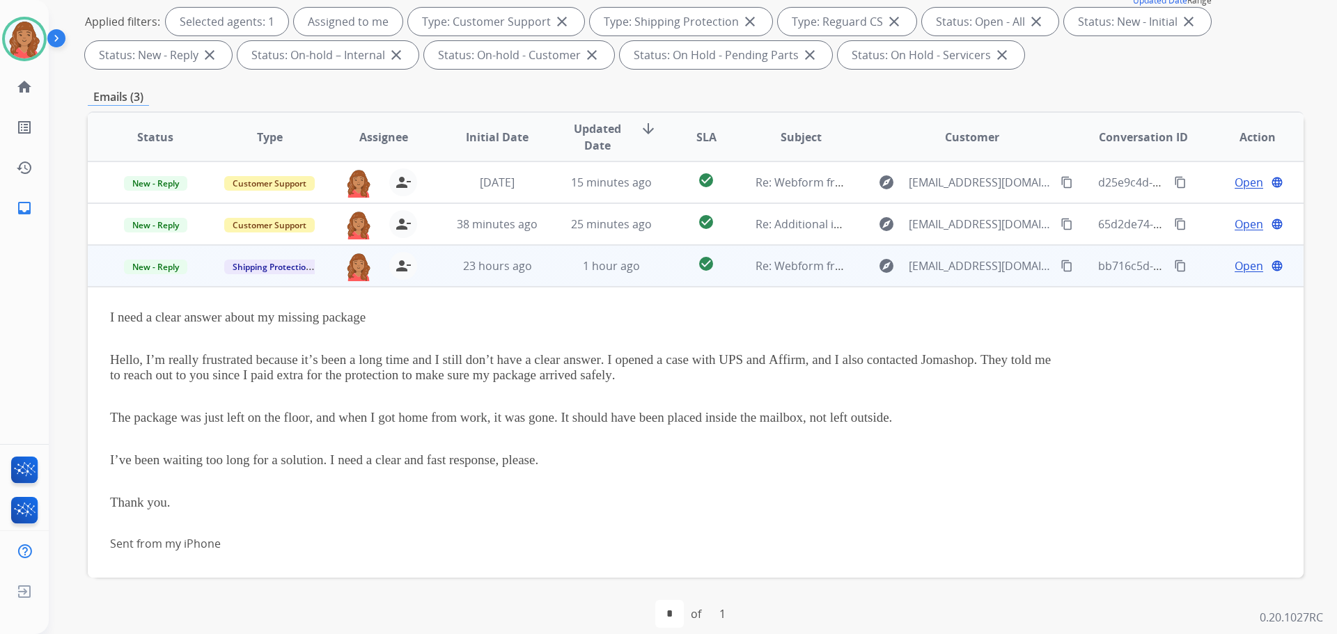
scroll to position [13, 0]
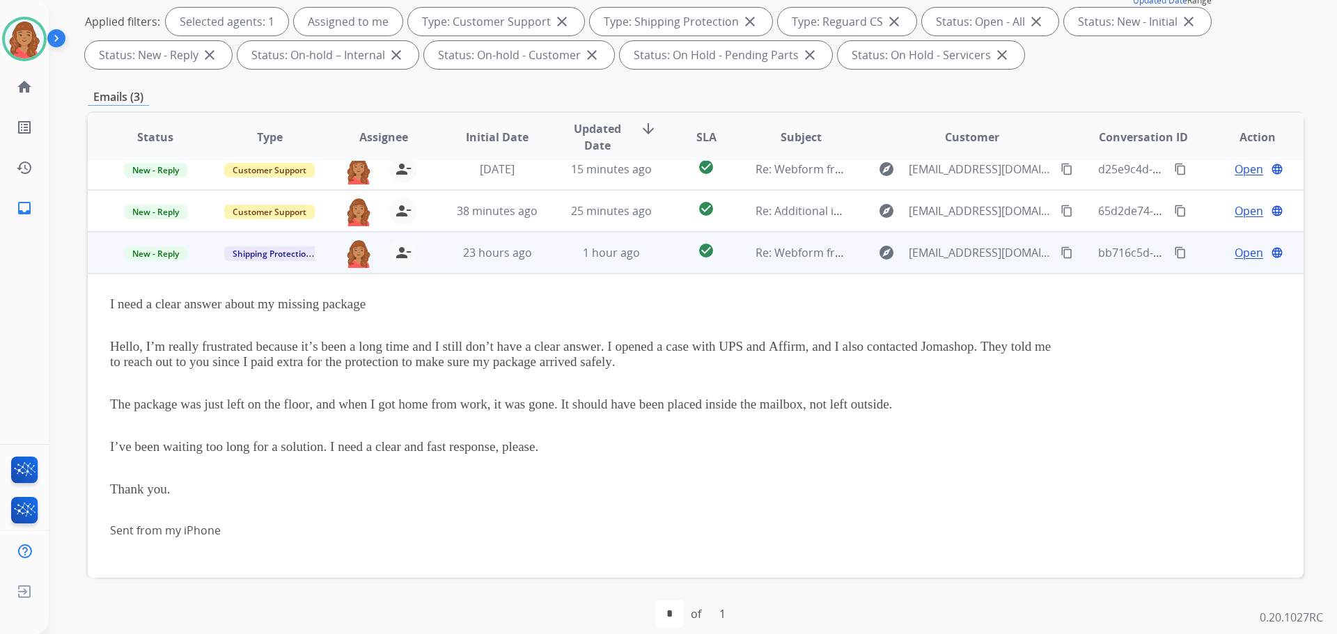
click at [1235, 250] on span "Open" at bounding box center [1248, 252] width 29 height 17
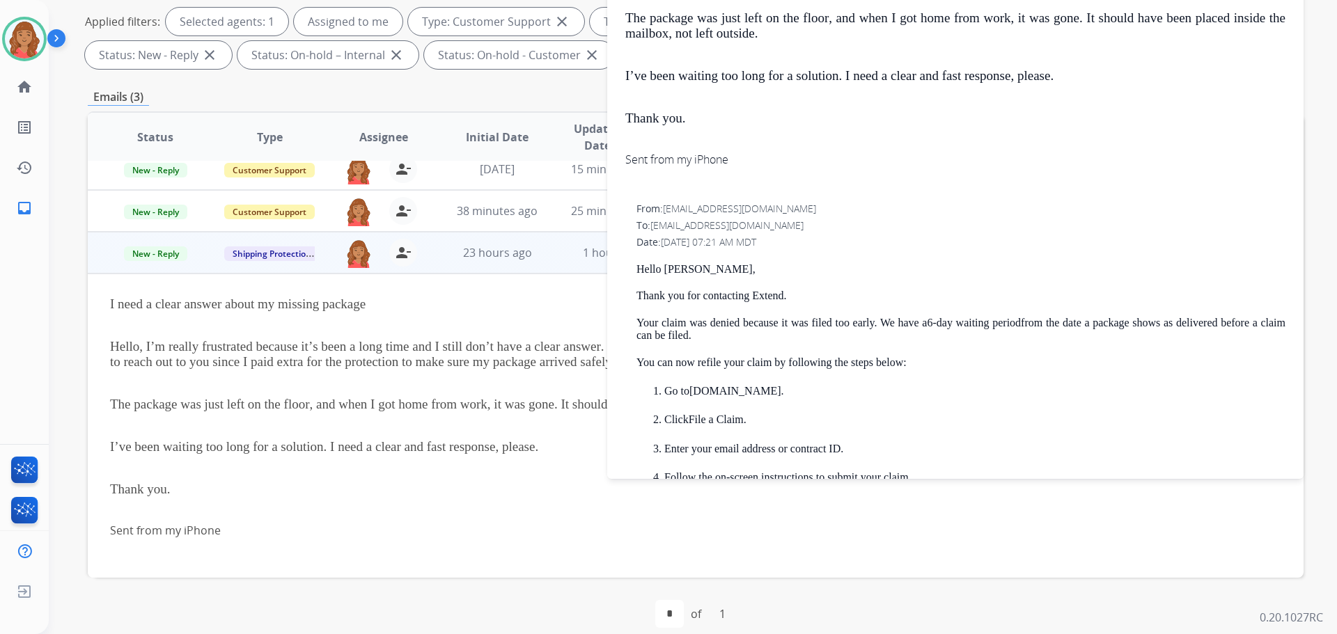
scroll to position [487, 0]
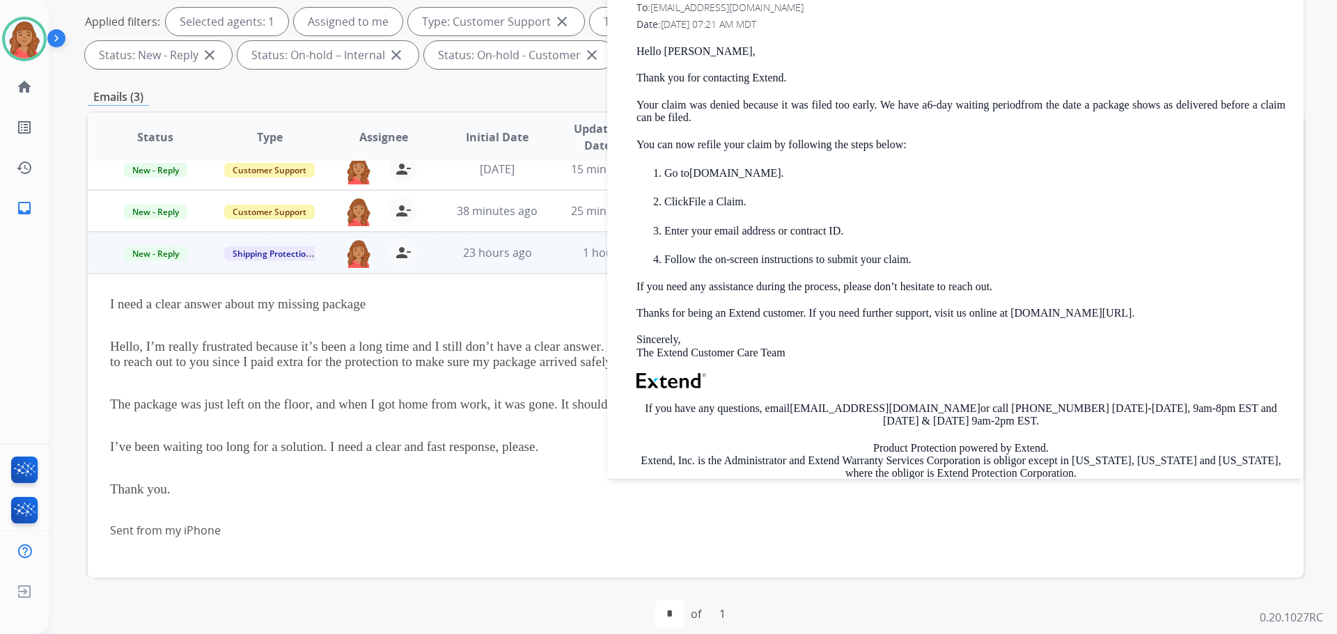
click at [201, 416] on div "I need a clear answer about my missing package Hello, I’m really frustrated bec…" at bounding box center [581, 426] width 943 height 259
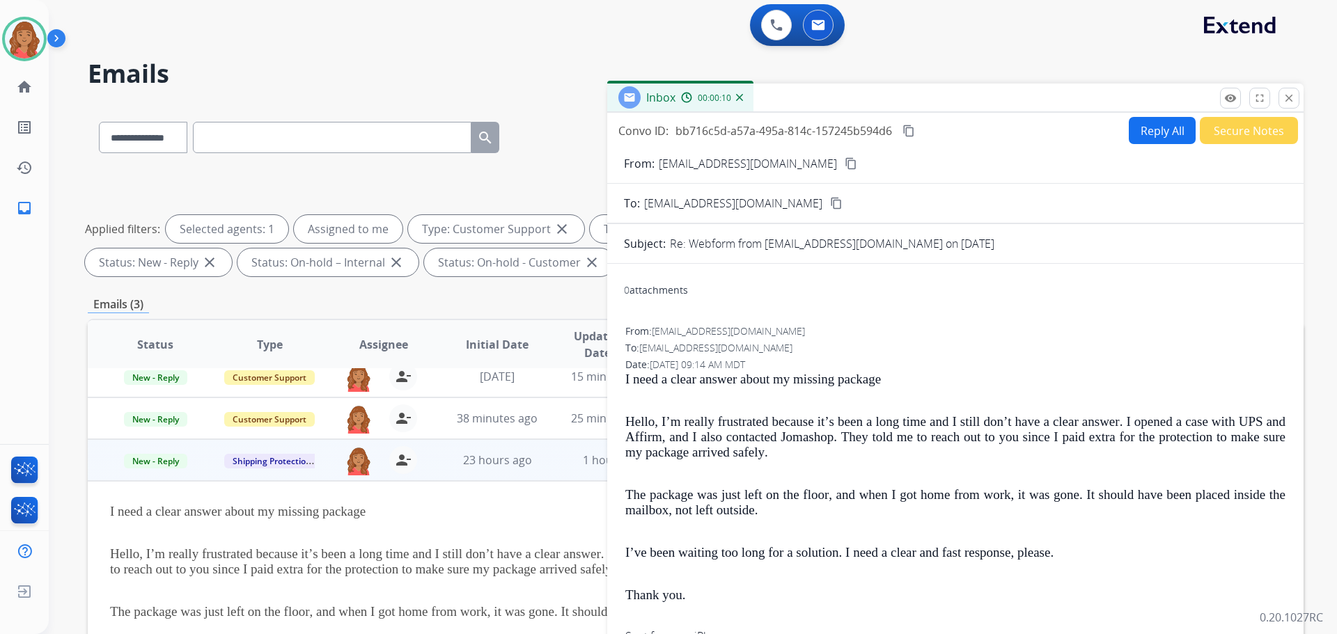
scroll to position [0, 0]
click at [1292, 96] on mat-icon "close" at bounding box center [1288, 99] width 13 height 13
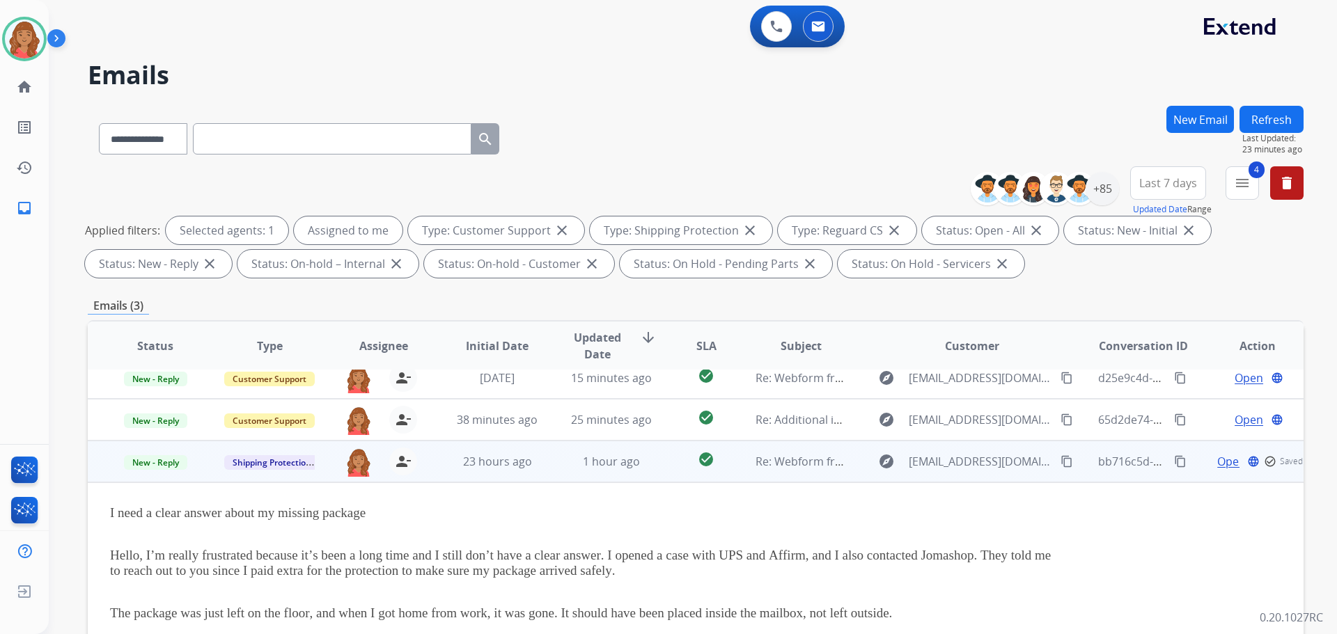
scroll to position [225, 0]
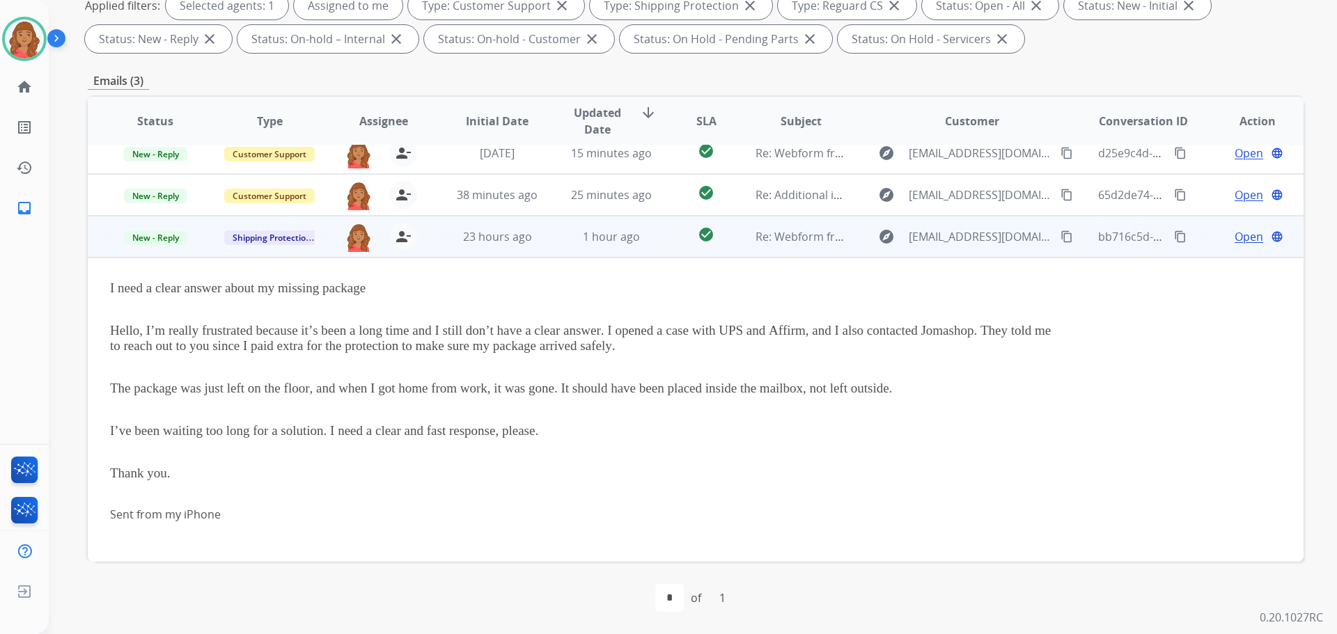
click at [1218, 240] on div "Open language" at bounding box center [1256, 236] width 91 height 17
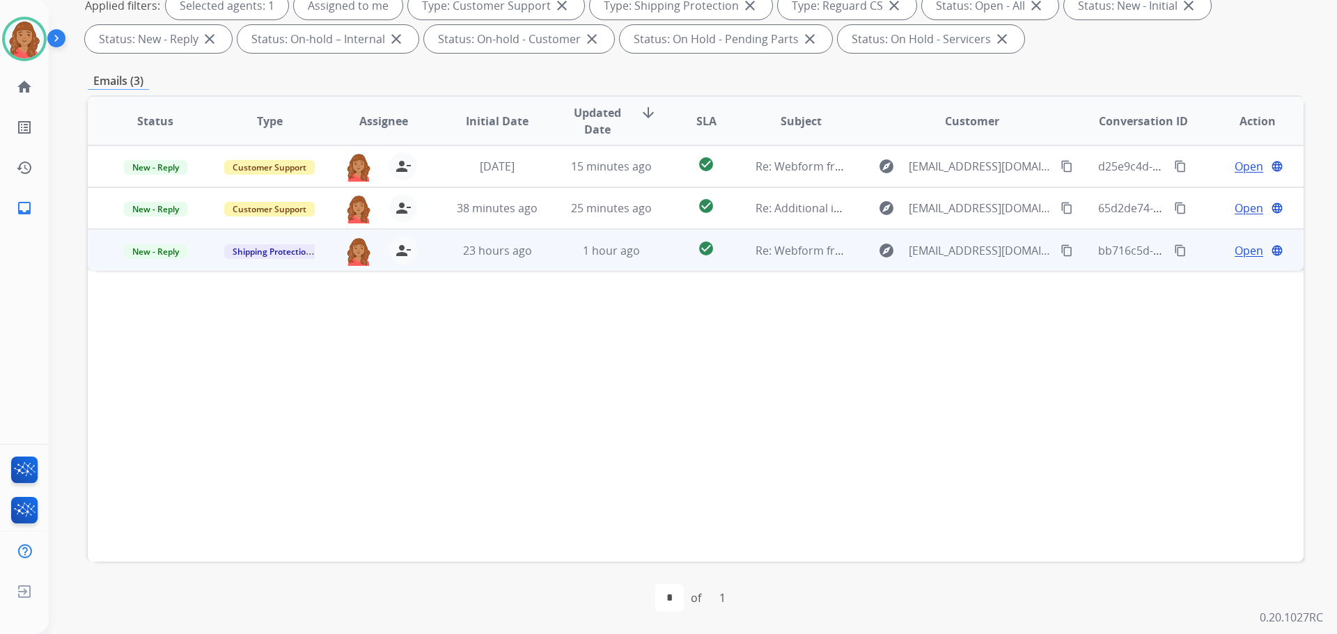
click at [1234, 249] on span "Open" at bounding box center [1248, 250] width 29 height 17
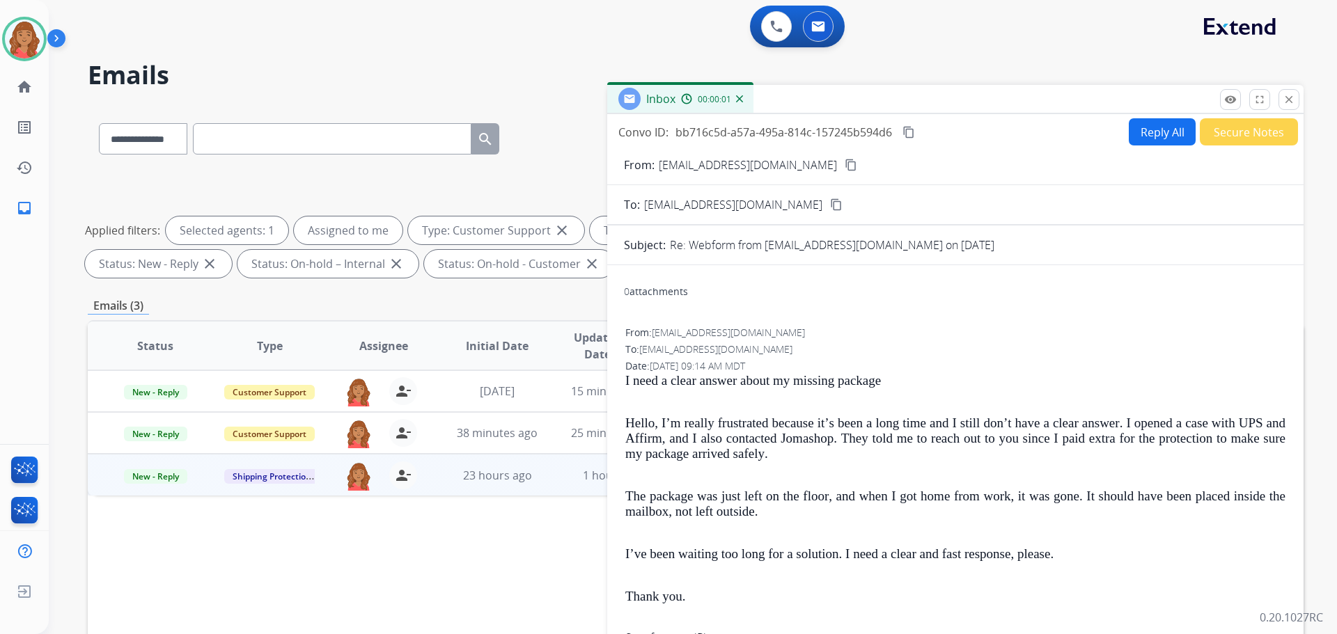
click at [1138, 134] on button "Reply All" at bounding box center [1162, 131] width 67 height 27
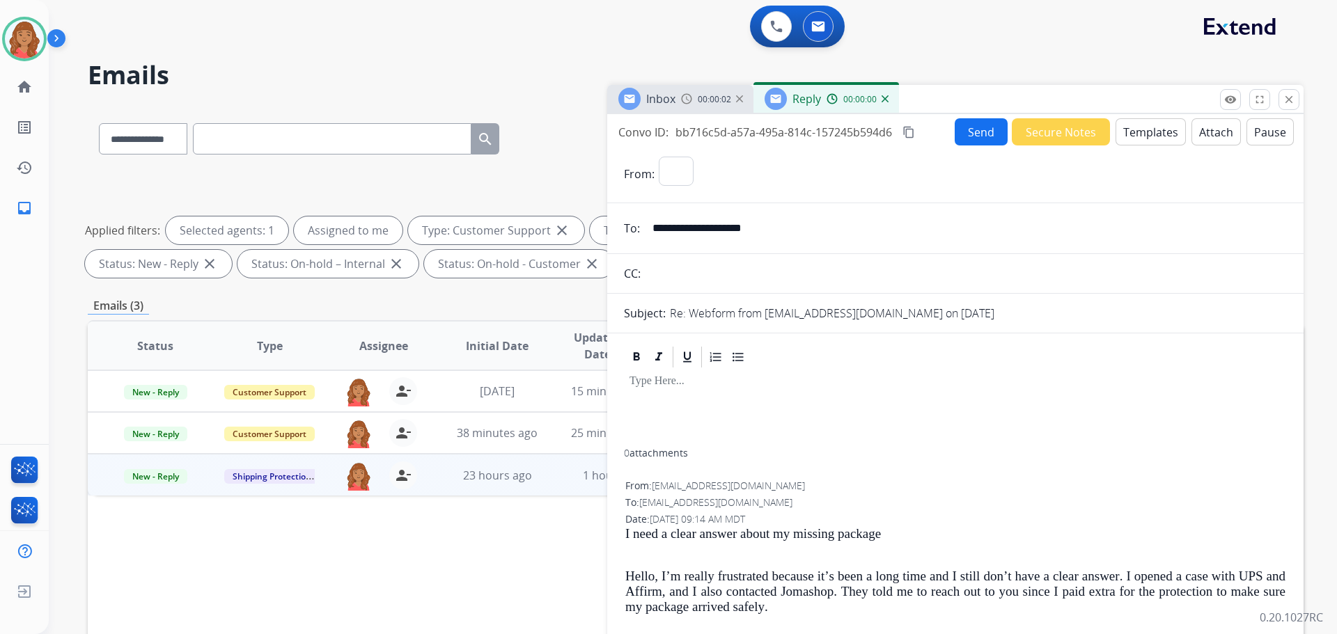
select select "**********"
click at [1144, 130] on button "Templates" at bounding box center [1150, 131] width 70 height 27
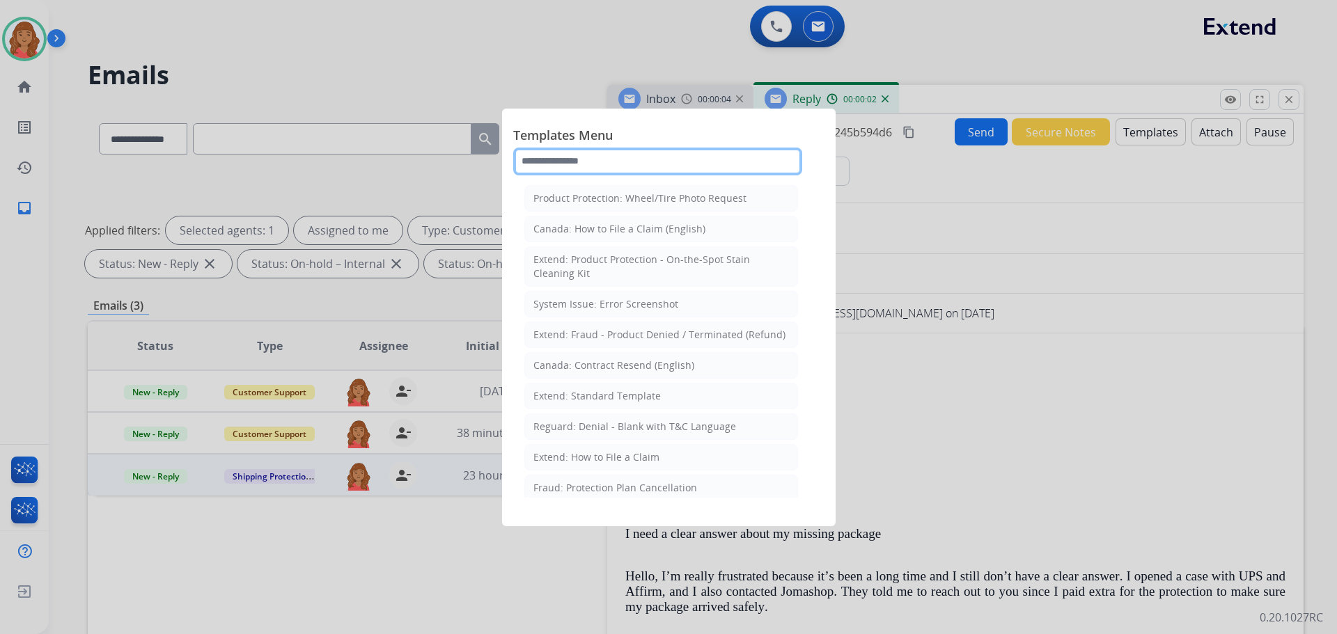
click at [602, 166] on input "text" at bounding box center [657, 162] width 289 height 28
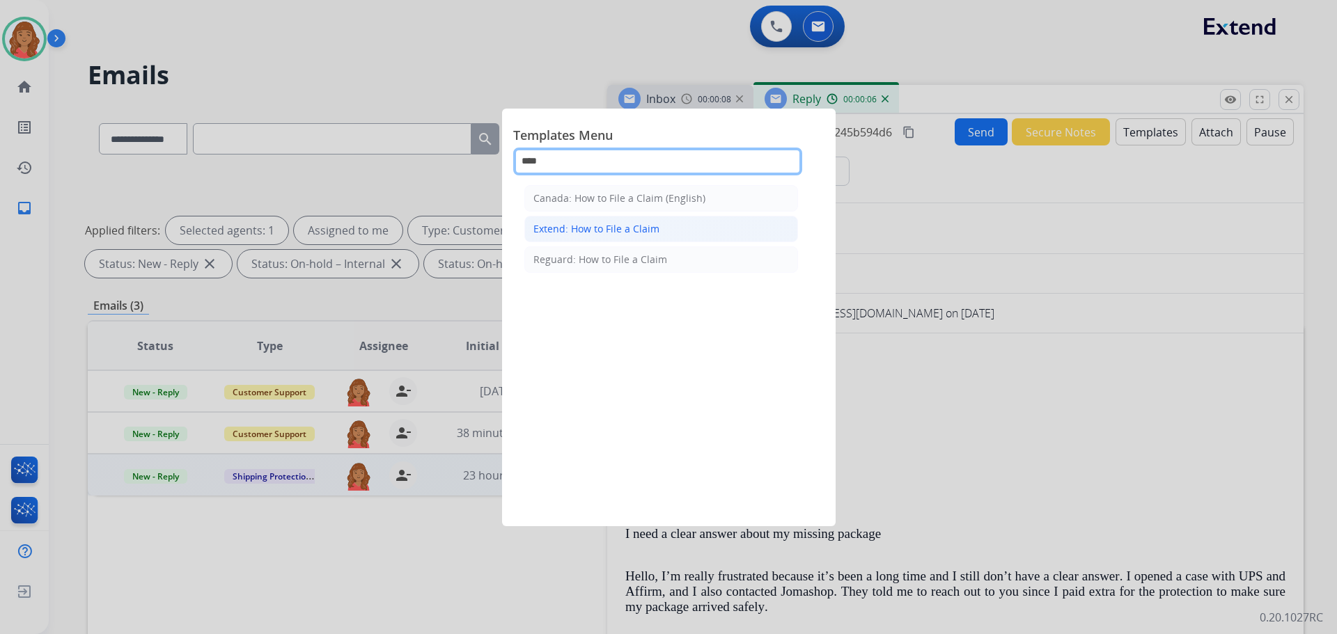
type input "***"
click at [608, 225] on div "Extend: How to File a Claim" at bounding box center [596, 229] width 126 height 14
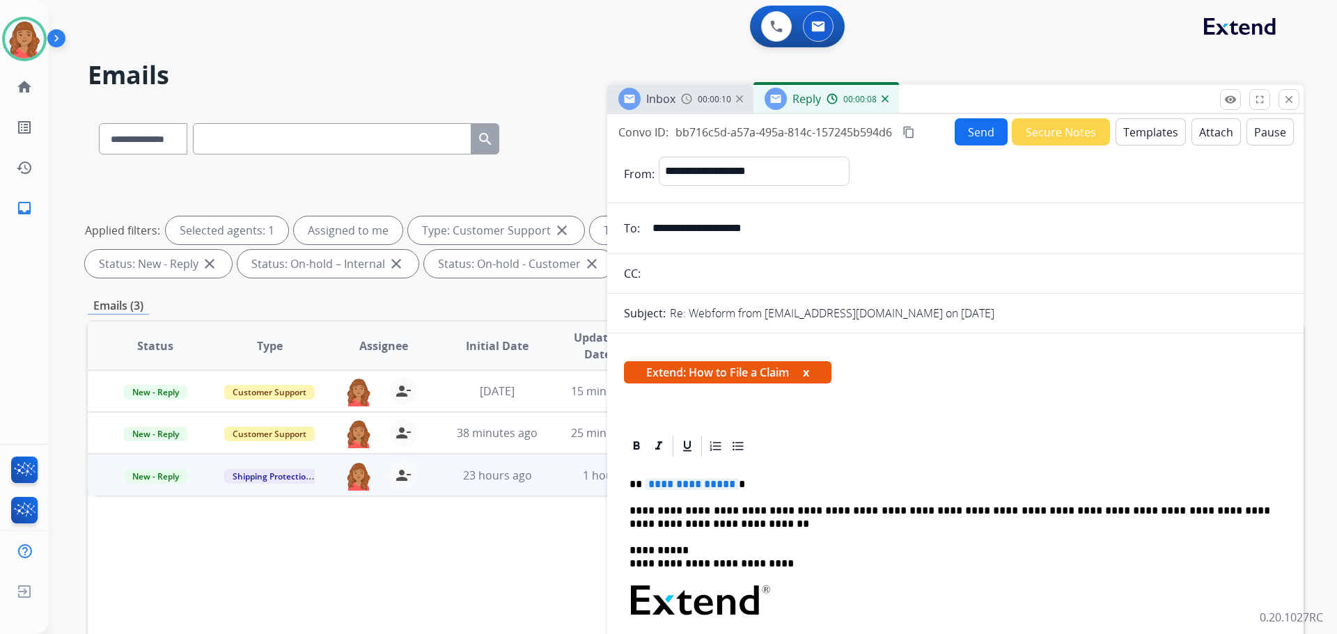
click at [728, 483] on span "**********" at bounding box center [692, 484] width 94 height 12
click at [968, 133] on button "Send" at bounding box center [981, 131] width 53 height 27
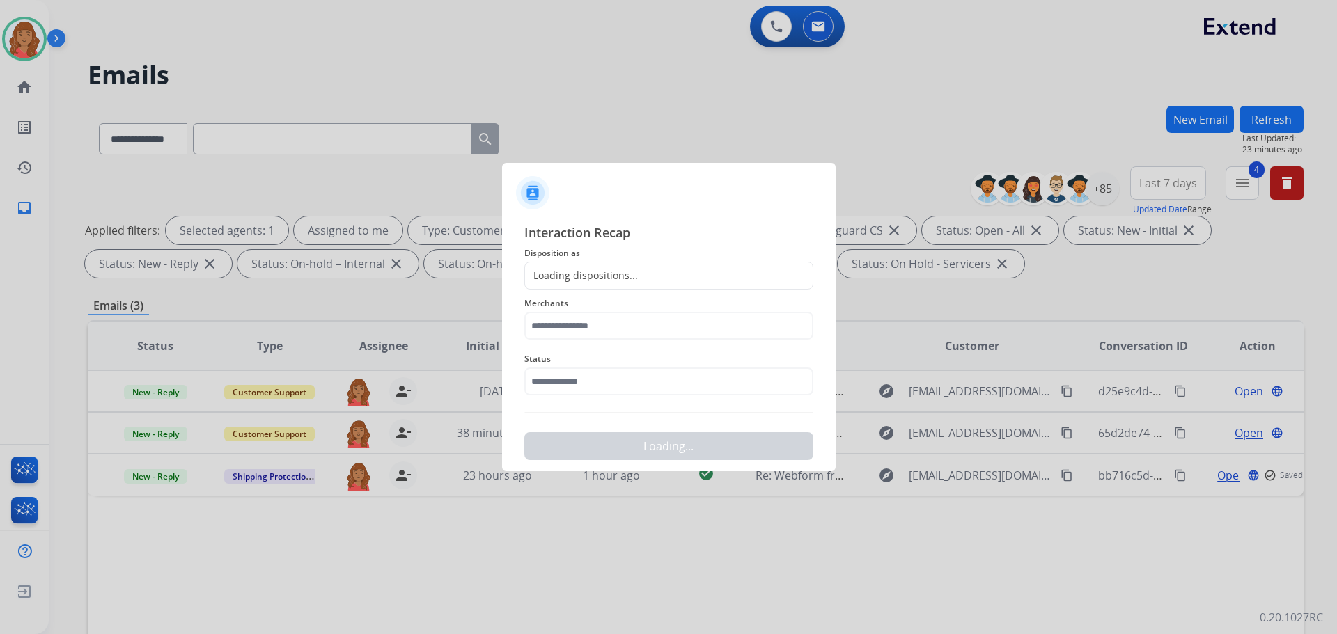
drag, startPoint x: 615, startPoint y: 274, endPoint x: 614, endPoint y: 285, distance: 11.2
click at [615, 273] on div "Loading dispositions..." at bounding box center [581, 276] width 113 height 14
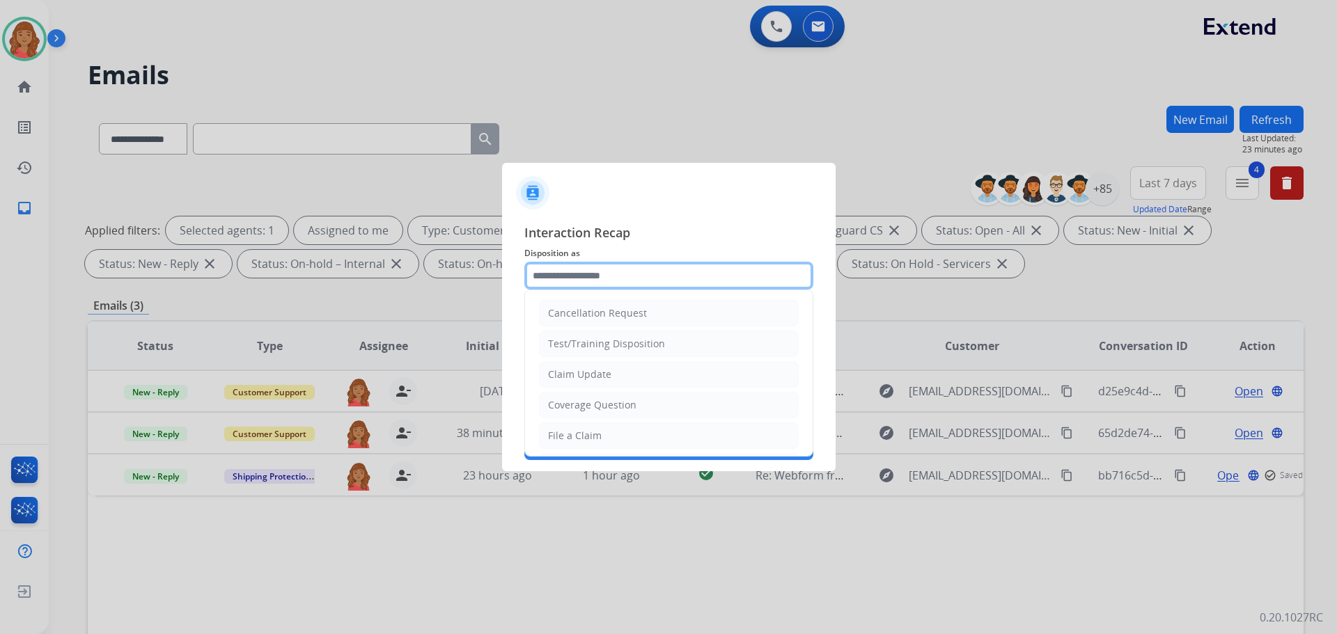
click at [595, 268] on input "text" at bounding box center [668, 276] width 289 height 28
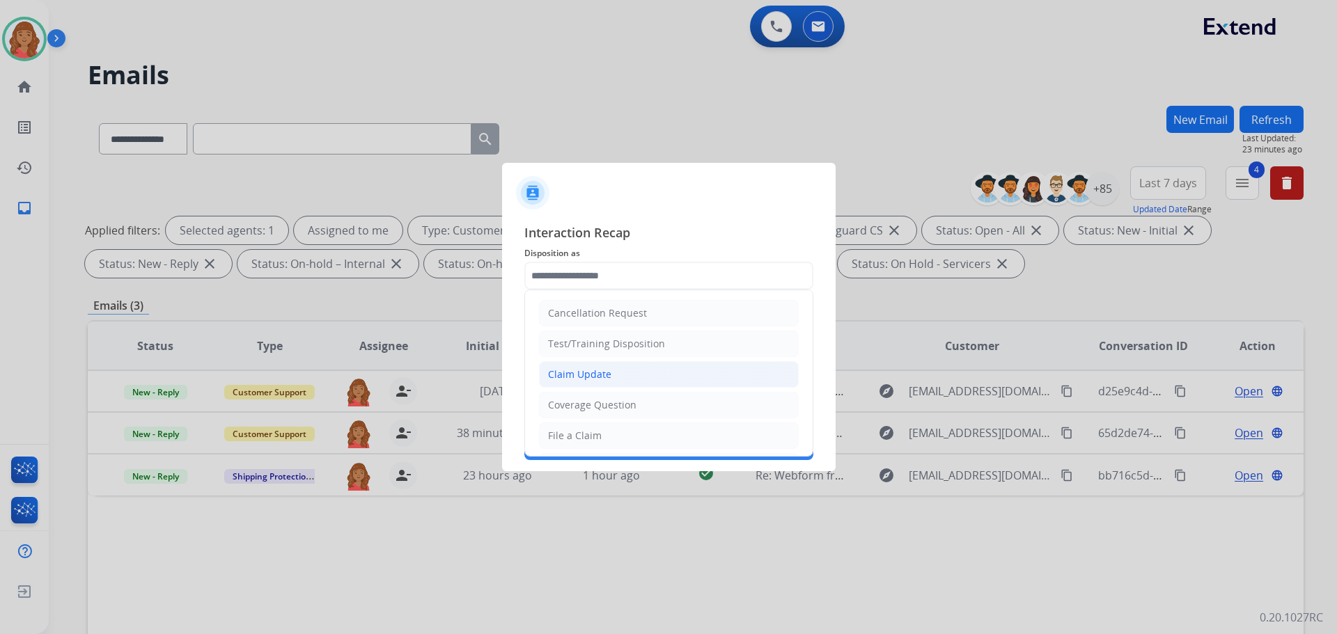
click at [595, 373] on div "Claim Update" at bounding box center [579, 375] width 63 height 14
type input "**********"
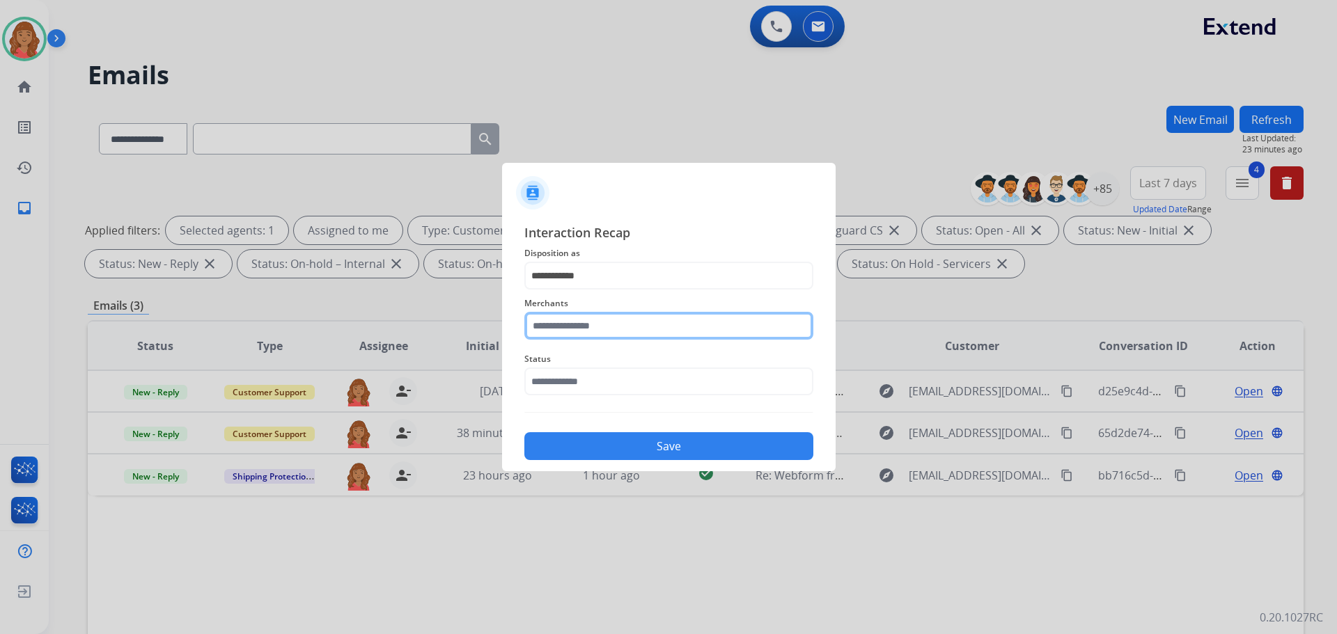
click at [557, 316] on input "text" at bounding box center [668, 326] width 289 height 28
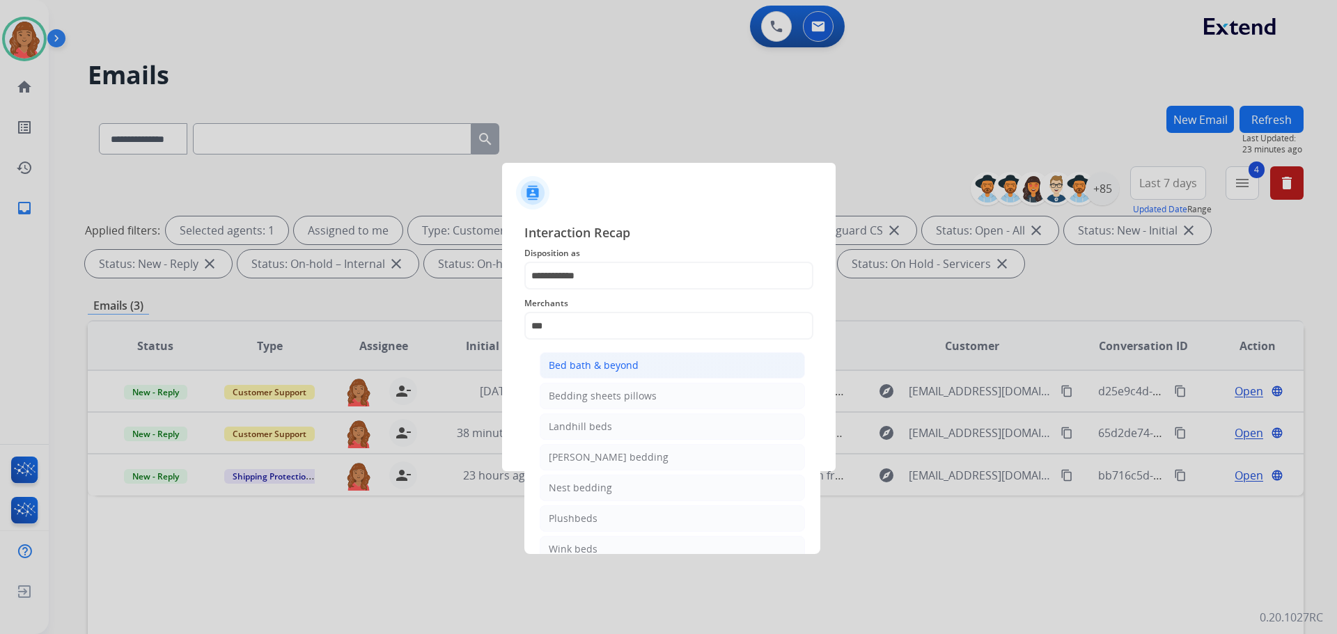
click at [569, 363] on div "Bed bath & beyond" at bounding box center [594, 366] width 90 height 14
type input "**********"
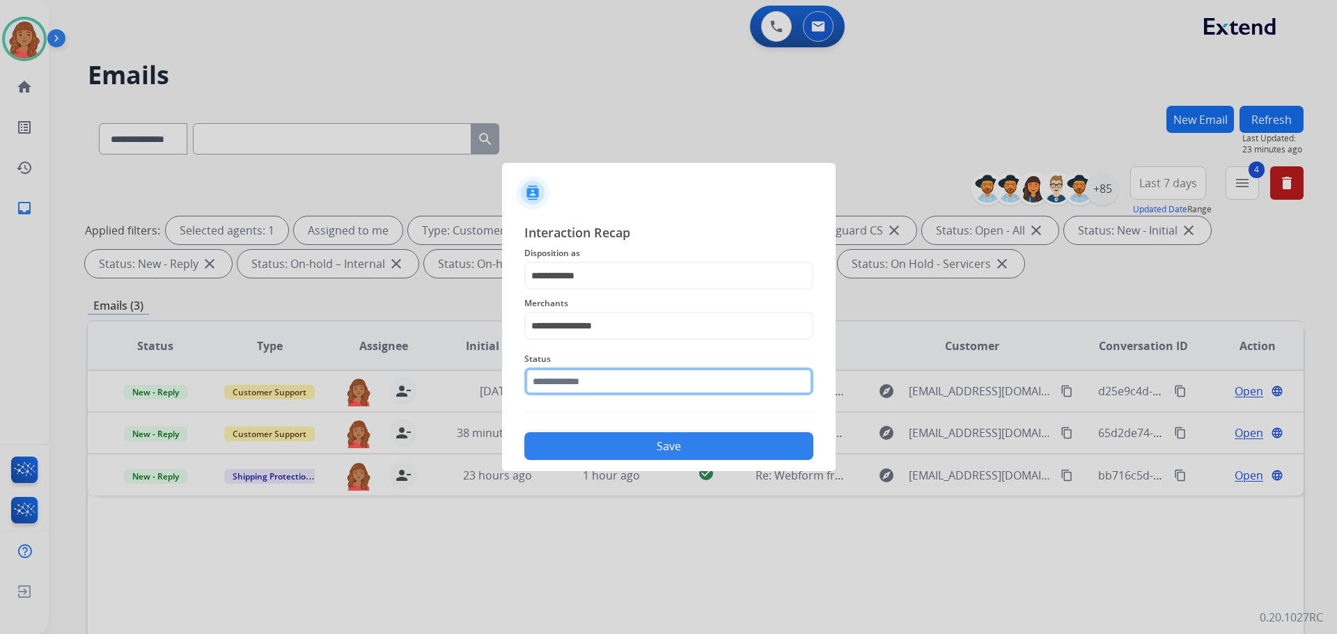
click at [571, 391] on input "text" at bounding box center [668, 382] width 289 height 28
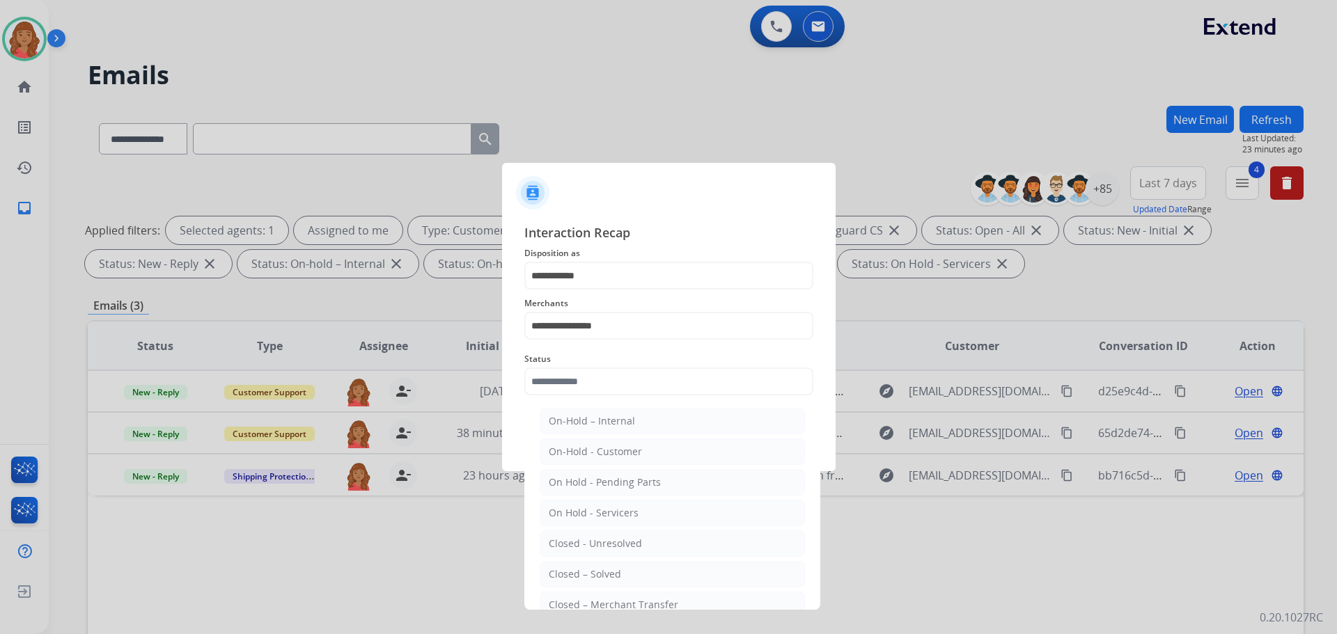
click at [581, 577] on div "Closed – Solved" at bounding box center [585, 574] width 72 height 14
type input "**********"
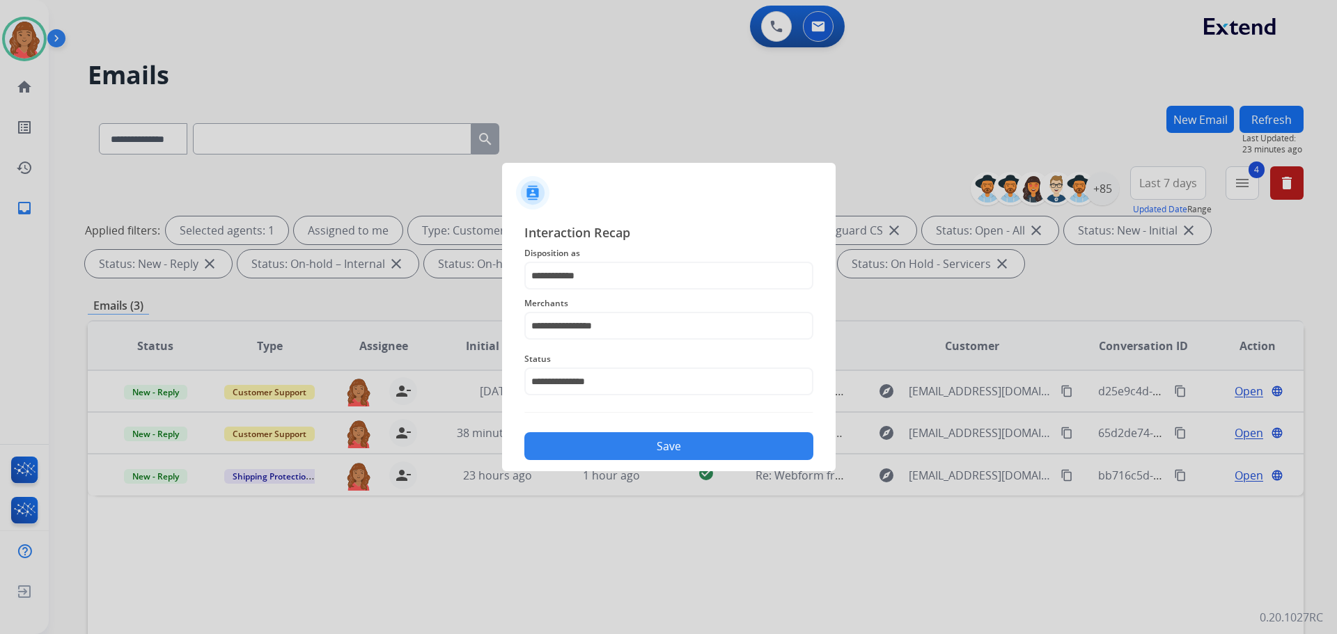
click at [591, 445] on button "Save" at bounding box center [668, 446] width 289 height 28
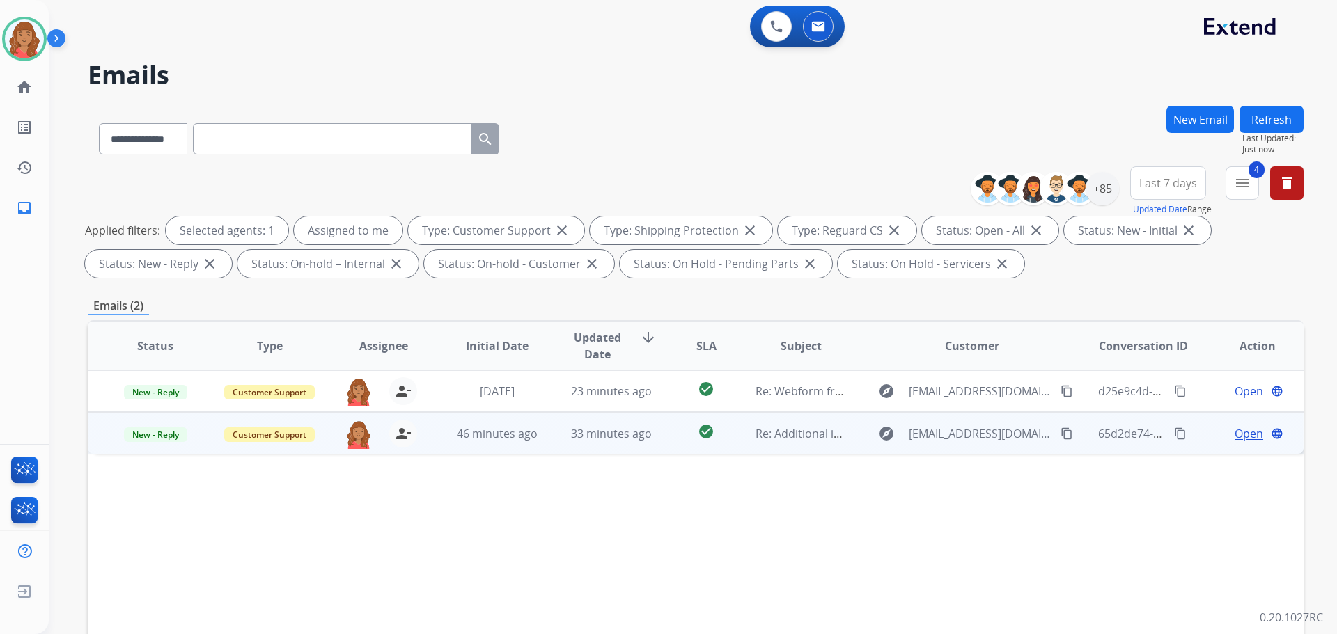
click at [544, 441] on td "33 minutes ago" at bounding box center [601, 433] width 114 height 42
click at [452, 430] on div "46 minutes ago" at bounding box center [497, 433] width 91 height 17
click at [1246, 436] on span "Open" at bounding box center [1248, 433] width 29 height 17
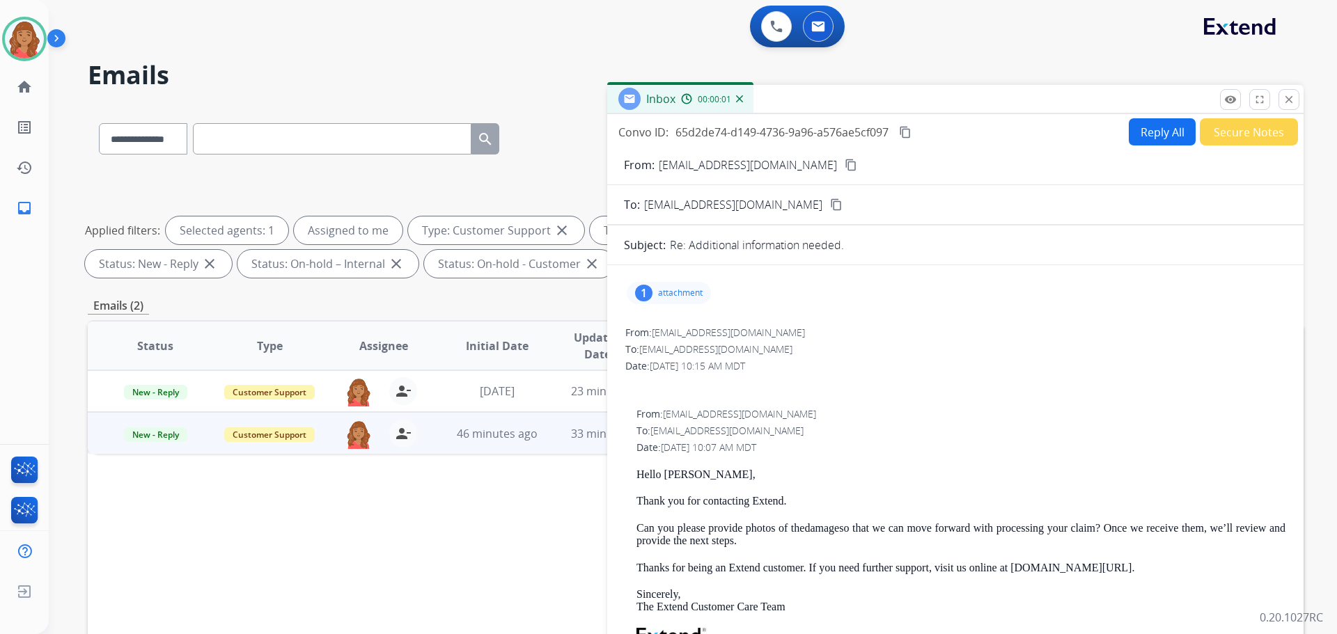
click at [679, 296] on p "attachment" at bounding box center [680, 293] width 45 height 11
click at [674, 323] on div at bounding box center [676, 331] width 70 height 49
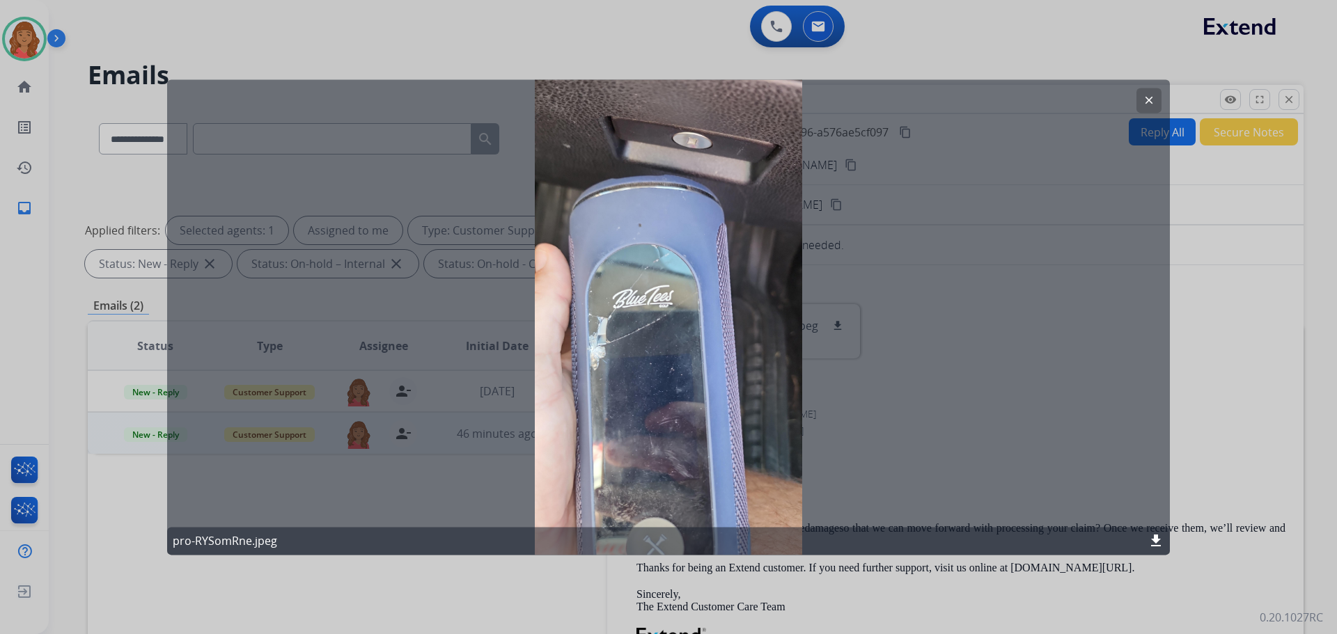
click at [1143, 104] on mat-icon "clear" at bounding box center [1149, 100] width 13 height 13
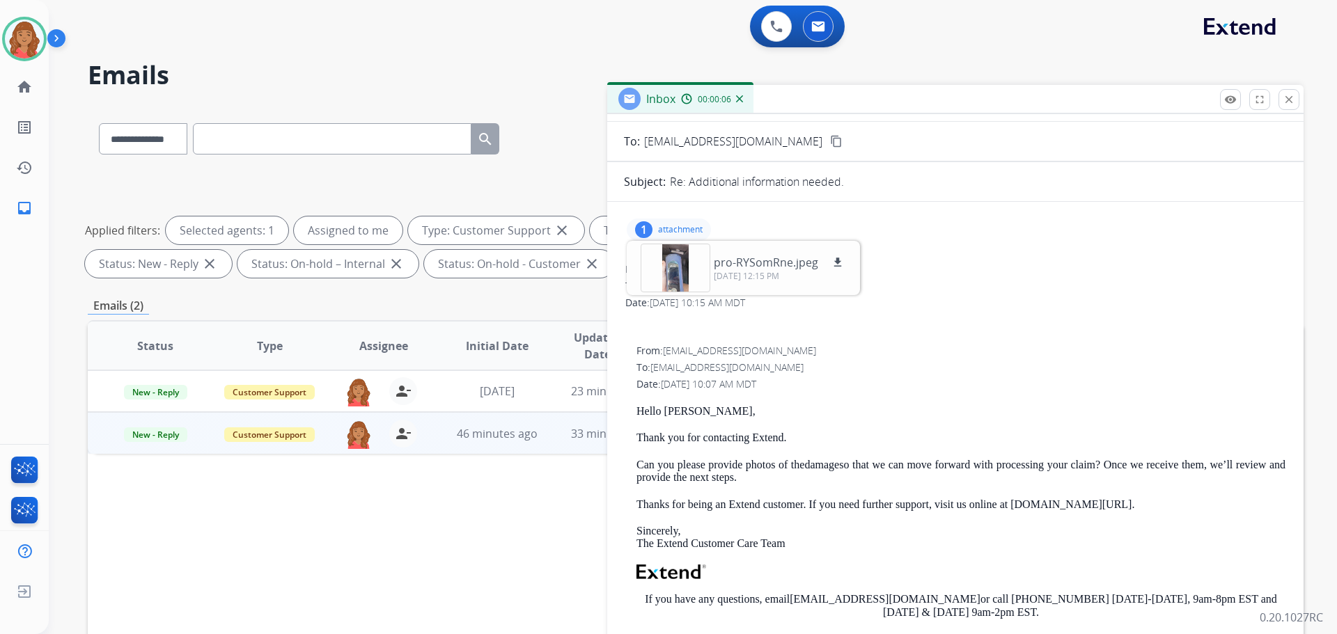
scroll to position [139, 0]
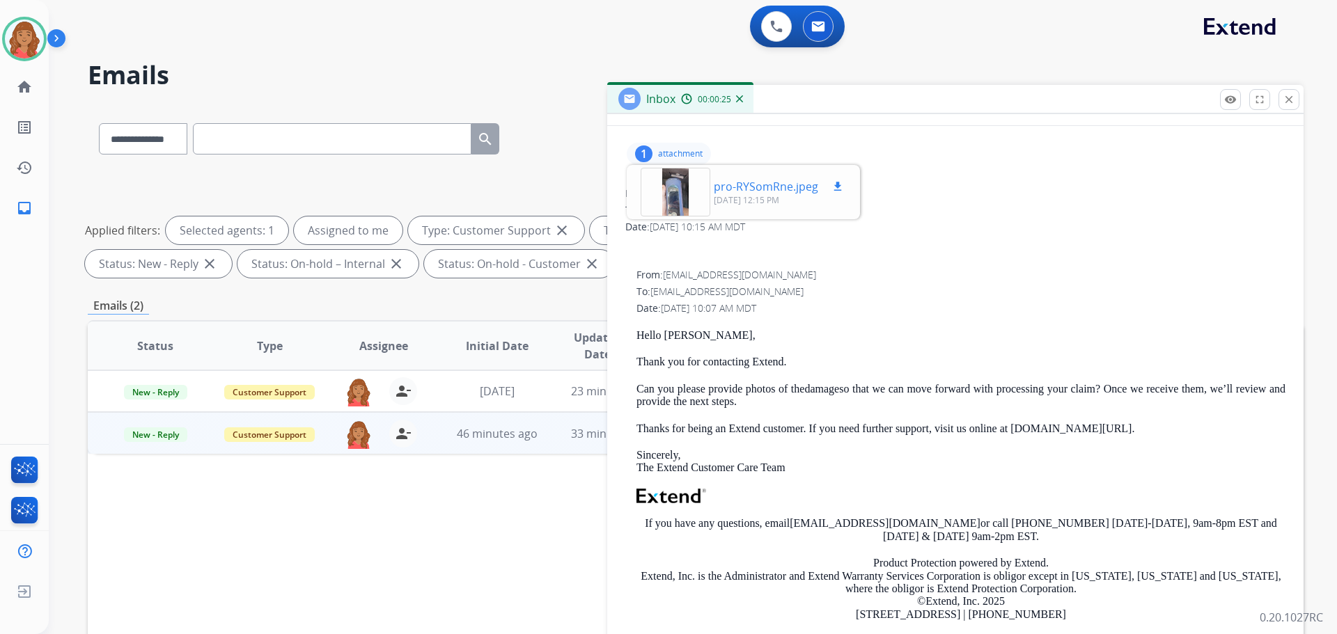
click at [675, 203] on div at bounding box center [676, 192] width 70 height 49
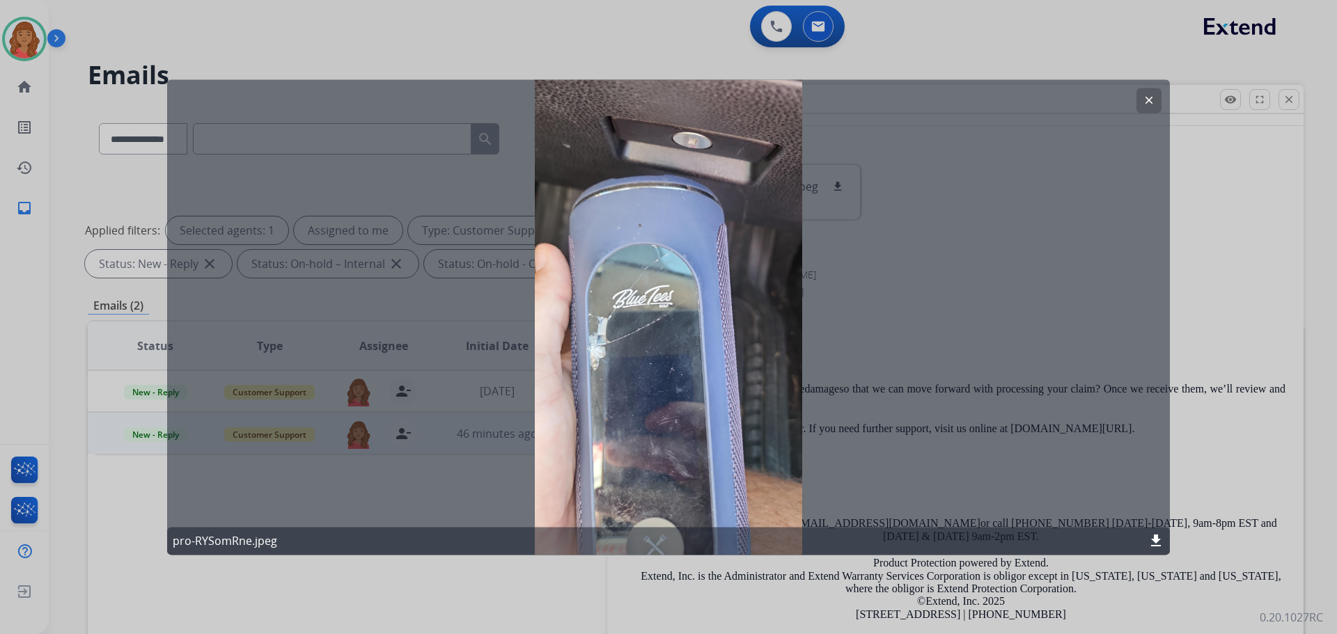
click at [1149, 109] on button "clear" at bounding box center [1148, 100] width 25 height 25
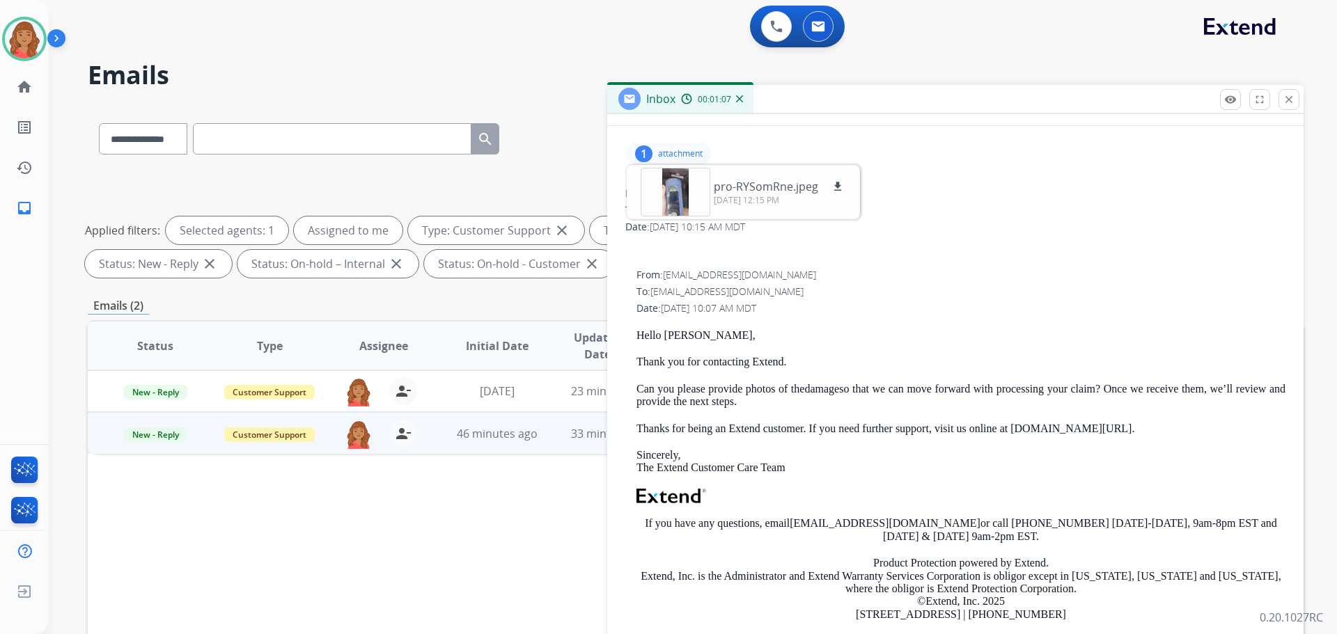
drag, startPoint x: 1292, startPoint y: 97, endPoint x: 1182, endPoint y: 145, distance: 120.0
click at [1291, 97] on mat-icon "close" at bounding box center [1288, 99] width 13 height 13
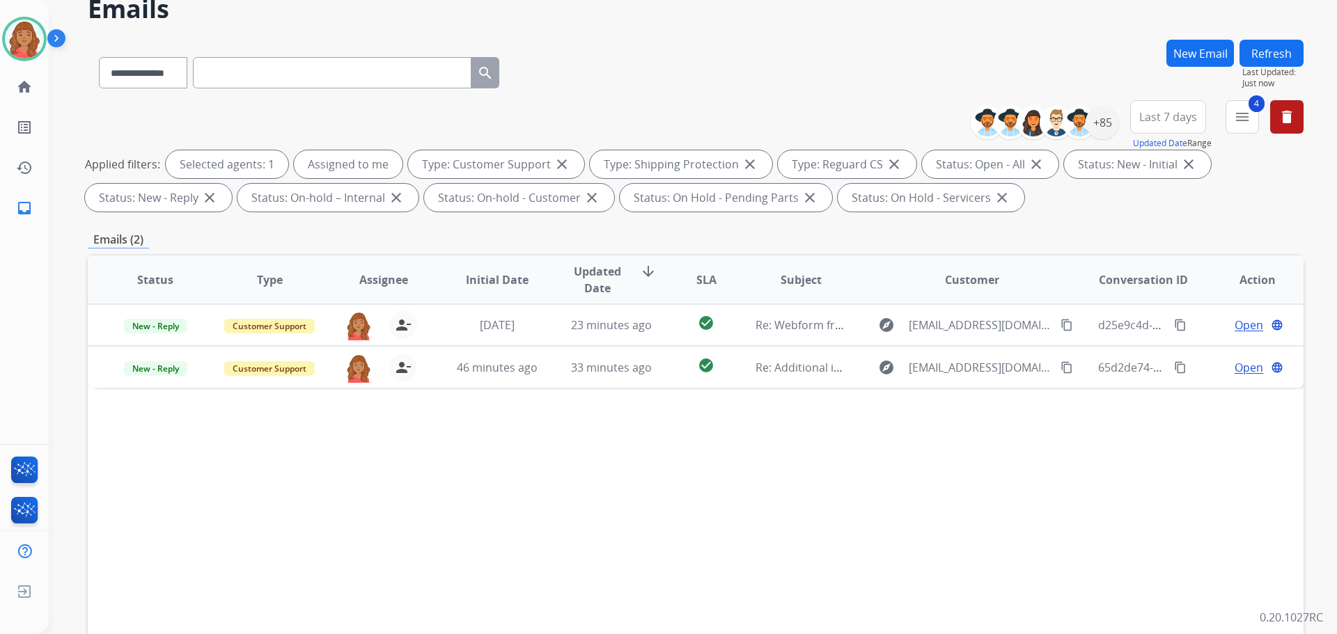
scroll to position [70, 0]
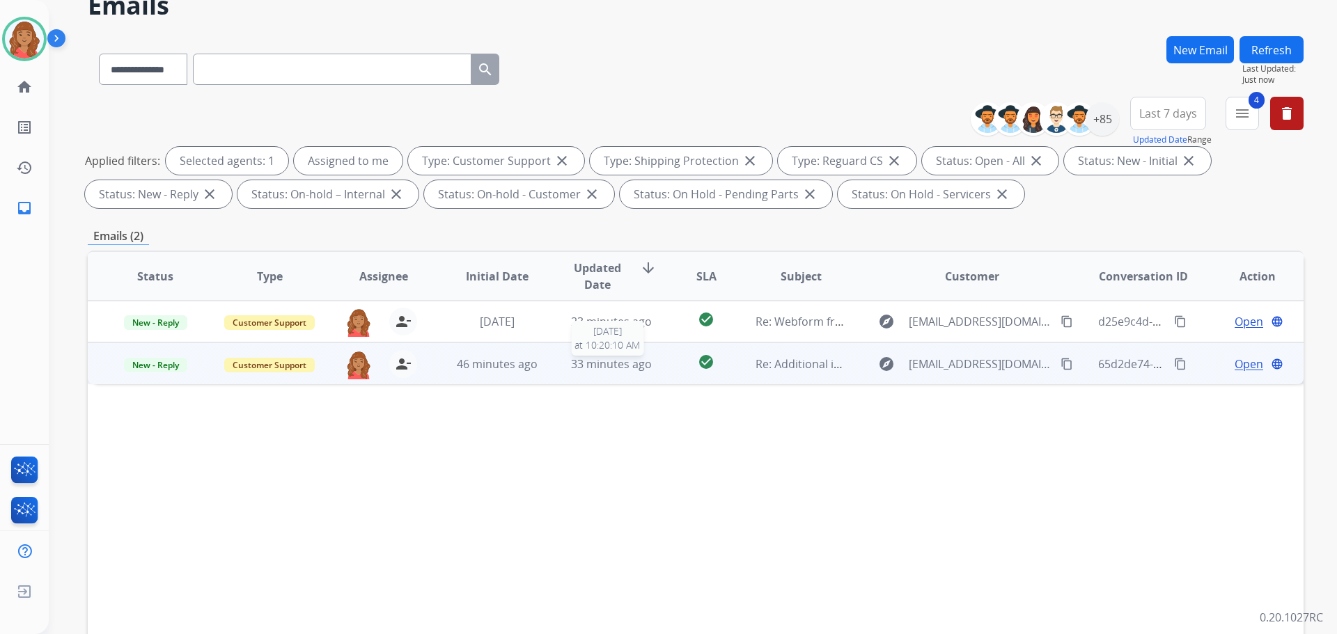
click at [620, 370] on span "33 minutes ago" at bounding box center [611, 363] width 81 height 15
click at [593, 368] on span "33 minutes ago" at bounding box center [611, 363] width 81 height 15
click at [593, 367] on span "33 minutes ago" at bounding box center [611, 363] width 81 height 15
click at [1234, 366] on span "Open" at bounding box center [1248, 363] width 29 height 17
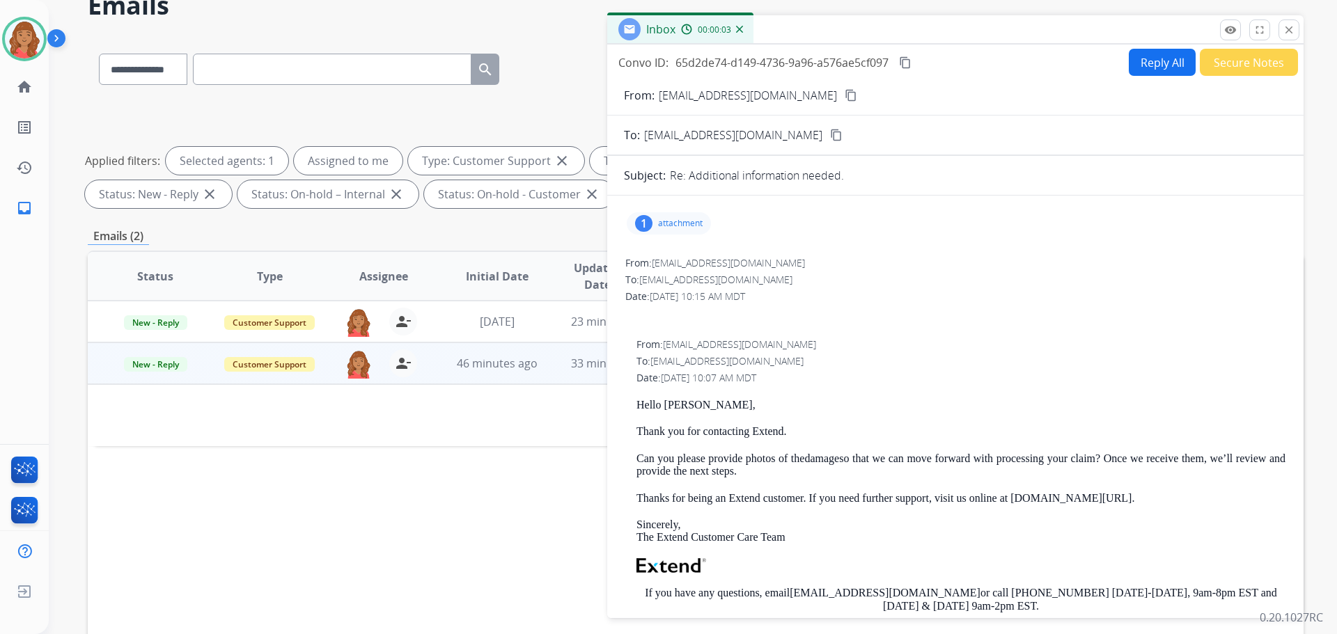
click at [845, 97] on mat-icon "content_copy" at bounding box center [851, 95] width 13 height 13
drag, startPoint x: 1294, startPoint y: 29, endPoint x: 1282, endPoint y: 36, distance: 13.5
click at [1294, 29] on mat-icon "close" at bounding box center [1288, 30] width 13 height 13
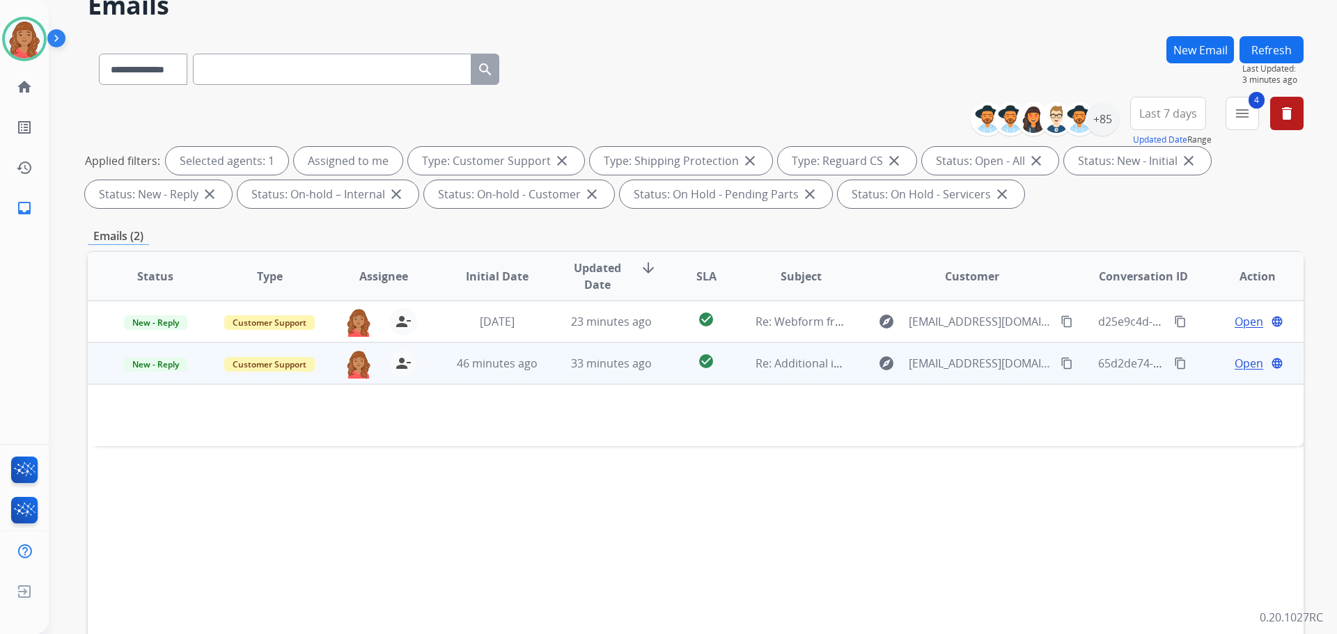
click at [793, 375] on td "Re: Additional information needed." at bounding box center [790, 364] width 114 height 42
click at [751, 372] on td "Re: Additional information needed." at bounding box center [790, 364] width 114 height 42
click at [1060, 364] on mat-icon "content_copy" at bounding box center [1066, 363] width 13 height 13
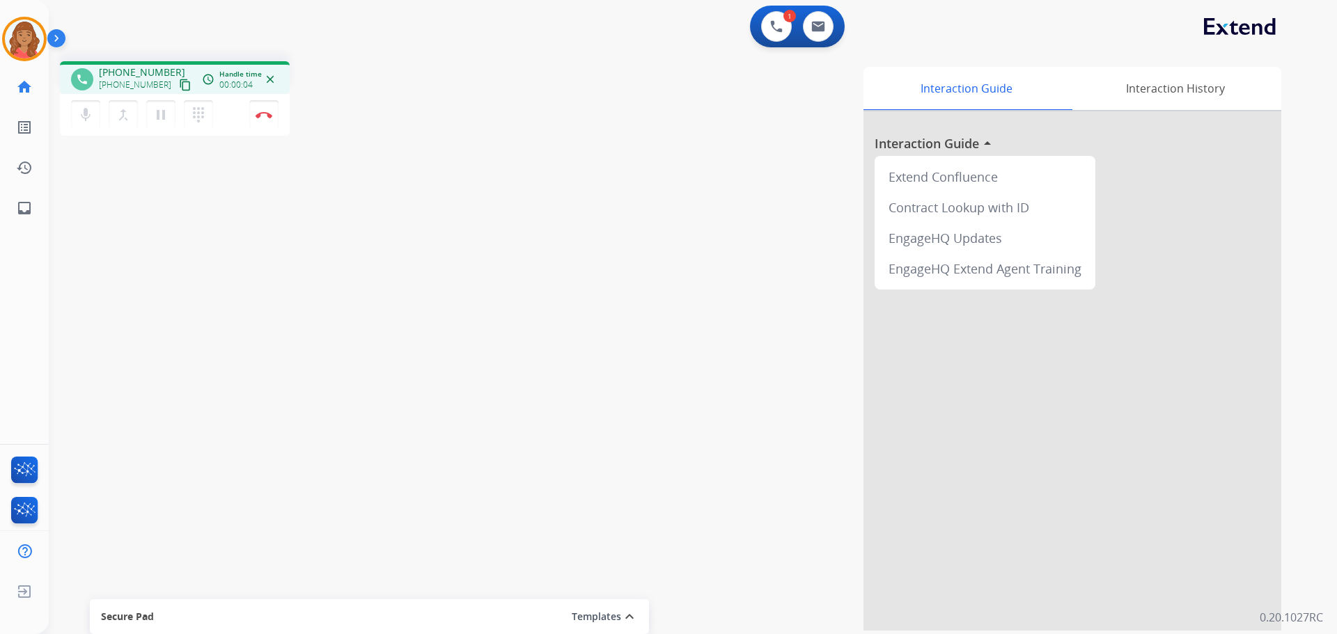
click at [179, 83] on mat-icon "content_copy" at bounding box center [185, 85] width 13 height 13
click at [268, 115] on img at bounding box center [264, 114] width 17 height 7
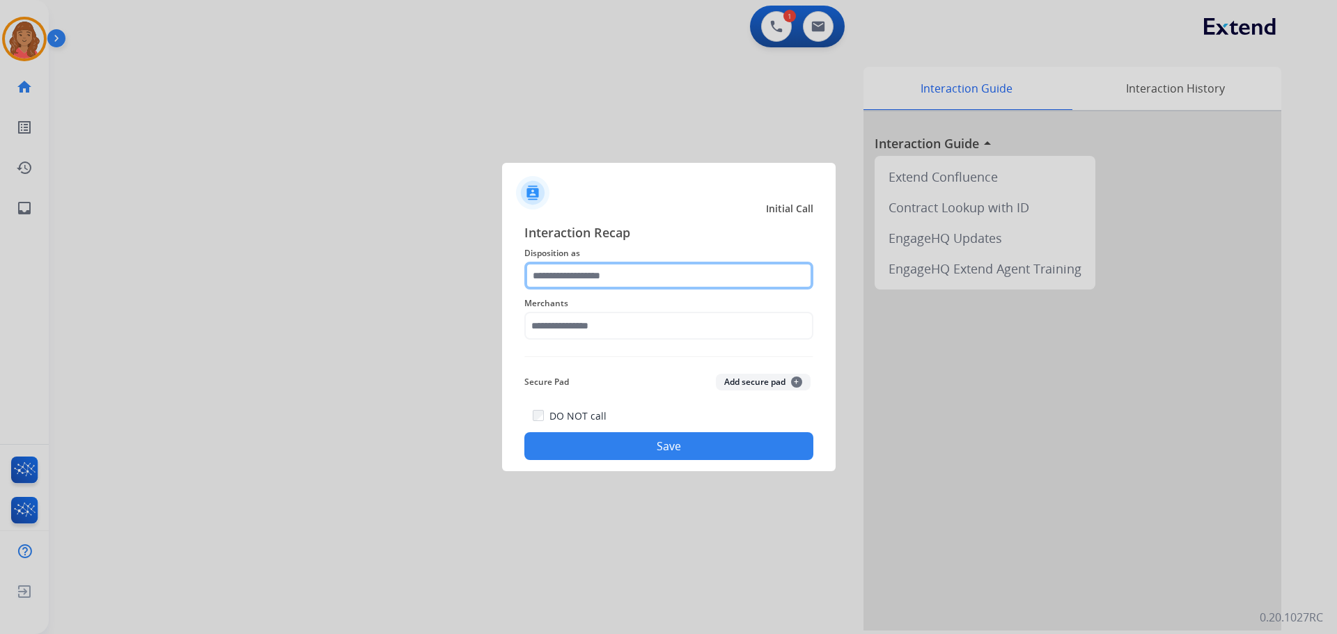
click at [579, 277] on input "text" at bounding box center [668, 276] width 289 height 28
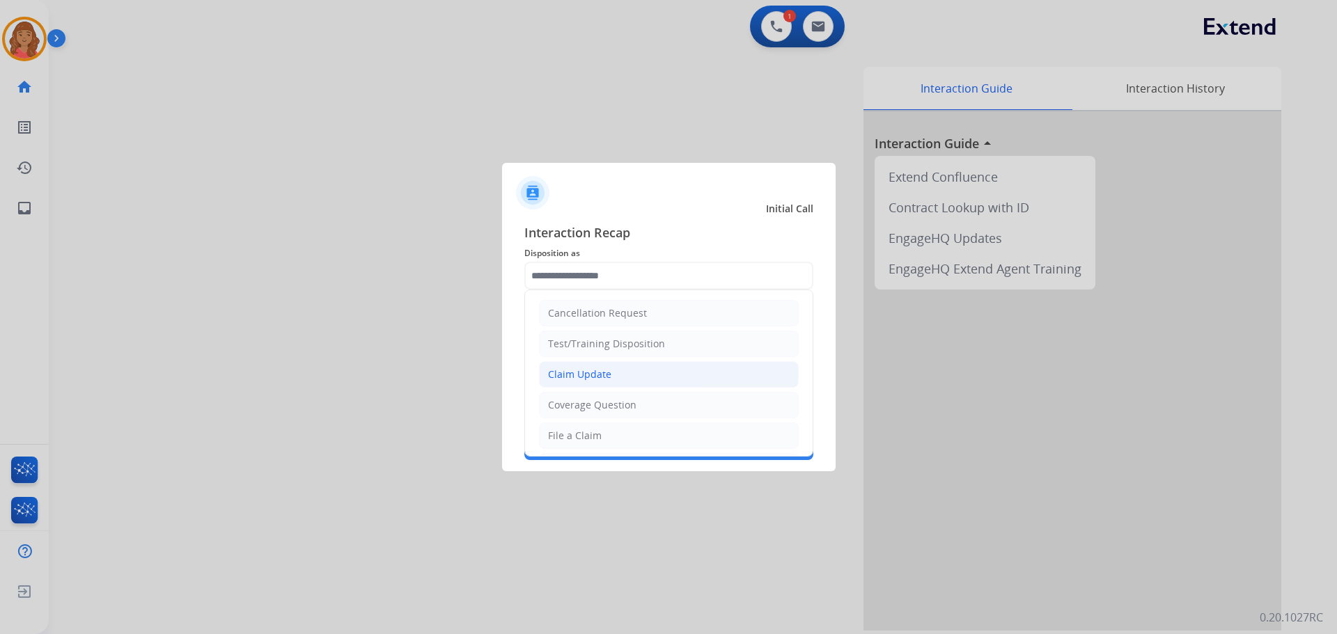
click at [581, 371] on div "Claim Update" at bounding box center [579, 375] width 63 height 14
type input "**********"
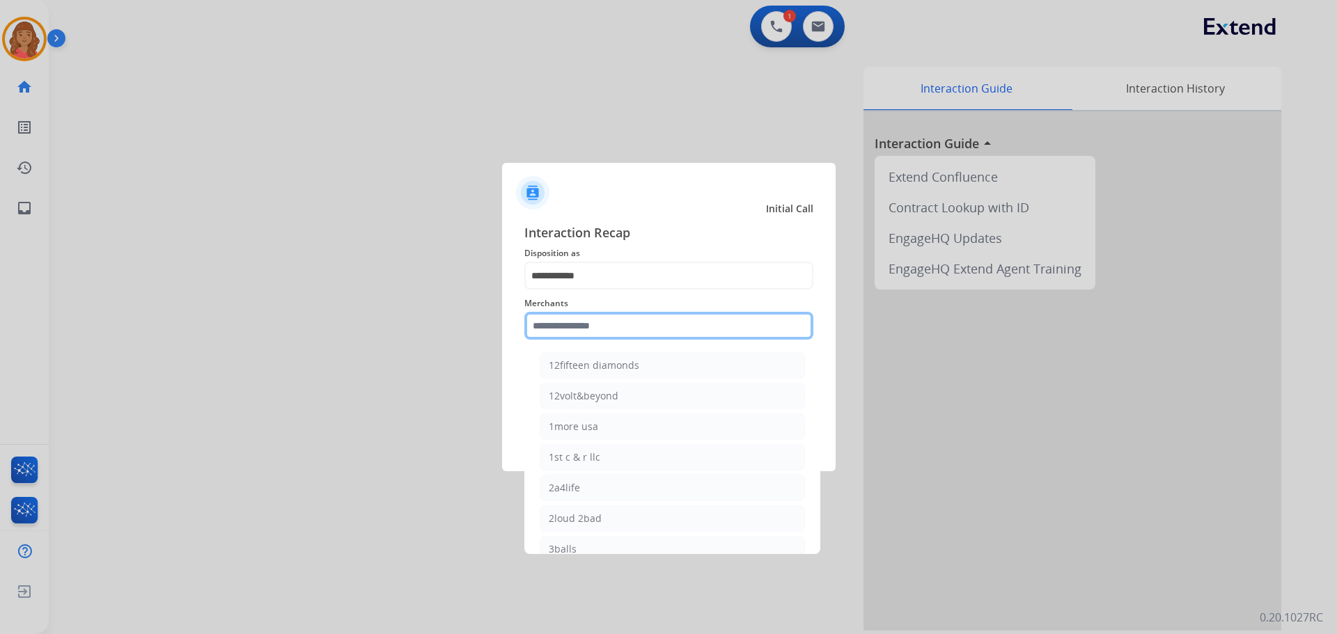
drag, startPoint x: 566, startPoint y: 322, endPoint x: 572, endPoint y: 343, distance: 22.5
click at [567, 322] on input "text" at bounding box center [668, 326] width 289 height 28
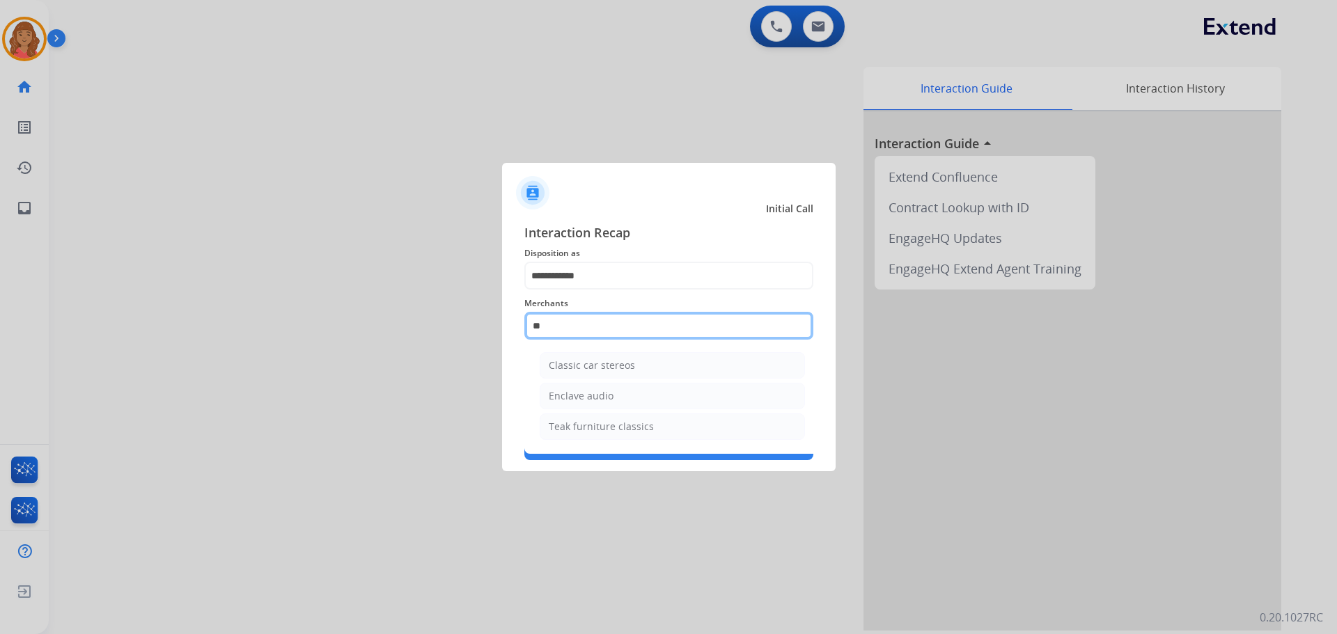
type input "*"
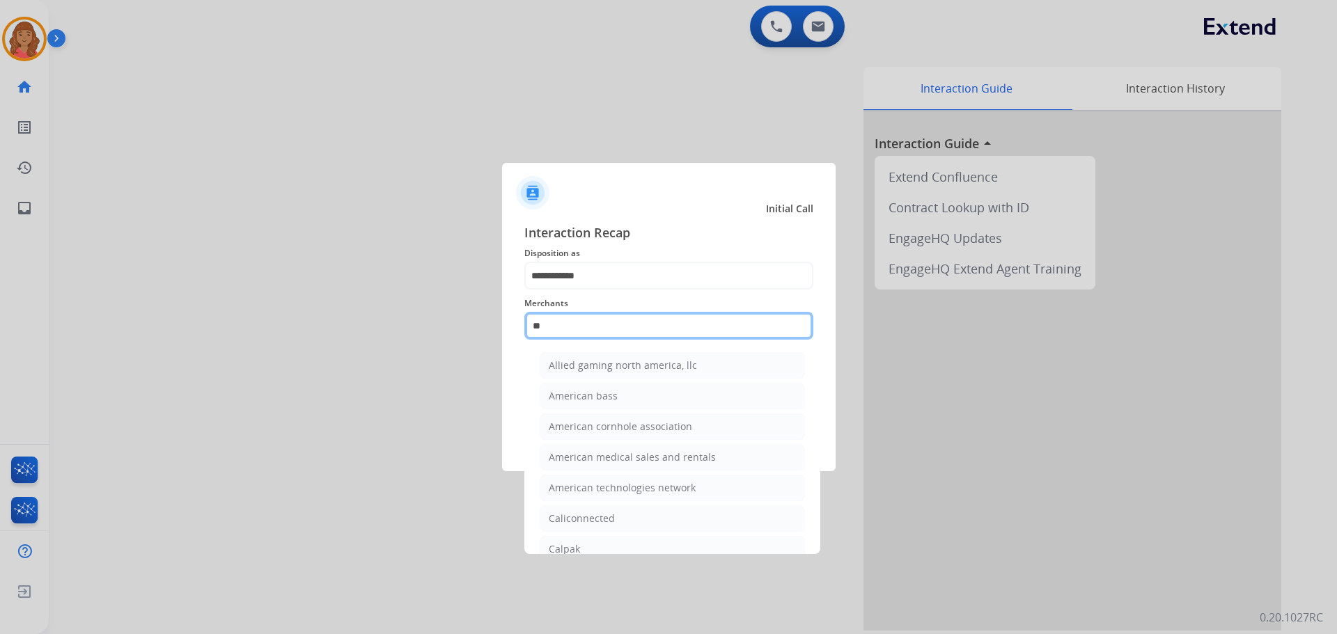
type input "*"
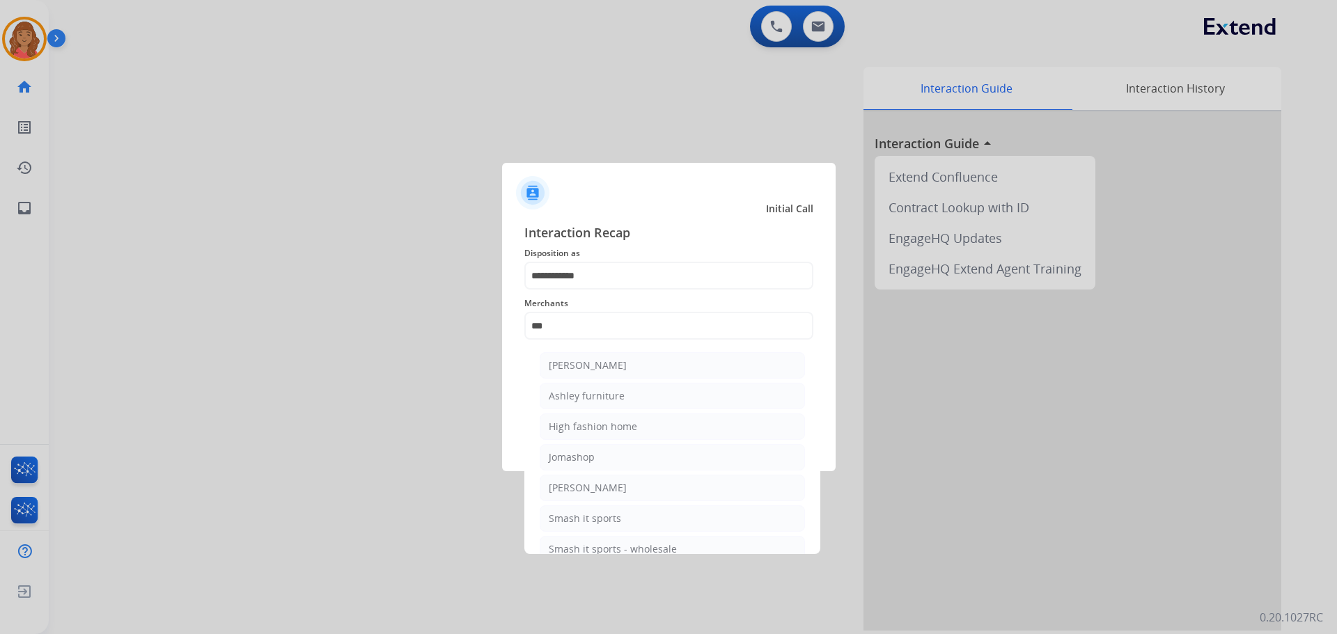
drag, startPoint x: 574, startPoint y: 391, endPoint x: 575, endPoint y: 378, distance: 13.3
click at [574, 390] on div "Ashley furniture" at bounding box center [587, 396] width 76 height 14
type input "**********"
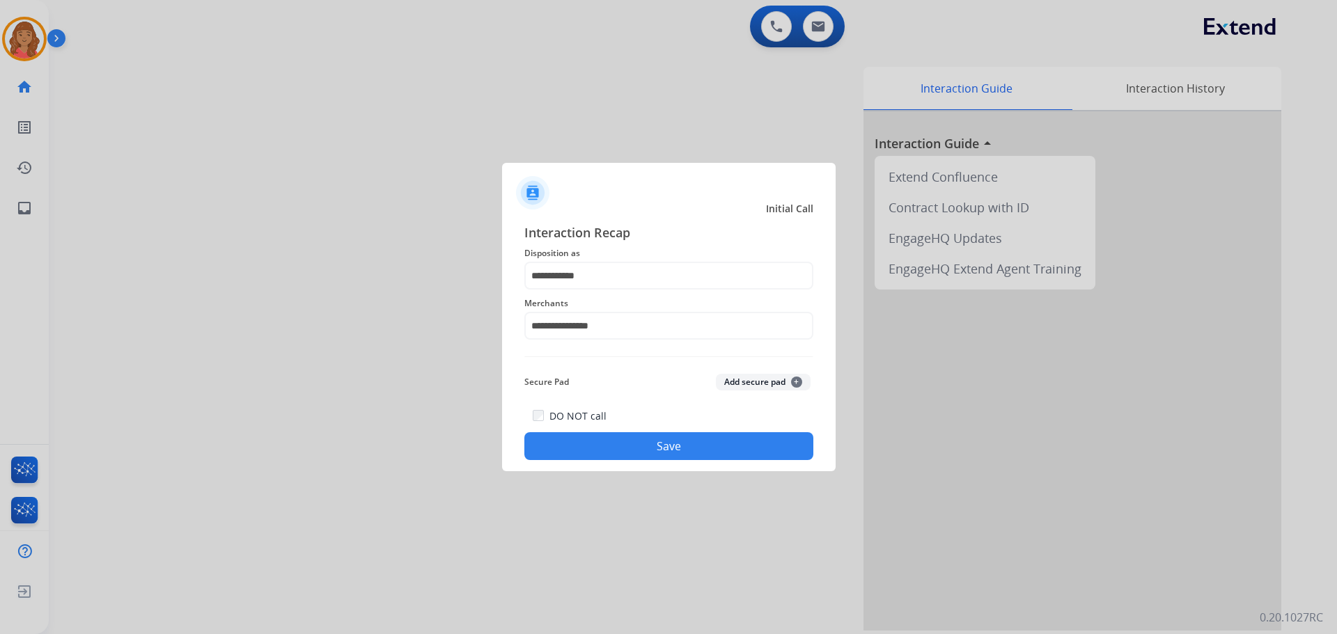
click at [605, 445] on button "Save" at bounding box center [668, 446] width 289 height 28
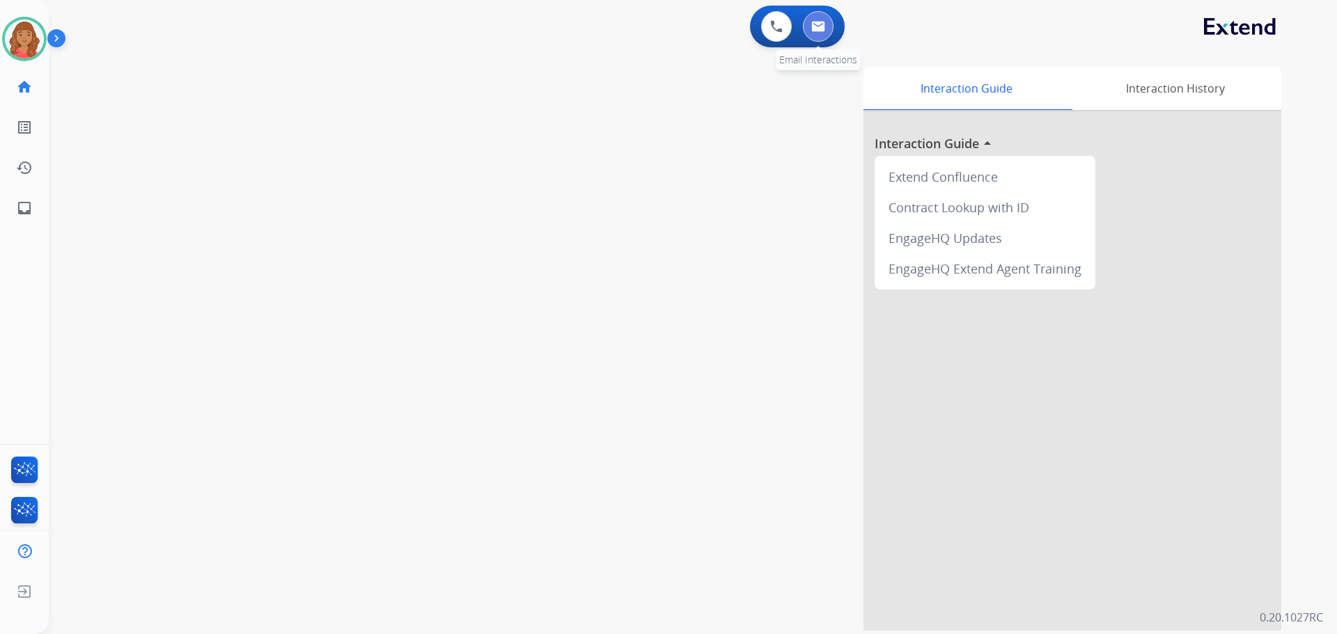
click at [819, 26] on img at bounding box center [818, 26] width 14 height 11
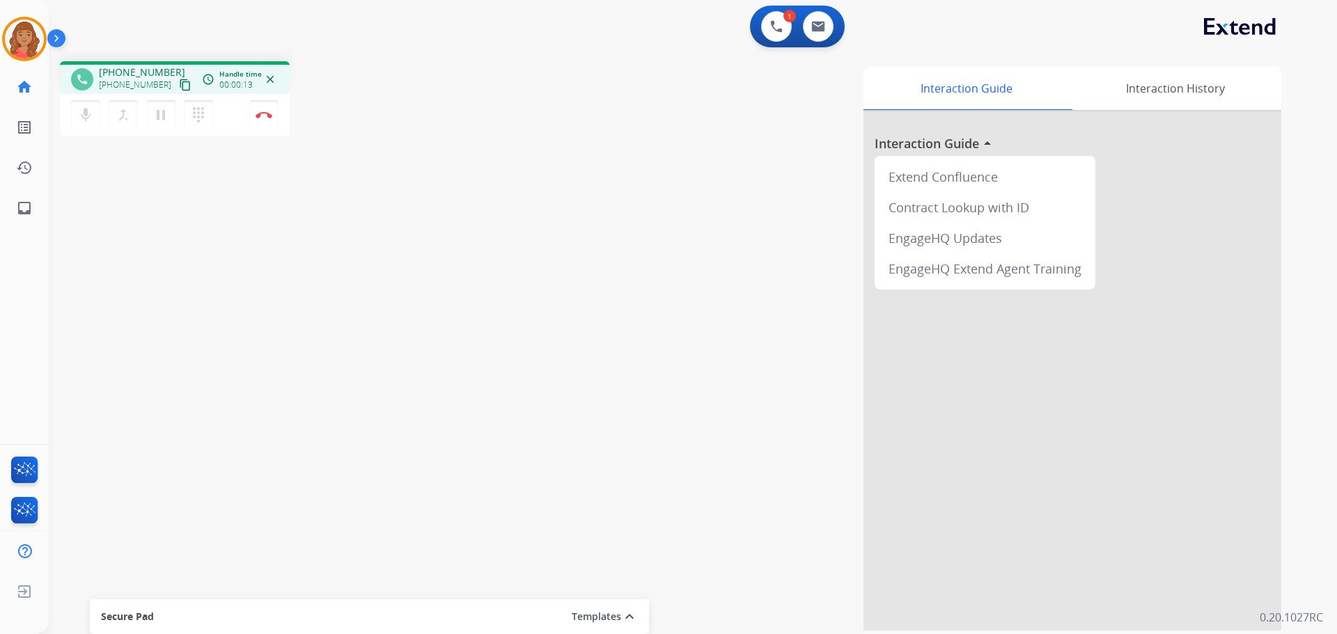
click at [179, 86] on mat-icon "content_copy" at bounding box center [185, 85] width 13 height 13
click at [179, 85] on mat-icon "content_copy" at bounding box center [185, 85] width 13 height 13
click at [267, 116] on button "Disconnect" at bounding box center [263, 114] width 29 height 29
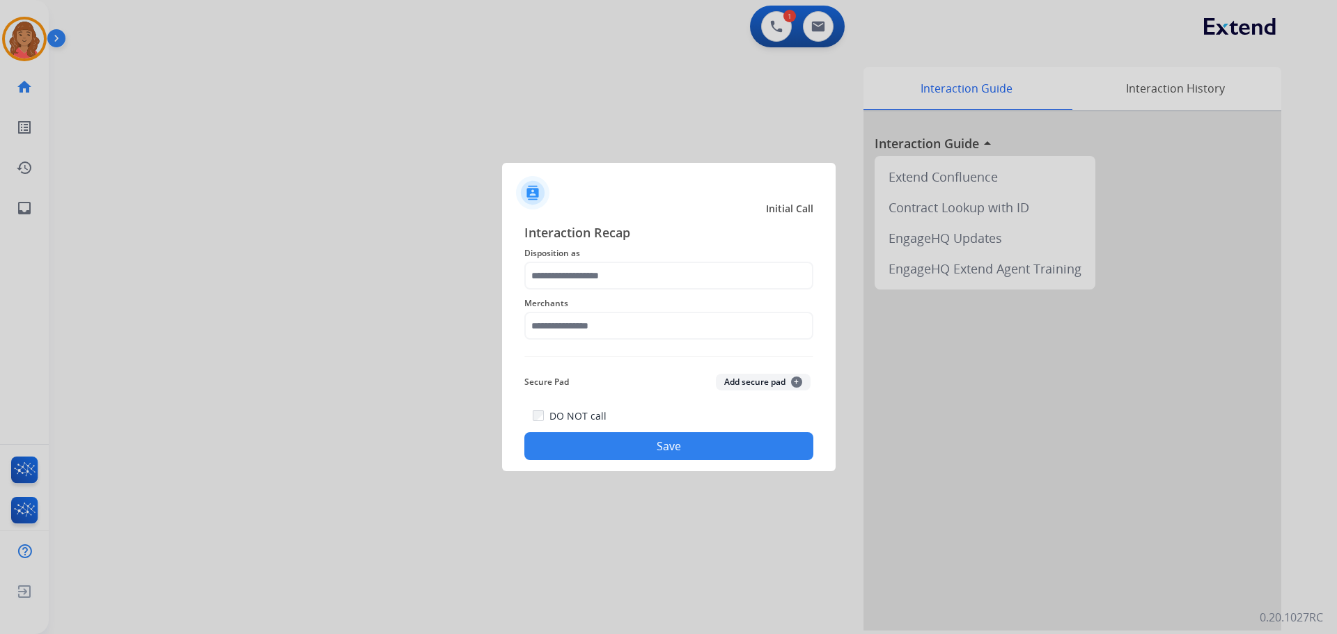
drag, startPoint x: 524, startPoint y: 283, endPoint x: 533, endPoint y: 283, distance: 9.1
click at [524, 283] on div "Interaction Recap Disposition as Merchants Secure Pad Add secure pad + DO NOT c…" at bounding box center [668, 342] width 333 height 260
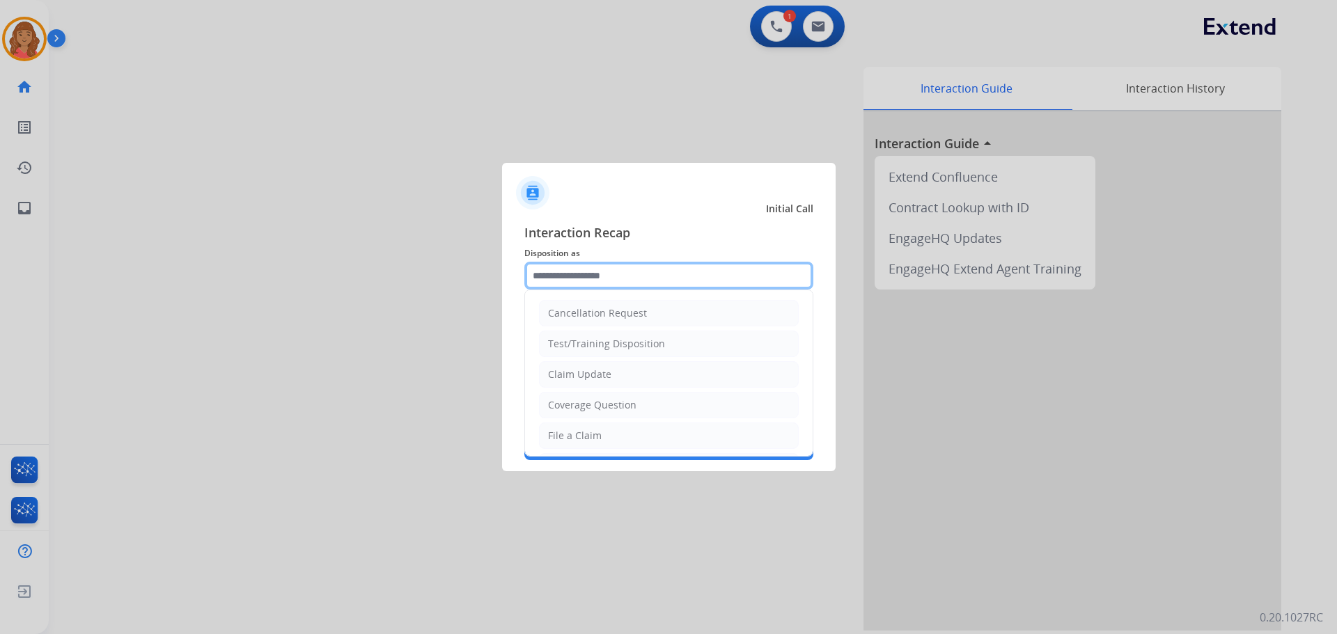
click at [541, 281] on input "text" at bounding box center [668, 276] width 289 height 28
click at [583, 371] on div "Claim Update" at bounding box center [579, 375] width 63 height 14
type input "**********"
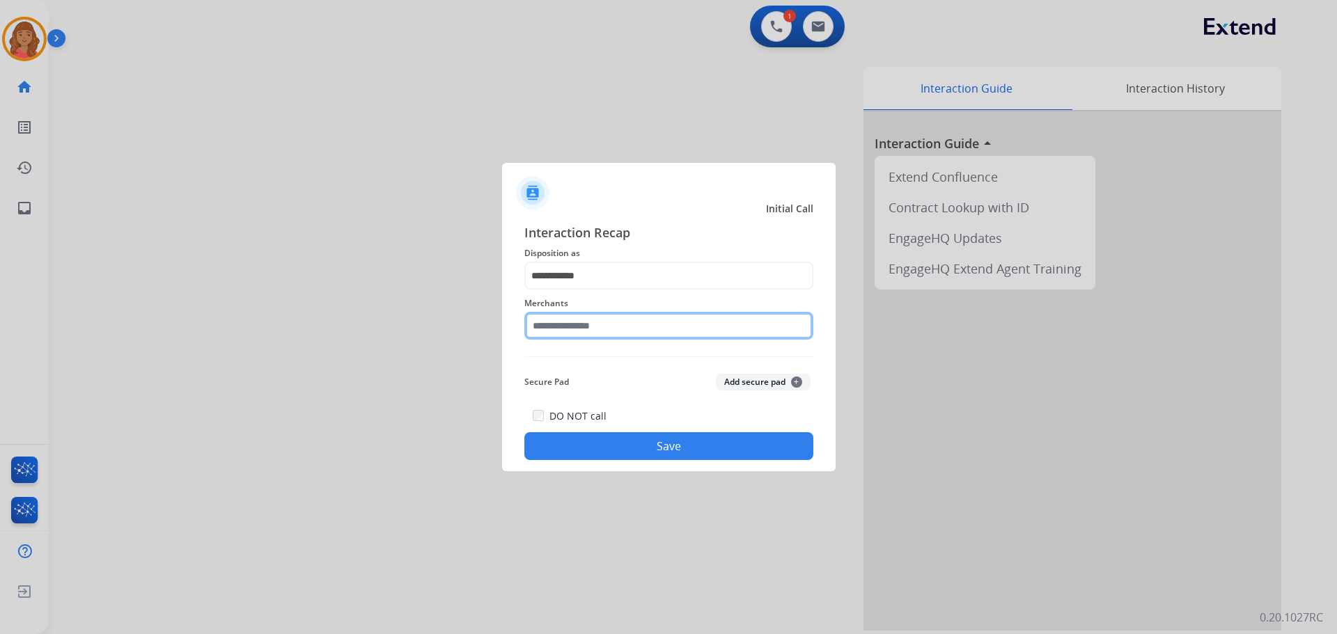
click at [574, 331] on input "text" at bounding box center [668, 326] width 289 height 28
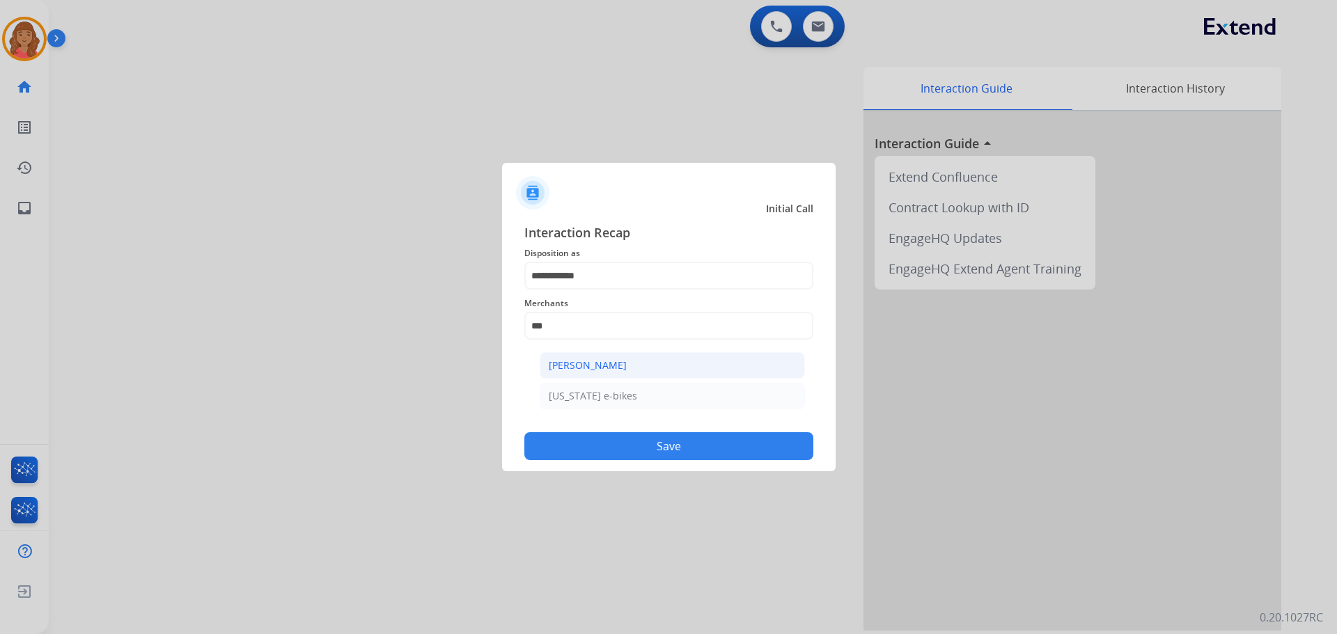
drag, startPoint x: 574, startPoint y: 366, endPoint x: 595, endPoint y: 388, distance: 30.5
click at [575, 366] on div "[PERSON_NAME]" at bounding box center [588, 366] width 78 height 14
type input "**********"
click at [596, 443] on button "Save" at bounding box center [668, 446] width 289 height 28
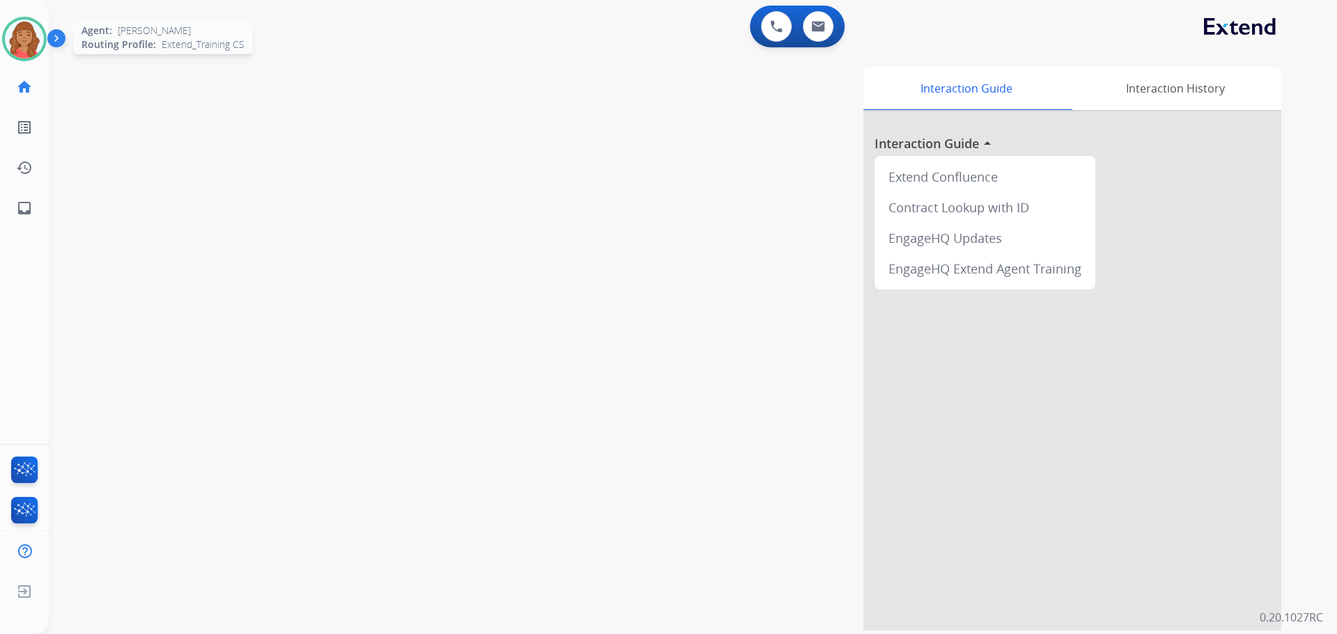
click at [39, 36] on img at bounding box center [24, 38] width 39 height 39
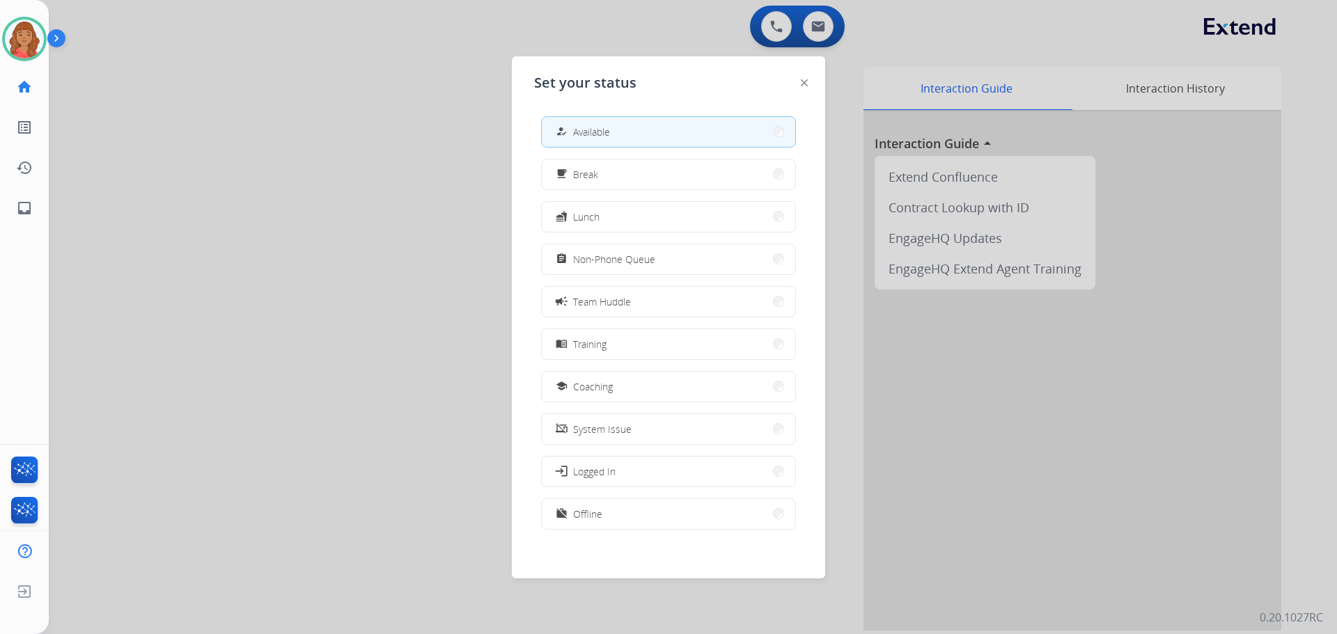
click at [231, 73] on div at bounding box center [668, 317] width 1337 height 634
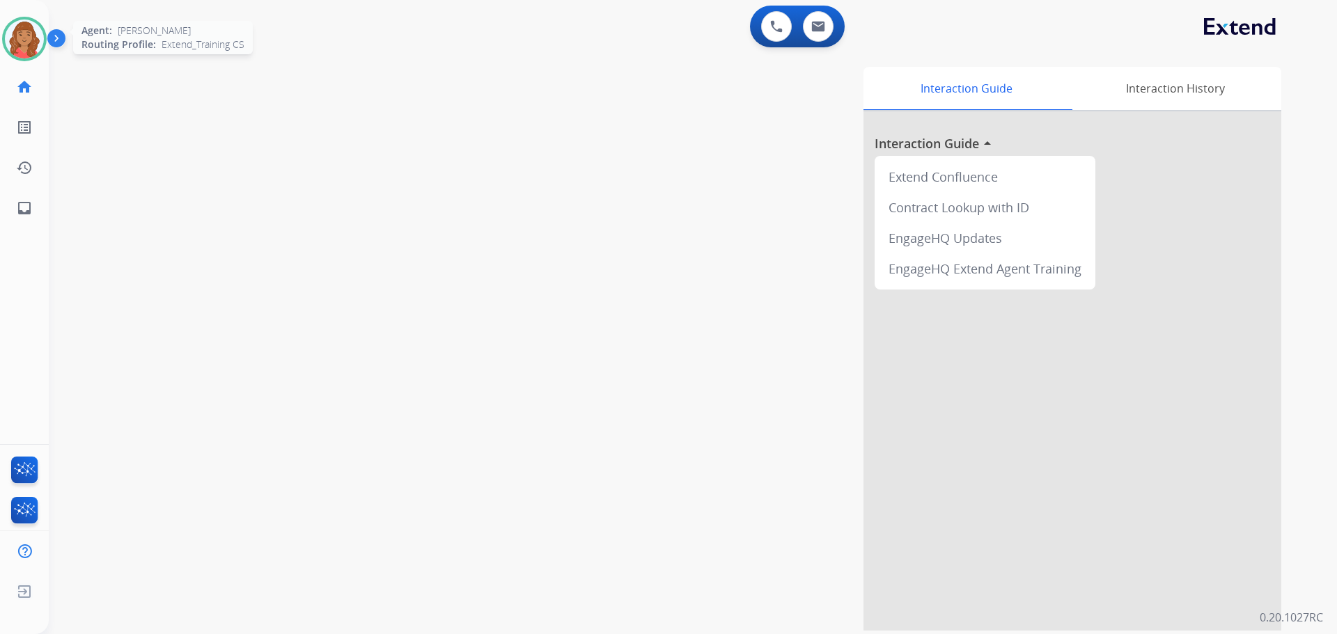
click at [29, 31] on img at bounding box center [24, 38] width 39 height 39
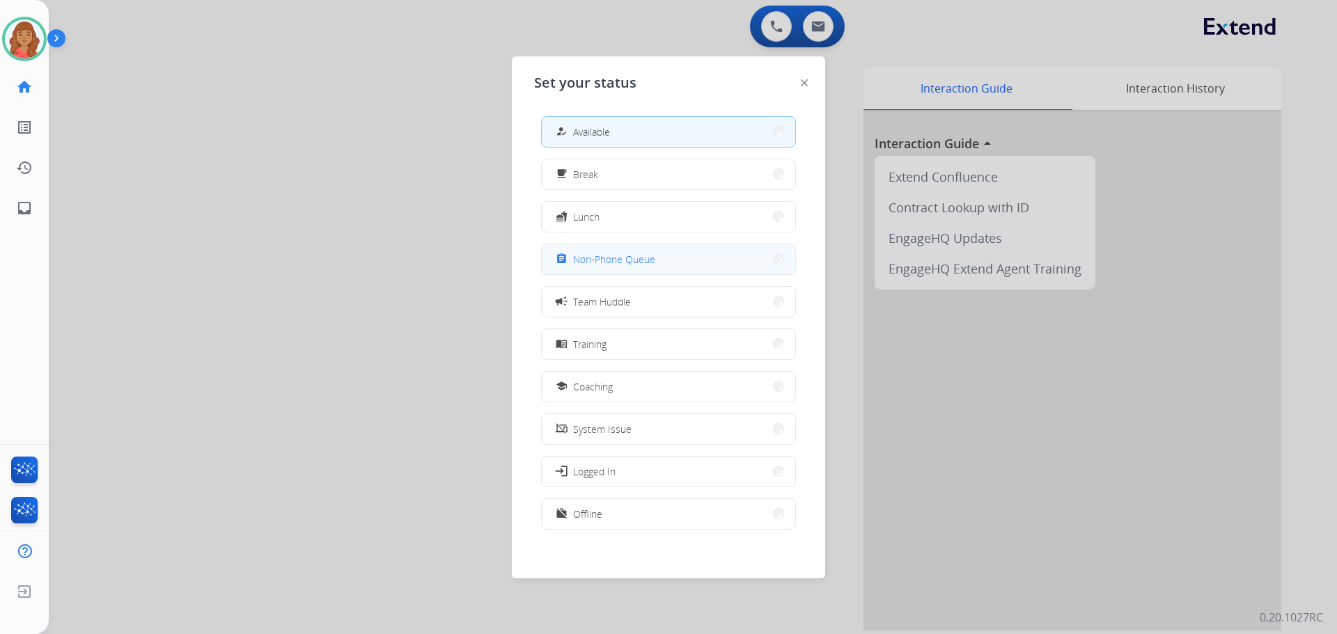
click at [637, 262] on span "Non-Phone Queue" at bounding box center [614, 259] width 82 height 15
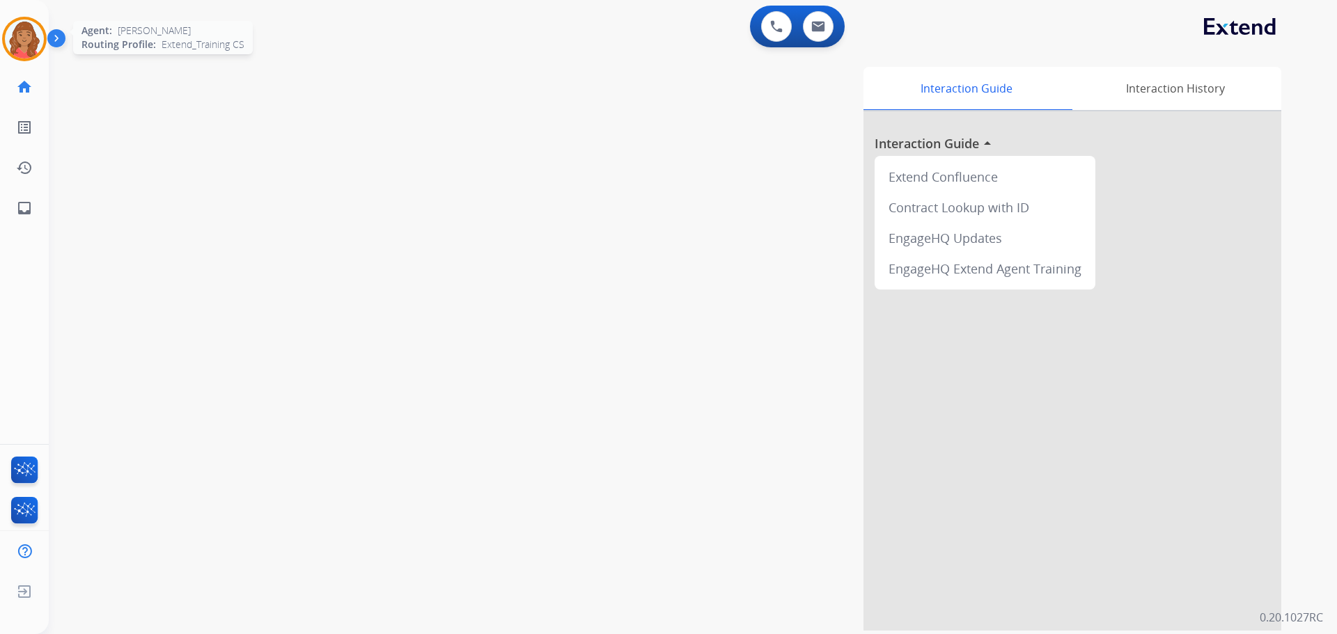
click at [26, 41] on img at bounding box center [24, 38] width 39 height 39
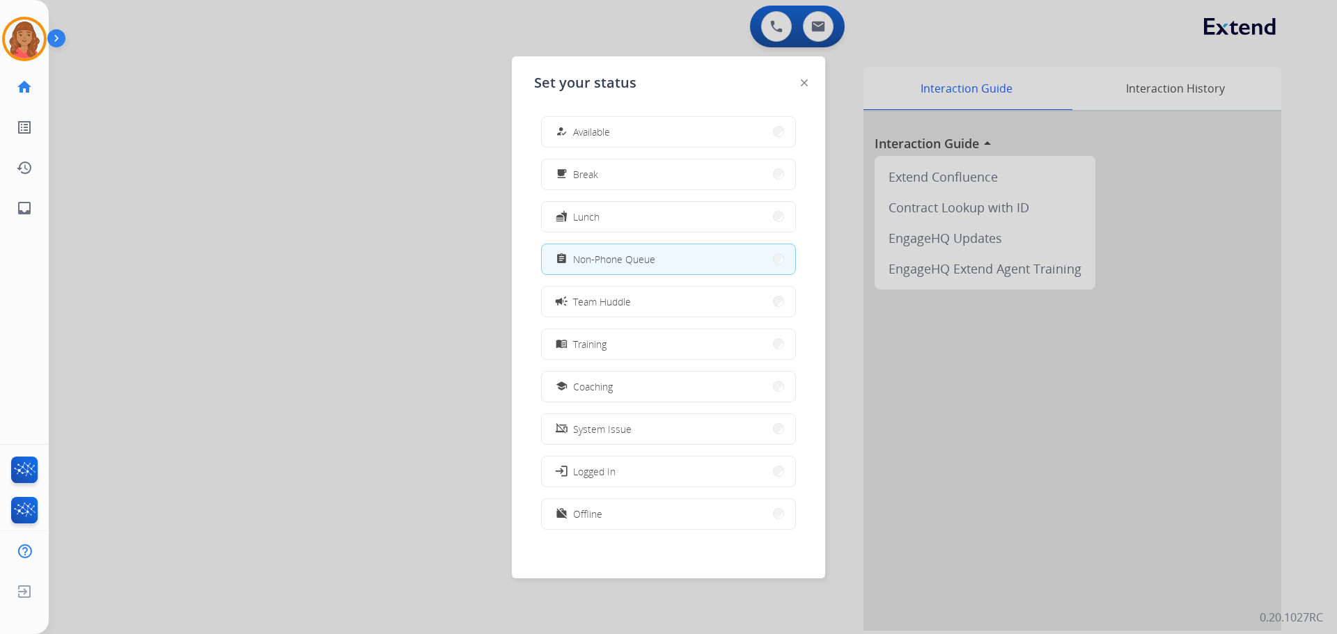
click at [590, 137] on span "Available" at bounding box center [591, 132] width 37 height 15
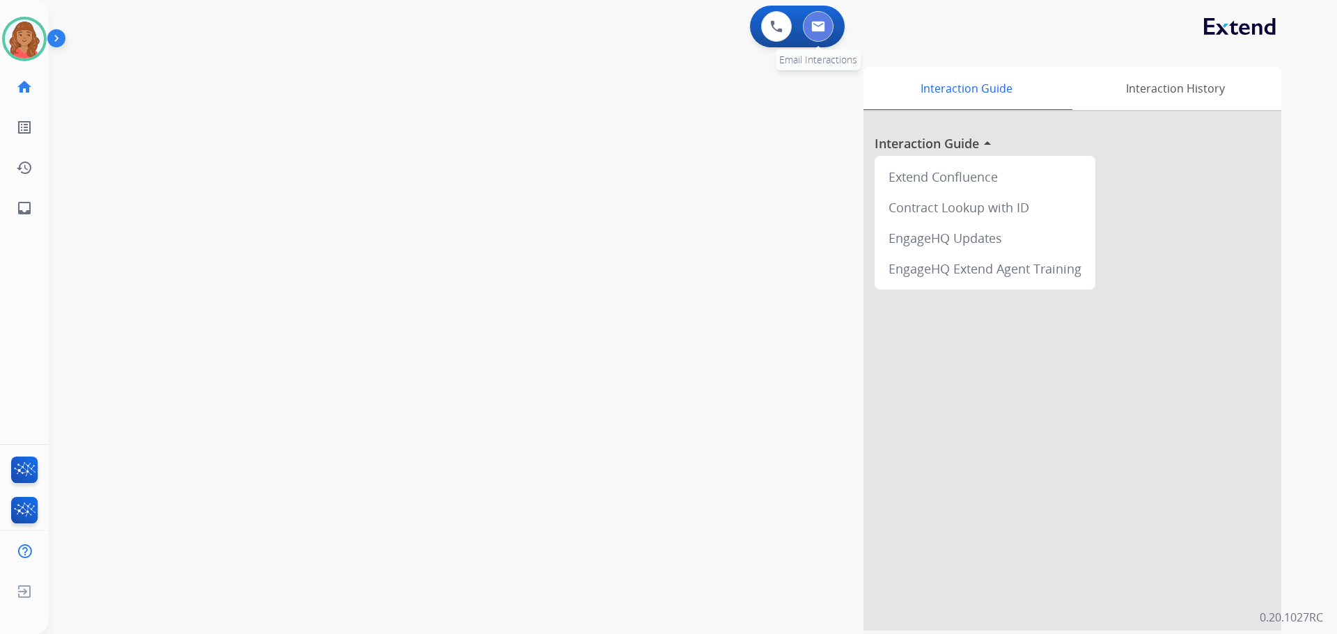
click at [831, 31] on button at bounding box center [818, 26] width 31 height 31
select select "**********"
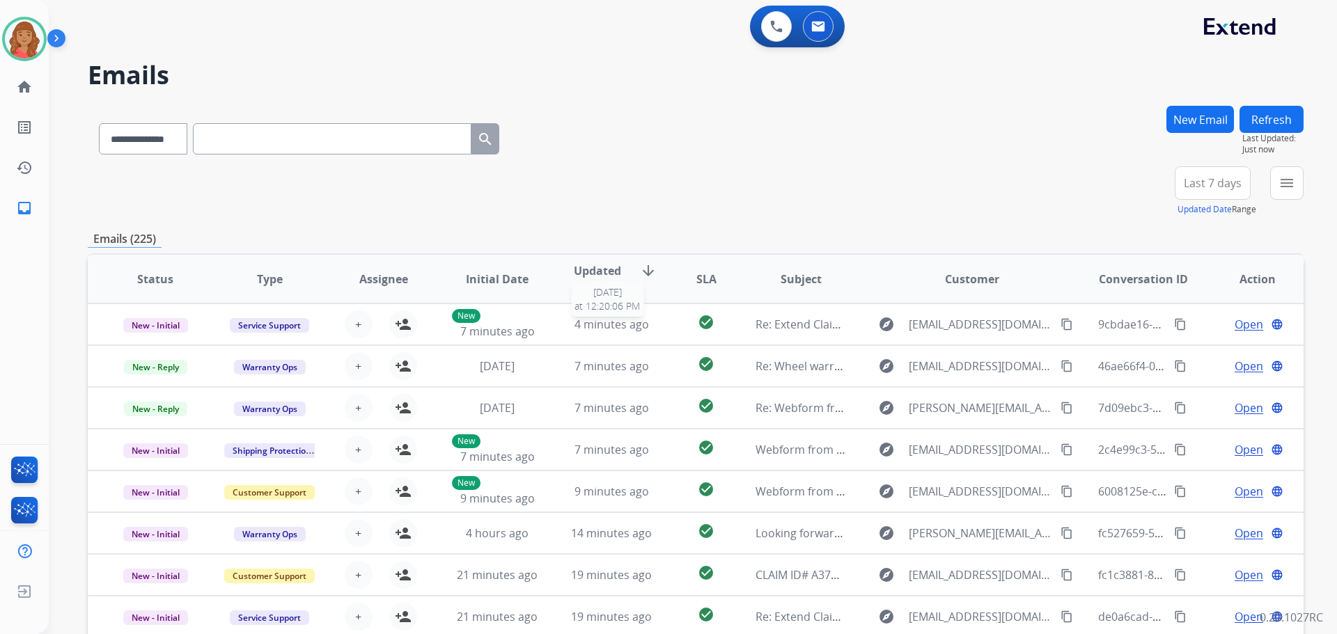
scroll to position [1, 0]
drag, startPoint x: 1288, startPoint y: 189, endPoint x: 1274, endPoint y: 202, distance: 19.2
click at [1291, 191] on mat-icon "menu" at bounding box center [1286, 183] width 17 height 17
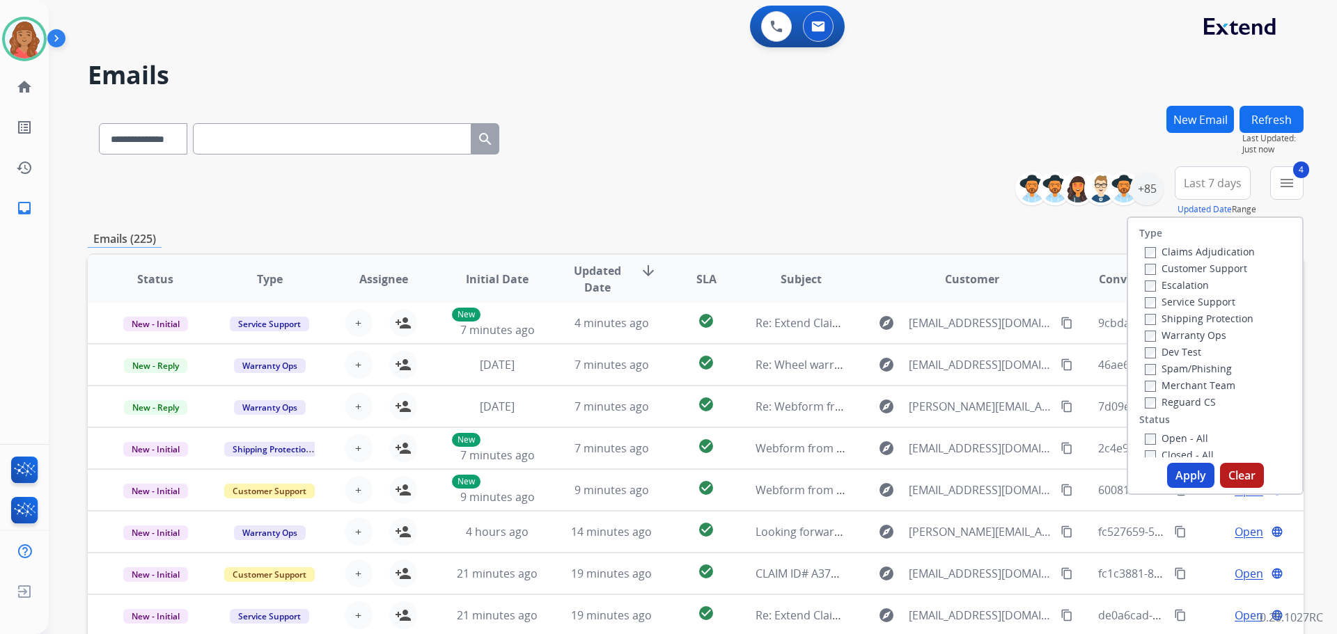
click at [1174, 473] on button "Apply" at bounding box center [1190, 475] width 47 height 25
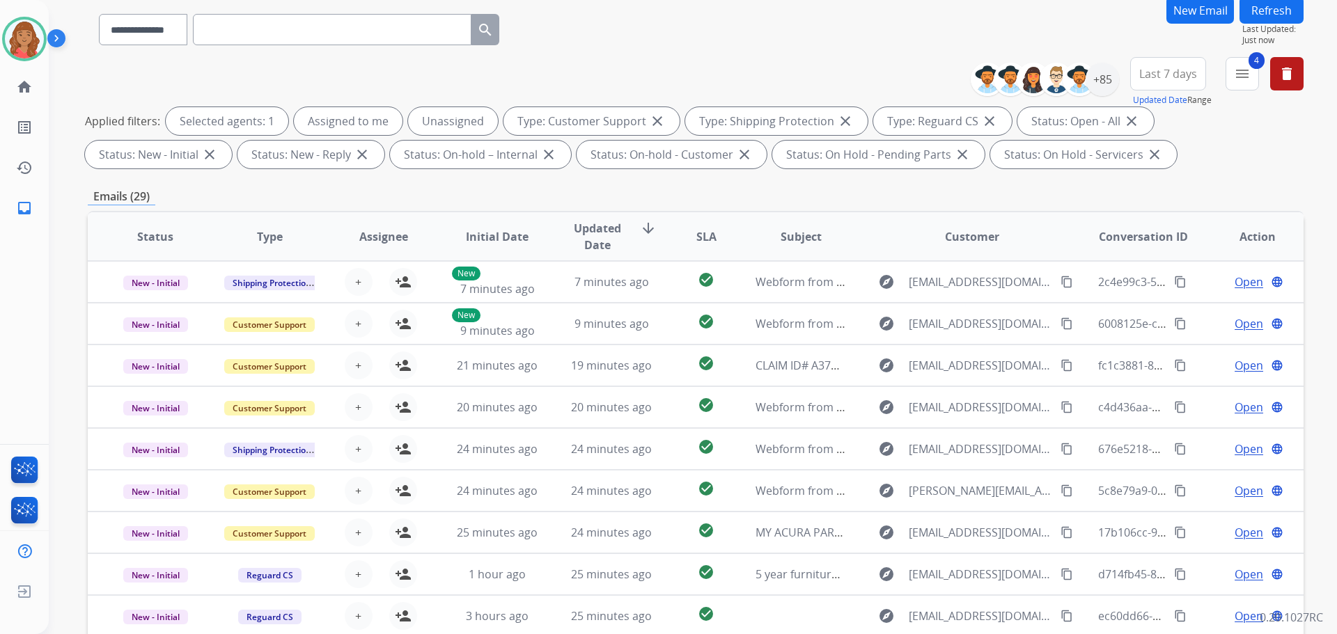
scroll to position [0, 0]
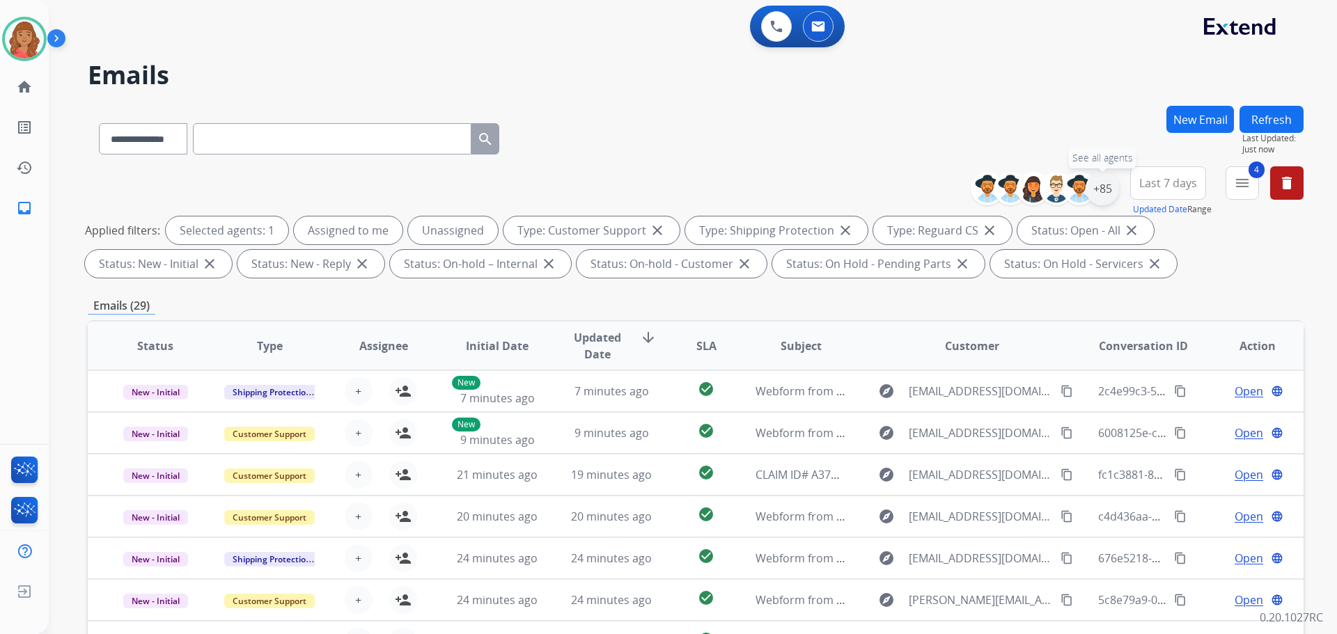
click at [1100, 188] on div "+85" at bounding box center [1101, 188] width 33 height 33
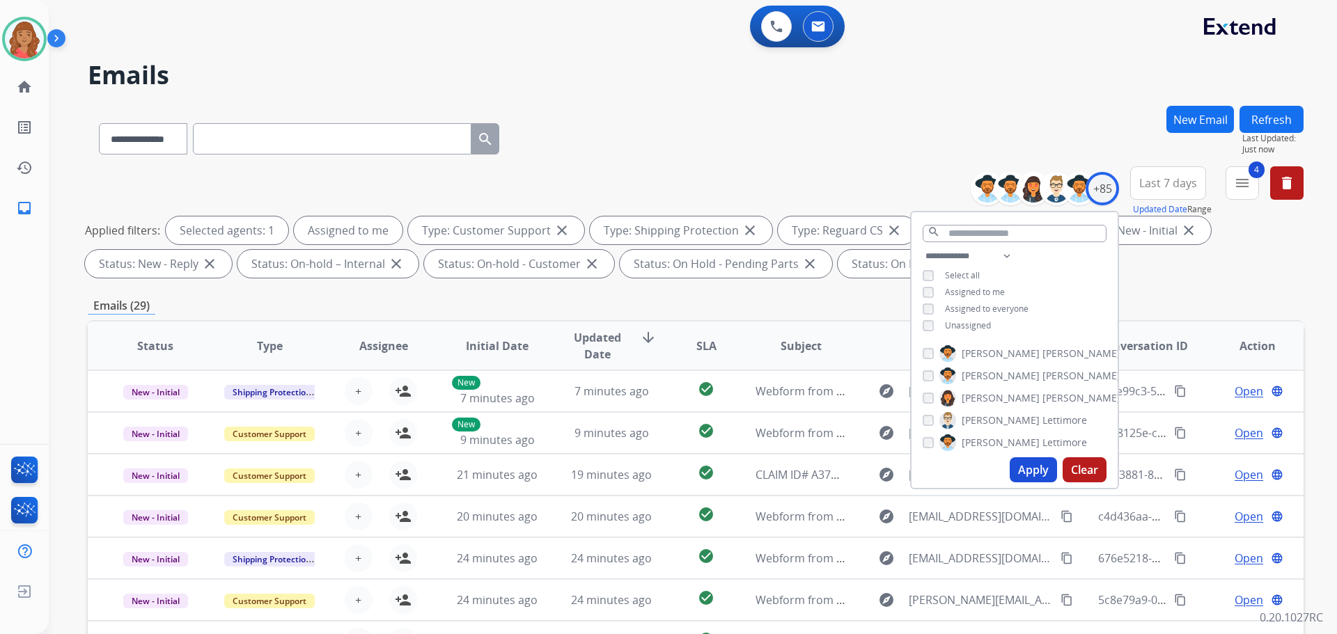
click at [1013, 467] on button "Apply" at bounding box center [1033, 469] width 47 height 25
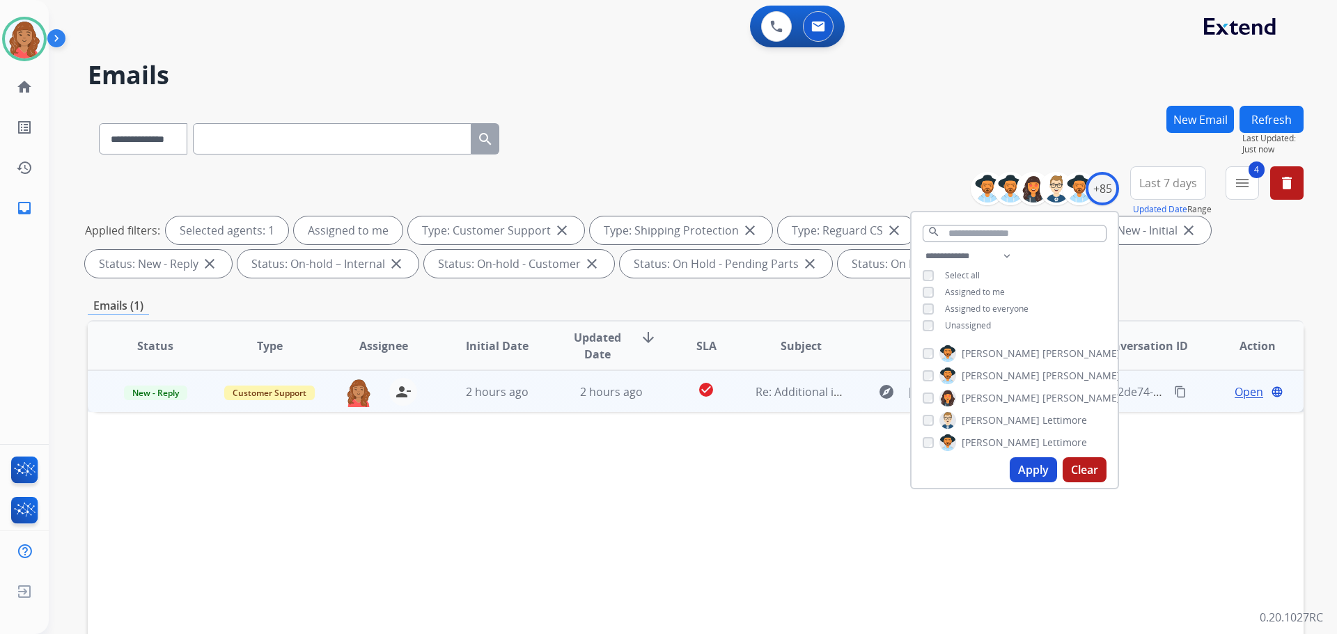
click at [549, 396] on td "2 hours ago" at bounding box center [601, 391] width 114 height 42
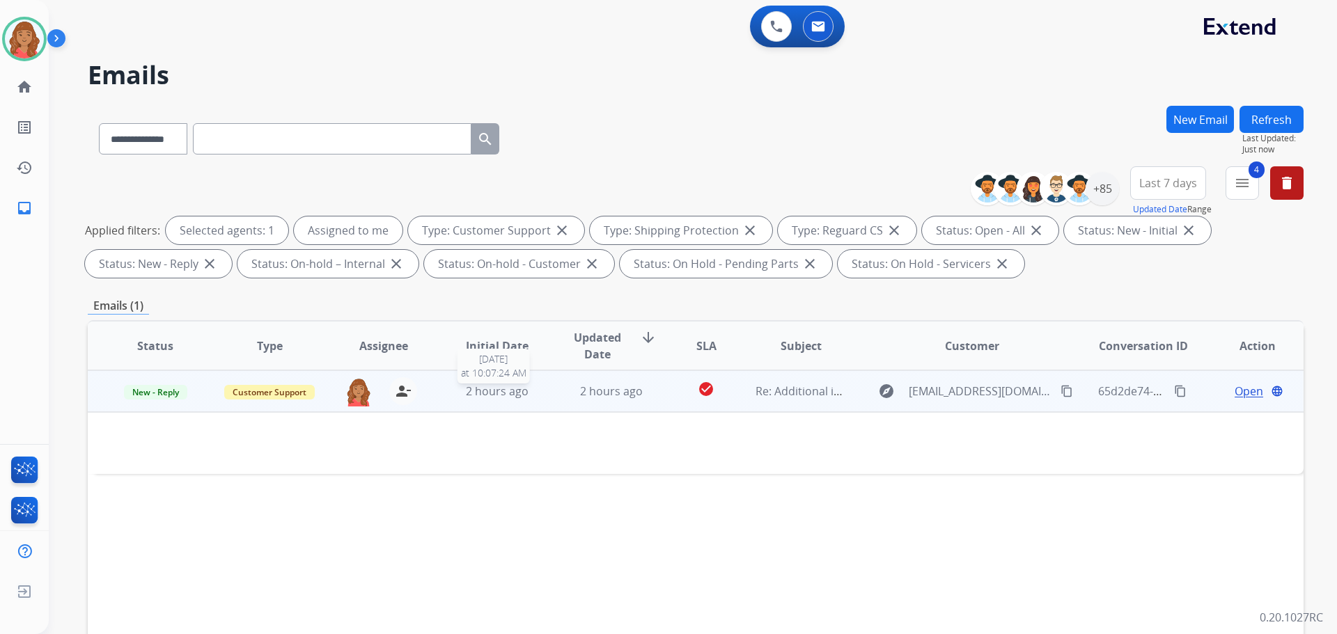
click at [511, 391] on span "2 hours ago" at bounding box center [497, 391] width 63 height 15
click at [580, 395] on span "2 hours ago" at bounding box center [611, 391] width 63 height 15
click at [1251, 381] on td "Open language" at bounding box center [1246, 391] width 114 height 42
click at [1236, 381] on td "Open language" at bounding box center [1246, 391] width 114 height 42
click at [1234, 390] on span "Open" at bounding box center [1248, 391] width 29 height 17
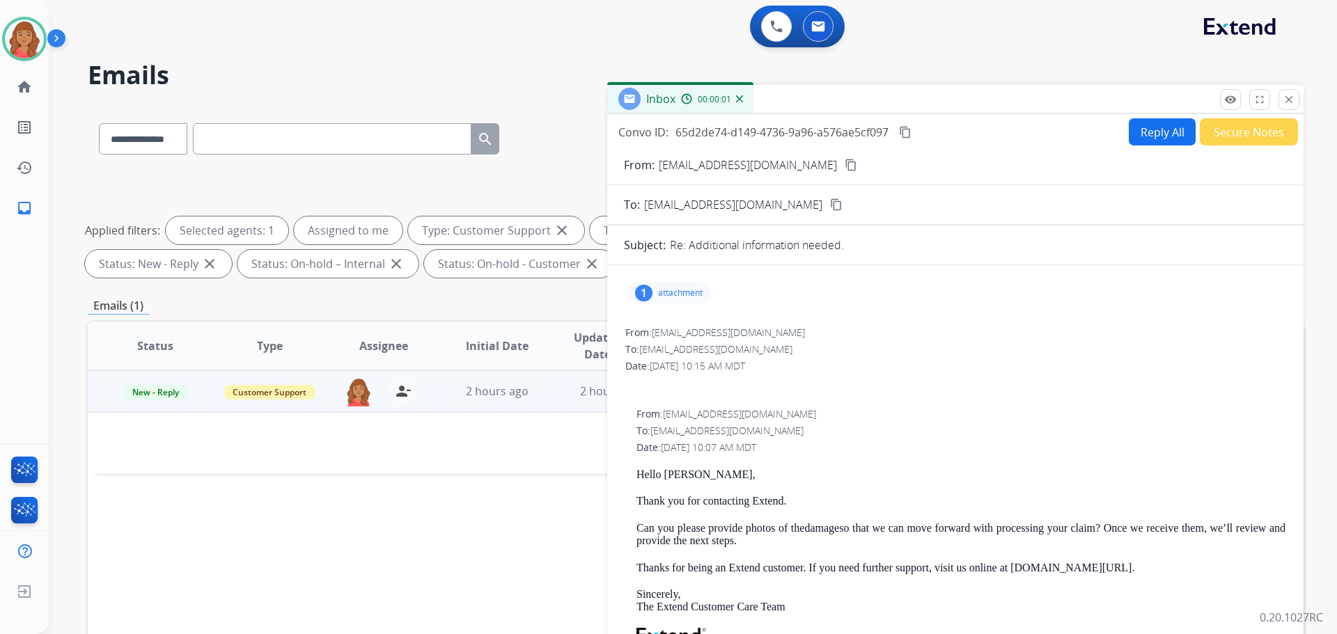
click at [664, 301] on div "1 attachment" at bounding box center [669, 293] width 84 height 22
click at [669, 324] on div at bounding box center [676, 331] width 70 height 49
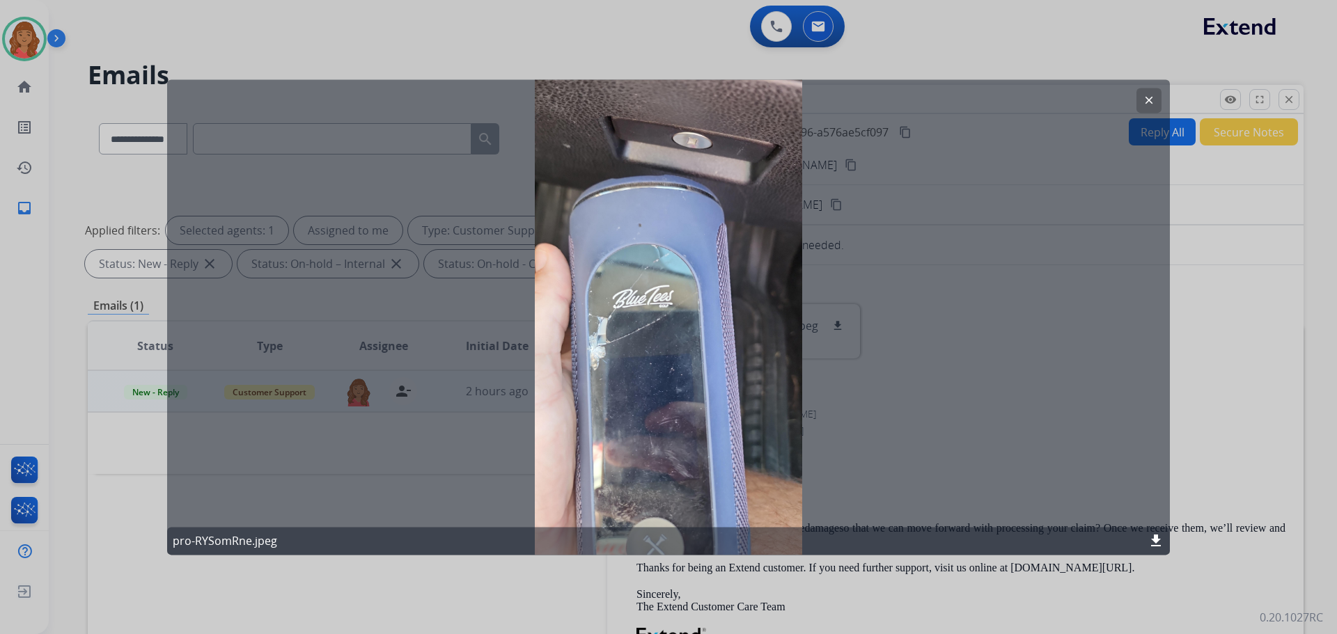
drag, startPoint x: 1147, startPoint y: 99, endPoint x: 1085, endPoint y: 125, distance: 67.7
click at [1147, 99] on mat-icon "clear" at bounding box center [1149, 100] width 13 height 13
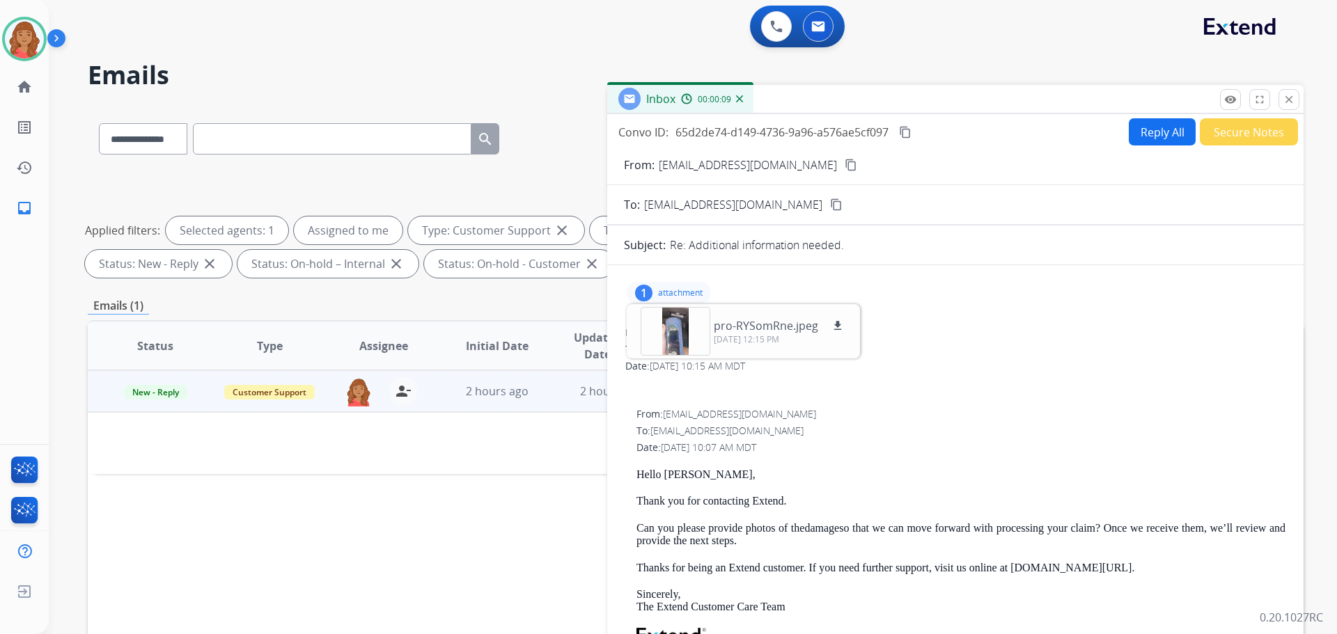
click at [845, 164] on mat-icon "content_copy" at bounding box center [851, 165] width 13 height 13
click at [702, 330] on div at bounding box center [676, 331] width 70 height 49
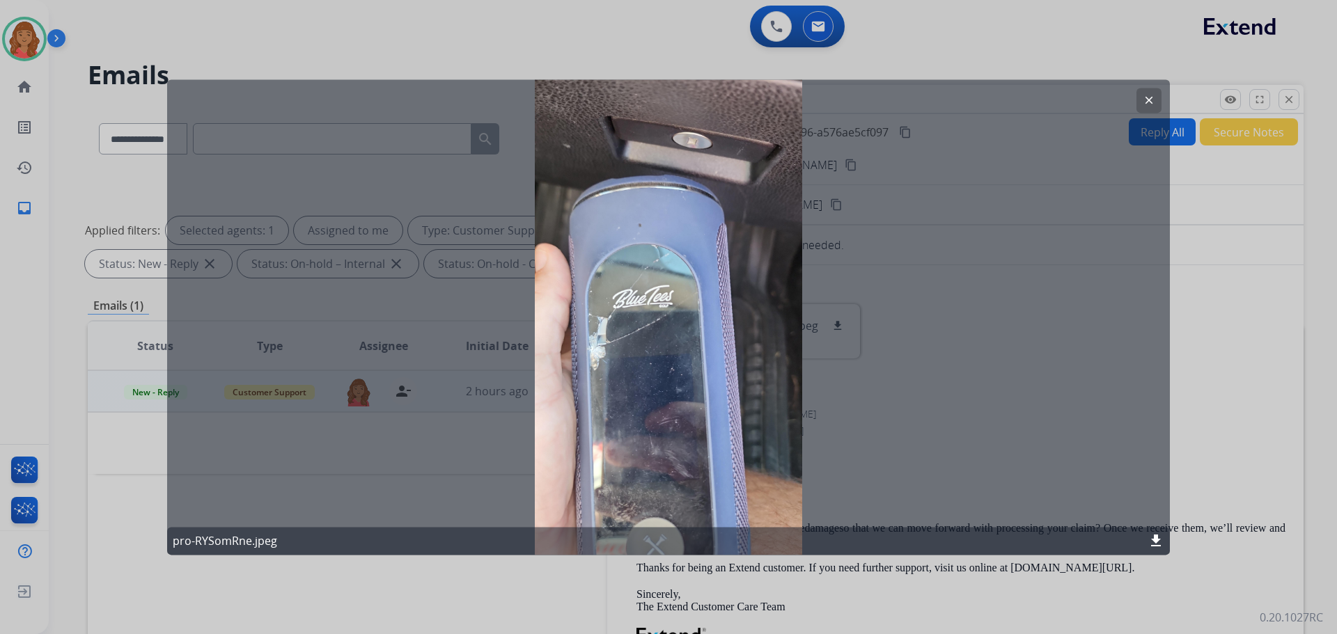
click at [692, 331] on div "clear pro-RYSomRne.jpeg download" at bounding box center [668, 317] width 1003 height 476
drag, startPoint x: 1150, startPoint y: 96, endPoint x: 1124, endPoint y: 169, distance: 77.7
click at [1152, 96] on mat-icon "clear" at bounding box center [1149, 100] width 13 height 13
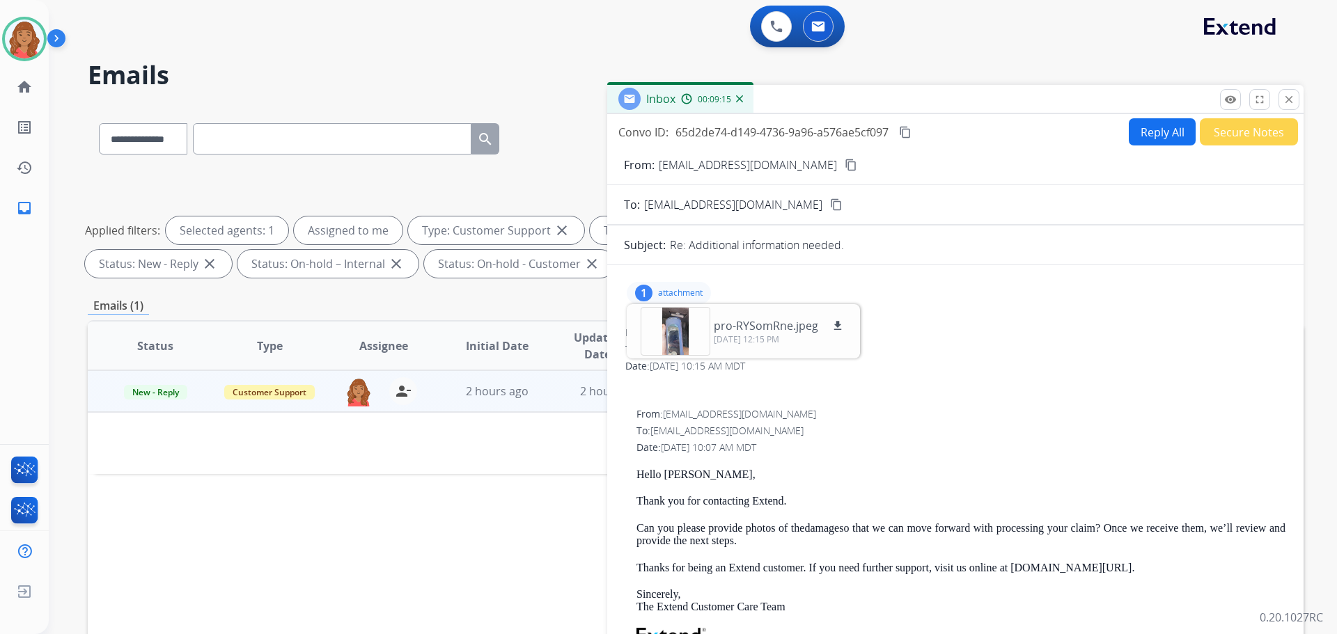
click at [1147, 135] on button "Reply All" at bounding box center [1162, 131] width 67 height 27
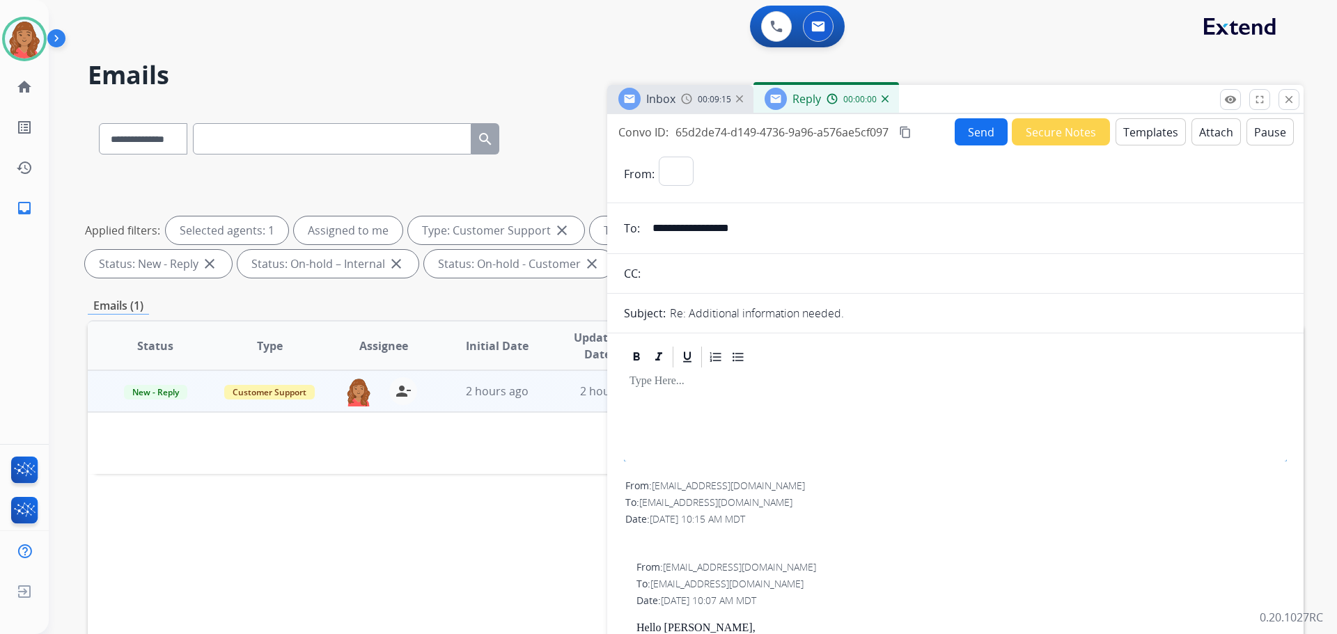
select select "**********"
click at [1135, 135] on button "Templates" at bounding box center [1150, 131] width 70 height 27
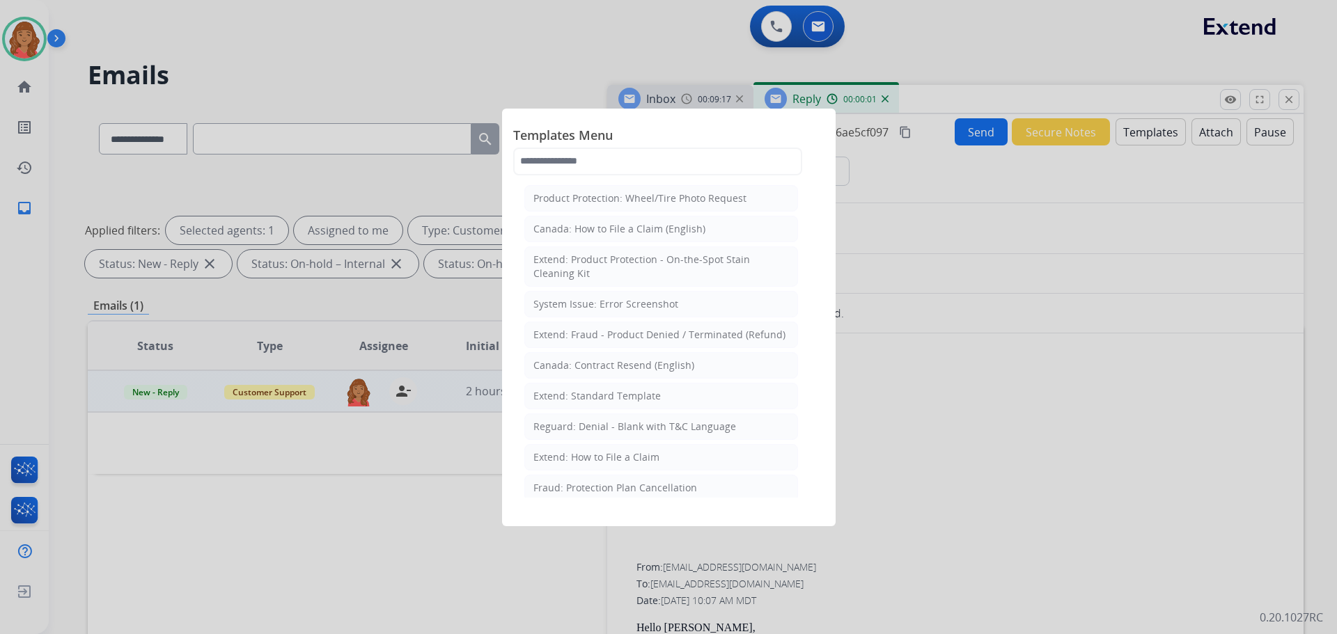
drag, startPoint x: 606, startPoint y: 398, endPoint x: 638, endPoint y: 416, distance: 36.8
click at [609, 398] on div "Extend: Standard Template" at bounding box center [596, 396] width 127 height 14
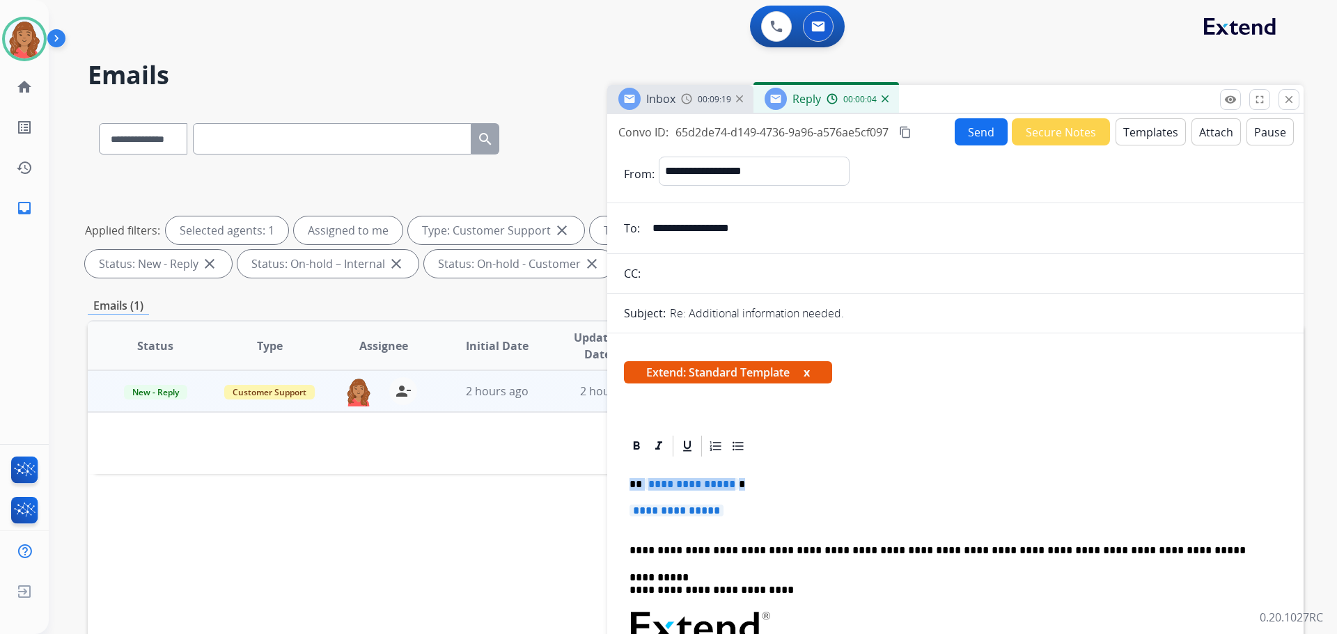
drag, startPoint x: 714, startPoint y: 512, endPoint x: 585, endPoint y: 470, distance: 135.4
click at [585, 470] on div "**********" at bounding box center [696, 482] width 1216 height 753
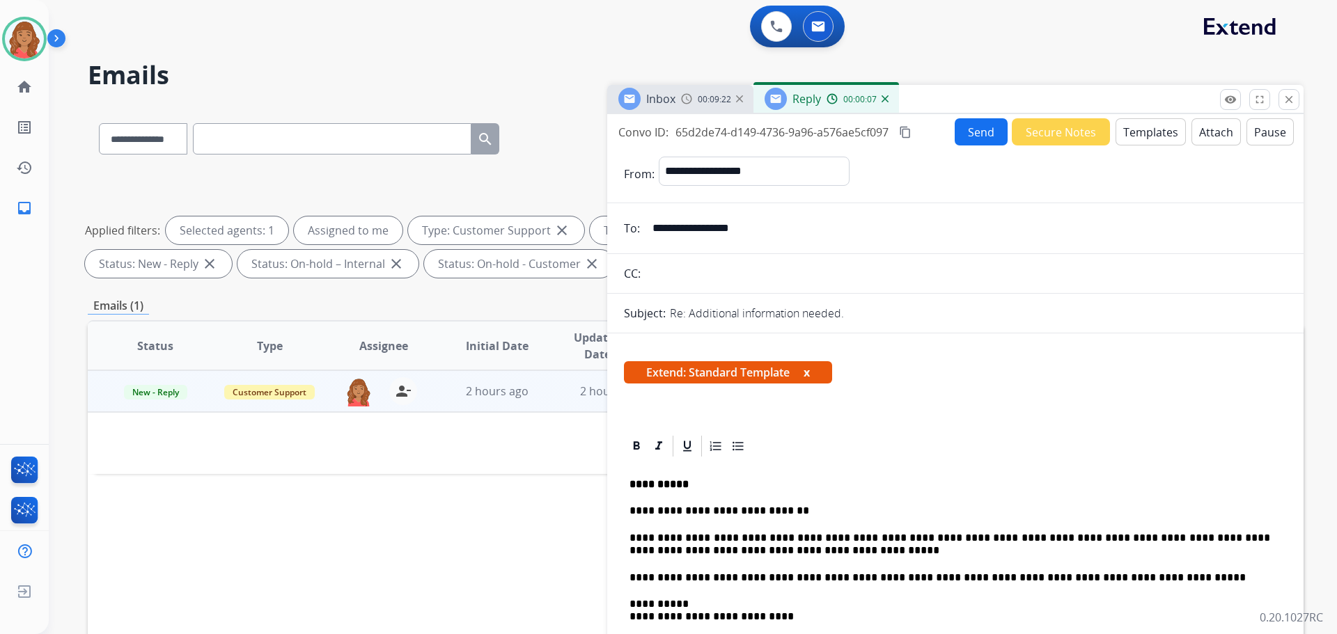
click at [909, 132] on mat-icon "content_copy" at bounding box center [905, 132] width 13 height 13
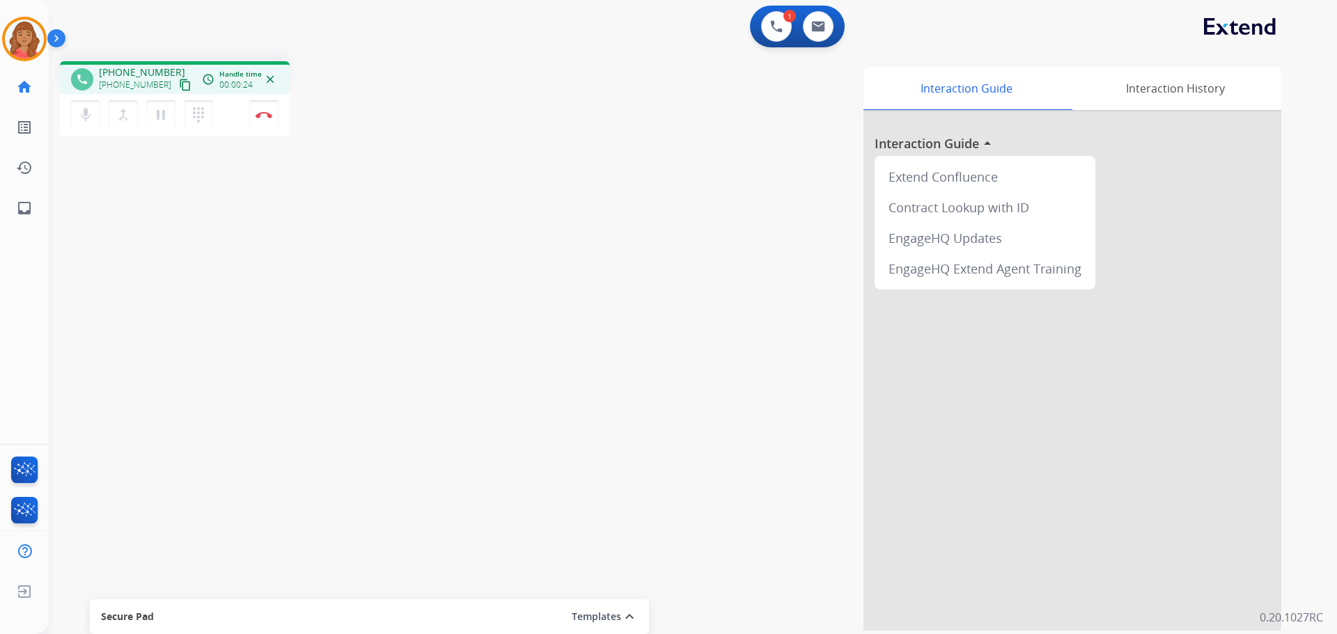
click at [179, 88] on mat-icon "content_copy" at bounding box center [185, 85] width 13 height 13
drag, startPoint x: 166, startPoint y: 86, endPoint x: 16, endPoint y: 100, distance: 150.3
click at [179, 86] on mat-icon "content_copy" at bounding box center [185, 85] width 13 height 13
click at [267, 119] on button "Disconnect" at bounding box center [263, 114] width 29 height 29
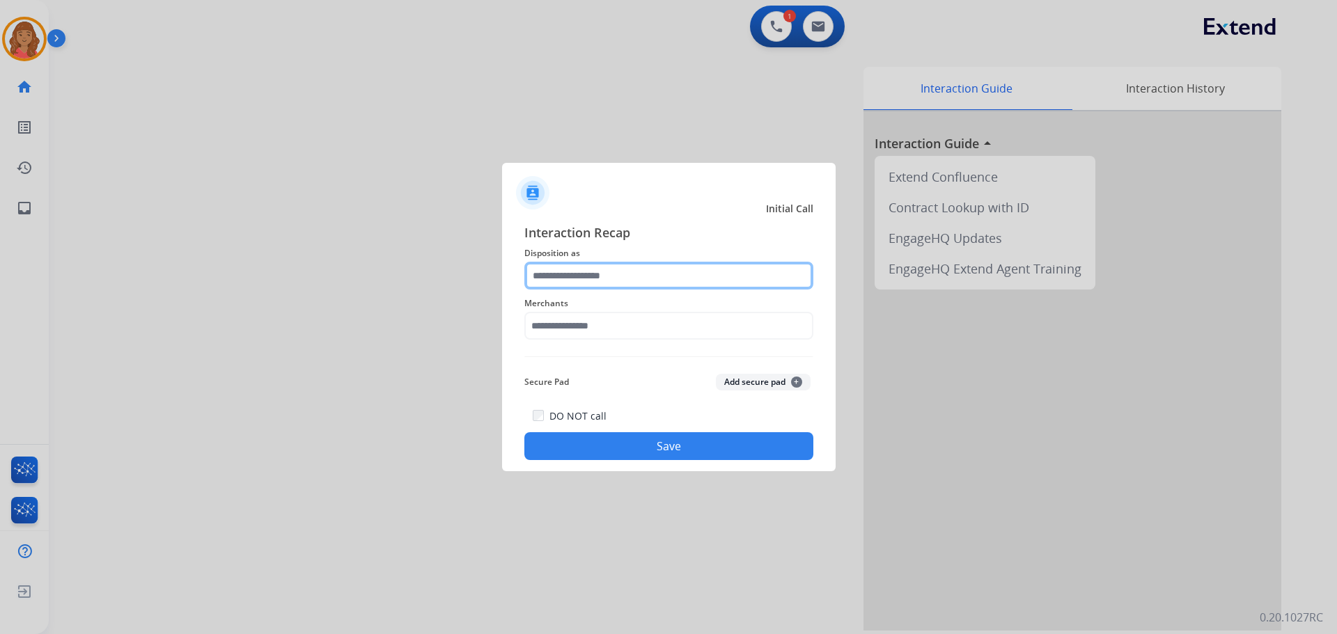
drag, startPoint x: 569, startPoint y: 273, endPoint x: 570, endPoint y: 283, distance: 9.8
click at [570, 283] on input "text" at bounding box center [668, 276] width 289 height 28
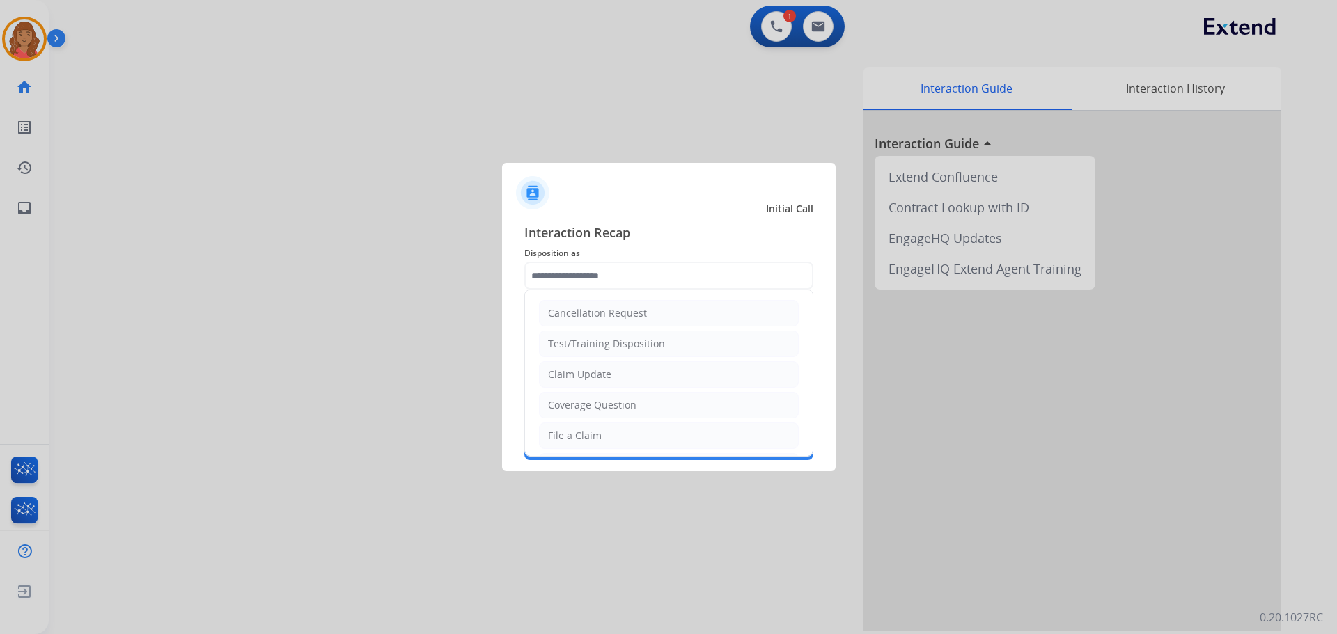
drag, startPoint x: 576, startPoint y: 375, endPoint x: 574, endPoint y: 345, distance: 29.3
click at [578, 374] on div "Claim Update" at bounding box center [579, 375] width 63 height 14
type input "**********"
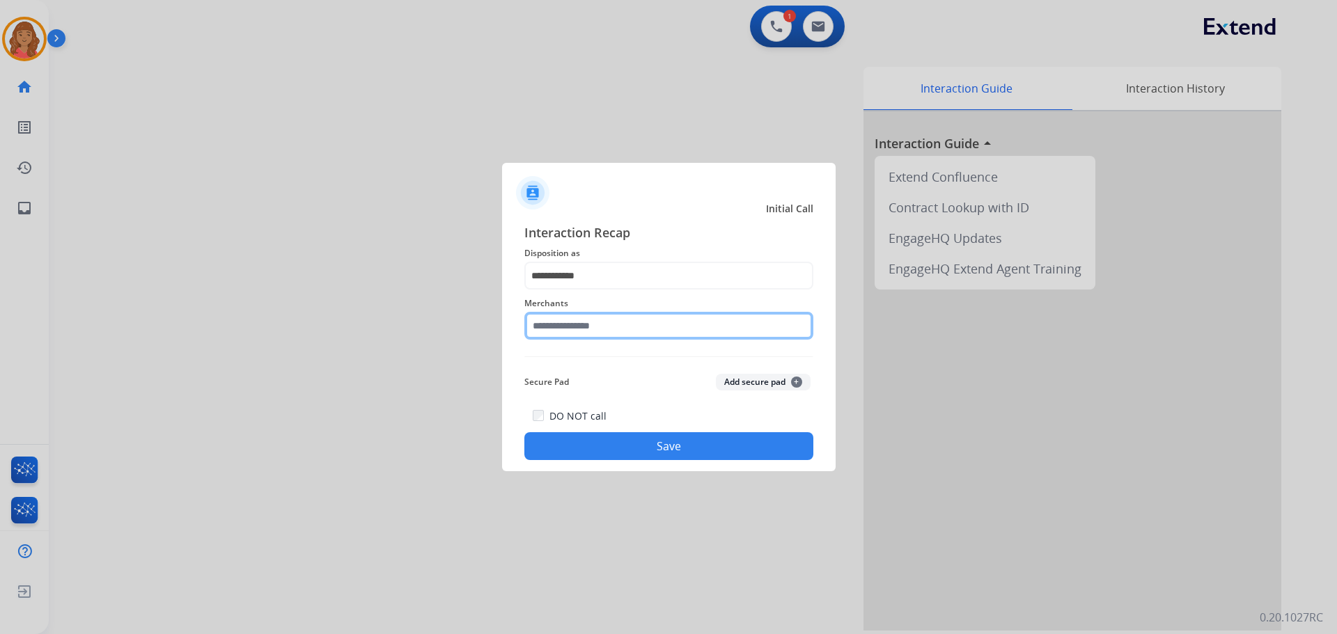
click at [567, 324] on input "text" at bounding box center [668, 326] width 289 height 28
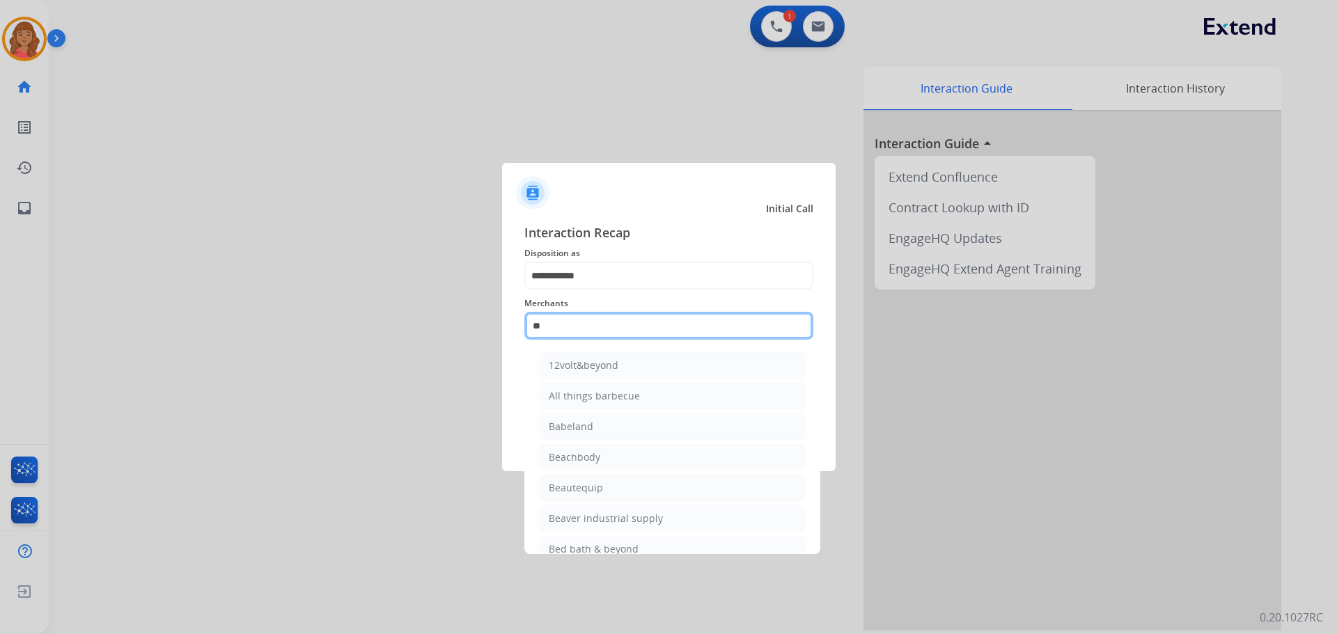
type input "*"
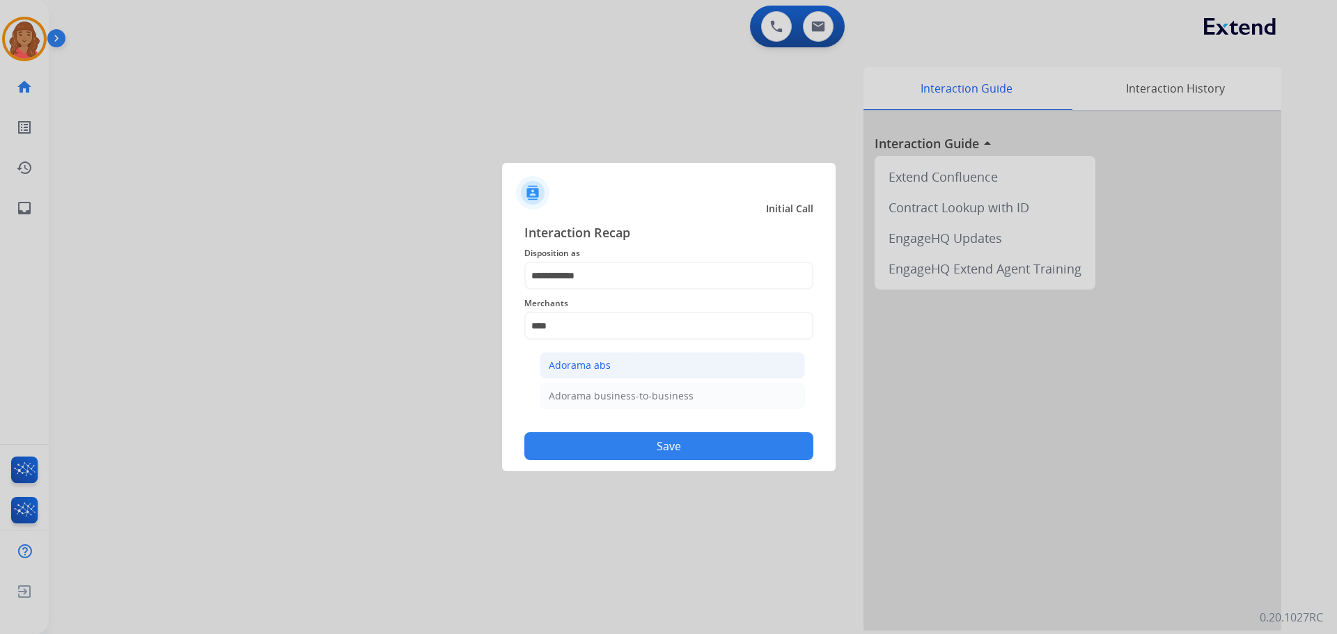
click at [585, 364] on div "Adorama abs" at bounding box center [580, 366] width 62 height 14
type input "**********"
click at [613, 449] on button "Save" at bounding box center [668, 446] width 289 height 28
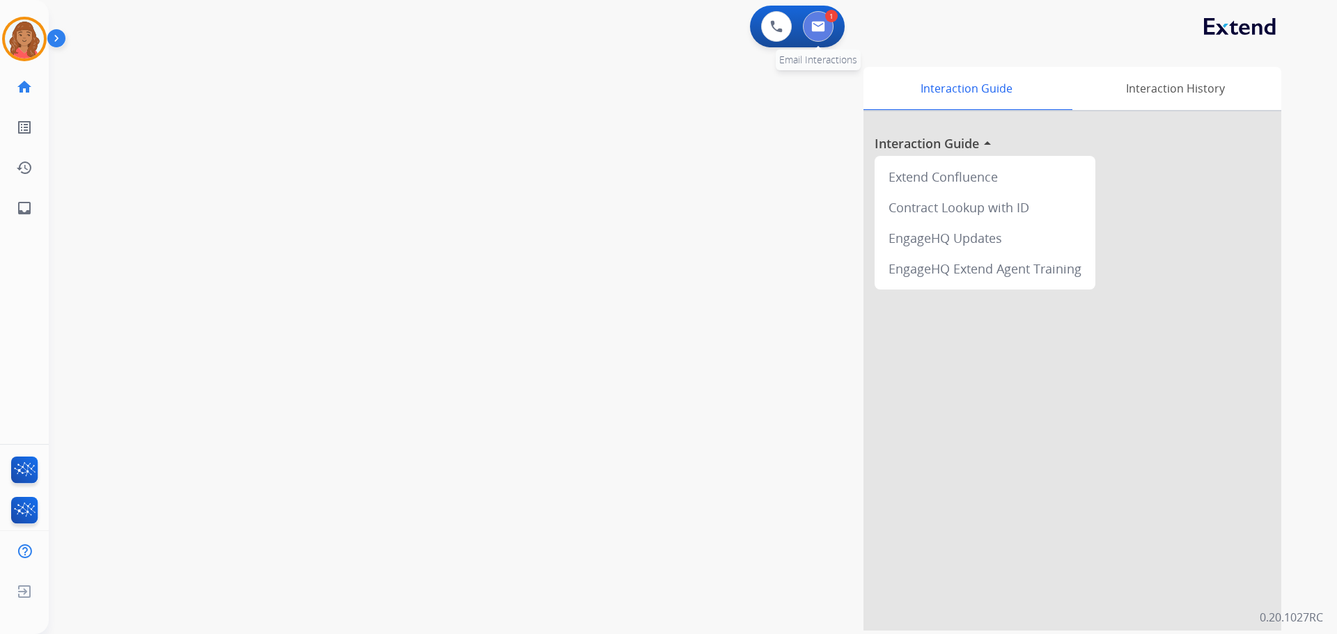
click at [823, 24] on img at bounding box center [818, 26] width 14 height 11
select select "**********"
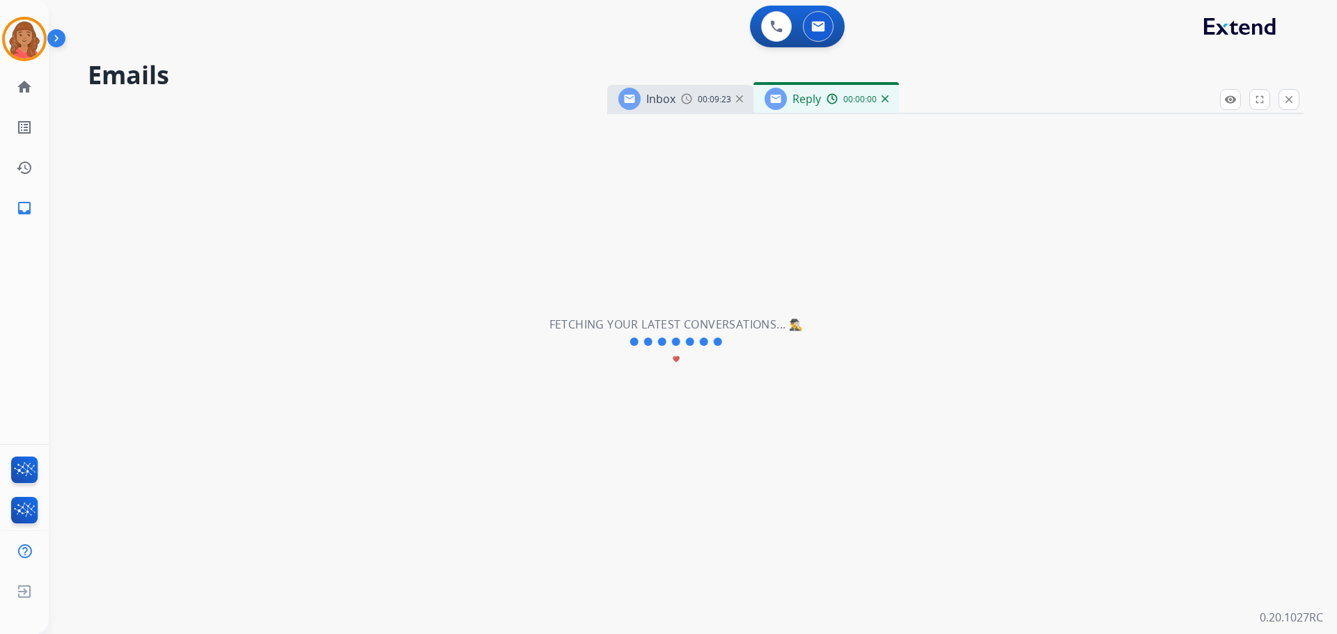
select select "**********"
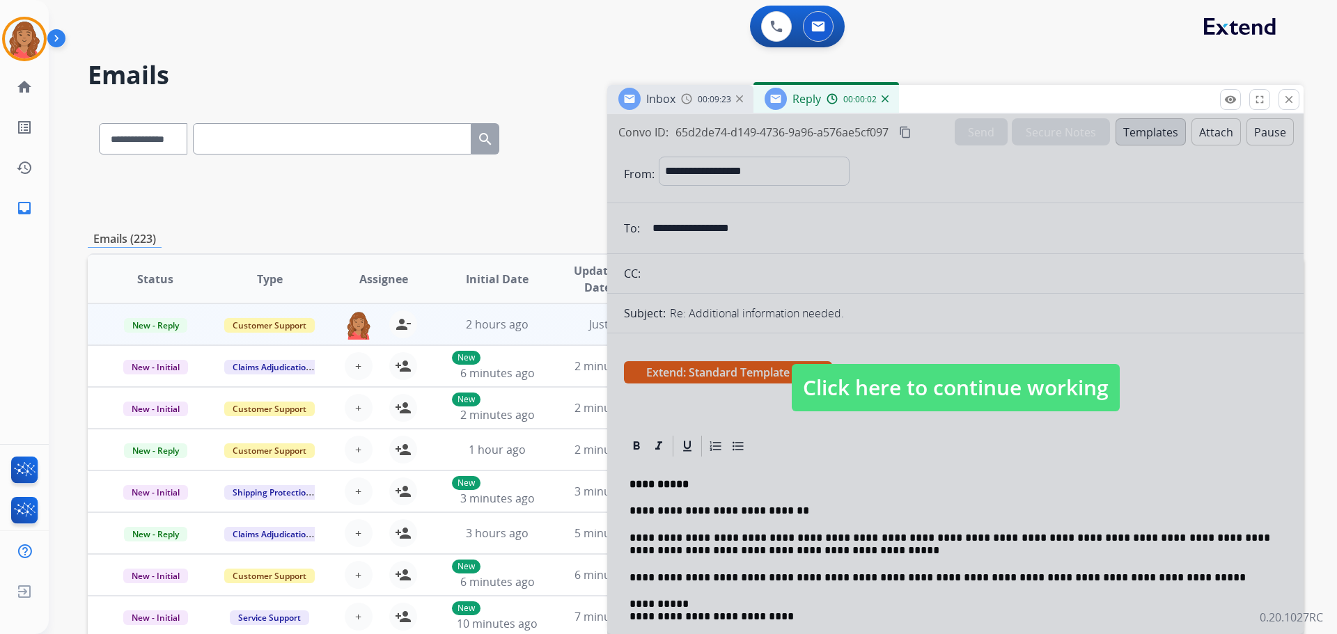
click at [823, 395] on span "Click here to continue working" at bounding box center [956, 387] width 328 height 47
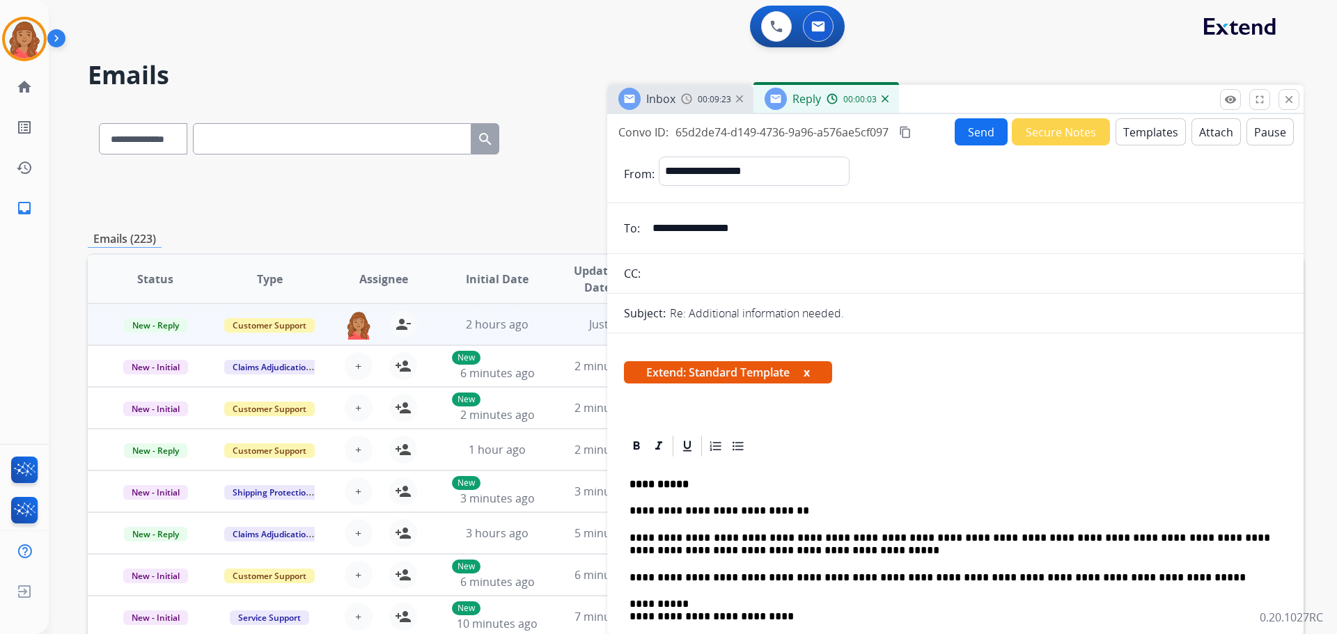
click at [677, 482] on strong "**********" at bounding box center [658, 484] width 59 height 10
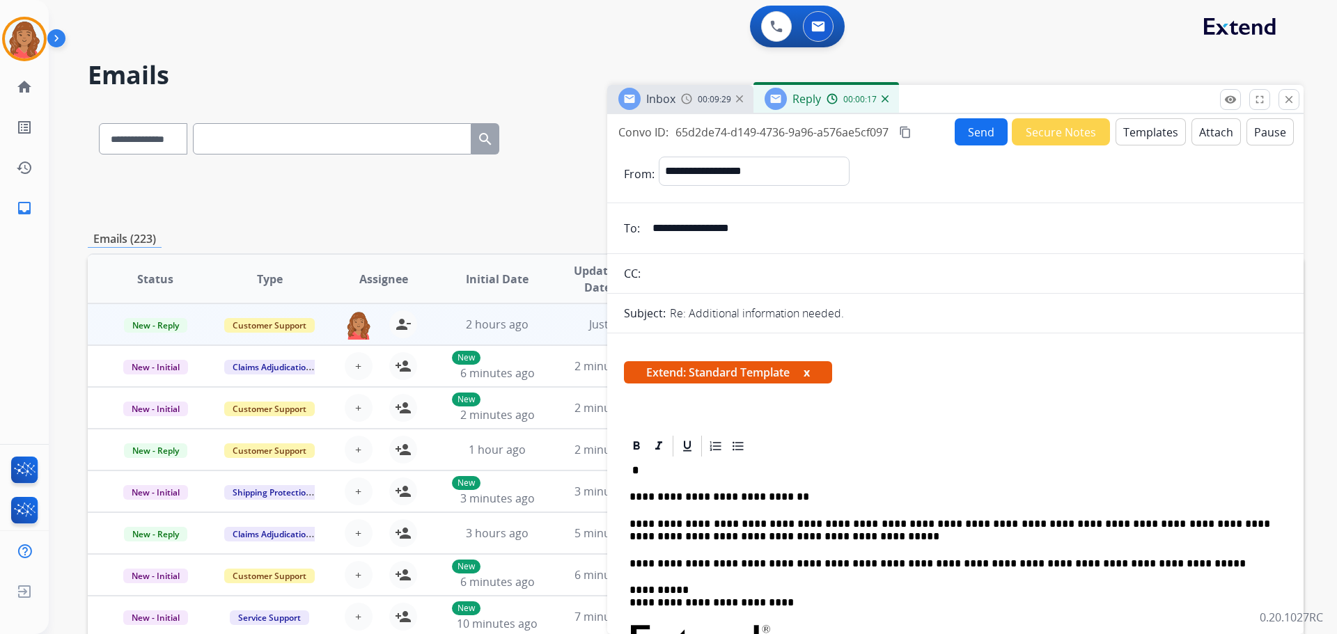
click at [650, 475] on p "*" at bounding box center [955, 470] width 652 height 13
click at [634, 498] on p "**********" at bounding box center [949, 497] width 641 height 13
click at [641, 474] on p at bounding box center [955, 470] width 652 height 13
click at [639, 449] on icon at bounding box center [636, 446] width 14 height 14
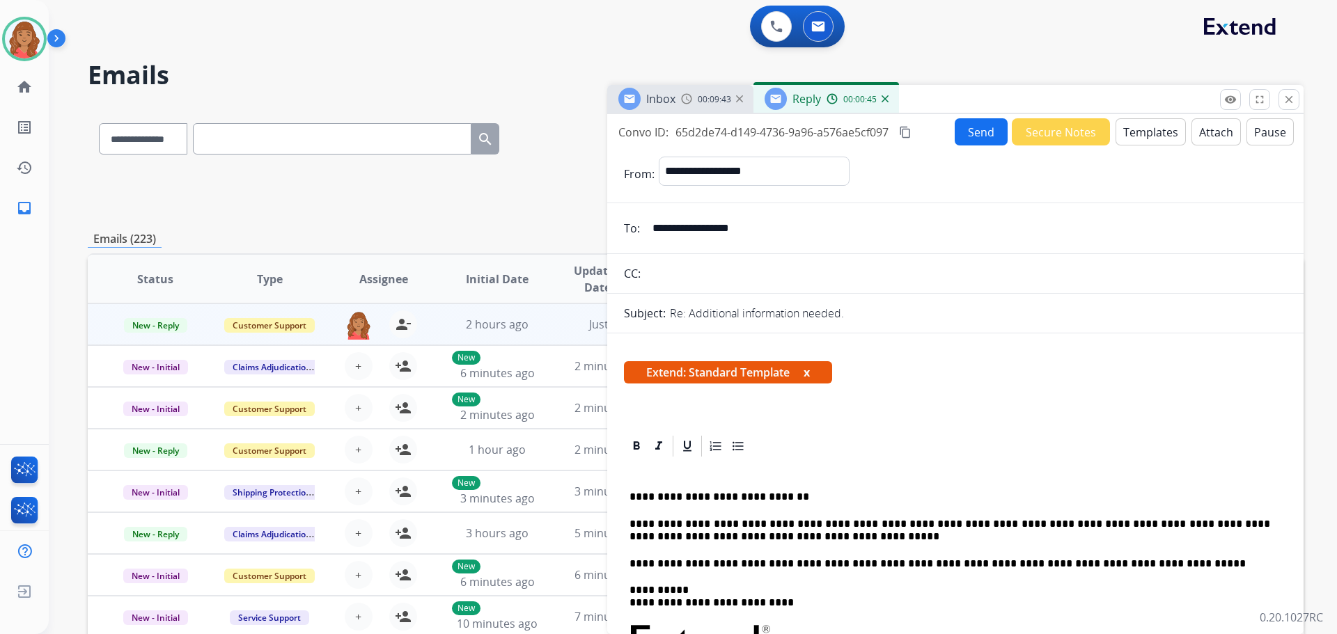
click at [643, 476] on p at bounding box center [955, 470] width 652 height 13
click at [636, 449] on icon at bounding box center [637, 445] width 6 height 8
click at [632, 444] on icon at bounding box center [636, 446] width 14 height 14
click at [982, 134] on button "Send" at bounding box center [981, 131] width 53 height 27
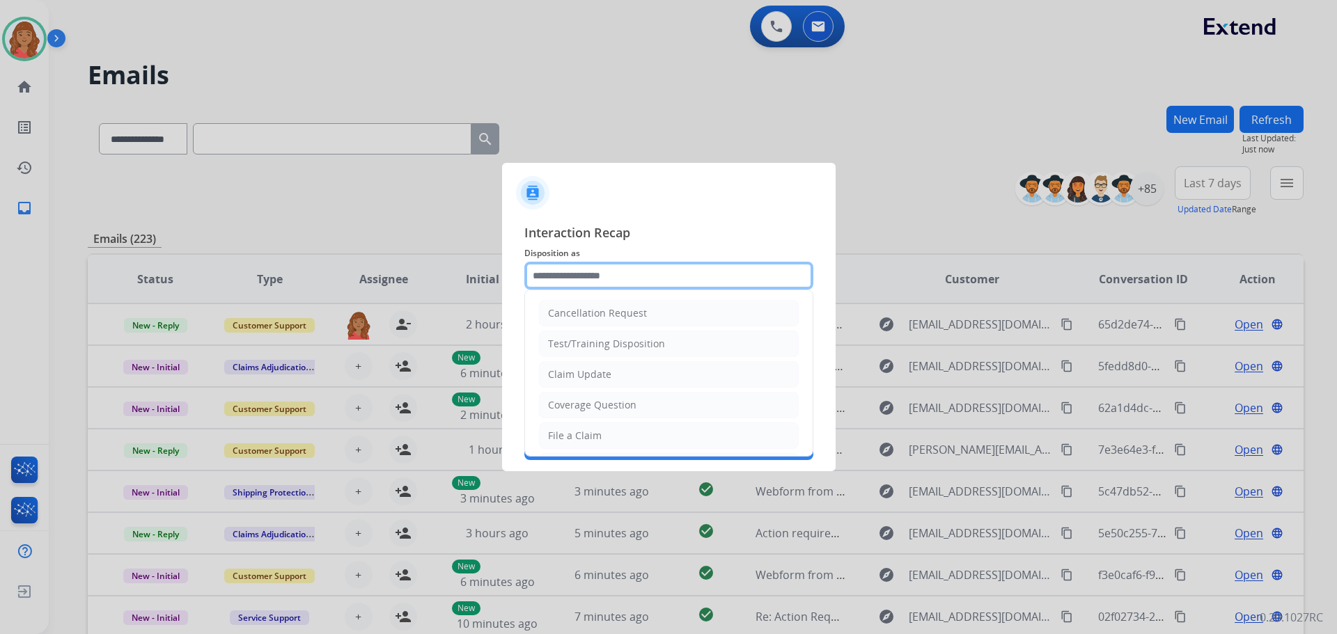
click at [567, 284] on input "text" at bounding box center [668, 276] width 289 height 28
click at [570, 374] on div "Claim Update" at bounding box center [579, 375] width 63 height 14
type input "**********"
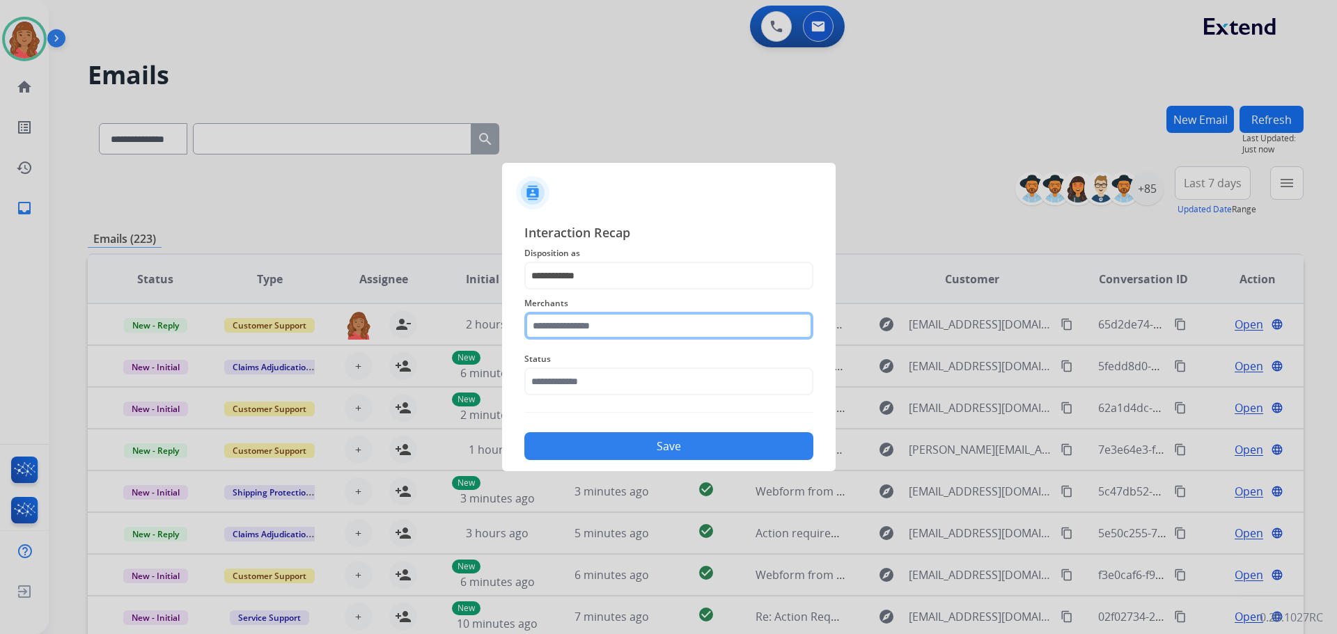
click at [568, 327] on input "text" at bounding box center [668, 326] width 289 height 28
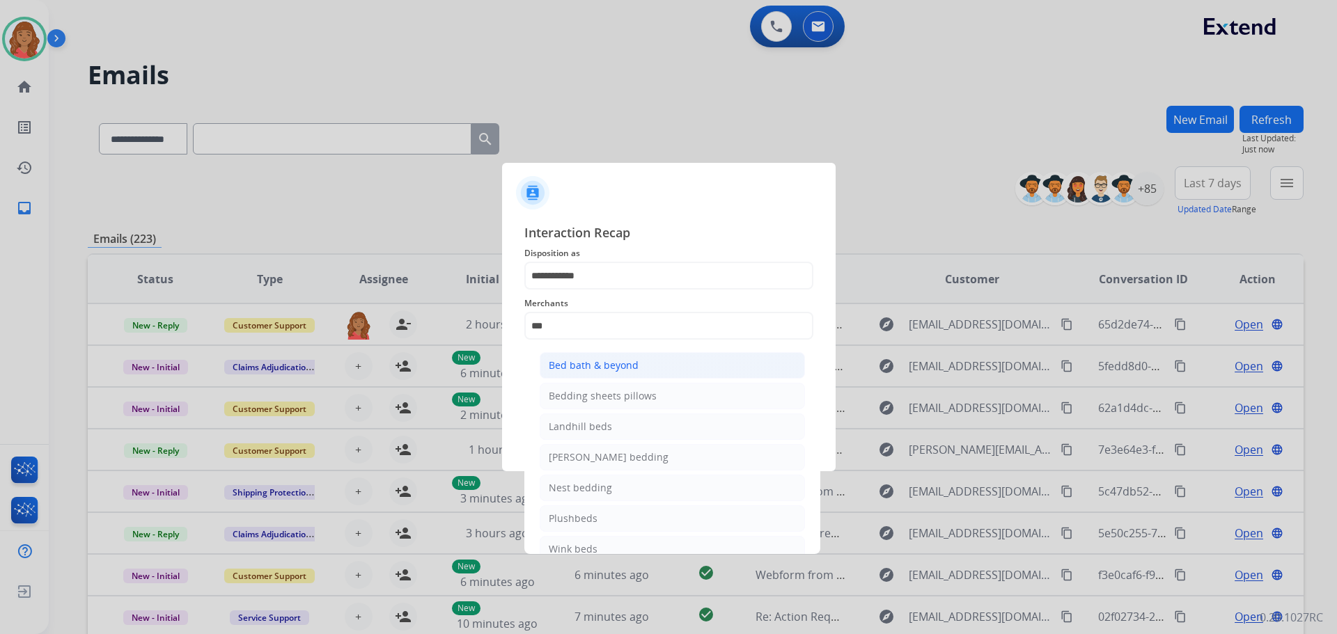
click at [585, 363] on div "Bed bath & beyond" at bounding box center [594, 366] width 90 height 14
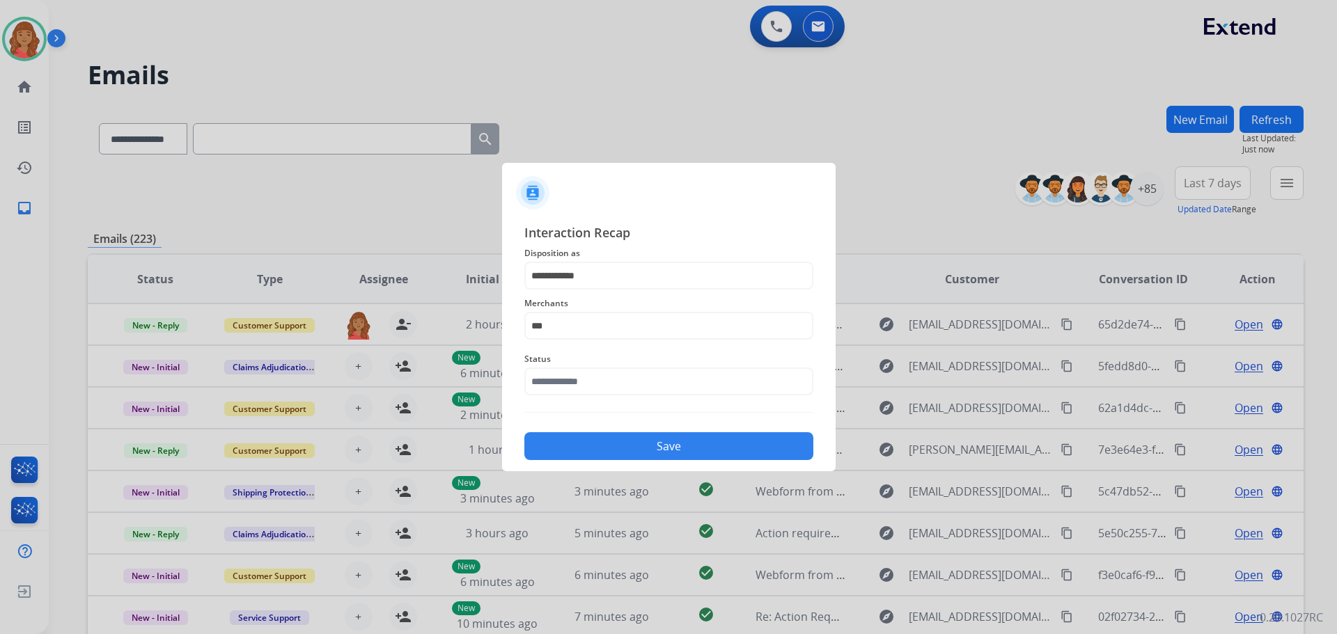
type input "**********"
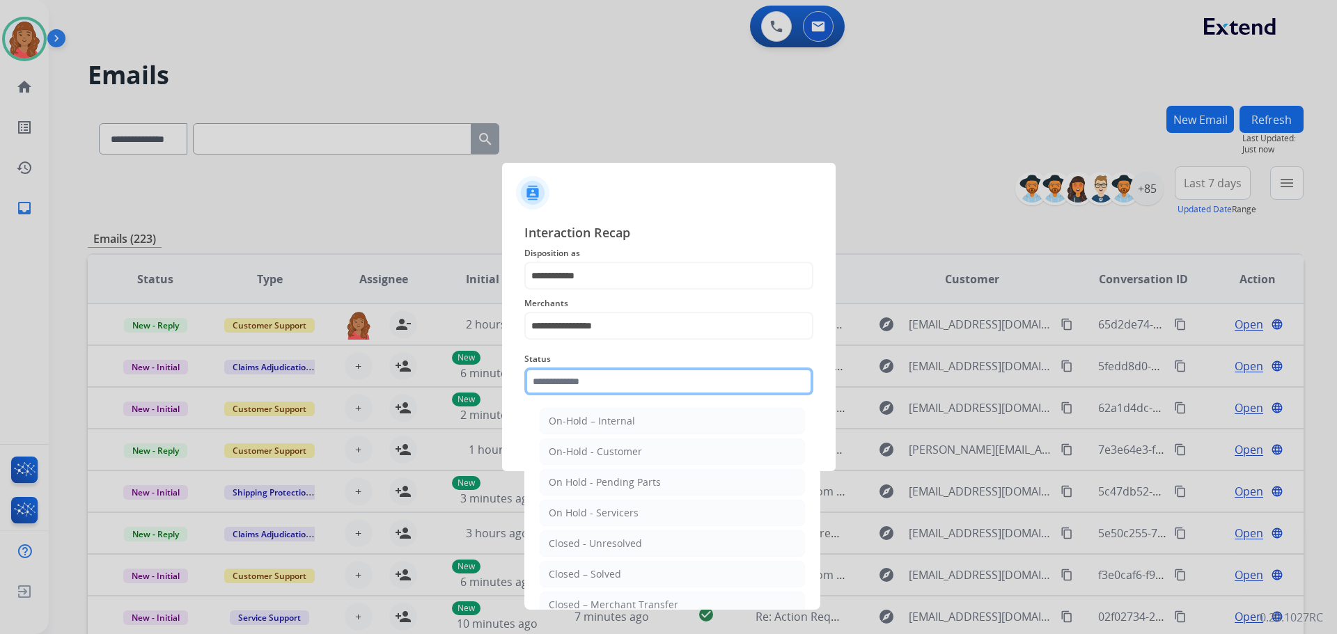
click at [590, 388] on input "text" at bounding box center [668, 382] width 289 height 28
click at [611, 573] on div "Closed – Solved" at bounding box center [585, 574] width 72 height 14
type input "**********"
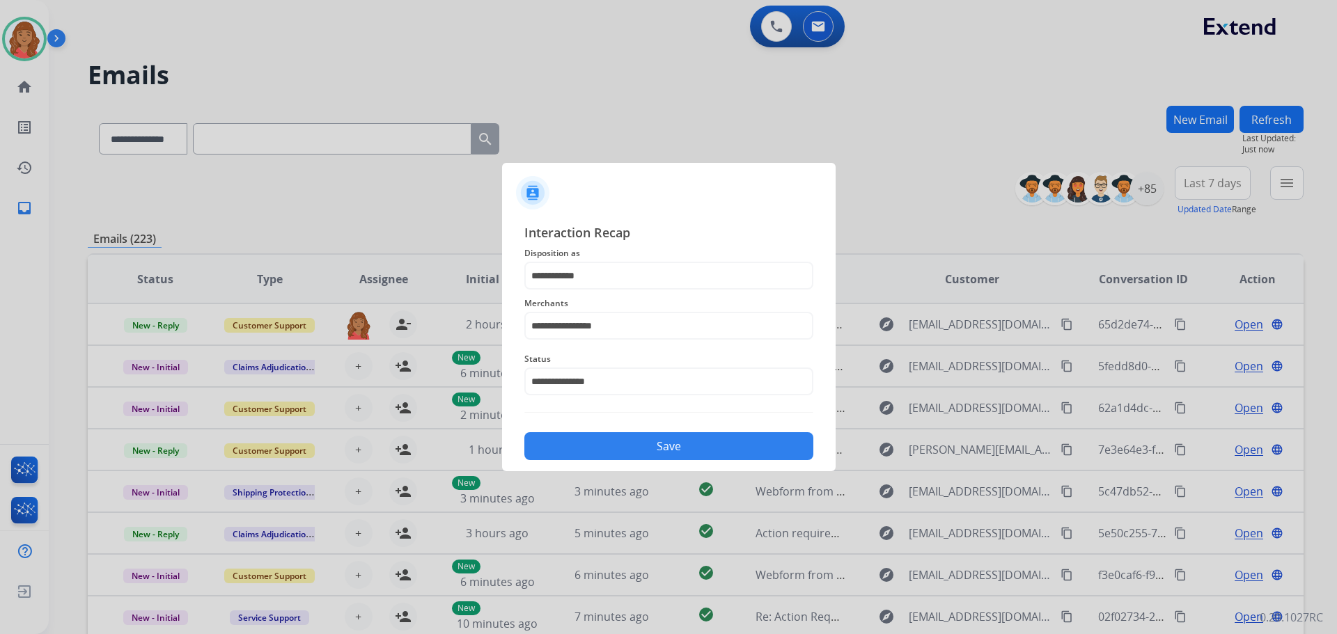
click at [612, 443] on button "Save" at bounding box center [668, 446] width 289 height 28
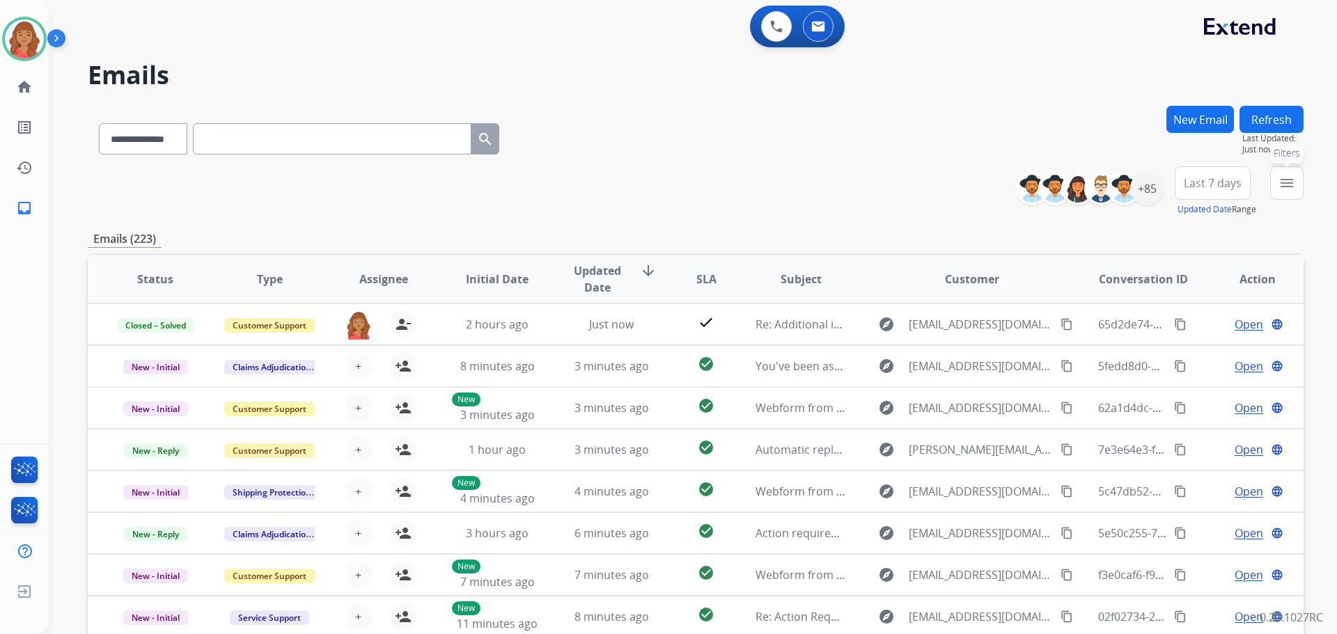
click at [1290, 182] on mat-icon "menu" at bounding box center [1286, 183] width 17 height 17
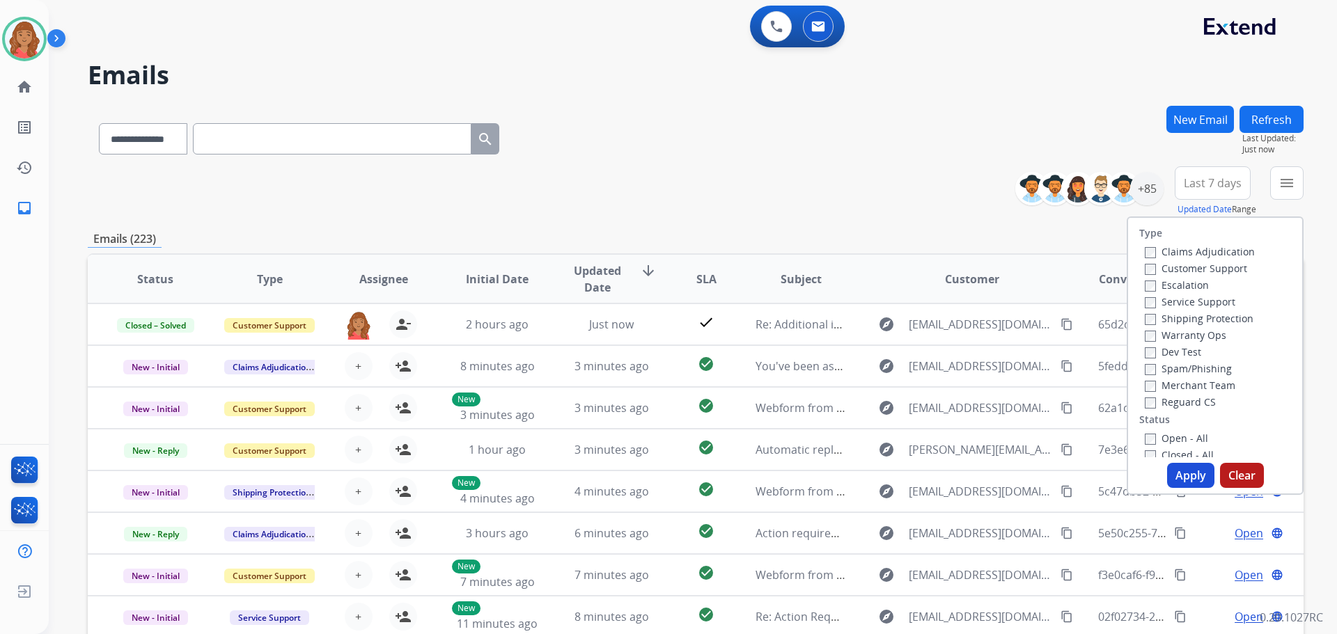
click at [1148, 266] on label "Customer Support" at bounding box center [1196, 268] width 102 height 13
click at [1184, 478] on button "Apply" at bounding box center [1190, 475] width 47 height 25
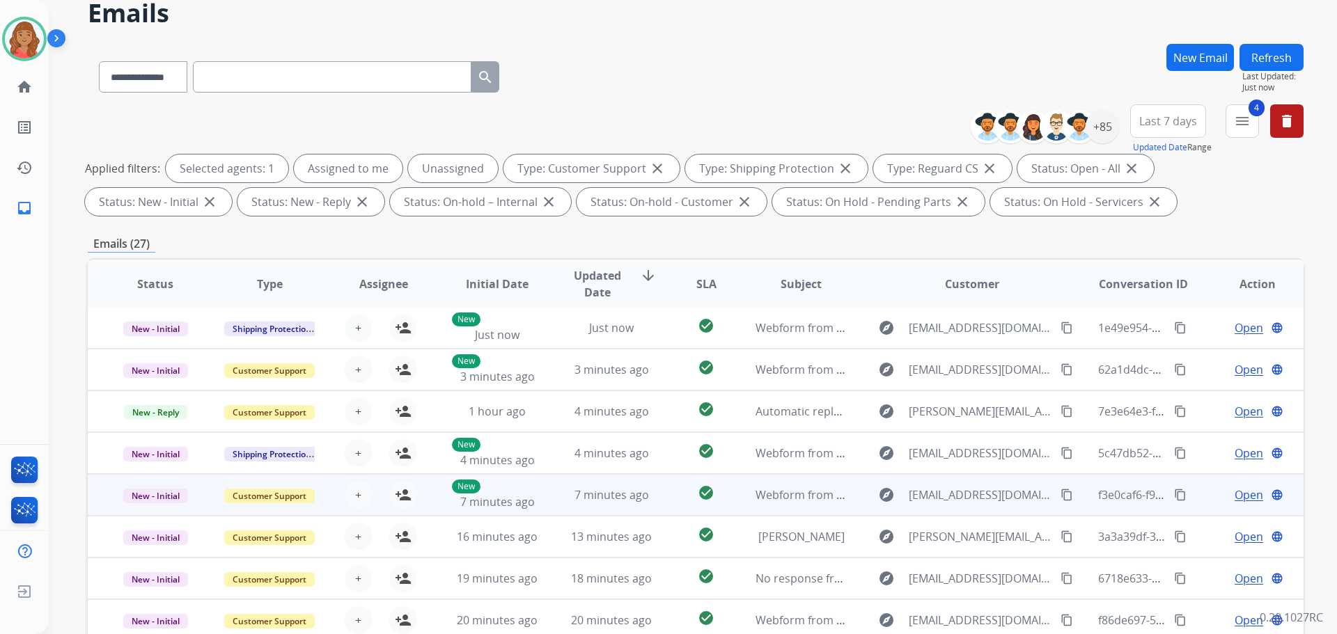
scroll to position [70, 0]
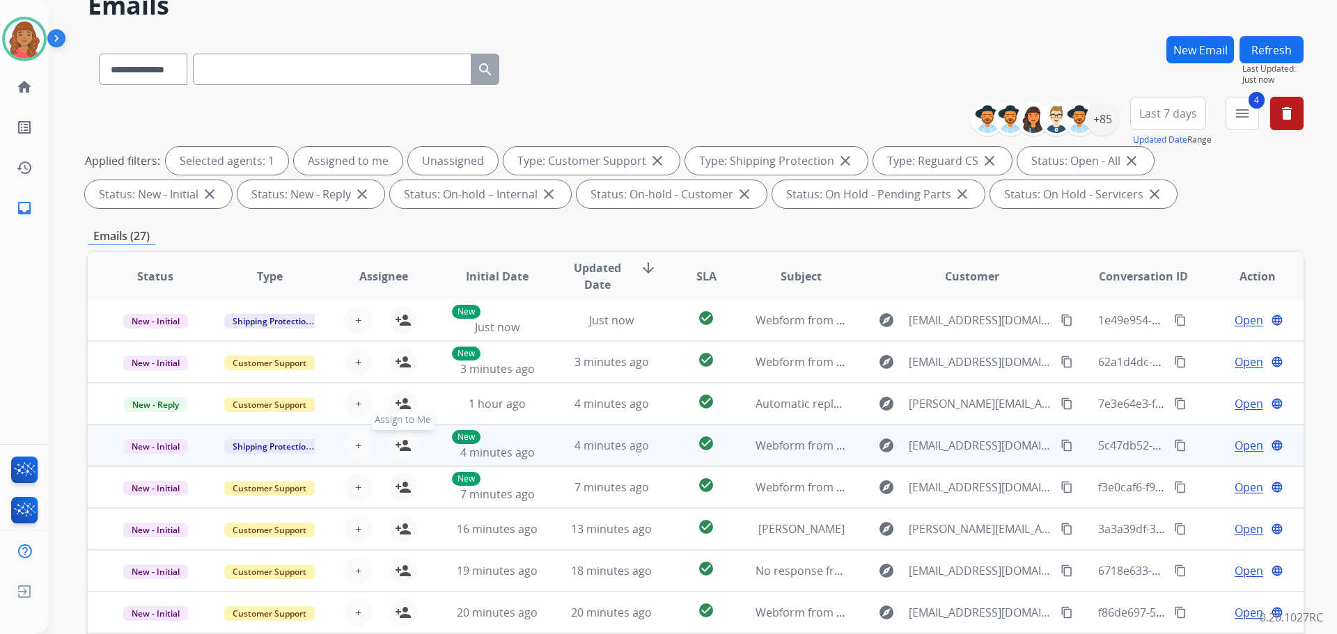
click at [400, 452] on mat-icon "person_add" at bounding box center [403, 445] width 17 height 17
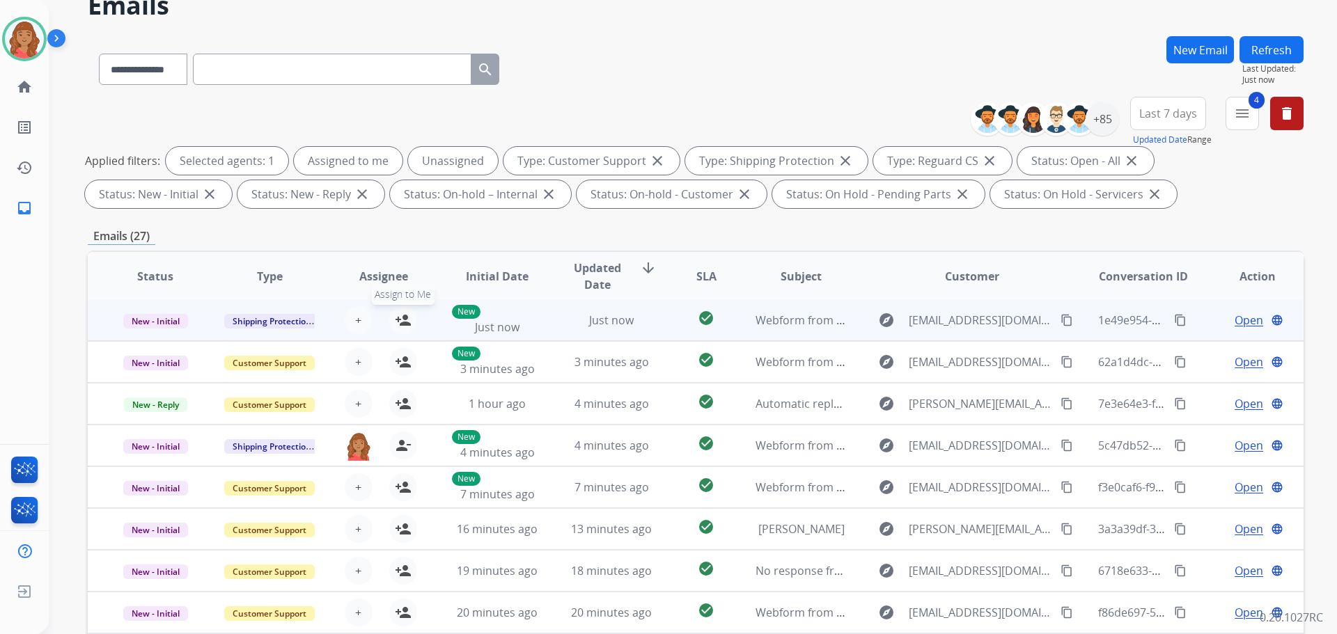
click at [397, 320] on mat-icon "person_add" at bounding box center [403, 320] width 17 height 17
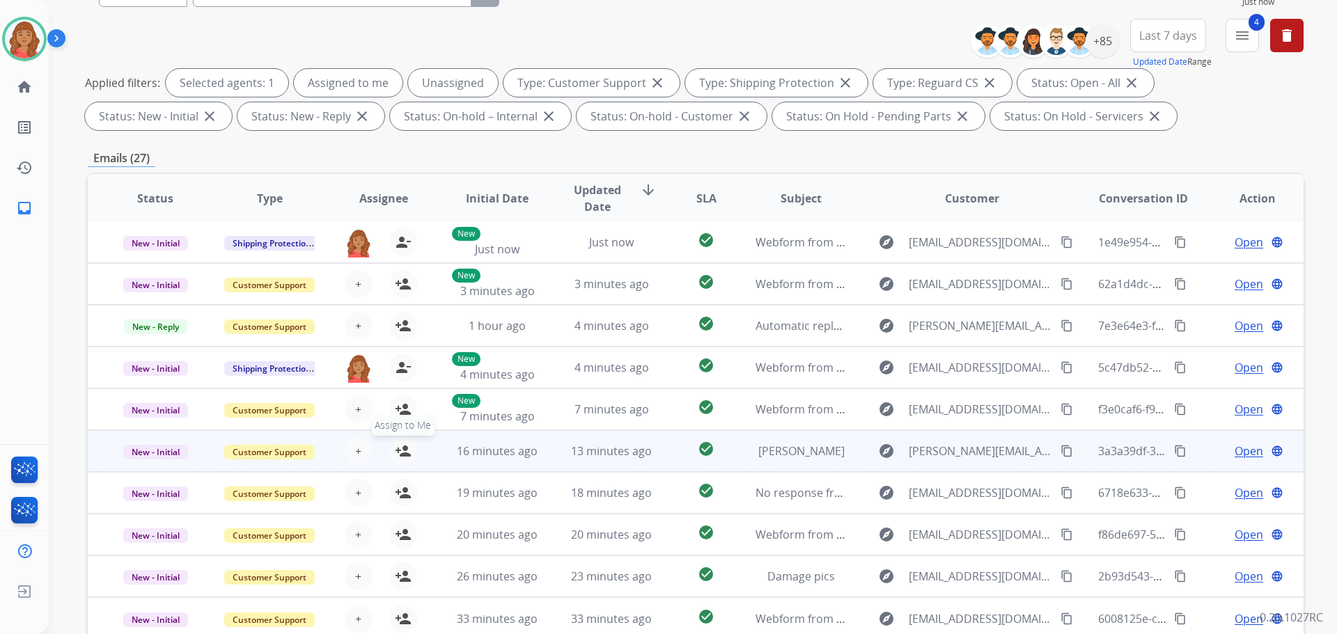
scroll to position [225, 0]
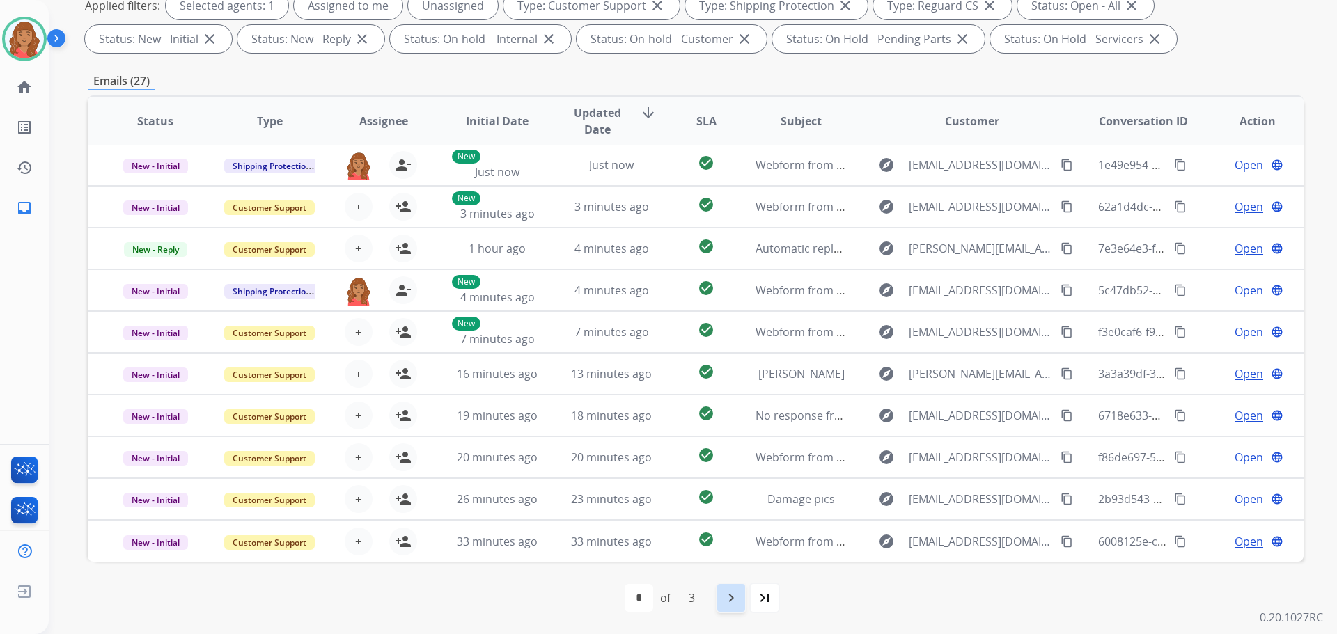
click at [741, 611] on div "navigate_next" at bounding box center [731, 598] width 31 height 31
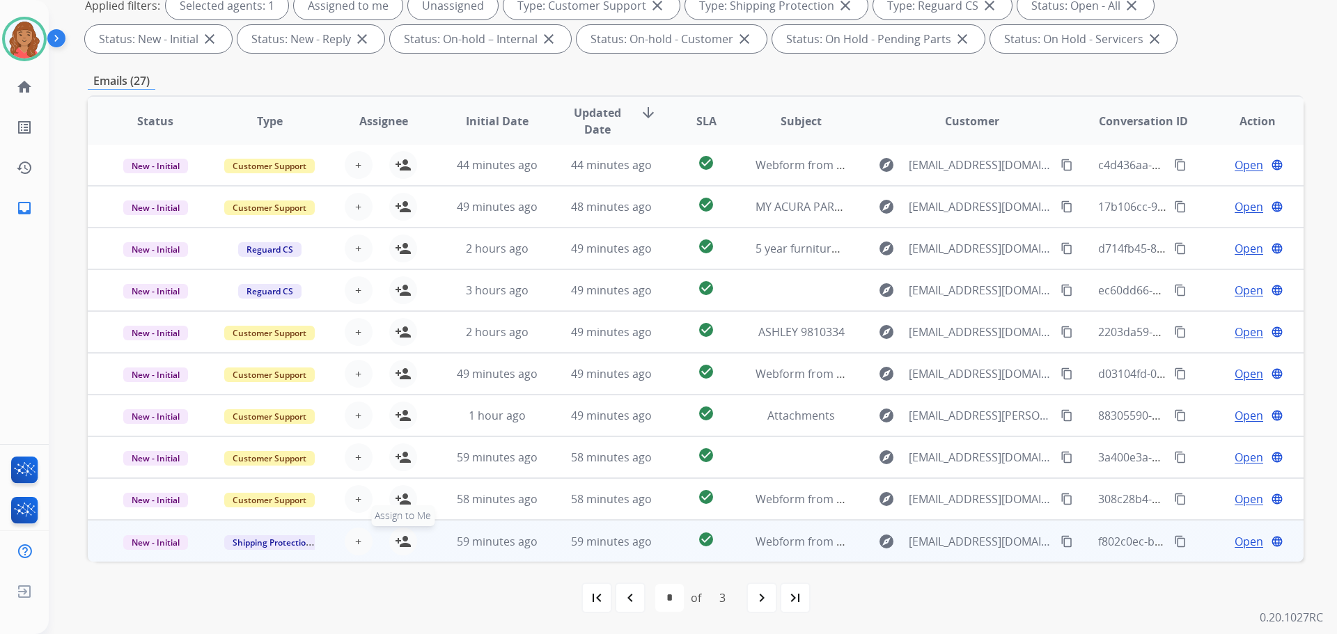
drag, startPoint x: 402, startPoint y: 540, endPoint x: 418, endPoint y: 537, distance: 16.9
click at [403, 540] on mat-icon "person_add" at bounding box center [403, 541] width 17 height 17
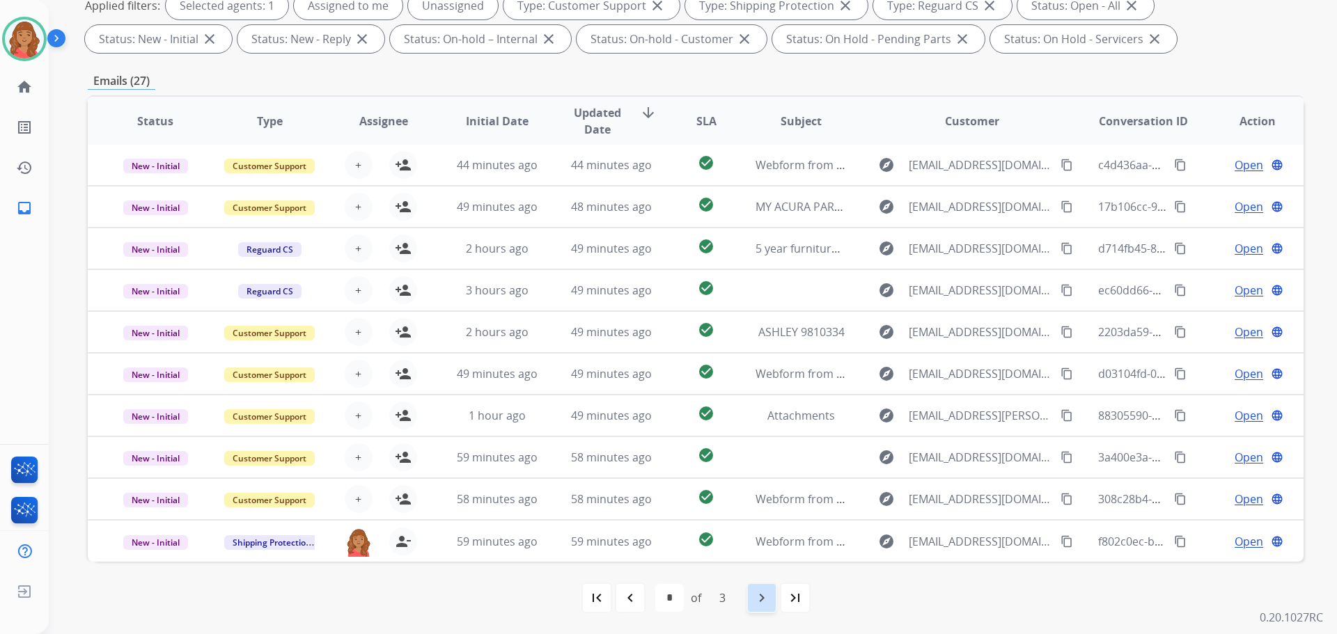
click at [767, 599] on mat-icon "navigate_next" at bounding box center [761, 598] width 17 height 17
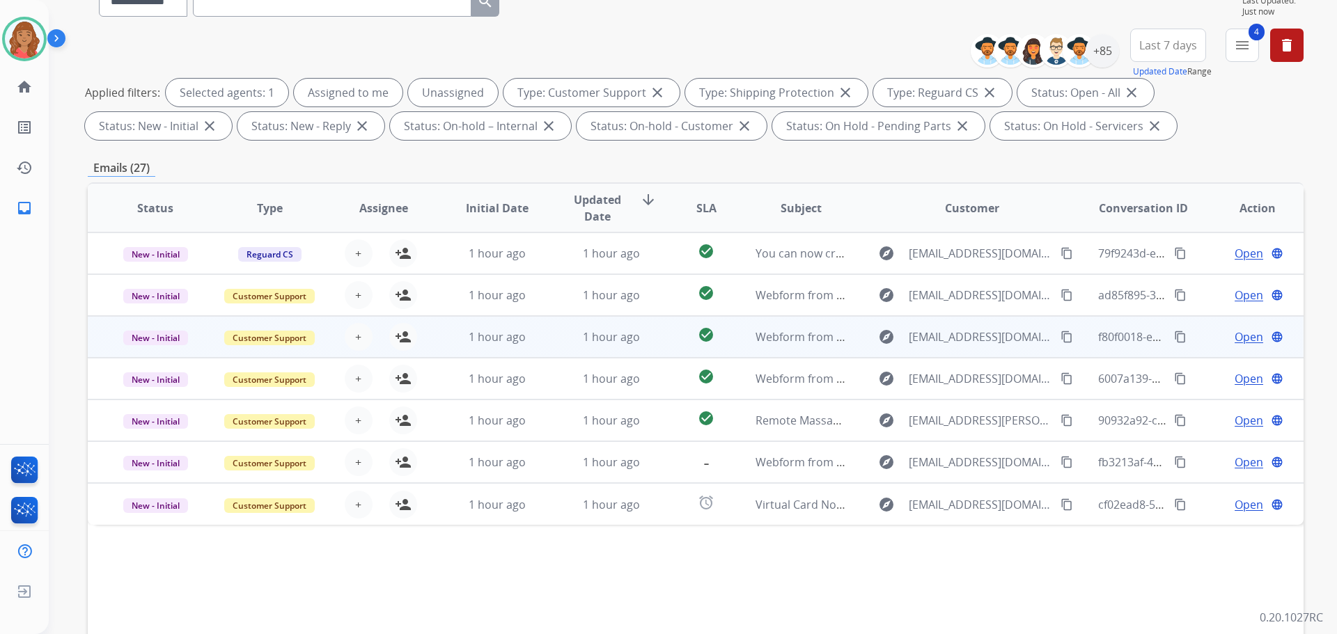
scroll to position [0, 0]
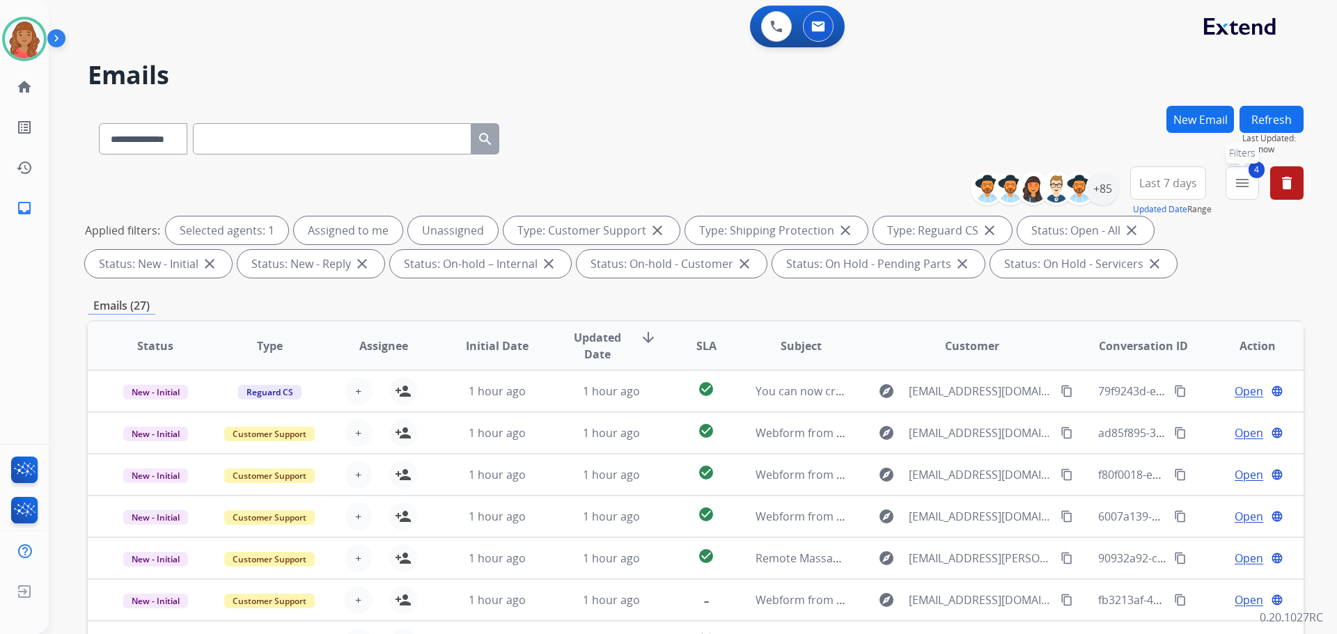
click at [1242, 189] on mat-icon "menu" at bounding box center [1242, 183] width 17 height 17
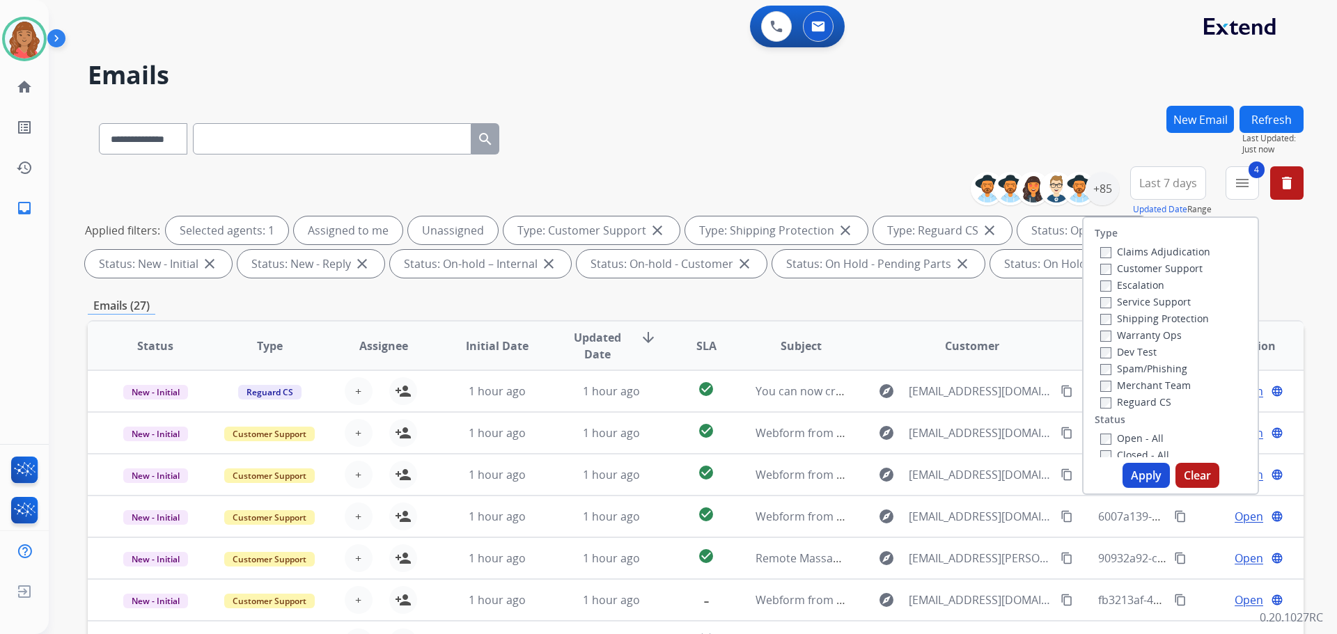
click at [1133, 470] on button "Apply" at bounding box center [1145, 475] width 47 height 25
select select "*"
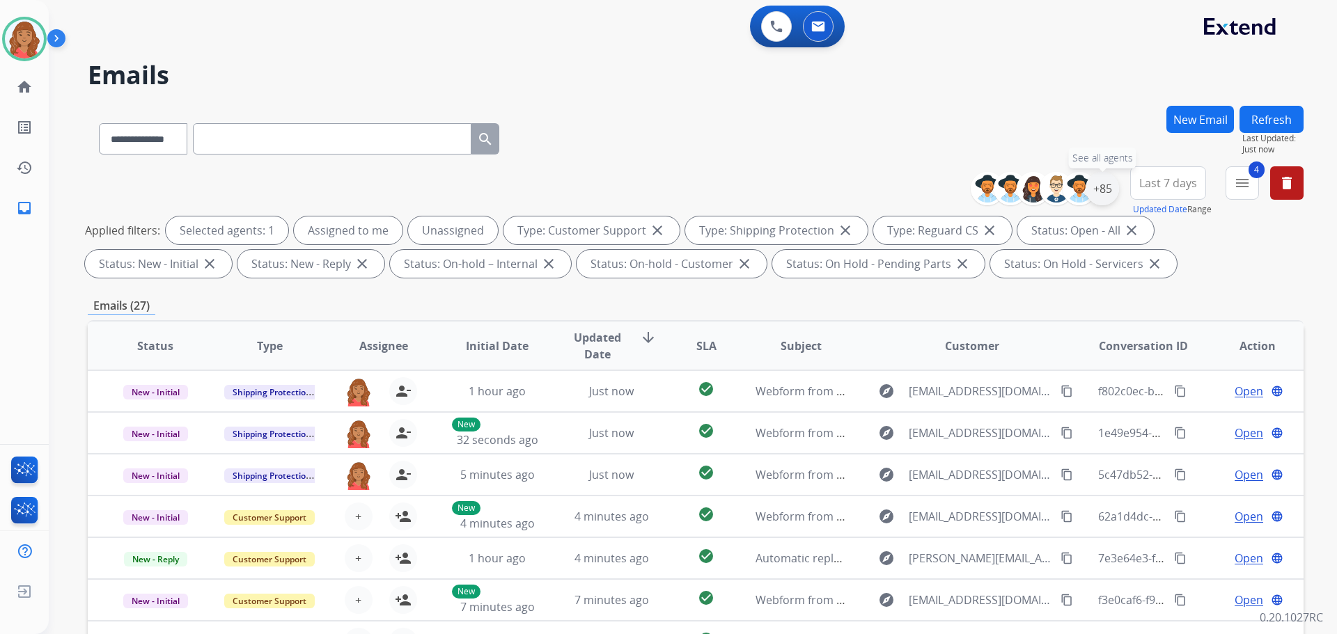
click at [1100, 191] on div "+85" at bounding box center [1101, 188] width 33 height 33
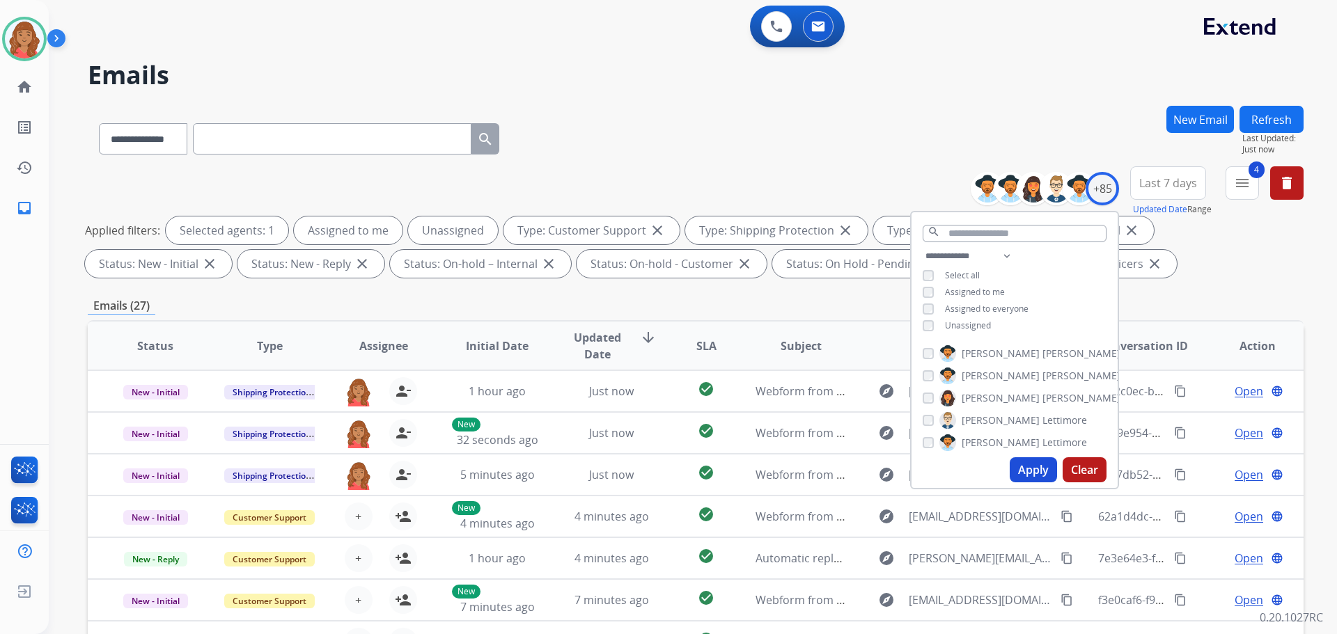
click at [933, 325] on div "Unassigned" at bounding box center [957, 325] width 68 height 11
click at [1021, 467] on button "Apply" at bounding box center [1033, 469] width 47 height 25
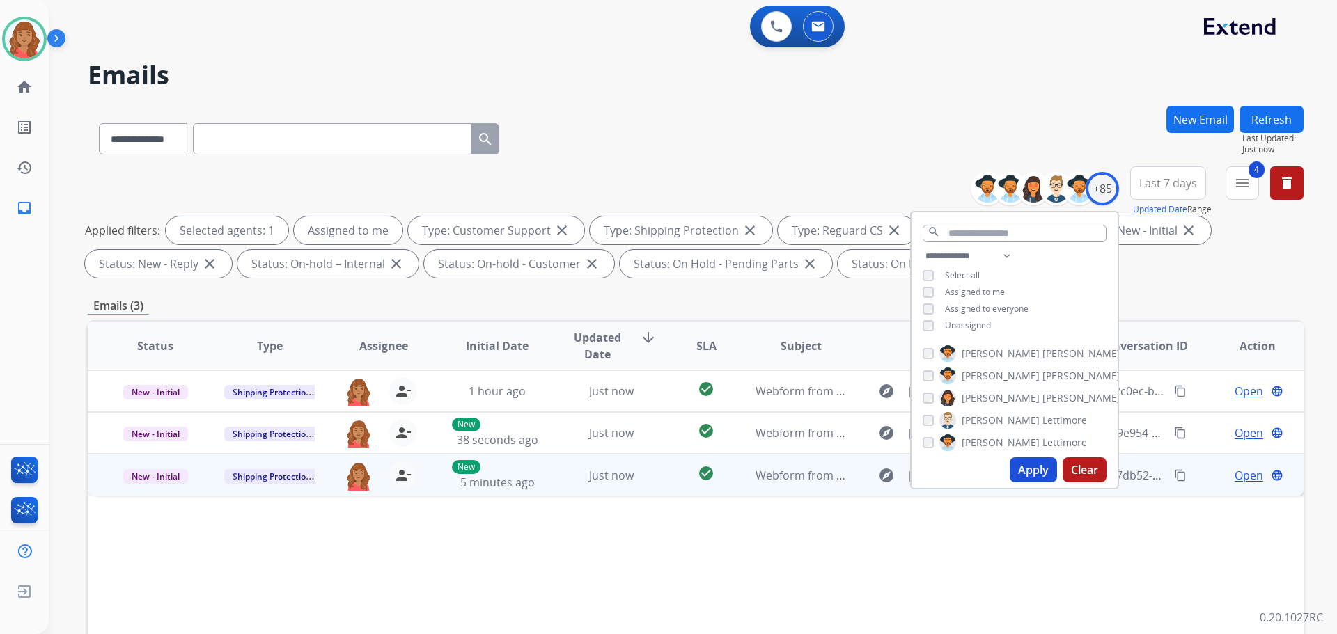
click at [668, 473] on td "check_circle" at bounding box center [695, 475] width 76 height 42
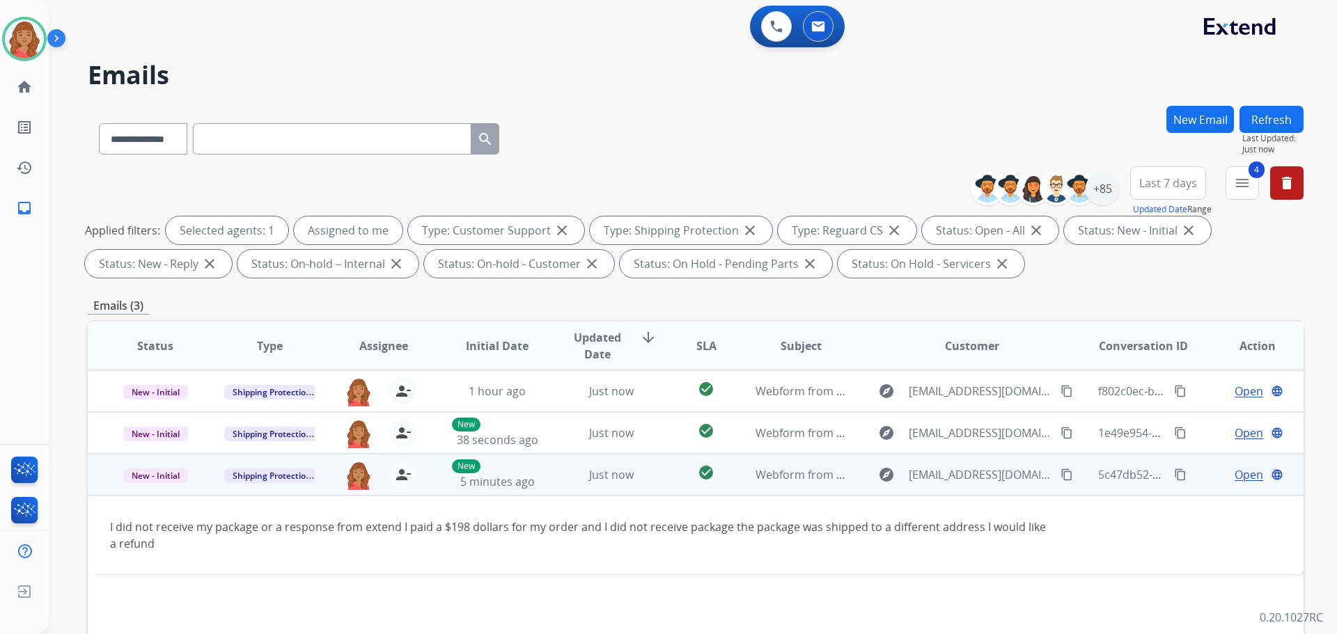
click at [1060, 476] on mat-icon "content_copy" at bounding box center [1066, 475] width 13 height 13
click at [1234, 472] on span "Open" at bounding box center [1248, 474] width 29 height 17
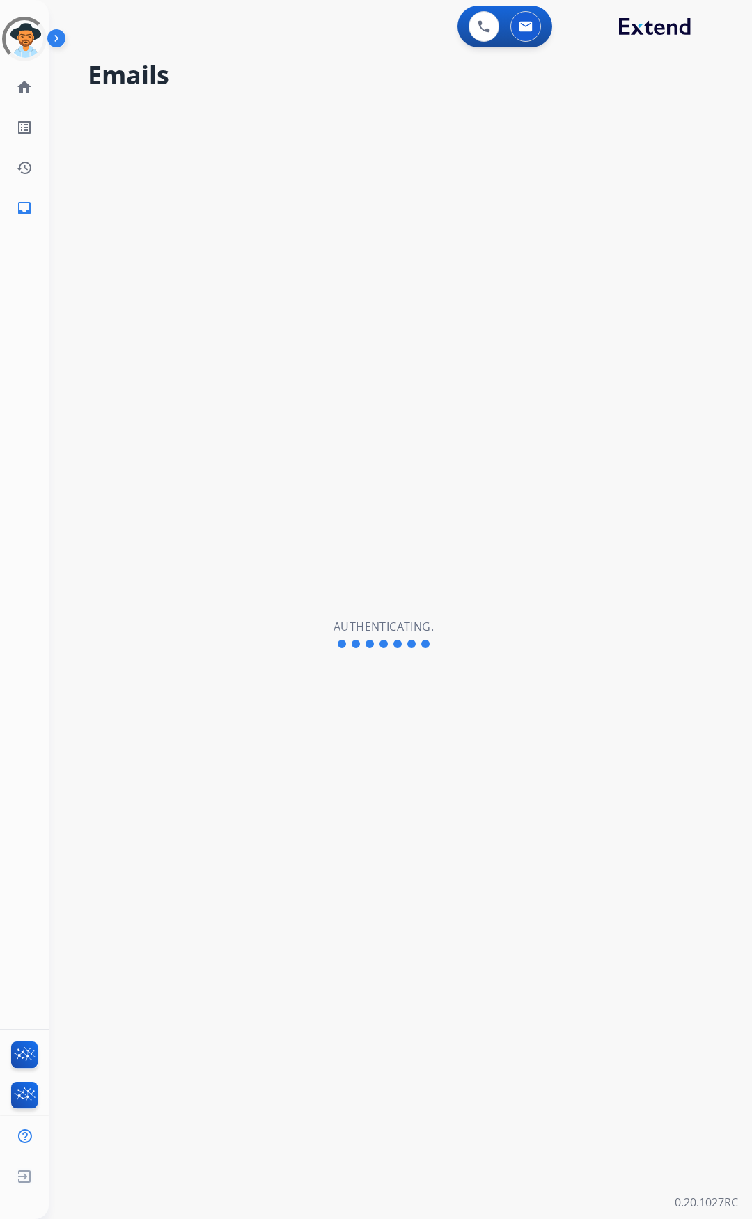
select select "**********"
click at [19, 36] on img at bounding box center [24, 38] width 39 height 39
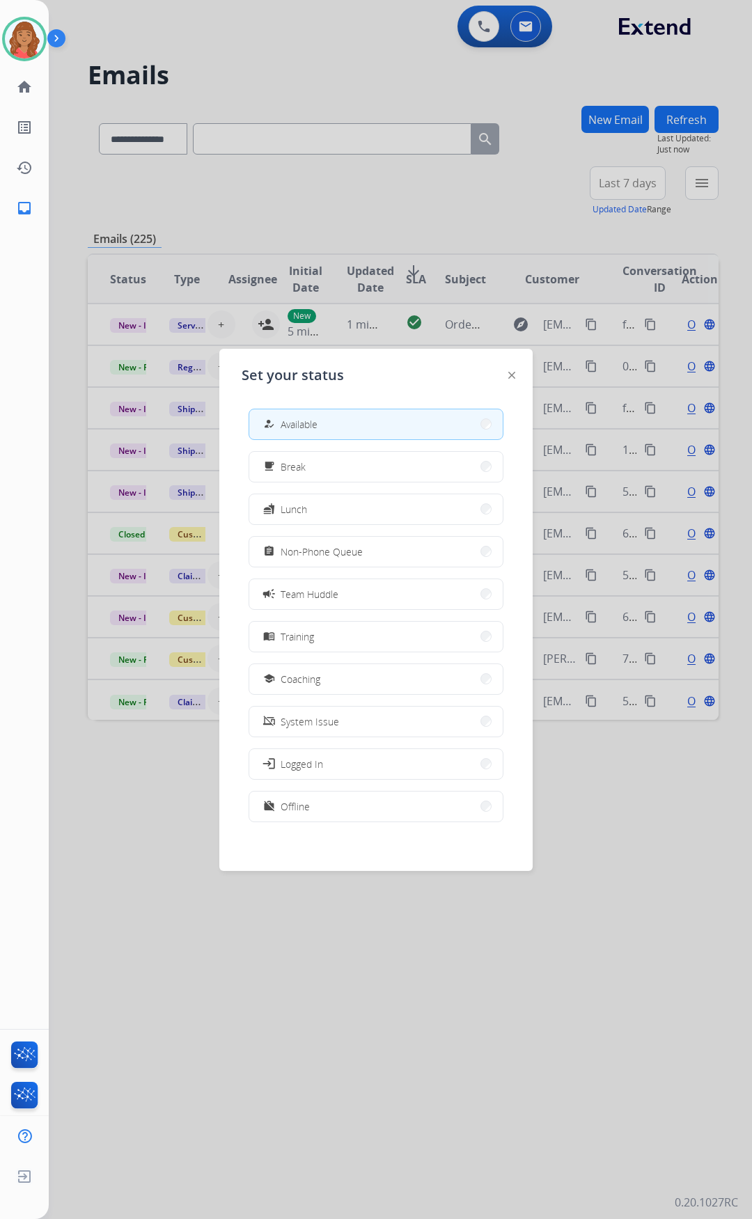
click at [311, 422] on span "Available" at bounding box center [299, 424] width 37 height 15
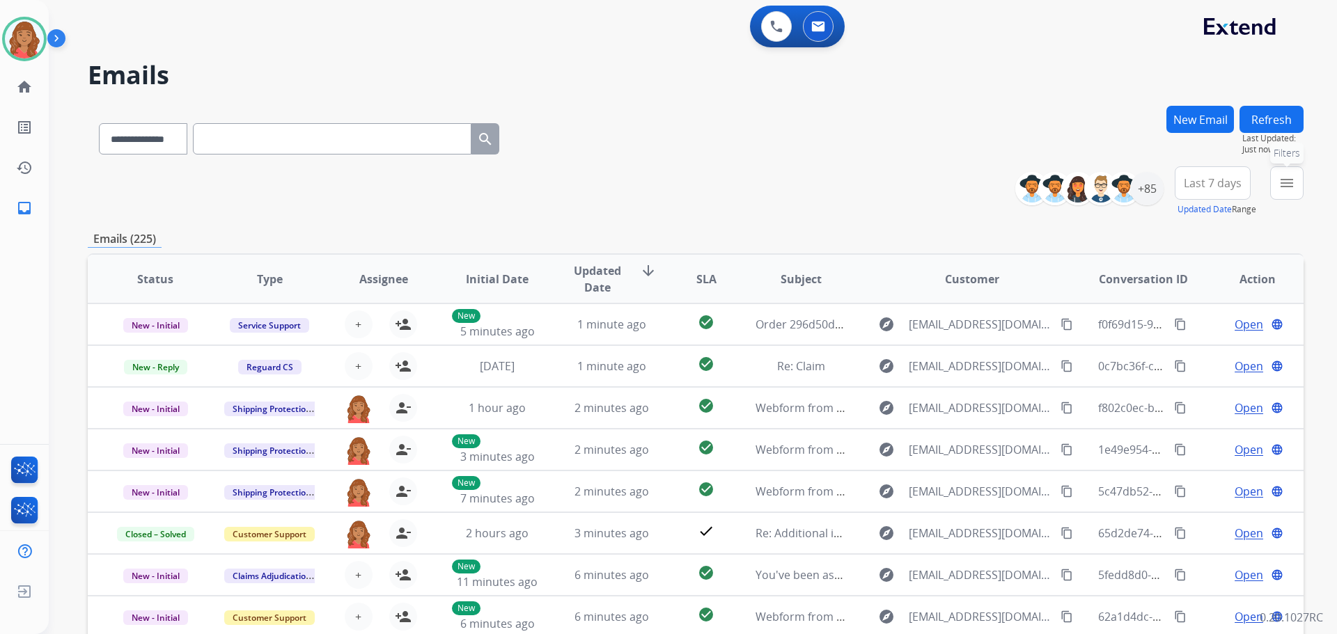
click at [751, 182] on mat-icon "menu" at bounding box center [1286, 183] width 17 height 17
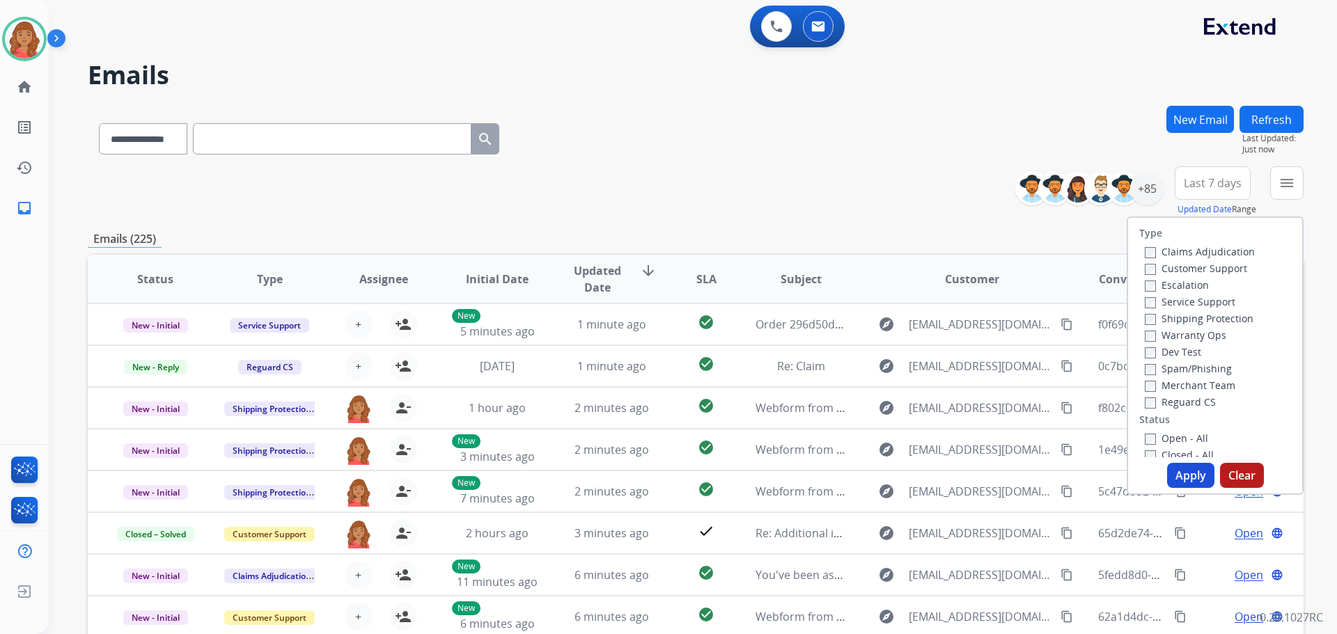
click at [751, 263] on label "Customer Support" at bounding box center [1196, 268] width 102 height 13
drag, startPoint x: 1138, startPoint y: 396, endPoint x: 1140, endPoint y: 417, distance: 21.1
click at [751, 396] on label "Reguard CS" at bounding box center [1180, 401] width 71 height 13
click at [751, 471] on button "Apply" at bounding box center [1190, 475] width 47 height 25
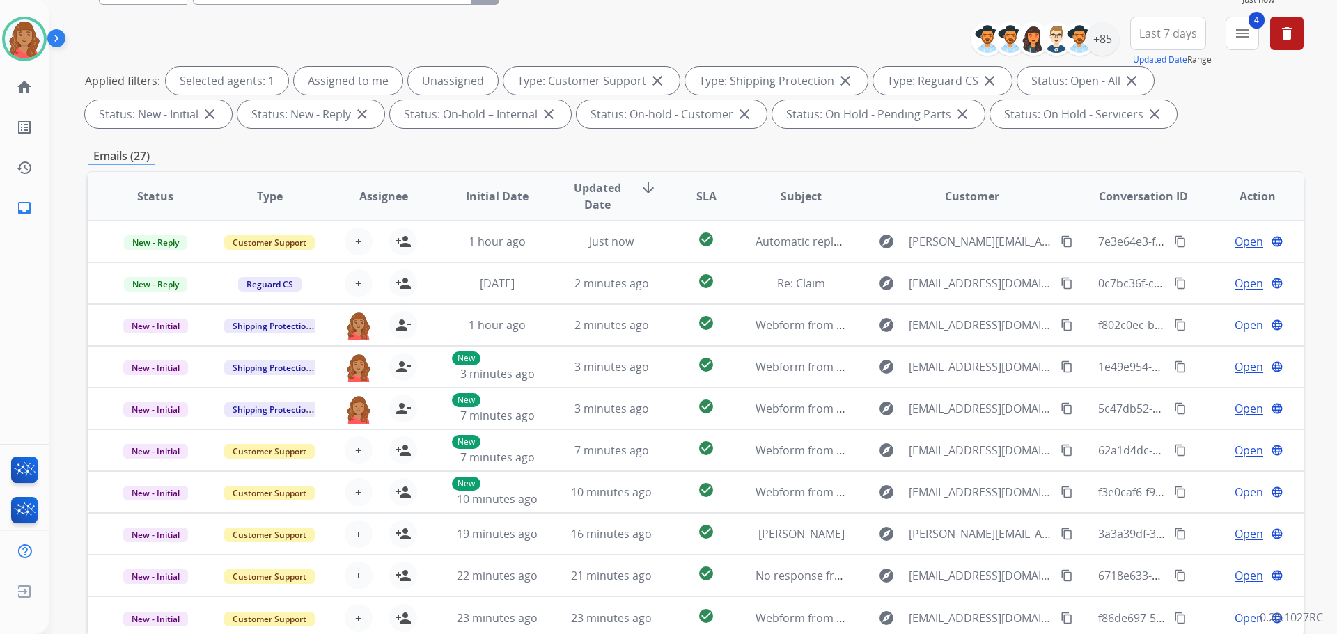
scroll to position [16, 0]
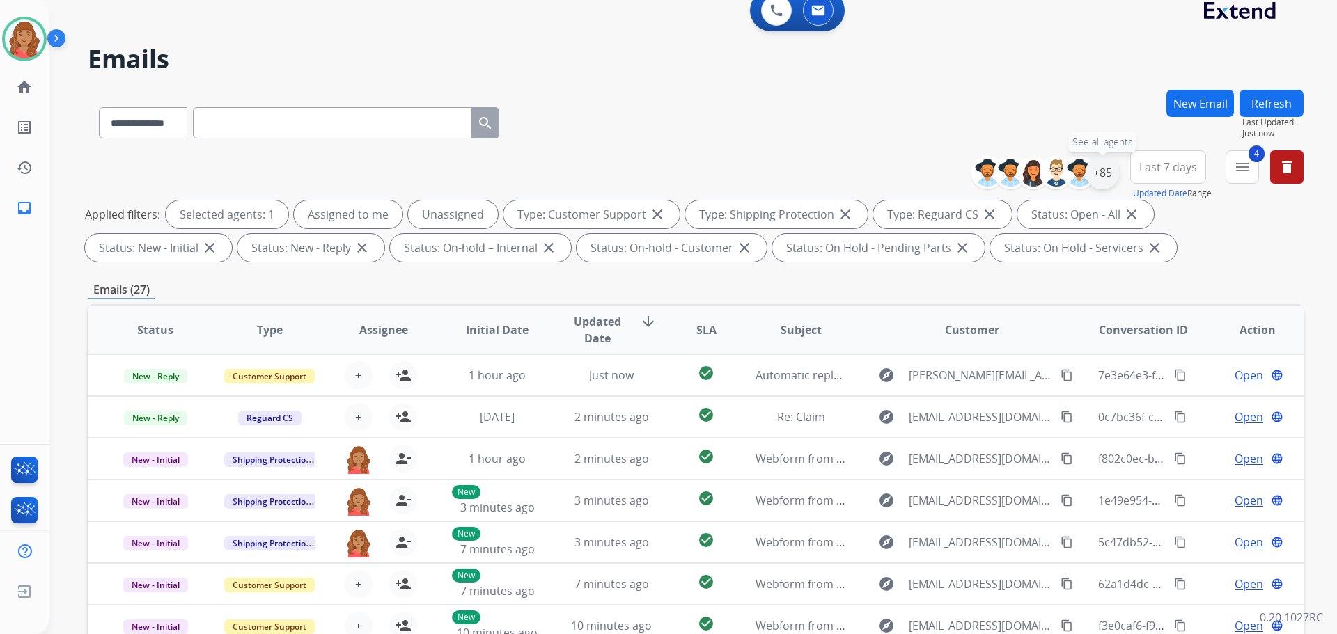
click at [751, 175] on div "+85" at bounding box center [1101, 172] width 33 height 33
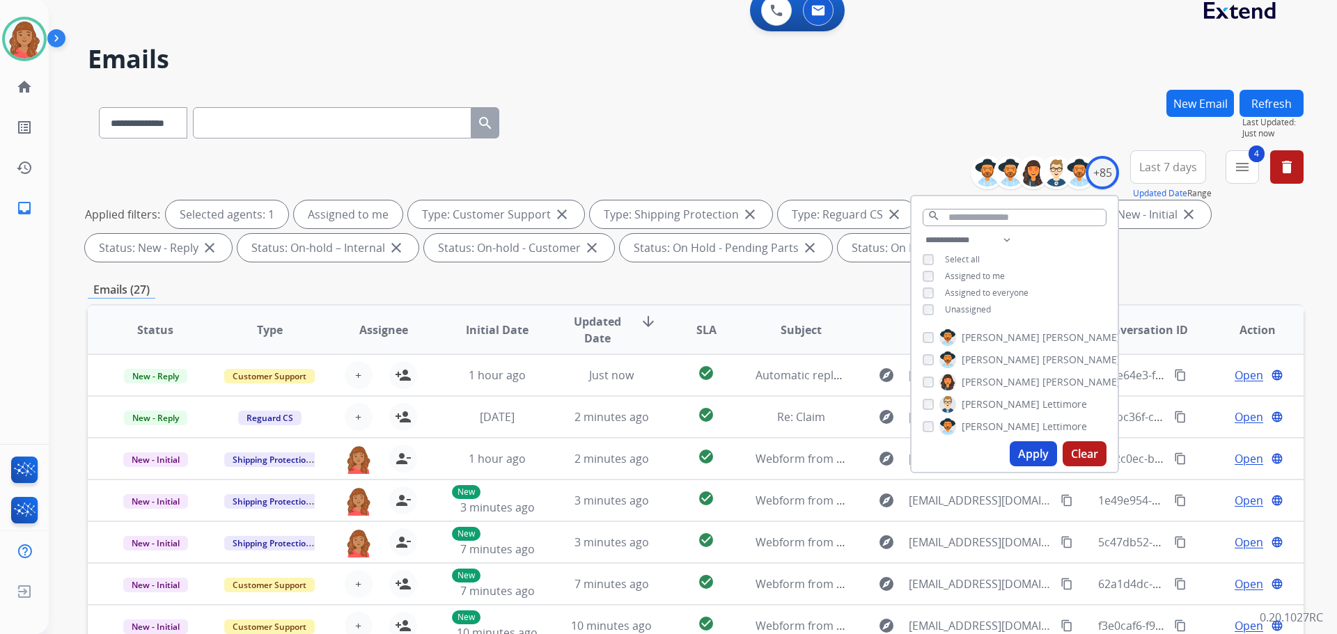
click at [751, 450] on button "Apply" at bounding box center [1033, 453] width 47 height 25
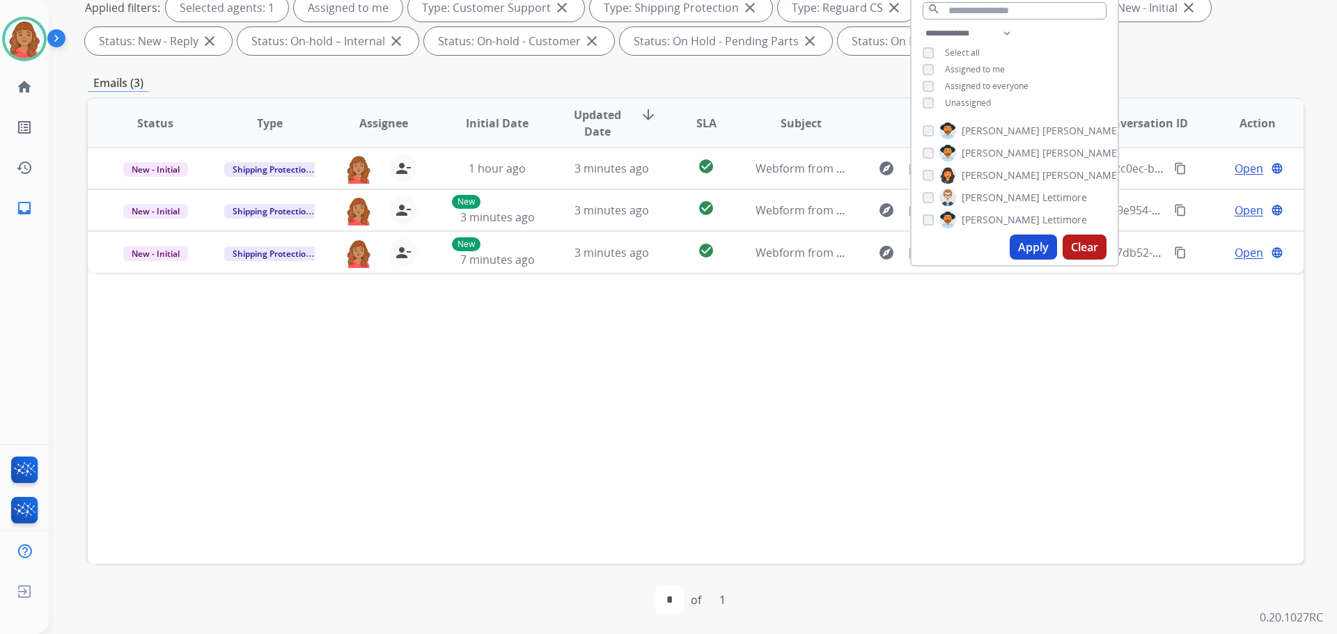
scroll to position [225, 0]
click at [700, 79] on div "Emails (3)" at bounding box center [696, 80] width 1216 height 17
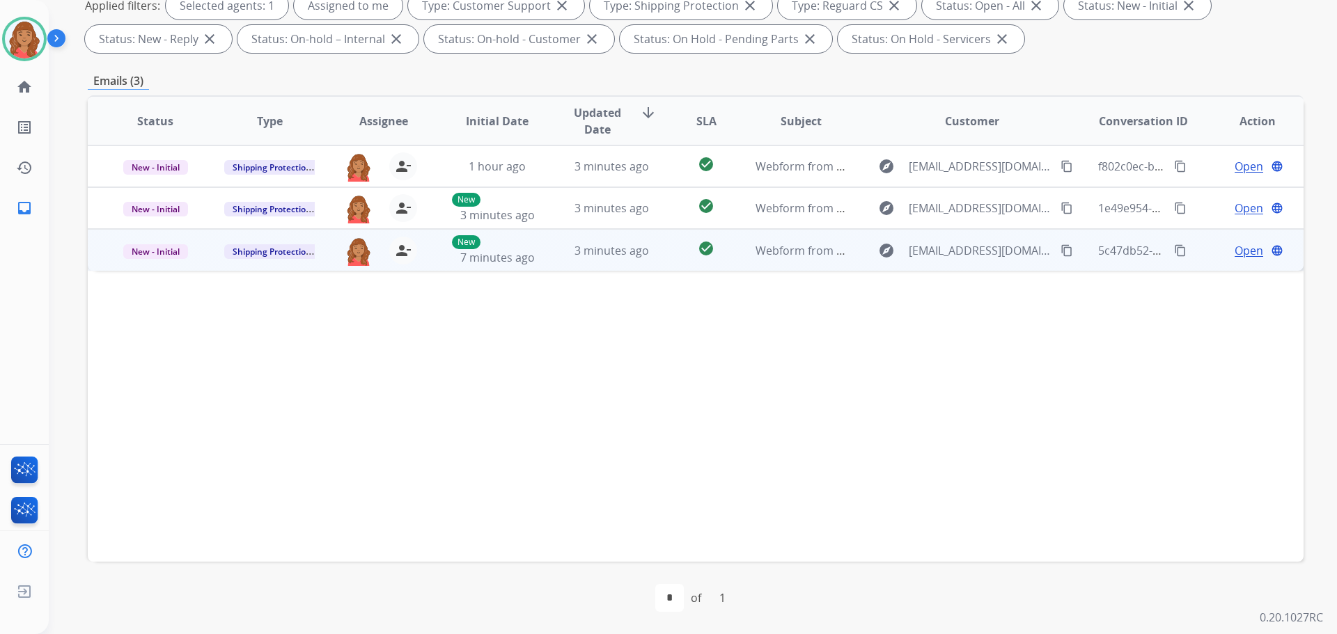
click at [751, 248] on mat-icon "content_copy" at bounding box center [1066, 250] width 13 height 13
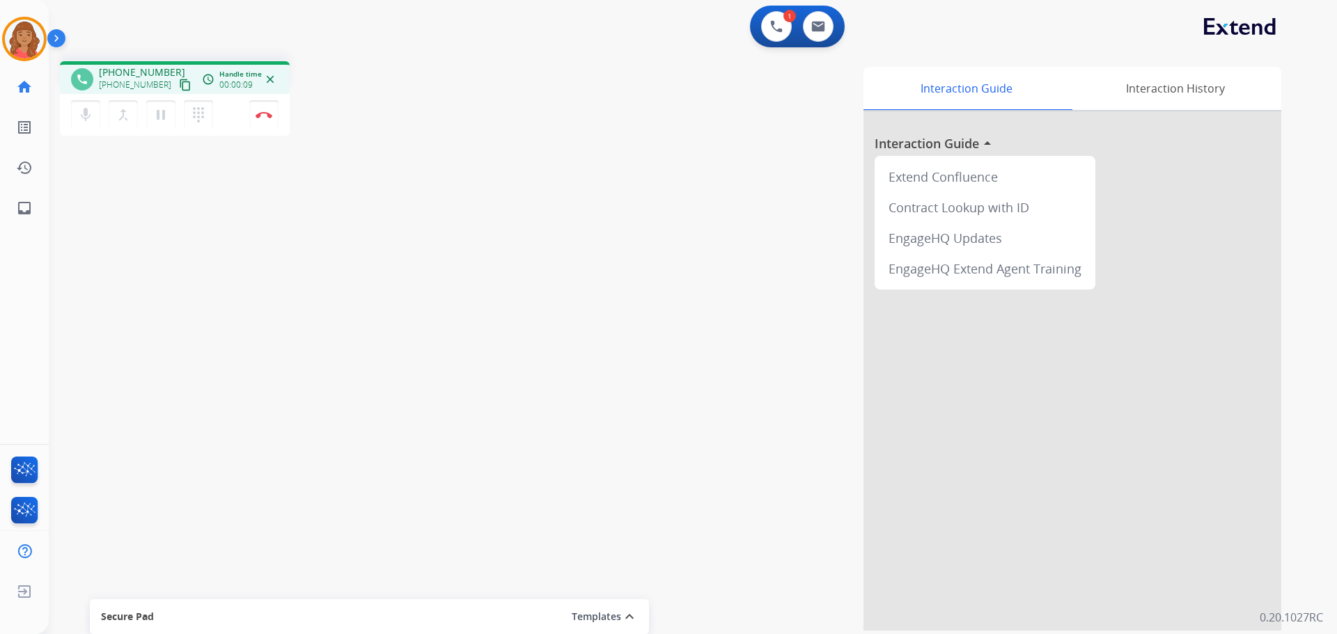
click at [179, 83] on mat-icon "content_copy" at bounding box center [185, 85] width 13 height 13
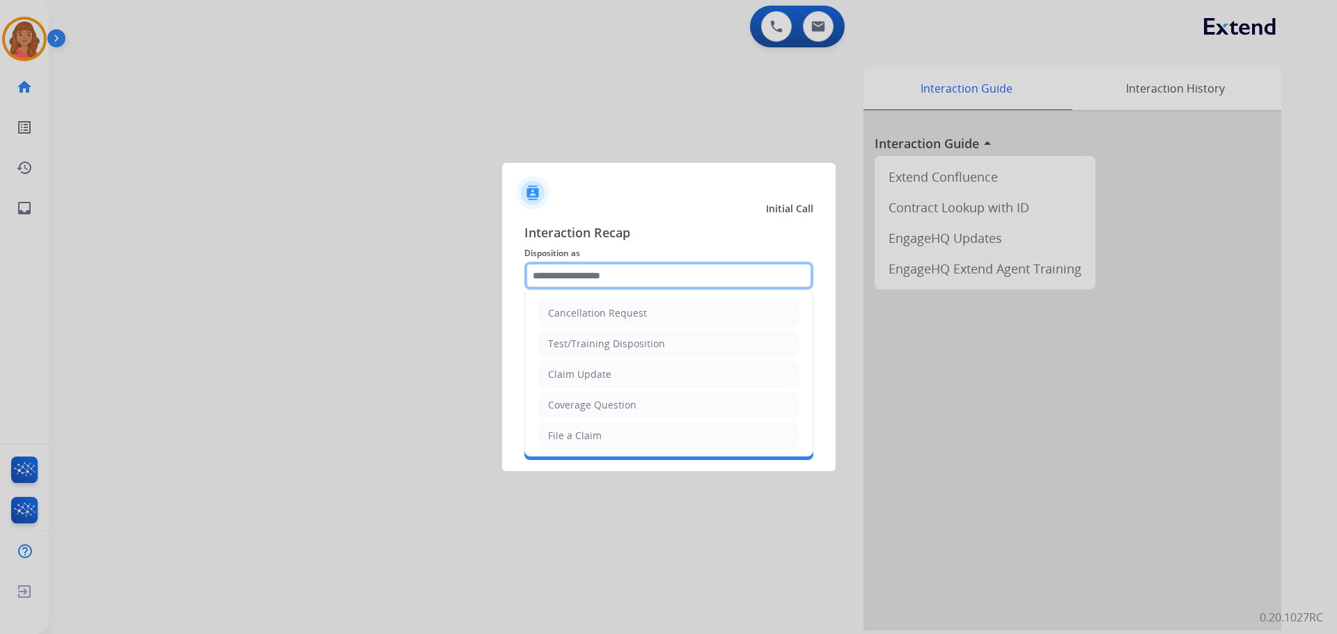
click at [605, 281] on input "text" at bounding box center [668, 276] width 289 height 28
click at [590, 402] on div "Coverage Question" at bounding box center [592, 405] width 88 height 14
type input "**********"
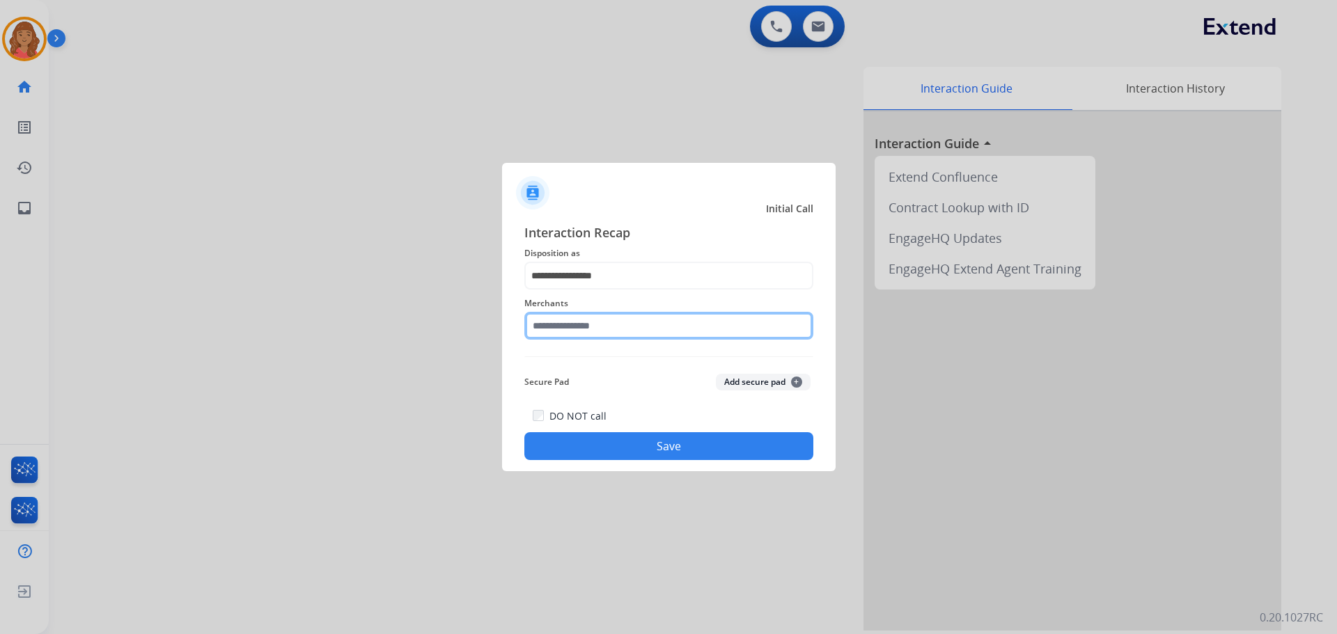
click at [574, 334] on input "text" at bounding box center [668, 326] width 289 height 28
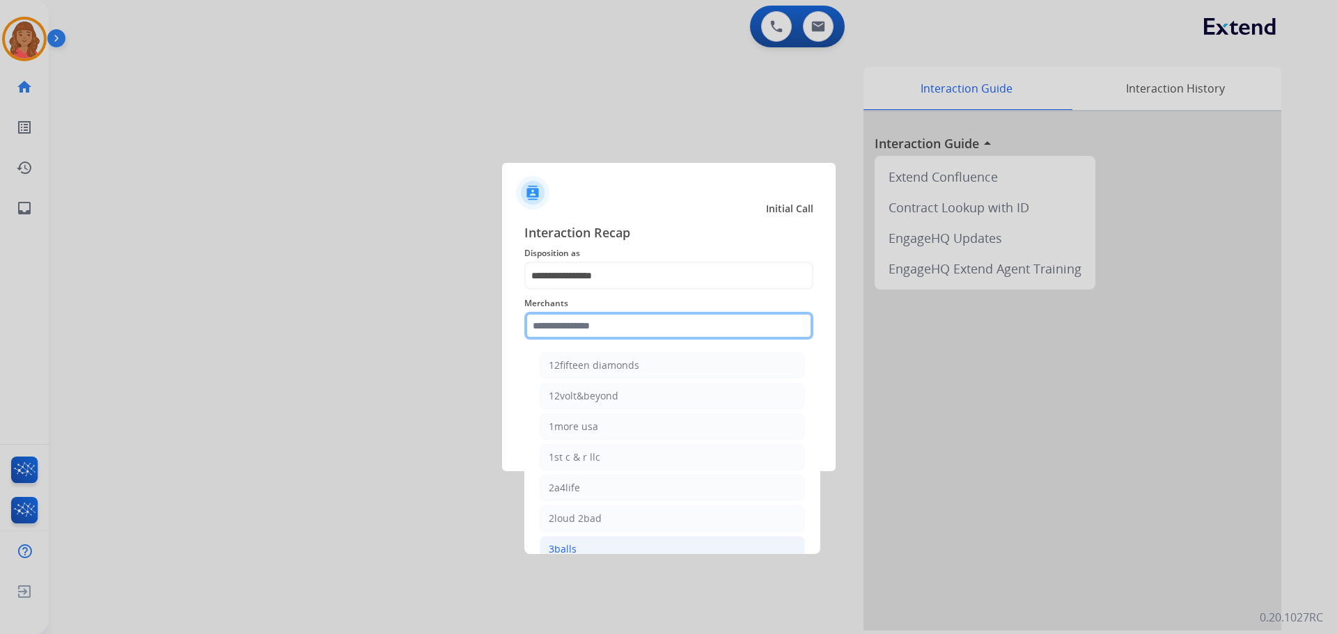
type input "*"
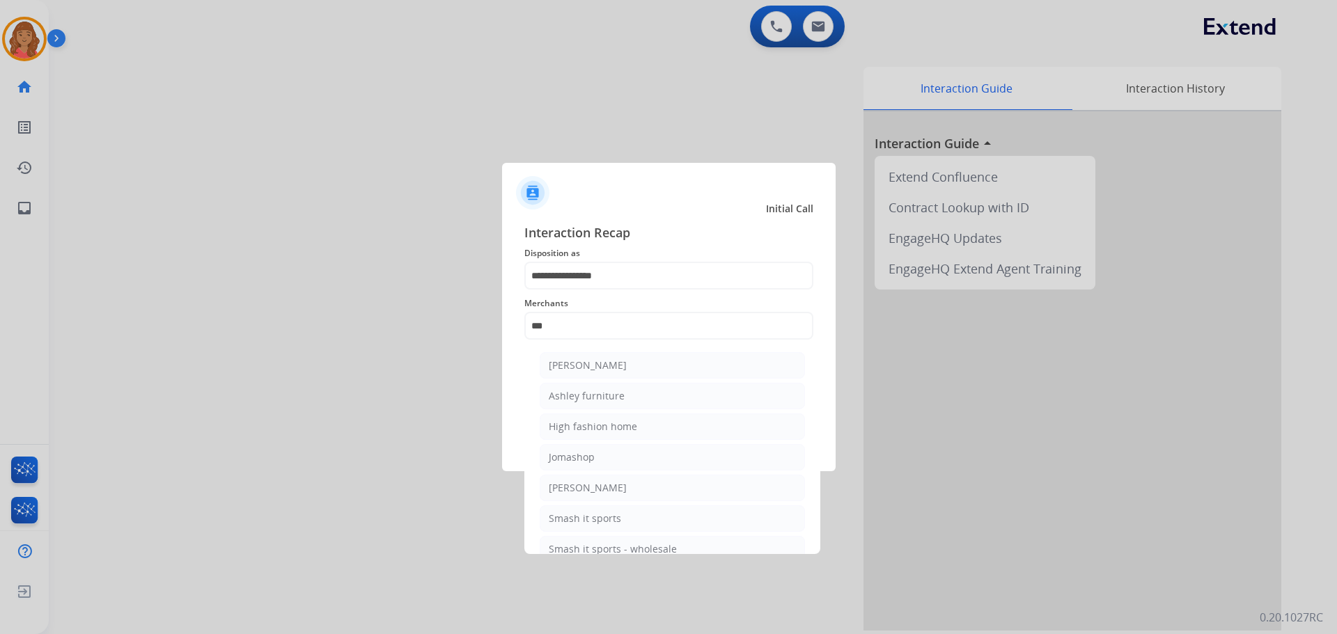
drag, startPoint x: 575, startPoint y: 396, endPoint x: 583, endPoint y: 398, distance: 7.9
click at [575, 397] on div "Ashley furniture" at bounding box center [587, 396] width 76 height 14
type input "**********"
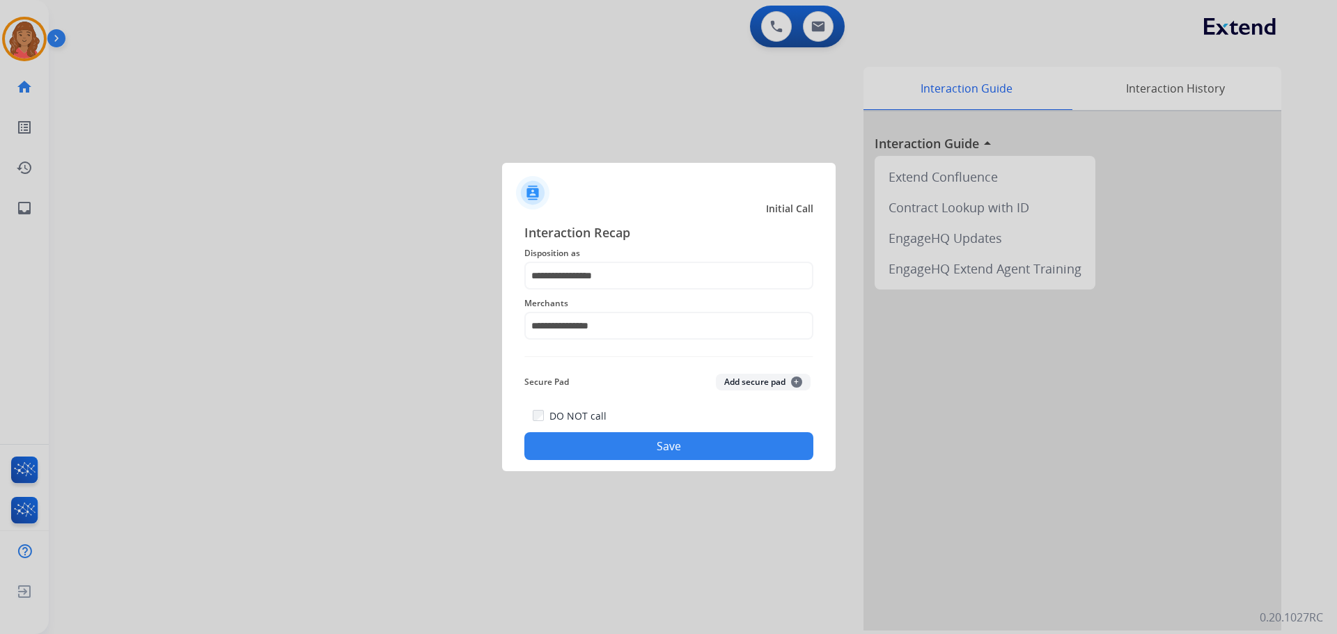
click at [611, 457] on button "Save" at bounding box center [668, 446] width 289 height 28
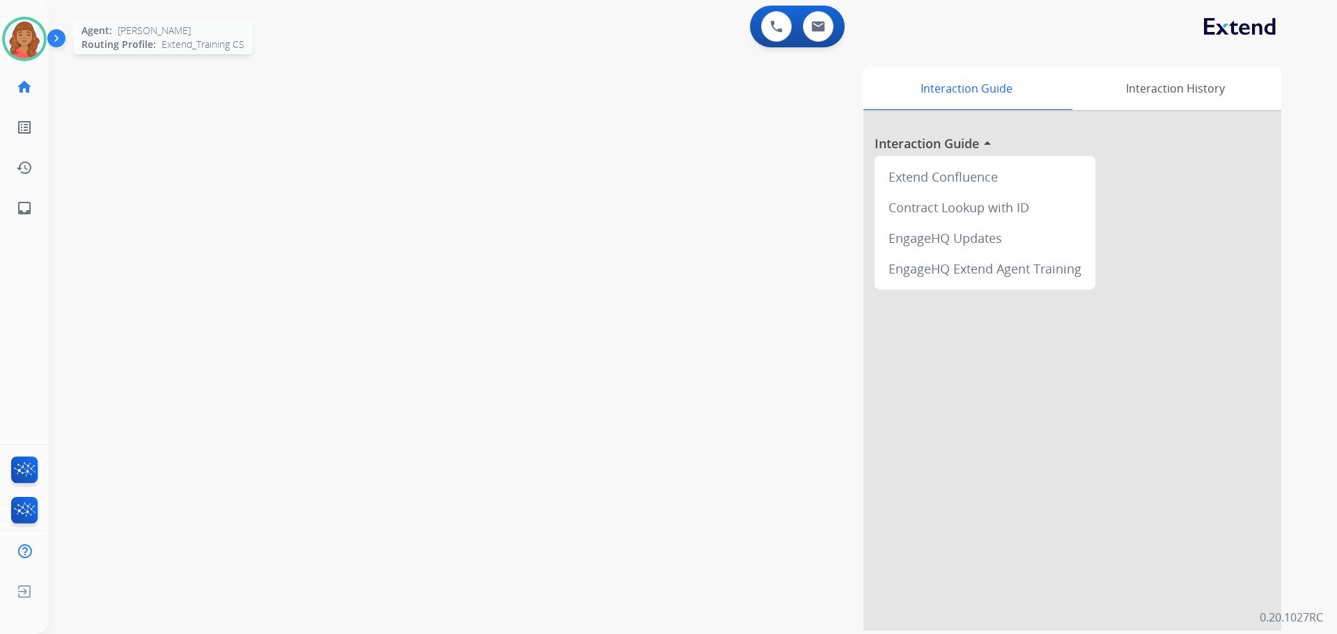
click at [19, 32] on img at bounding box center [24, 38] width 39 height 39
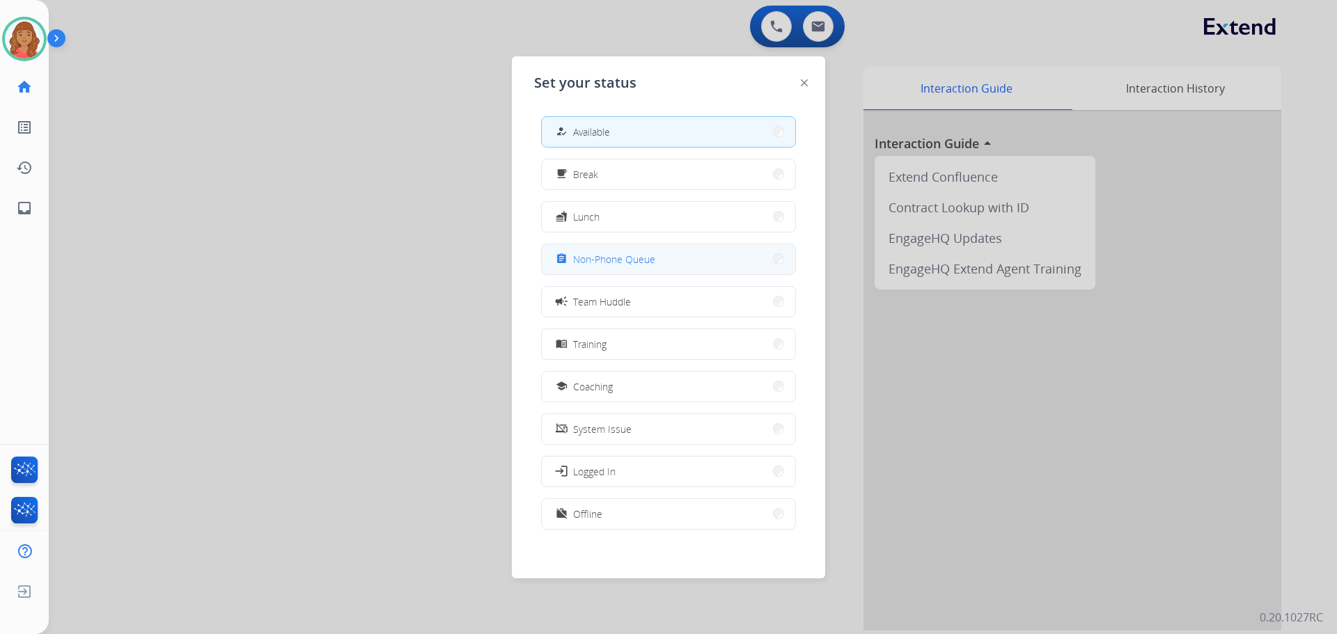
click at [594, 267] on div "assignment Non-Phone Queue" at bounding box center [604, 259] width 102 height 17
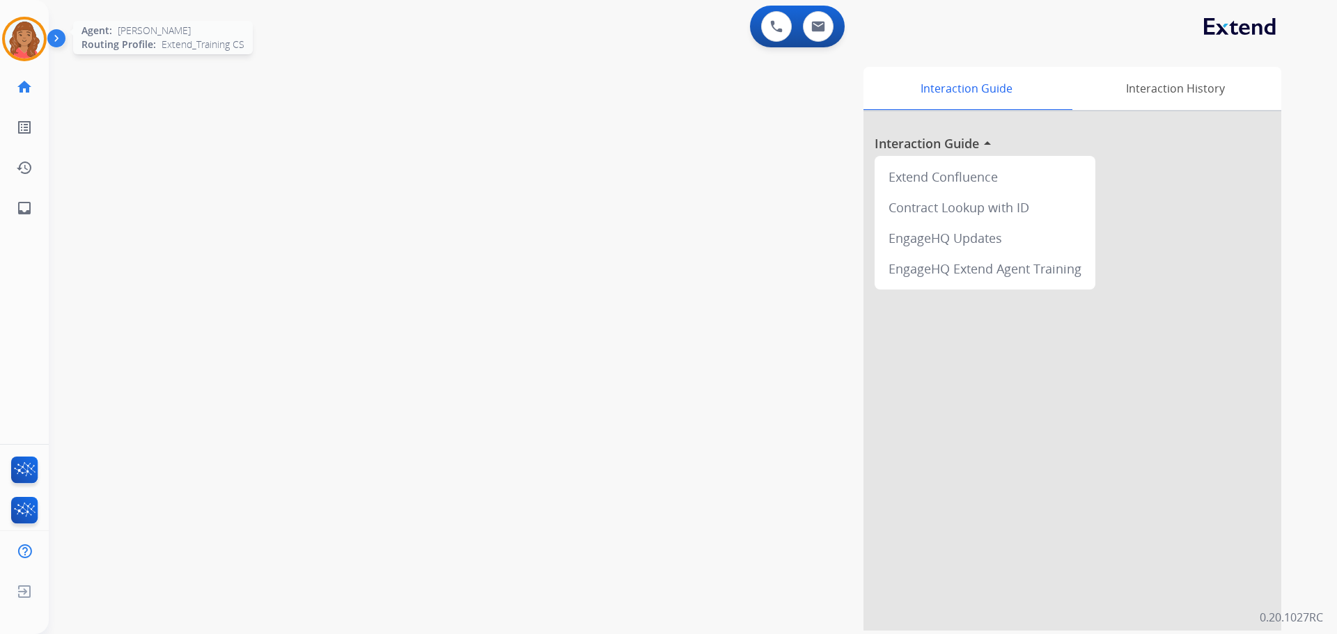
click at [17, 49] on img at bounding box center [24, 38] width 39 height 39
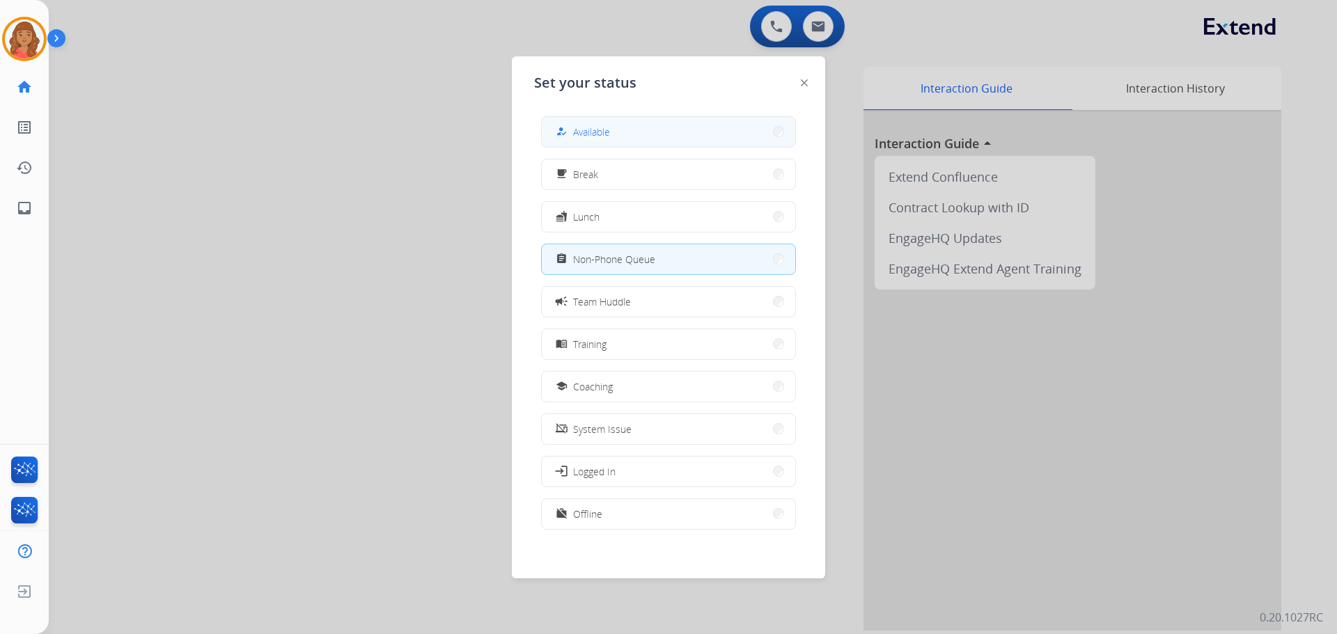
click at [610, 134] on span "Available" at bounding box center [591, 132] width 37 height 15
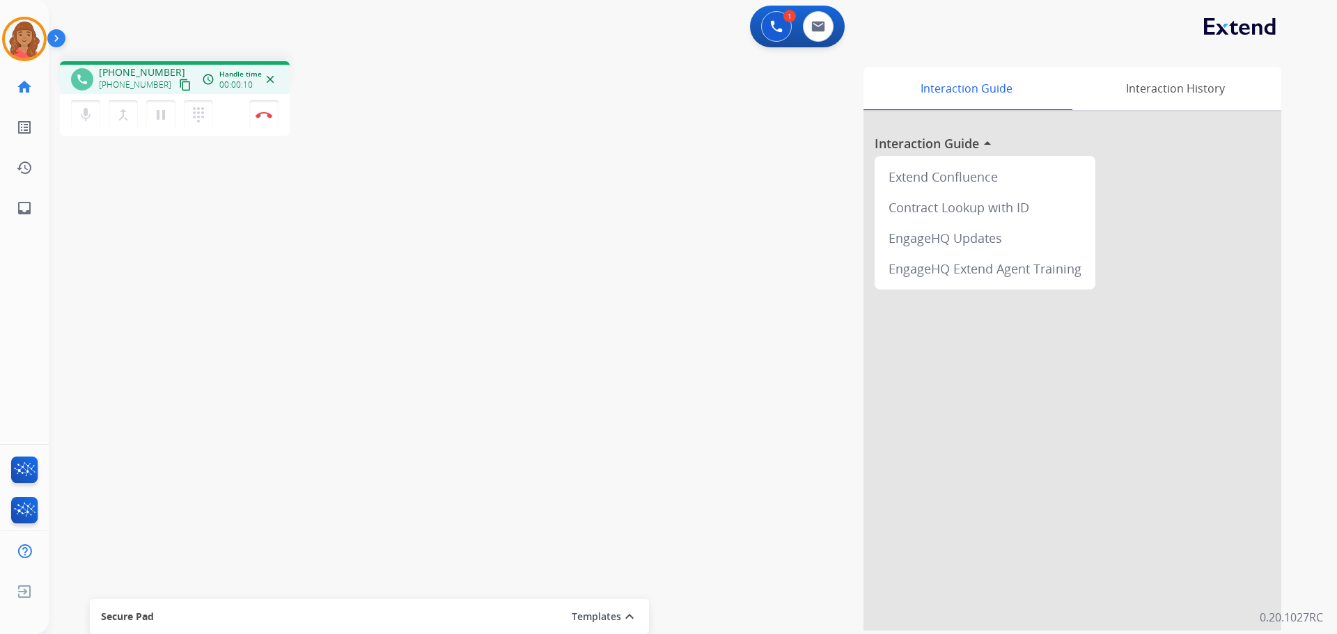
click at [179, 86] on mat-icon "content_copy" at bounding box center [185, 85] width 13 height 13
click at [256, 118] on img at bounding box center [264, 114] width 17 height 7
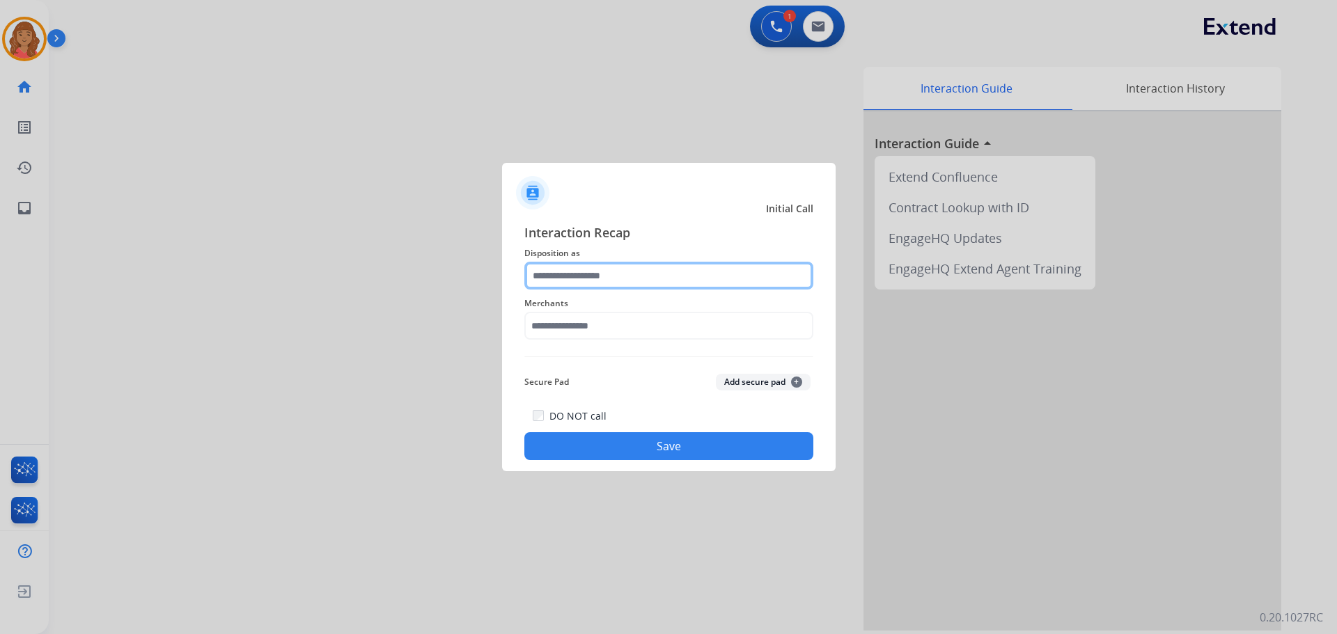
click at [606, 277] on input "text" at bounding box center [668, 276] width 289 height 28
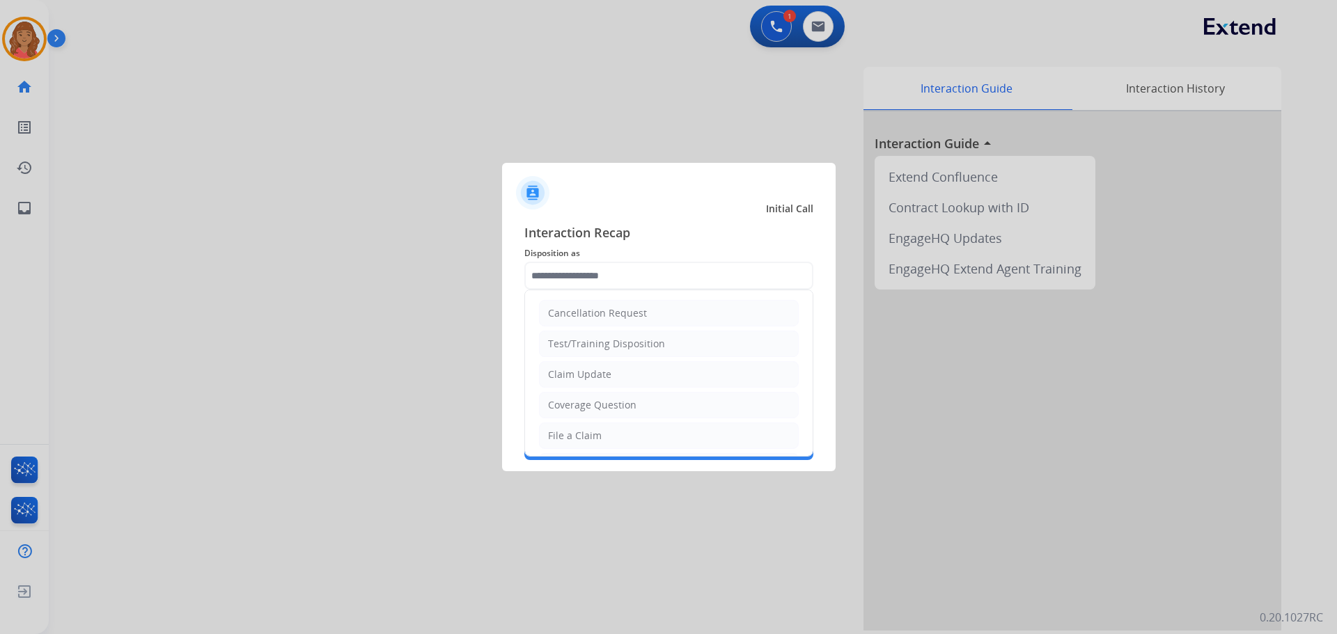
drag, startPoint x: 575, startPoint y: 375, endPoint x: 586, endPoint y: 363, distance: 15.8
click at [576, 374] on div "Claim Update" at bounding box center [579, 375] width 63 height 14
type input "**********"
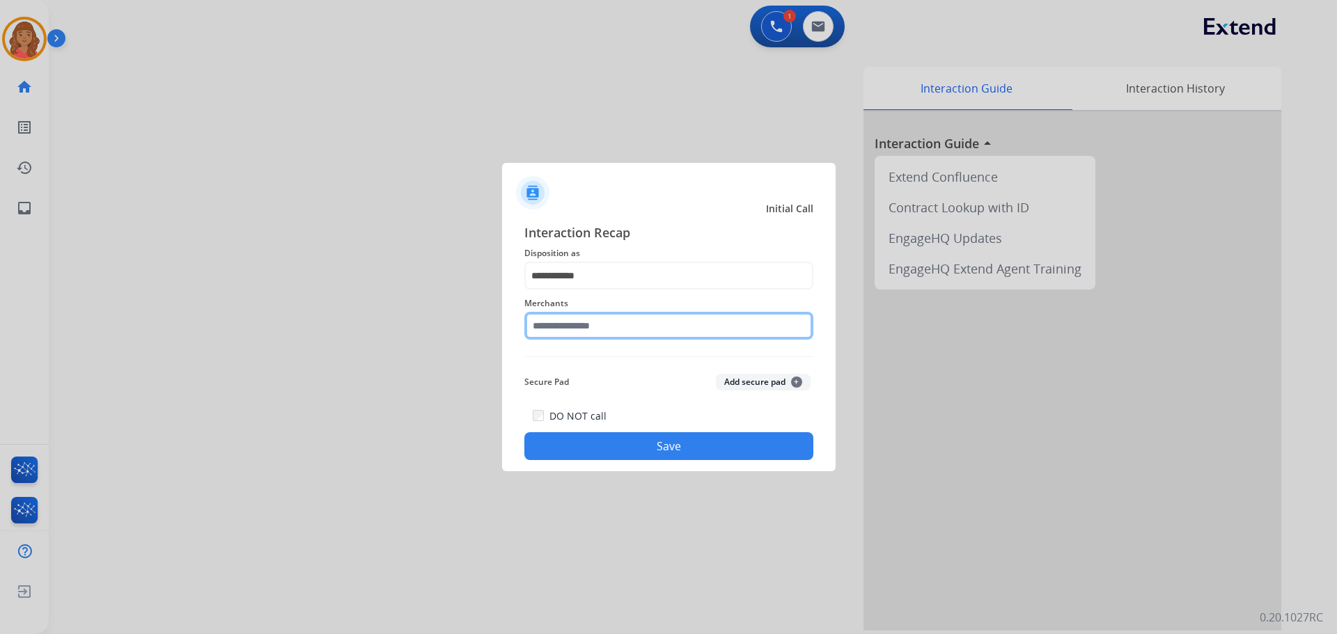
drag, startPoint x: 581, startPoint y: 329, endPoint x: 581, endPoint y: 338, distance: 9.1
click at [582, 331] on input "text" at bounding box center [668, 326] width 289 height 28
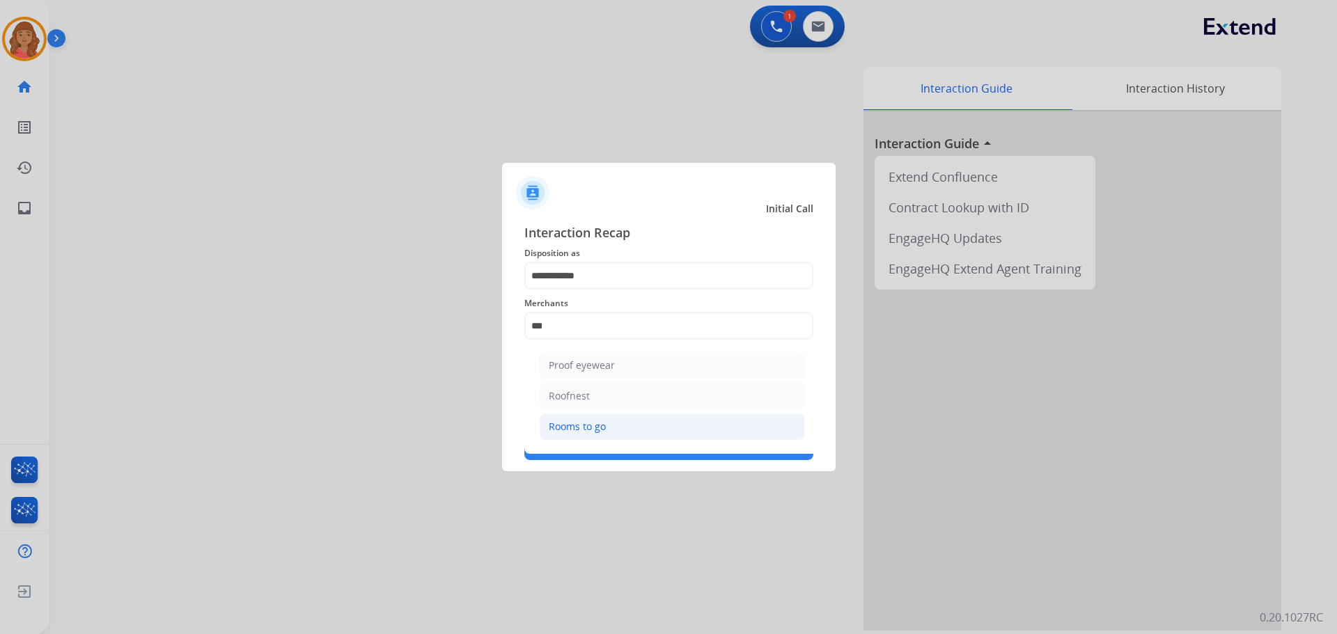
click at [572, 431] on div "Rooms to go" at bounding box center [577, 427] width 57 height 14
type input "**********"
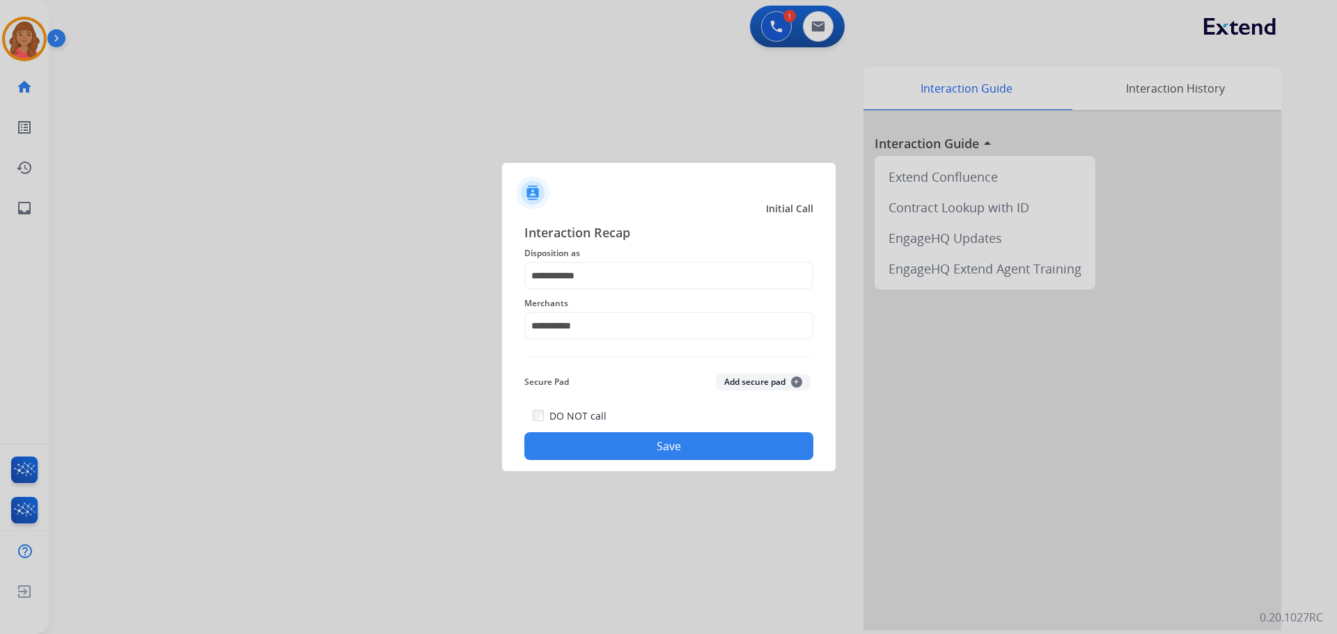
click at [602, 452] on button "Save" at bounding box center [668, 446] width 289 height 28
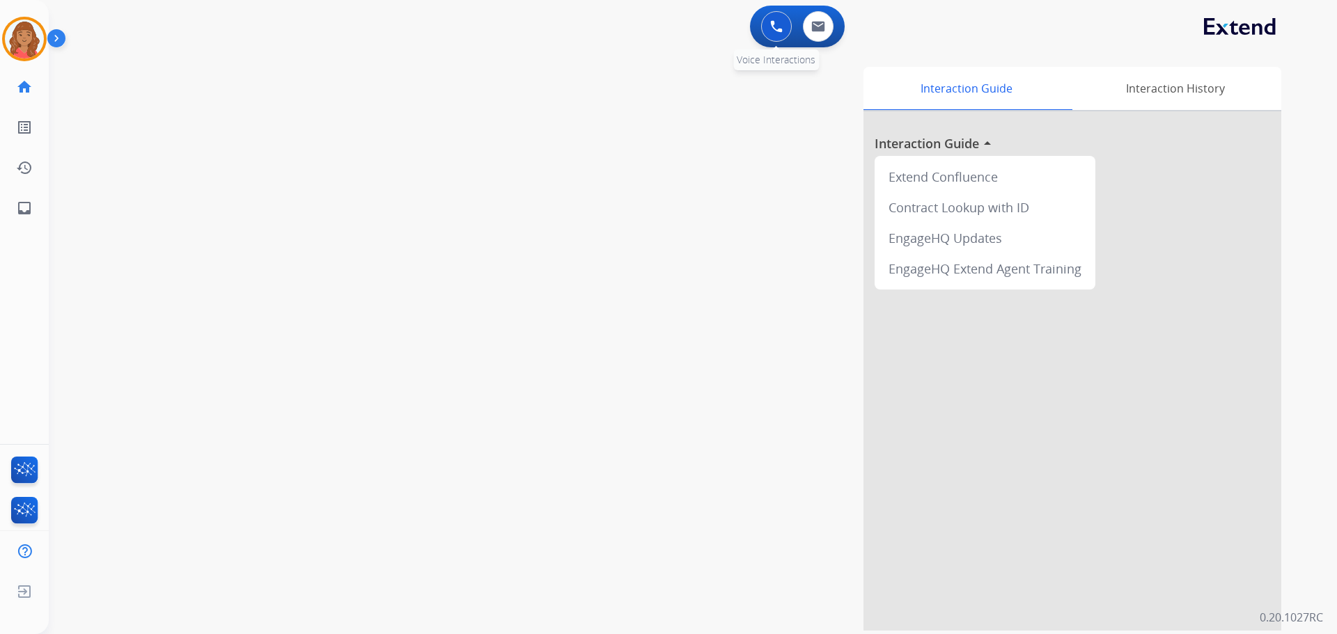
click at [751, 30] on button at bounding box center [776, 26] width 31 height 31
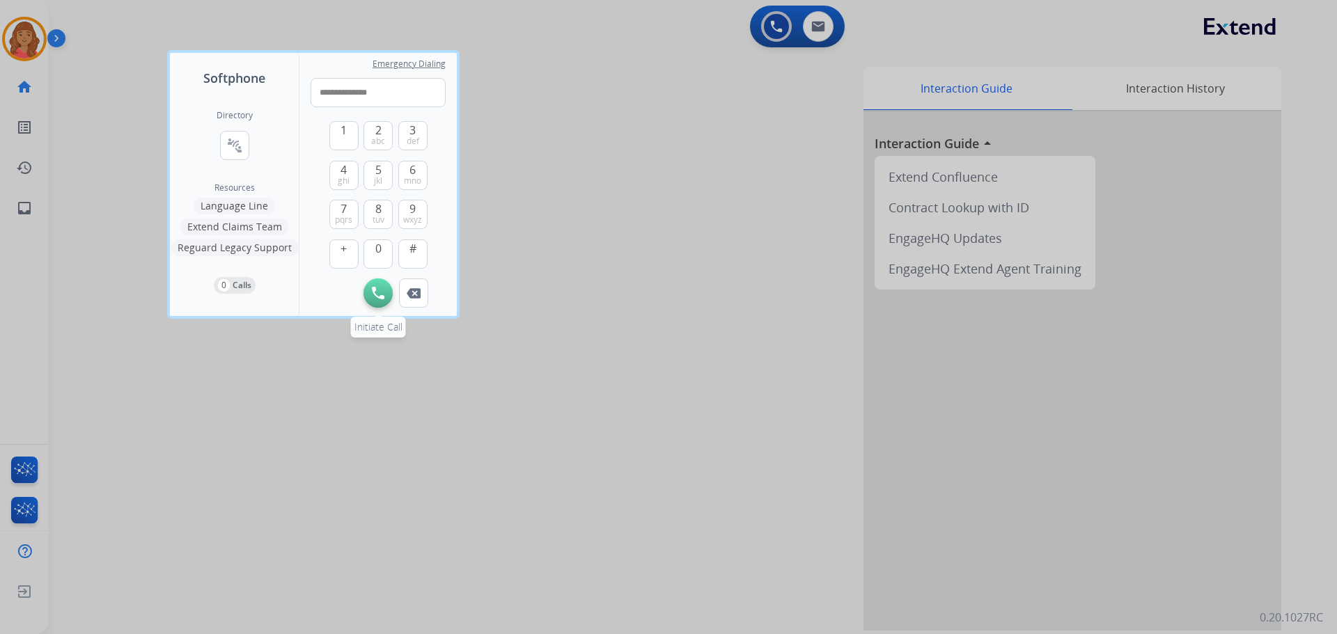
type input "**********"
click at [379, 292] on img at bounding box center [378, 293] width 13 height 13
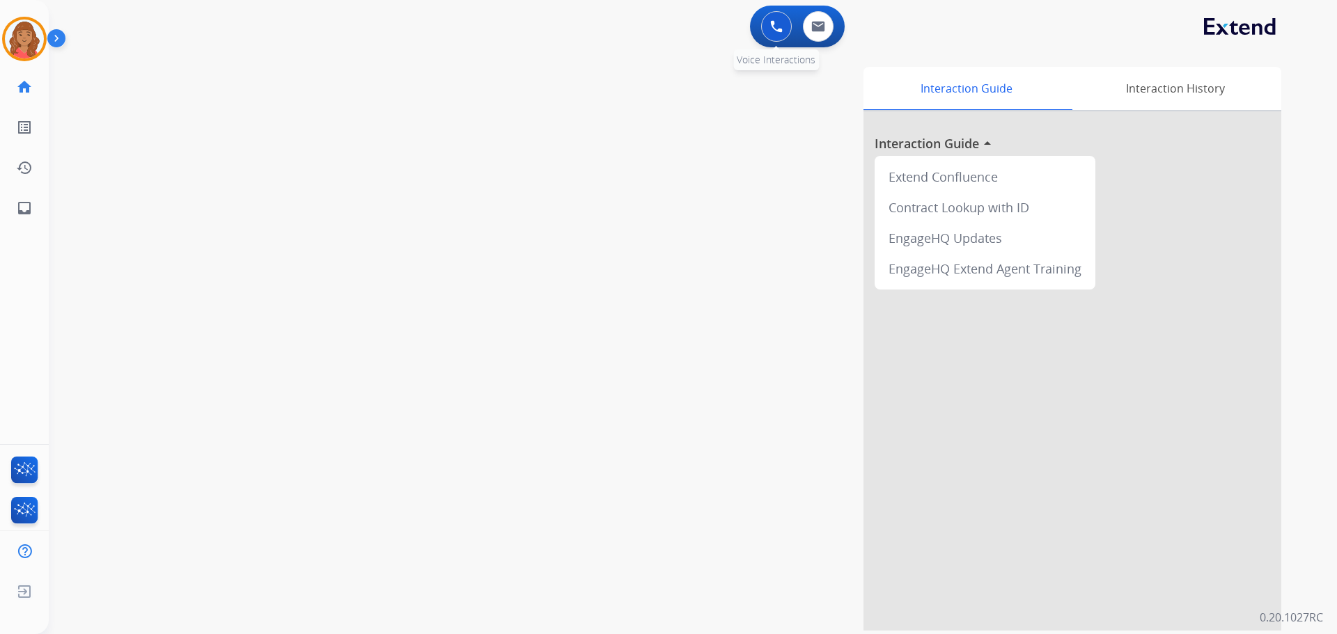
click at [751, 23] on button at bounding box center [776, 26] width 31 height 31
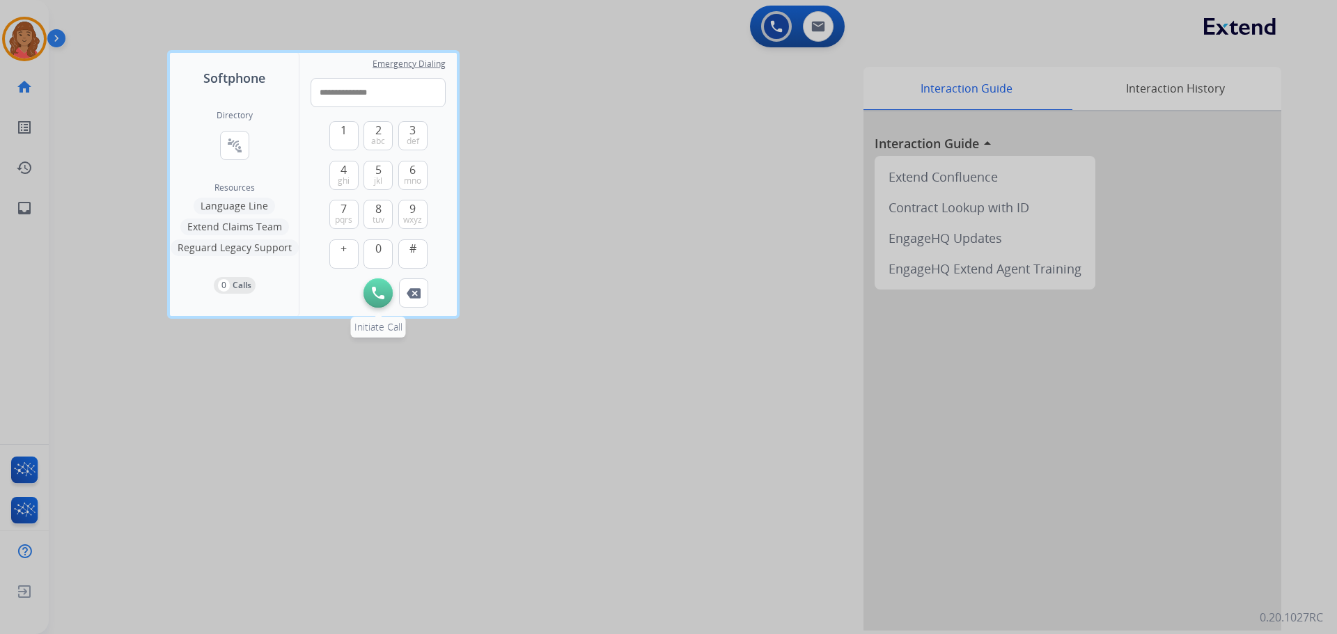
type input "**********"
click at [380, 295] on img at bounding box center [378, 293] width 13 height 13
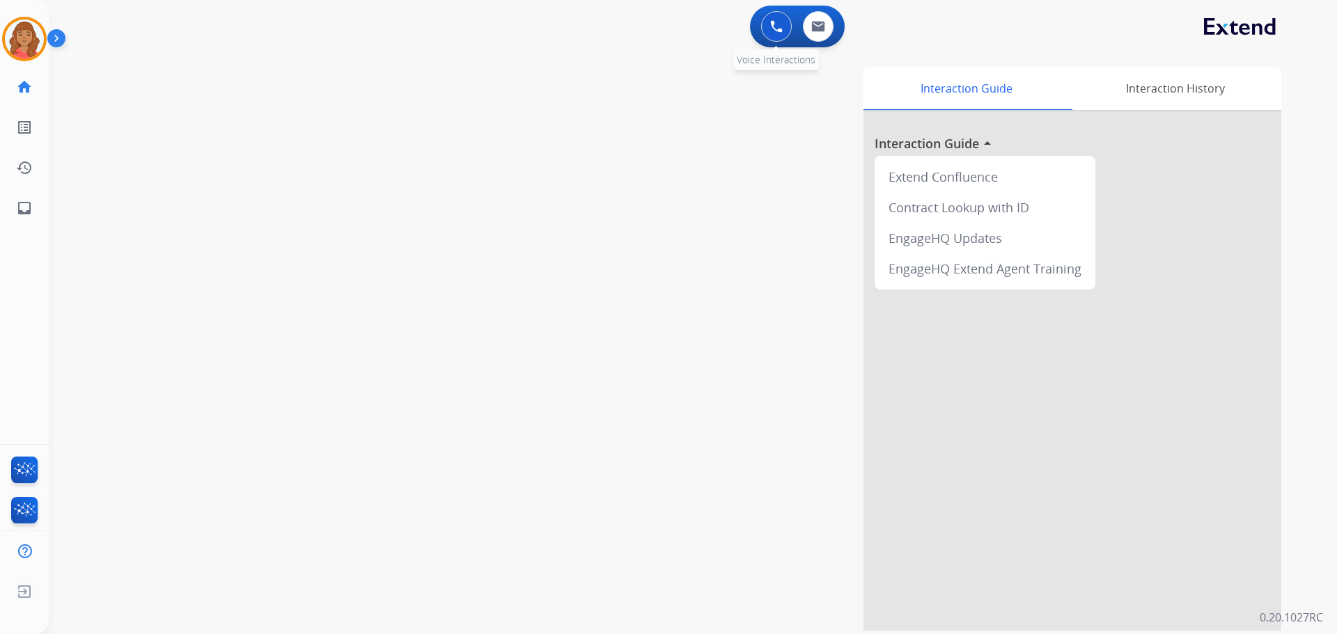
click at [751, 29] on button at bounding box center [776, 26] width 31 height 31
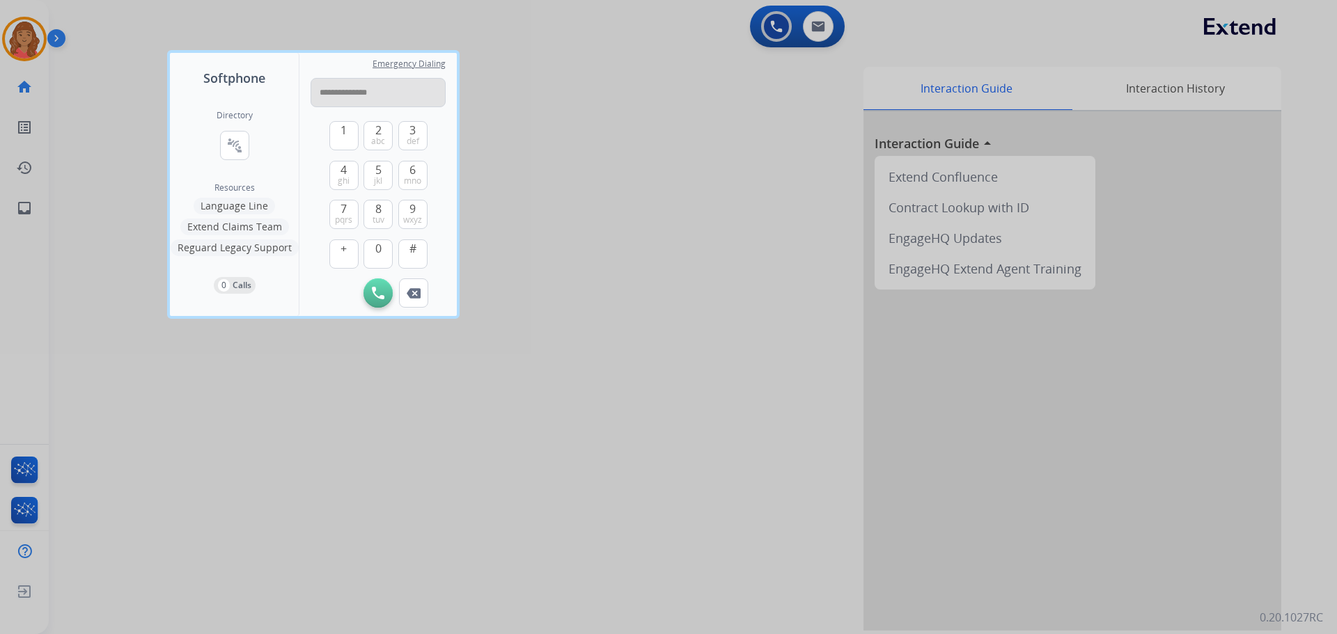
click at [338, 92] on input "**********" at bounding box center [378, 92] width 135 height 29
type input "**********"
click at [372, 292] on img at bounding box center [378, 293] width 13 height 13
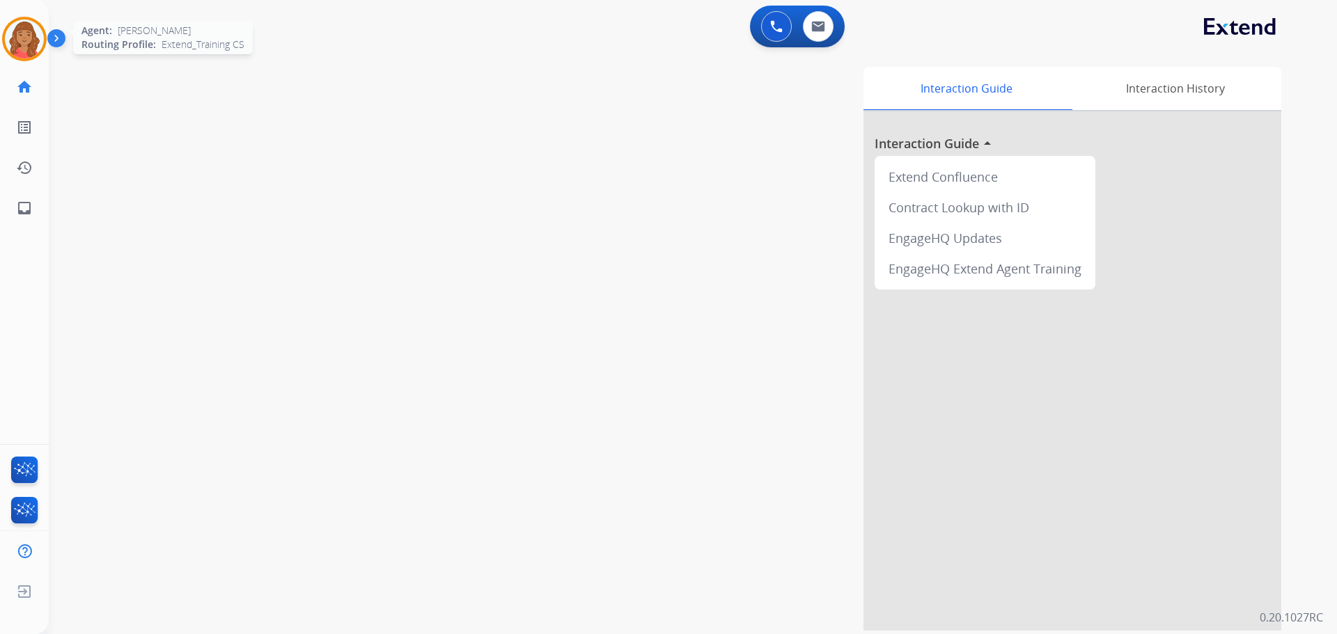
click at [26, 45] on img at bounding box center [24, 38] width 39 height 39
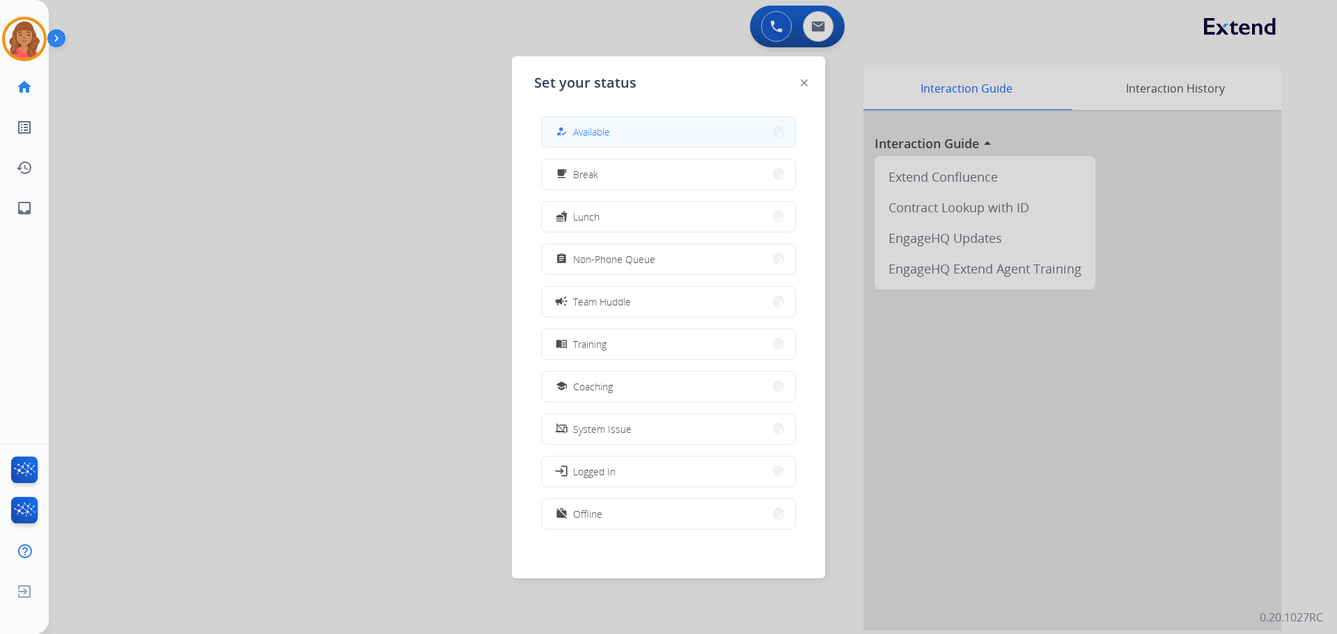
click at [613, 132] on button "how_to_reg Available" at bounding box center [668, 132] width 253 height 30
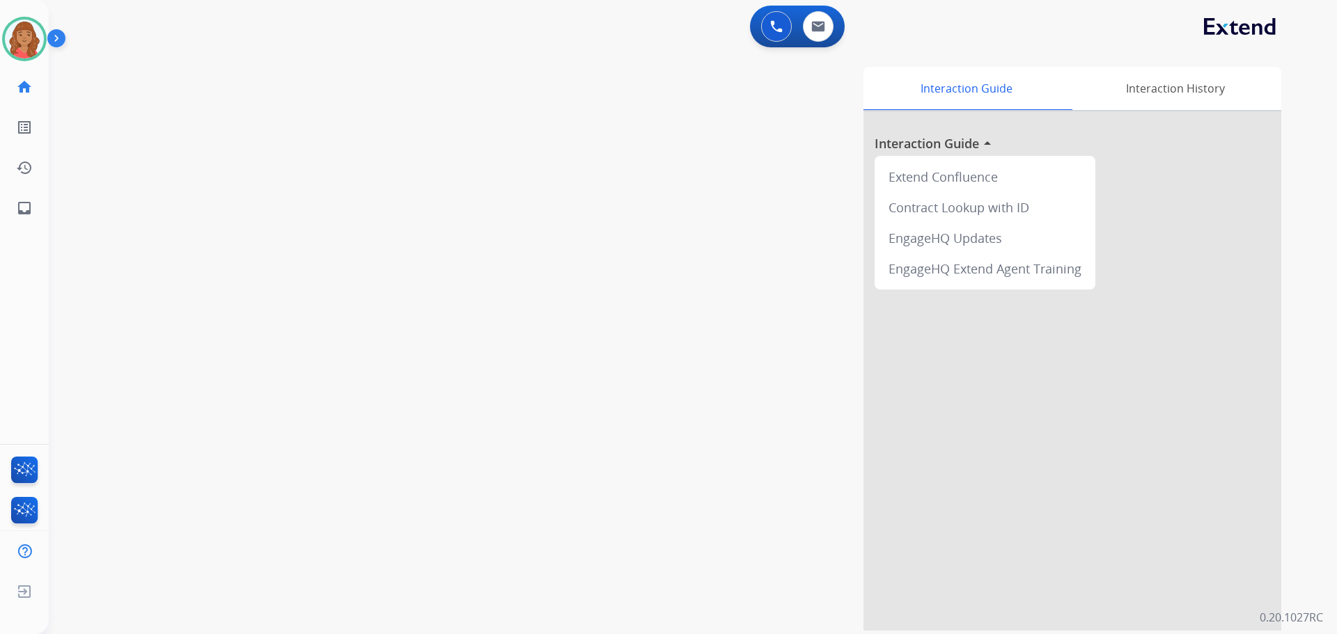
drag, startPoint x: 770, startPoint y: 18, endPoint x: 750, endPoint y: 31, distance: 24.1
click at [751, 18] on button at bounding box center [776, 26] width 31 height 31
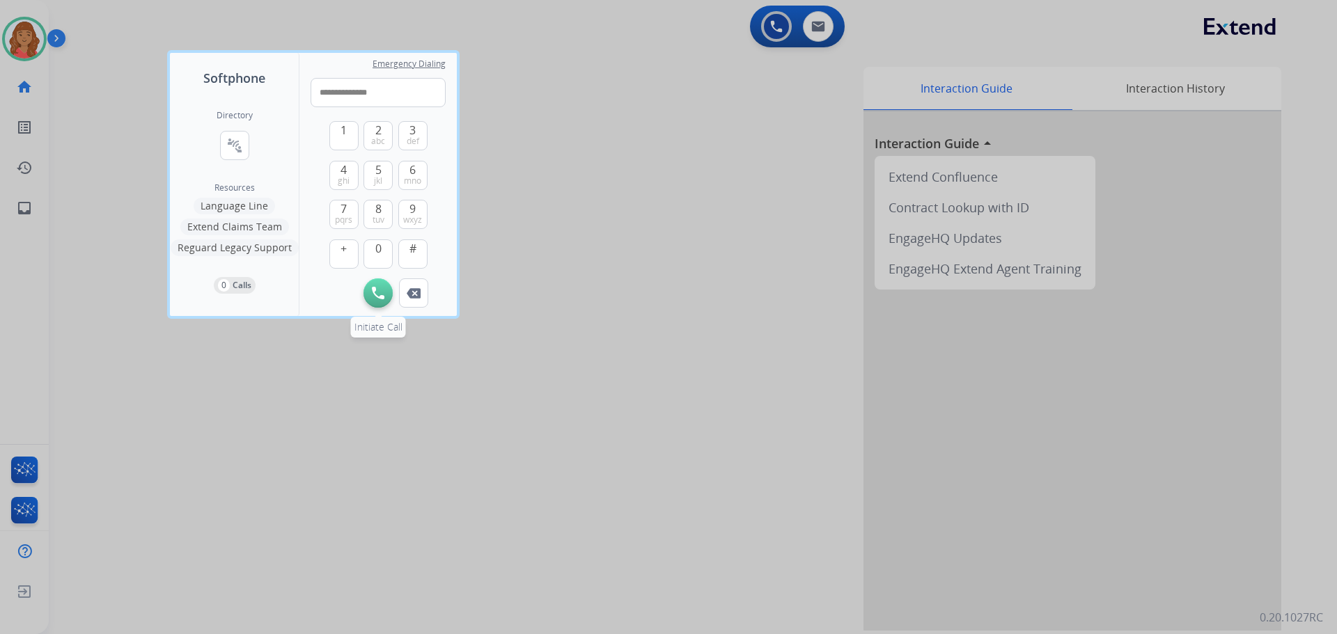
type input "**********"
click at [377, 288] on img at bounding box center [378, 293] width 13 height 13
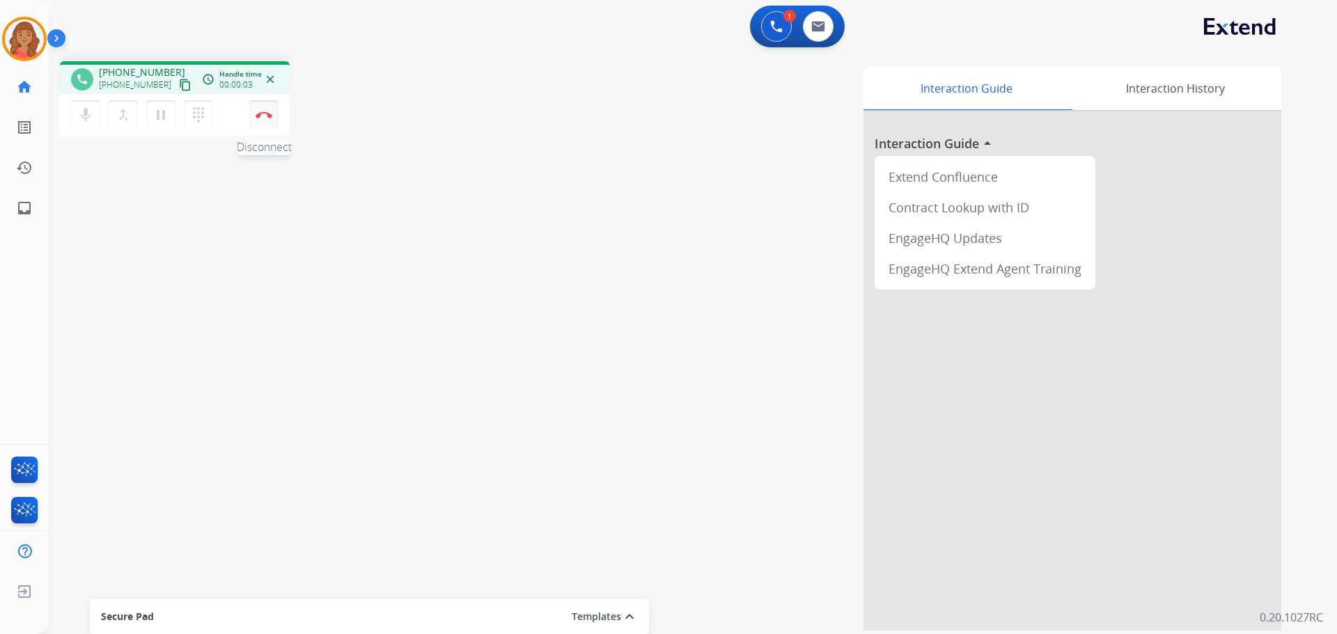
click at [266, 111] on button "Disconnect" at bounding box center [263, 114] width 29 height 29
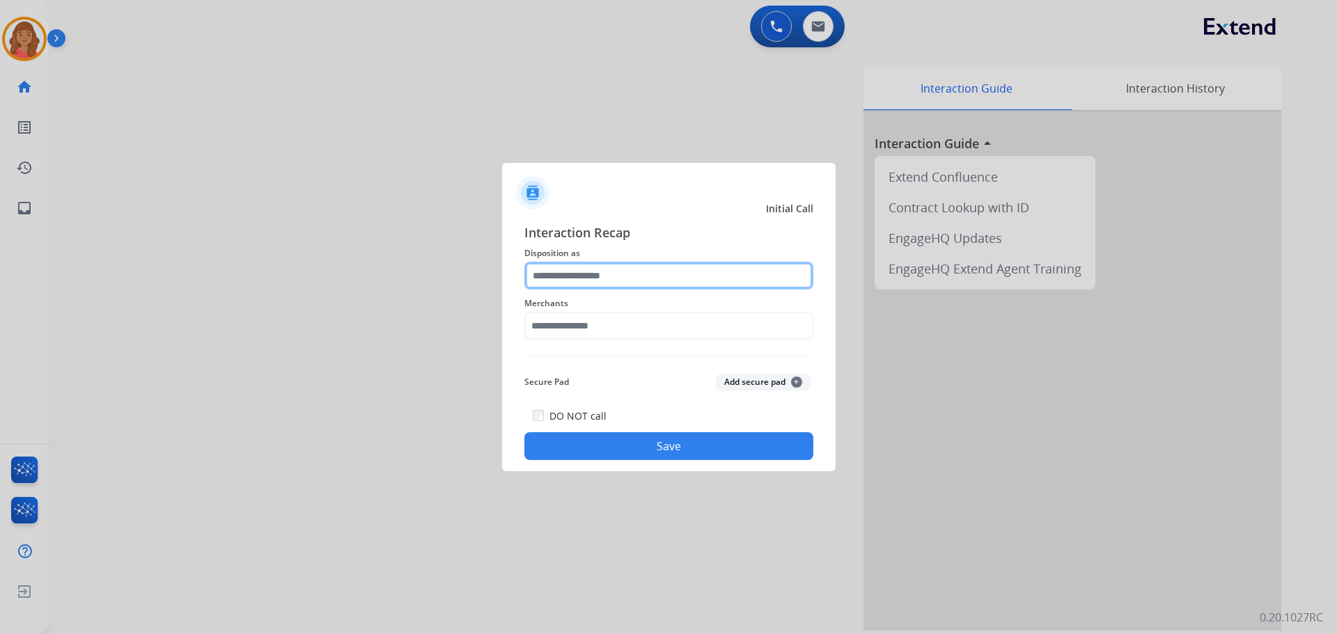
click at [563, 289] on input "text" at bounding box center [668, 276] width 289 height 28
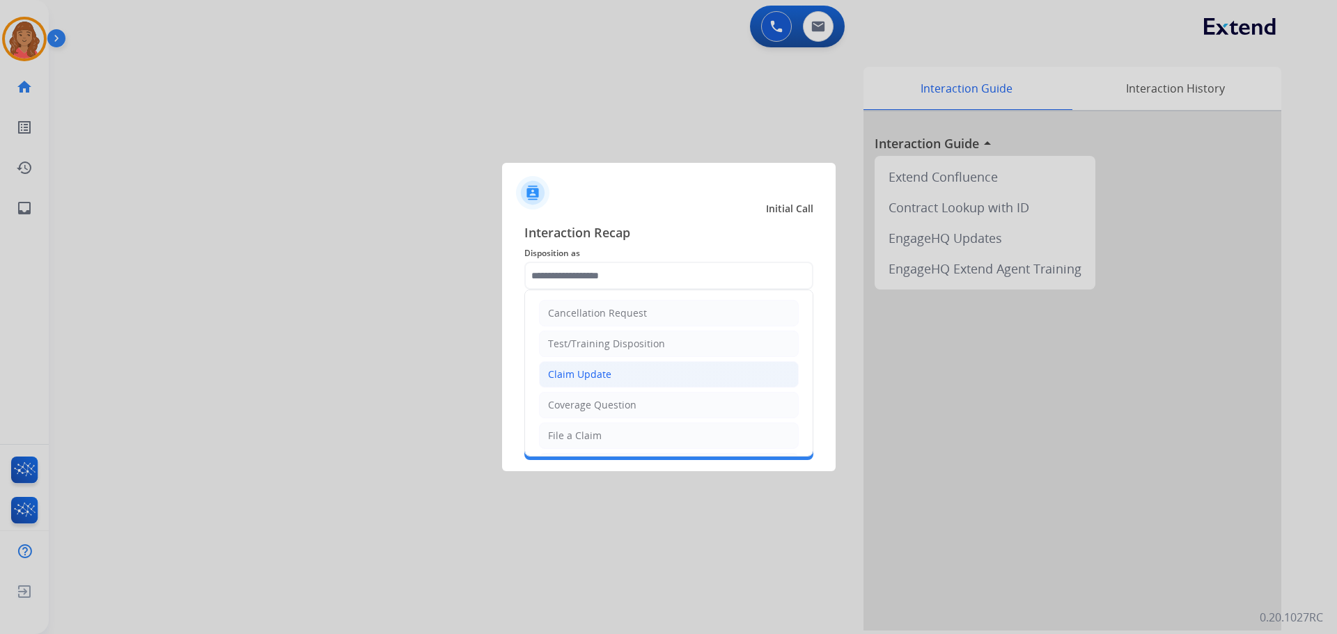
click at [577, 372] on div "Claim Update" at bounding box center [579, 375] width 63 height 14
type input "**********"
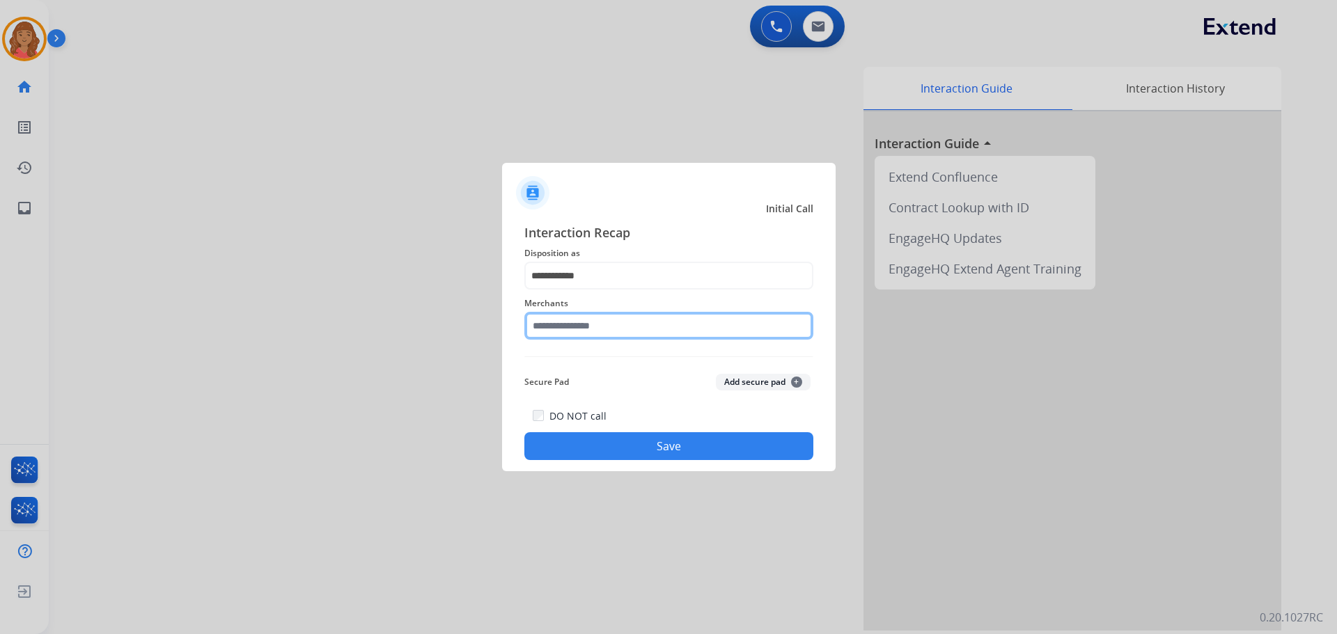
click at [571, 331] on input "text" at bounding box center [668, 326] width 289 height 28
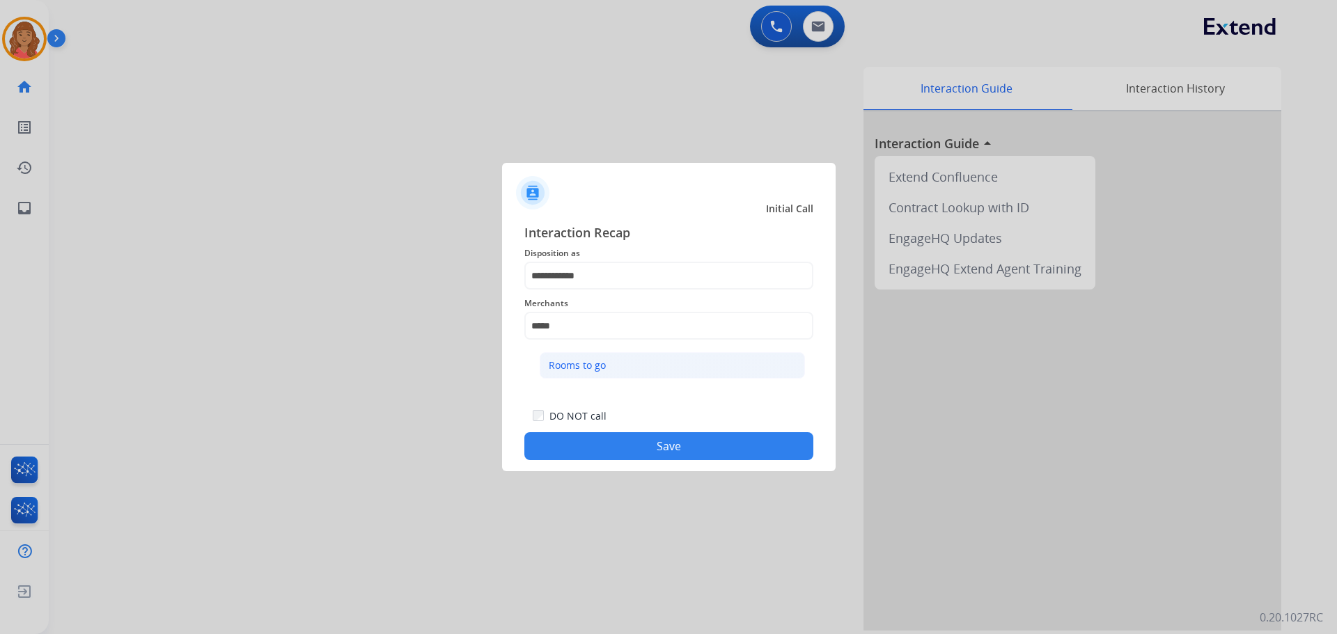
click at [636, 375] on li "Rooms to go" at bounding box center [672, 365] width 265 height 26
type input "**********"
click at [664, 455] on button "Save" at bounding box center [668, 446] width 289 height 28
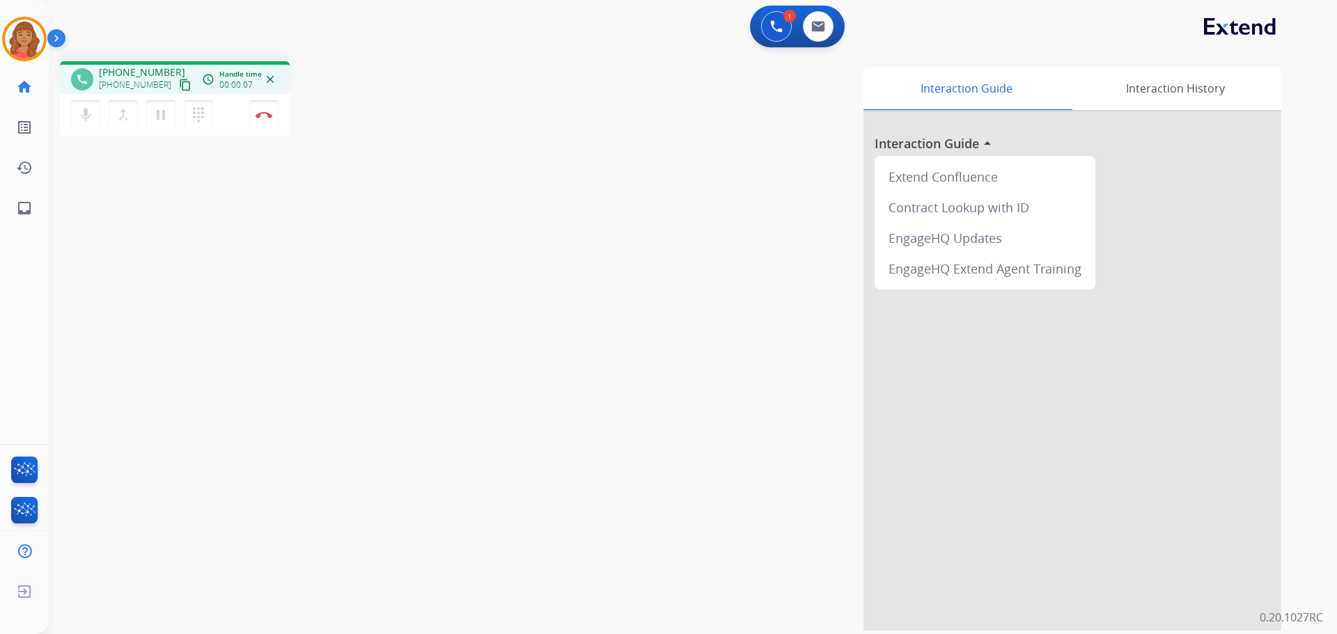
click at [179, 89] on mat-icon "content_copy" at bounding box center [185, 85] width 13 height 13
drag, startPoint x: 170, startPoint y: 81, endPoint x: 135, endPoint y: 95, distance: 37.5
click at [179, 81] on mat-icon "content_copy" at bounding box center [185, 85] width 13 height 13
click at [258, 113] on img at bounding box center [264, 114] width 17 height 7
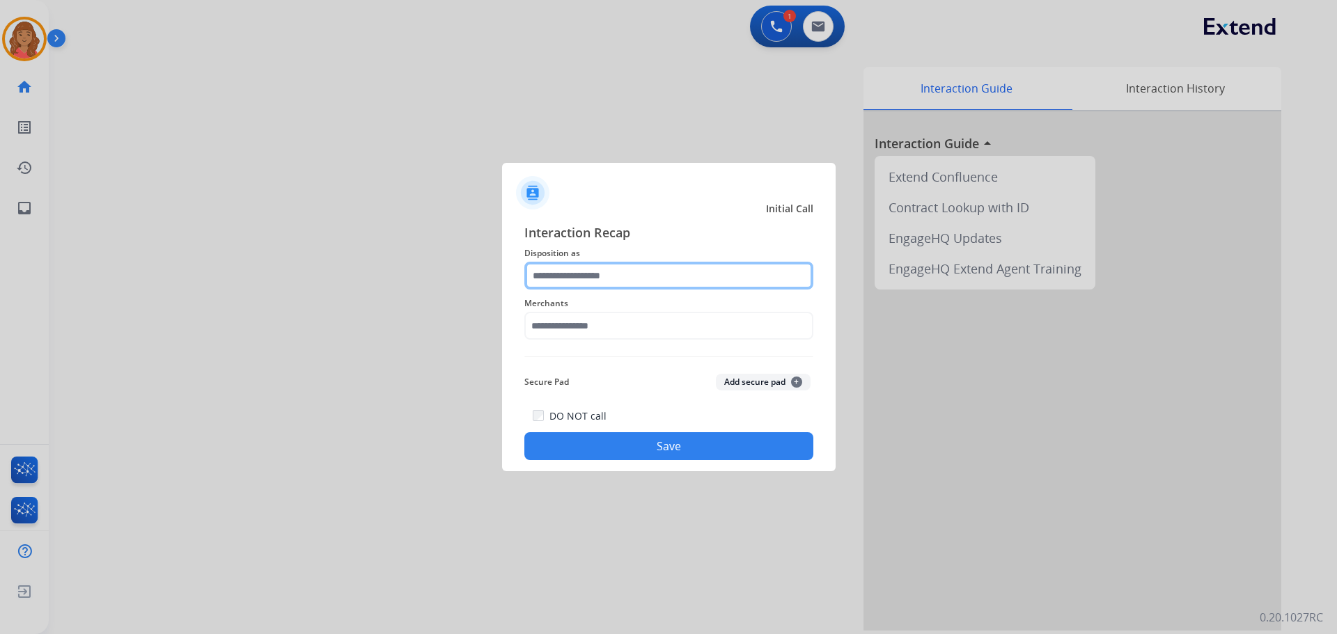
drag, startPoint x: 567, startPoint y: 275, endPoint x: 563, endPoint y: 286, distance: 12.2
click at [567, 275] on input "text" at bounding box center [668, 276] width 289 height 28
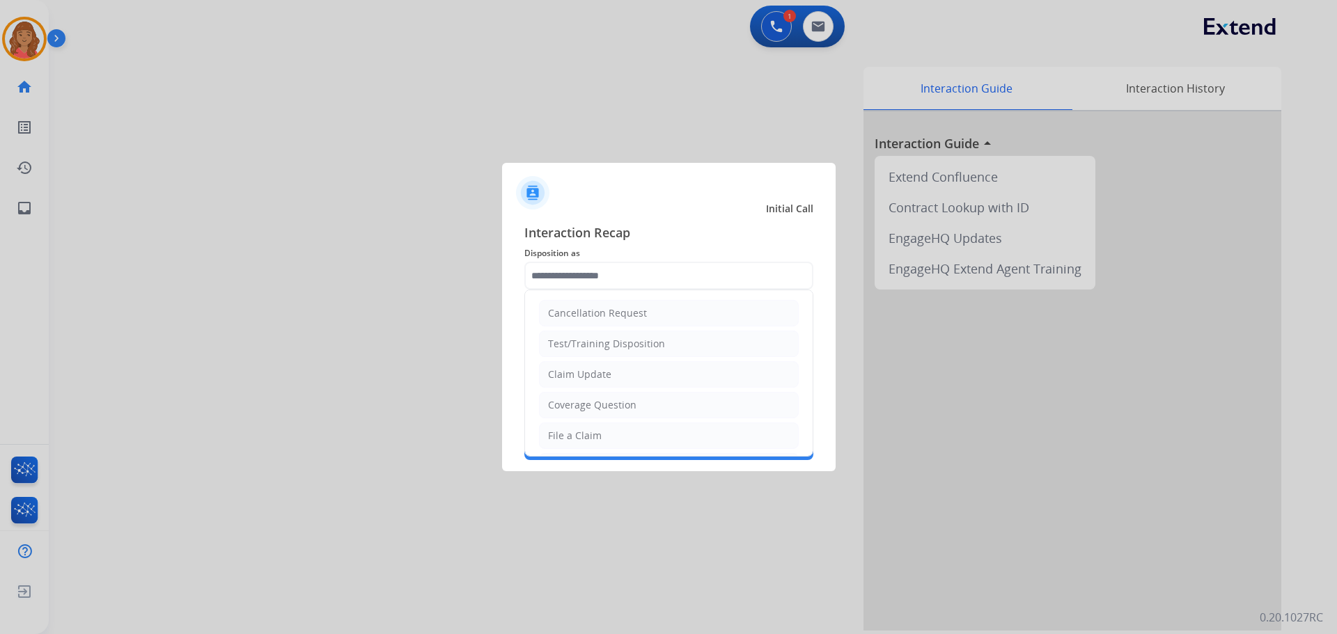
drag, startPoint x: 559, startPoint y: 441, endPoint x: 556, endPoint y: 419, distance: 21.9
click at [558, 439] on div "File a Claim" at bounding box center [575, 436] width 54 height 14
type input "**********"
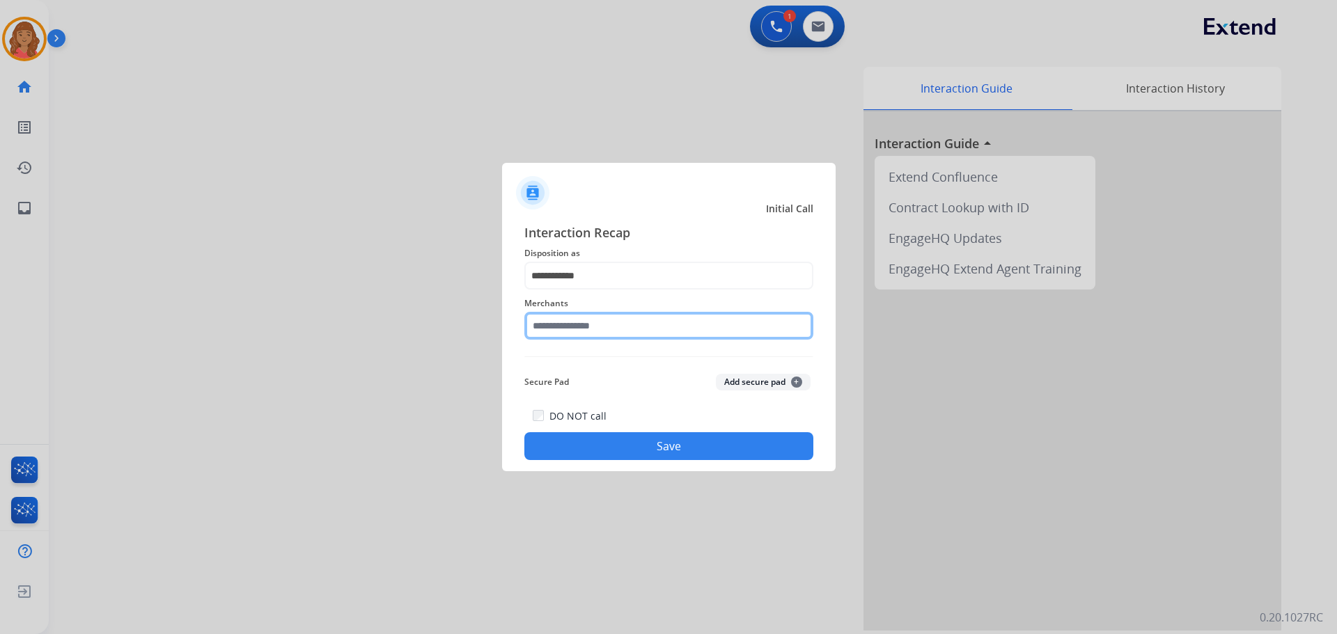
click at [567, 327] on input "text" at bounding box center [668, 326] width 289 height 28
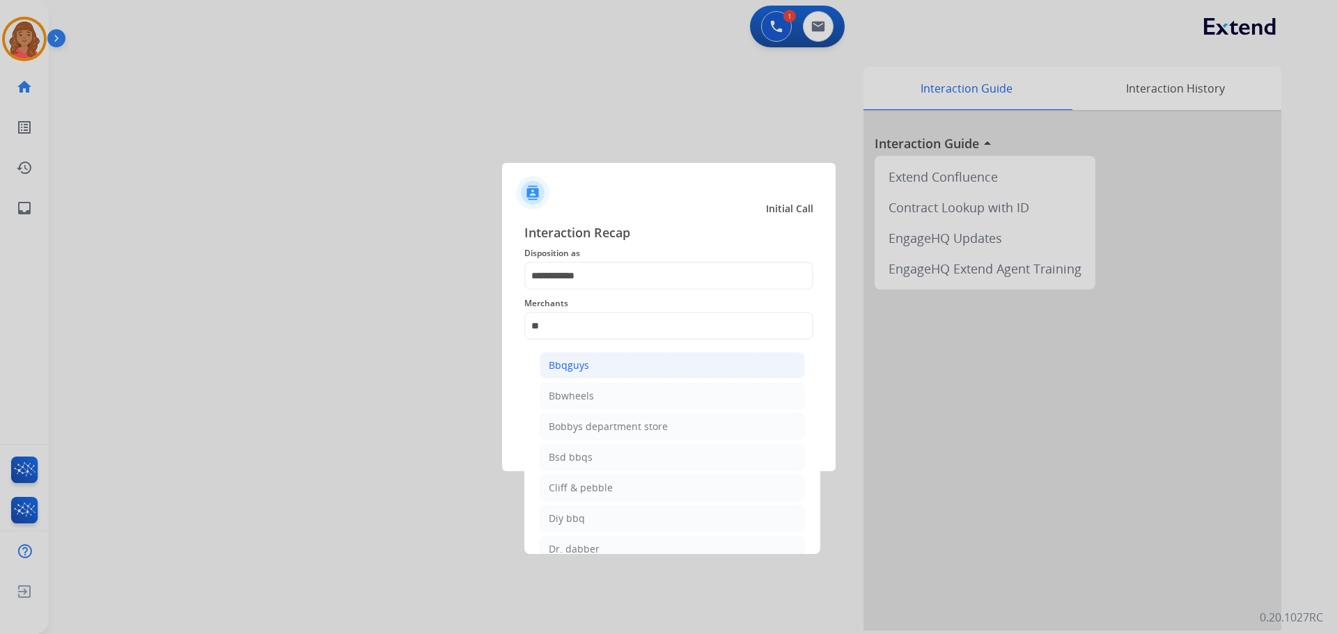
click at [572, 365] on div "Bbqguys" at bounding box center [569, 366] width 40 height 14
type input "*******"
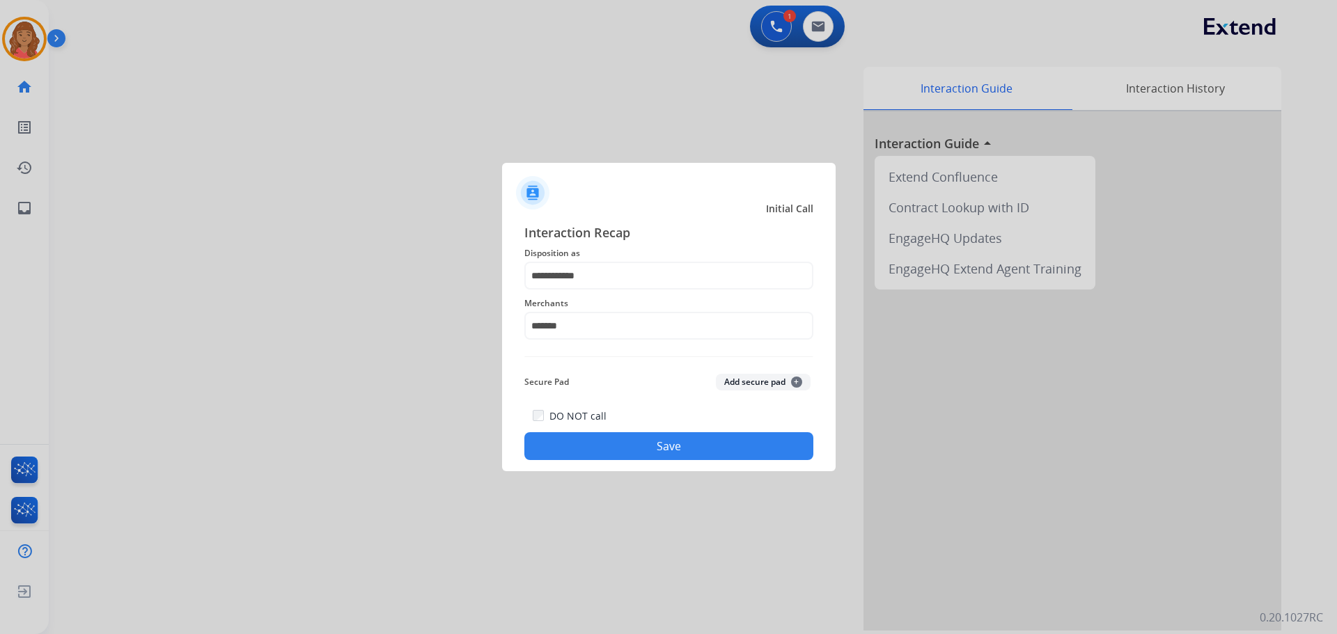
click at [592, 448] on button "Save" at bounding box center [668, 446] width 289 height 28
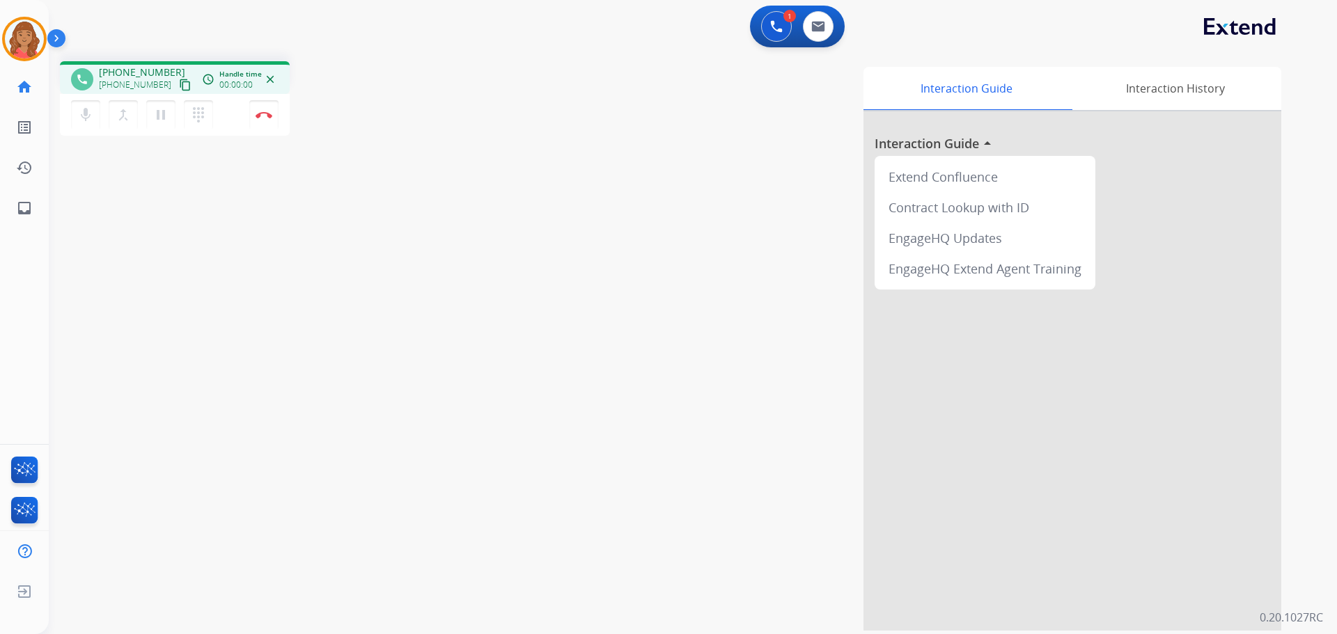
click at [179, 84] on mat-icon "content_copy" at bounding box center [185, 85] width 13 height 13
click at [265, 111] on img at bounding box center [264, 114] width 17 height 7
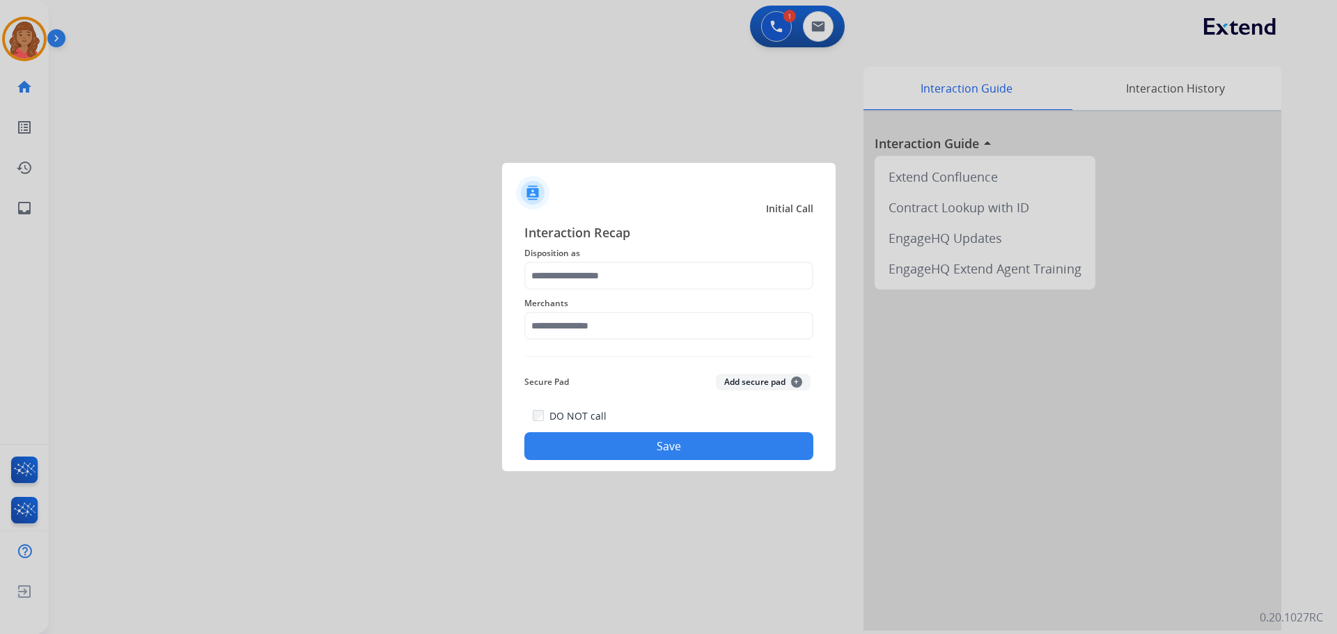
drag, startPoint x: 604, startPoint y: 291, endPoint x: 593, endPoint y: 287, distance: 11.2
click at [601, 288] on div "Interaction Recap Disposition as Merchants Secure Pad Add secure pad + DO NOT c…" at bounding box center [668, 341] width 289 height 237
click at [564, 282] on input "text" at bounding box center [668, 276] width 289 height 28
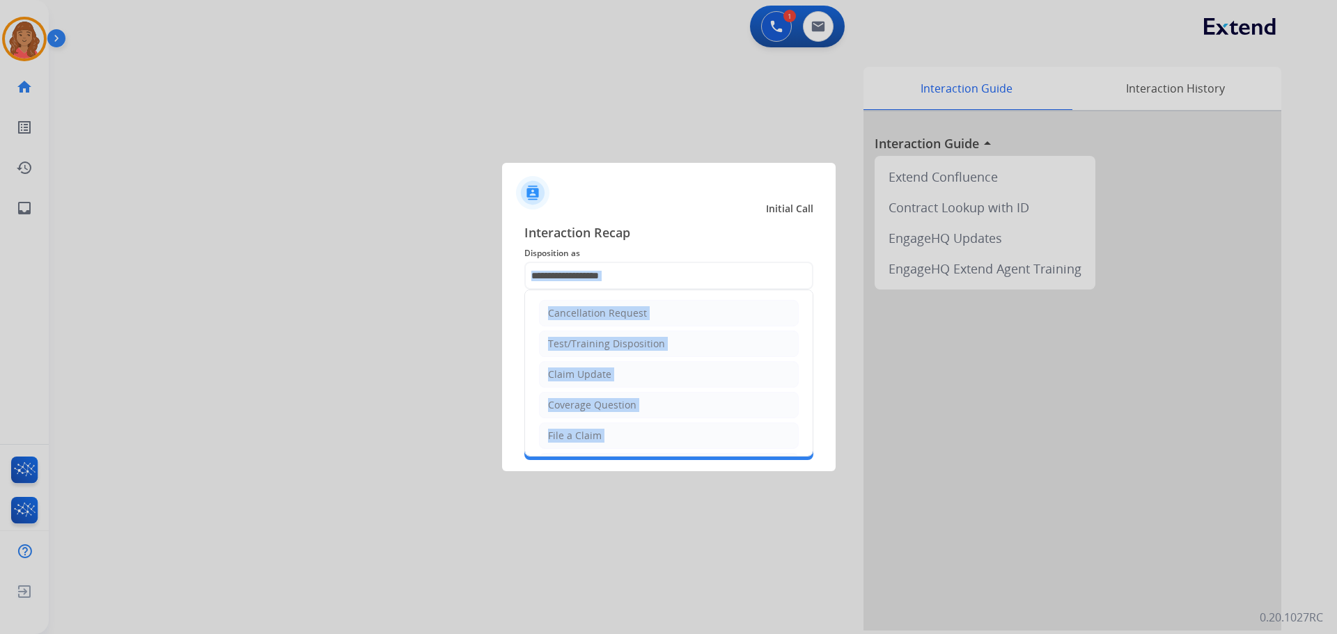
drag, startPoint x: 570, startPoint y: 375, endPoint x: 575, endPoint y: 370, distance: 7.4
click at [571, 375] on div "Claim Update" at bounding box center [579, 375] width 63 height 14
type input "**********"
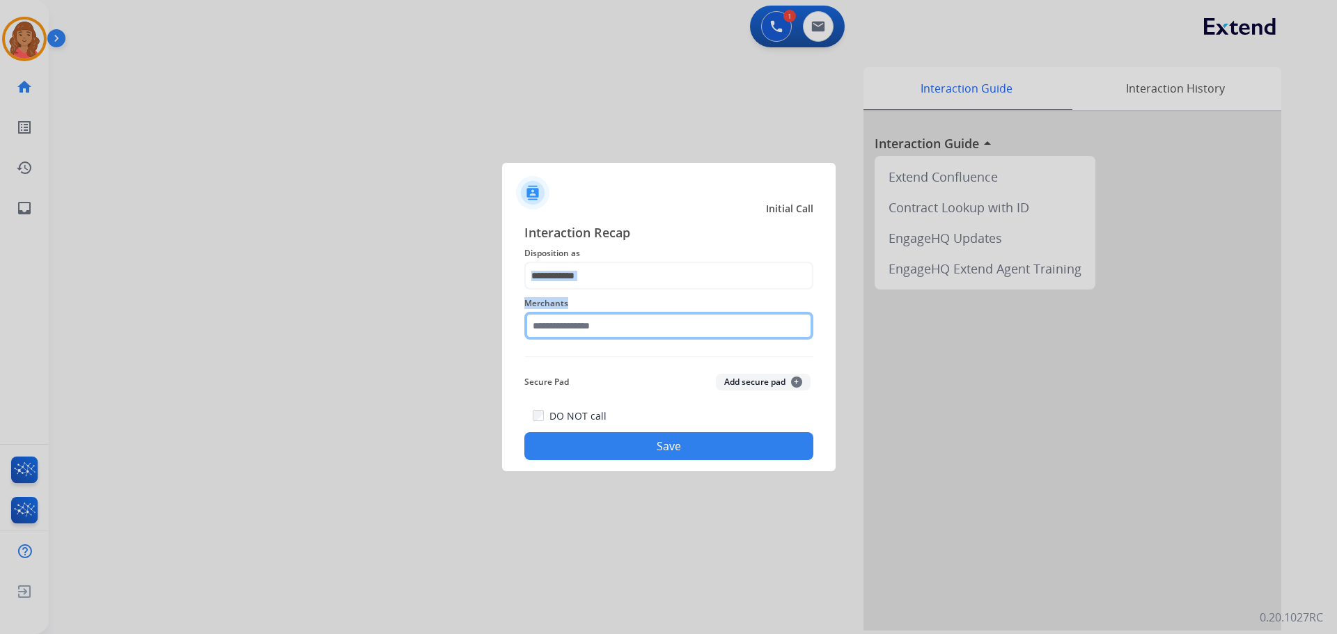
click at [574, 330] on input "text" at bounding box center [668, 326] width 289 height 28
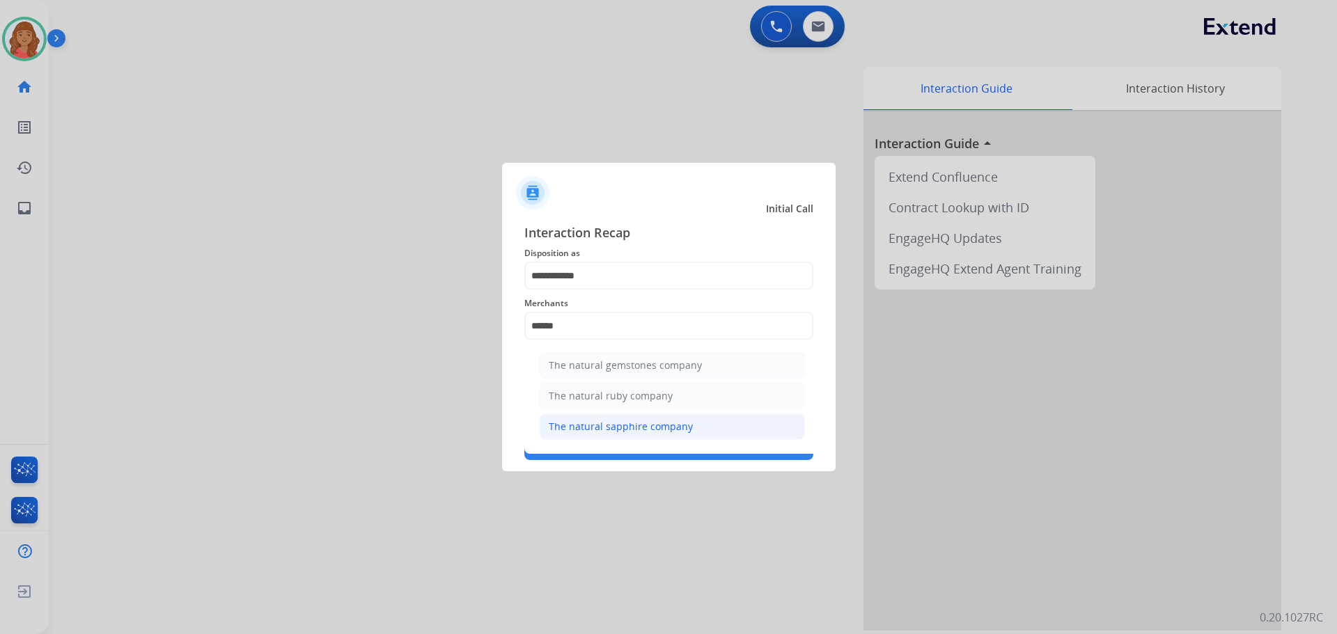
click at [608, 421] on div "The natural sapphire company" at bounding box center [621, 427] width 144 height 14
type input "**********"
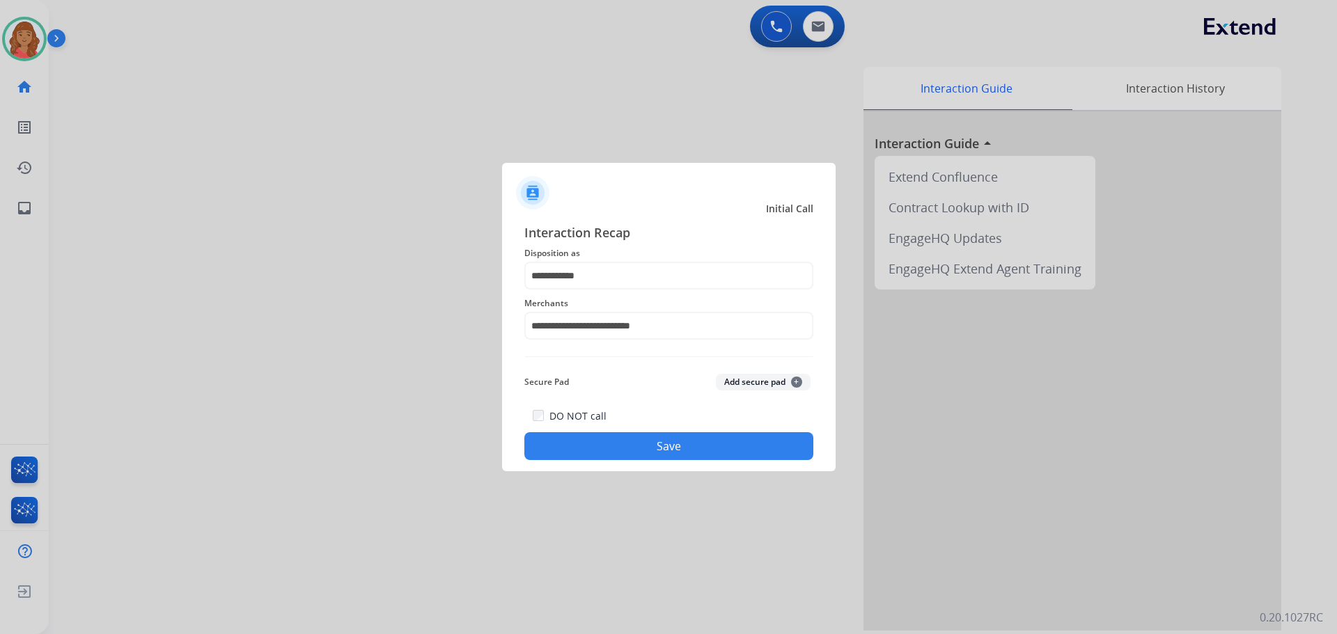
click at [636, 445] on button "Save" at bounding box center [668, 446] width 289 height 28
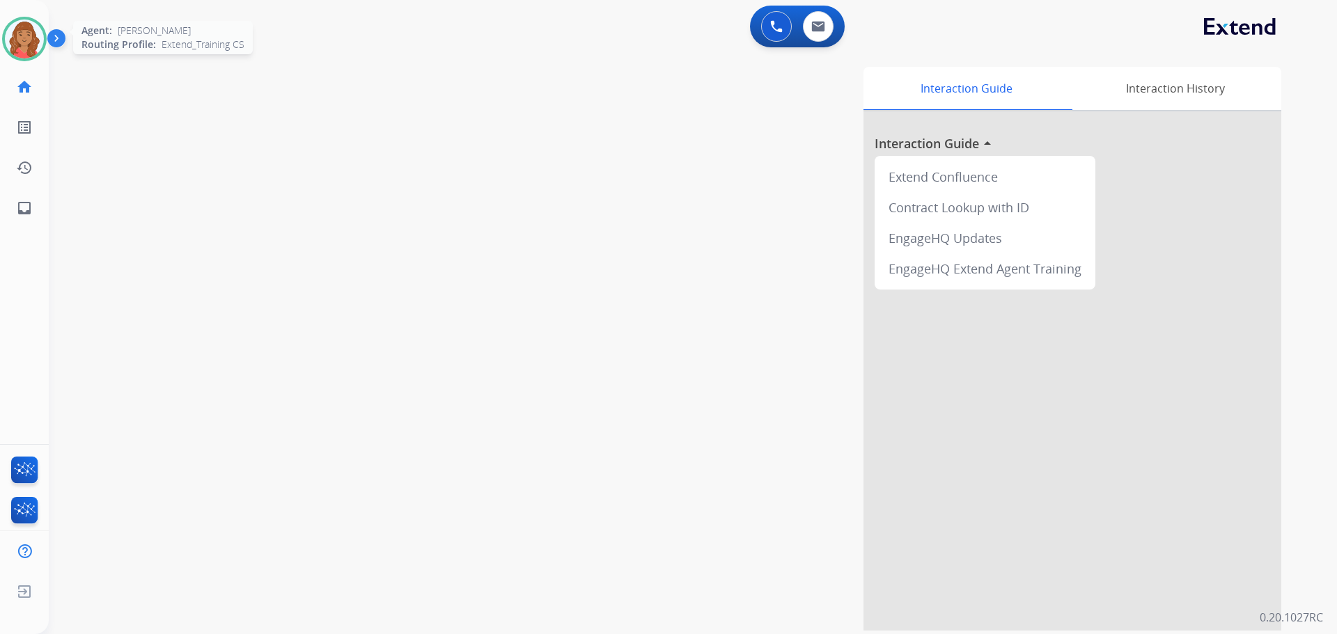
click at [19, 29] on img at bounding box center [24, 38] width 39 height 39
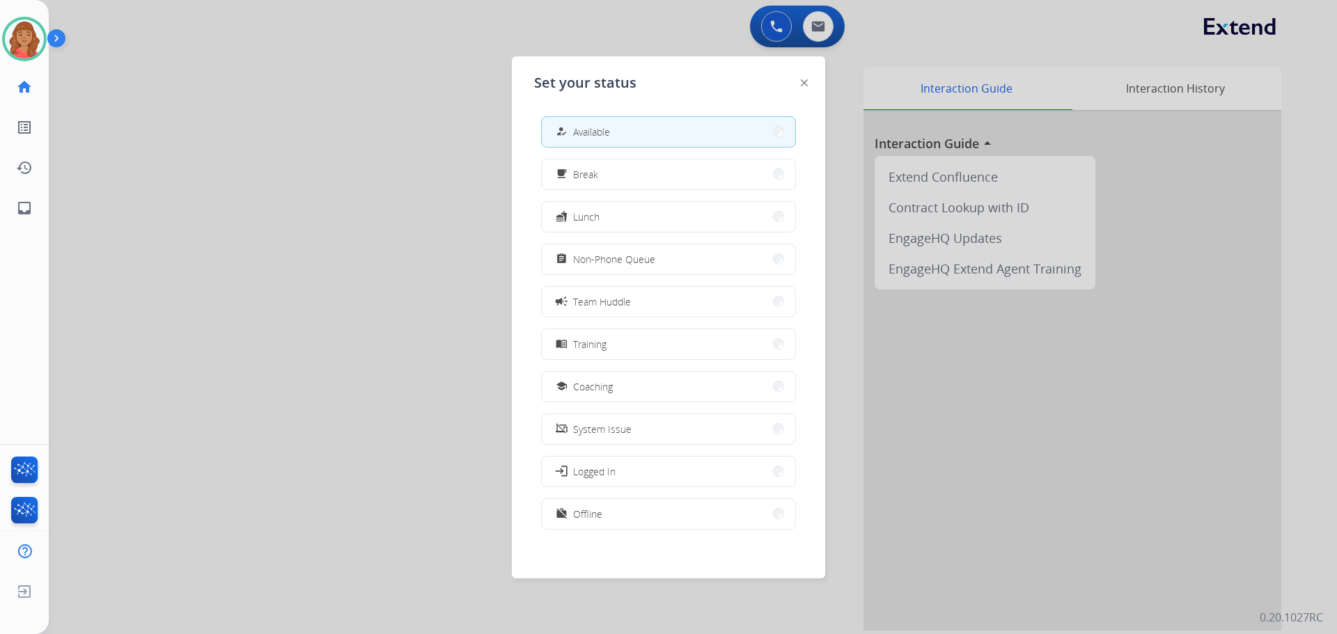
click at [592, 254] on span "Non-Phone Queue" at bounding box center [614, 259] width 82 height 15
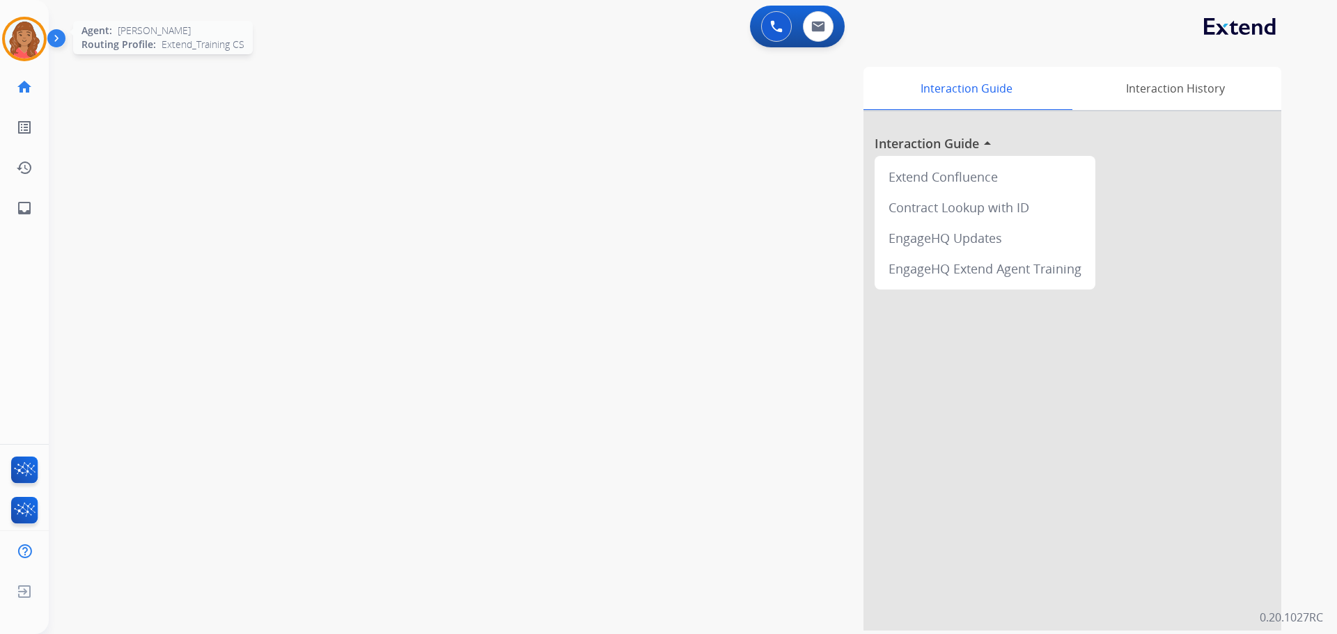
click at [38, 43] on img at bounding box center [24, 38] width 39 height 39
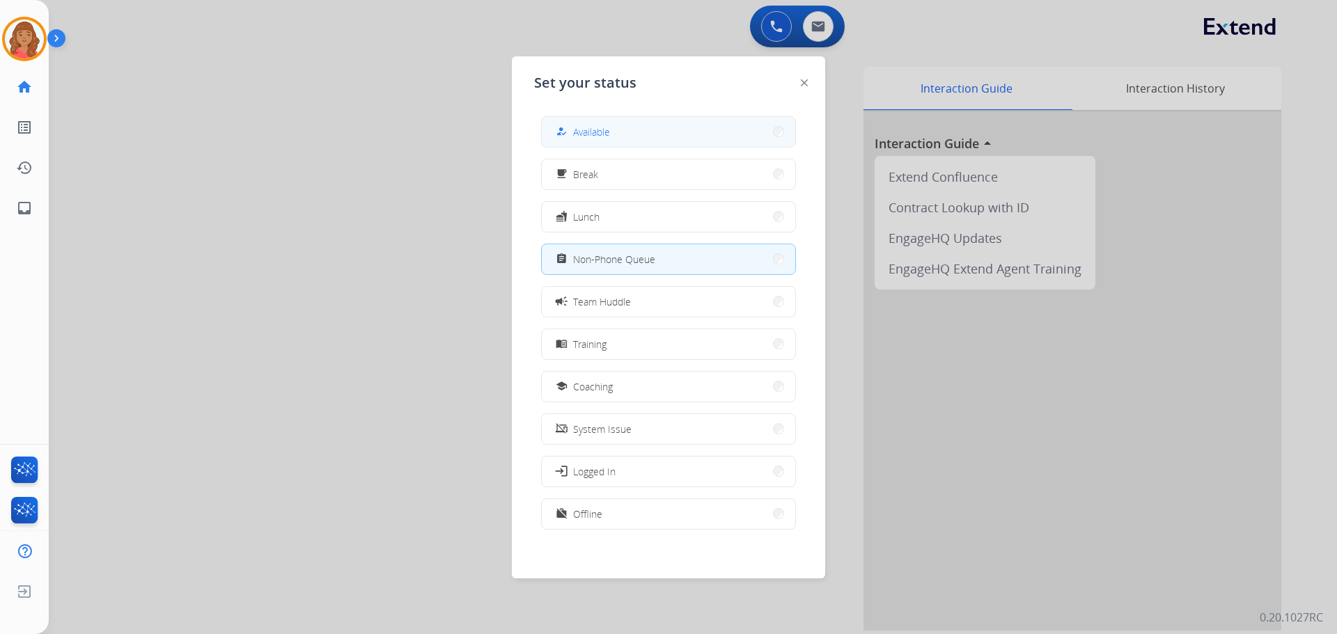
click at [622, 120] on button "how_to_reg Available" at bounding box center [668, 132] width 253 height 30
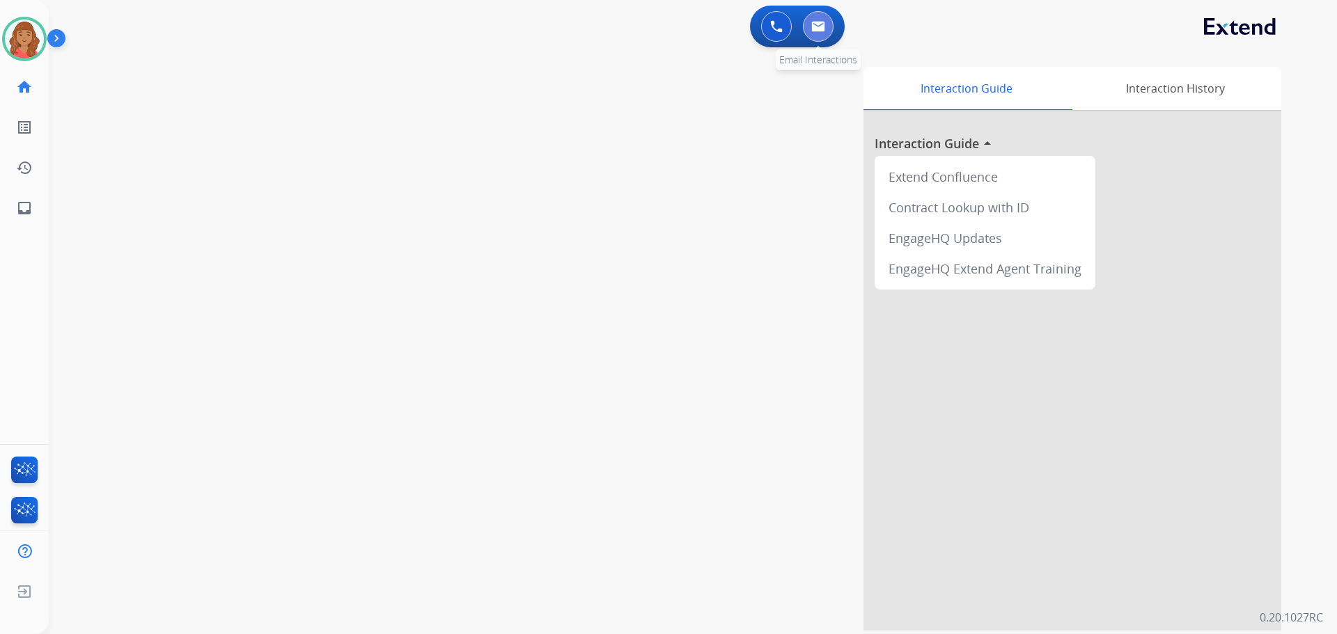
click at [751, 24] on button at bounding box center [818, 26] width 31 height 31
select select "**********"
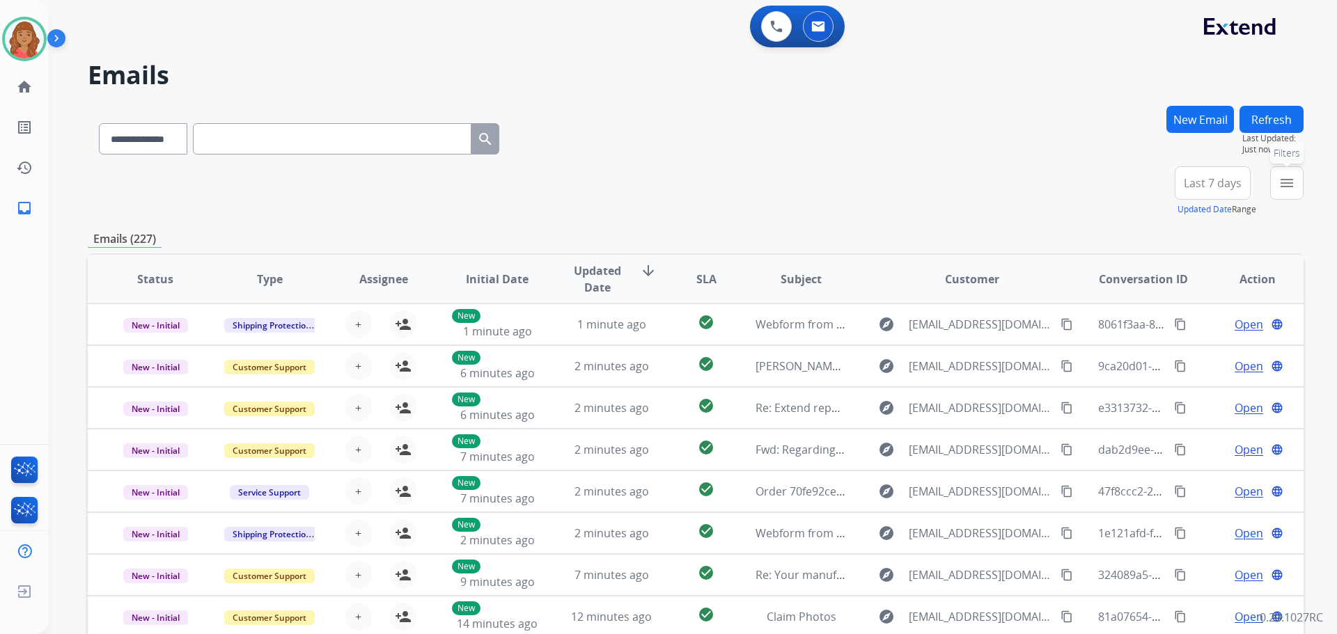
click at [751, 189] on button "menu Filters" at bounding box center [1286, 182] width 33 height 33
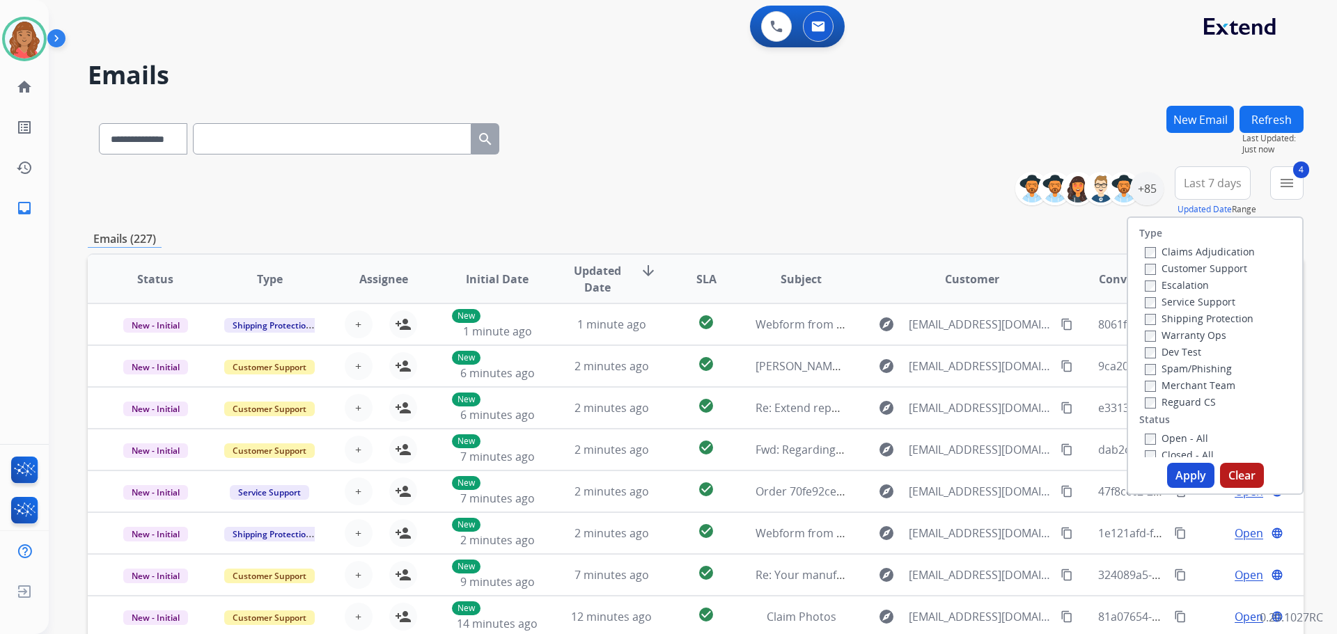
click at [751, 470] on button "Apply" at bounding box center [1190, 475] width 47 height 25
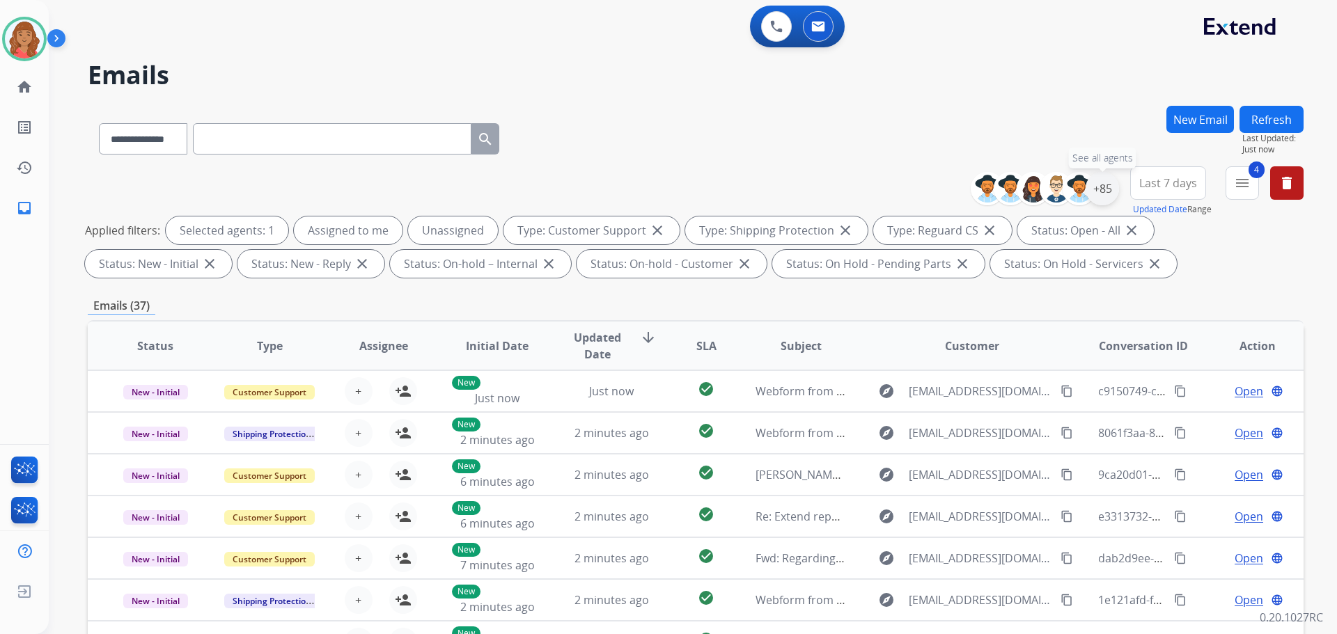
click at [751, 191] on div "+85" at bounding box center [1101, 188] width 33 height 33
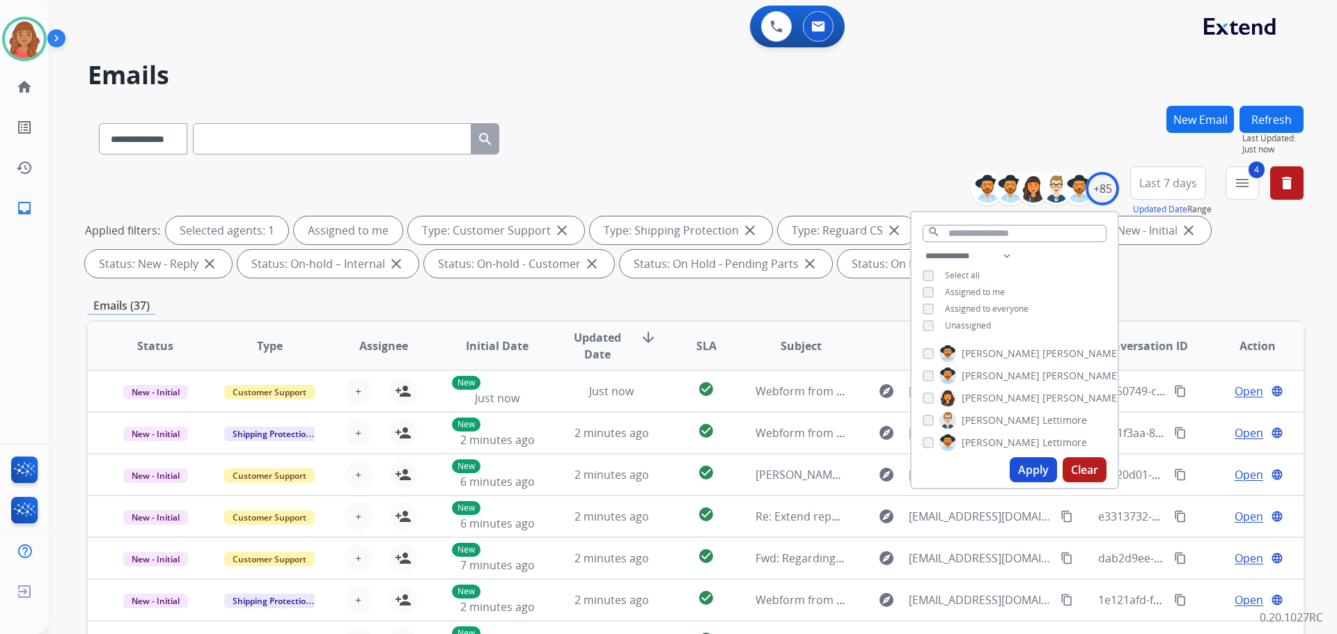
click at [751, 466] on button "Apply" at bounding box center [1033, 469] width 47 height 25
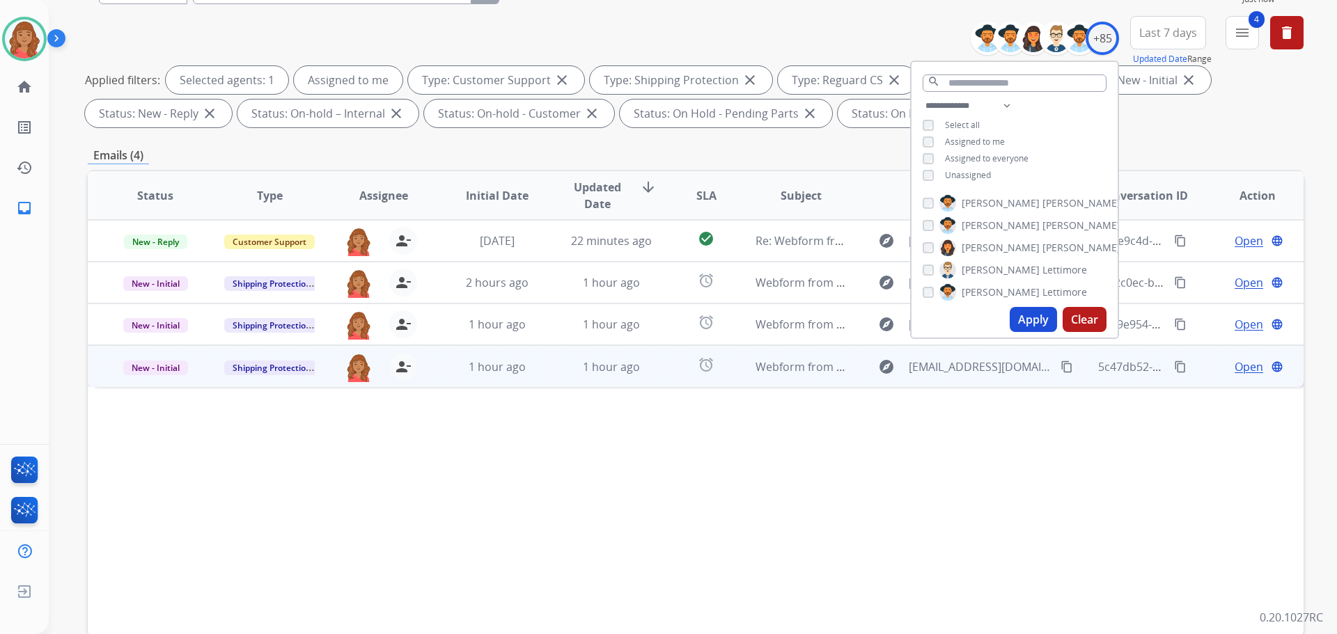
scroll to position [225, 0]
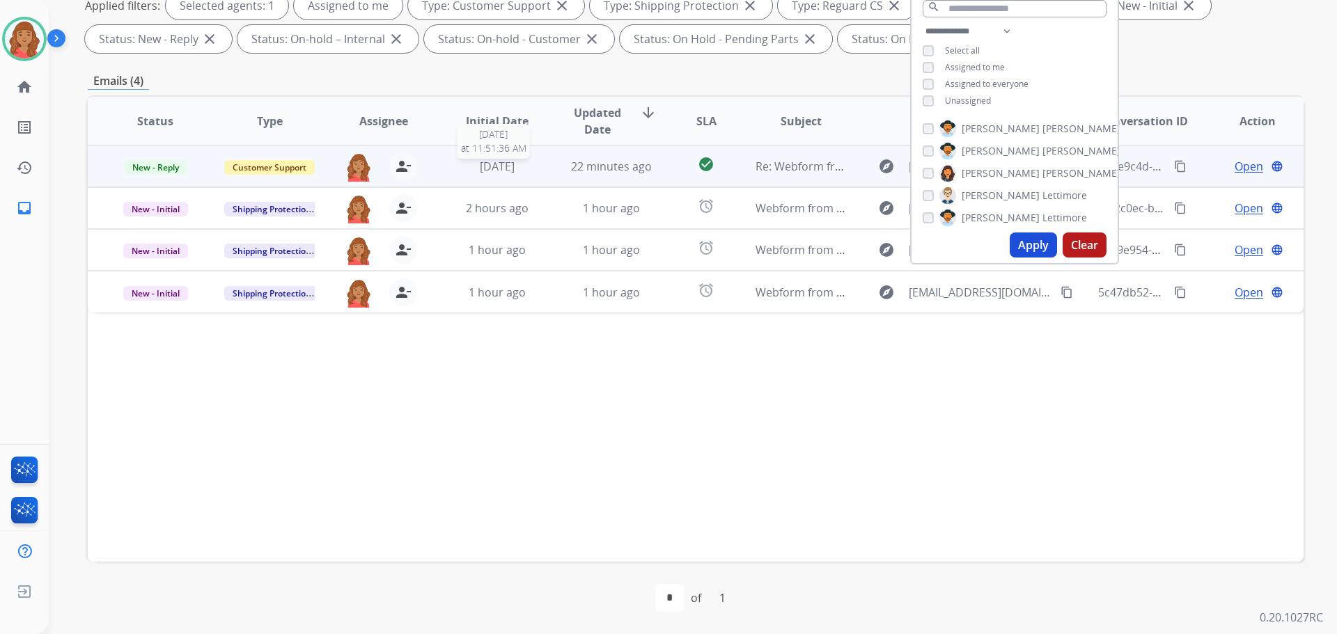
click at [497, 168] on span "3 days ago" at bounding box center [497, 166] width 35 height 15
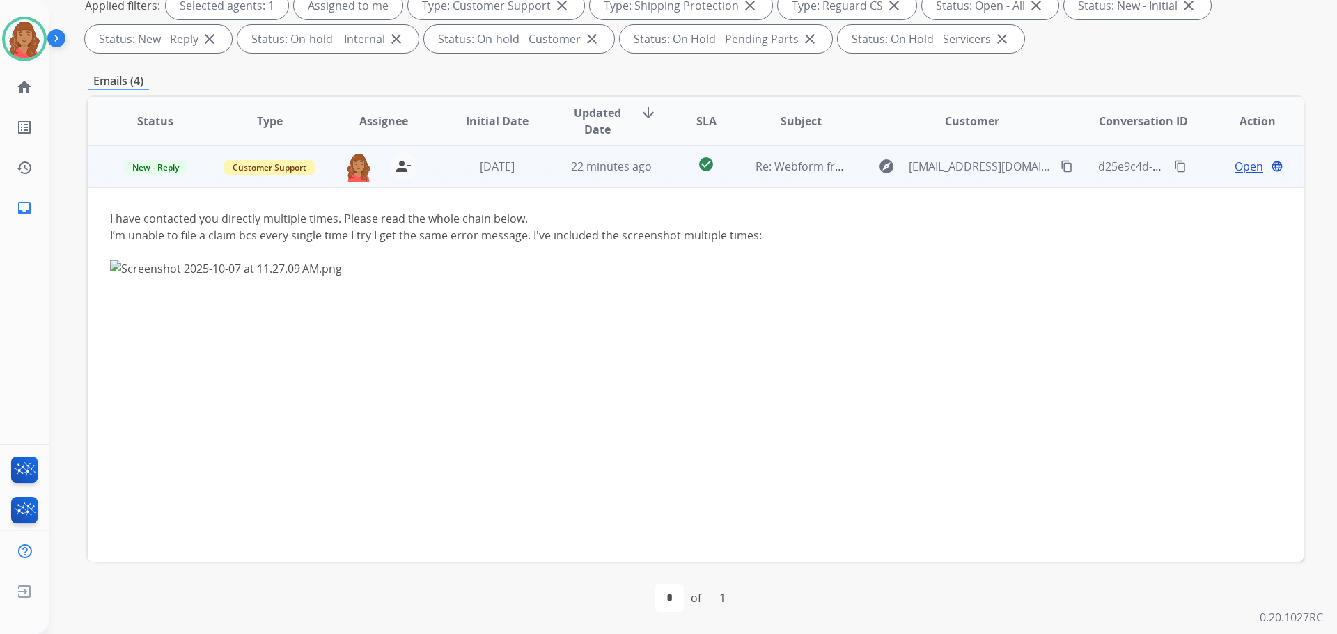
click at [751, 169] on span "Open" at bounding box center [1248, 166] width 29 height 17
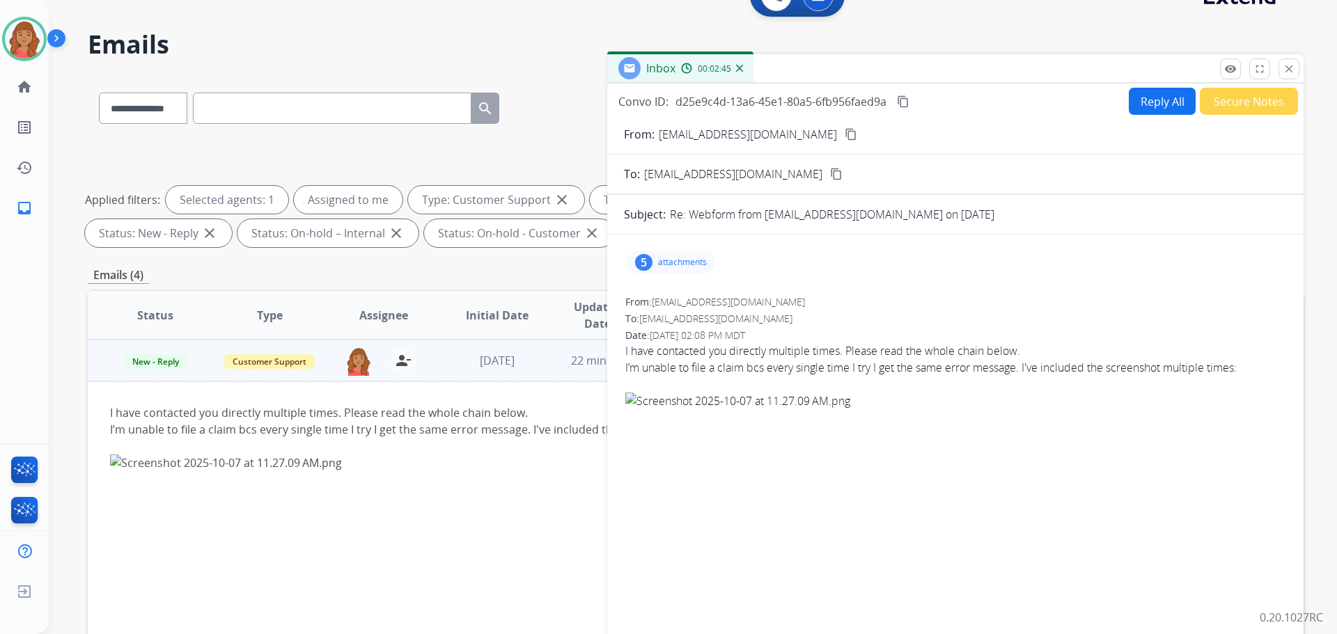
scroll to position [0, 0]
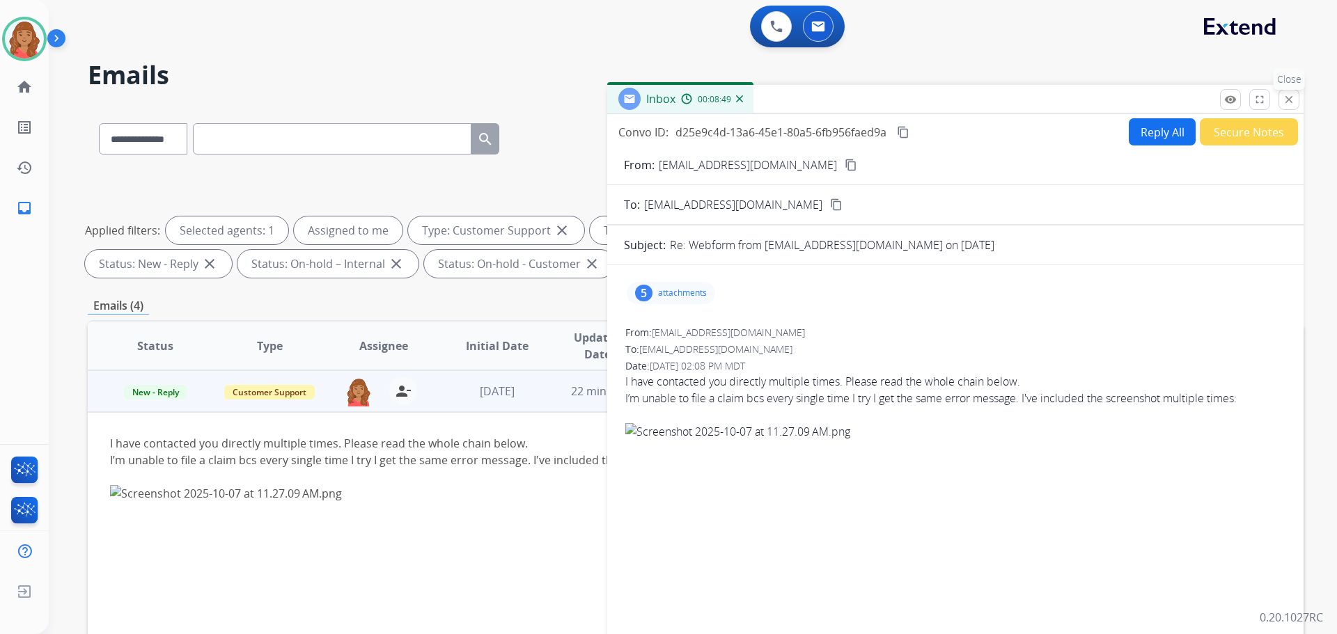
click at [751, 106] on button "close Close" at bounding box center [1288, 99] width 21 height 21
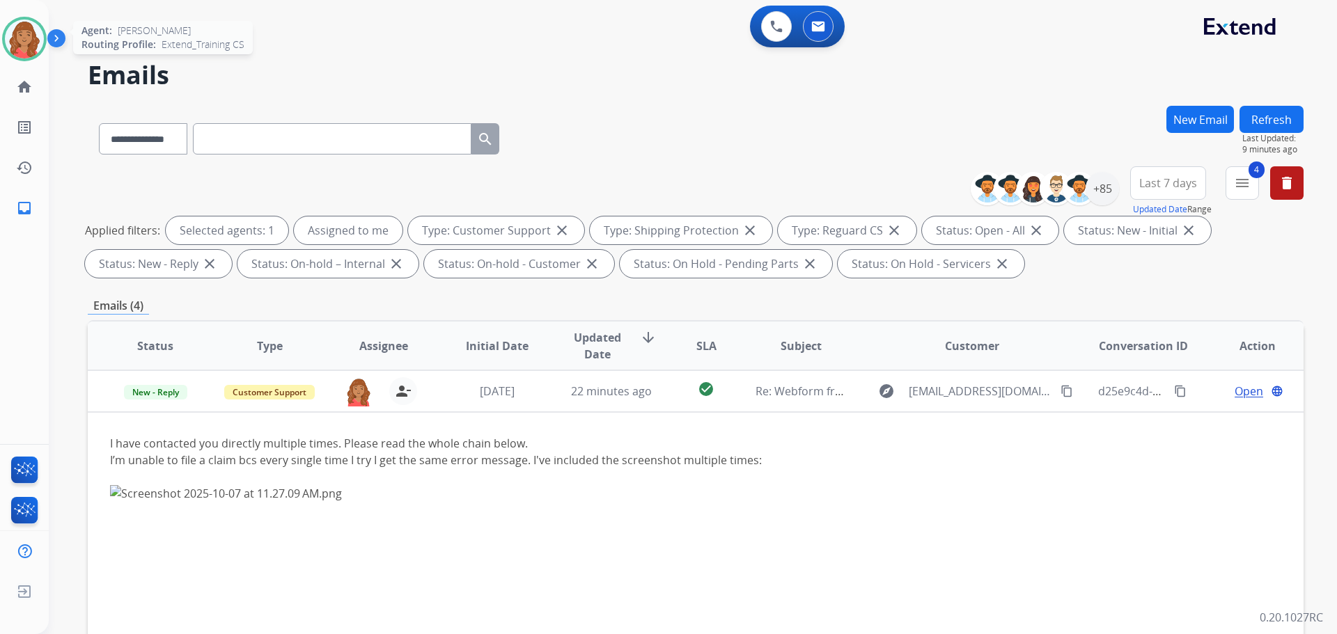
click at [17, 33] on img at bounding box center [24, 38] width 39 height 39
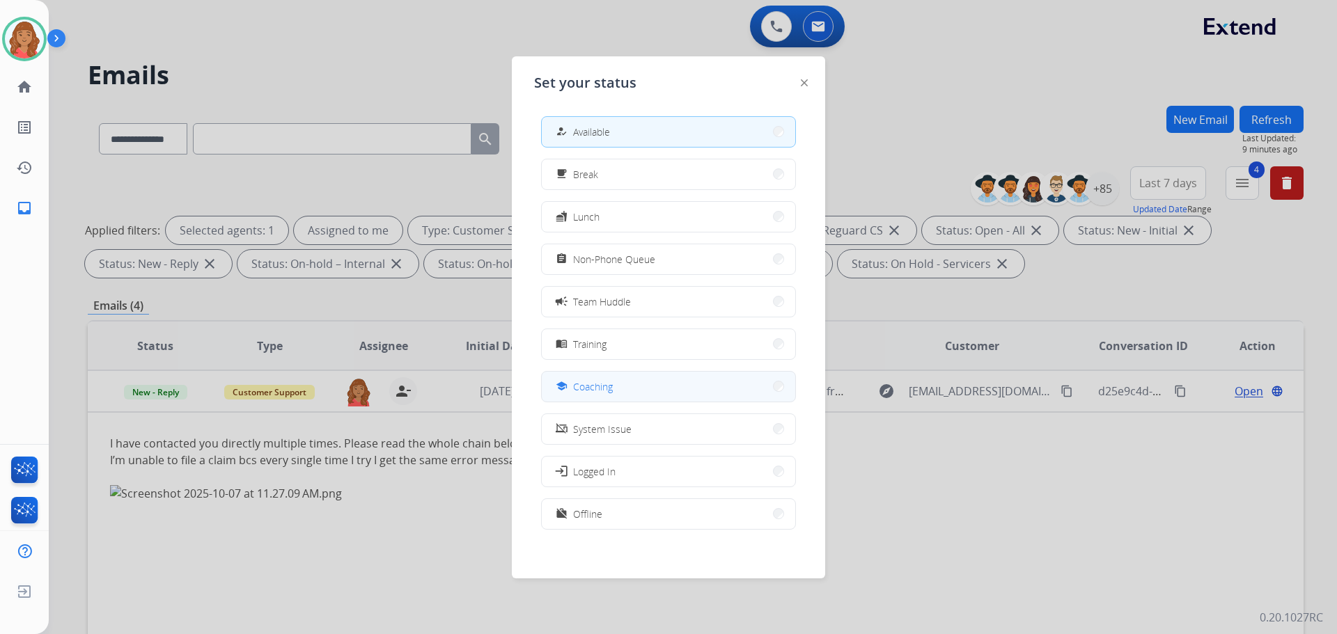
click at [581, 384] on span "Coaching" at bounding box center [593, 386] width 40 height 15
